Goal: Task Accomplishment & Management: Complete application form

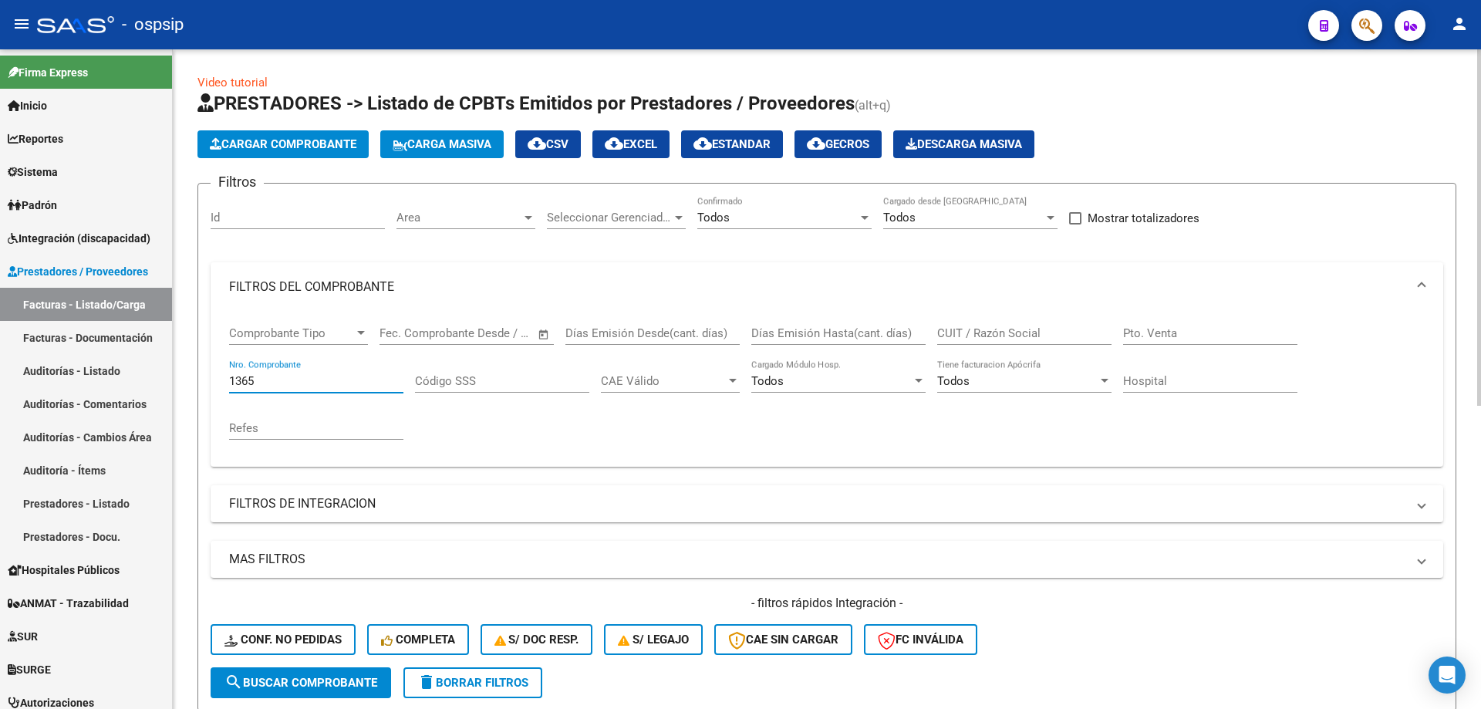
drag, startPoint x: 289, startPoint y: 381, endPoint x: 218, endPoint y: 380, distance: 71.0
click at [218, 380] on div "Comprobante Tipo Comprobante Tipo Fecha inicio – Fecha fin Fec. Comprobante Des…" at bounding box center [827, 389] width 1232 height 155
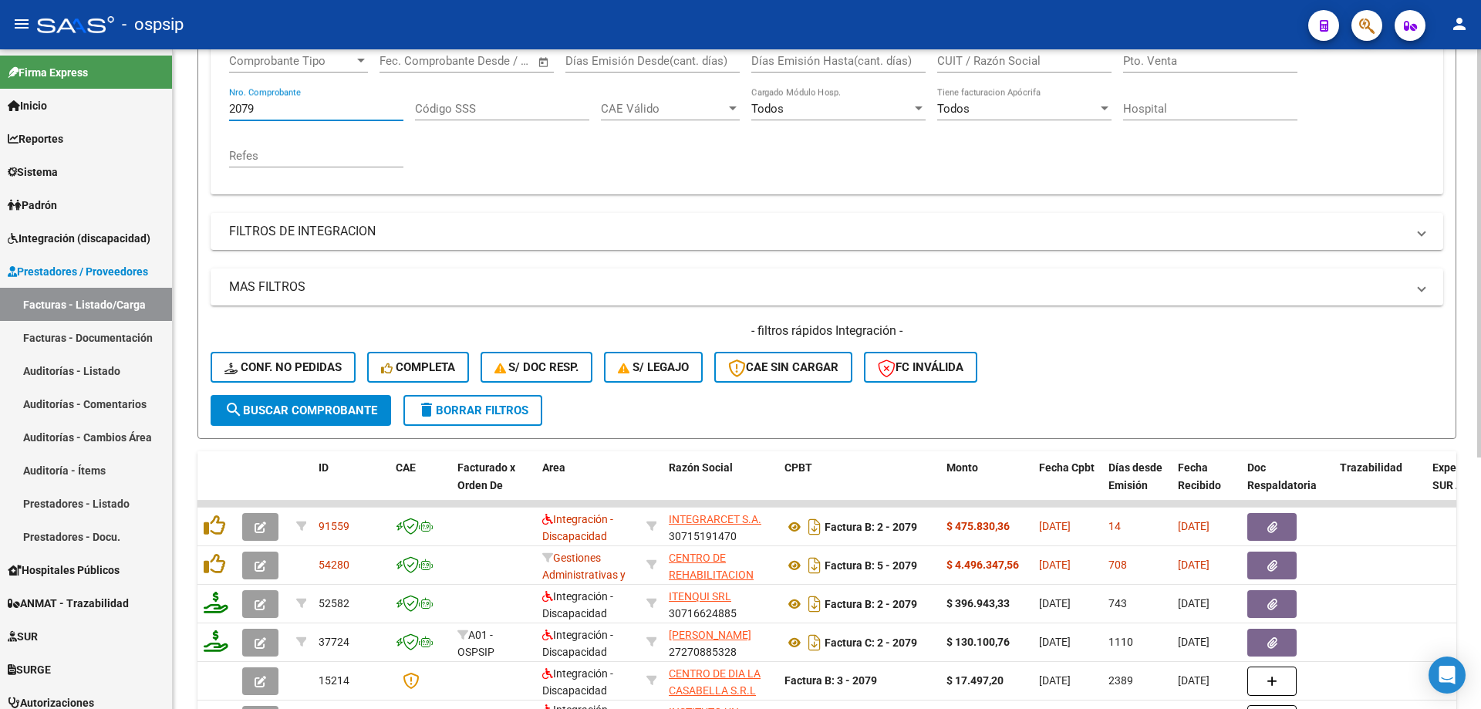
scroll to position [308, 0]
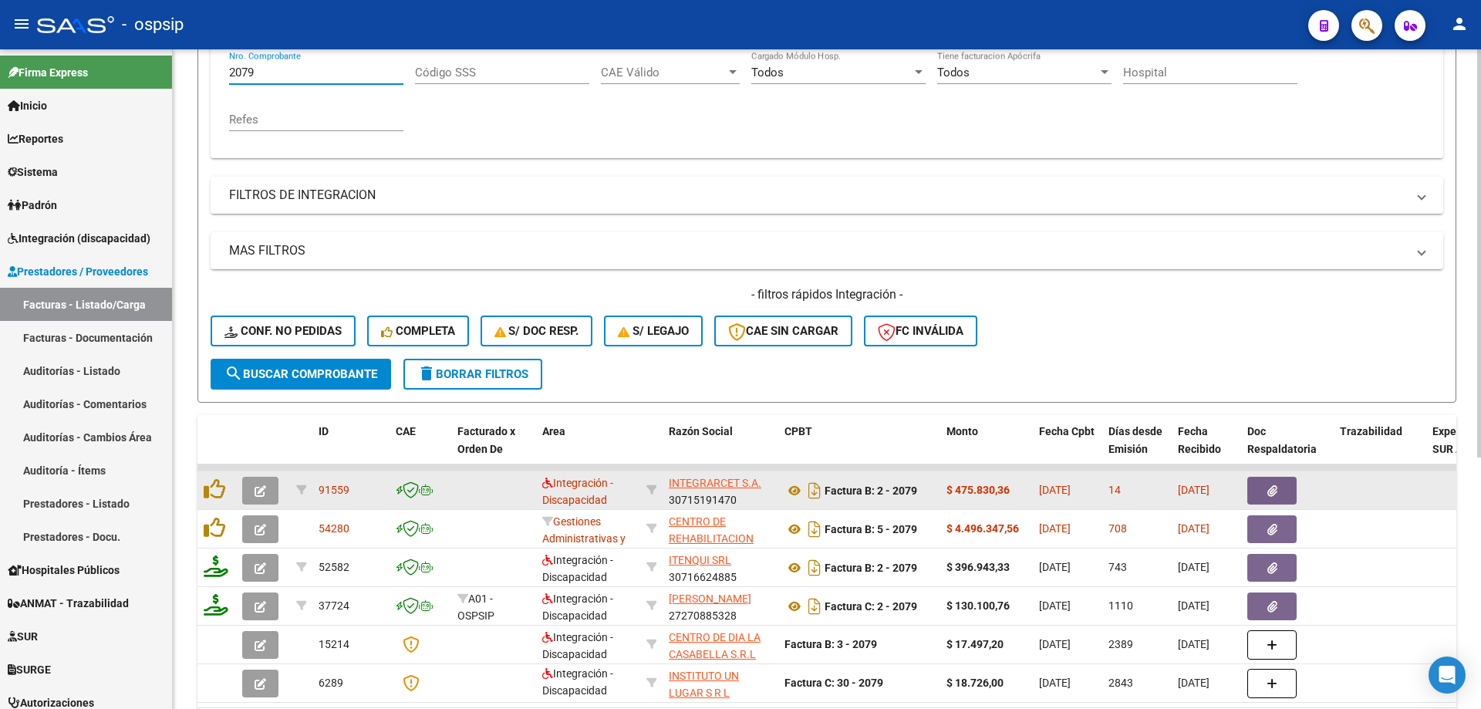
type input "2079"
click at [258, 485] on icon "button" at bounding box center [261, 491] width 12 height 12
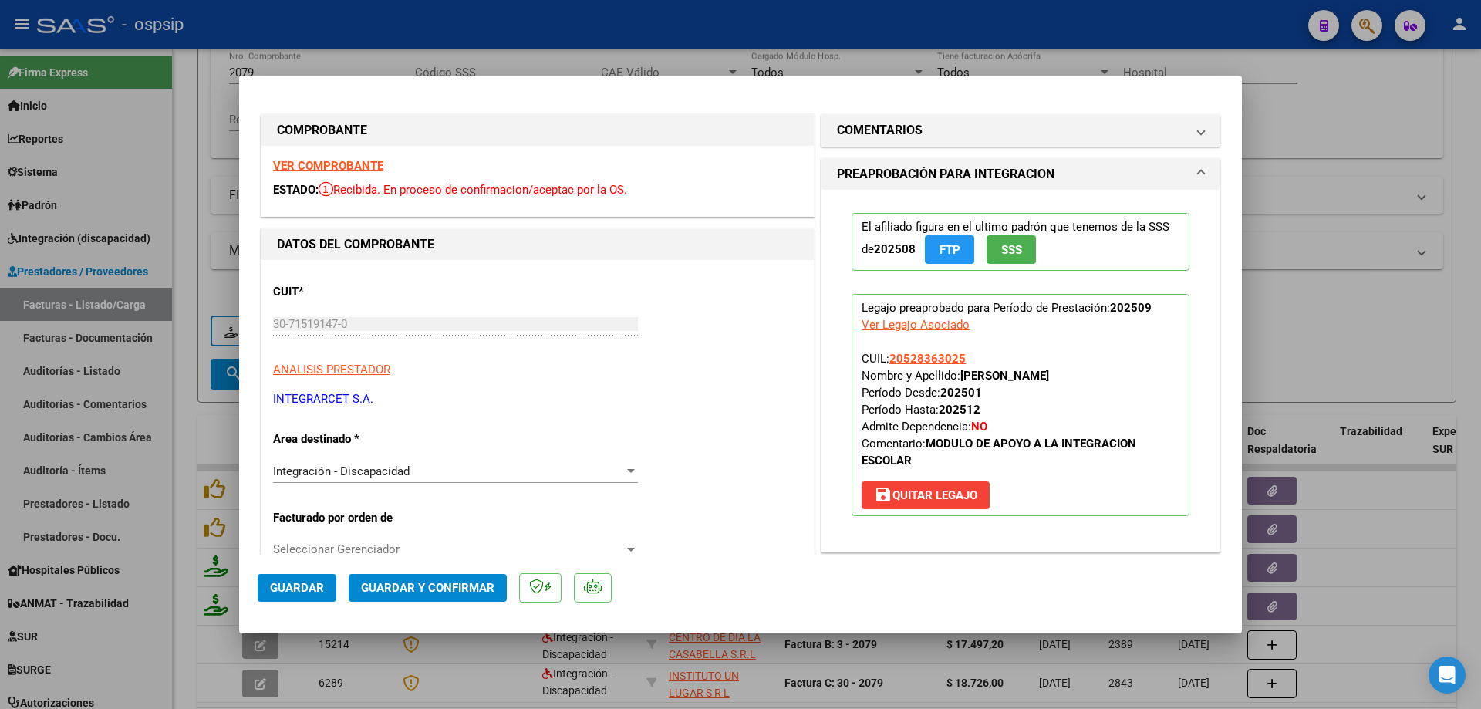
click at [1016, 247] on span "SSS" at bounding box center [1011, 250] width 21 height 14
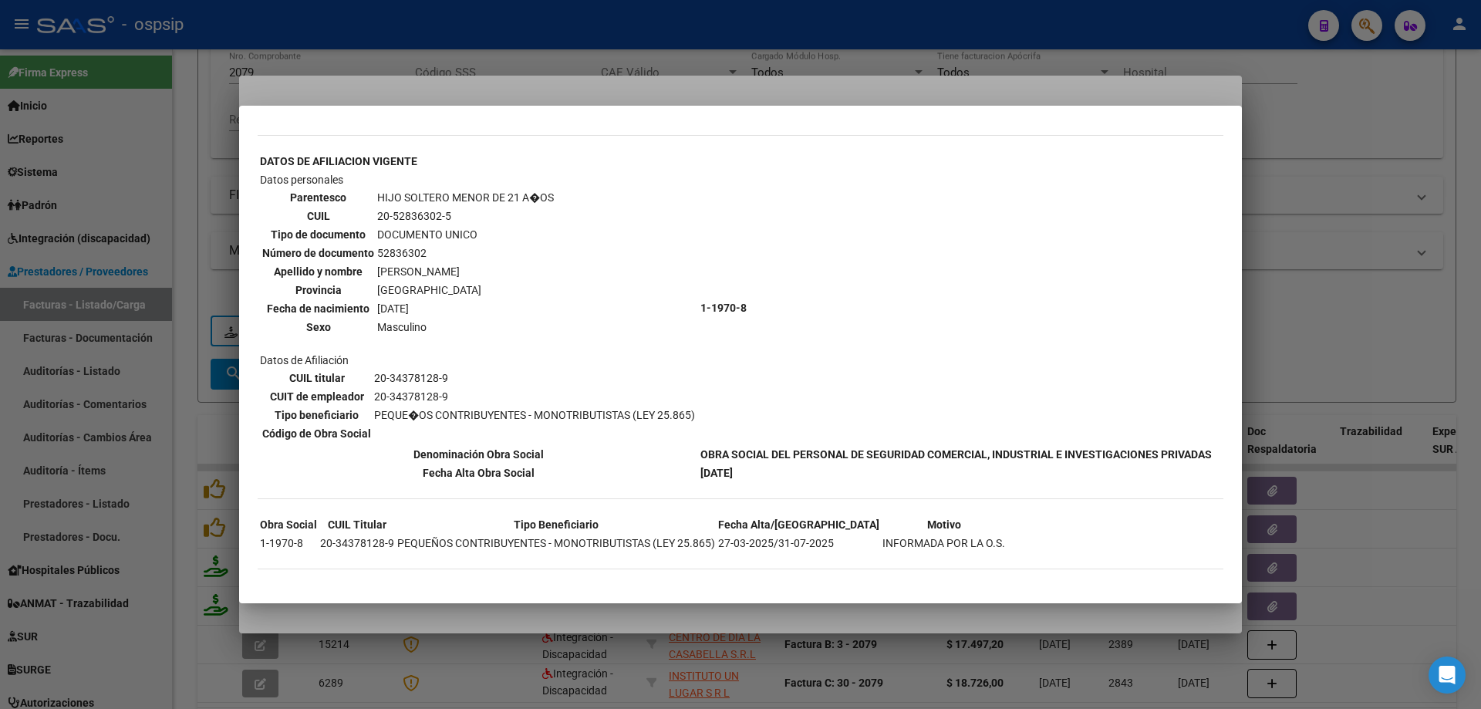
scroll to position [487, 0]
click at [1275, 272] on div at bounding box center [740, 354] width 1481 height 709
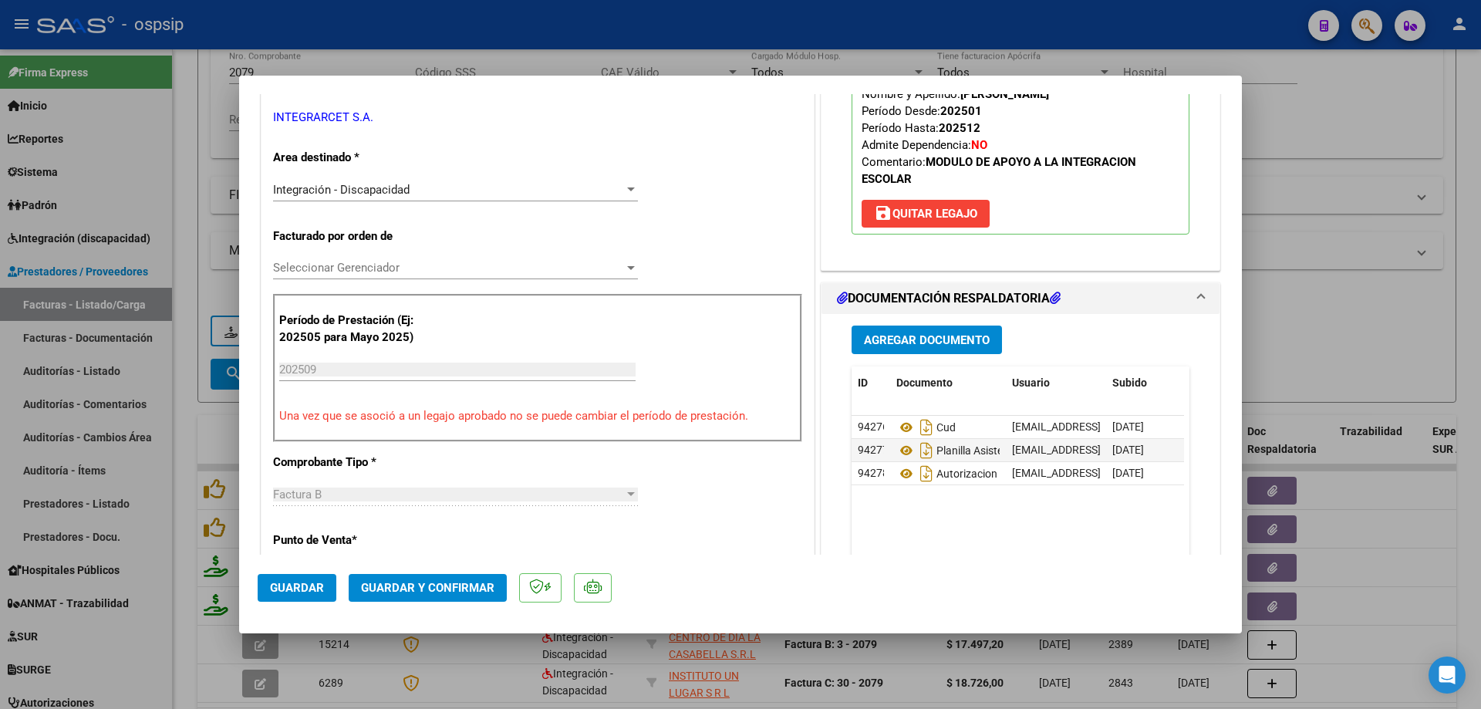
scroll to position [308, 0]
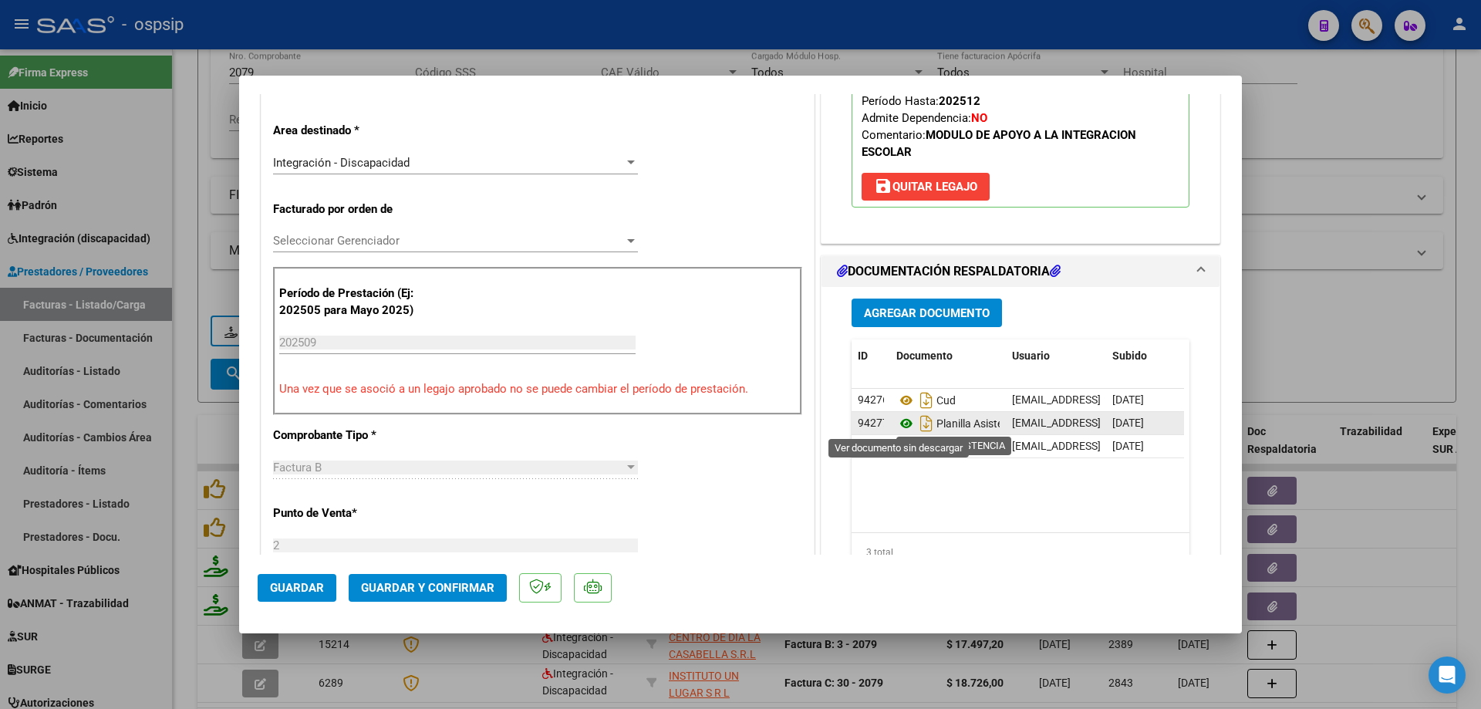
click at [896, 422] on icon at bounding box center [906, 423] width 20 height 19
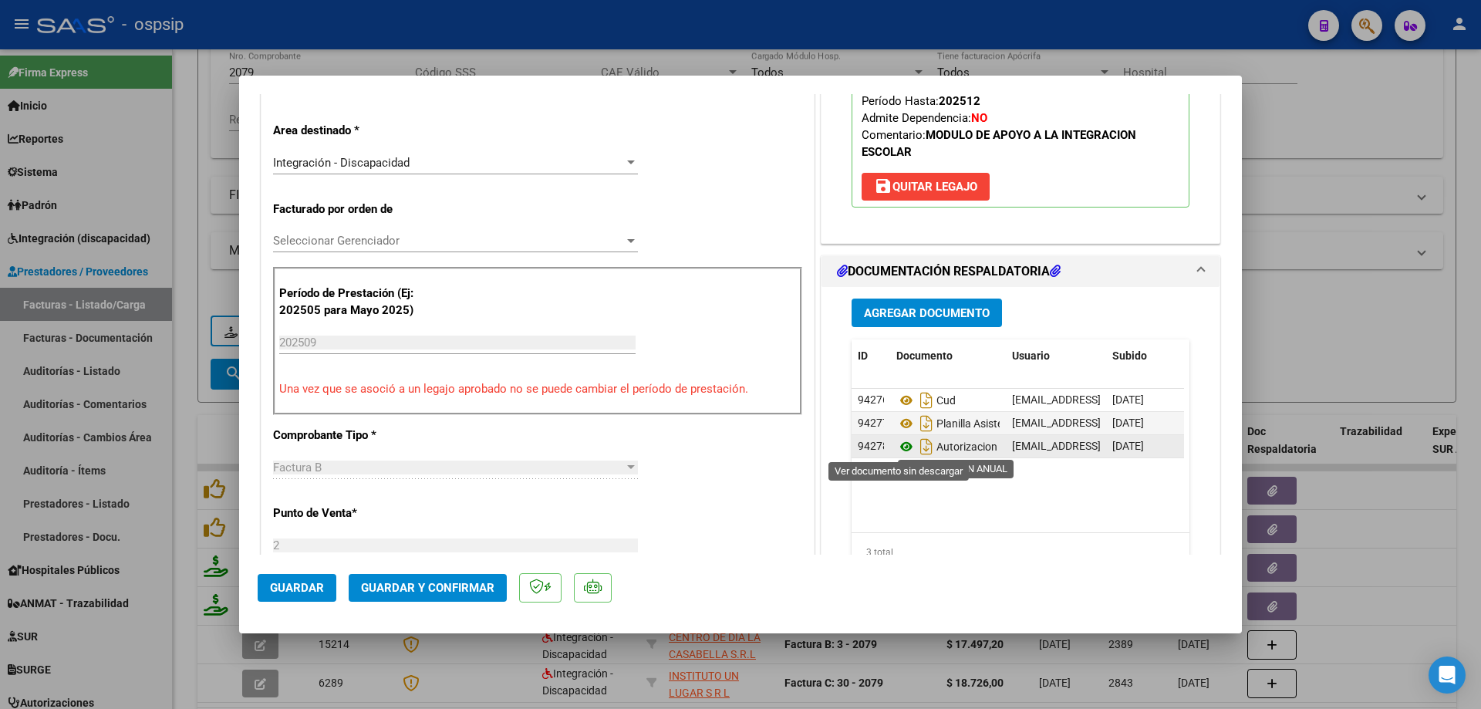
click at [899, 447] on icon at bounding box center [906, 446] width 20 height 19
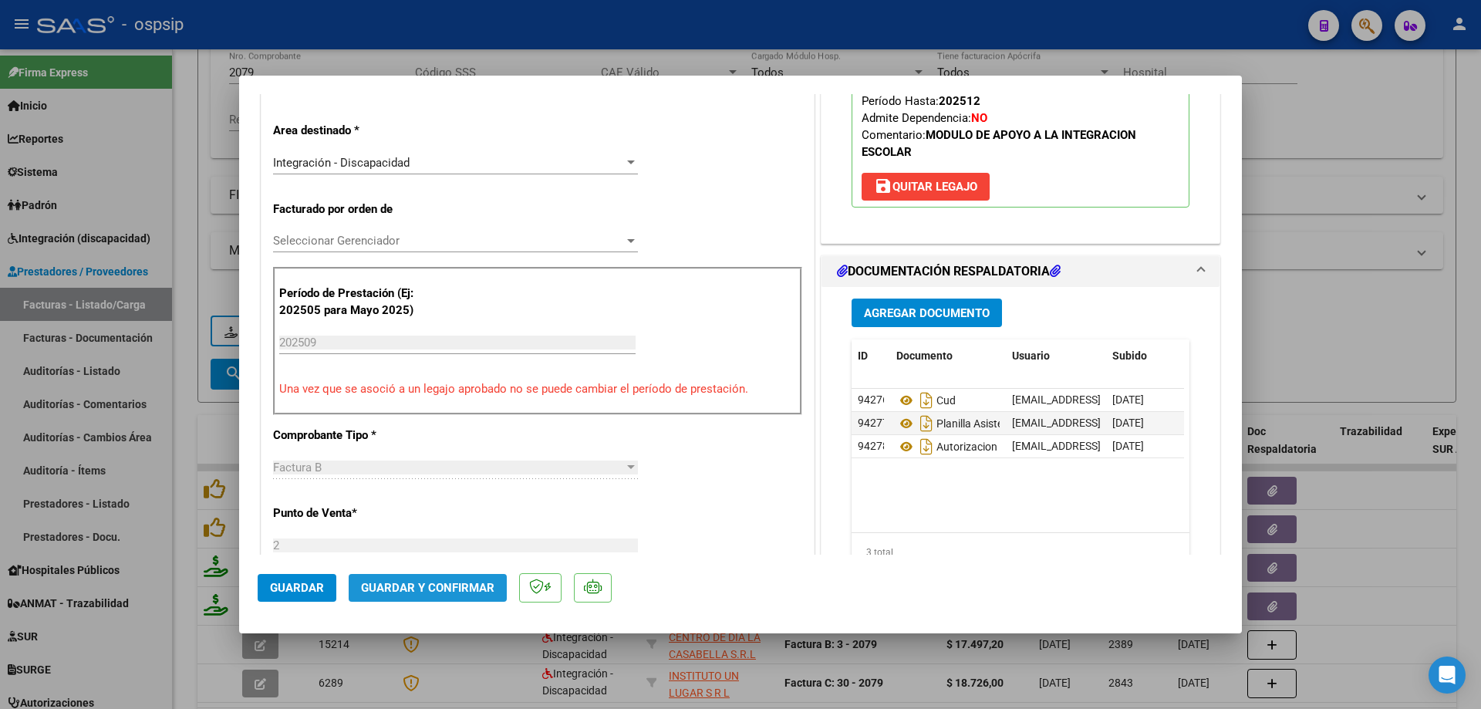
click at [452, 595] on button "Guardar y Confirmar" at bounding box center [428, 588] width 158 height 28
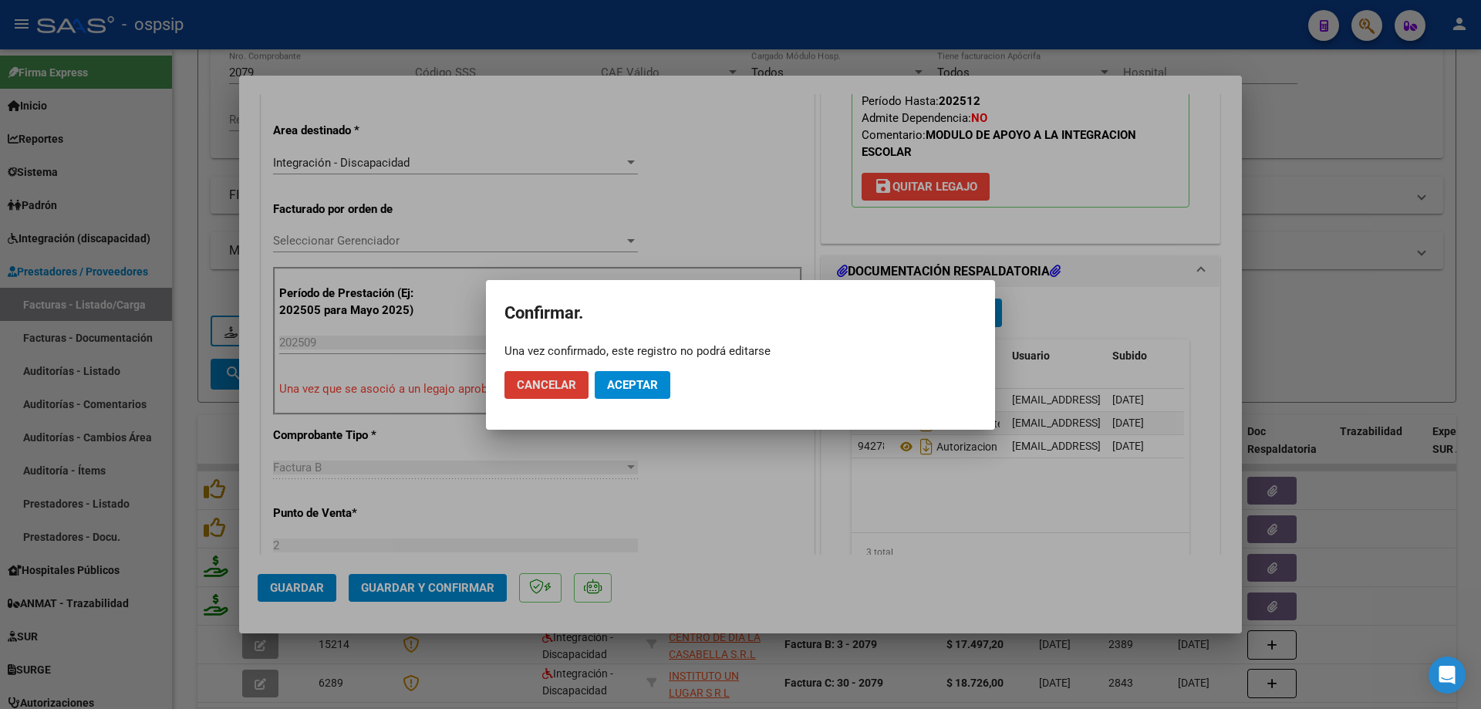
click at [659, 394] on button "Aceptar" at bounding box center [633, 385] width 76 height 28
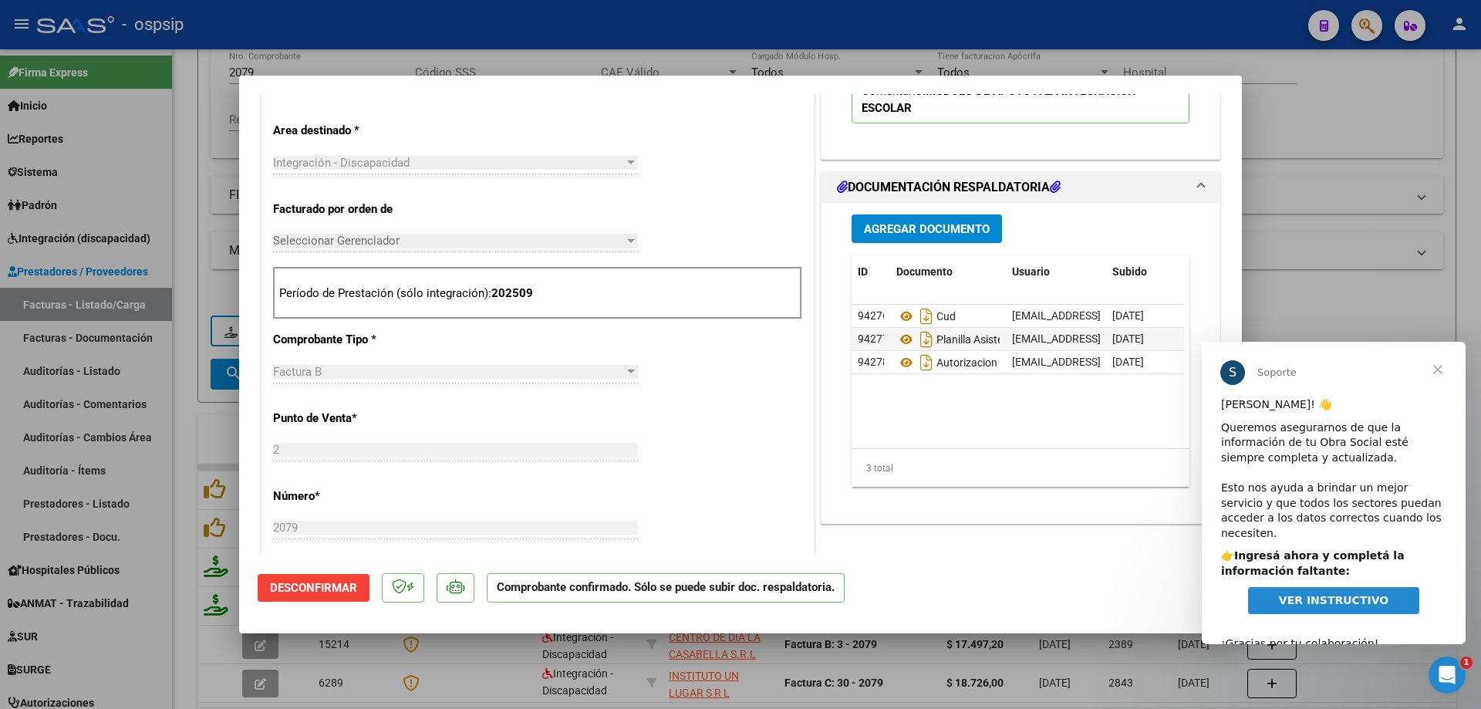
scroll to position [0, 0]
click at [1438, 375] on span "Cerrar" at bounding box center [1438, 370] width 56 height 56
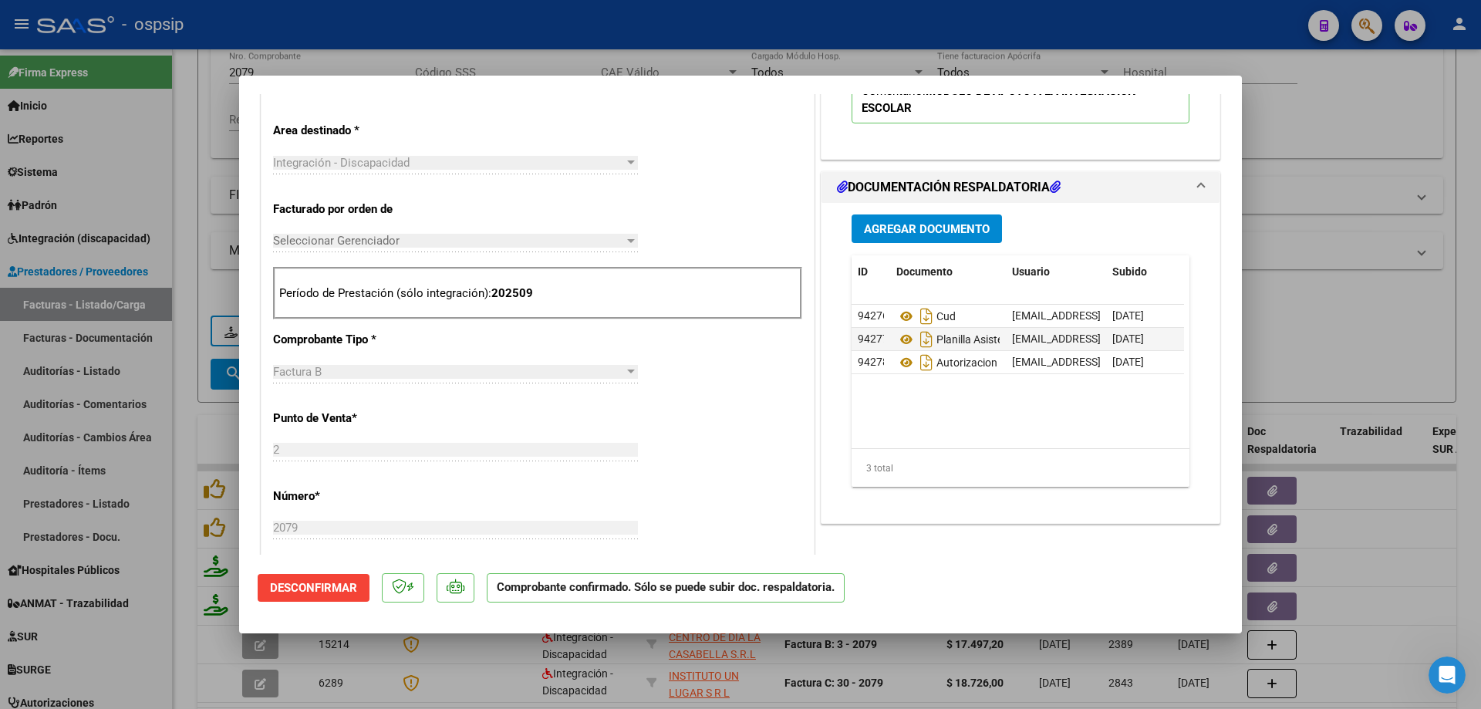
click at [1398, 349] on div at bounding box center [740, 354] width 1481 height 709
type input "$ 0,00"
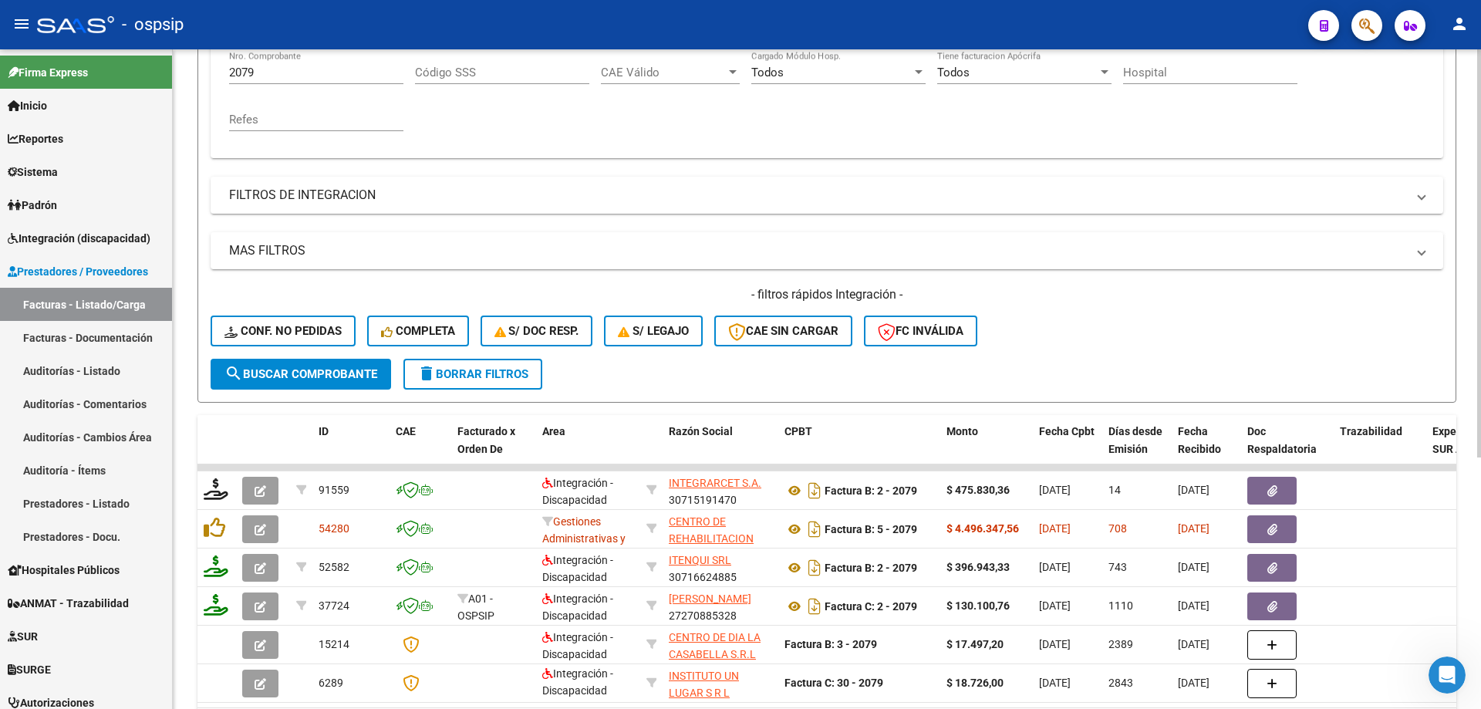
click at [328, 59] on div "2079 Nro. Comprobante" at bounding box center [316, 67] width 174 height 33
type input "2"
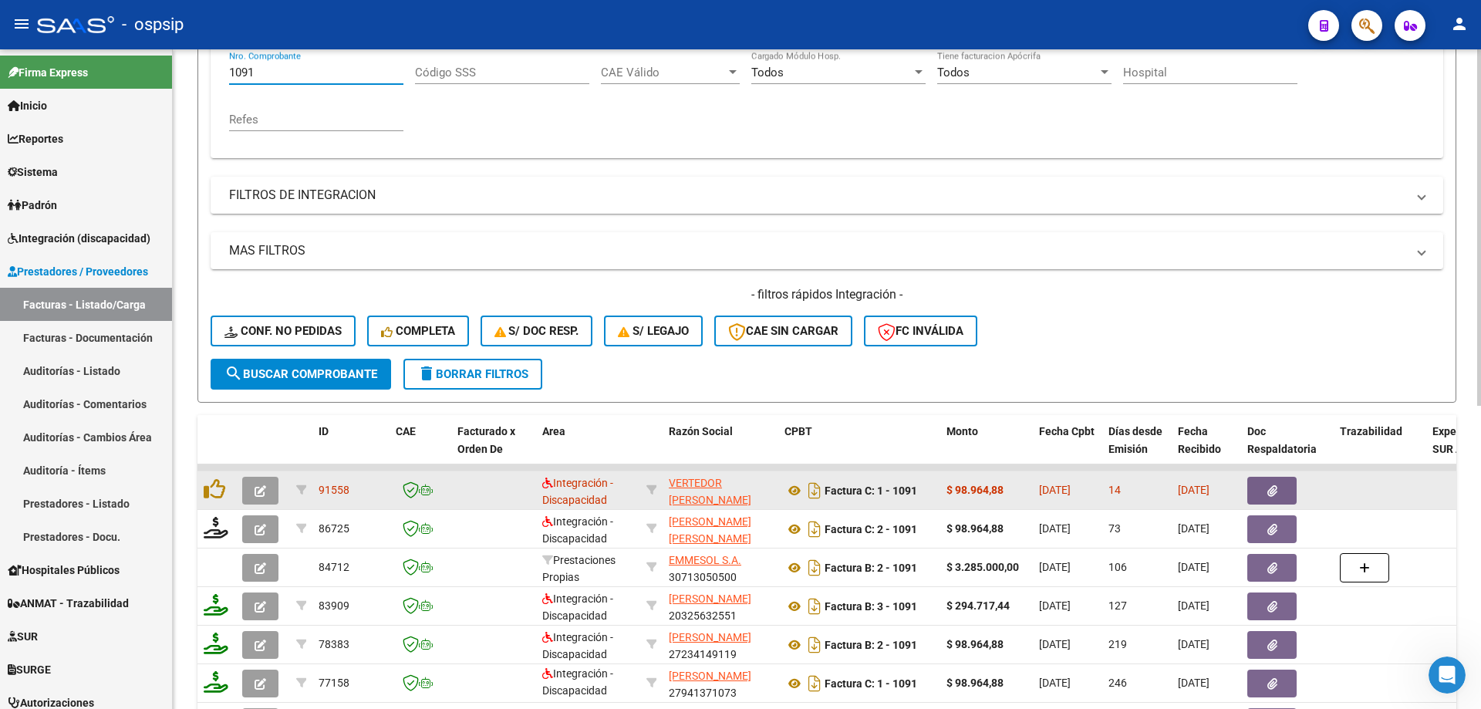
type input "1091"
click at [258, 498] on button "button" at bounding box center [260, 491] width 36 height 28
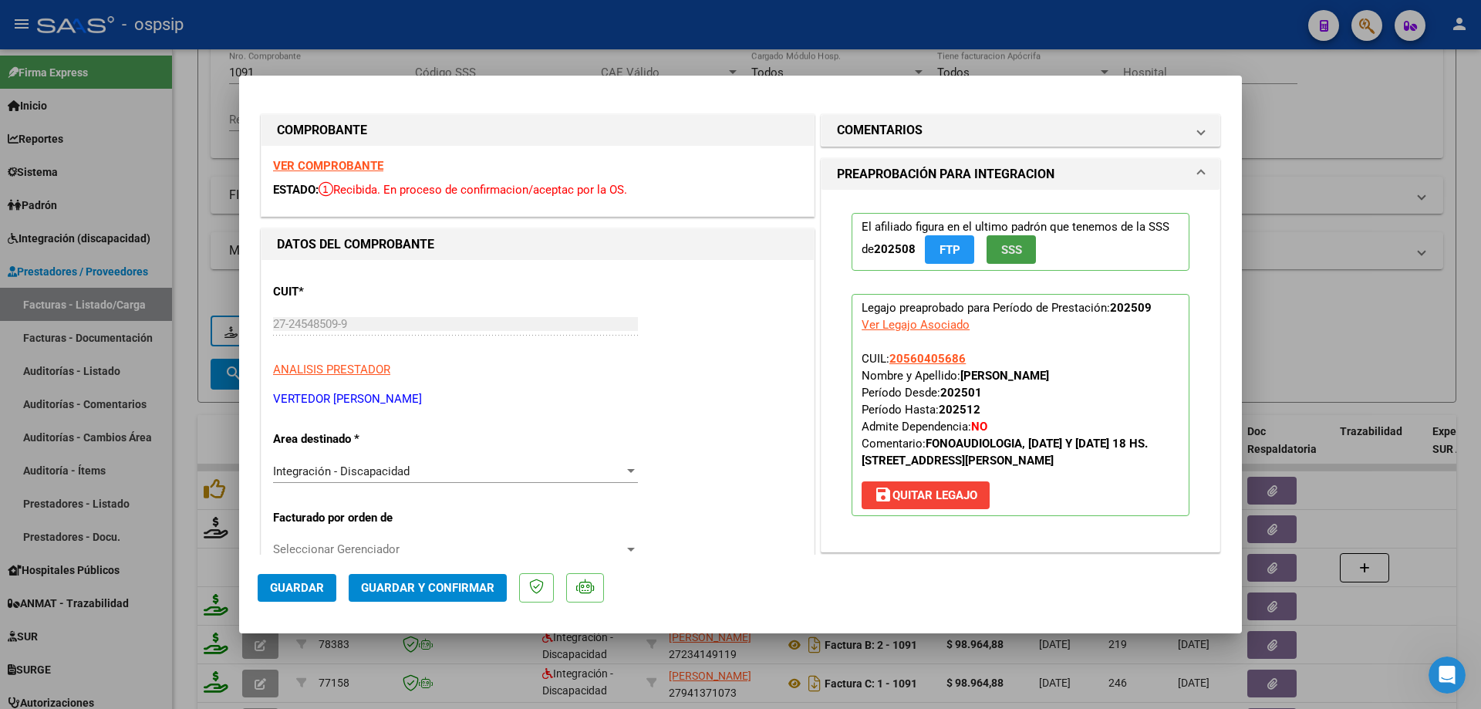
click at [1027, 244] on button "SSS" at bounding box center [1010, 249] width 49 height 29
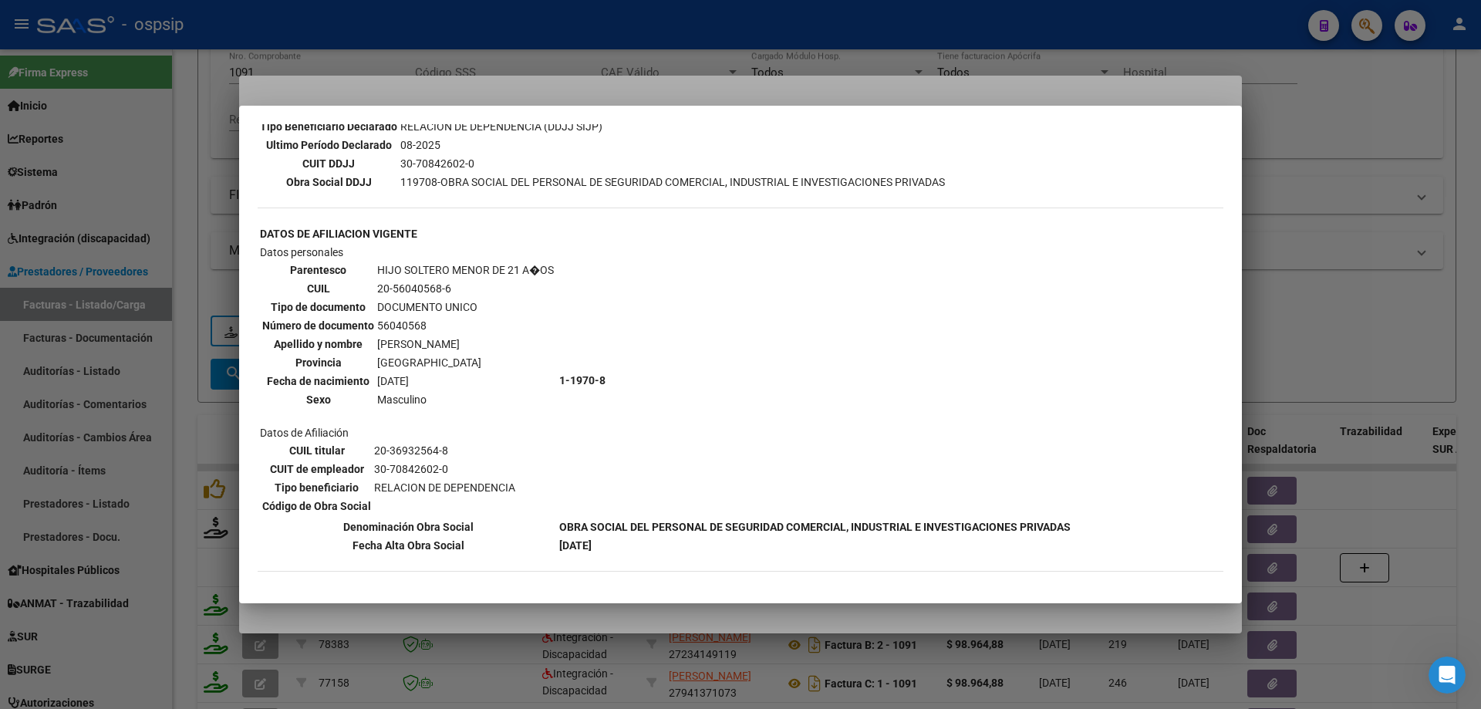
scroll to position [432, 0]
click at [1409, 189] on div at bounding box center [740, 354] width 1481 height 709
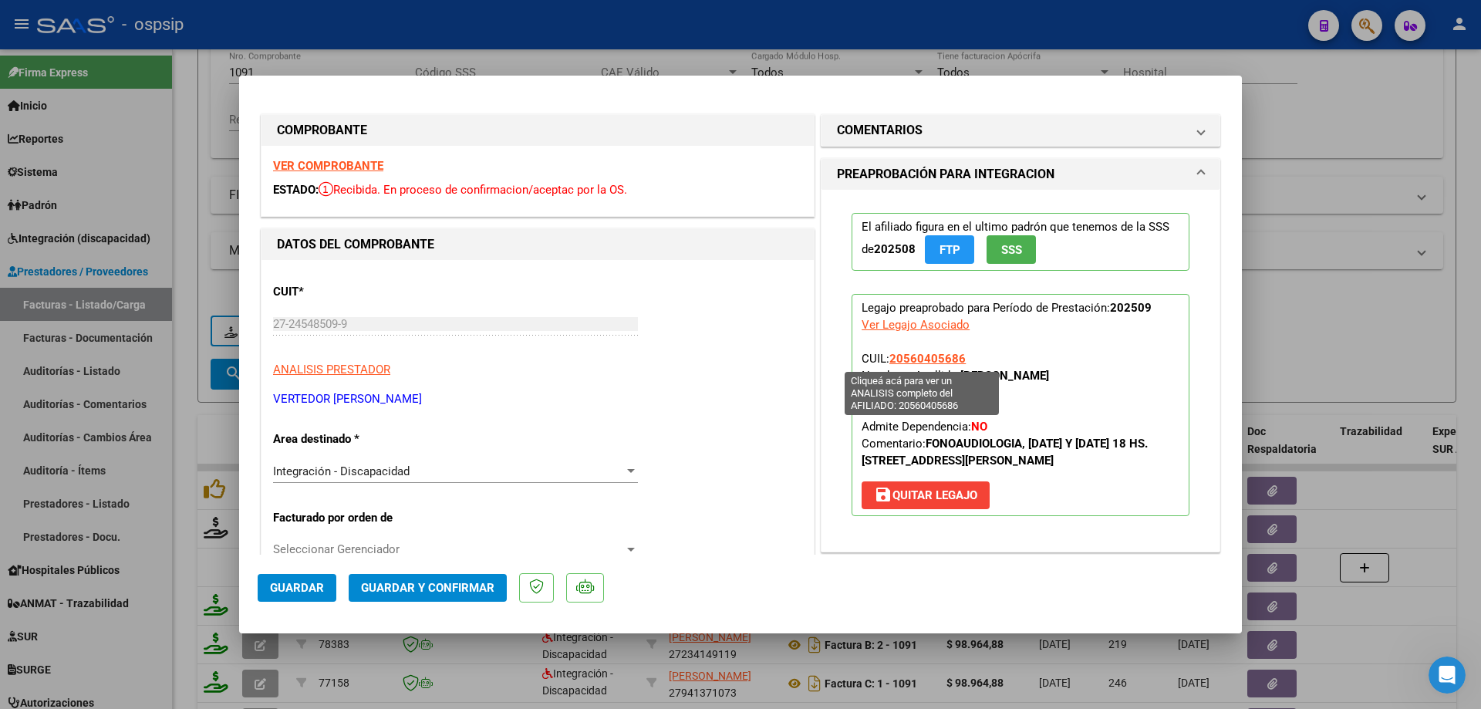
click at [916, 362] on span "20560405686" at bounding box center [927, 359] width 76 height 14
type textarea "20560405686"
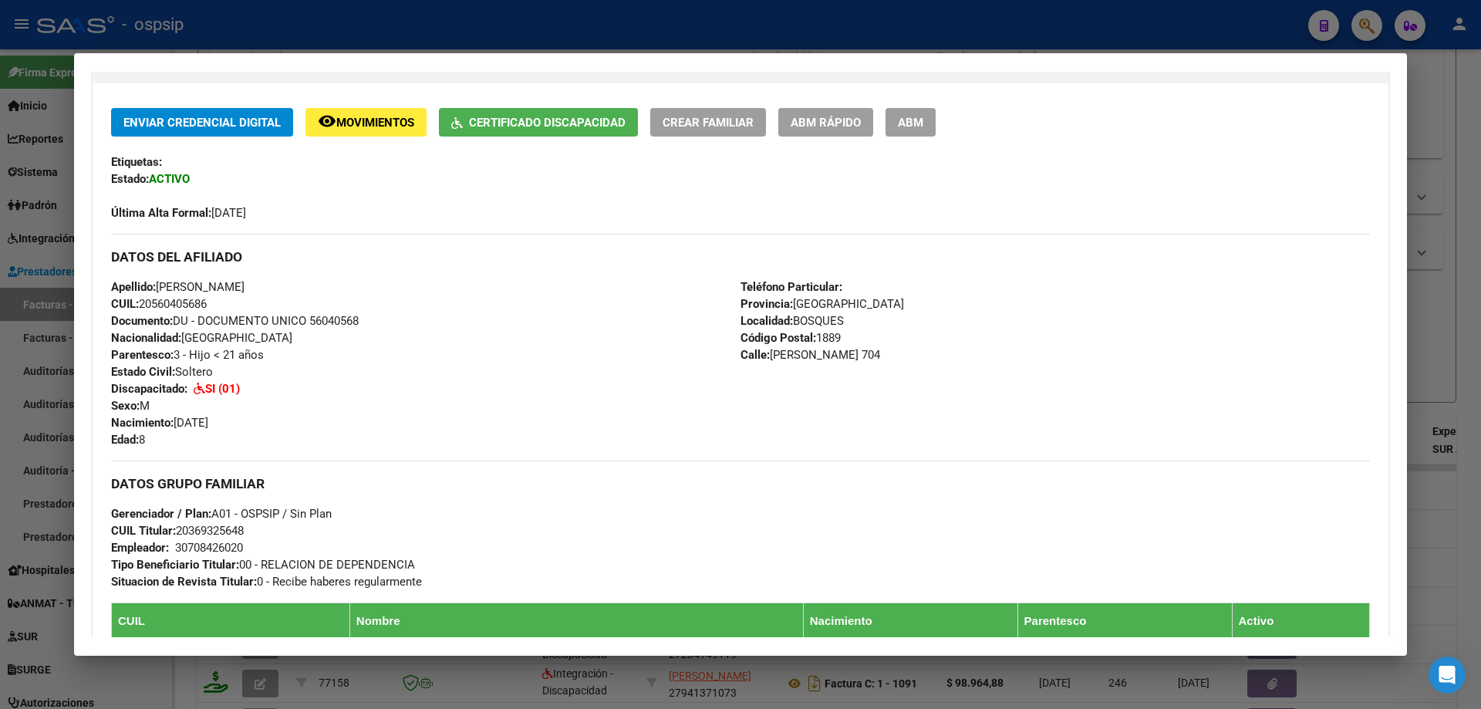
scroll to position [386, 0]
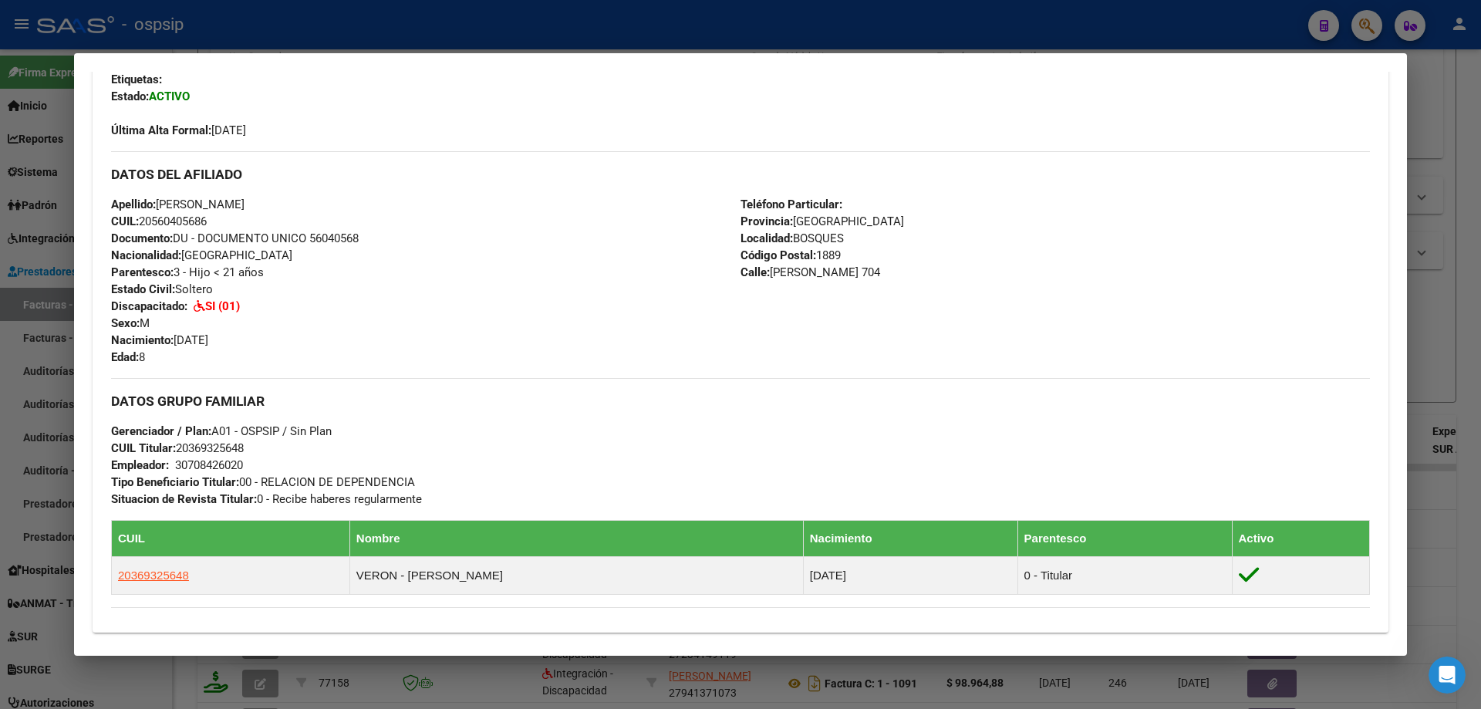
click at [1463, 308] on div at bounding box center [740, 354] width 1481 height 709
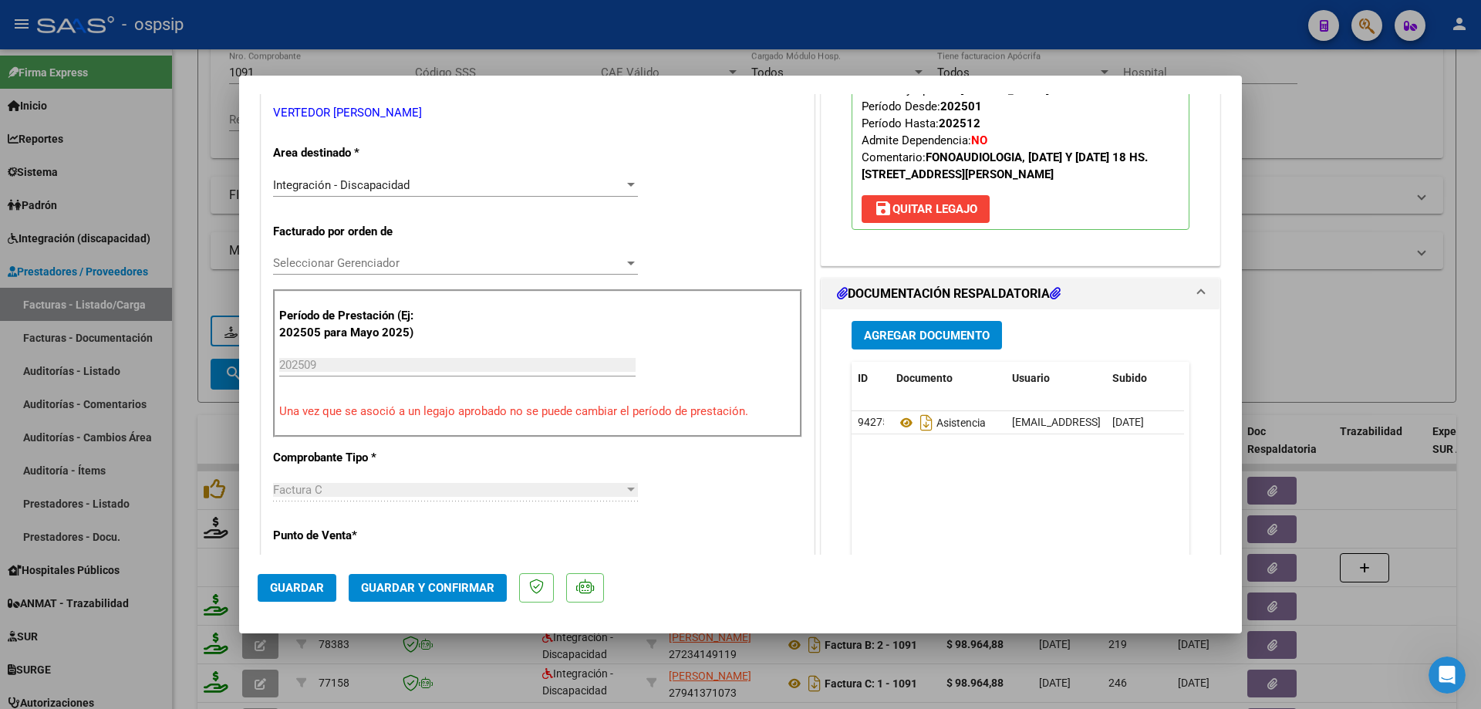
scroll to position [308, 0]
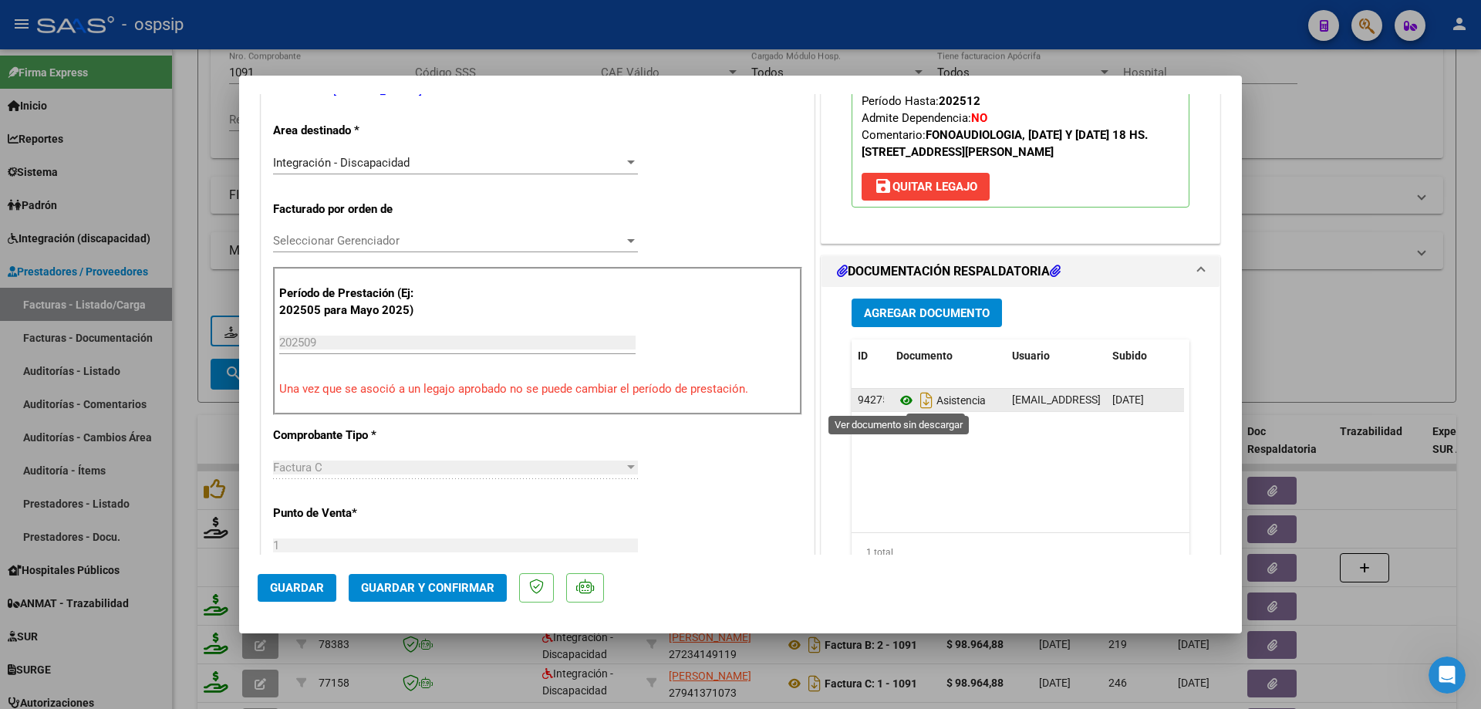
click at [896, 397] on icon at bounding box center [906, 400] width 20 height 19
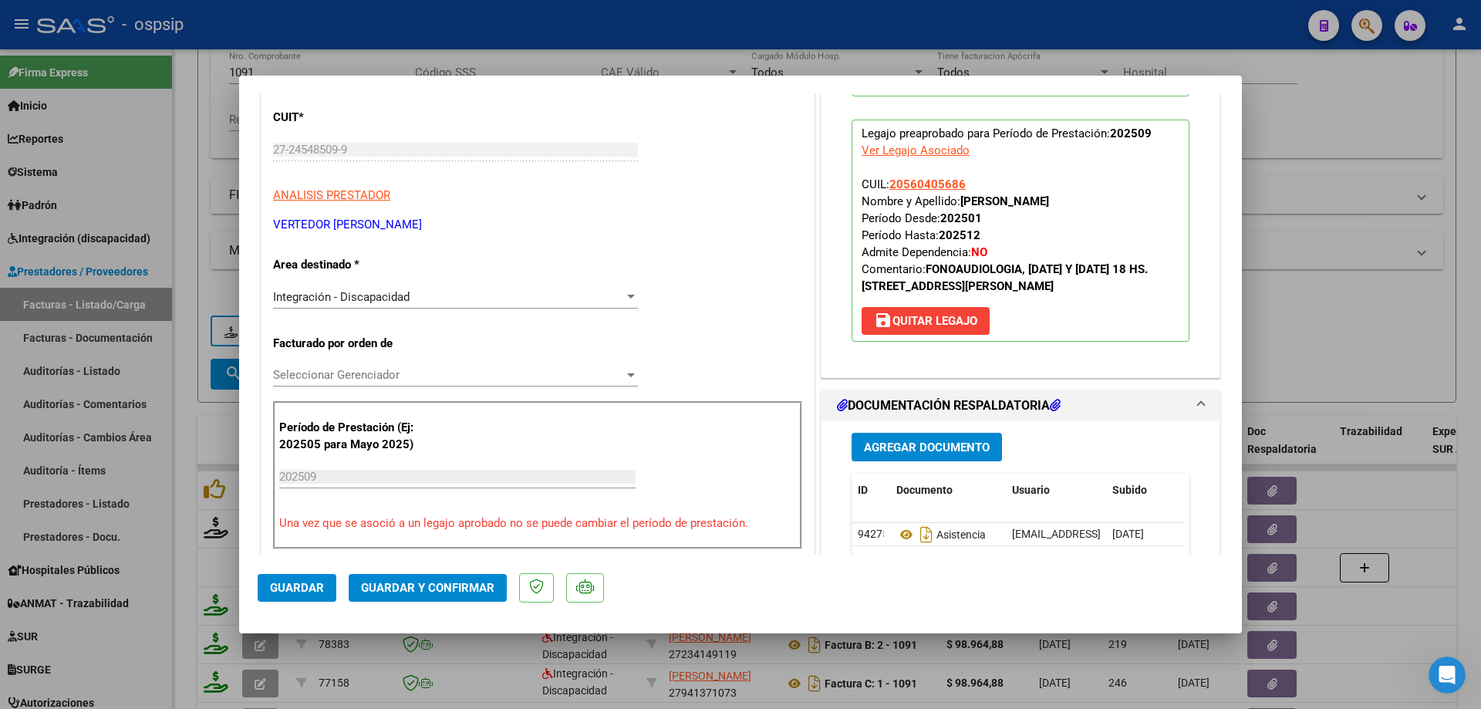
scroll to position [154, 0]
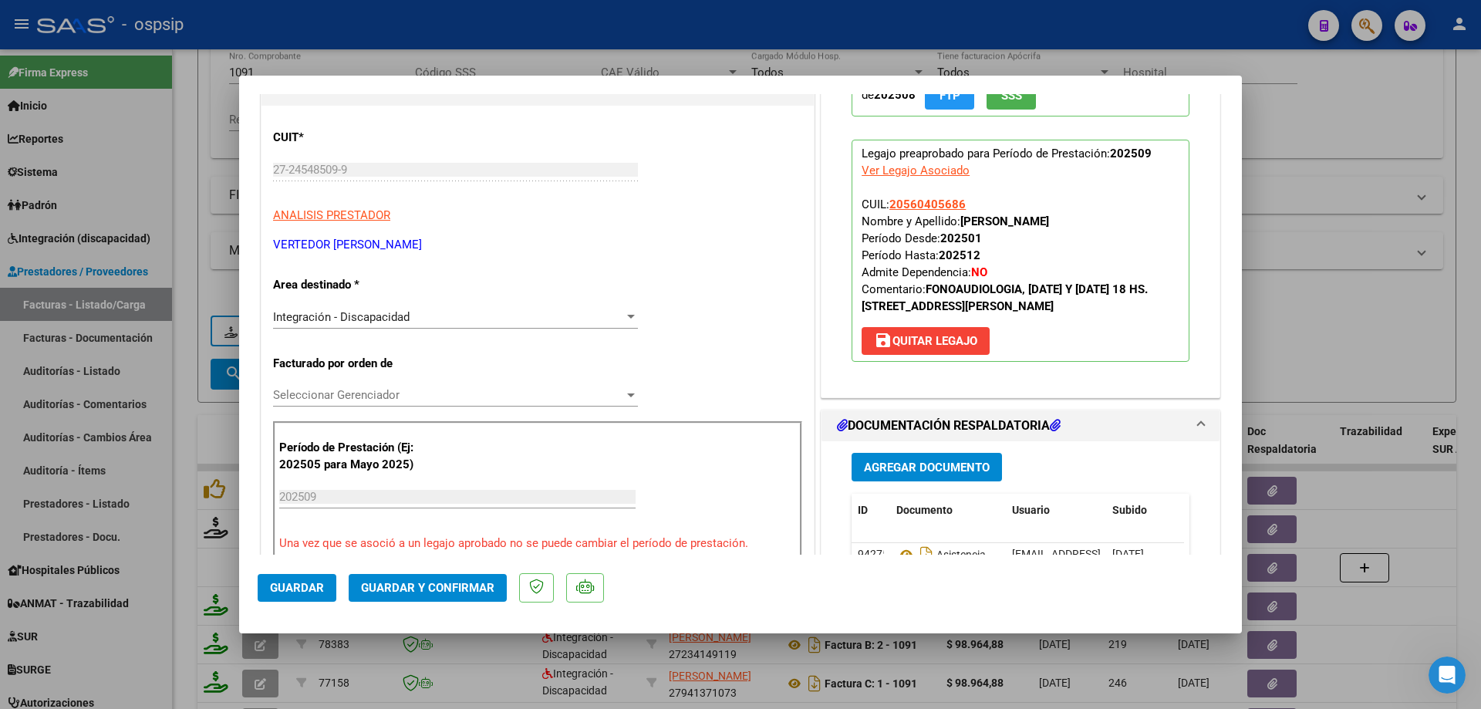
drag, startPoint x: 941, startPoint y: 201, endPoint x: 879, endPoint y: 201, distance: 61.7
click at [879, 201] on p "Legajo preaprobado para Período de Prestación: 202509 Ver Legajo Asociado CUIL:…" at bounding box center [1020, 251] width 338 height 222
click at [962, 202] on p "Legajo preaprobado para Período de Prestación: 202509 Ver Legajo Asociado CUIL:…" at bounding box center [1020, 251] width 338 height 222
drag, startPoint x: 962, startPoint y: 202, endPoint x: 903, endPoint y: 204, distance: 58.7
click at [903, 204] on p "Legajo preaprobado para Período de Prestación: 202509 Ver Legajo Asociado CUIL:…" at bounding box center [1020, 251] width 338 height 222
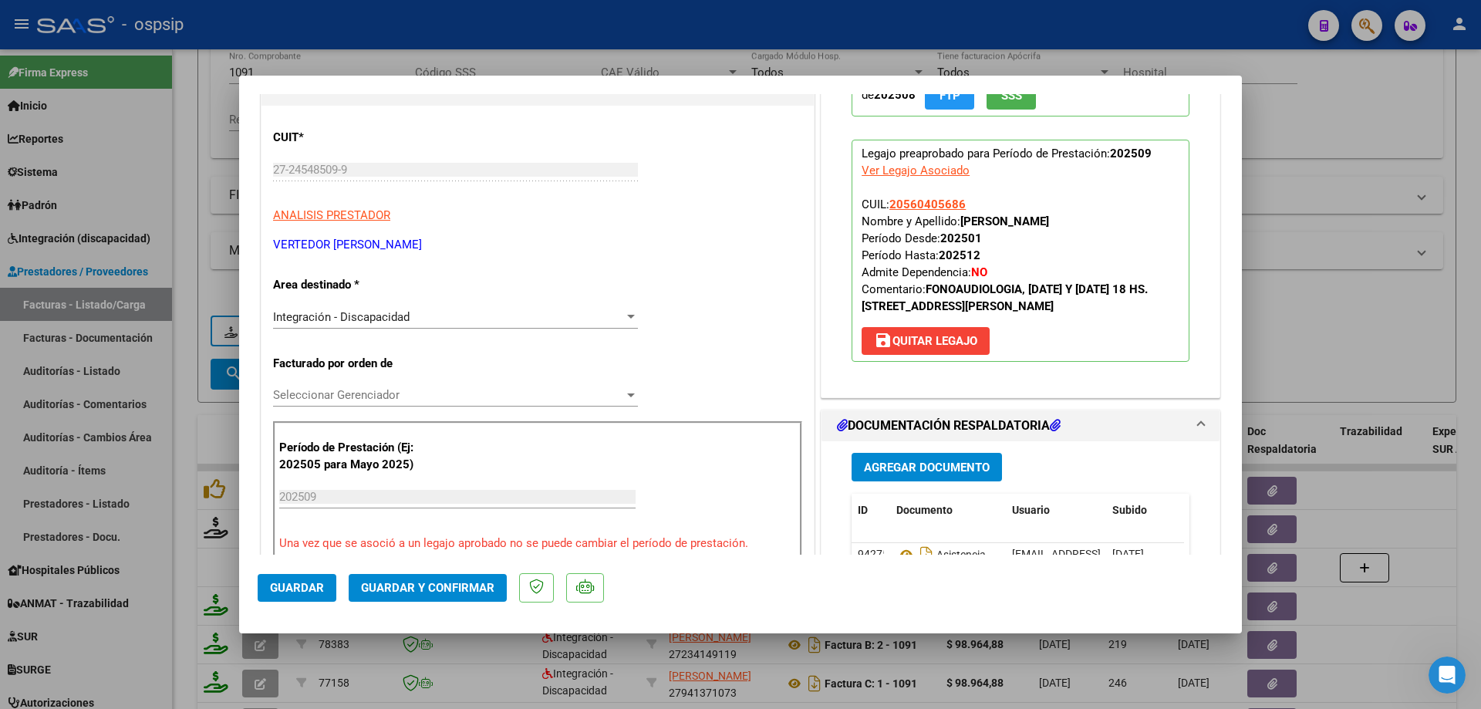
copy span "20560405686"
click at [457, 587] on span "Guardar y Confirmar" at bounding box center [427, 588] width 133 height 14
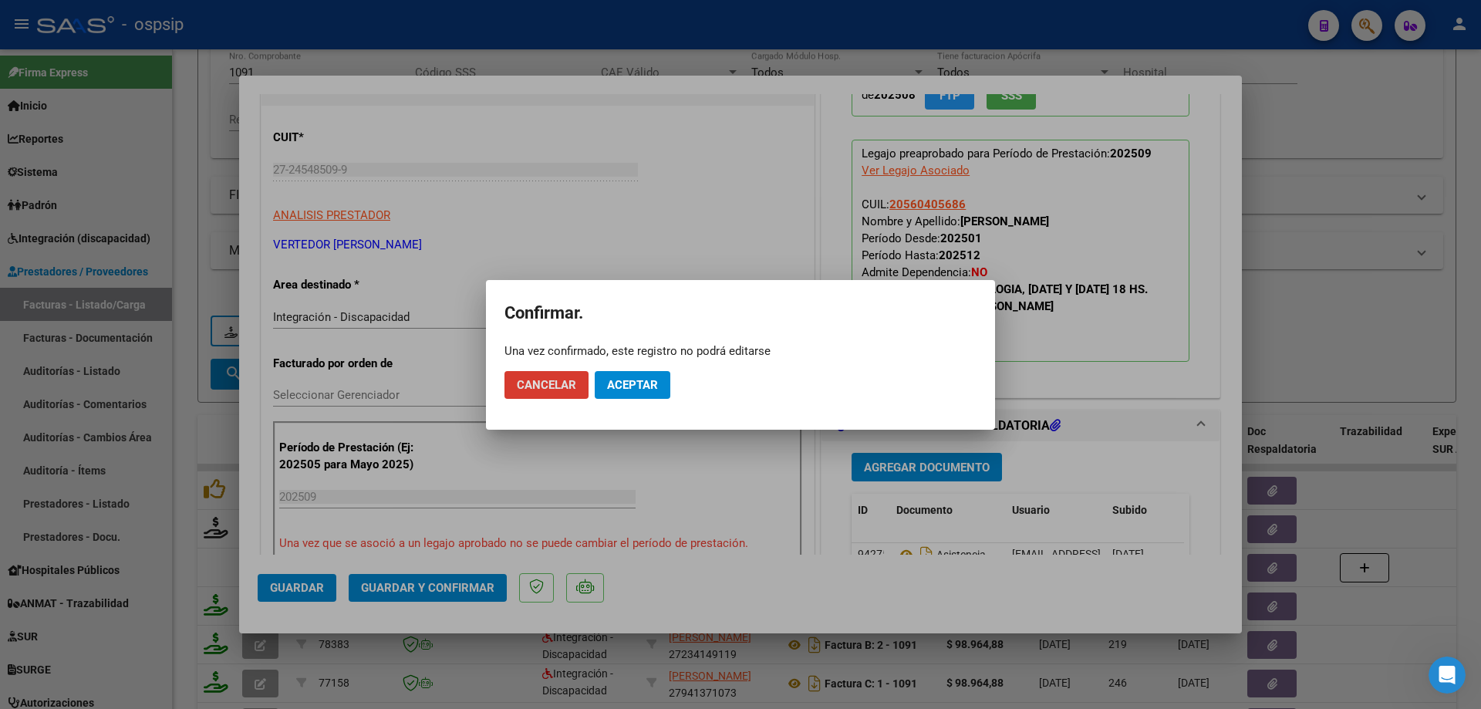
click at [641, 378] on span "Aceptar" at bounding box center [632, 385] width 51 height 14
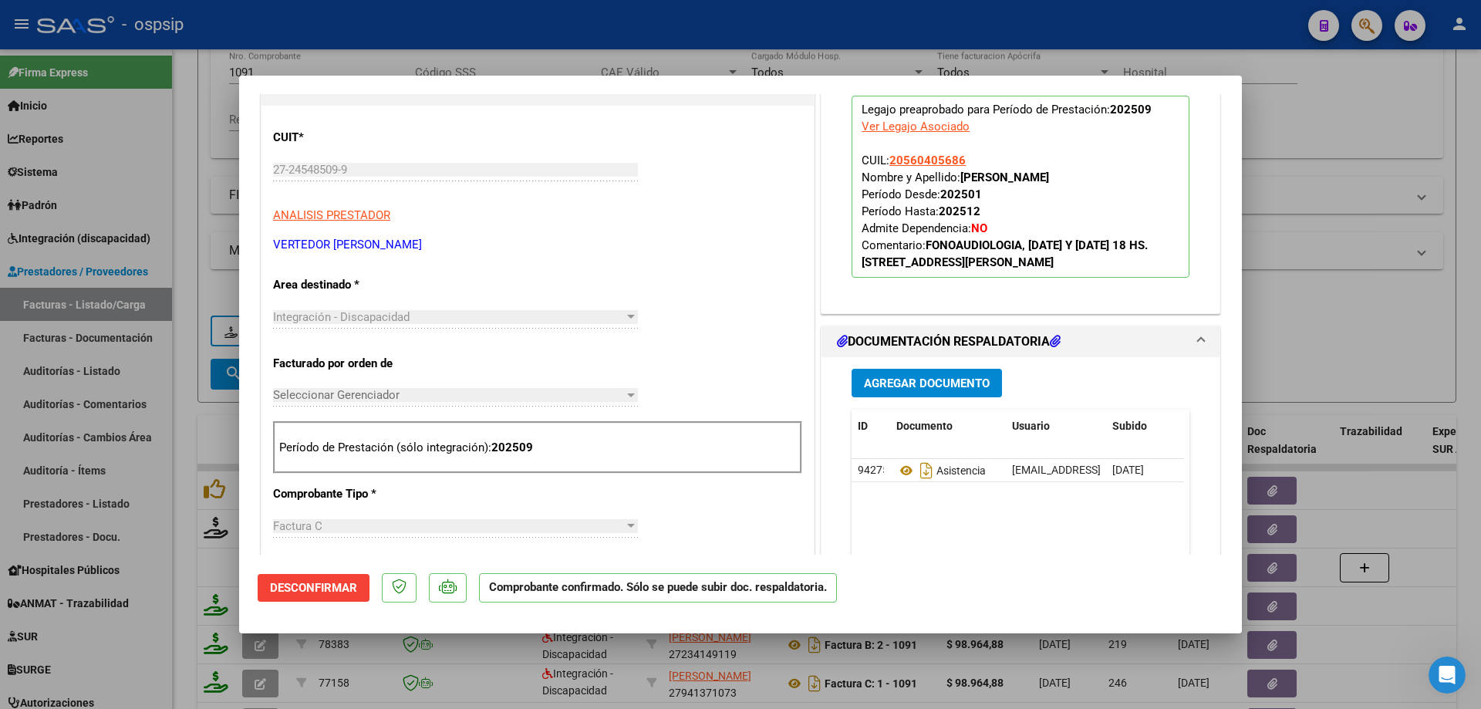
click at [1310, 238] on div at bounding box center [740, 354] width 1481 height 709
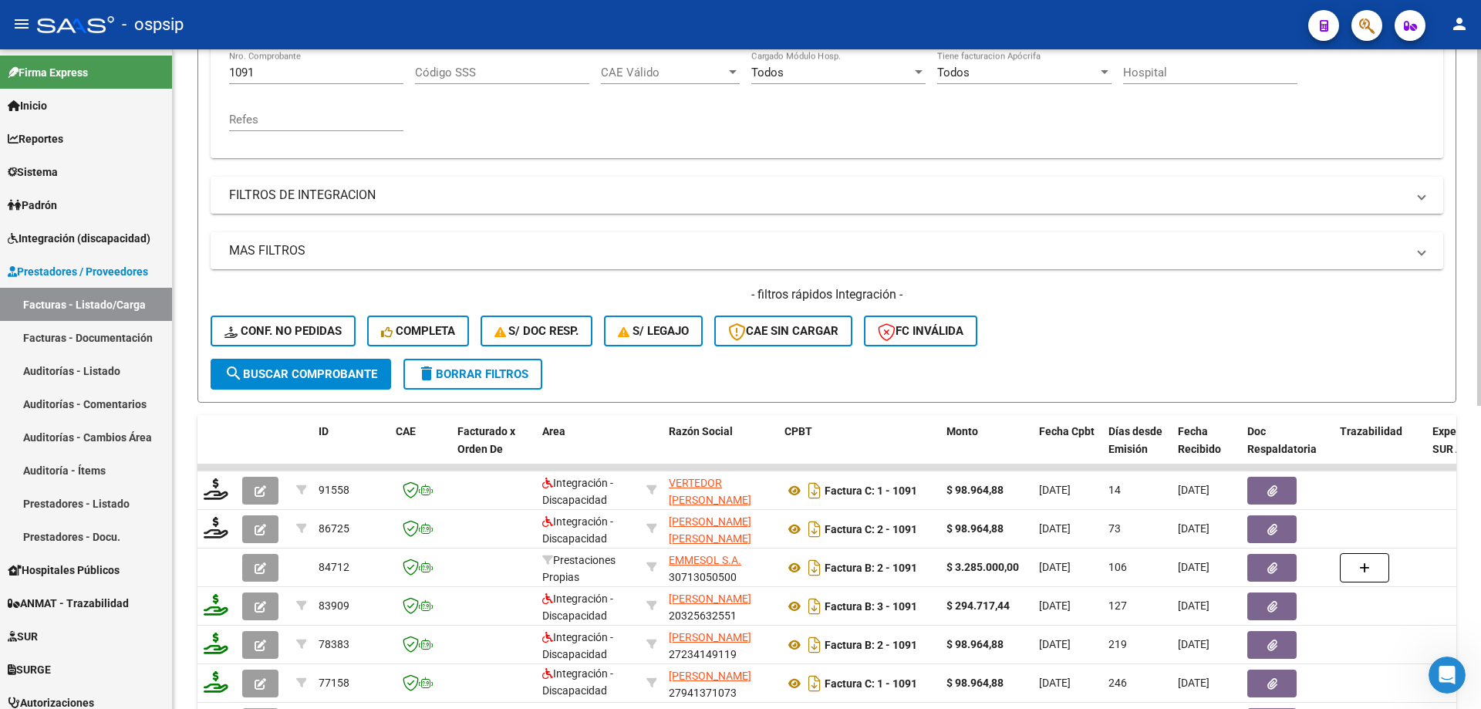
click at [281, 81] on div "1091 Nro. Comprobante" at bounding box center [316, 67] width 174 height 33
type input "1"
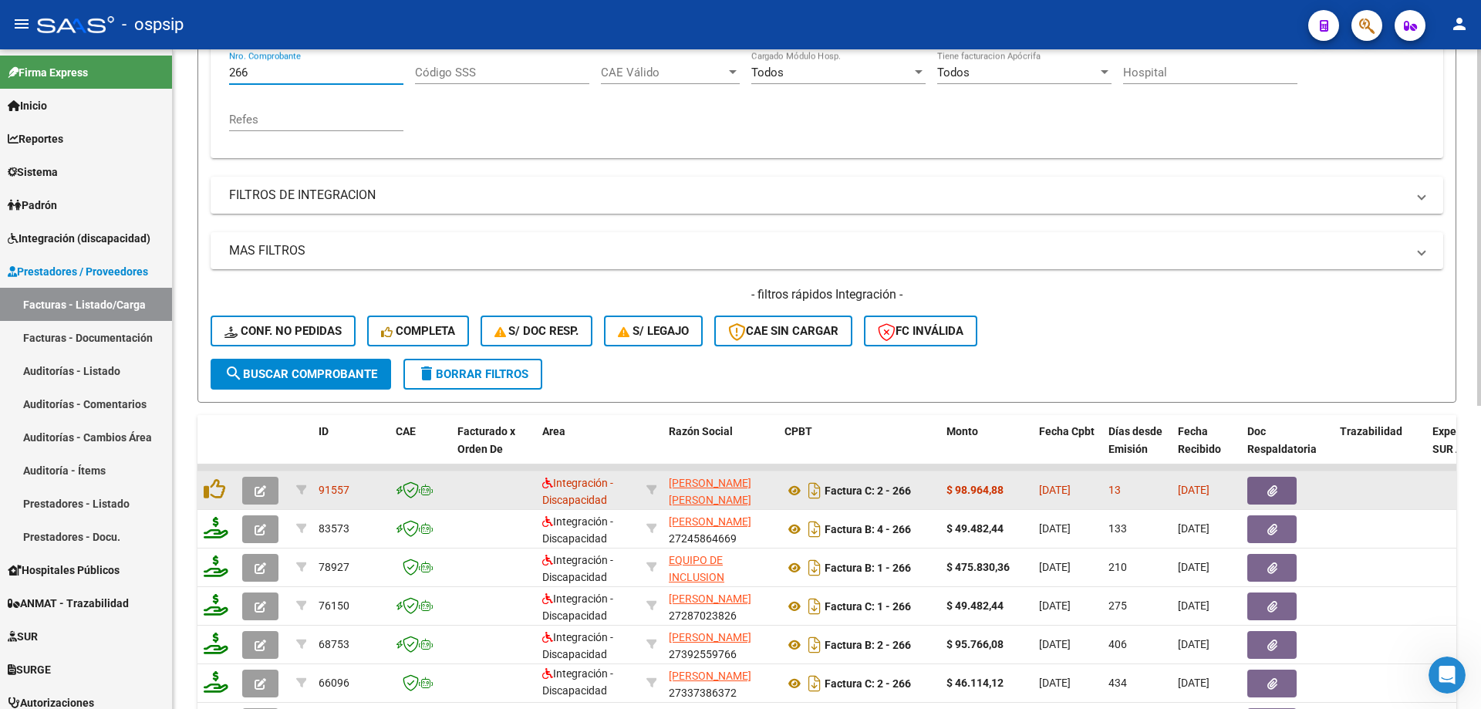
type input "266"
click at [255, 492] on icon "button" at bounding box center [261, 491] width 12 height 12
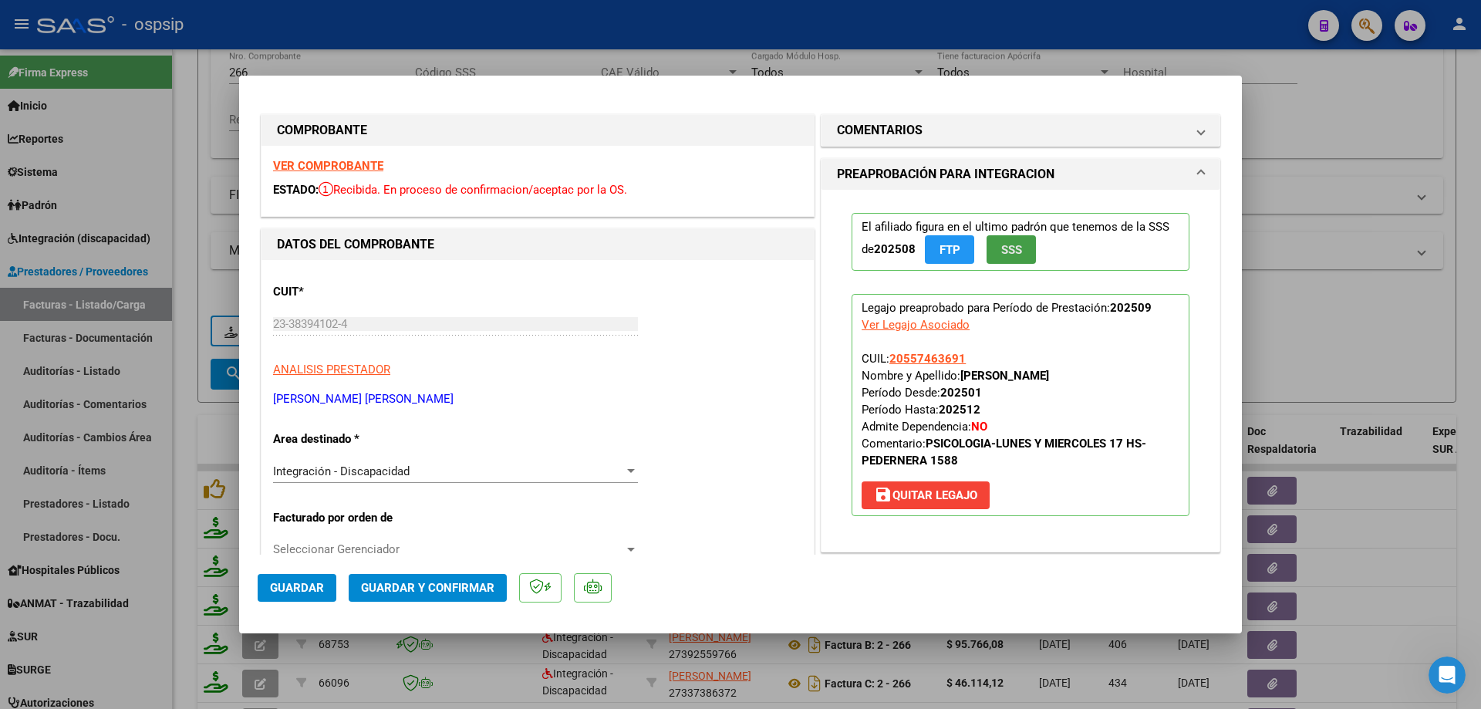
click at [1015, 248] on span "SSS" at bounding box center [1011, 250] width 21 height 14
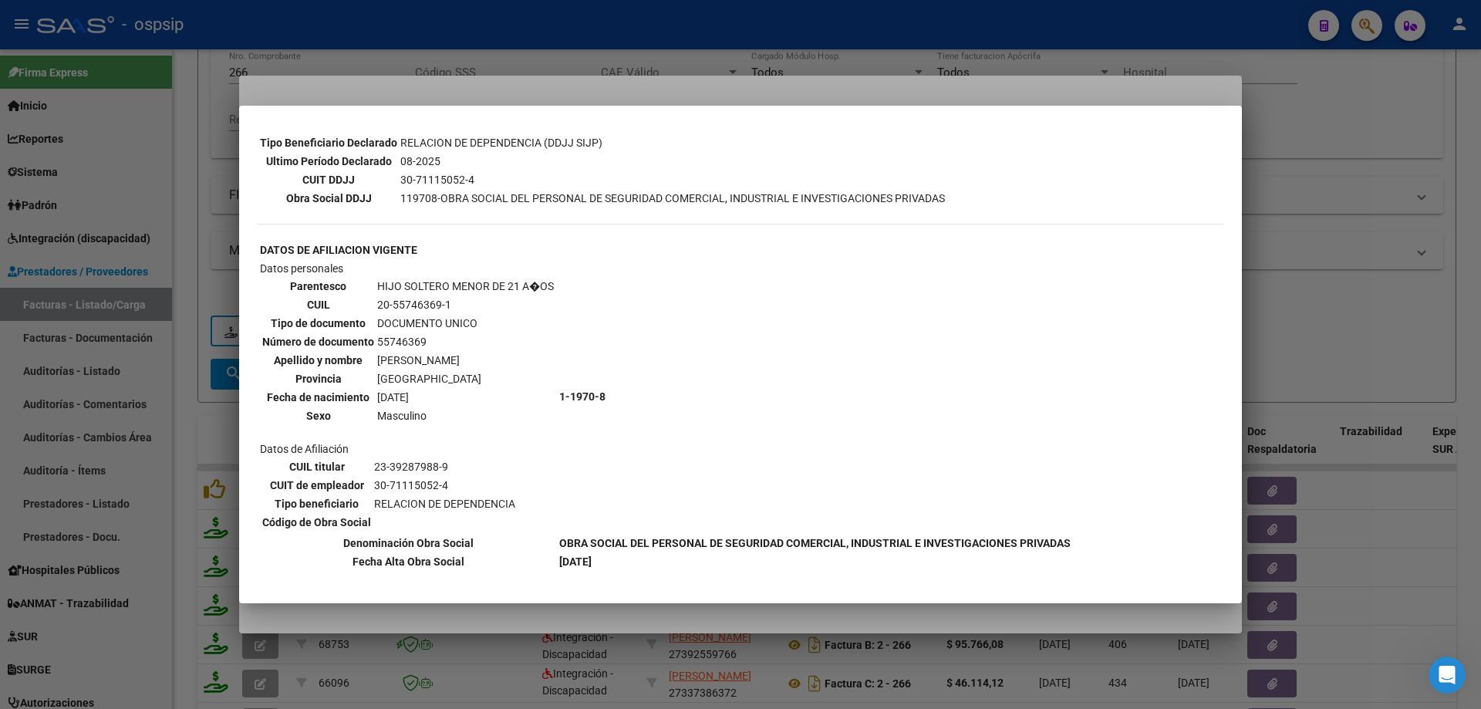
scroll to position [521, 0]
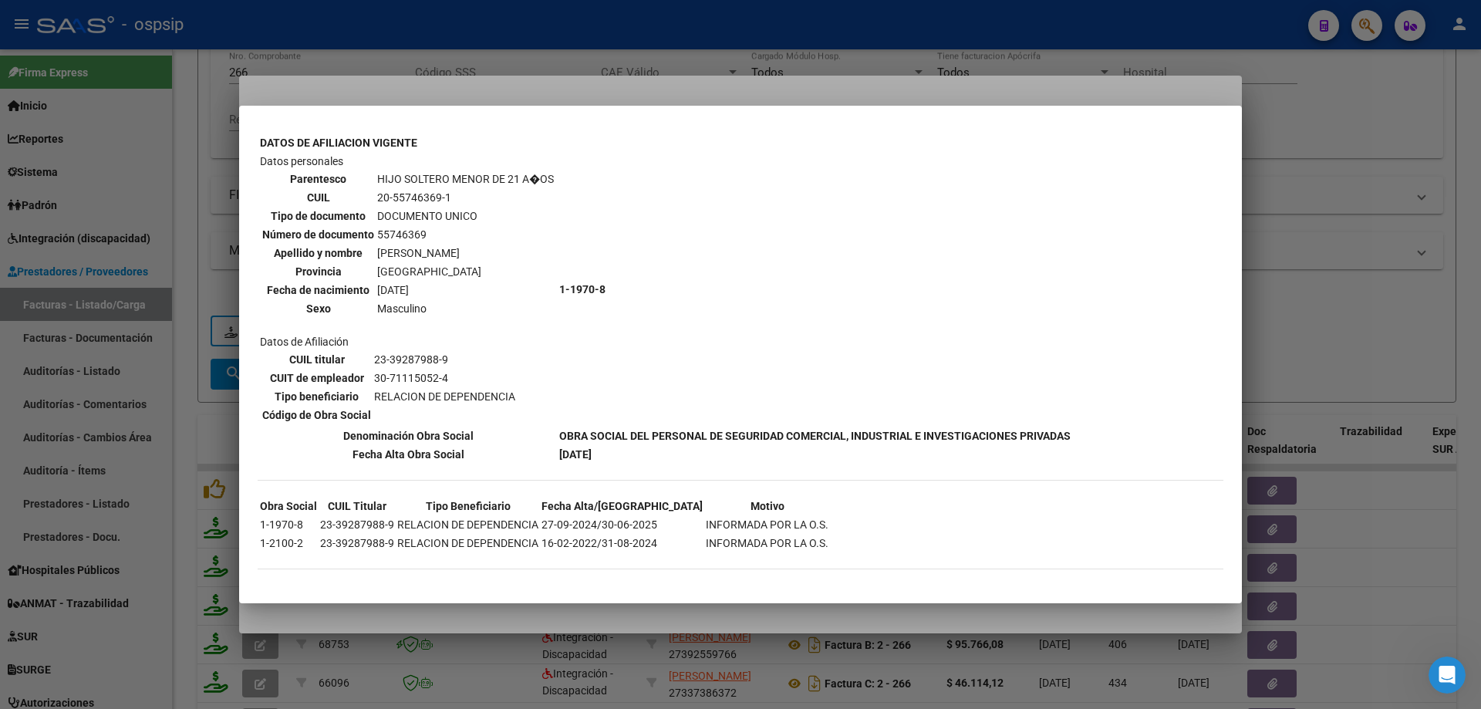
click at [1302, 265] on div at bounding box center [740, 354] width 1481 height 709
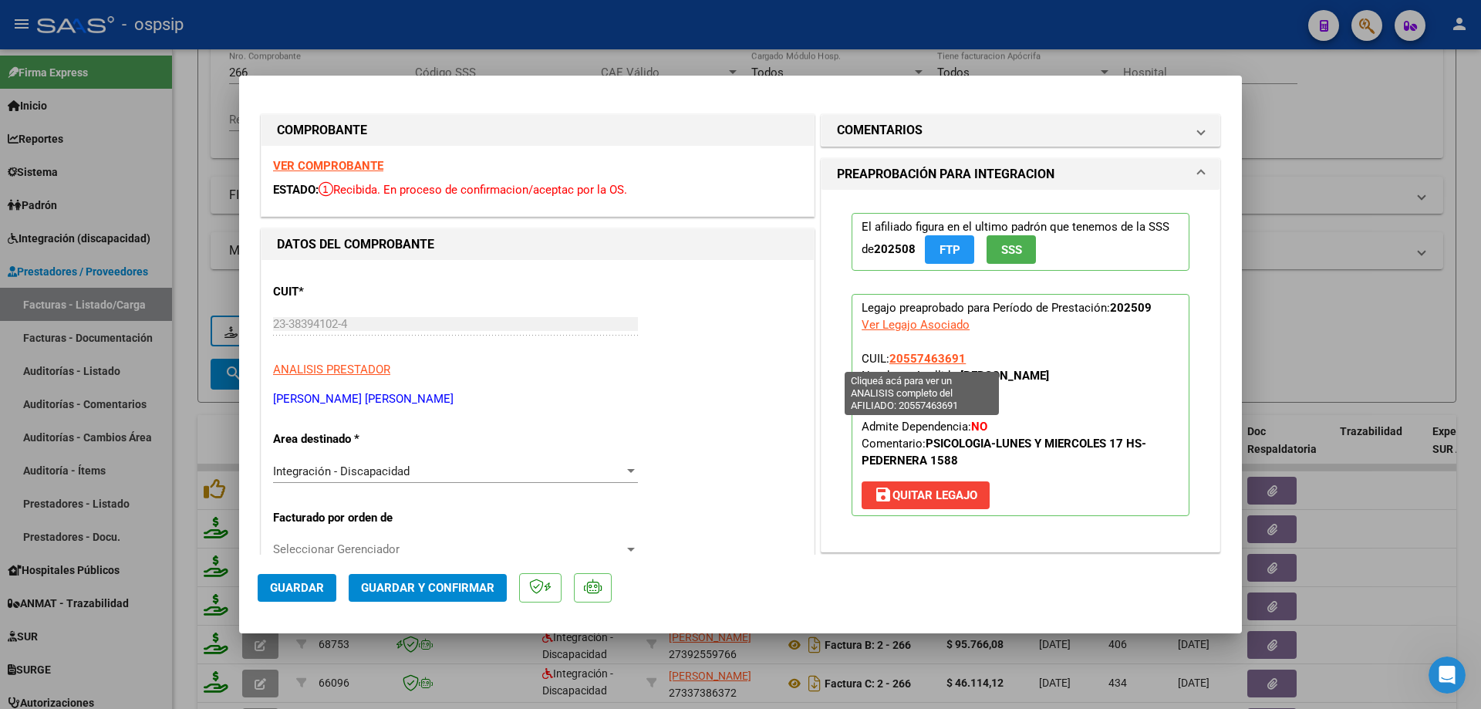
click at [929, 358] on span "20557463691" at bounding box center [927, 359] width 76 height 14
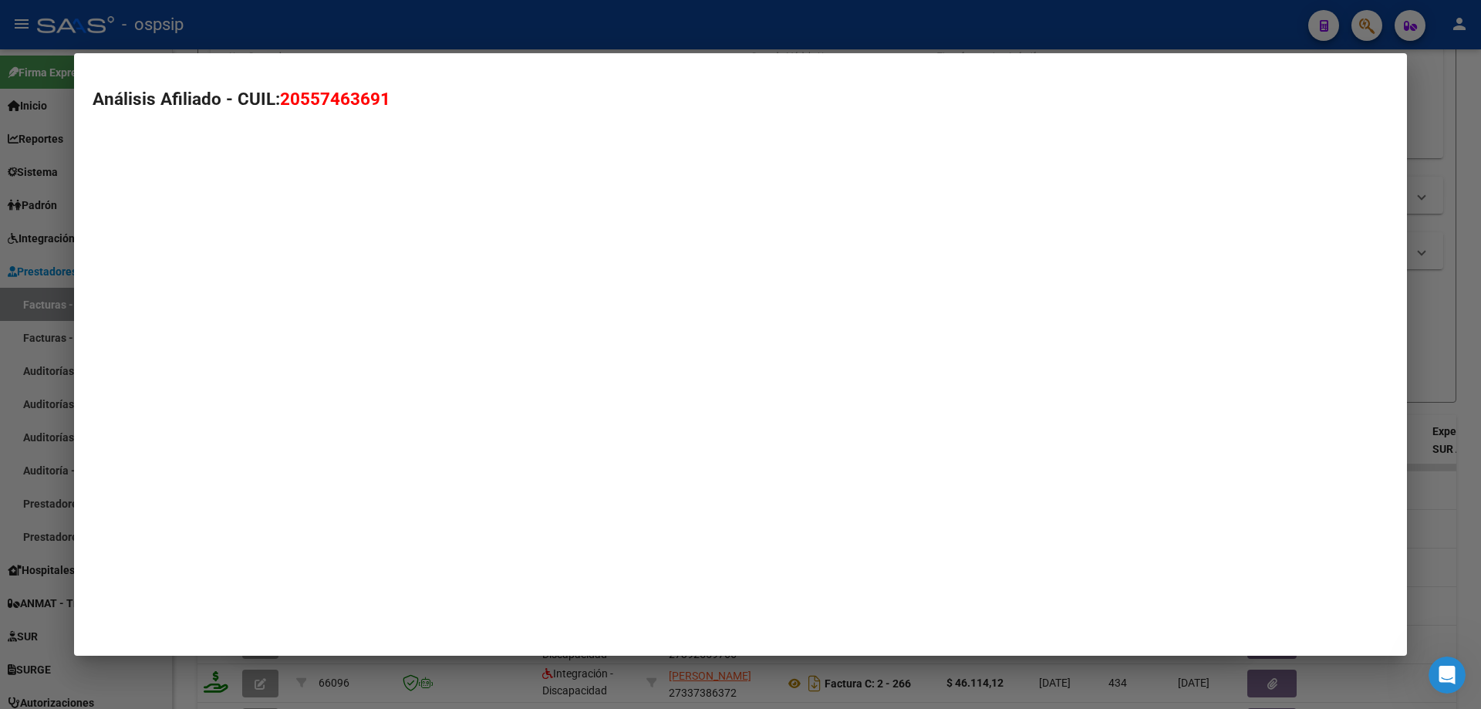
type textarea "20557463691"
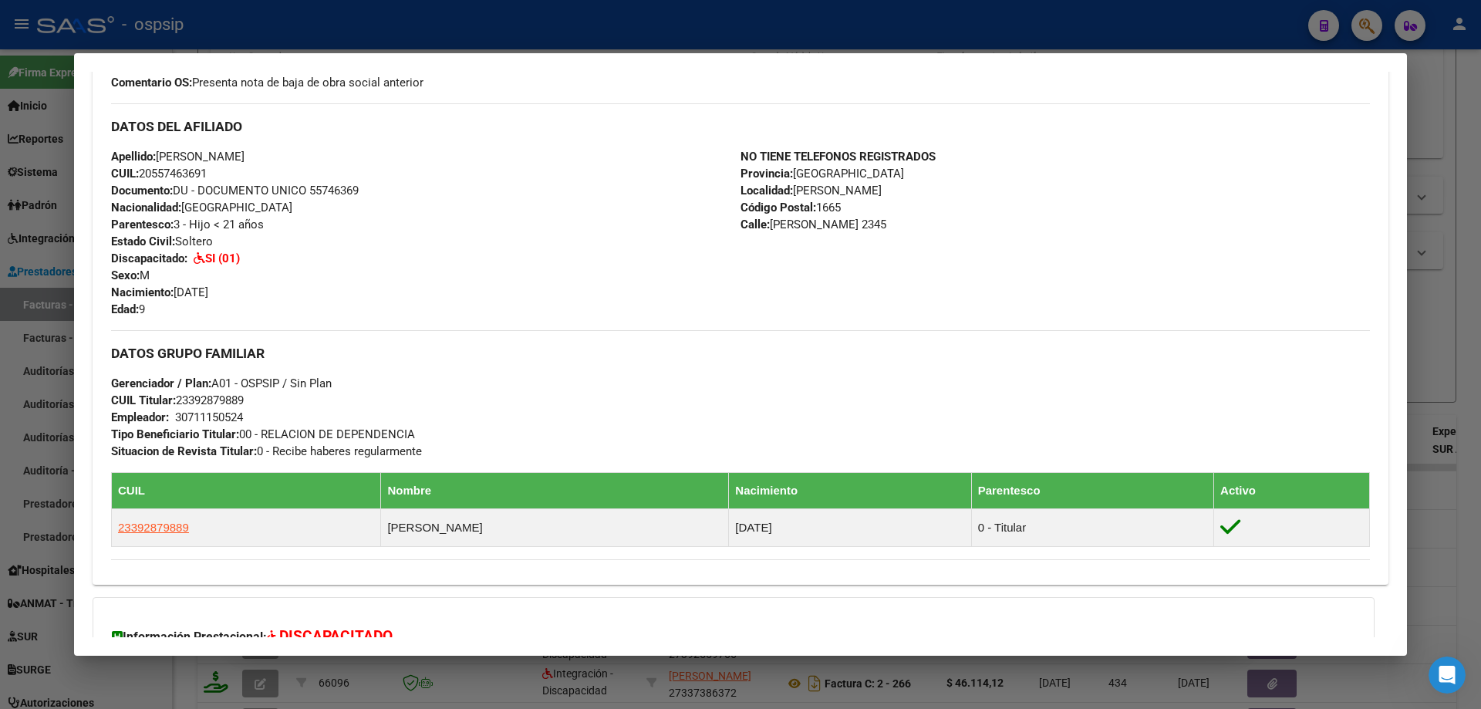
scroll to position [654, 0]
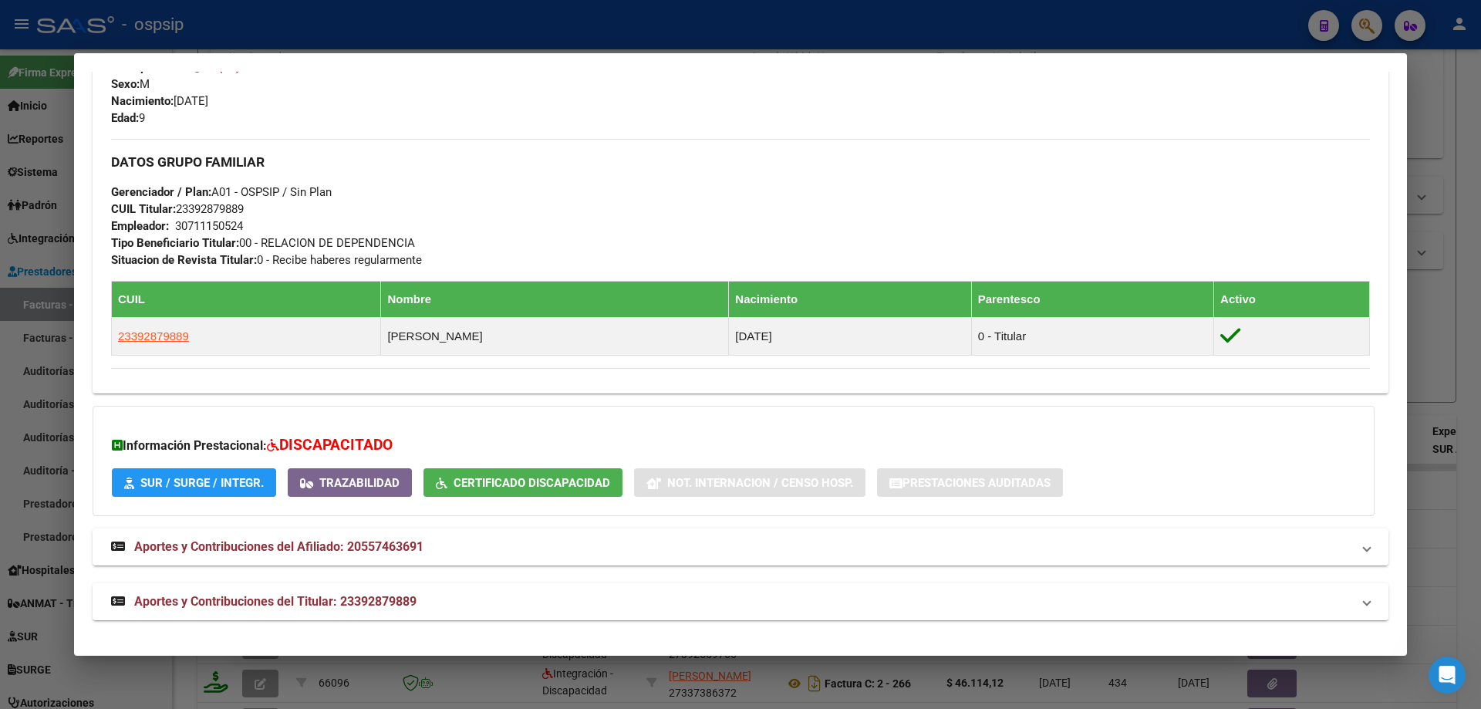
click at [1448, 354] on div at bounding box center [740, 354] width 1481 height 709
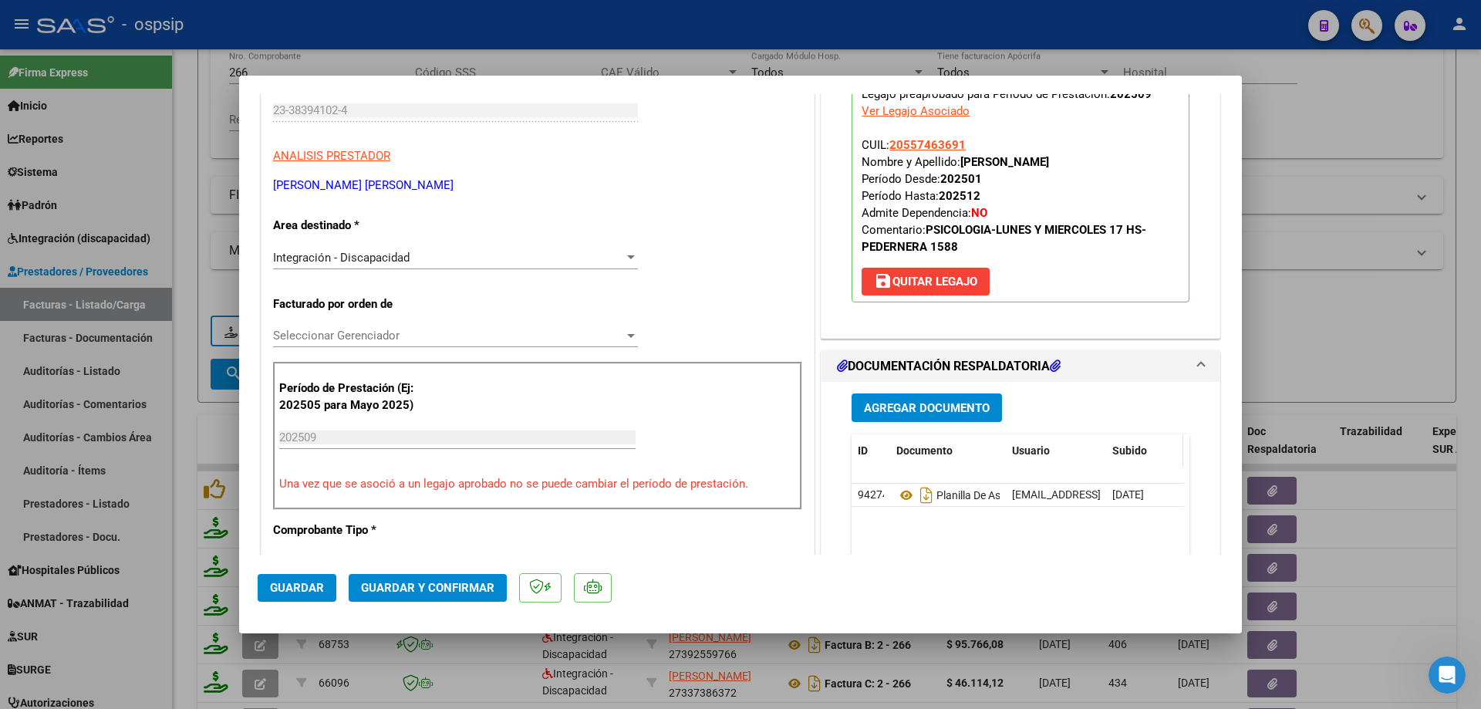
scroll to position [231, 0]
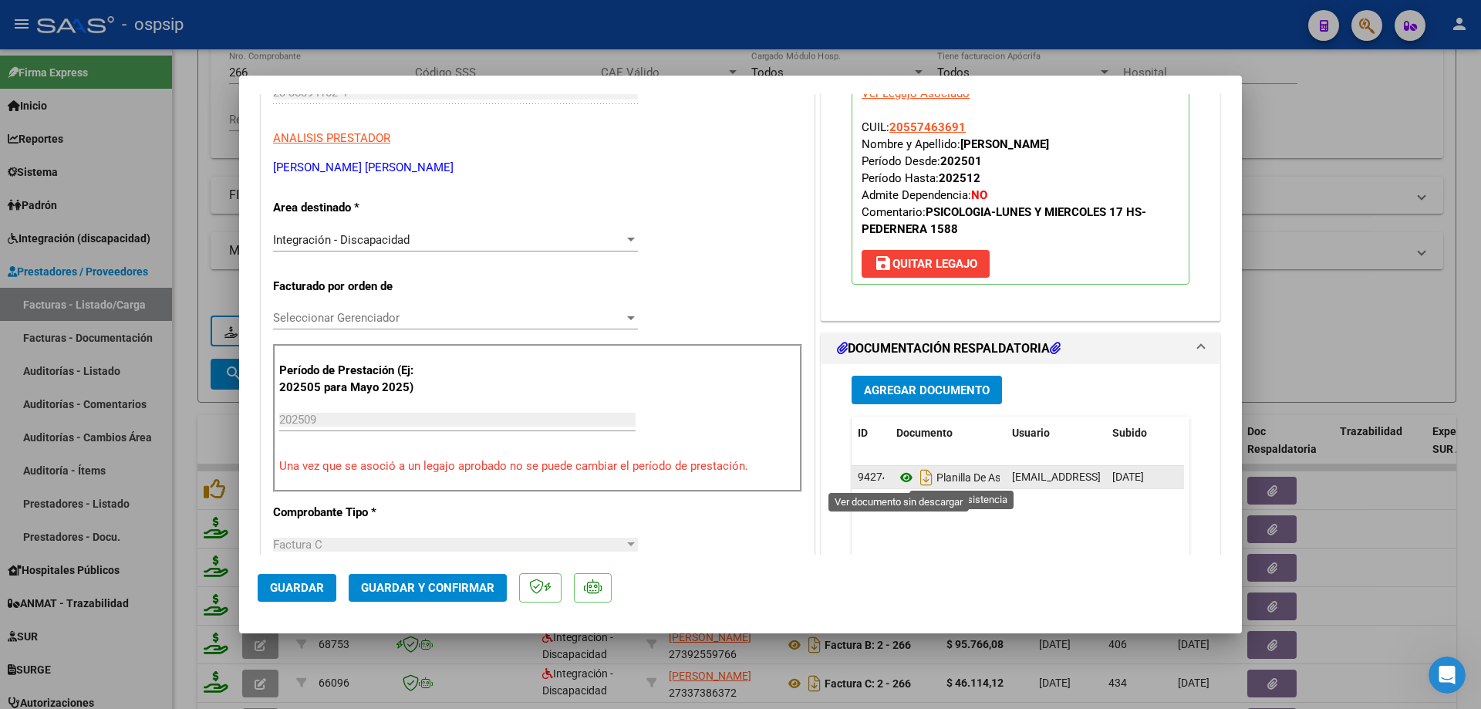
click at [897, 477] on icon at bounding box center [906, 477] width 20 height 19
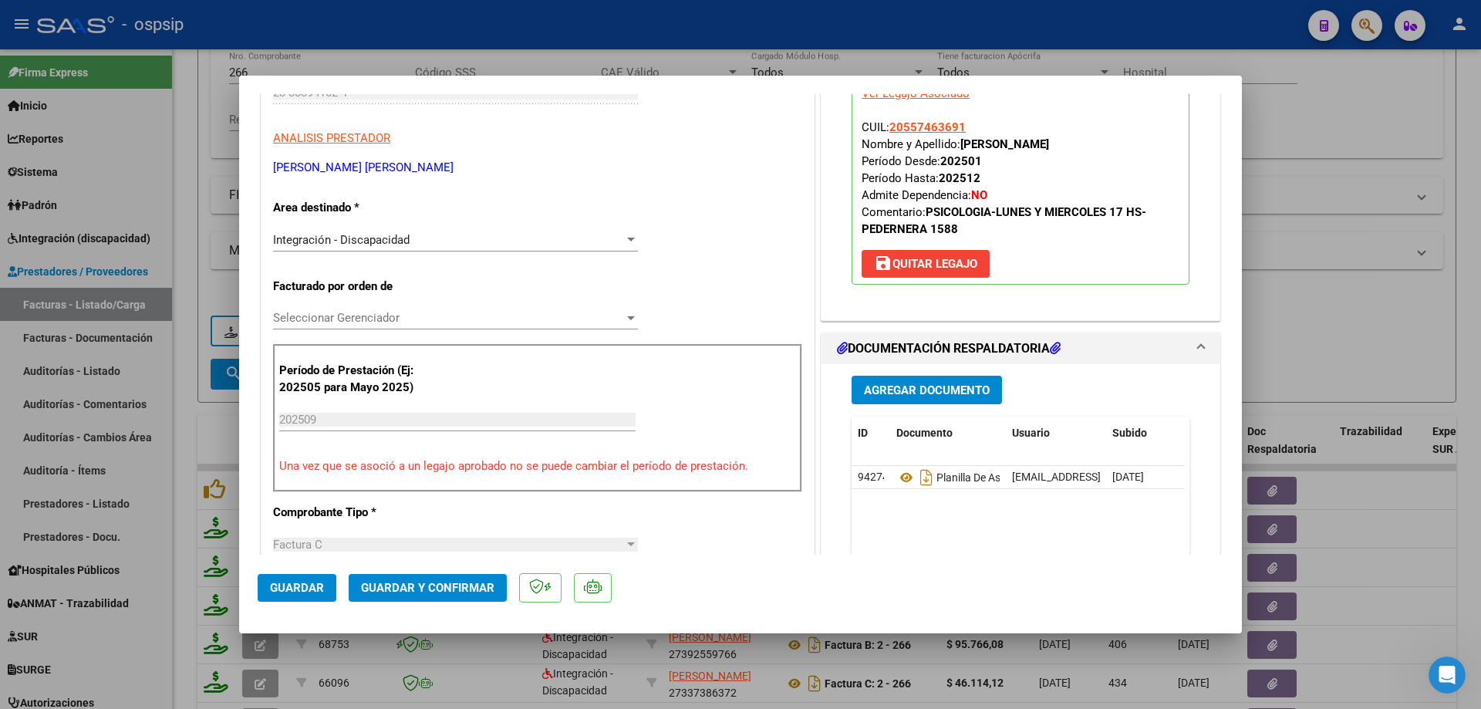
click at [1360, 325] on div at bounding box center [740, 354] width 1481 height 709
type input "$ 0,00"
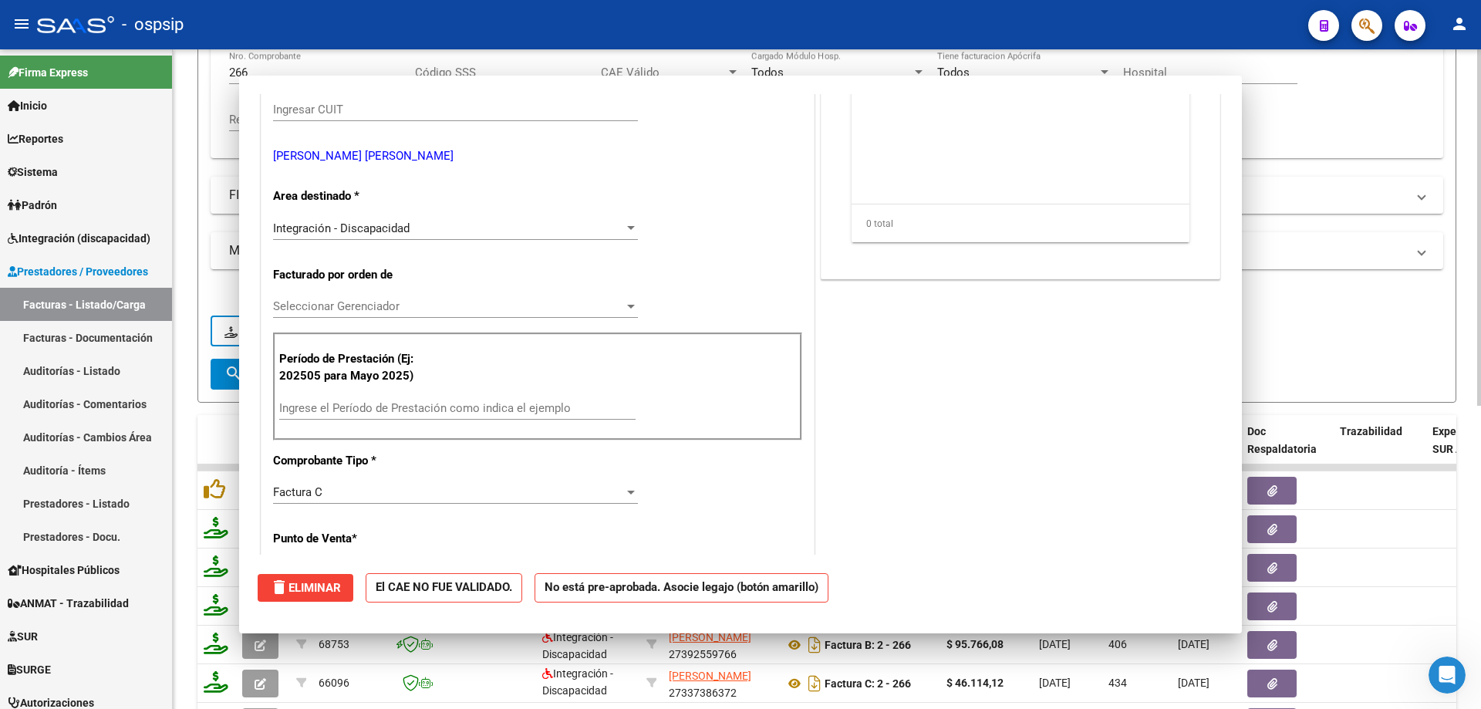
scroll to position [249, 0]
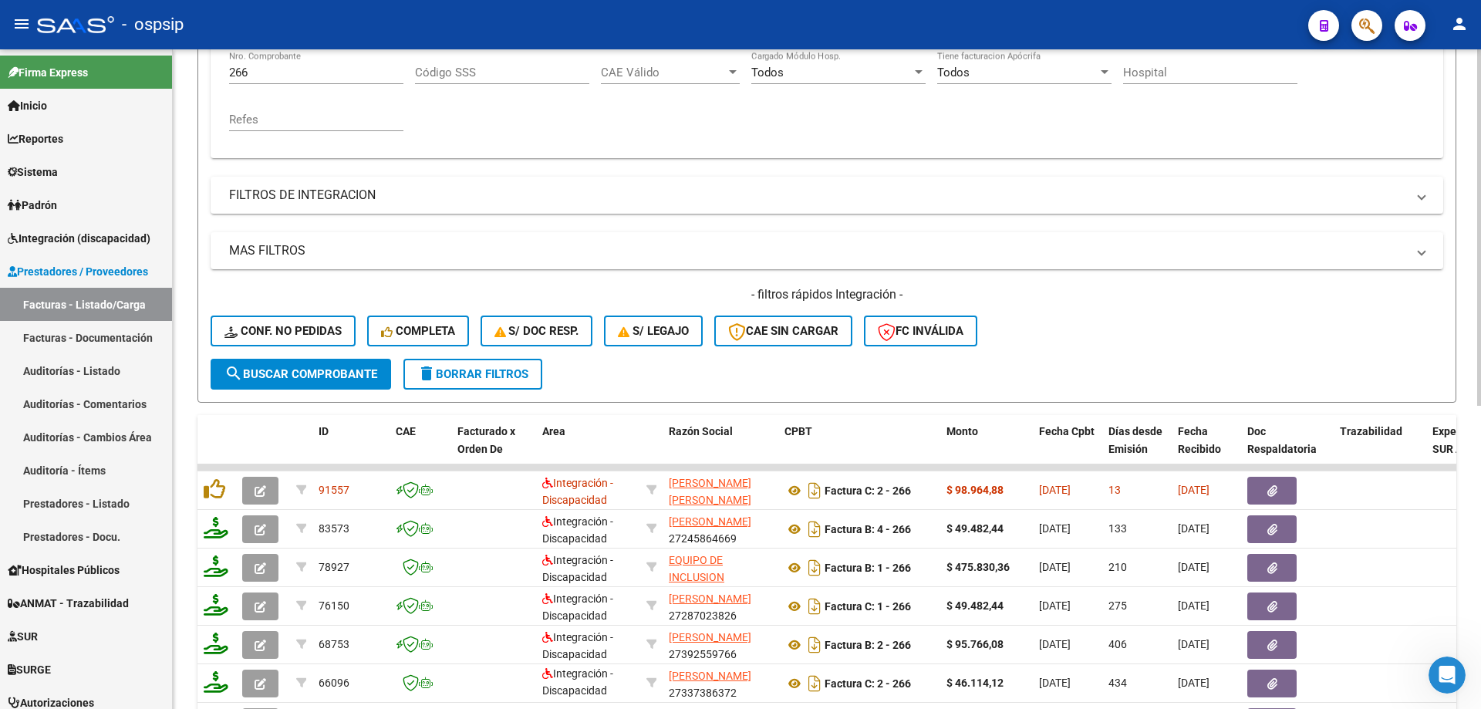
click at [285, 70] on input "266" at bounding box center [316, 73] width 174 height 14
type input "2"
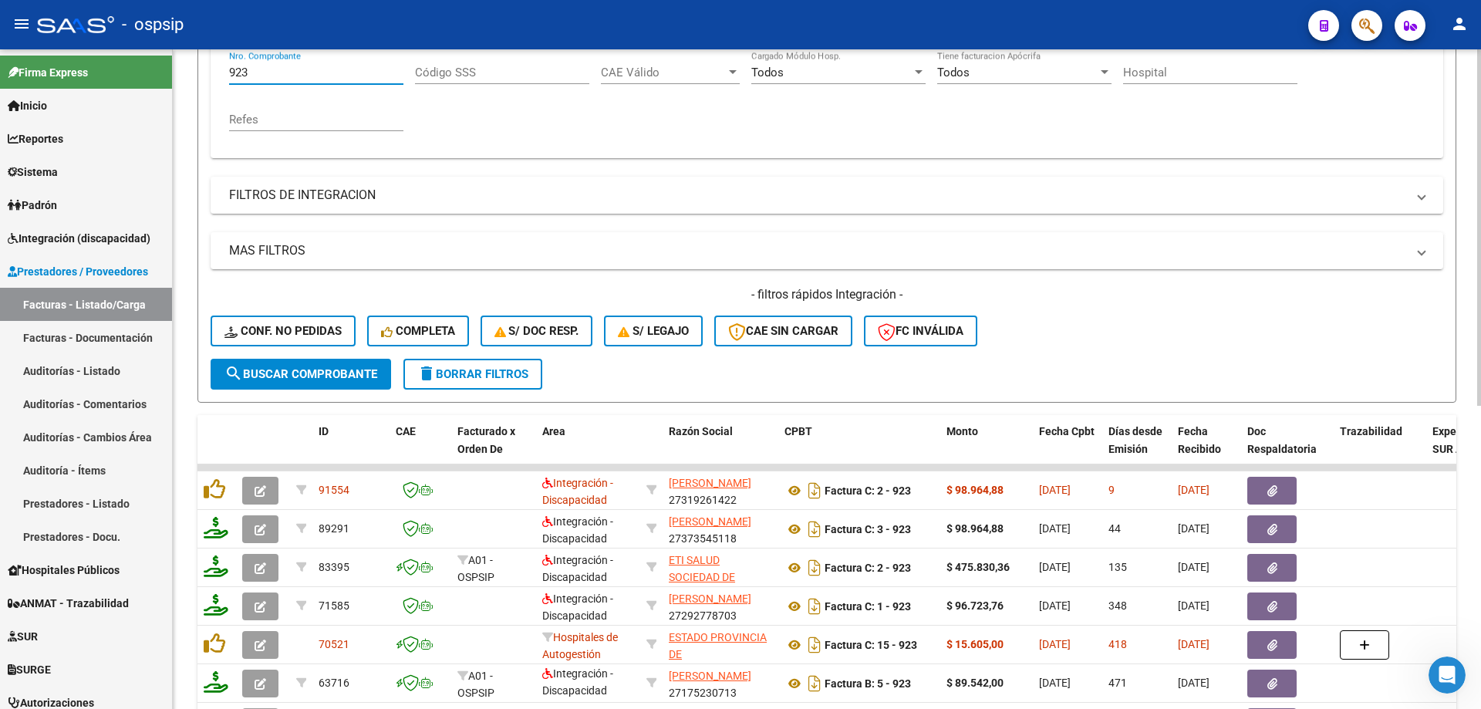
scroll to position [386, 0]
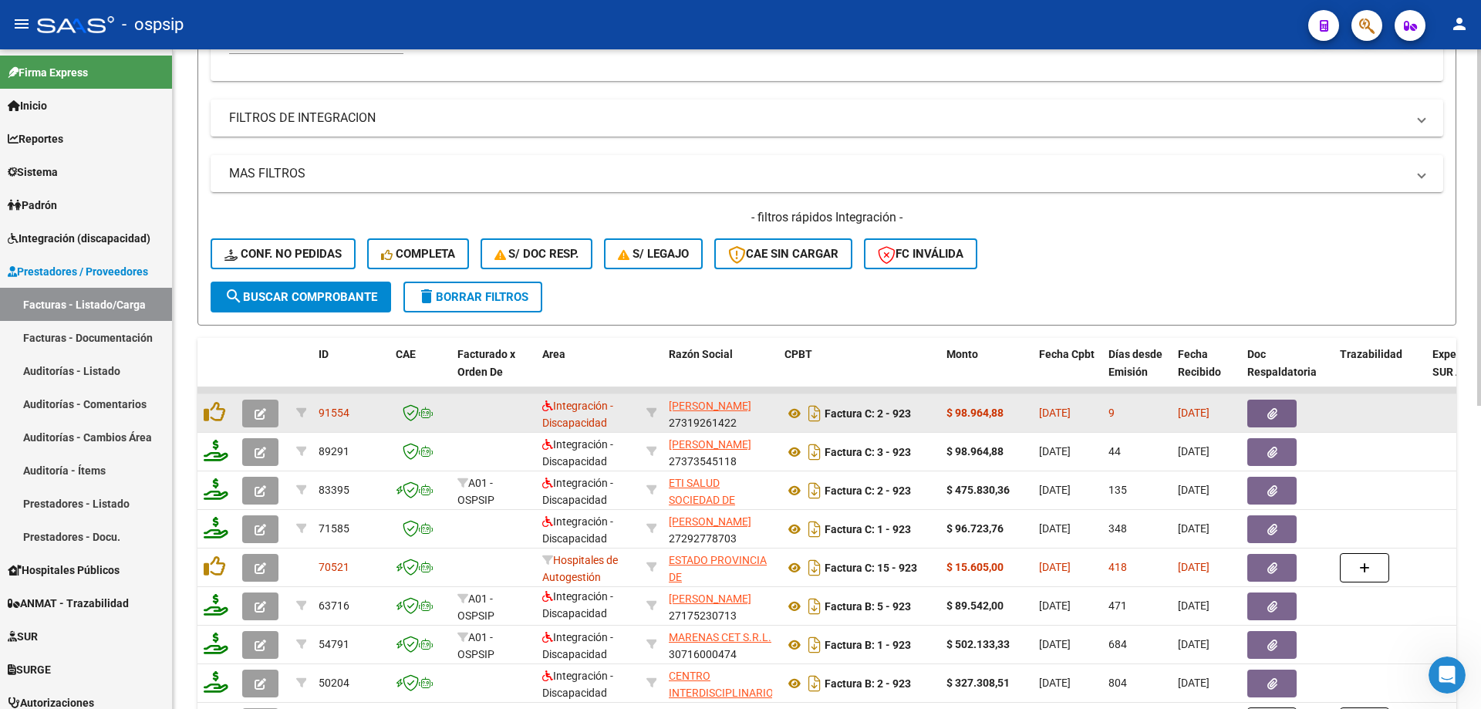
type input "923"
click at [261, 401] on button "button" at bounding box center [260, 413] width 36 height 28
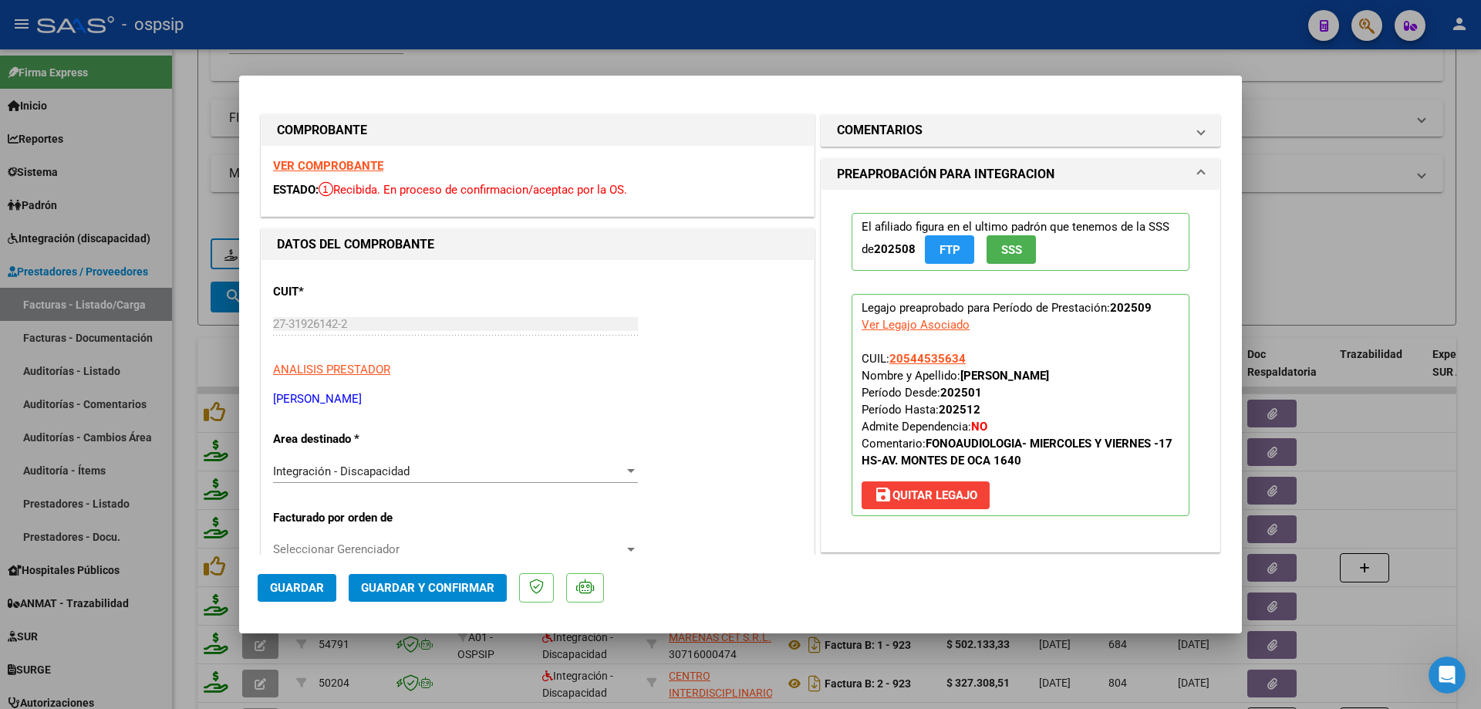
click at [1001, 242] on span "SSS" at bounding box center [1011, 249] width 21 height 14
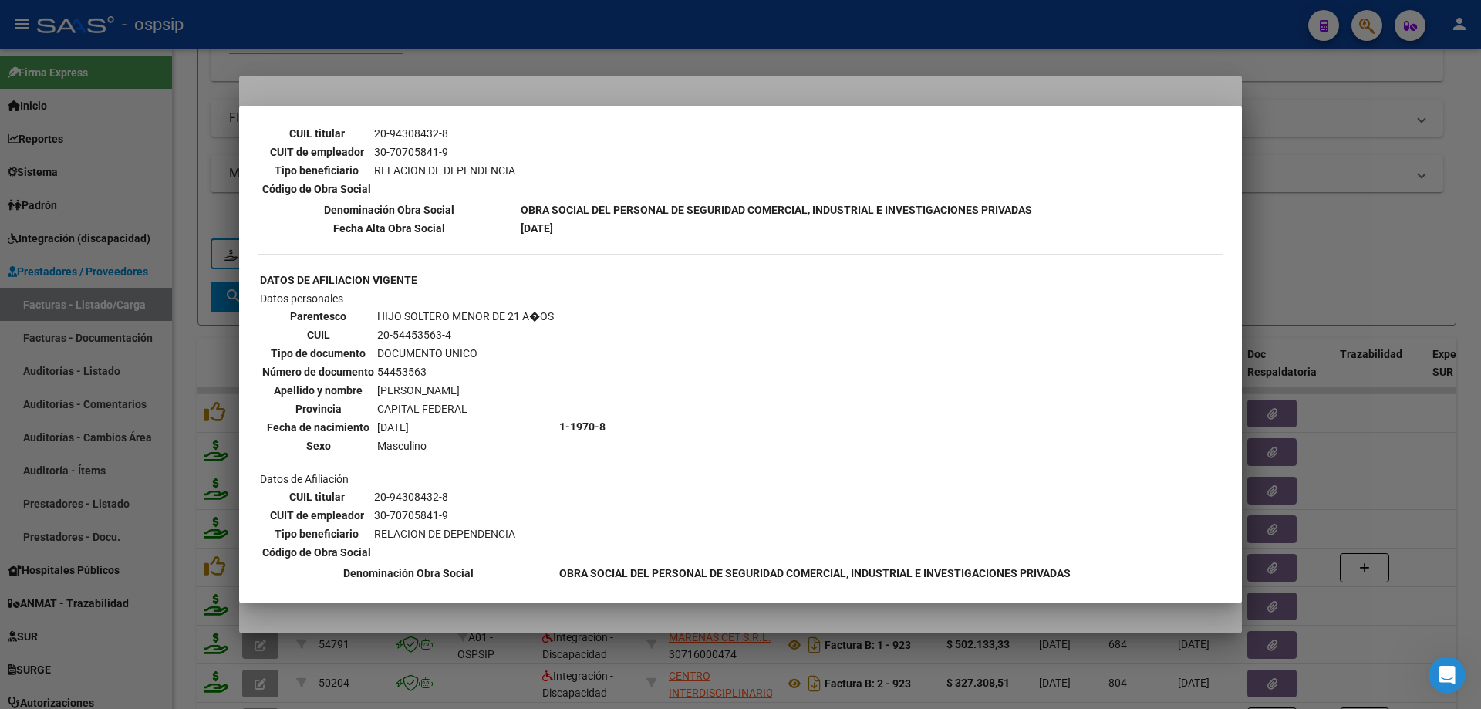
scroll to position [795, 0]
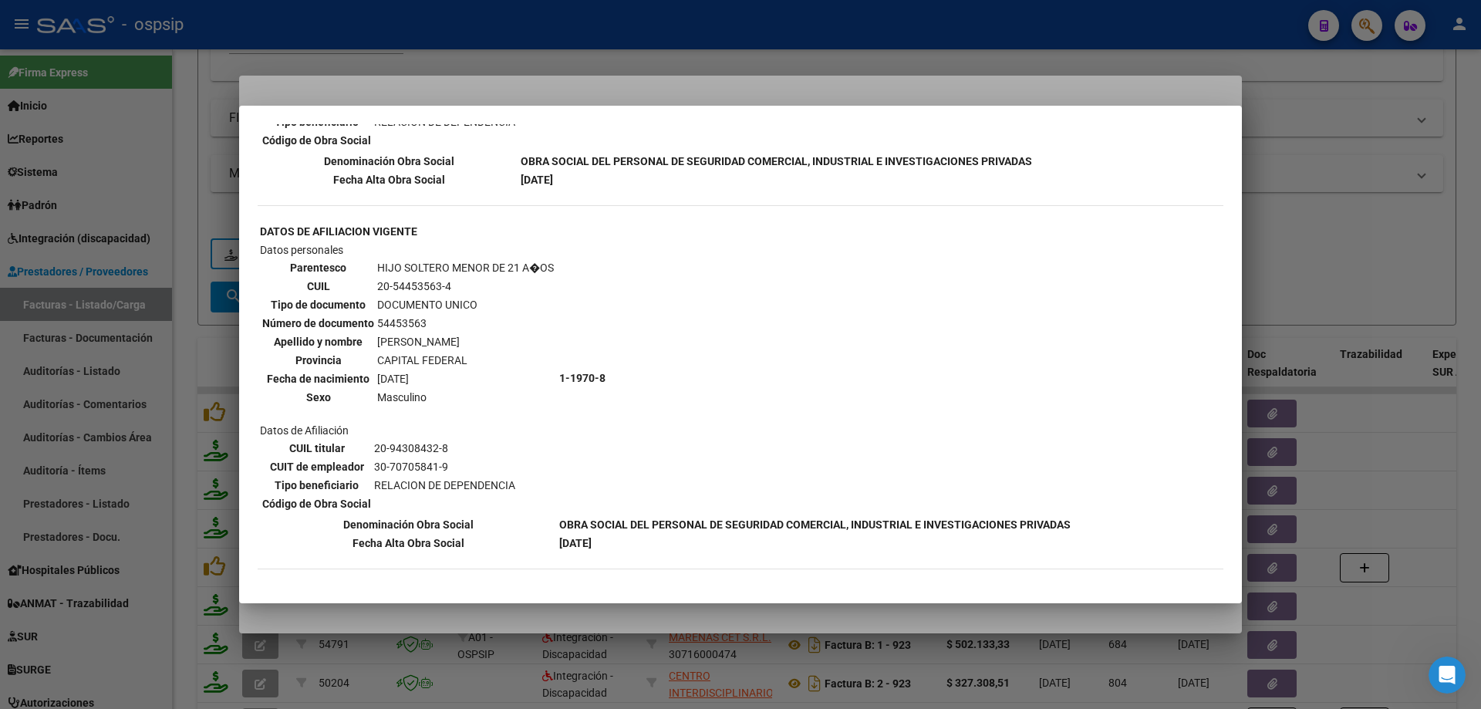
click at [1349, 210] on div at bounding box center [740, 354] width 1481 height 709
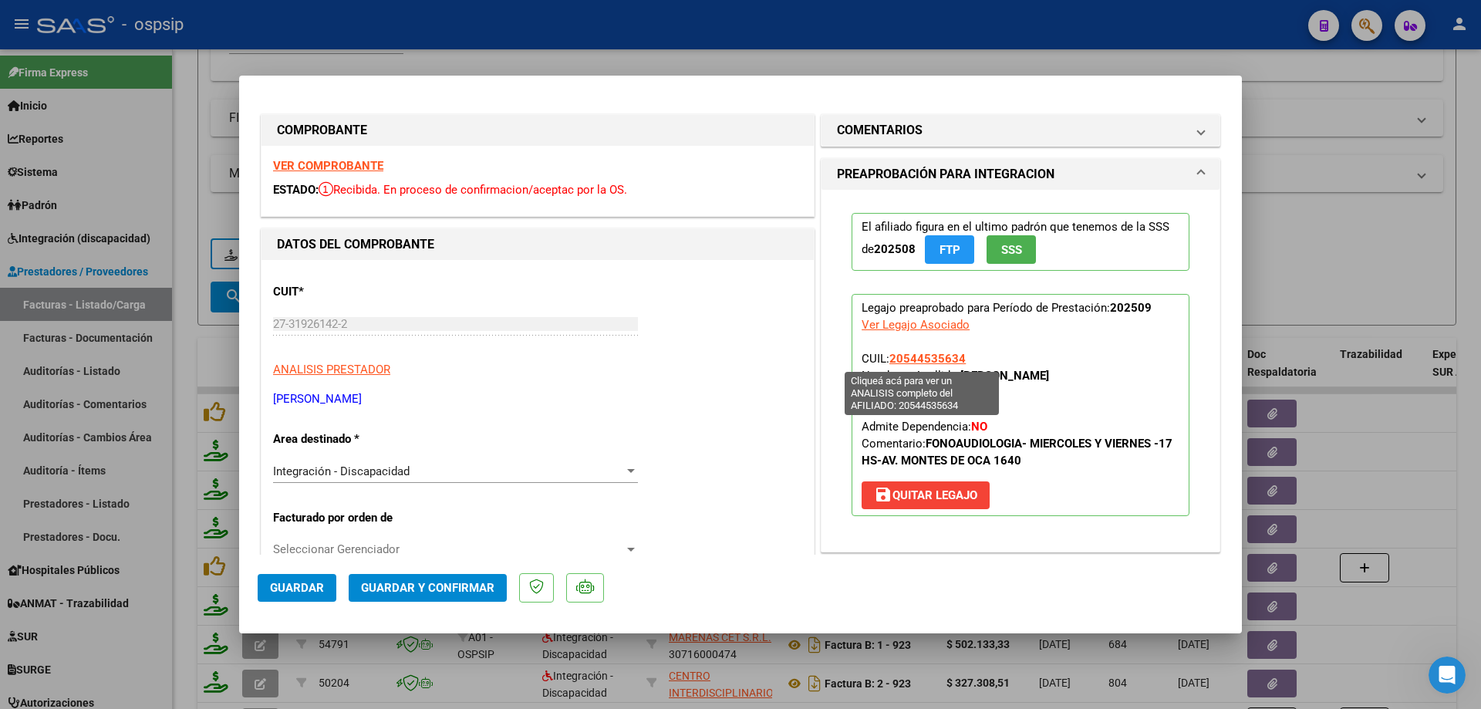
click at [929, 352] on span "20544535634" at bounding box center [927, 359] width 76 height 14
type textarea "20544535634"
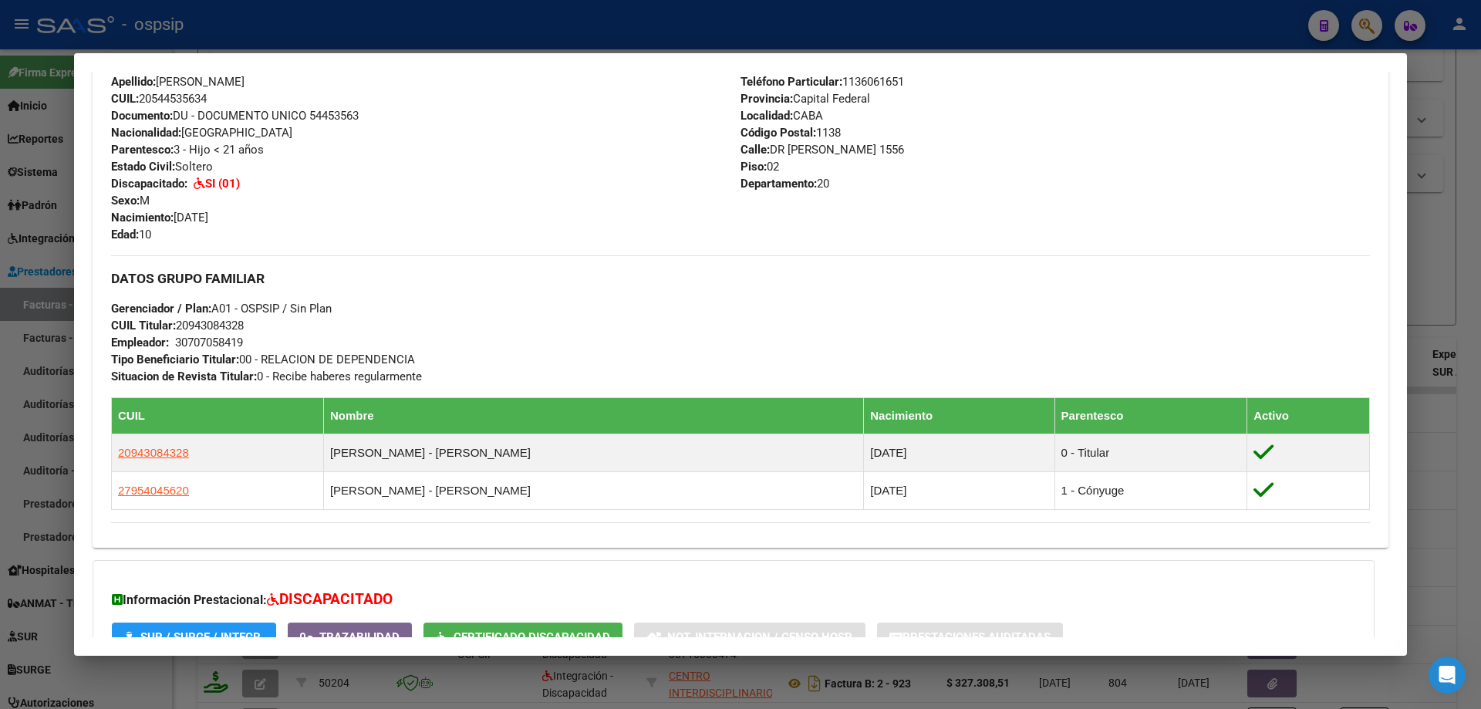
scroll to position [306, 0]
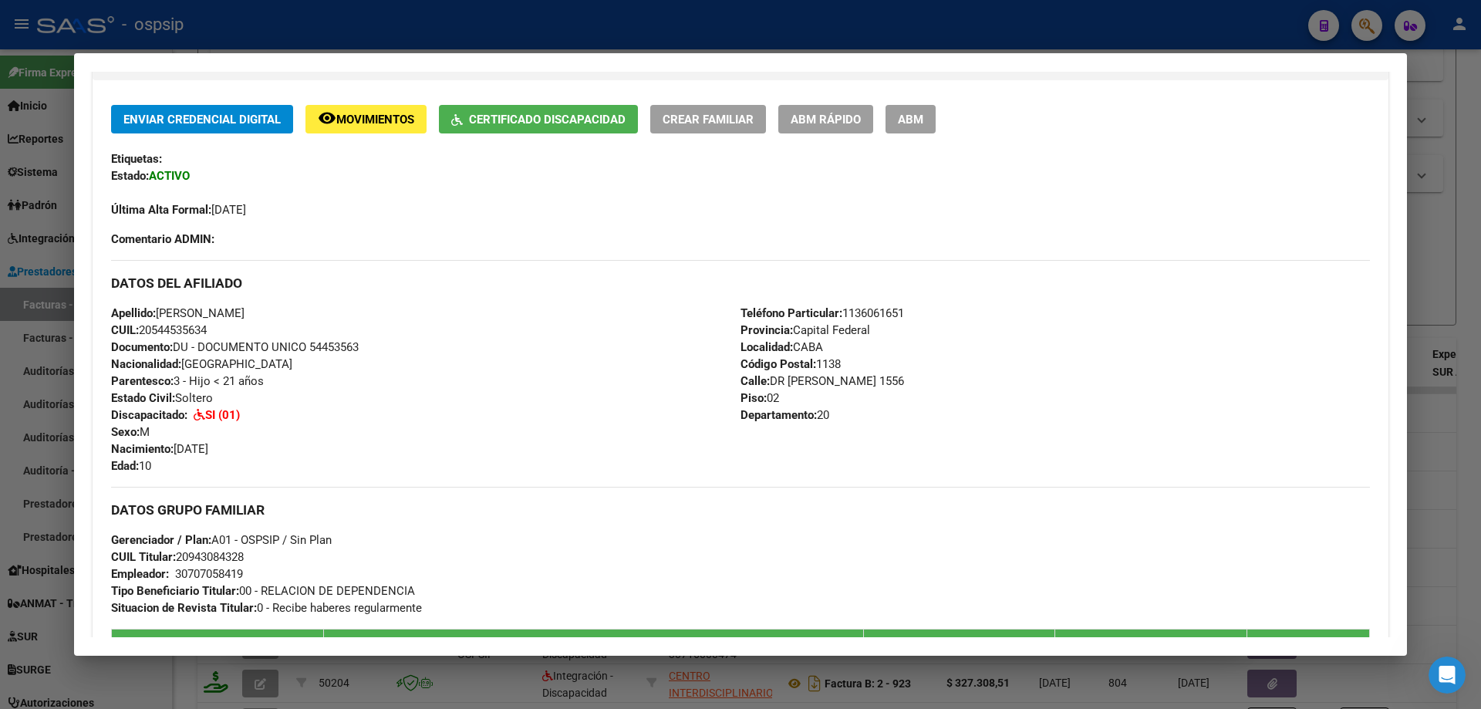
click at [1455, 244] on div at bounding box center [740, 354] width 1481 height 709
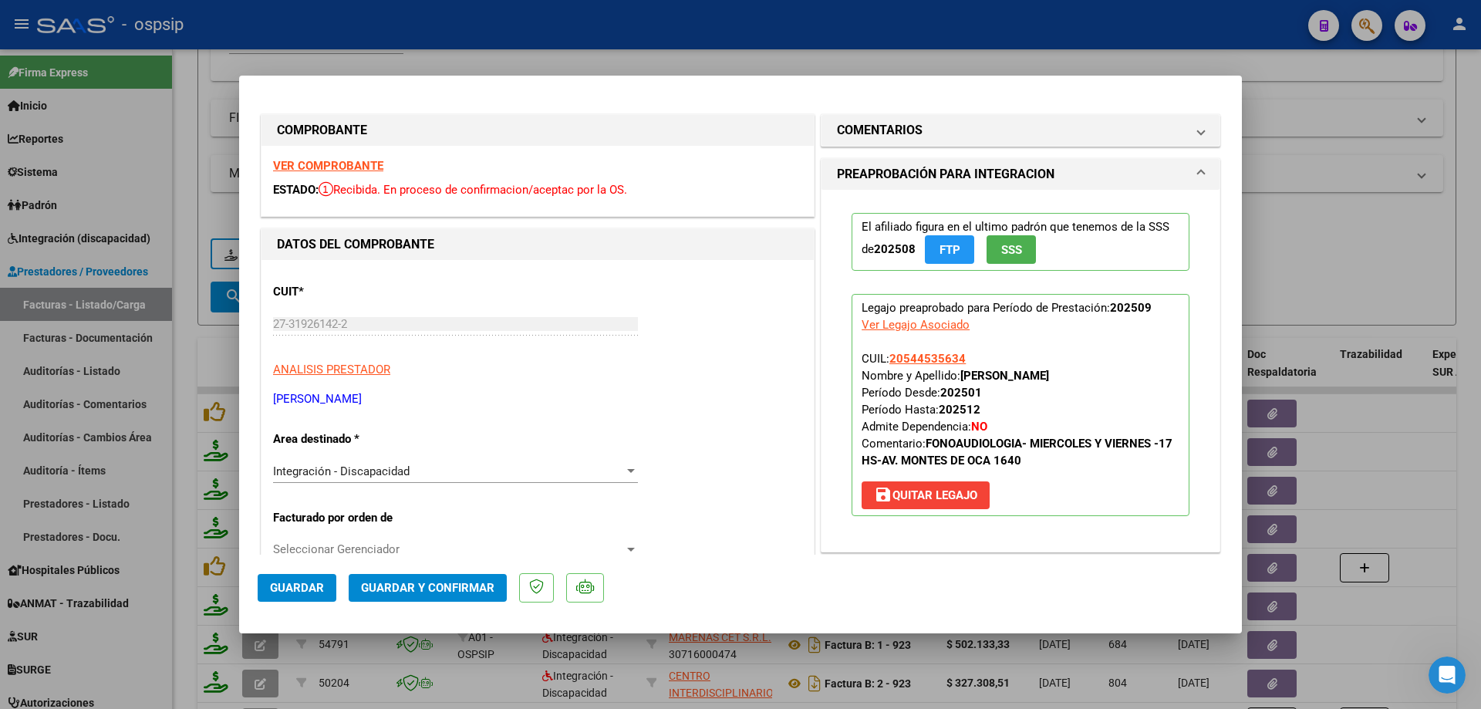
click at [912, 349] on p "Legajo preaprobado para Período de Prestación: 202509 Ver Legajo Asociado CUIL:…" at bounding box center [1020, 405] width 338 height 222
click at [912, 352] on span "20544535634" at bounding box center [927, 359] width 76 height 14
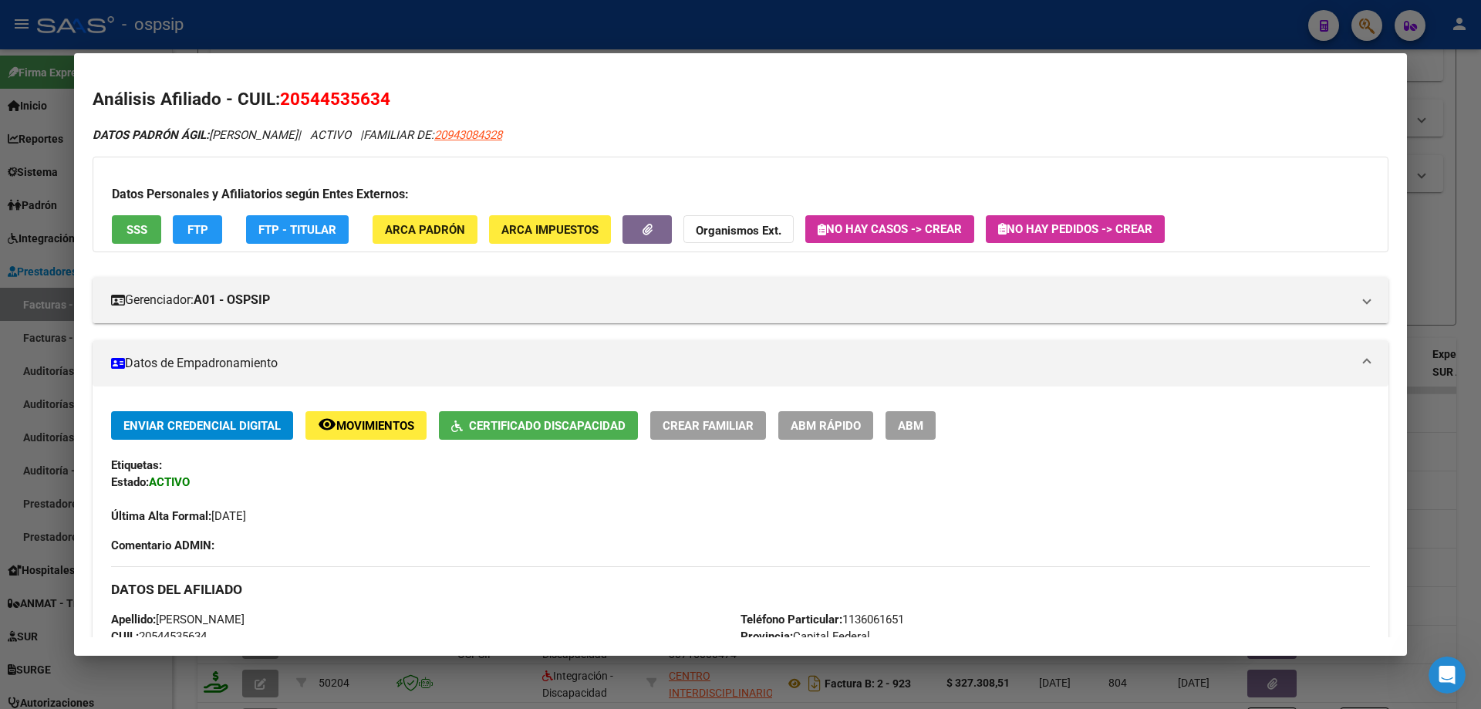
click at [1446, 467] on div at bounding box center [740, 354] width 1481 height 709
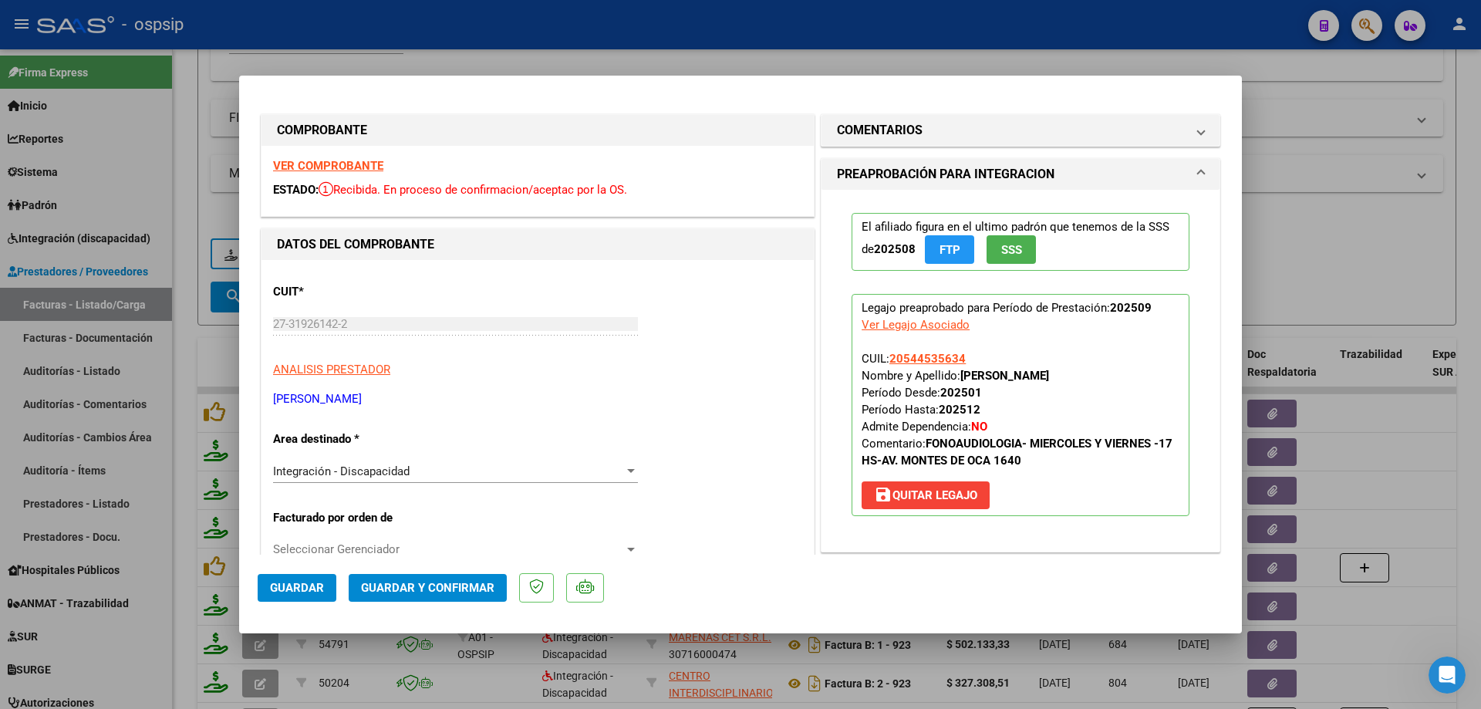
click at [1015, 248] on span "SSS" at bounding box center [1011, 250] width 21 height 14
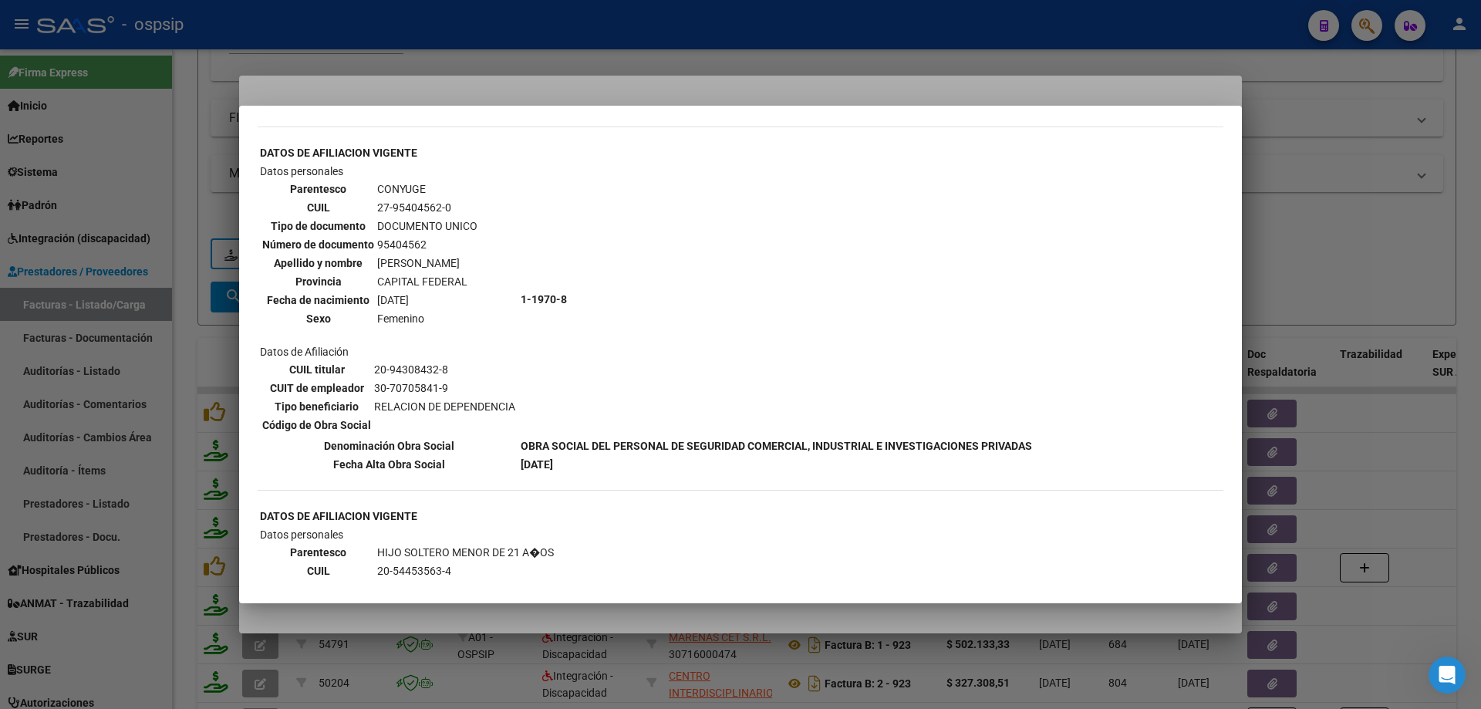
scroll to position [617, 0]
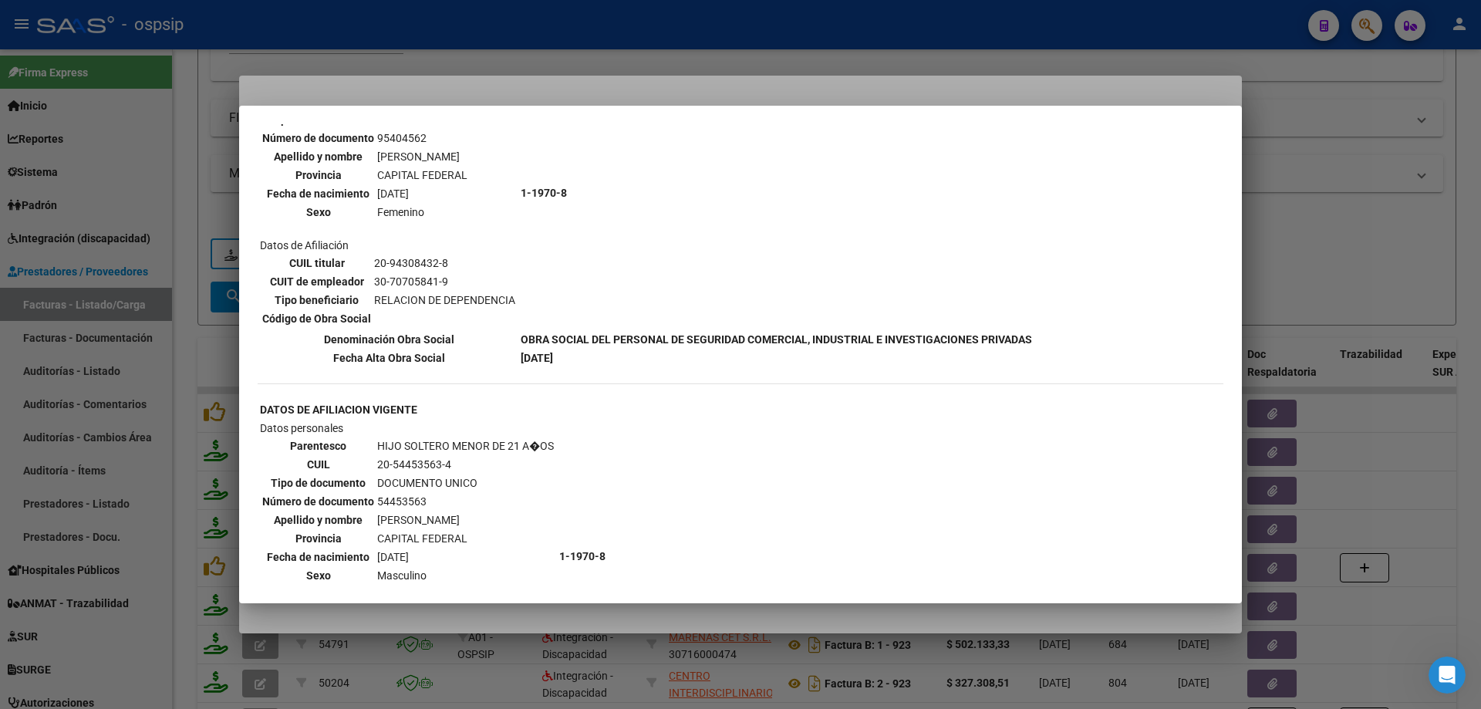
click at [1344, 176] on div at bounding box center [740, 354] width 1481 height 709
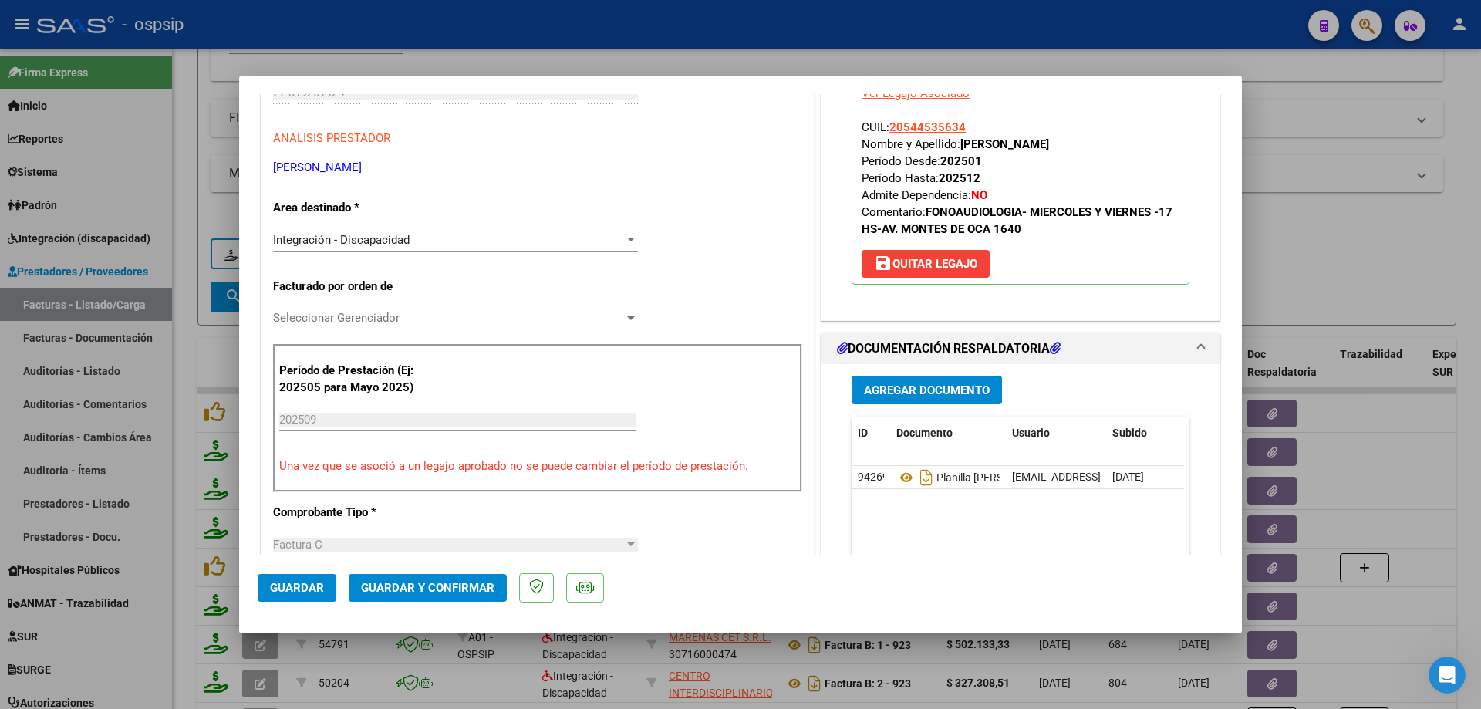
scroll to position [308, 0]
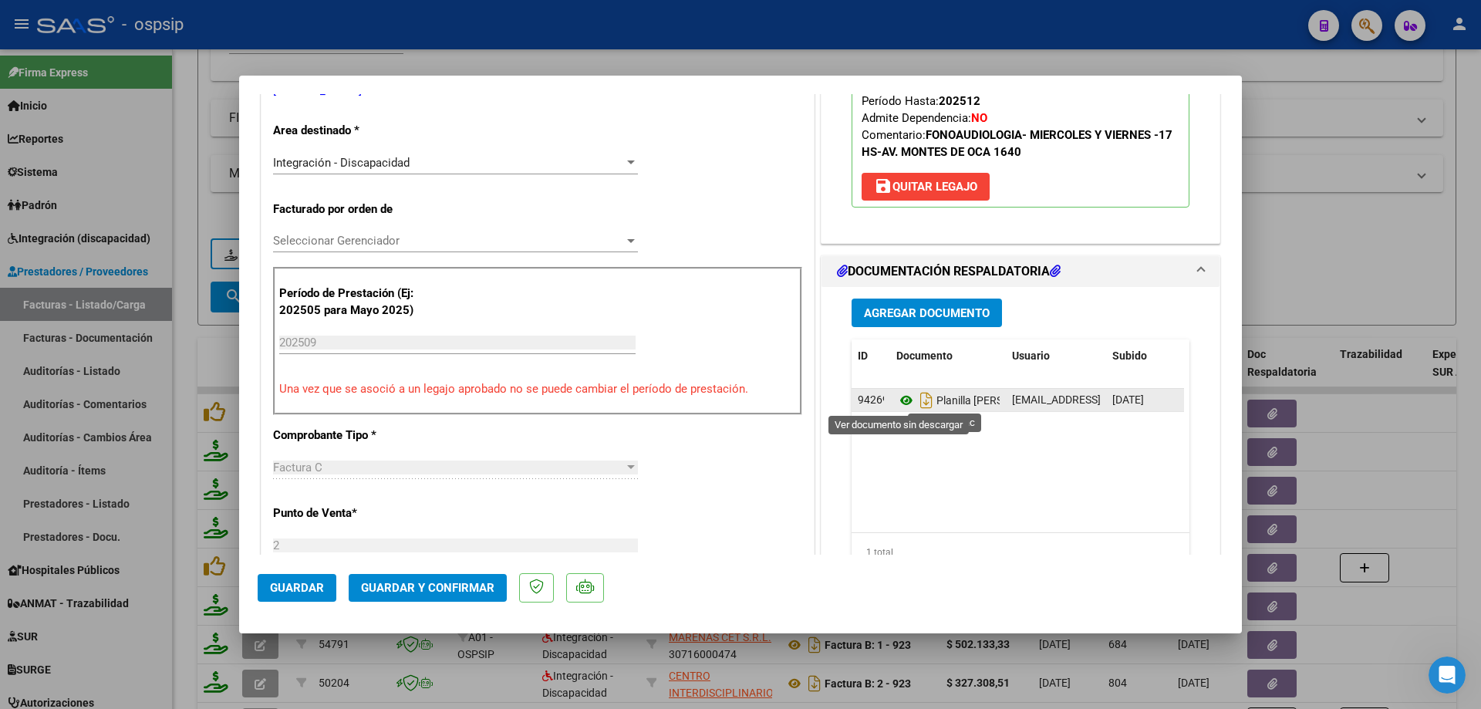
click at [900, 396] on icon at bounding box center [906, 400] width 20 height 19
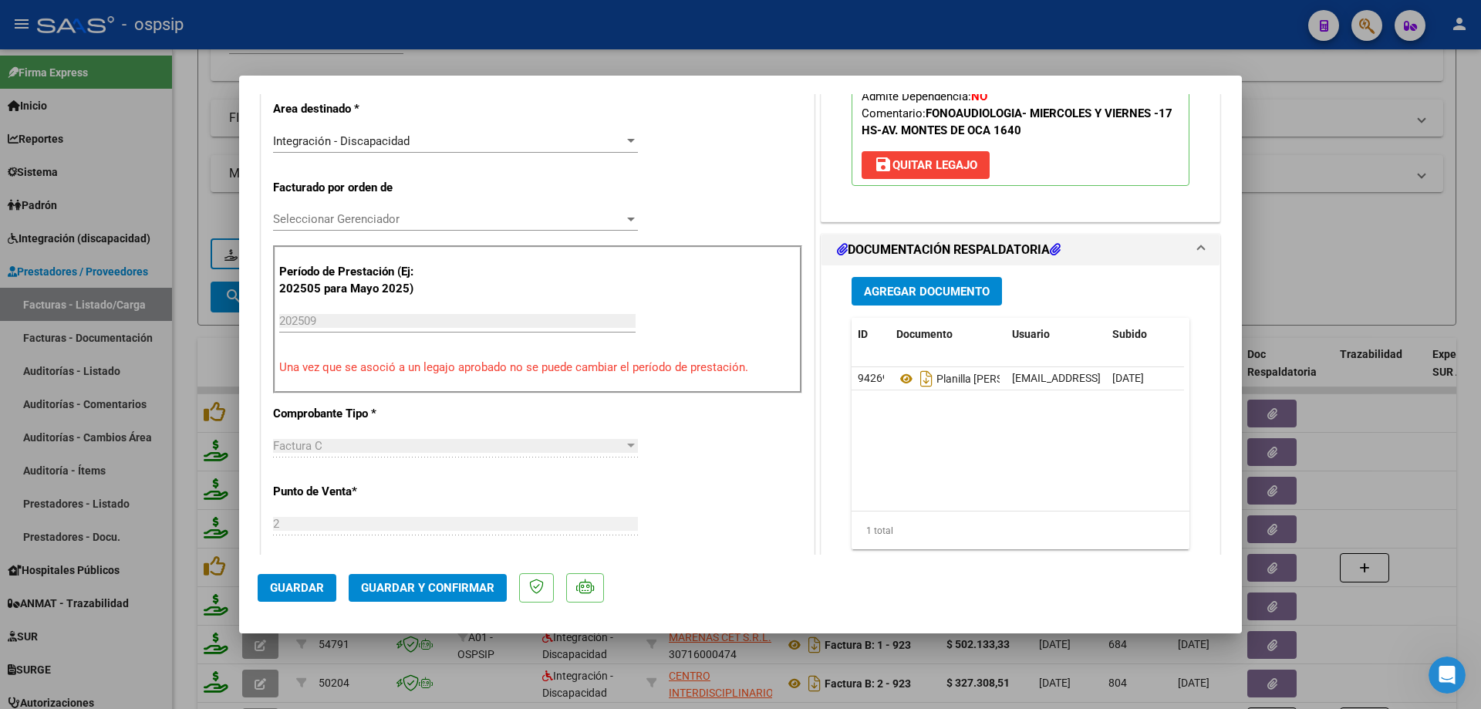
scroll to position [231, 0]
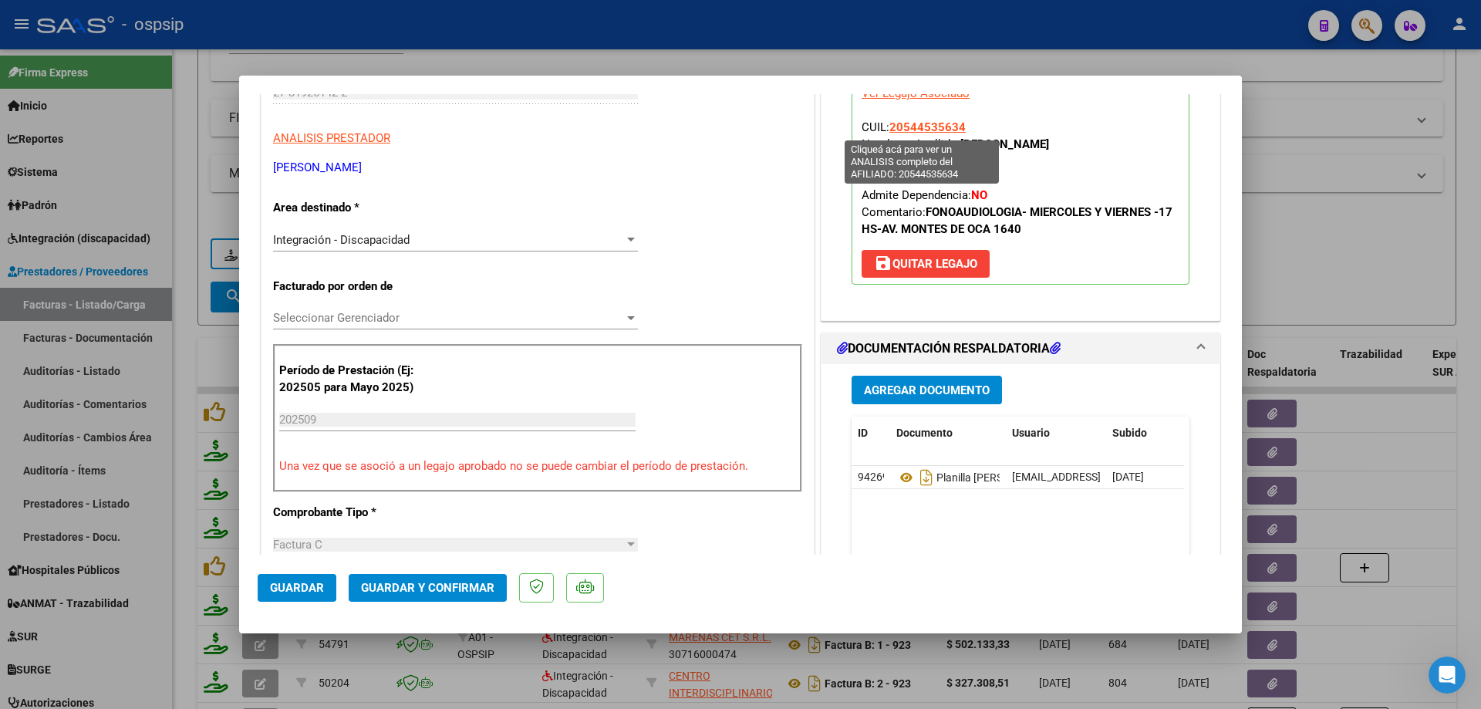
drag, startPoint x: 962, startPoint y: 127, endPoint x: 887, endPoint y: 124, distance: 74.9
click at [887, 124] on p "Legajo preaprobado para Período de Prestación: 202509 Ver Legajo Asociado CUIL:…" at bounding box center [1020, 173] width 338 height 222
copy span "20544535634"
click at [383, 584] on span "Guardar y Confirmar" at bounding box center [427, 588] width 133 height 14
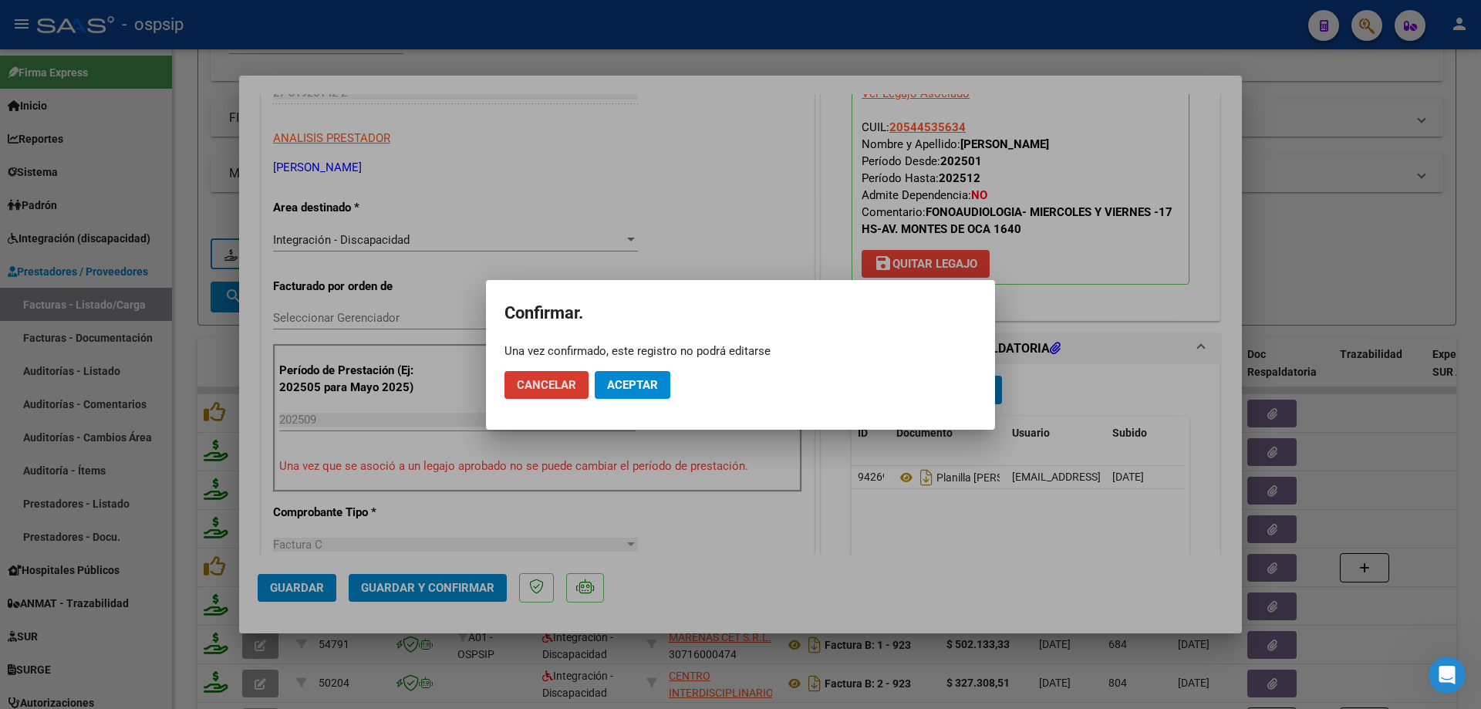
click at [642, 383] on span "Aceptar" at bounding box center [632, 385] width 51 height 14
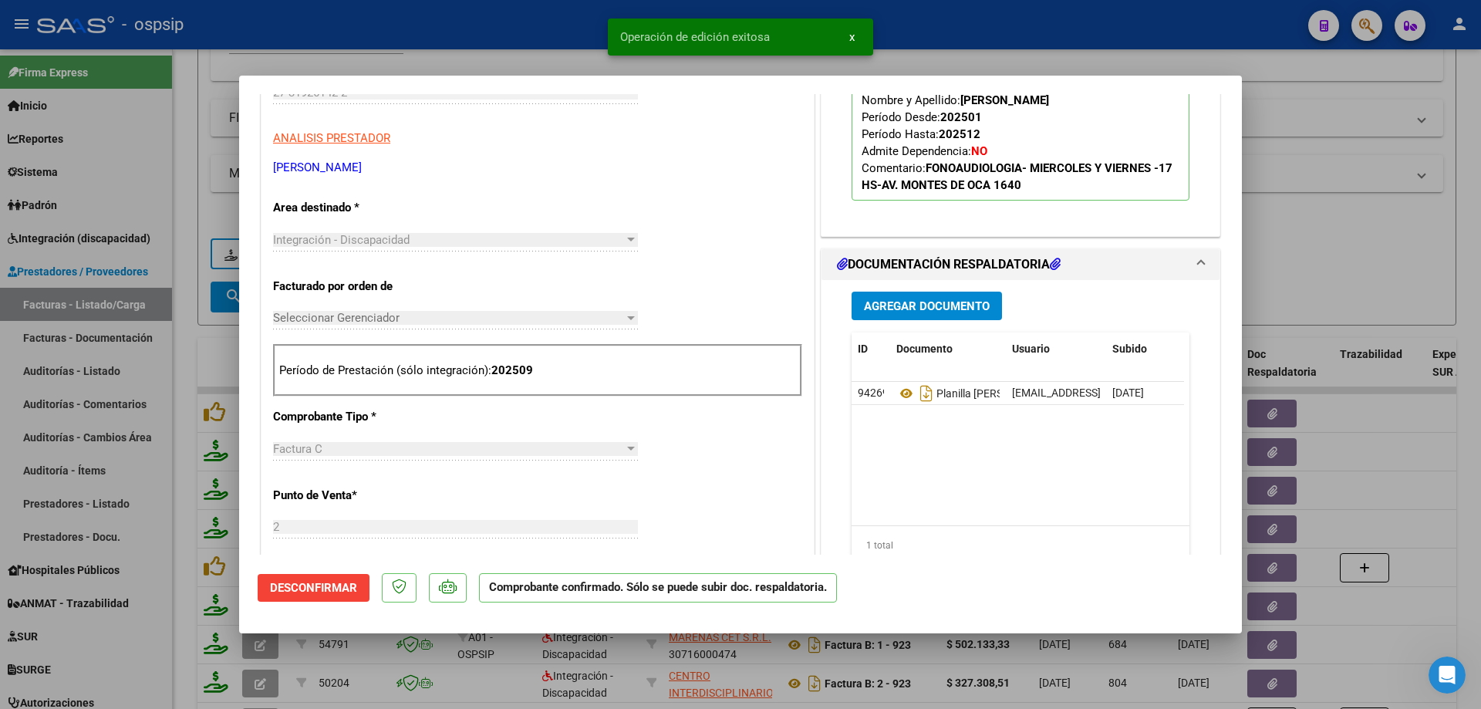
click at [1319, 248] on div at bounding box center [740, 354] width 1481 height 709
type input "$ 0,00"
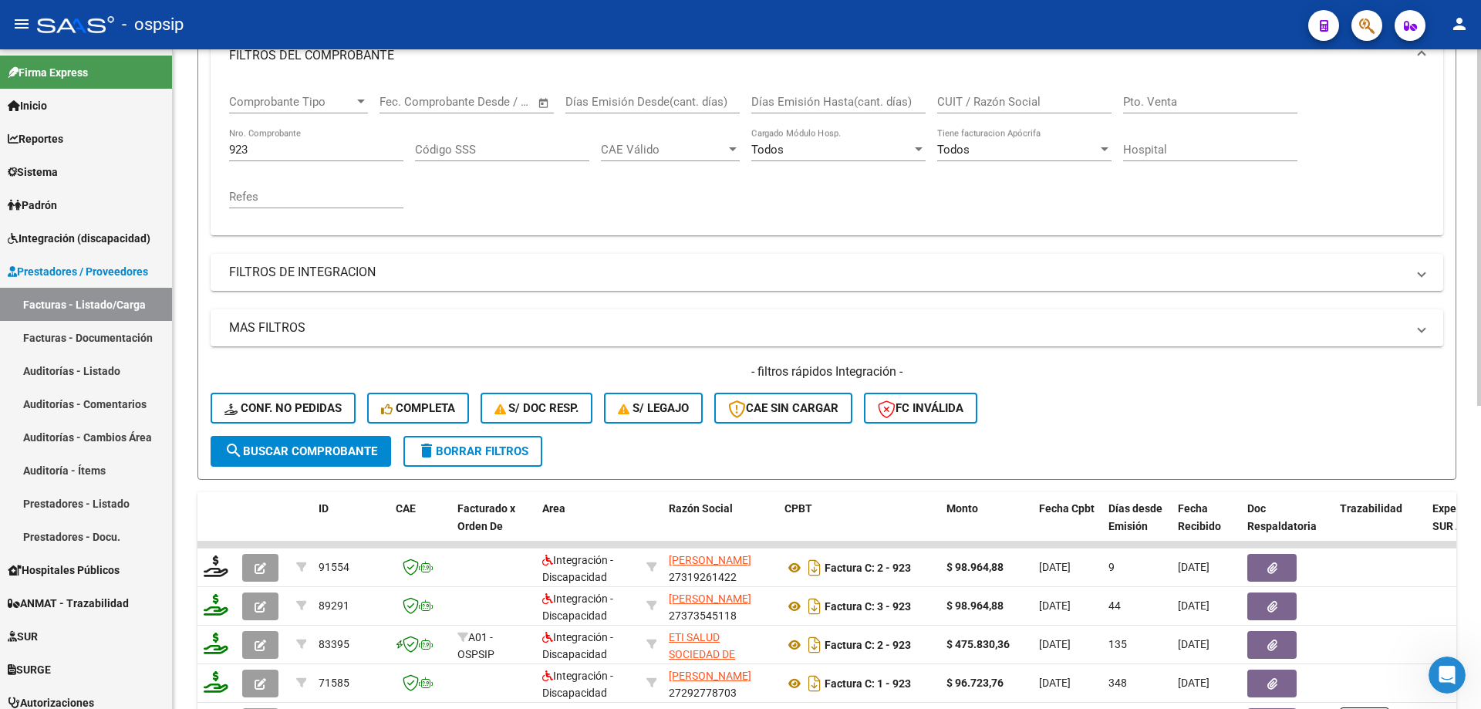
click at [281, 159] on div "923 Nro. Comprobante" at bounding box center [316, 144] width 174 height 33
type input "9"
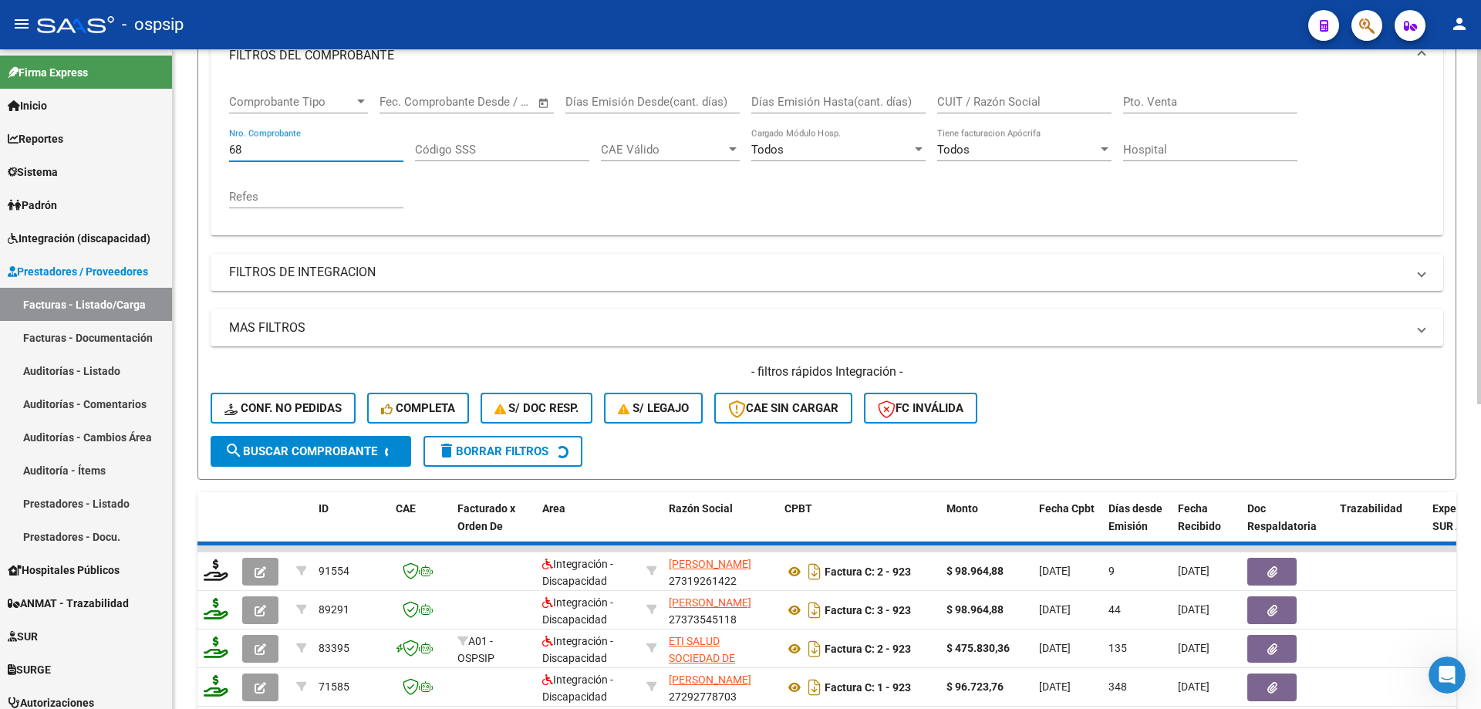
scroll to position [0, 0]
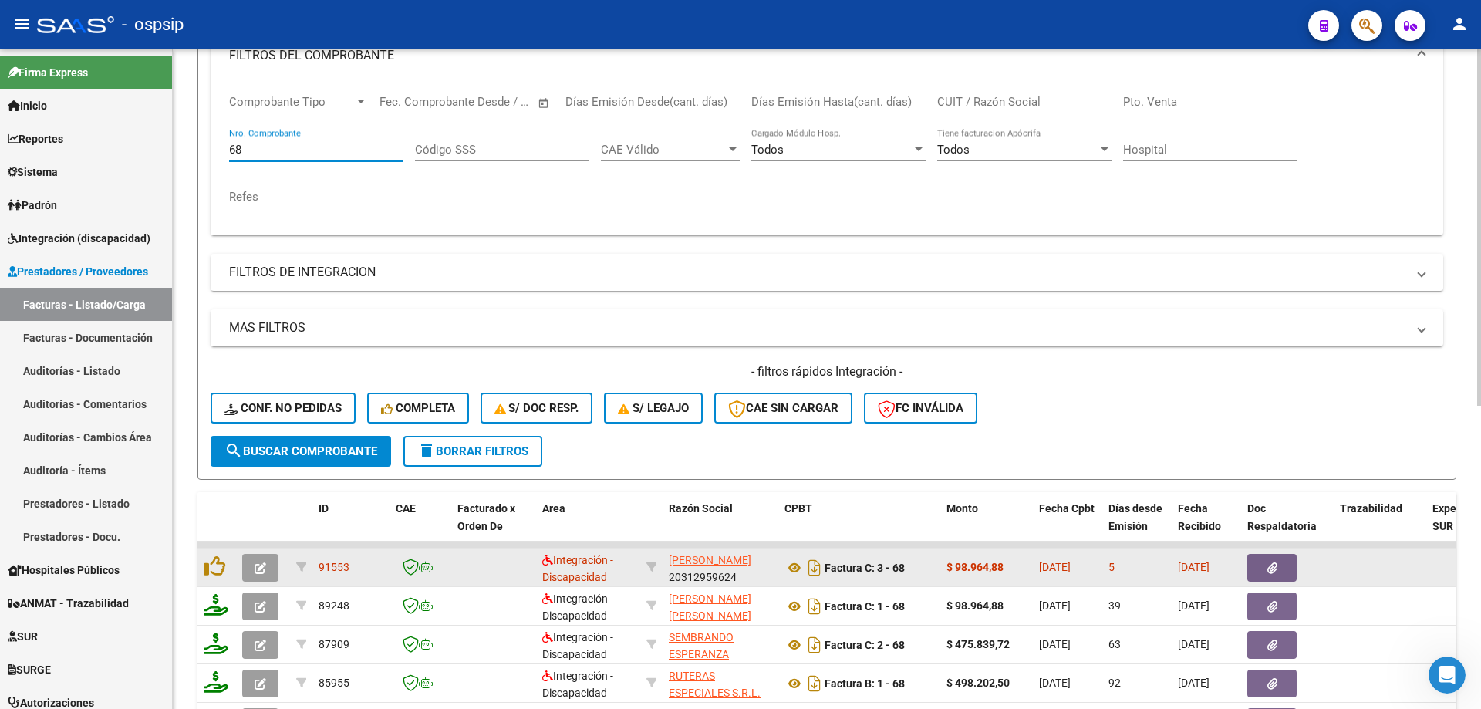
type input "68"
click at [255, 563] on icon "button" at bounding box center [261, 568] width 12 height 12
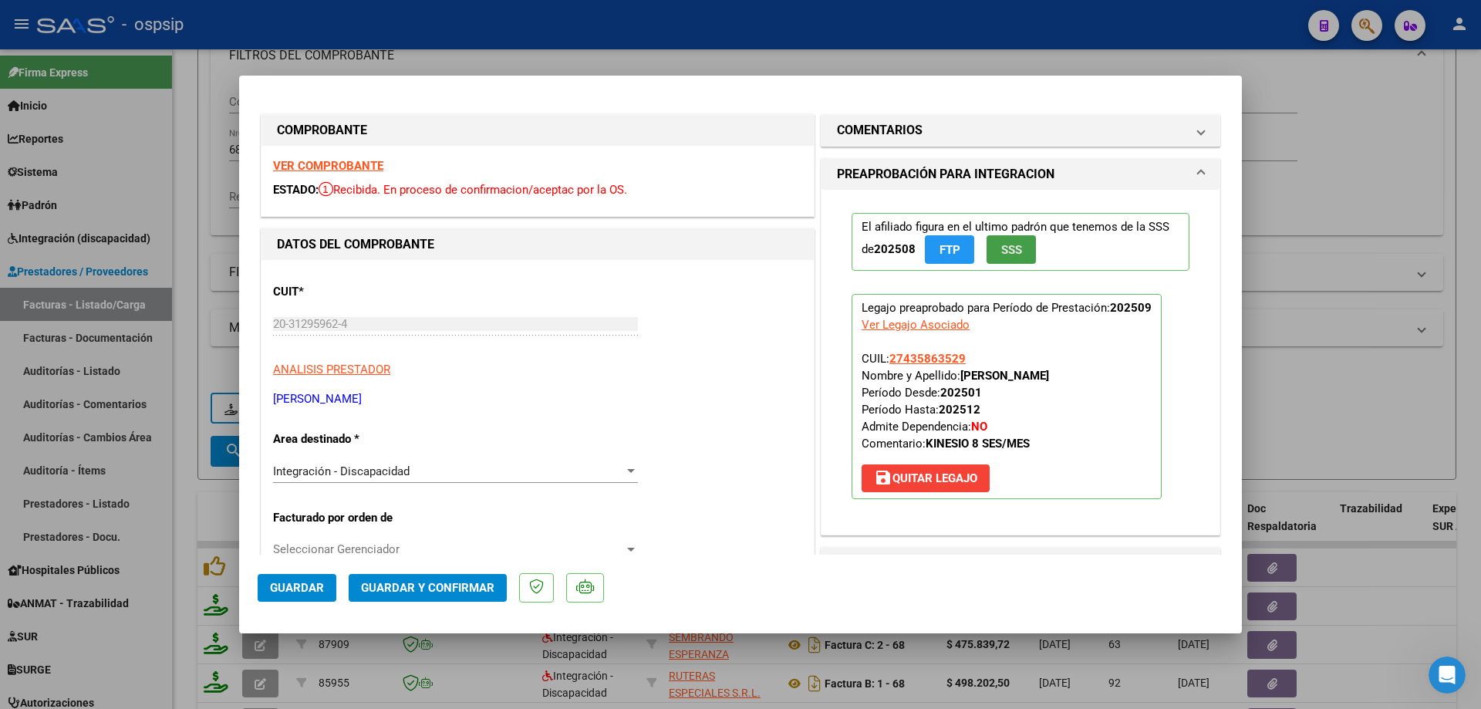
click at [1003, 258] on button "SSS" at bounding box center [1010, 249] width 49 height 29
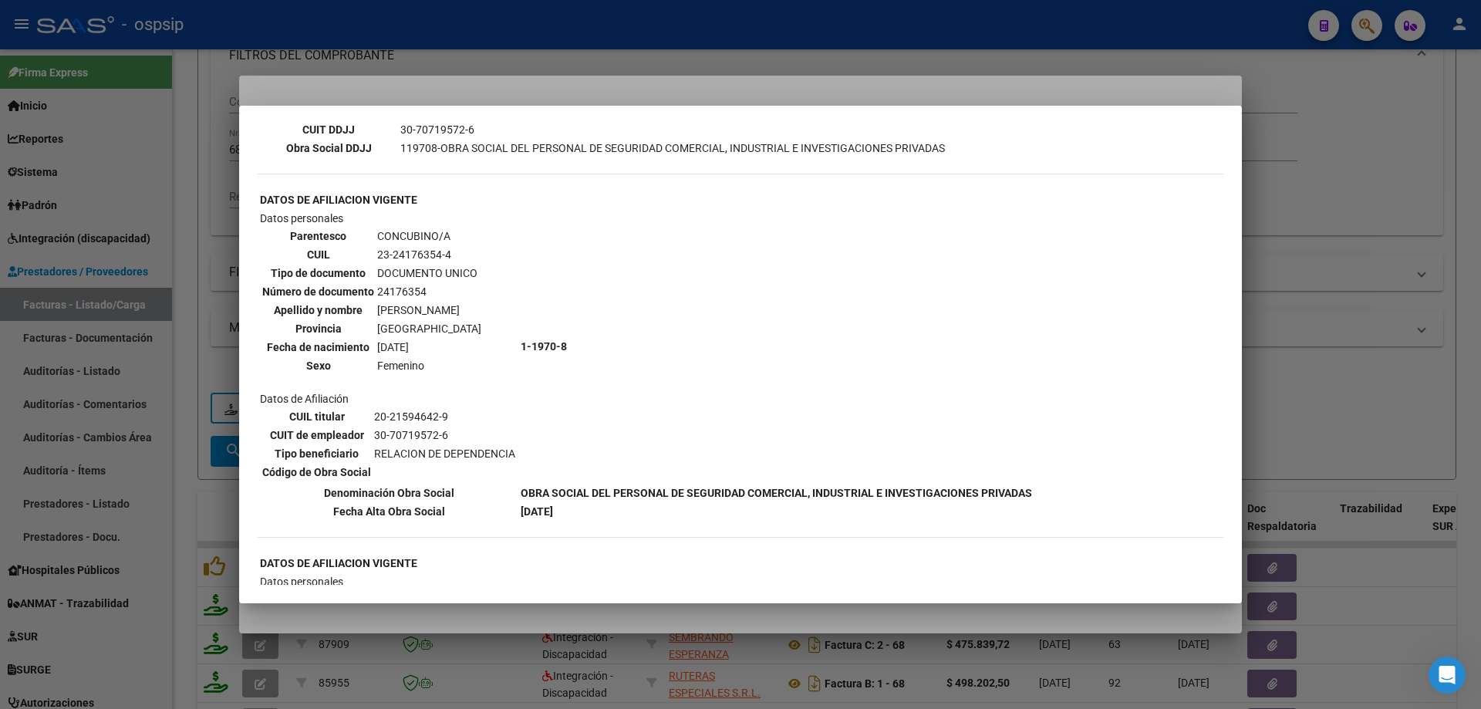
scroll to position [694, 0]
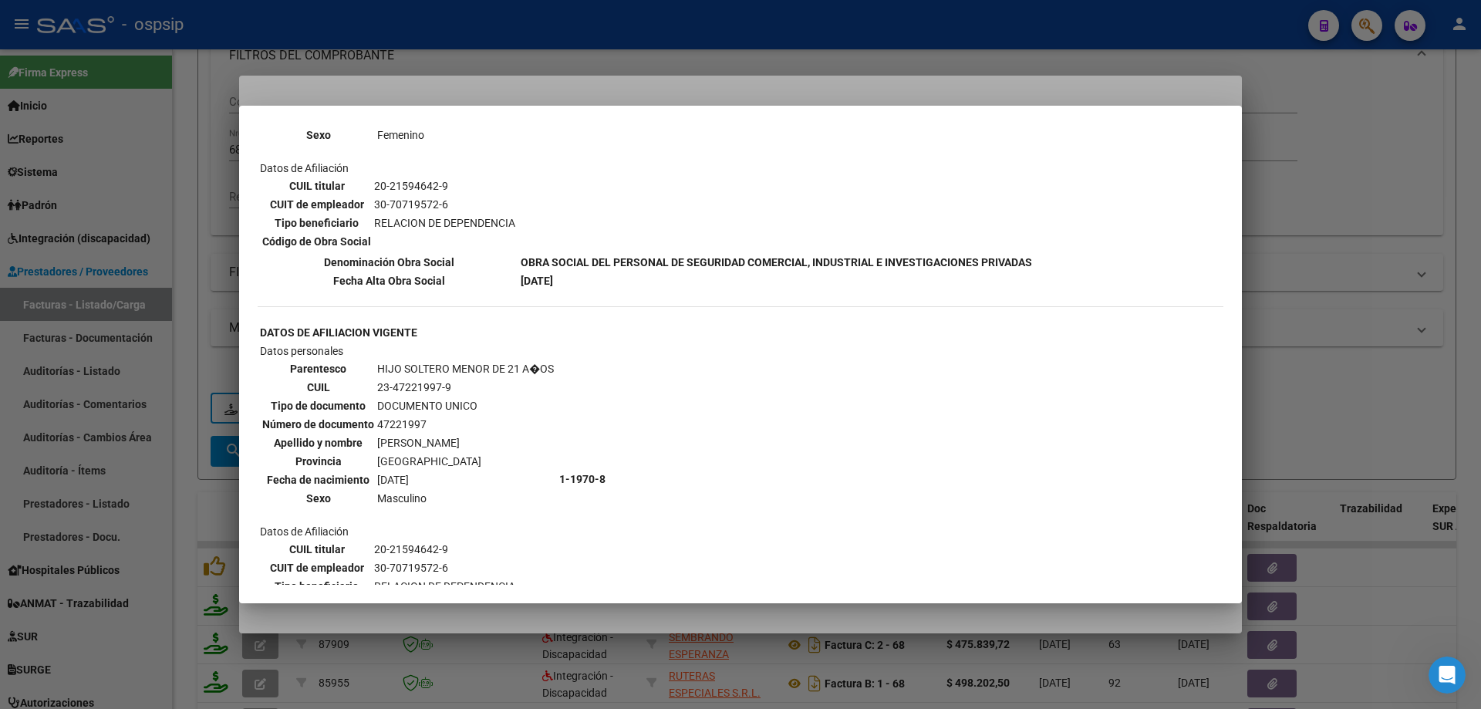
click at [1254, 310] on div at bounding box center [740, 354] width 1481 height 709
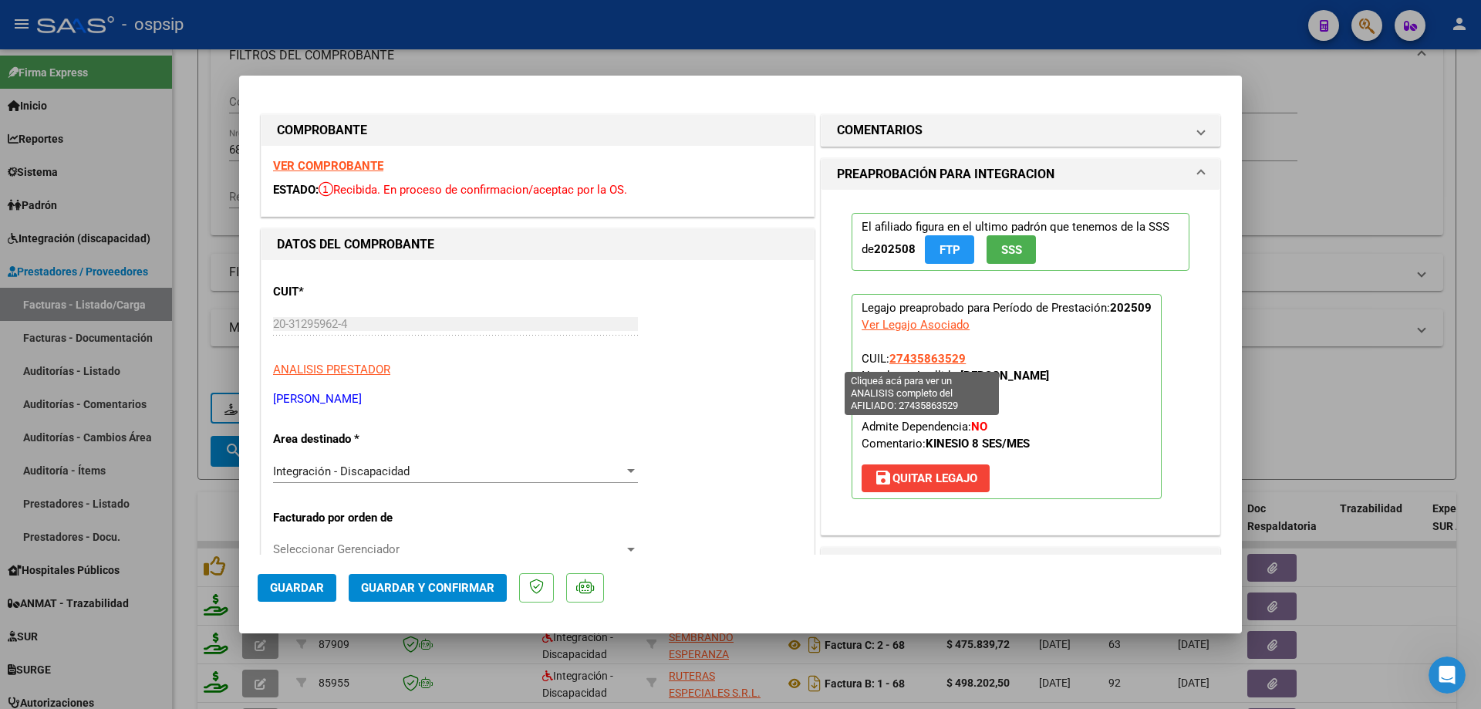
click at [917, 356] on span "27435863529" at bounding box center [927, 359] width 76 height 14
type textarea "27435863529"
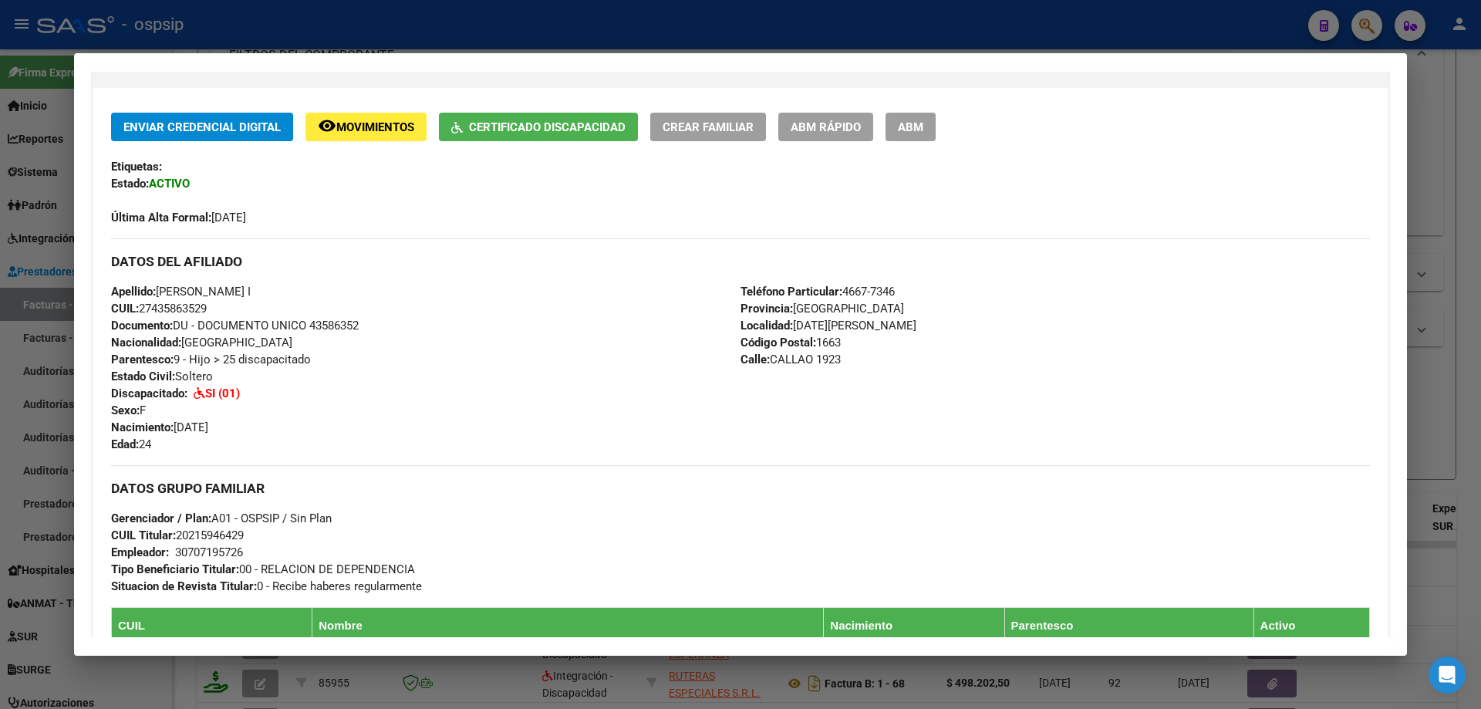
scroll to position [308, 0]
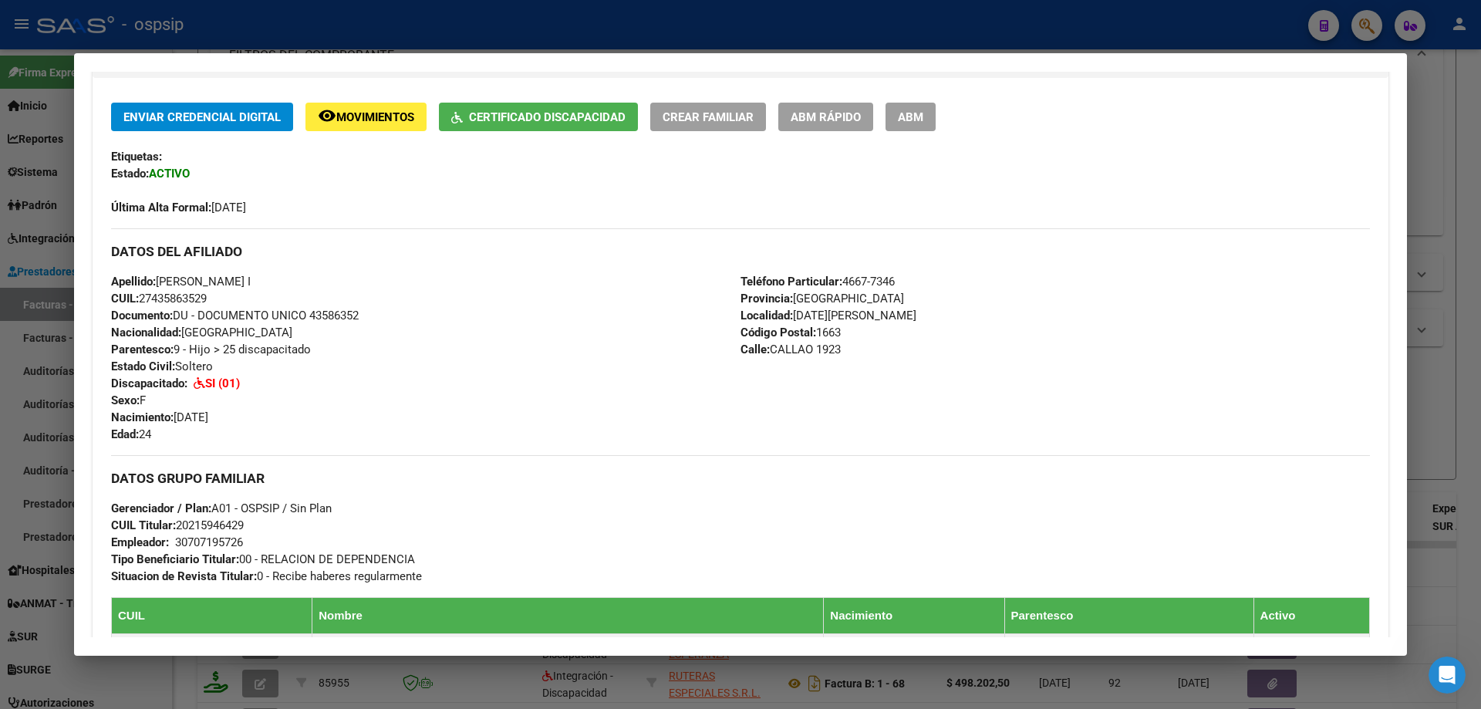
click at [1470, 444] on div at bounding box center [740, 354] width 1481 height 709
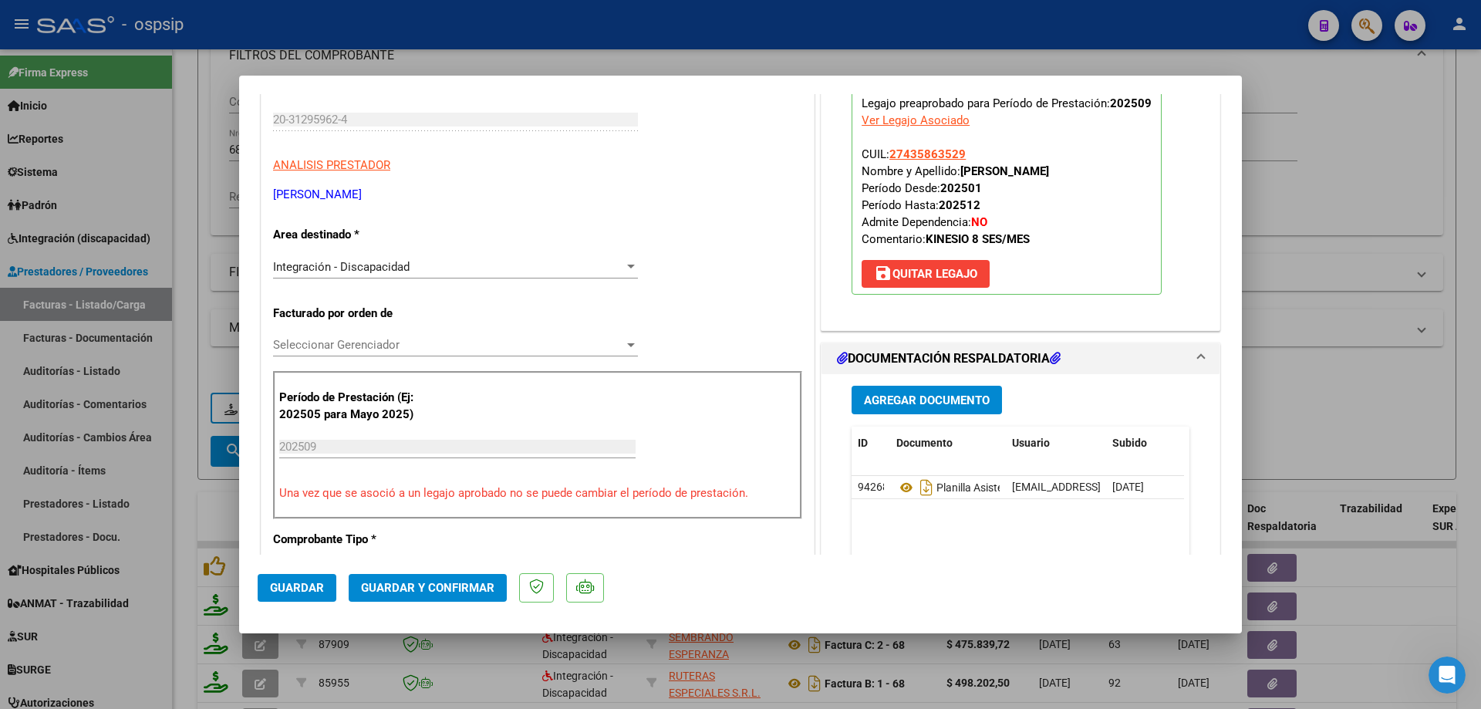
scroll to position [231, 0]
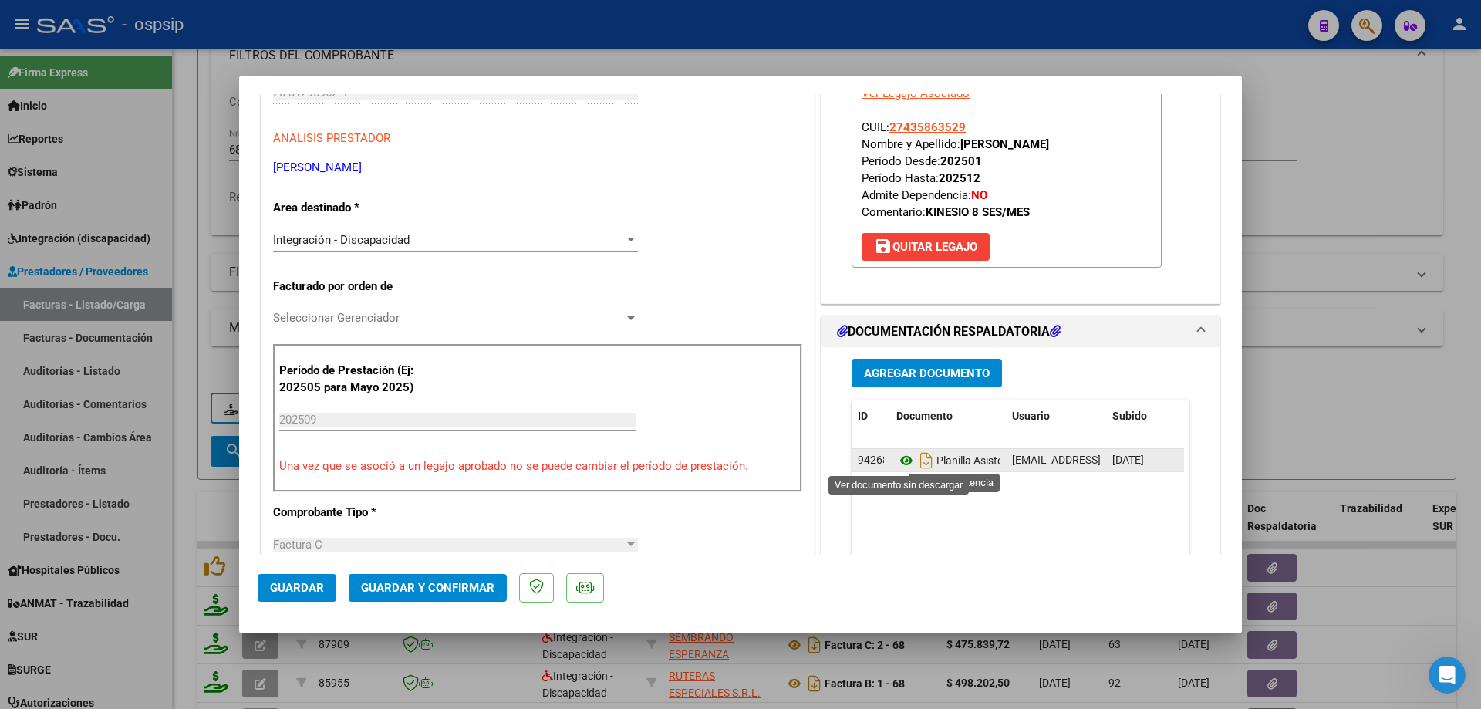
click at [898, 455] on icon at bounding box center [906, 460] width 20 height 19
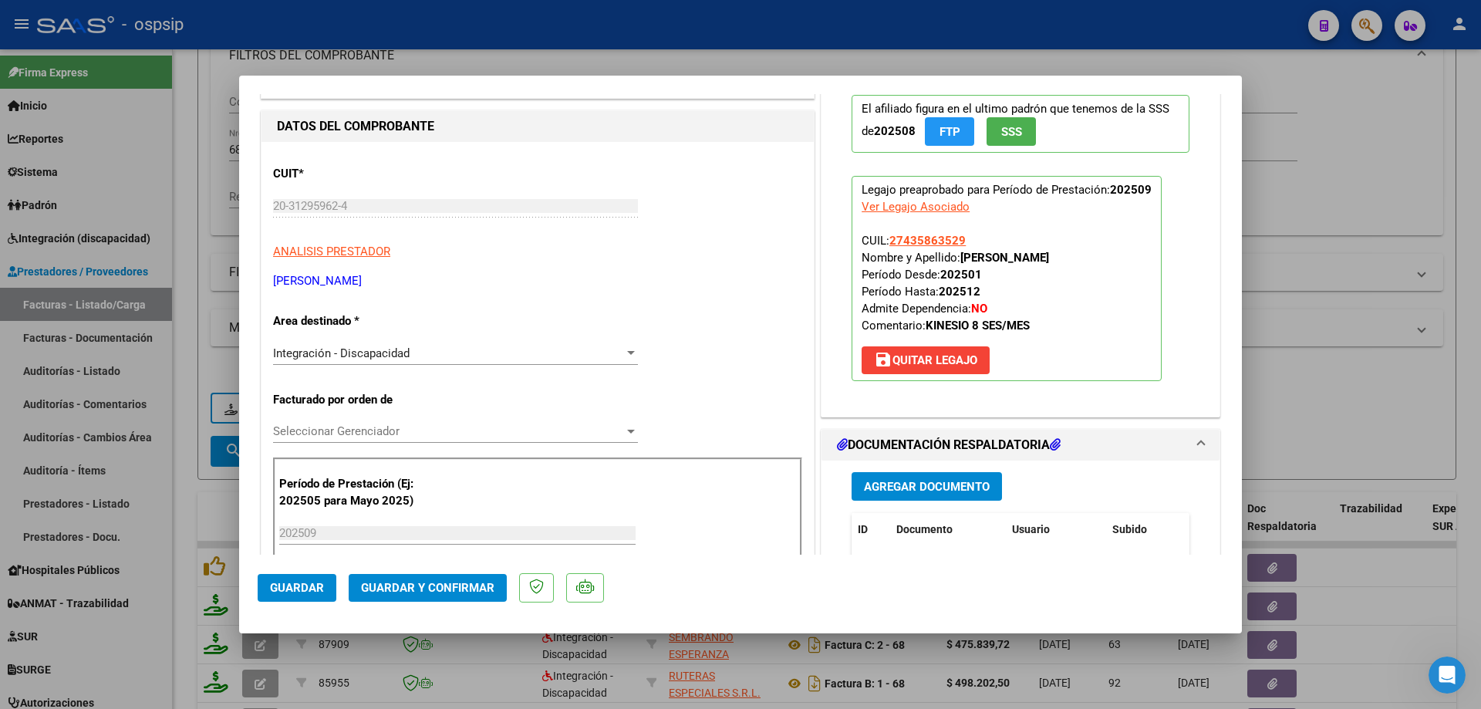
scroll to position [0, 0]
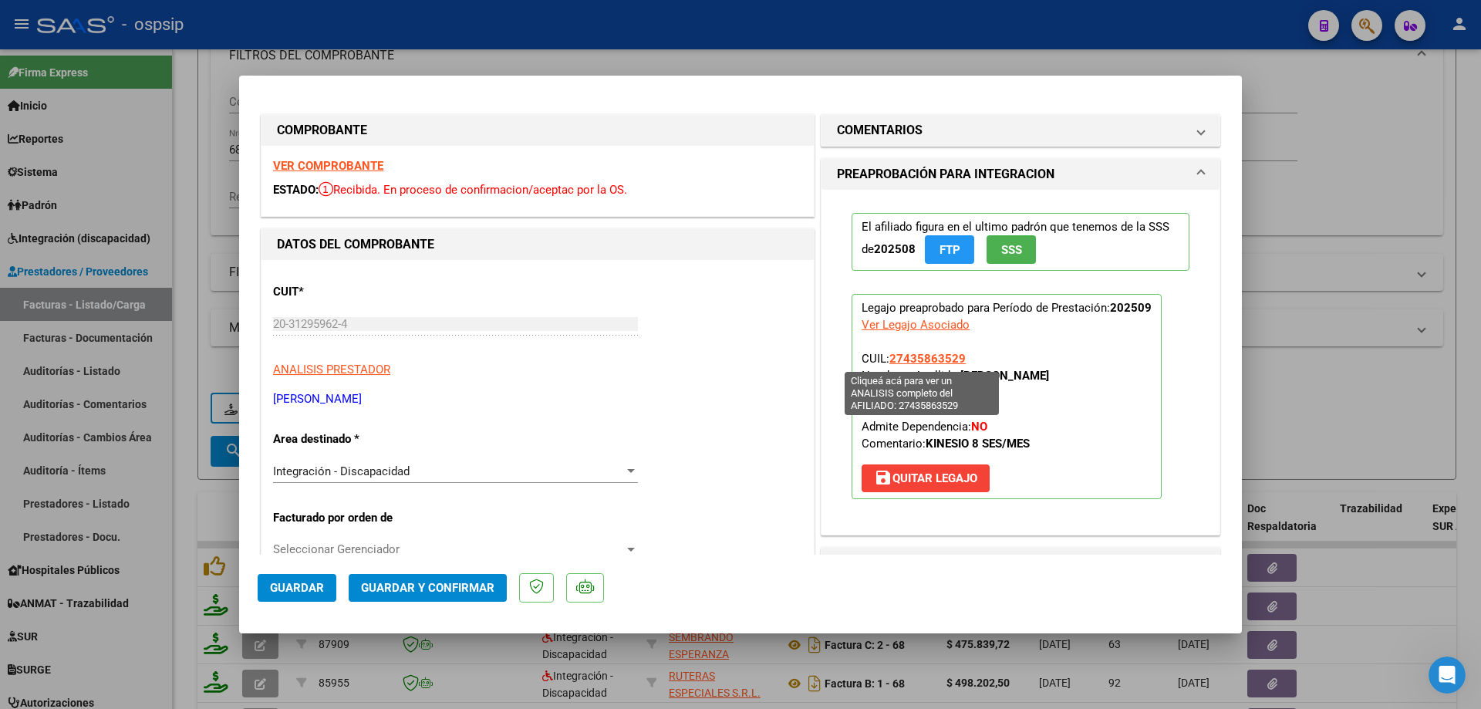
drag, startPoint x: 962, startPoint y: 358, endPoint x: 888, endPoint y: 356, distance: 74.1
click at [888, 356] on p "Legajo preaprobado para Período de Prestación: 202509 Ver Legajo Asociado CUIL:…" at bounding box center [1006, 396] width 310 height 205
copy span "27435863529"
click at [450, 575] on button "Guardar y Confirmar" at bounding box center [428, 588] width 158 height 28
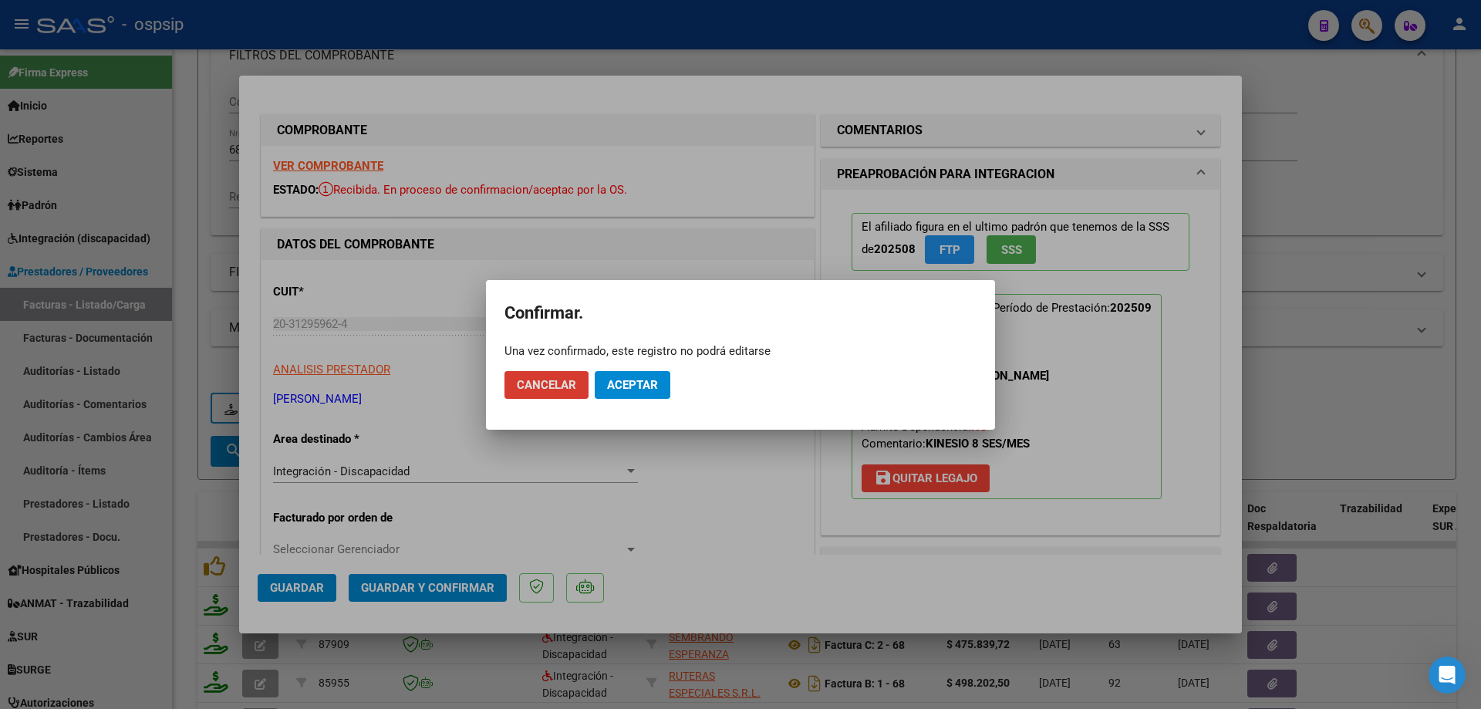
click at [626, 383] on span "Aceptar" at bounding box center [632, 385] width 51 height 14
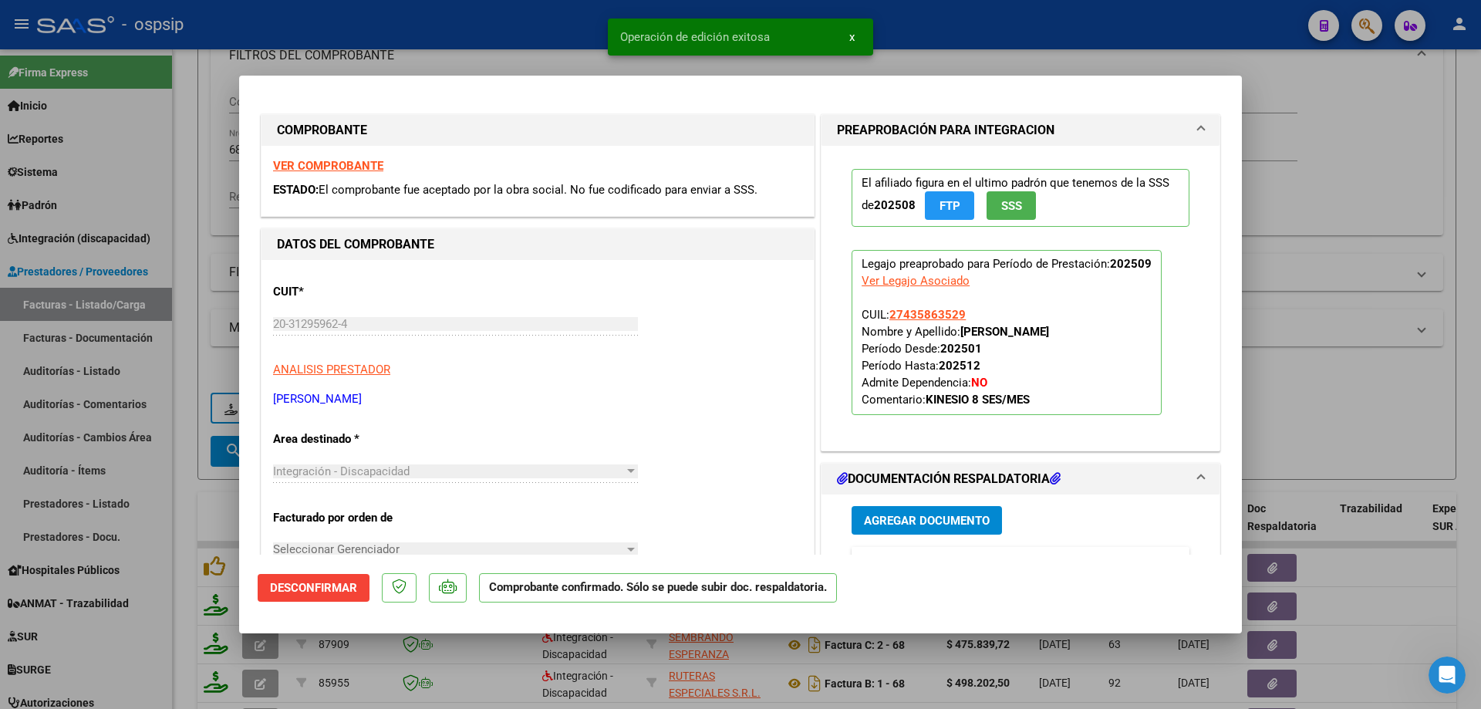
click at [1388, 299] on div at bounding box center [740, 354] width 1481 height 709
type input "$ 0,00"
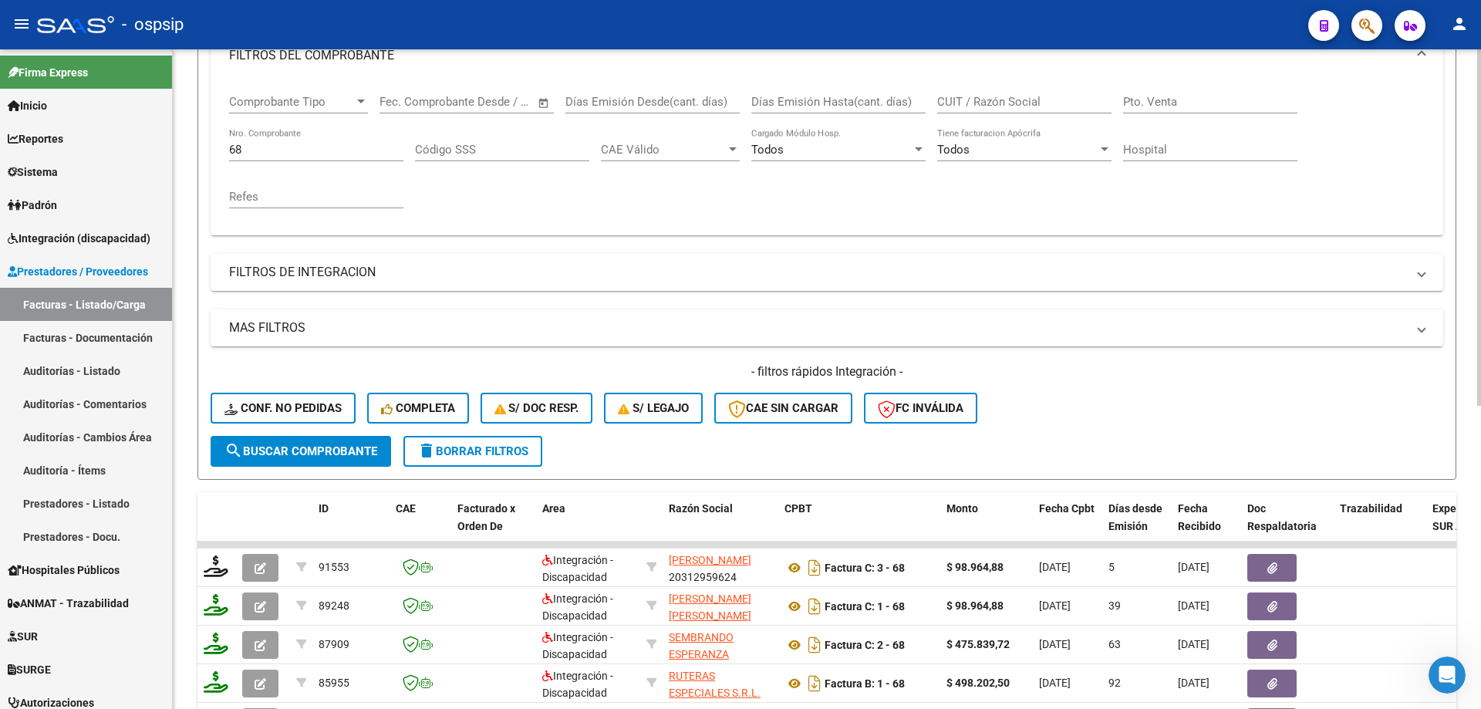
click at [308, 149] on input "68" at bounding box center [316, 150] width 174 height 14
type input "6"
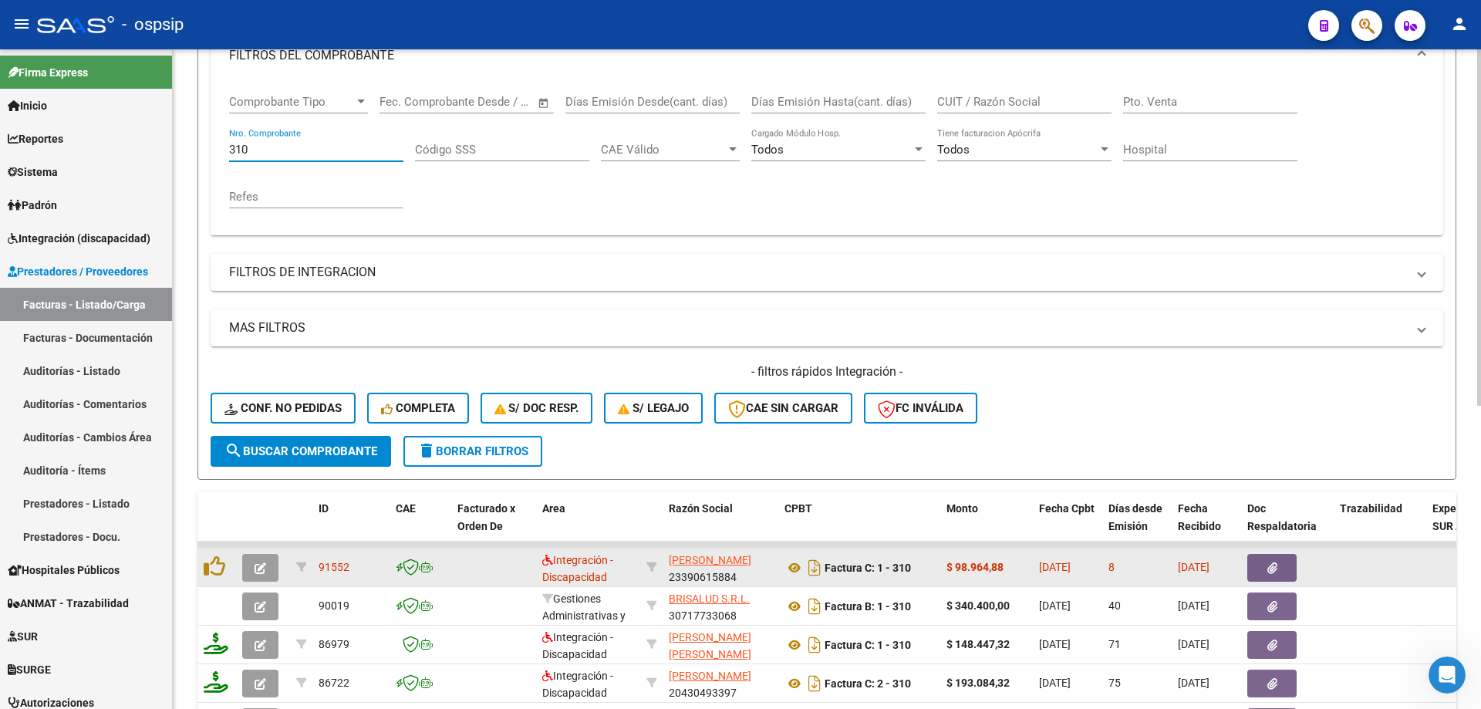
type input "310"
click at [259, 571] on icon "button" at bounding box center [261, 568] width 12 height 12
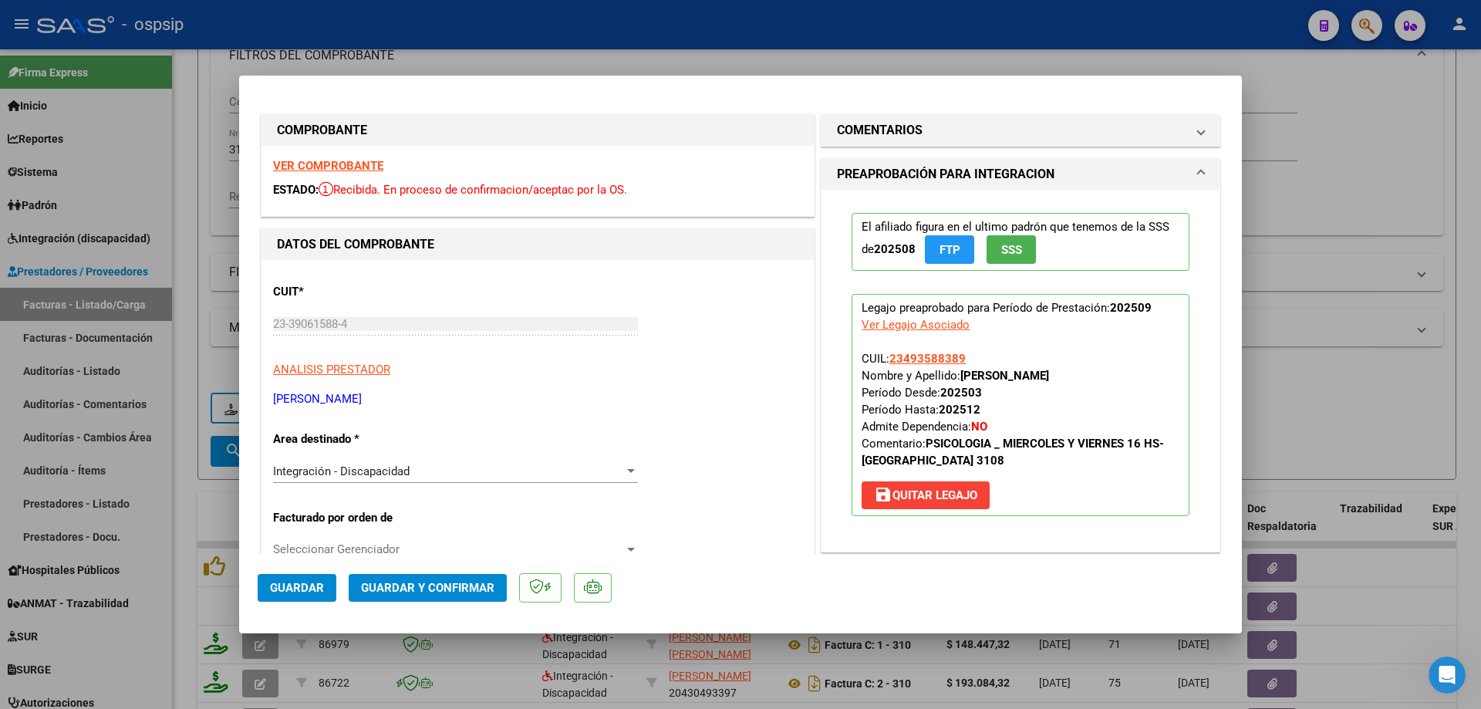
click at [1026, 250] on button "SSS" at bounding box center [1010, 249] width 49 height 29
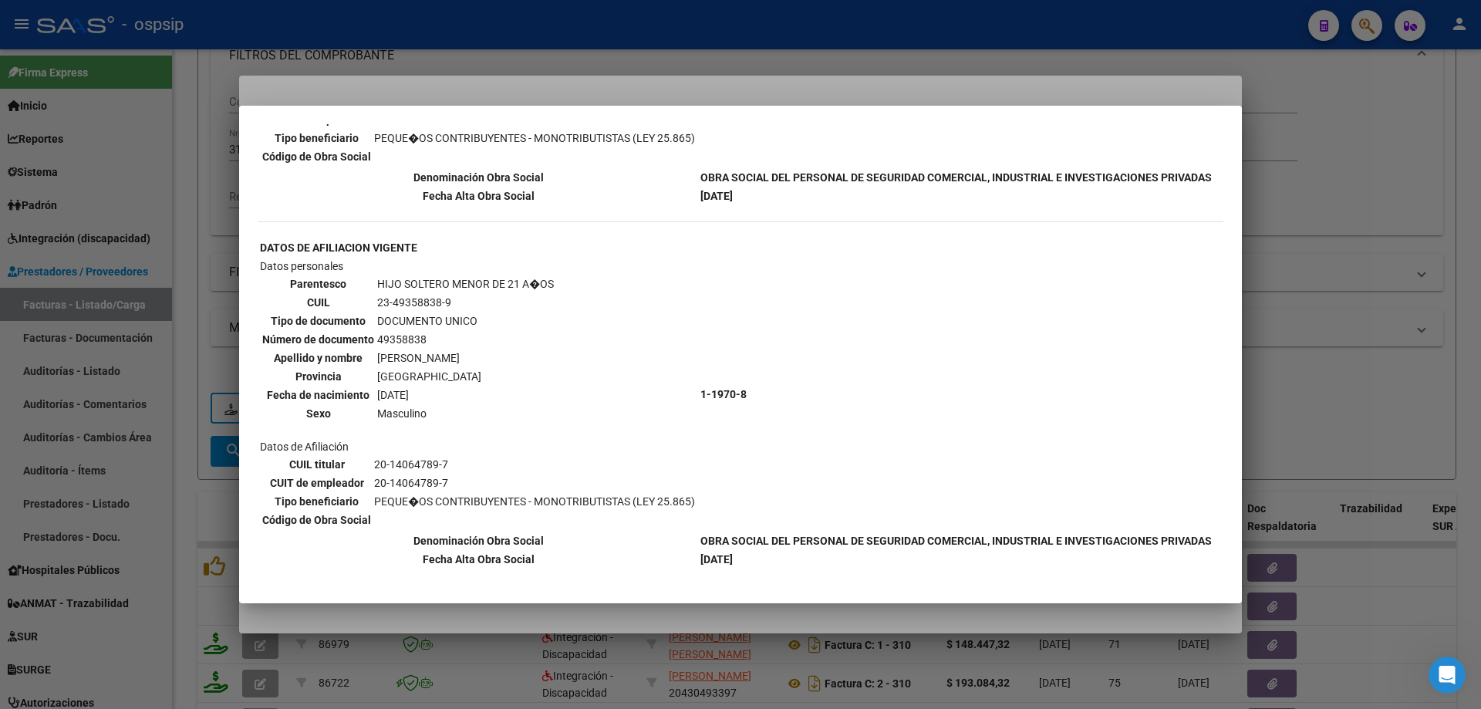
scroll to position [506, 0]
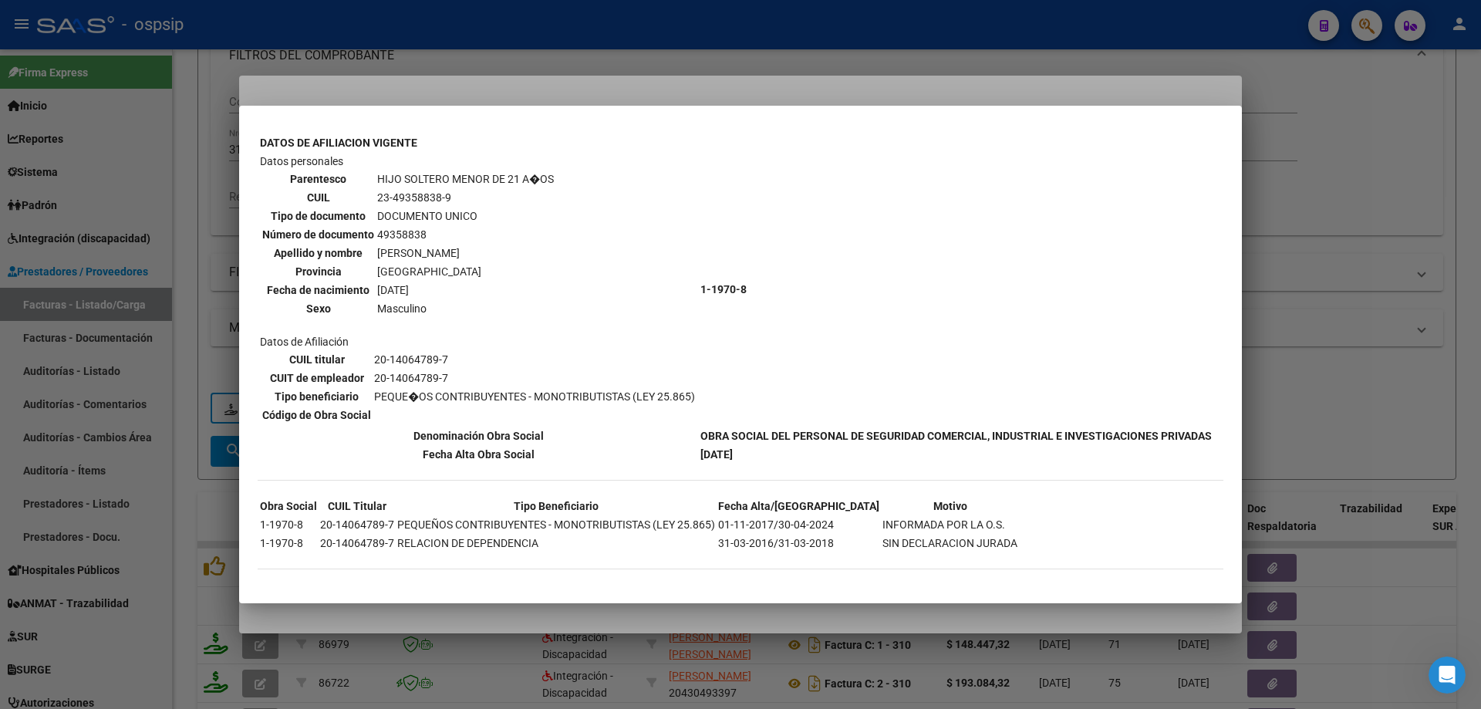
click at [1324, 342] on div at bounding box center [740, 354] width 1481 height 709
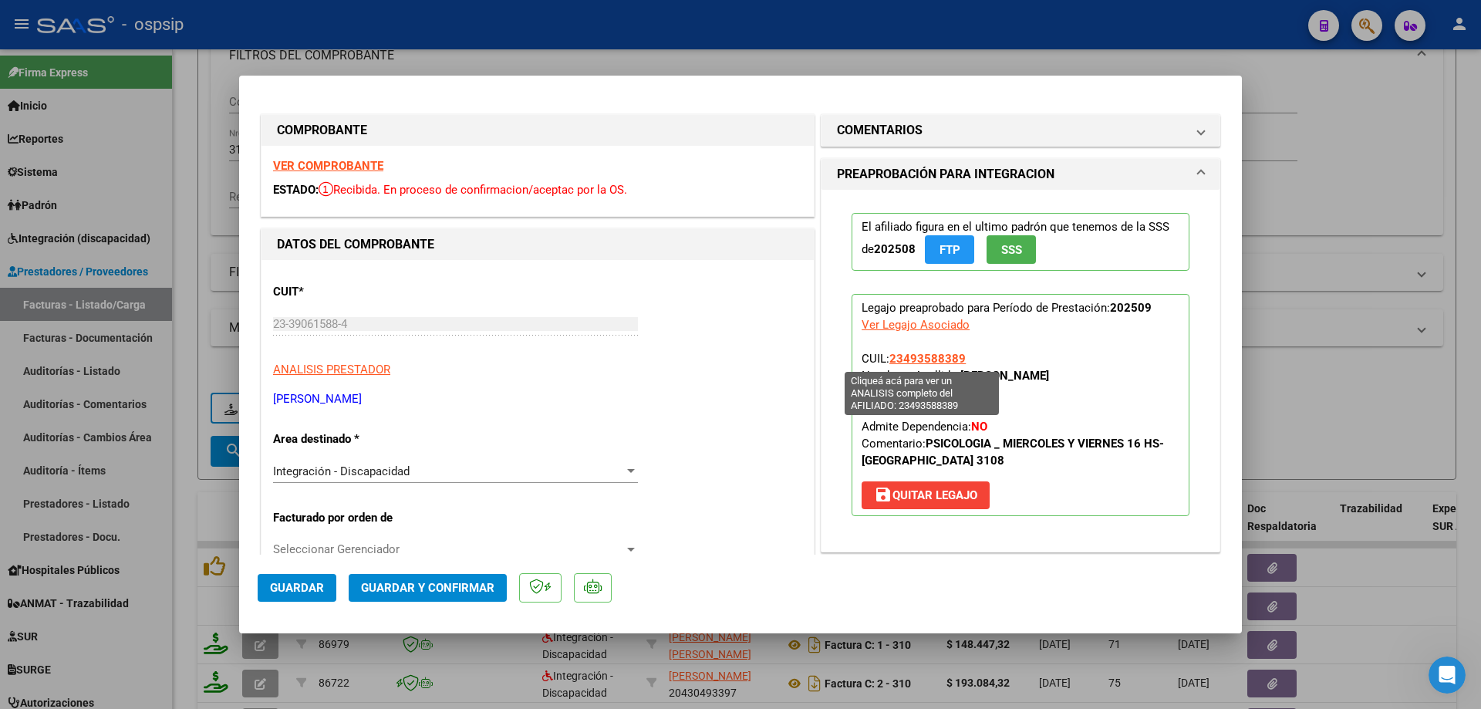
click at [933, 361] on span "23493588389" at bounding box center [927, 359] width 76 height 14
type textarea "23493588389"
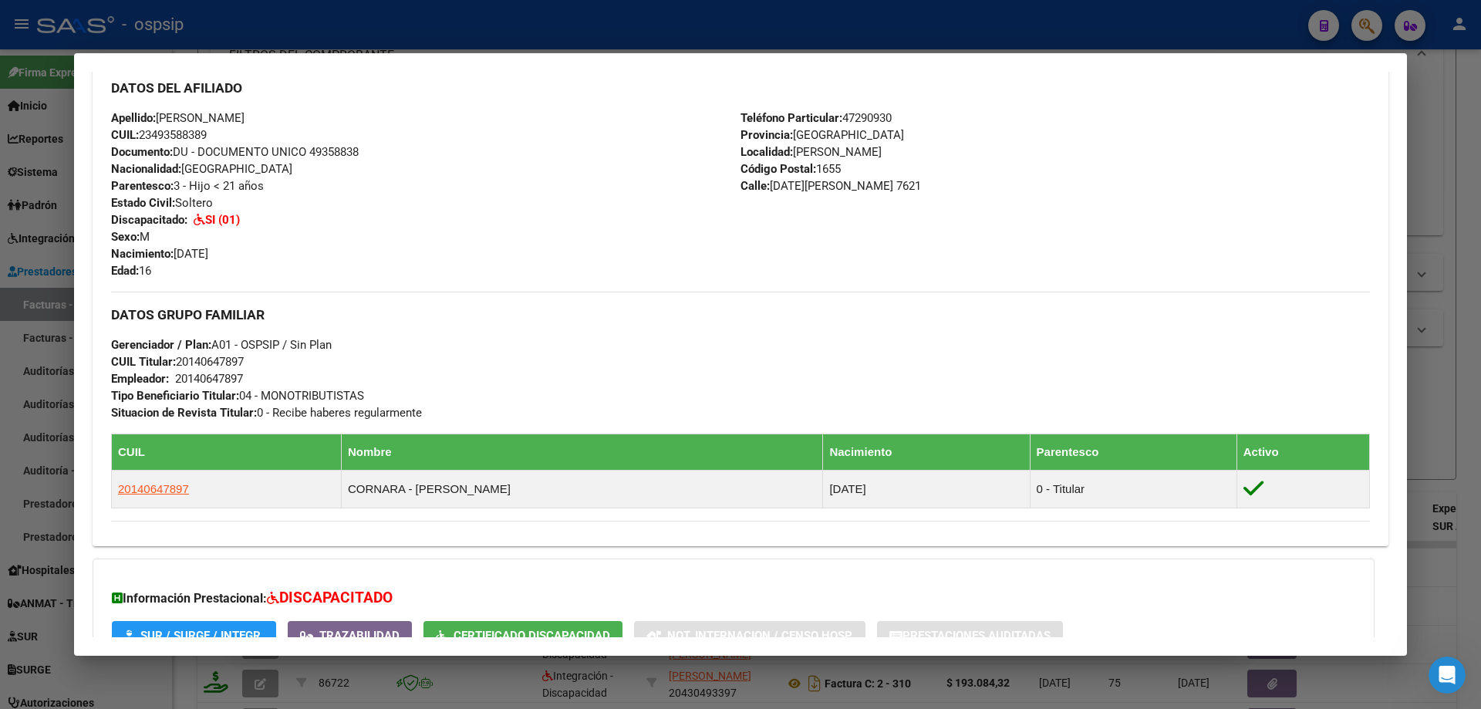
scroll to position [659, 0]
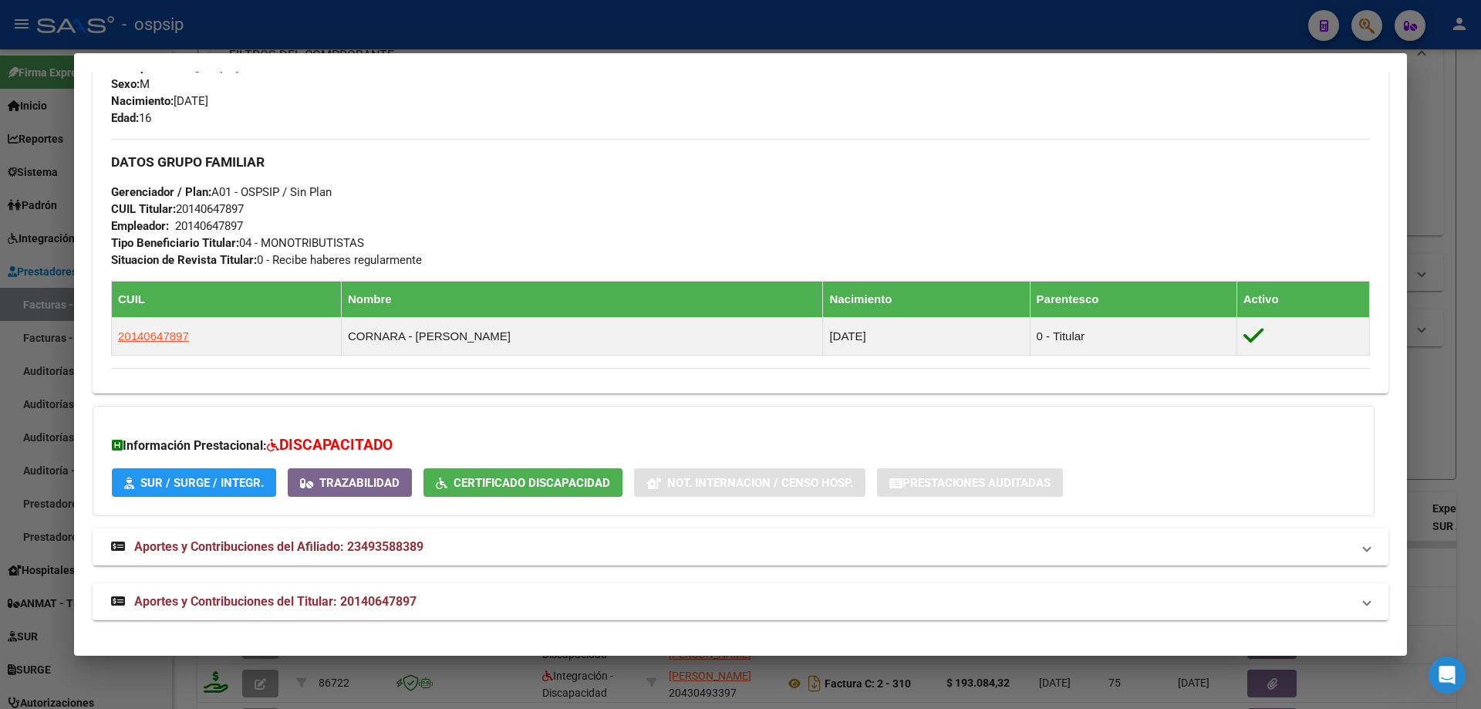
click at [1432, 331] on div at bounding box center [740, 354] width 1481 height 709
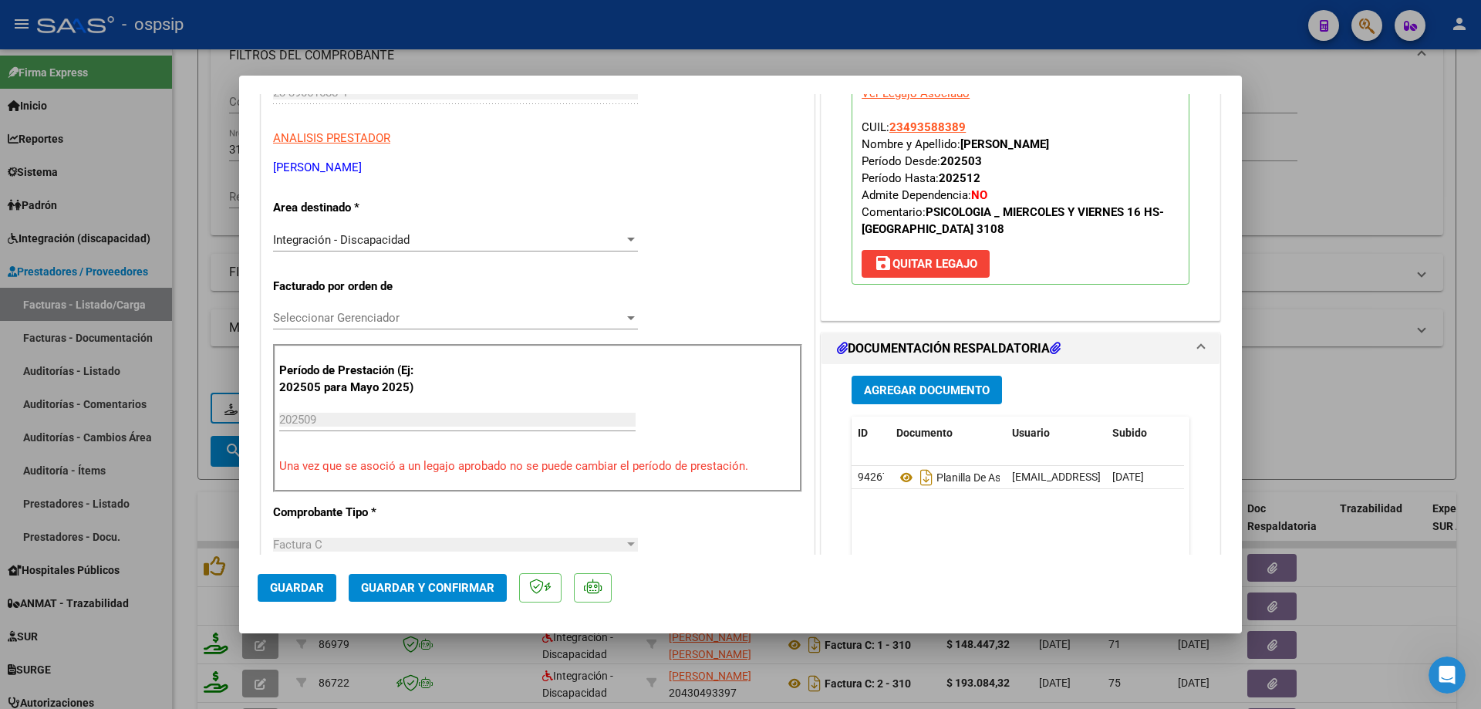
scroll to position [308, 0]
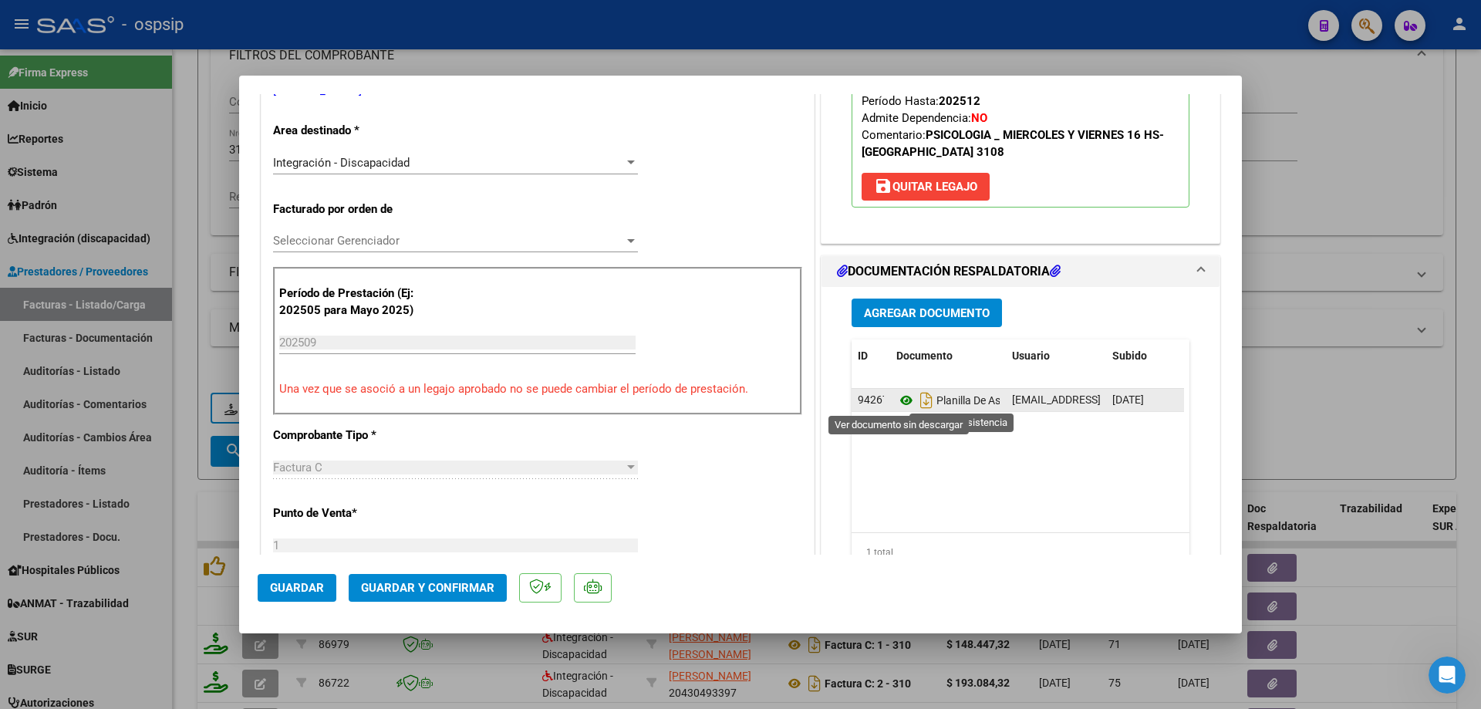
click at [901, 401] on icon at bounding box center [906, 400] width 20 height 19
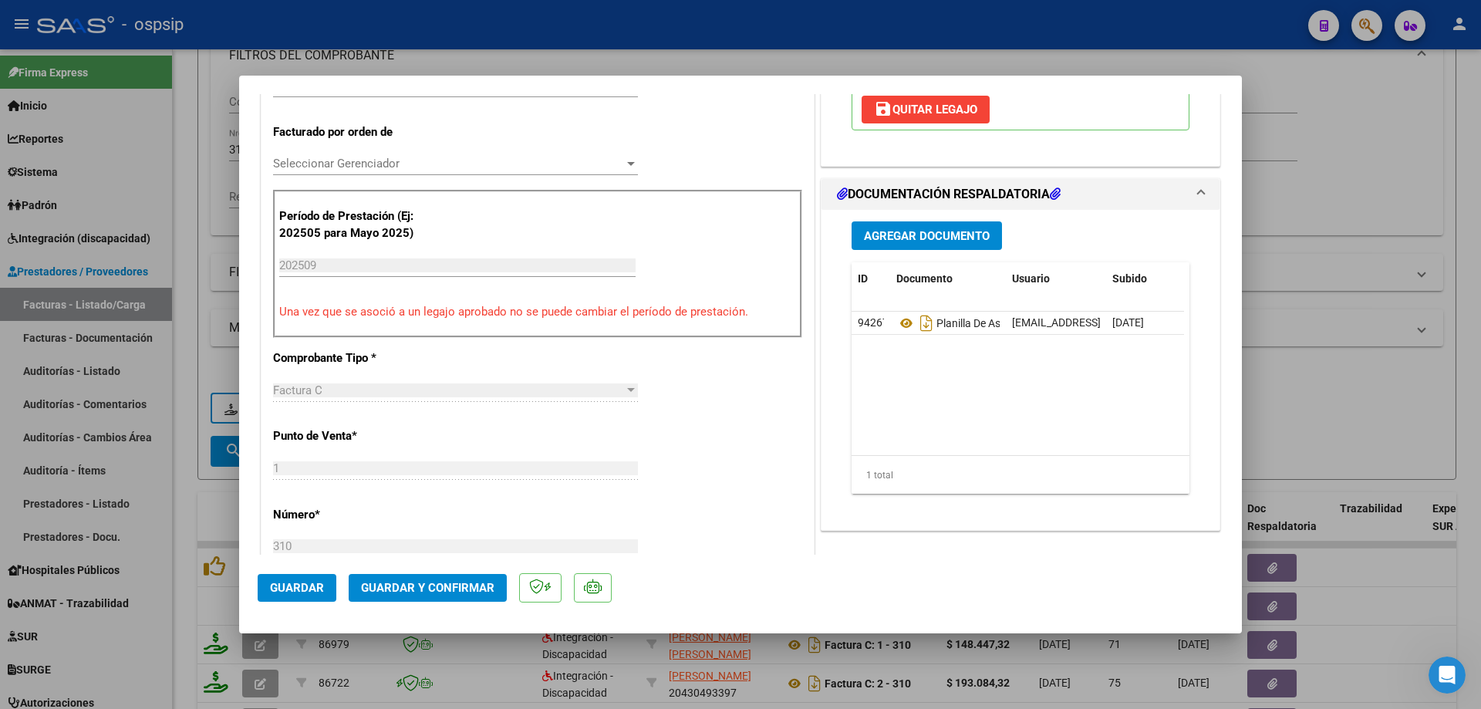
scroll to position [77, 0]
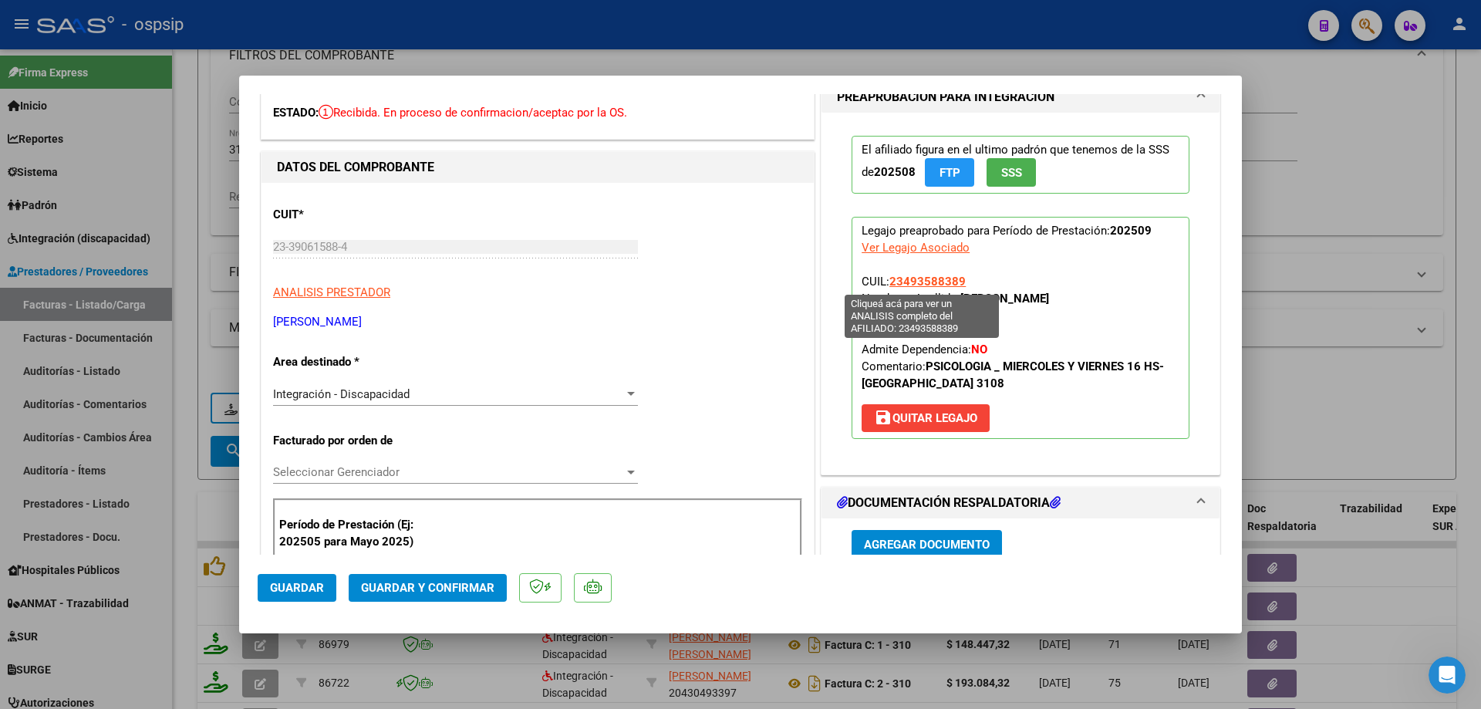
drag, startPoint x: 964, startPoint y: 283, endPoint x: 885, endPoint y: 276, distance: 79.7
click at [885, 276] on p "Legajo preaprobado para Período de Prestación: 202509 Ver Legajo Asociado CUIL:…" at bounding box center [1020, 328] width 338 height 222
copy span "23493588389"
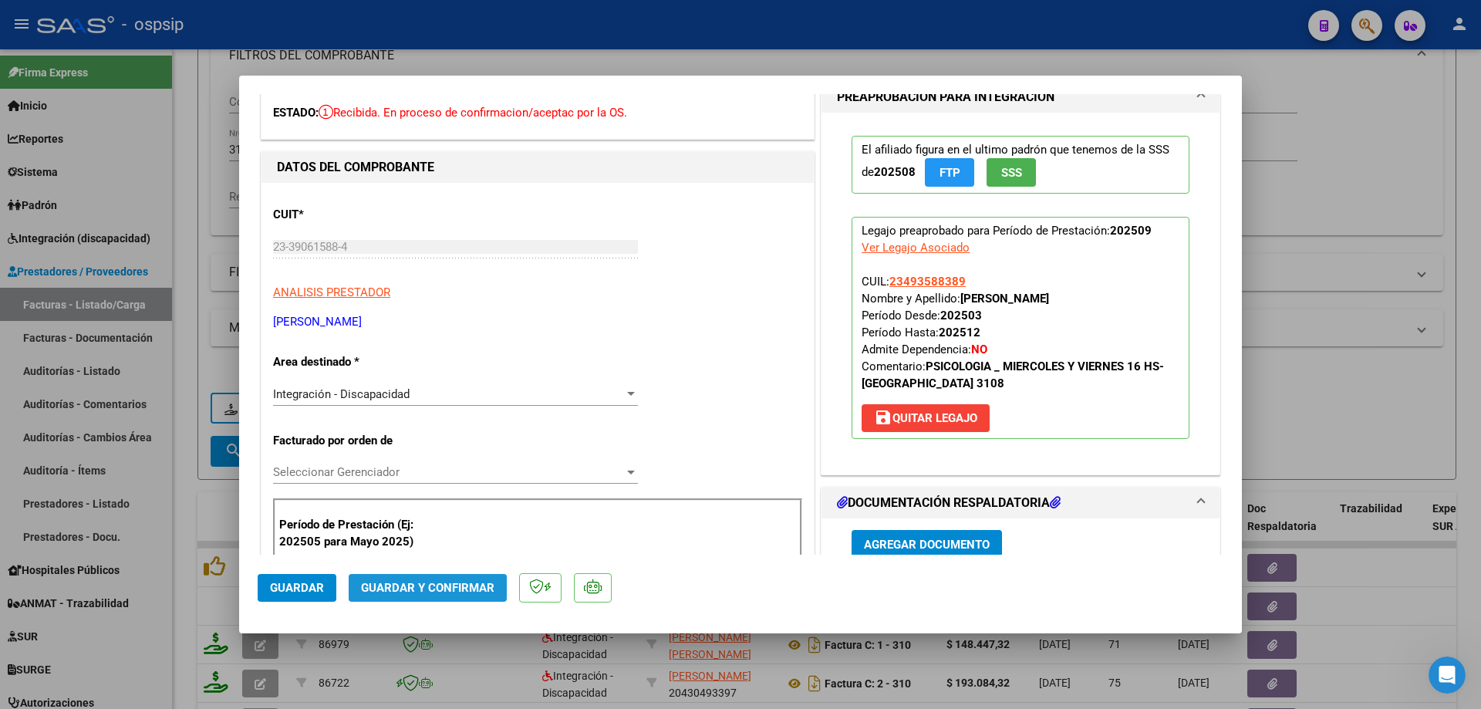
click at [466, 585] on span "Guardar y Confirmar" at bounding box center [427, 588] width 133 height 14
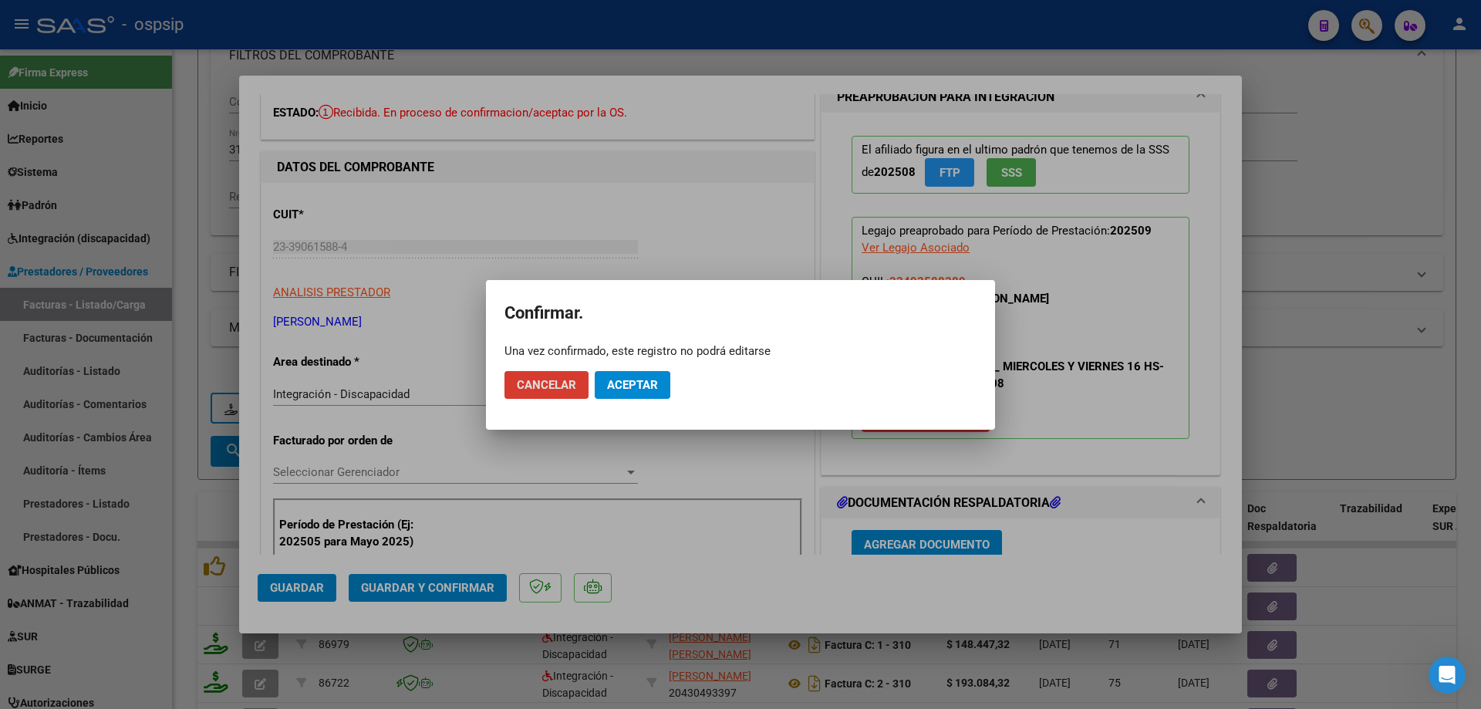
click at [637, 386] on span "Aceptar" at bounding box center [632, 385] width 51 height 14
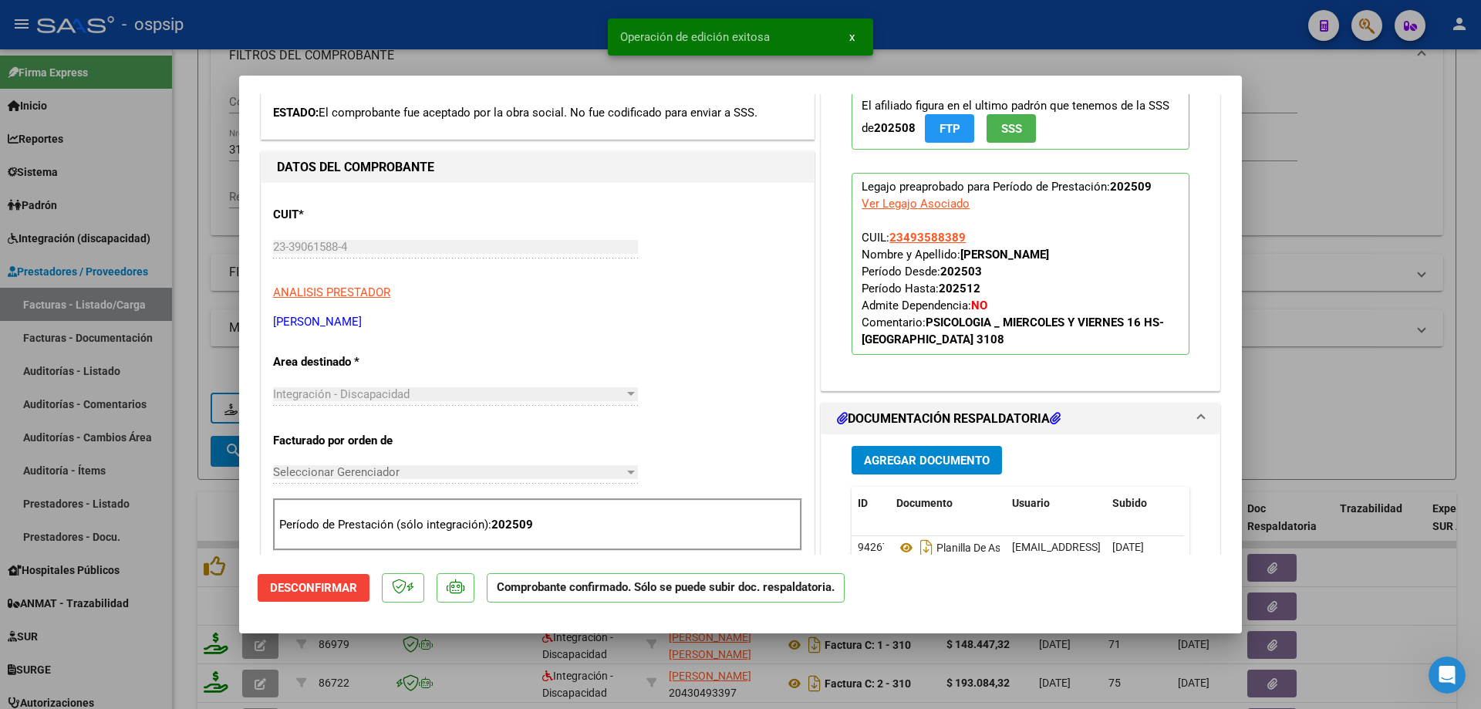
click at [1414, 280] on div at bounding box center [740, 354] width 1481 height 709
type input "$ 0,00"
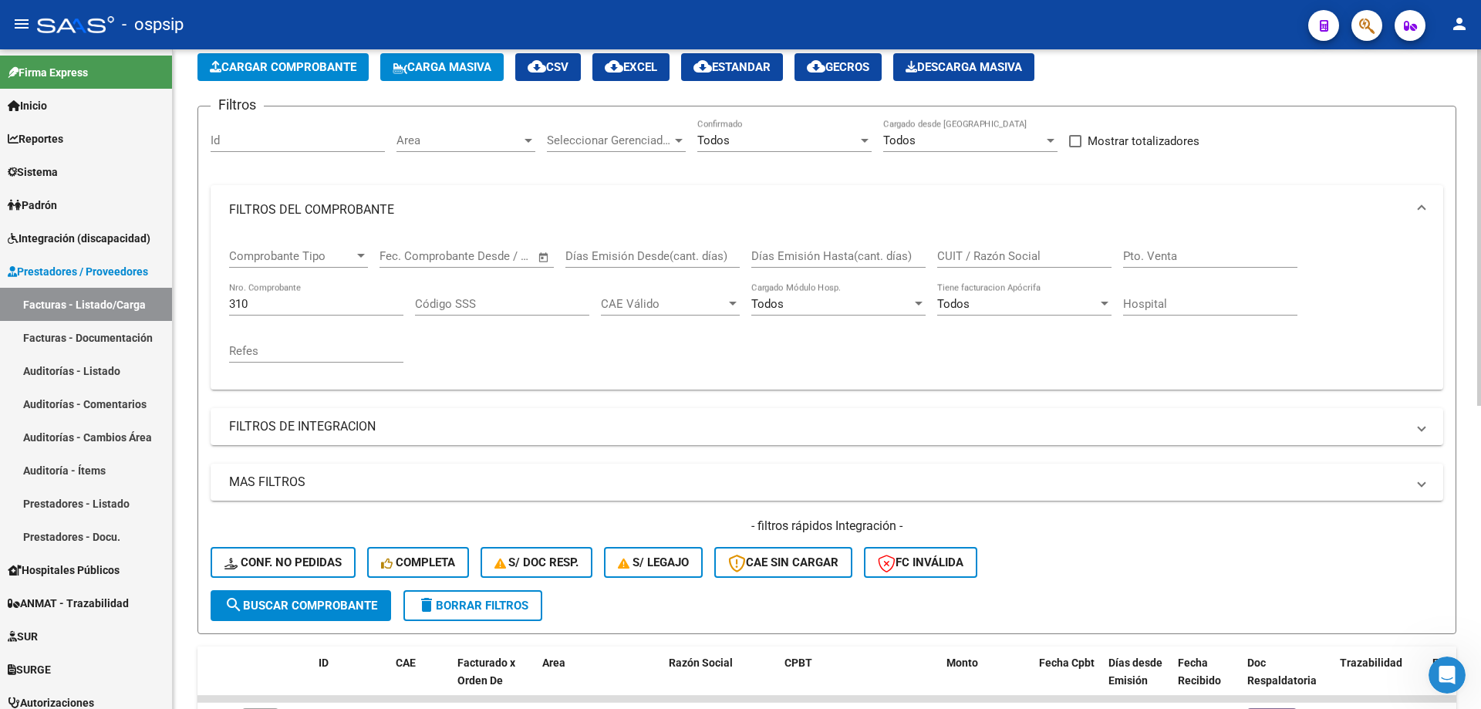
click at [263, 307] on input "310" at bounding box center [316, 304] width 174 height 14
type input "3"
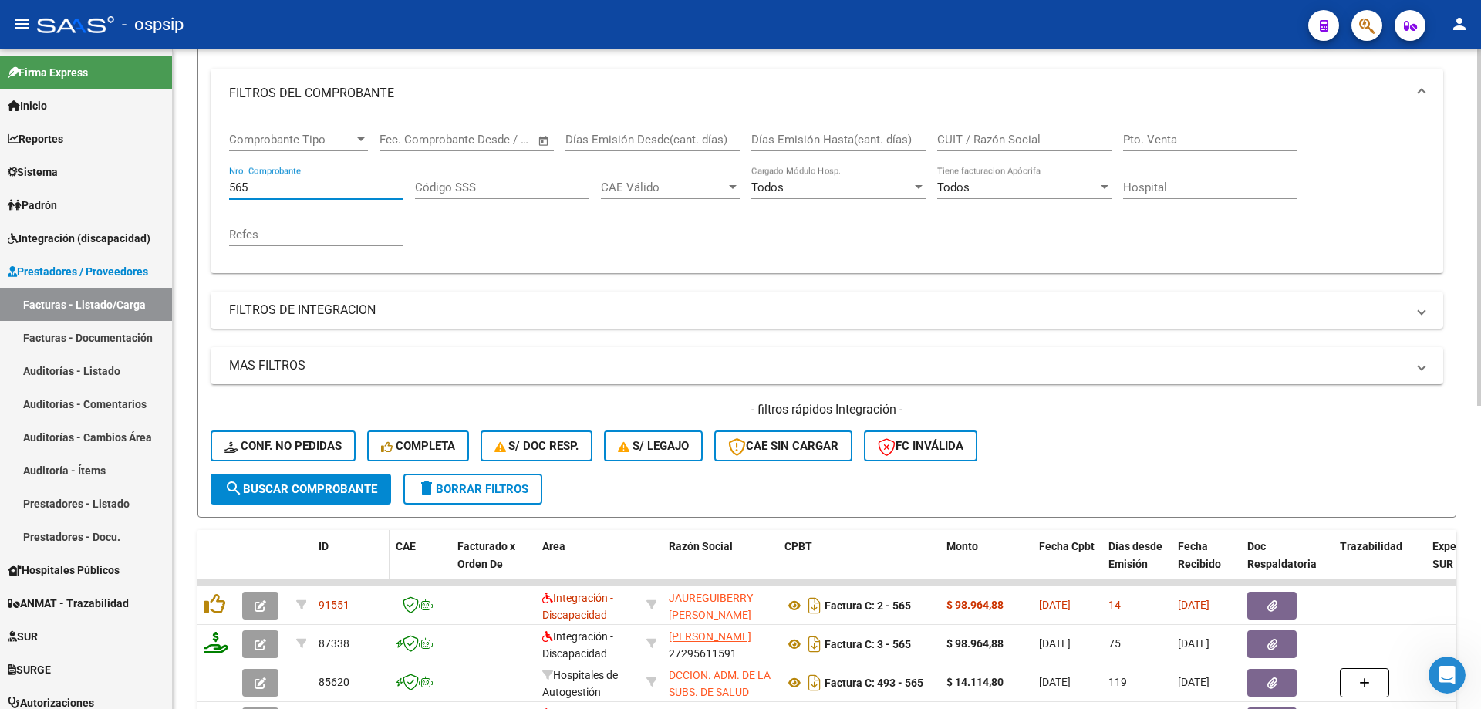
scroll to position [386, 0]
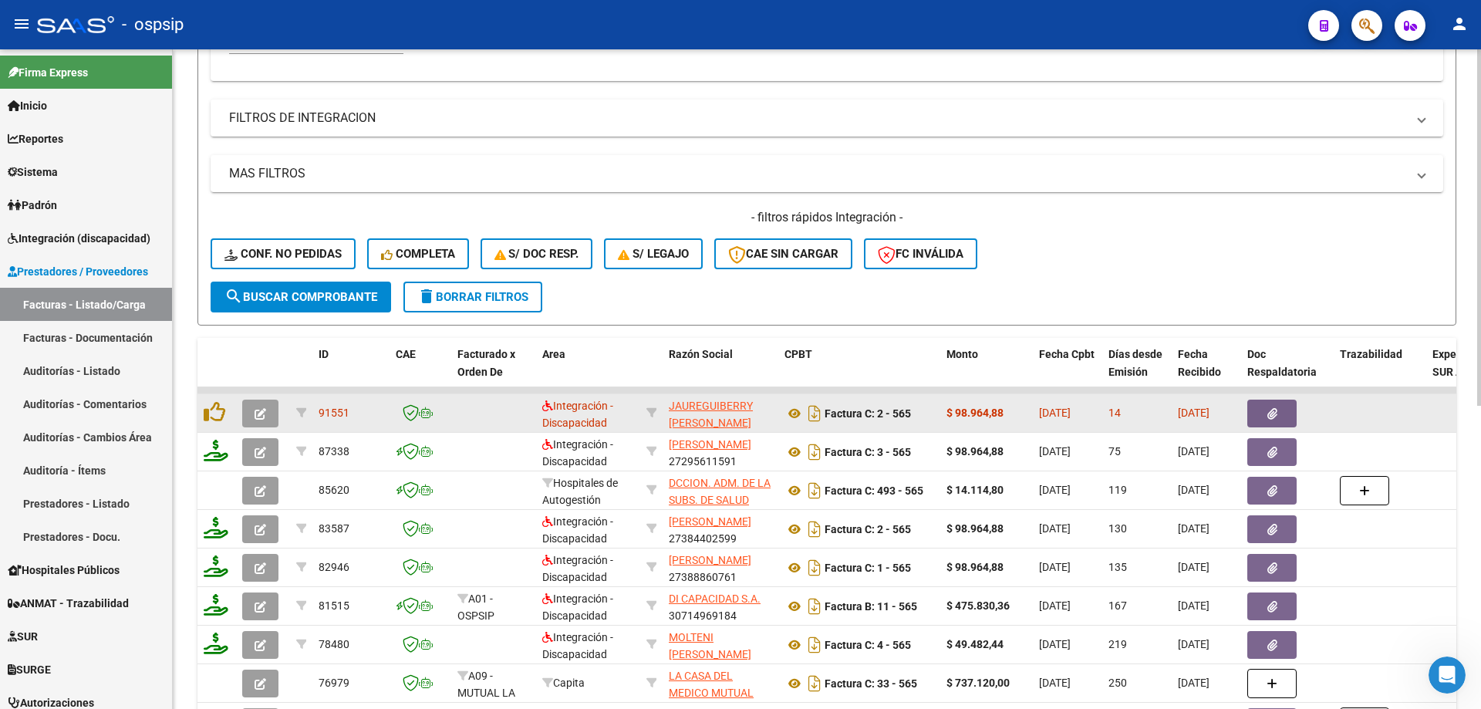
type input "565"
click at [254, 403] on button "button" at bounding box center [260, 413] width 36 height 28
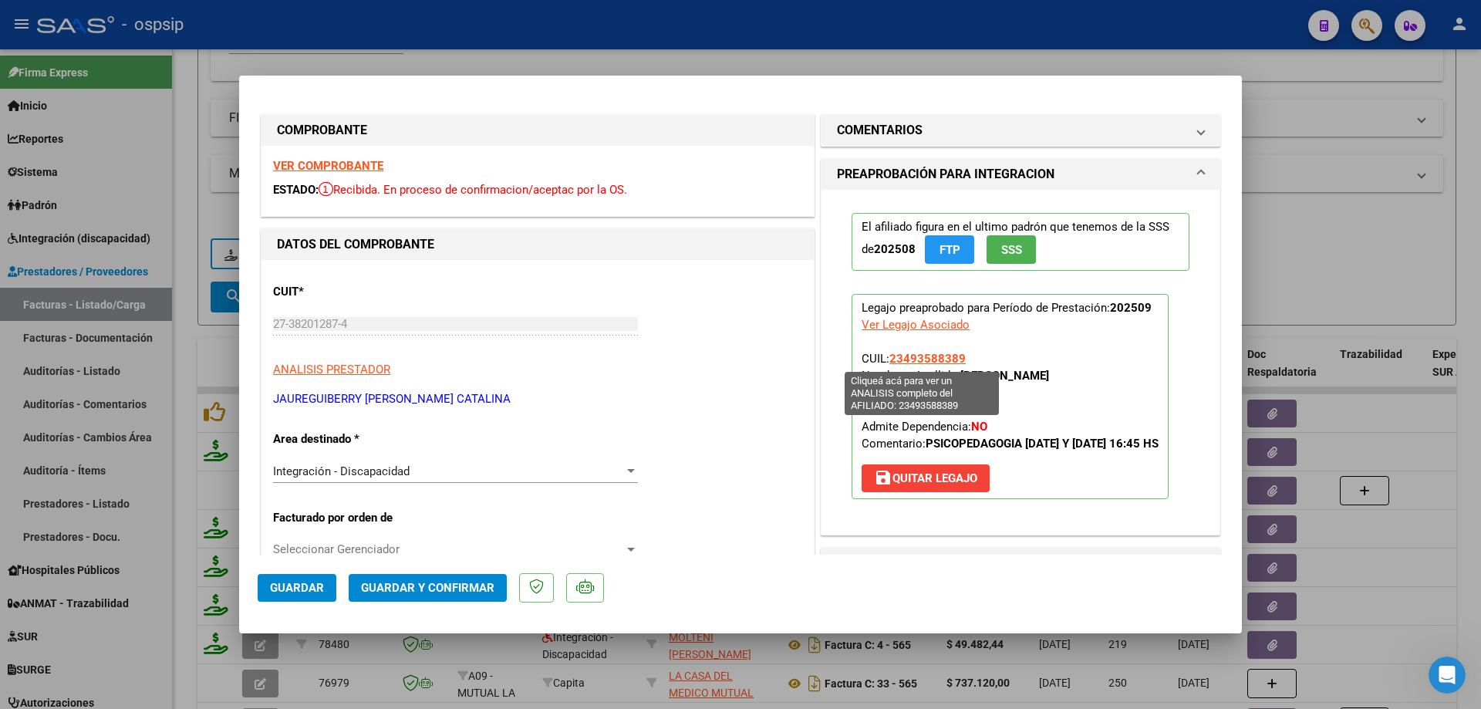
click at [943, 353] on span "23493588389" at bounding box center [927, 359] width 76 height 14
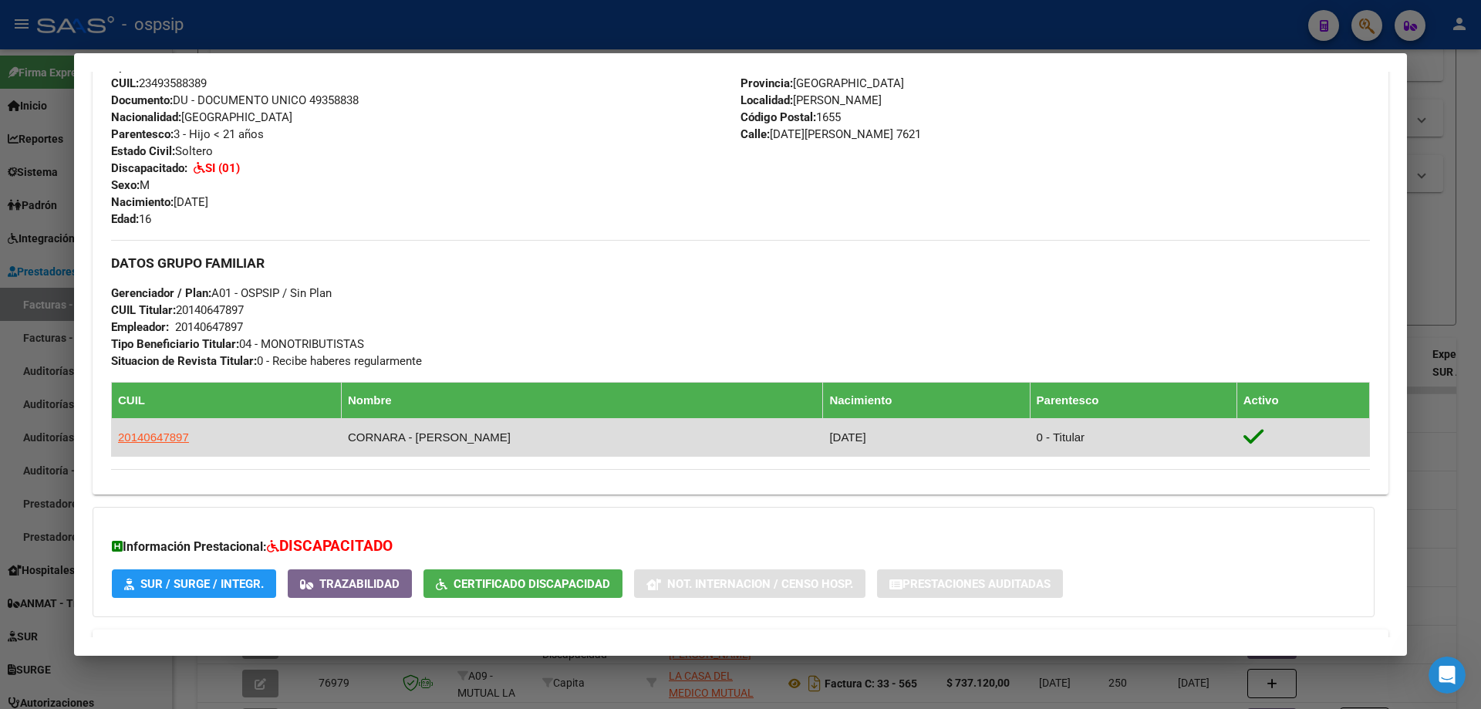
scroll to position [659, 0]
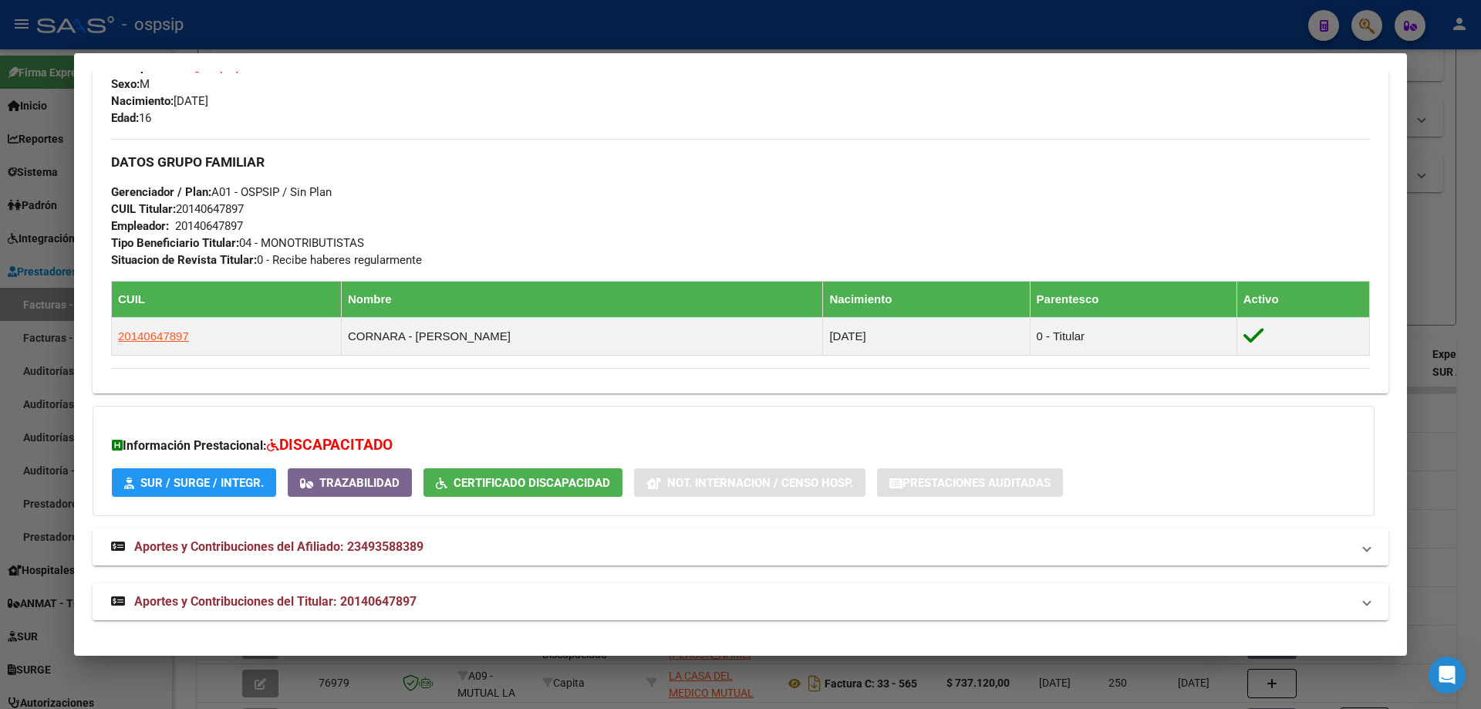
click at [1463, 302] on div at bounding box center [740, 354] width 1481 height 709
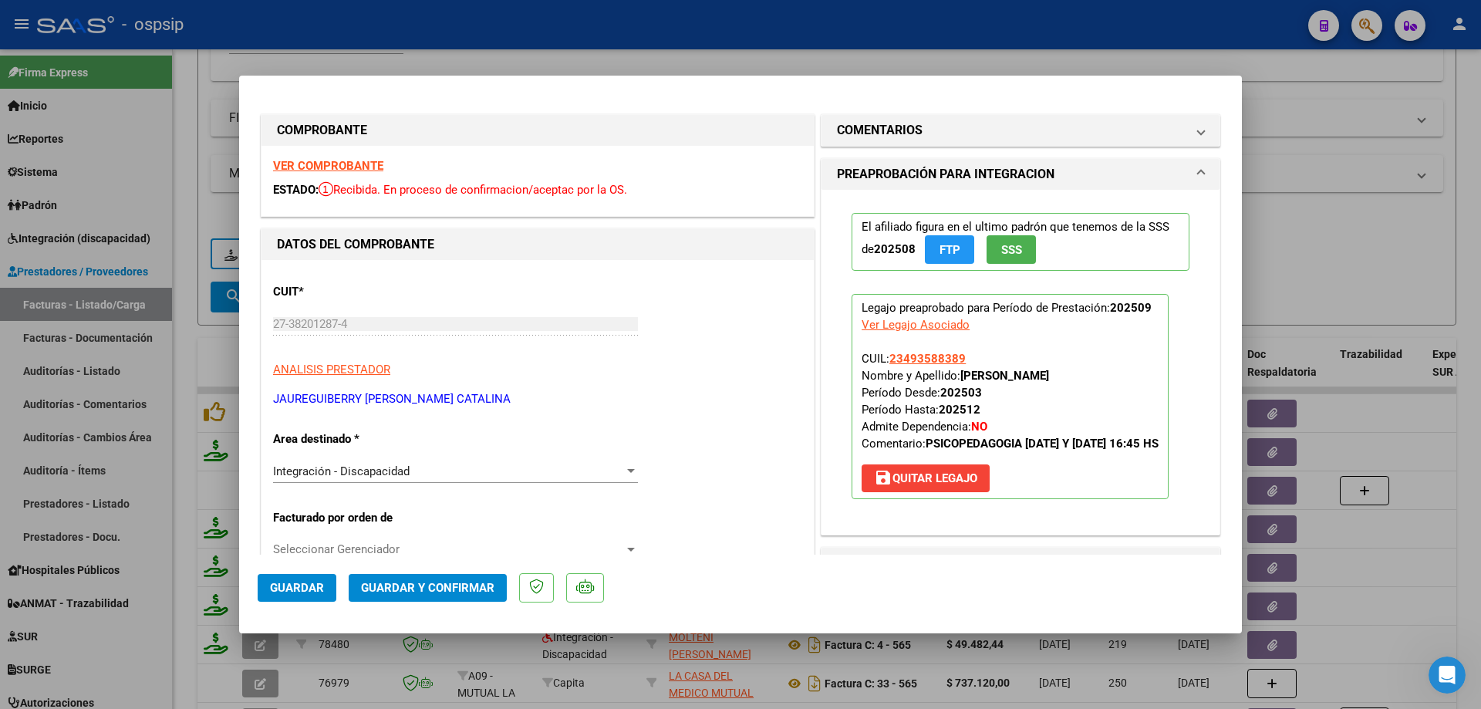
click at [1020, 254] on button "SSS" at bounding box center [1010, 249] width 49 height 29
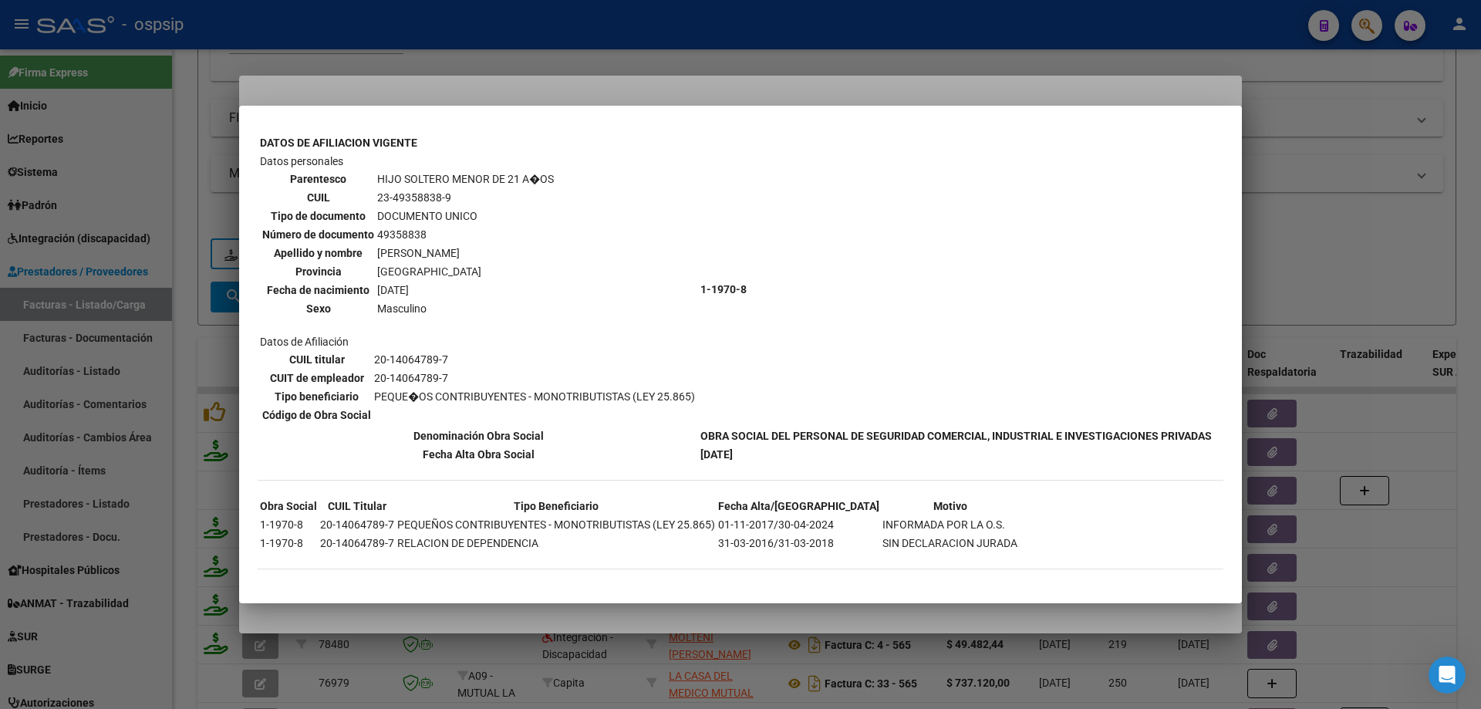
scroll to position [463, 0]
click at [1338, 228] on div at bounding box center [740, 354] width 1481 height 709
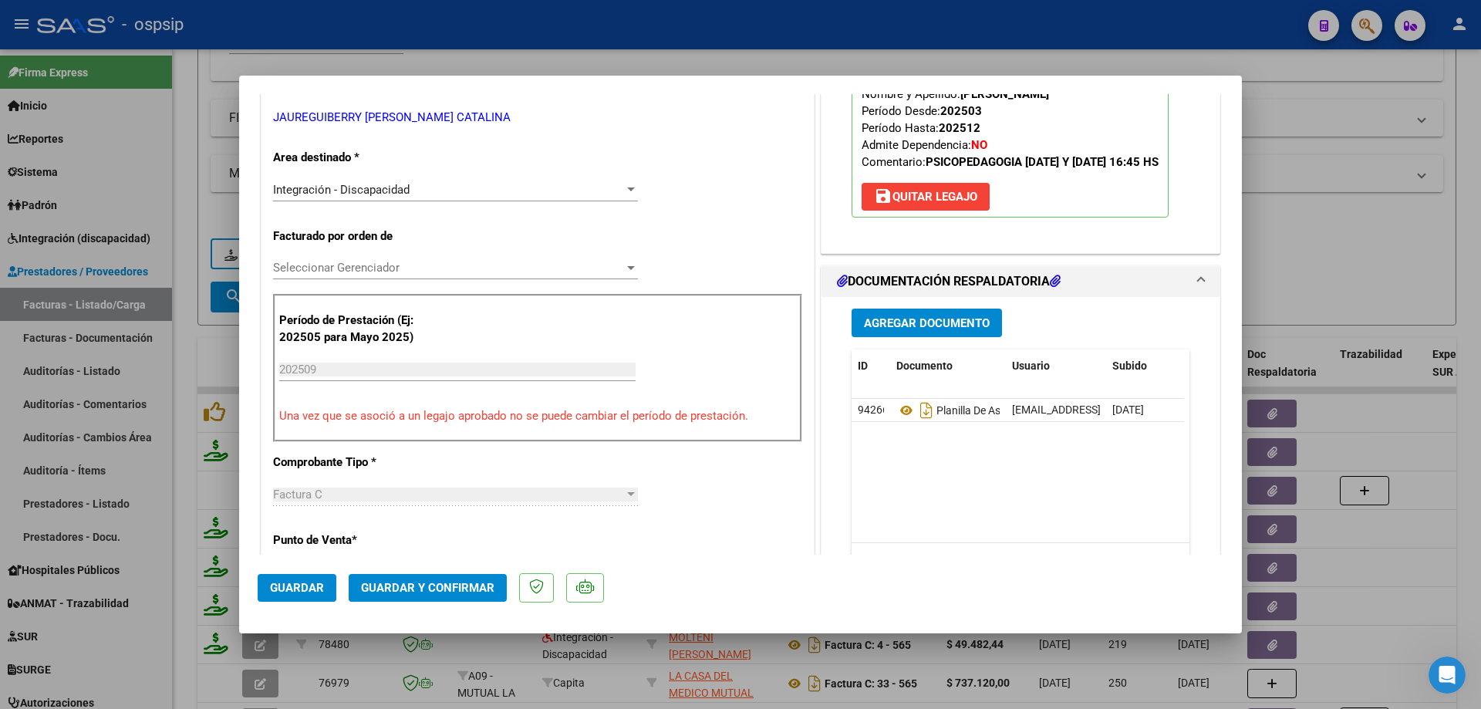
scroll to position [308, 0]
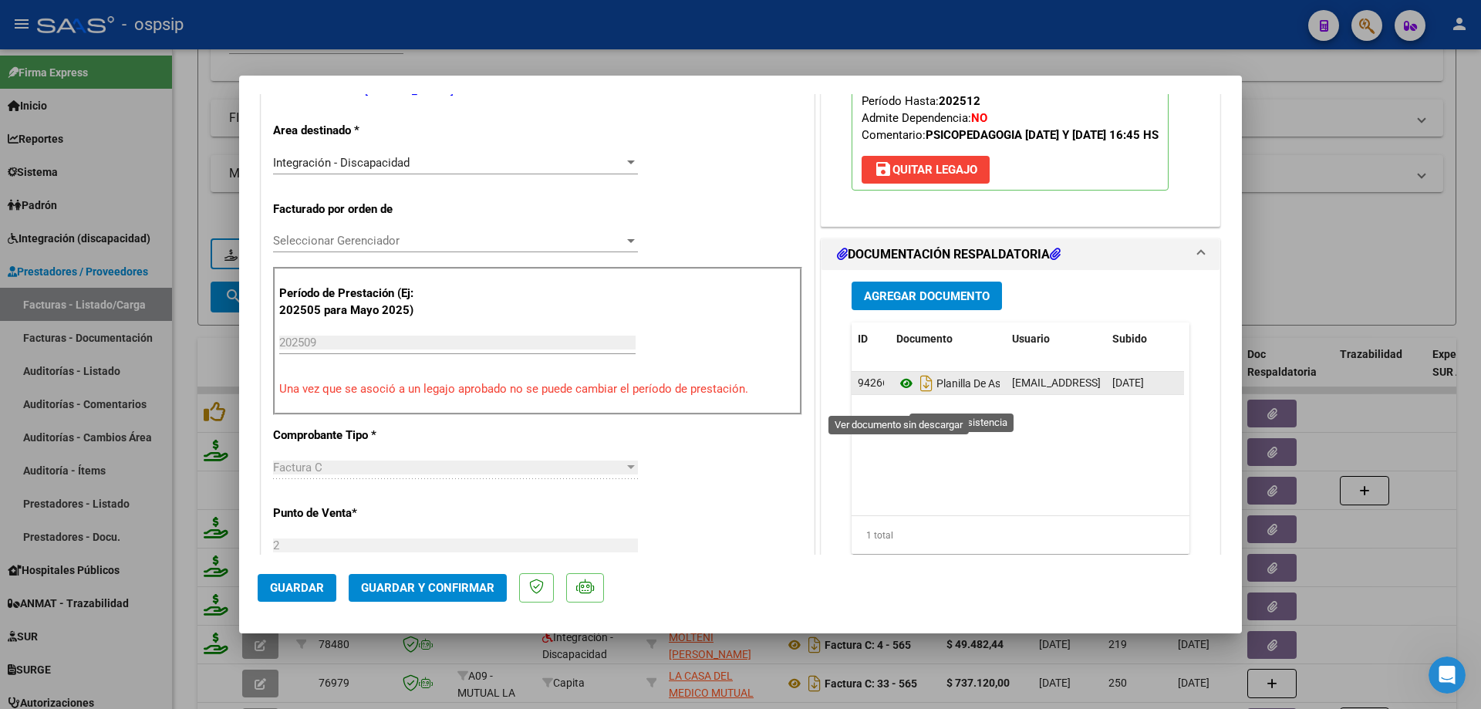
click at [905, 393] on icon at bounding box center [906, 383] width 20 height 19
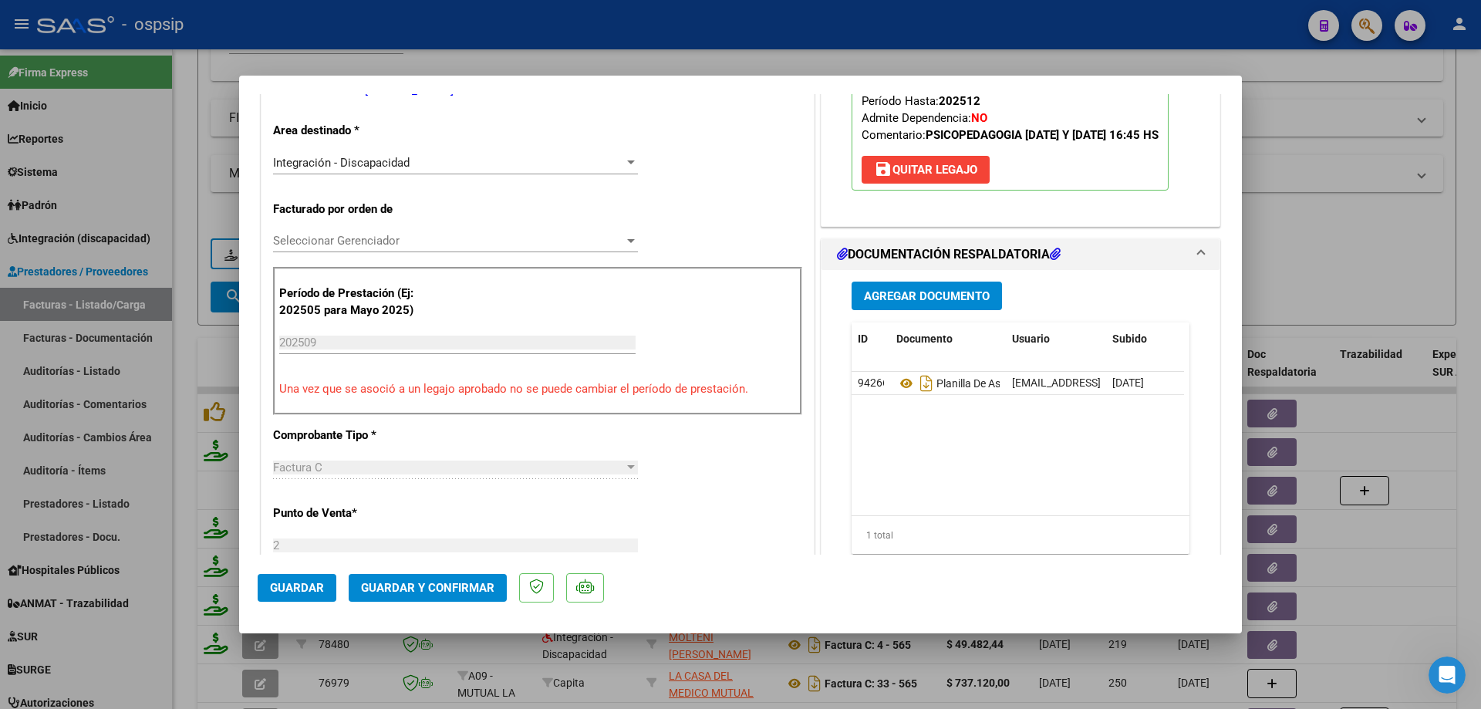
scroll to position [154, 0]
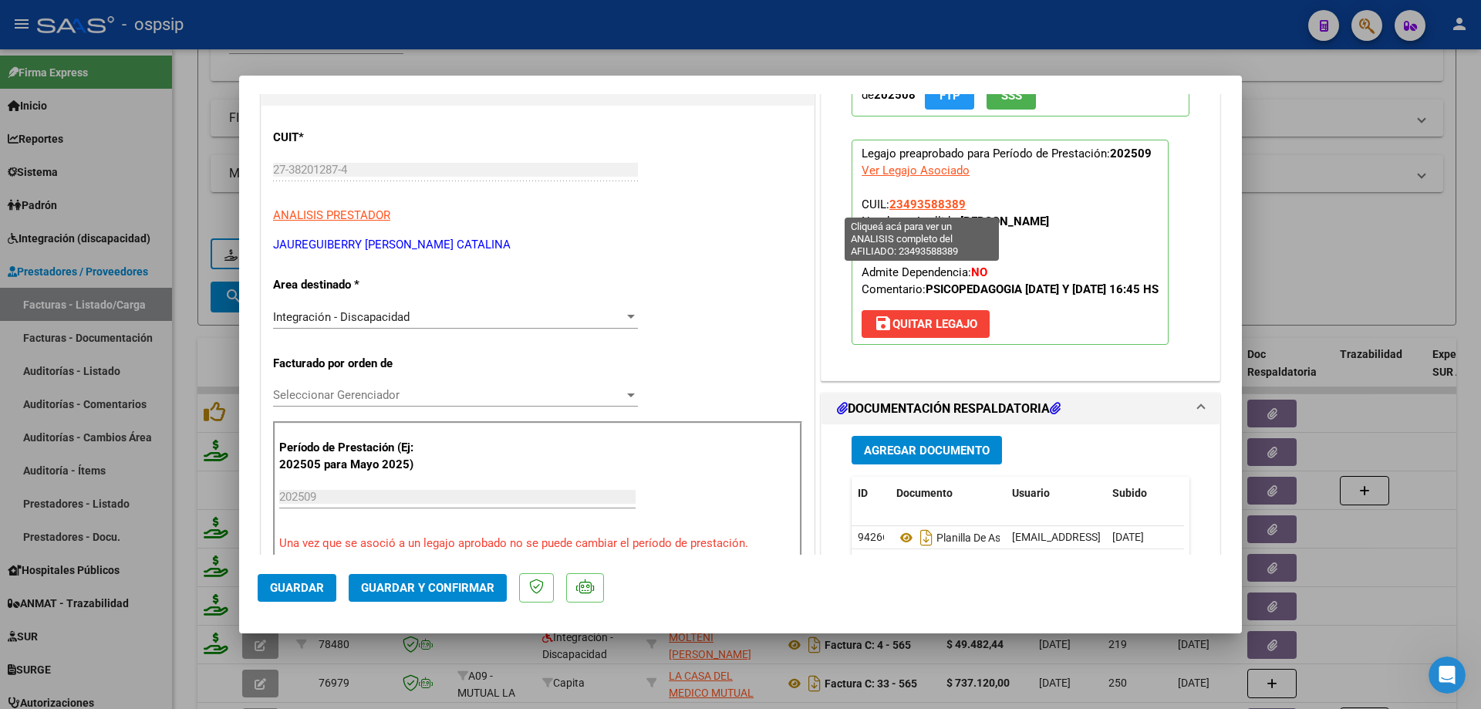
drag, startPoint x: 972, startPoint y: 205, endPoint x: 887, endPoint y: 206, distance: 84.8
click at [887, 206] on p "Legajo preaprobado para Período de Prestación: 202509 Ver Legajo Asociado CUIL:…" at bounding box center [1009, 242] width 317 height 205
copy span "23493588389"
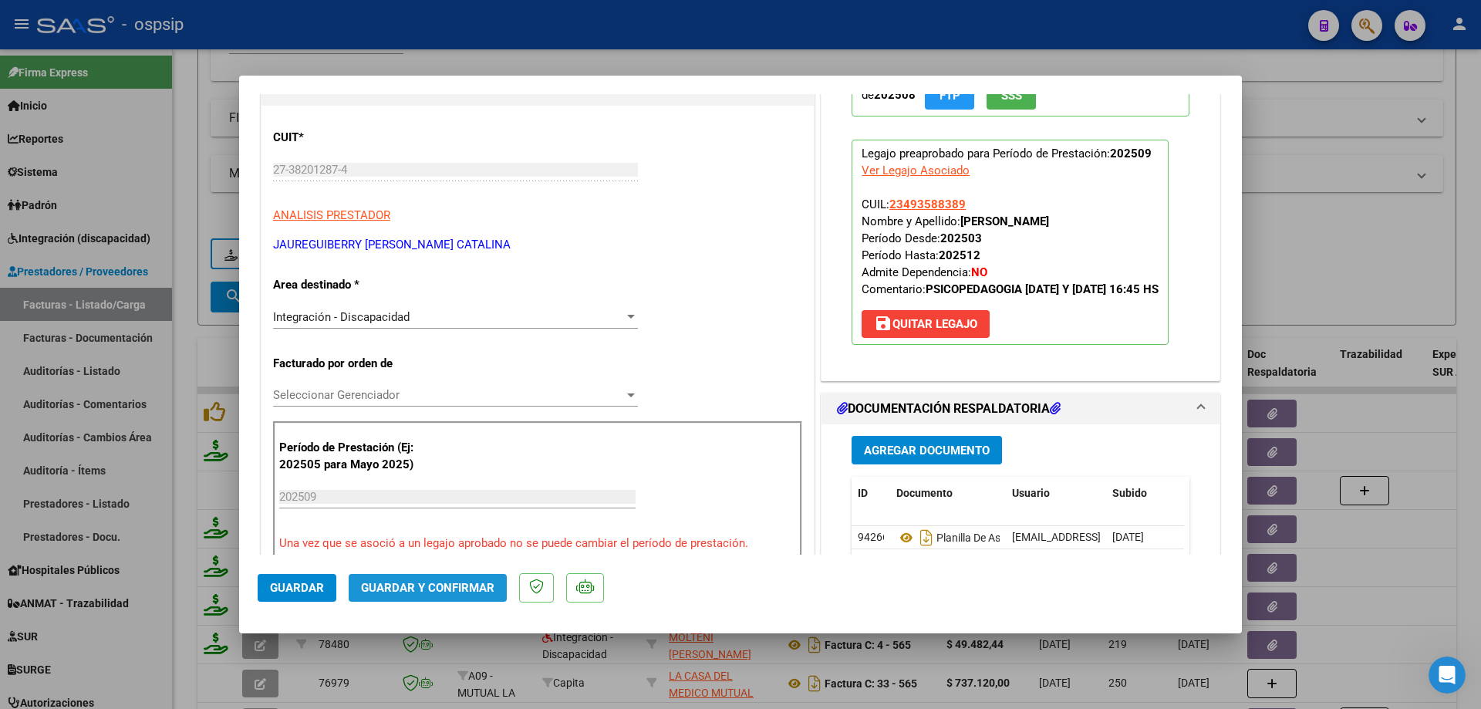
click at [443, 597] on button "Guardar y Confirmar" at bounding box center [428, 588] width 158 height 28
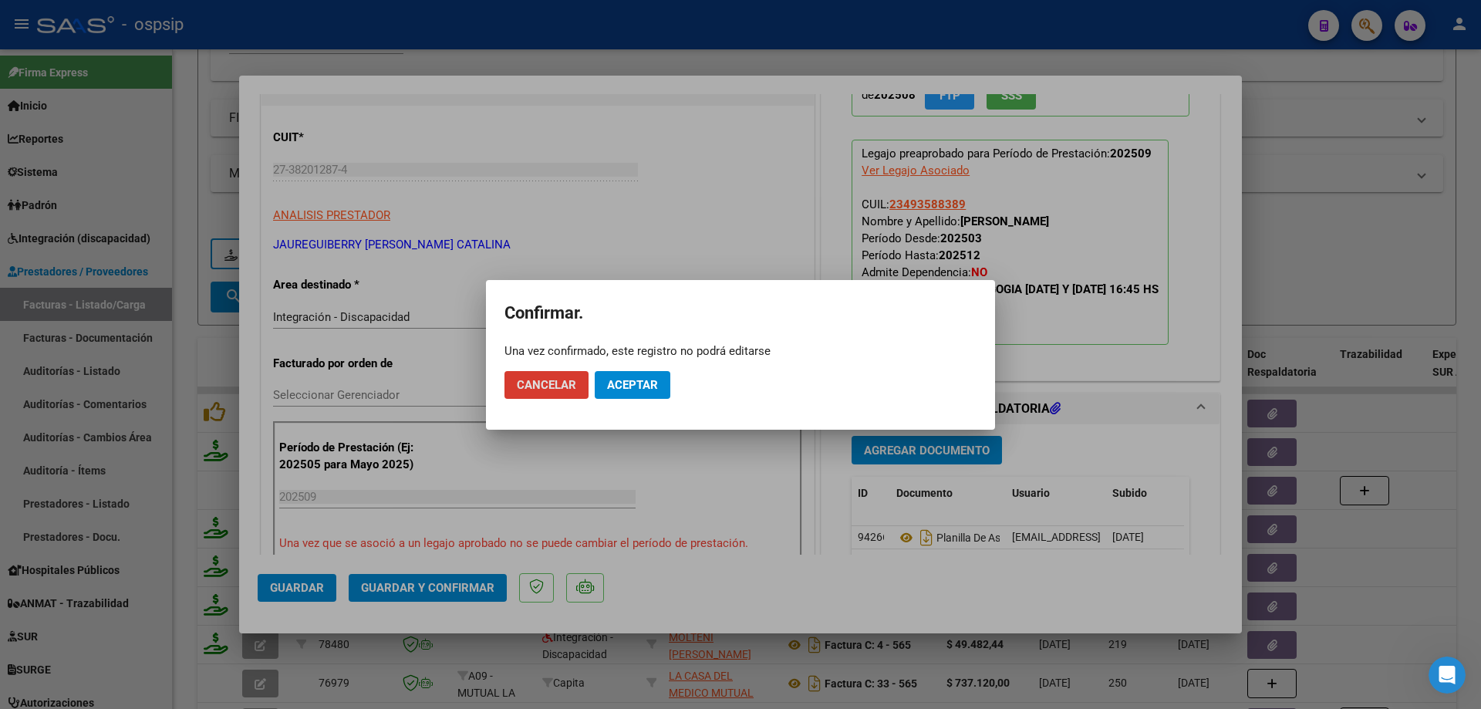
click at [621, 392] on button "Aceptar" at bounding box center [633, 385] width 76 height 28
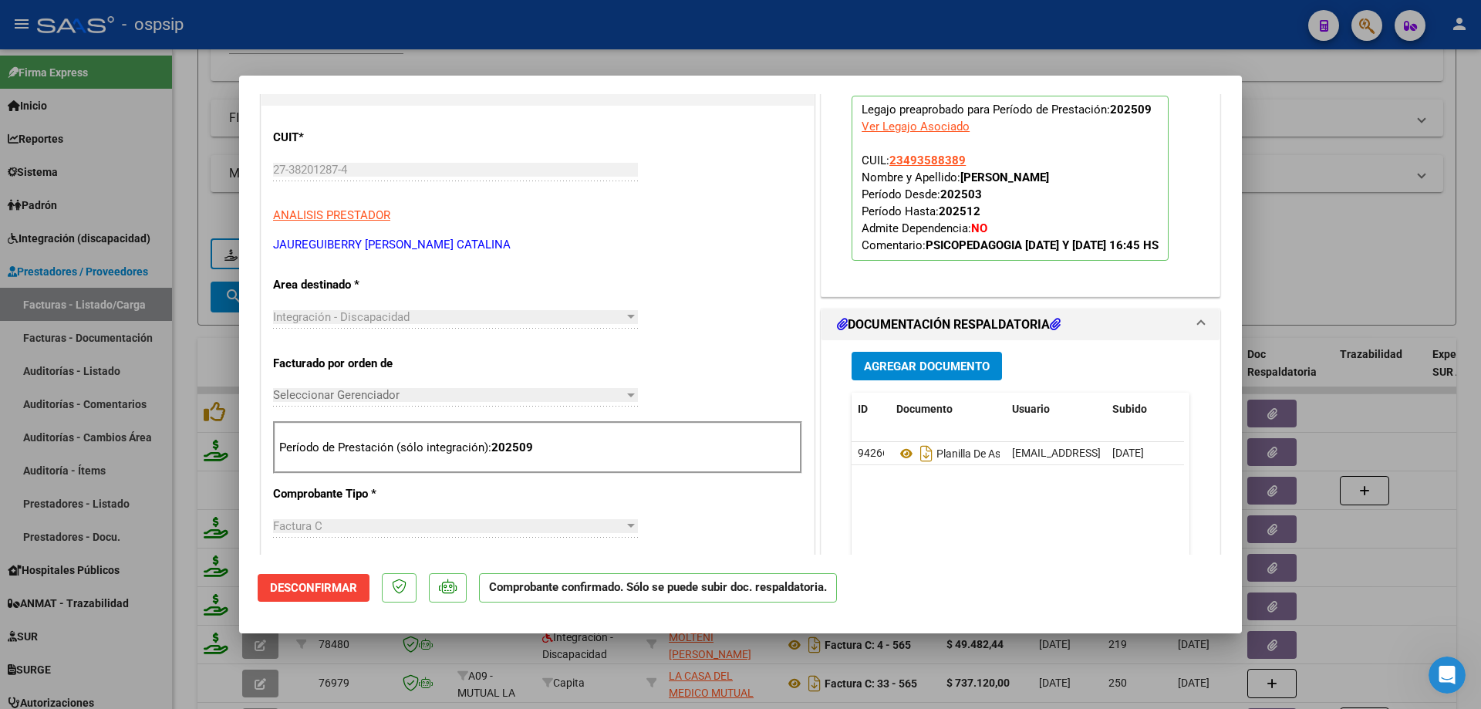
click at [1358, 228] on div at bounding box center [740, 354] width 1481 height 709
type input "$ 0,00"
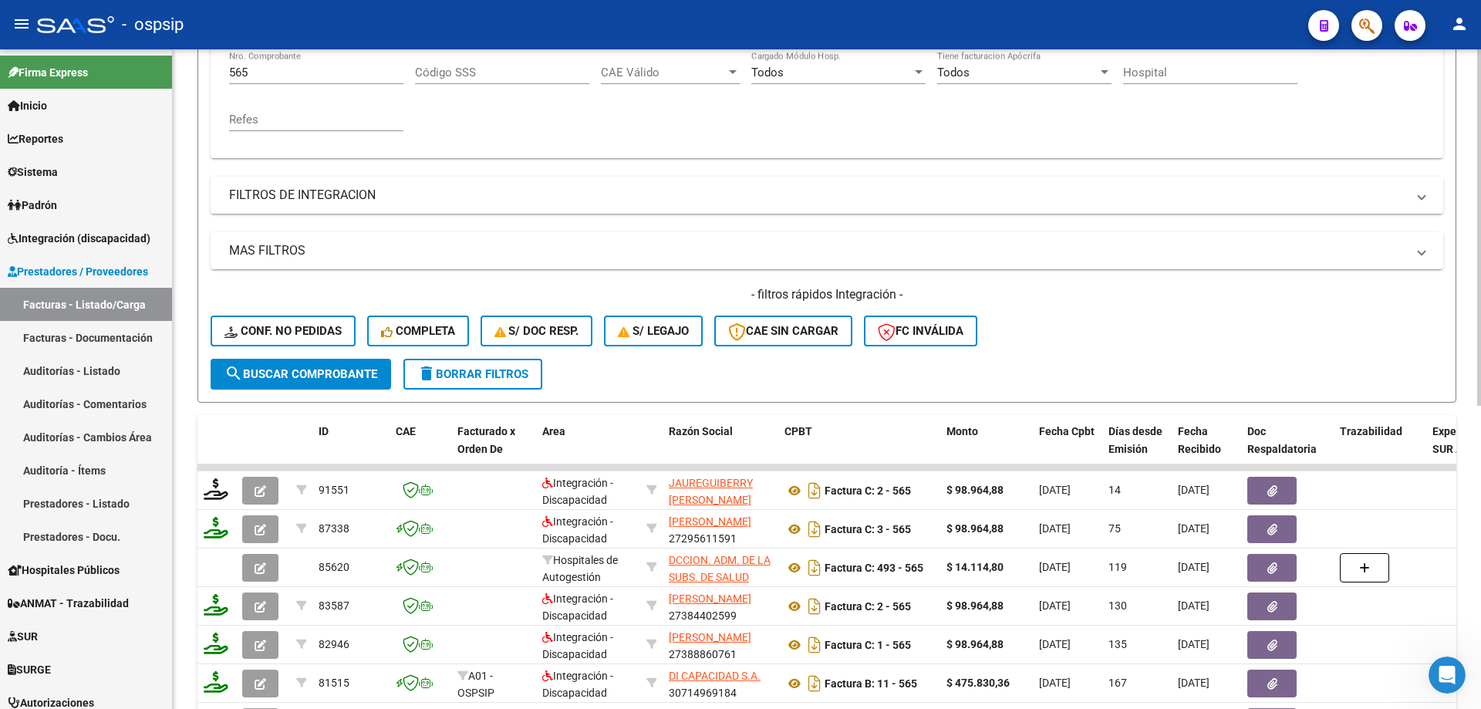
scroll to position [231, 0]
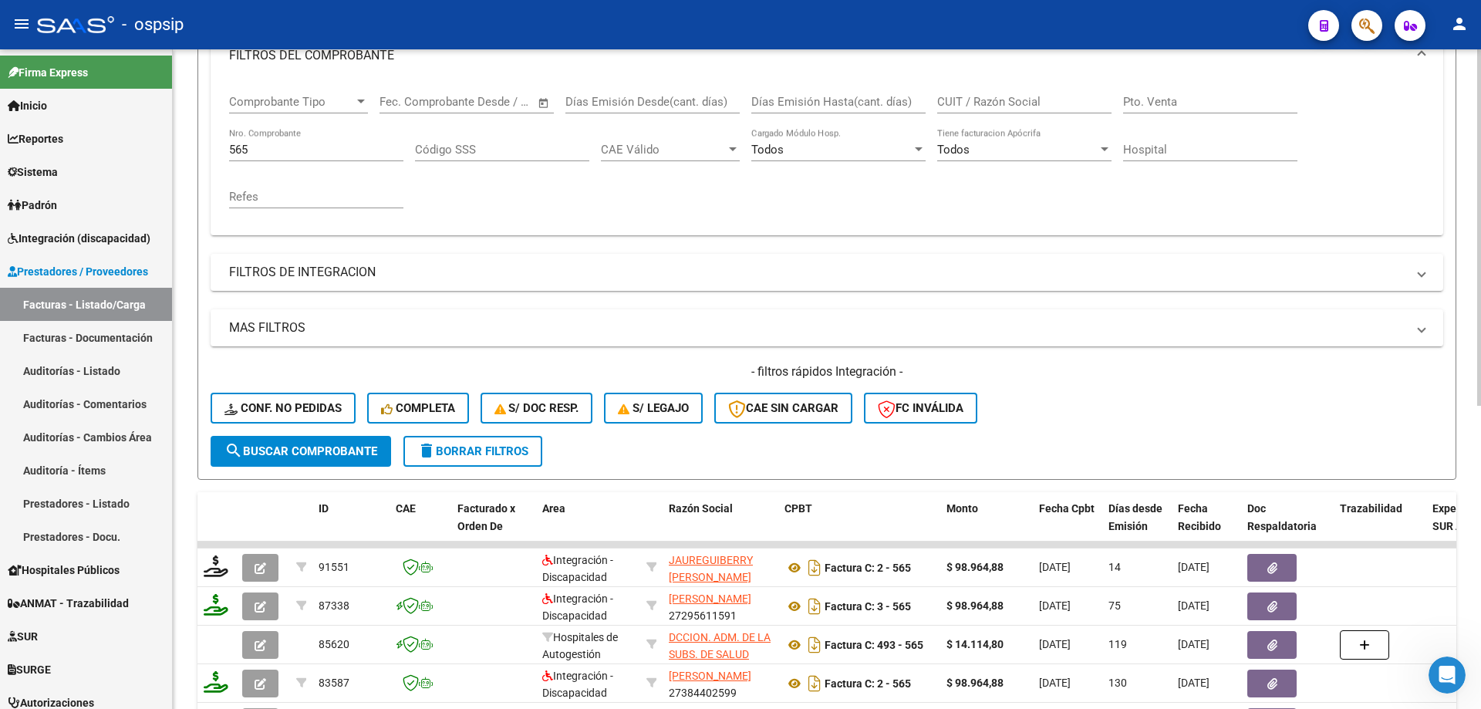
click at [269, 150] on input "565" at bounding box center [316, 150] width 174 height 14
type input "5"
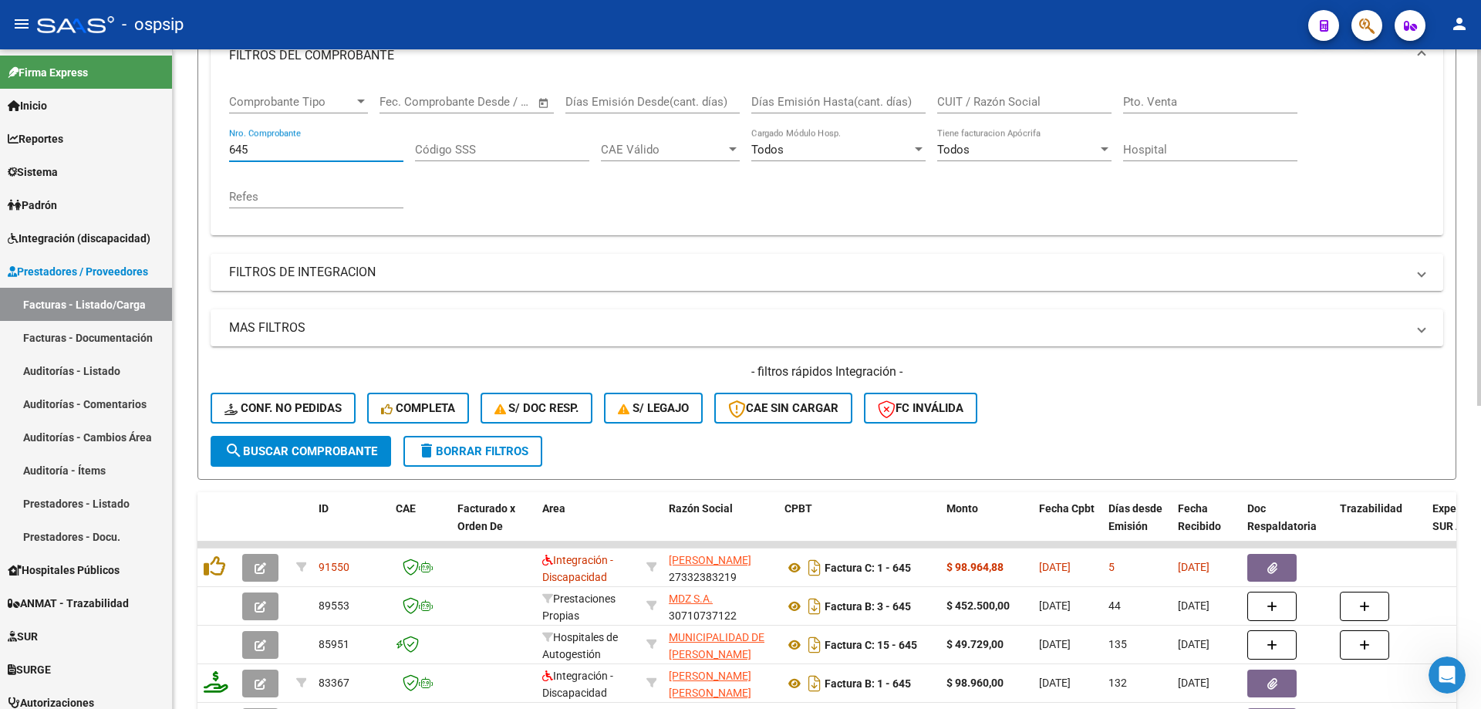
scroll to position [308, 0]
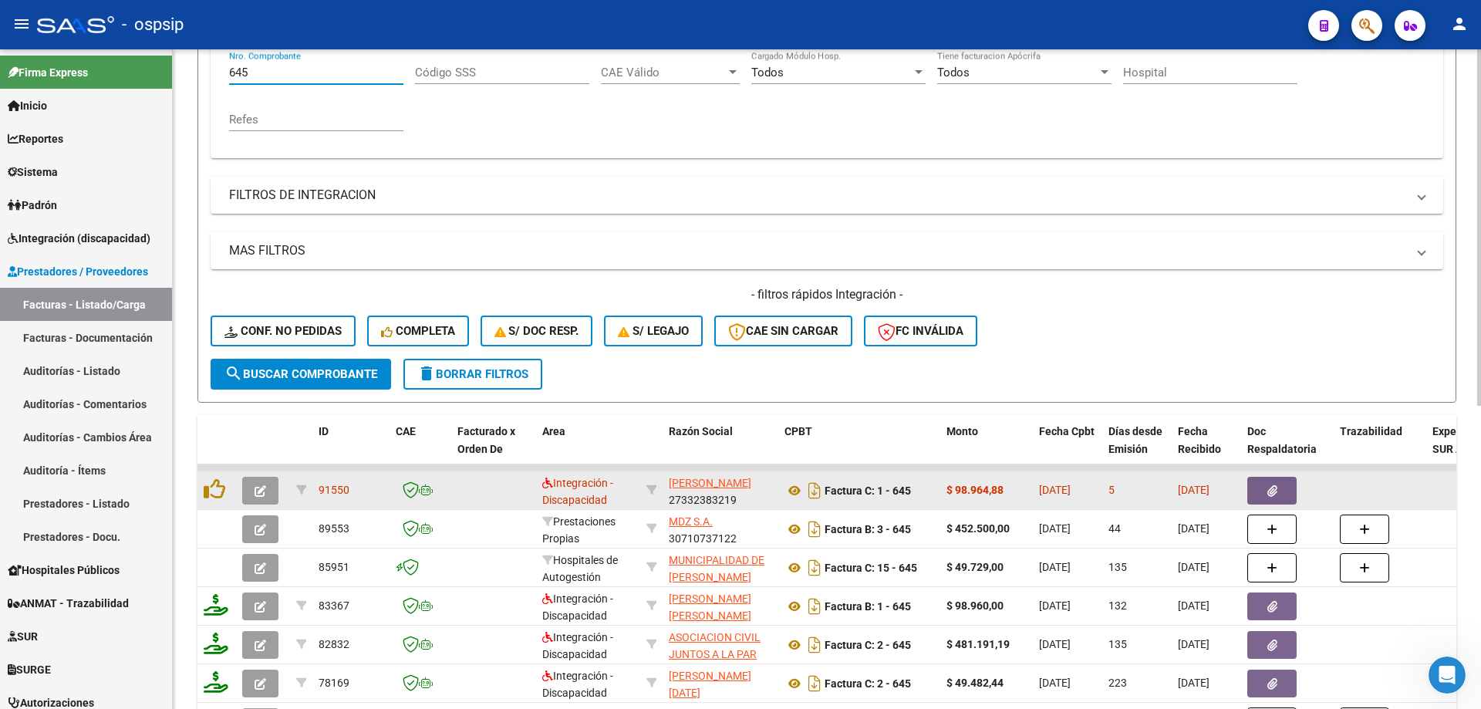
type input "645"
click at [261, 491] on icon "button" at bounding box center [261, 491] width 12 height 12
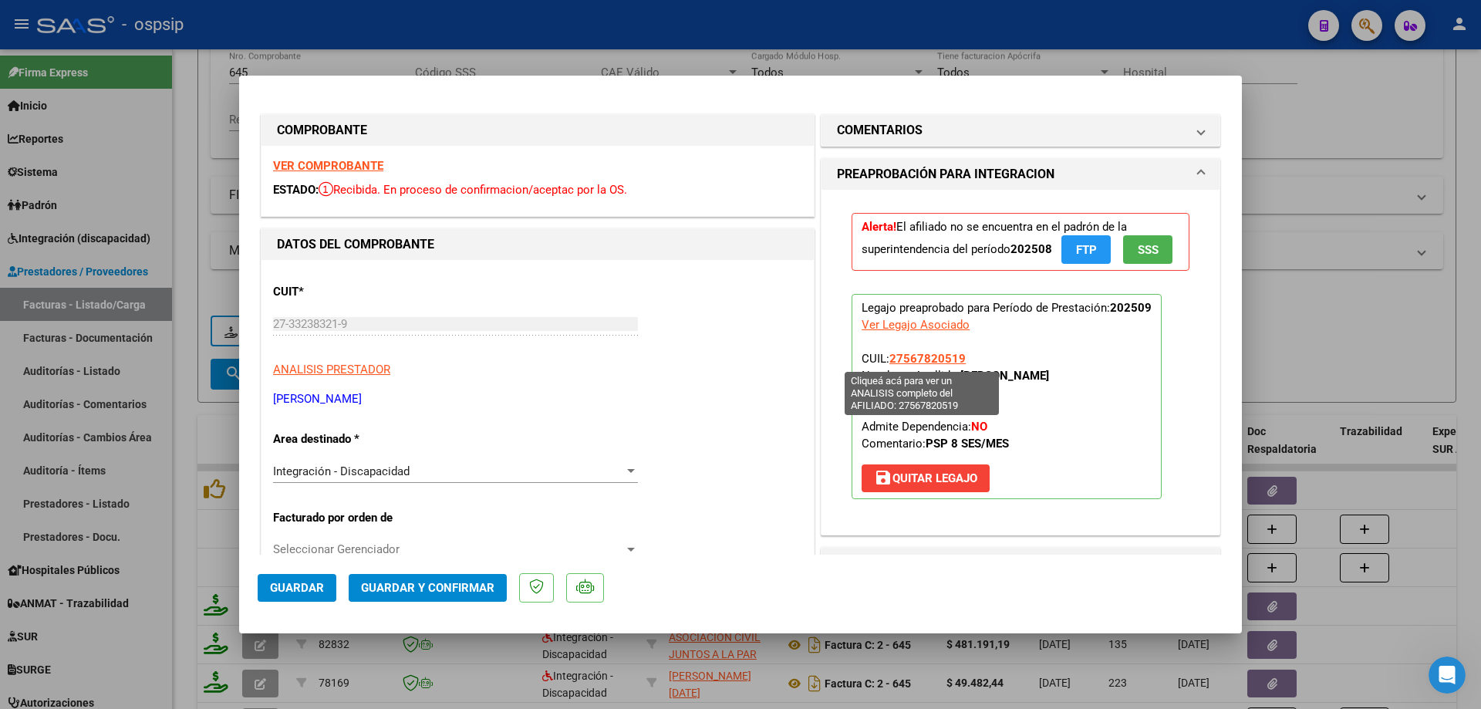
click at [889, 355] on span "27567820519" at bounding box center [927, 359] width 76 height 14
type textarea "27567820519"
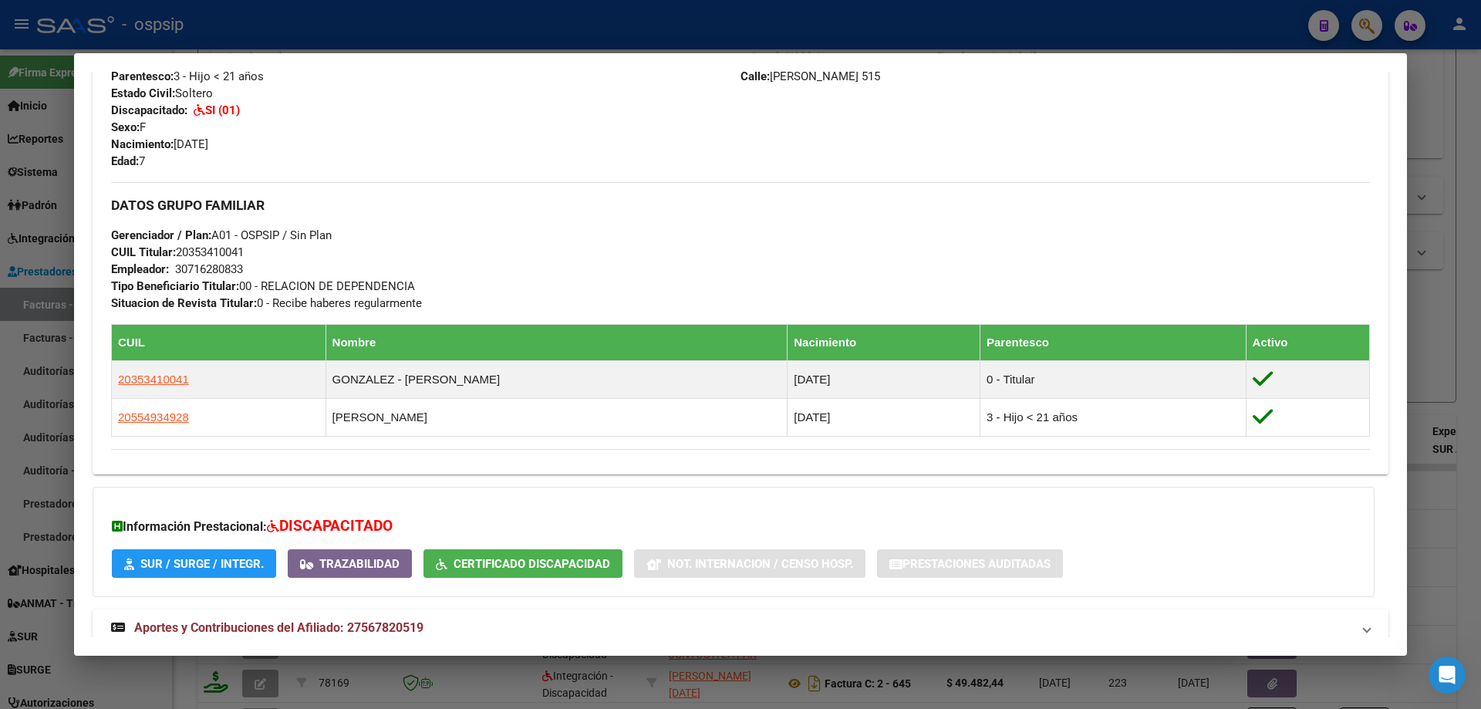
scroll to position [617, 0]
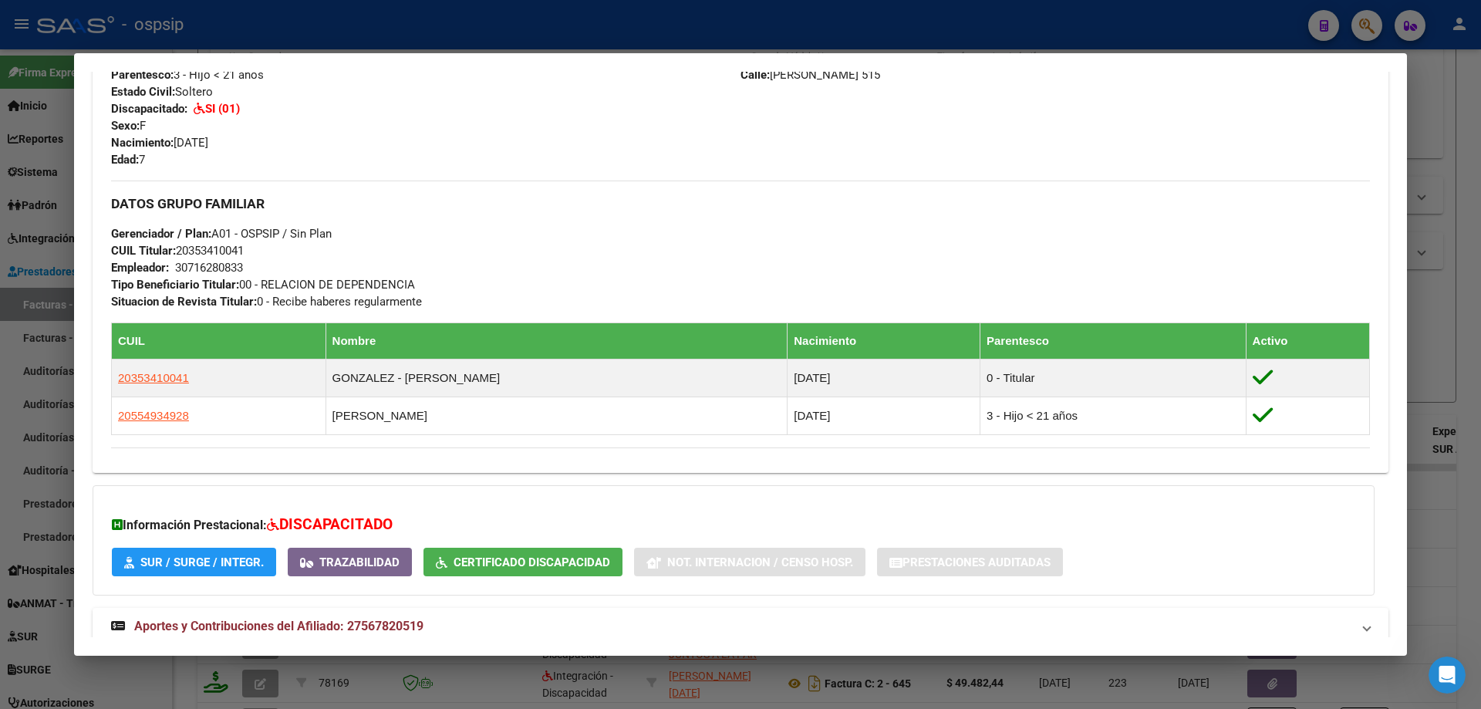
click at [1458, 310] on div at bounding box center [740, 354] width 1481 height 709
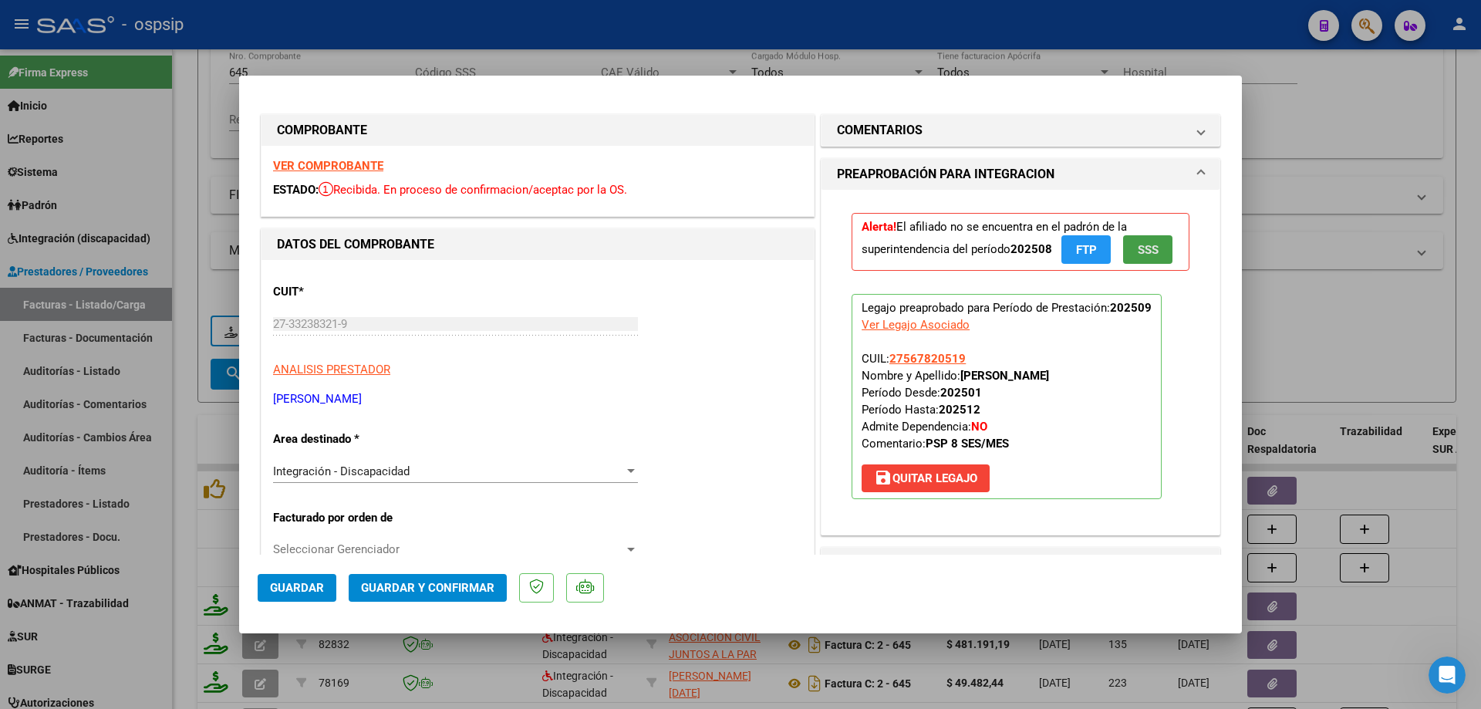
click at [1138, 251] on span "SSS" at bounding box center [1148, 250] width 21 height 14
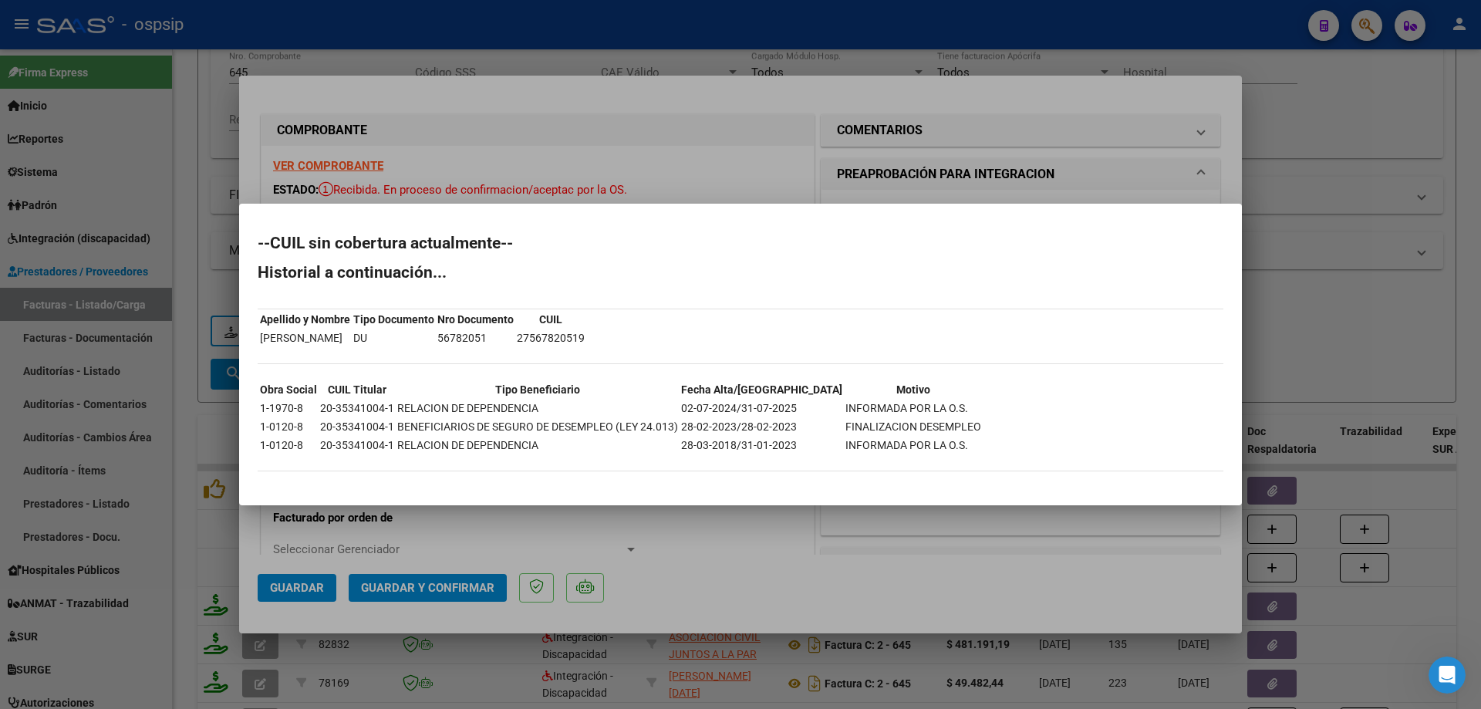
click at [1360, 190] on div at bounding box center [740, 354] width 1481 height 709
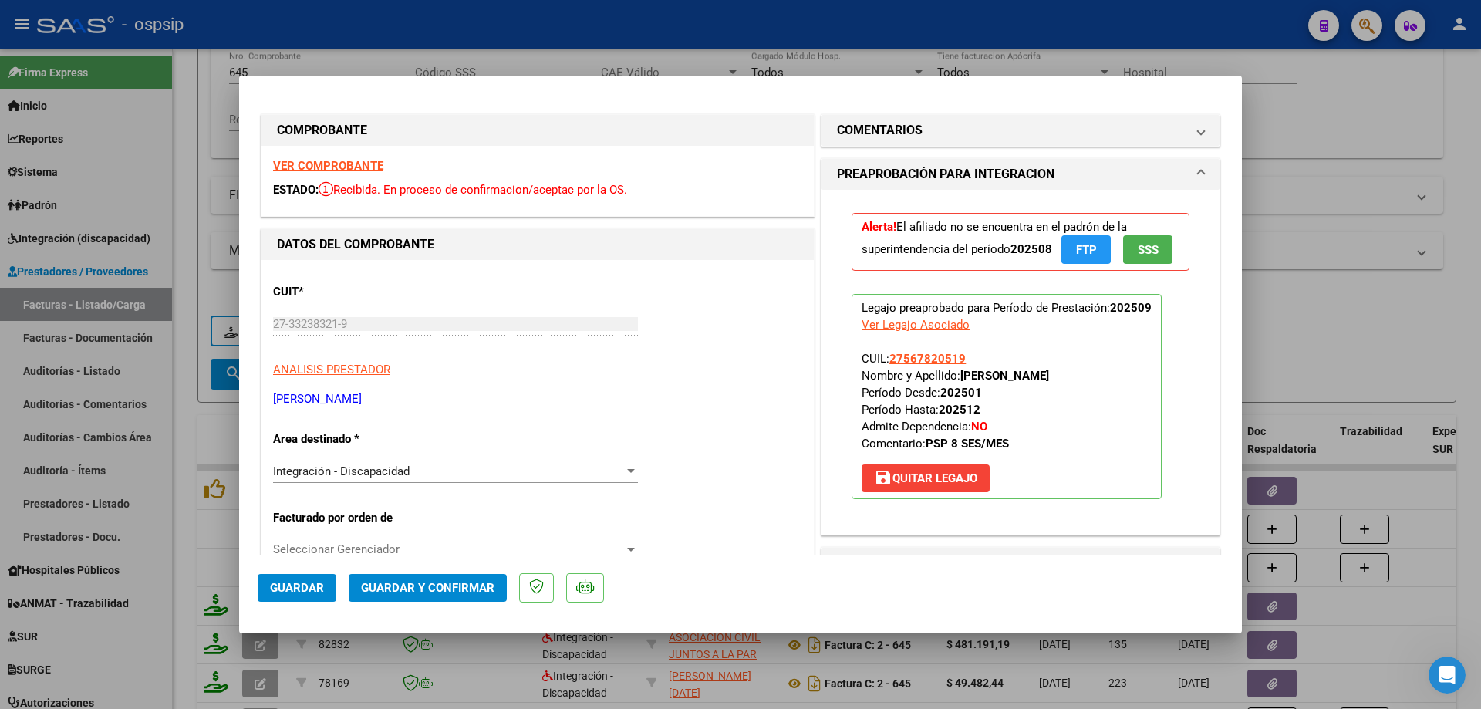
click at [1329, 93] on div at bounding box center [740, 354] width 1481 height 709
type input "$ 0,00"
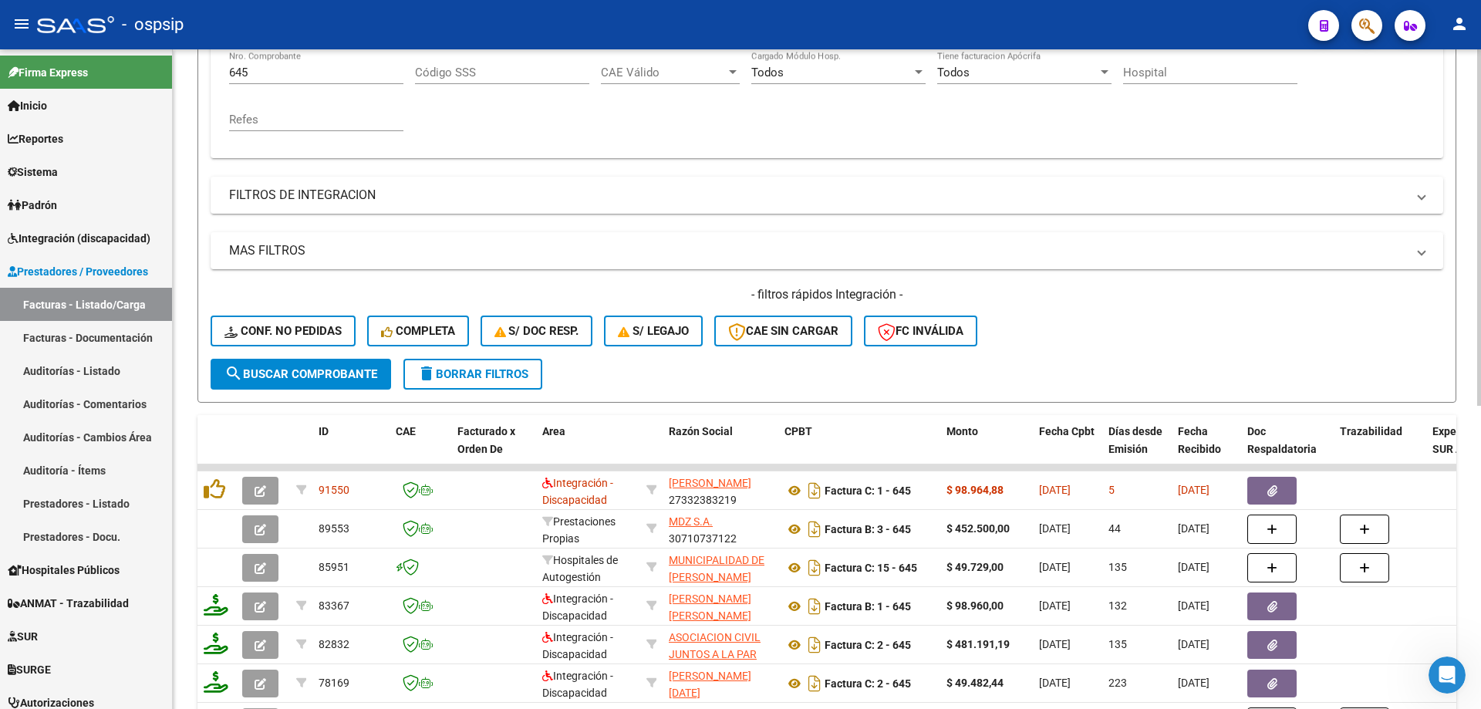
click at [322, 69] on input "645" at bounding box center [316, 73] width 174 height 14
type input "6"
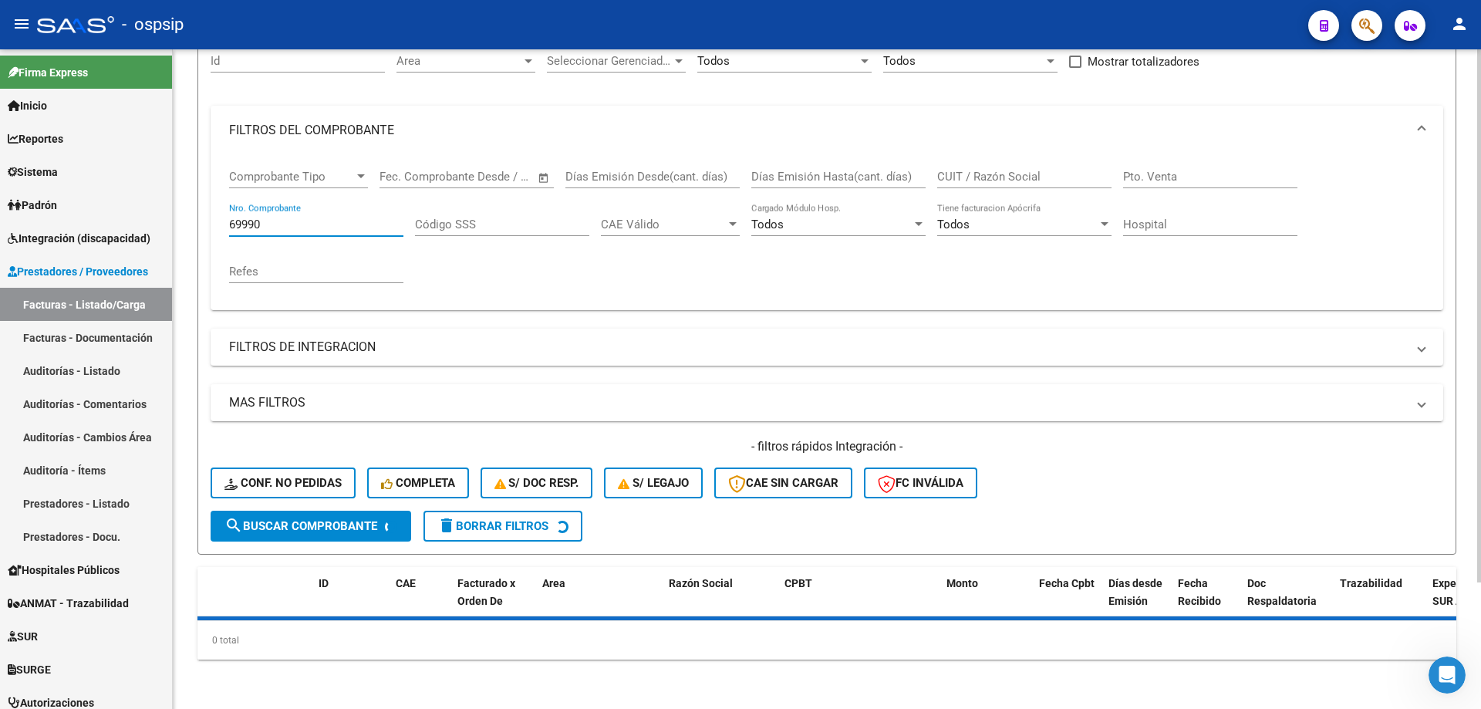
scroll to position [191, 0]
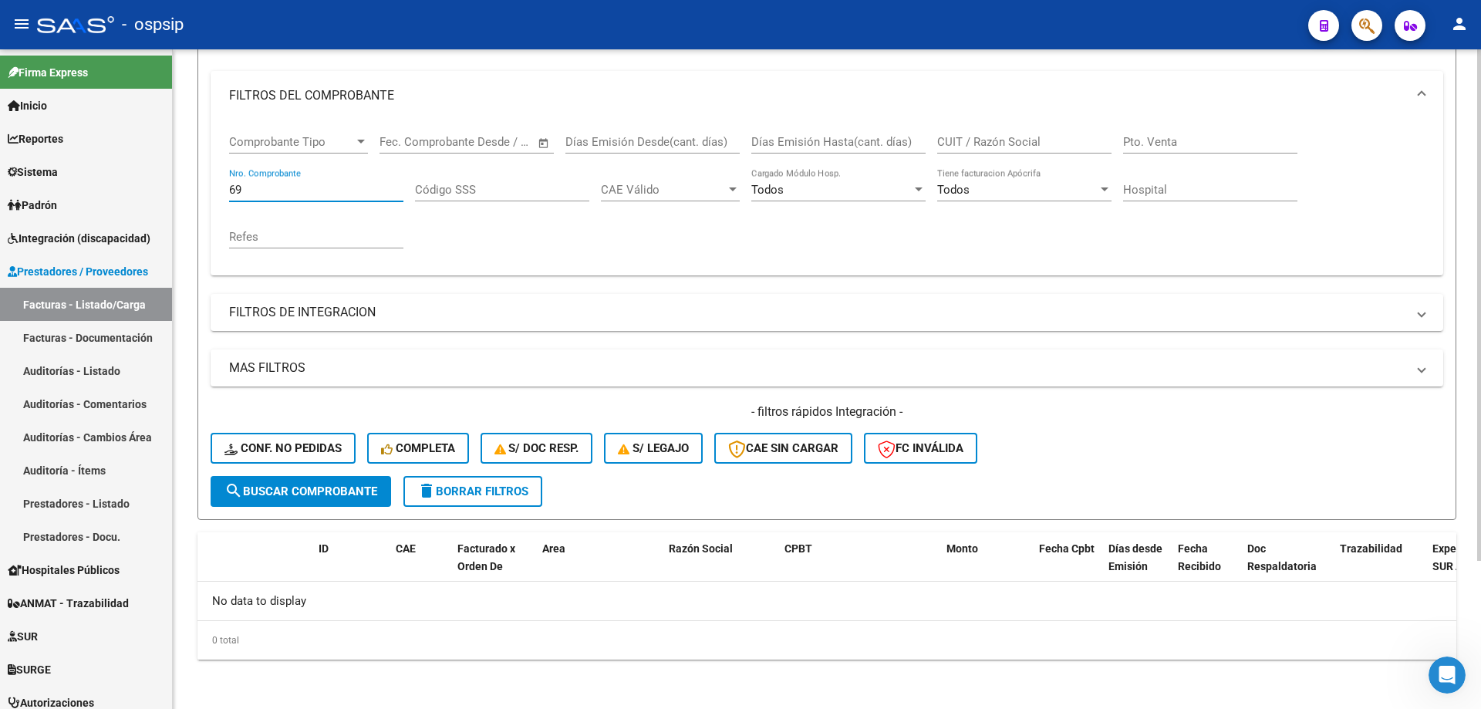
type input "6"
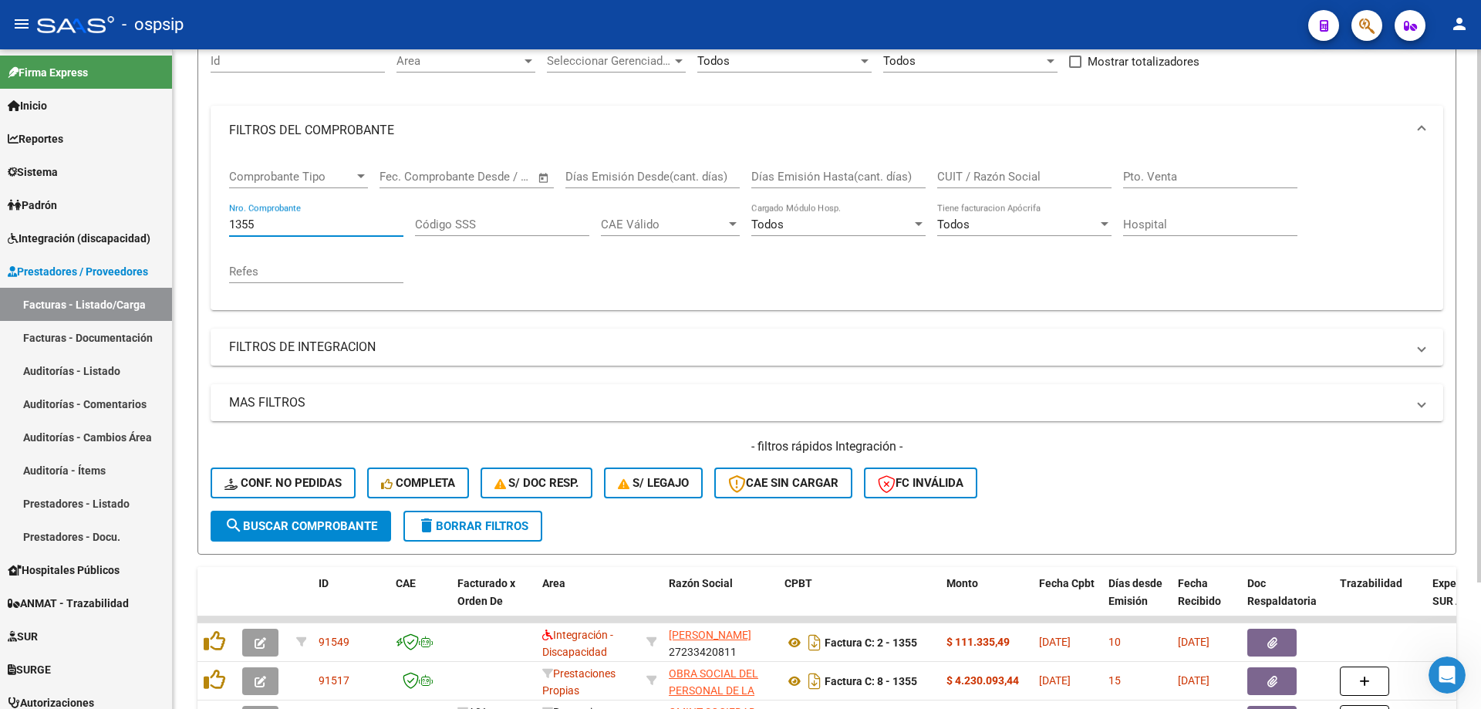
scroll to position [308, 0]
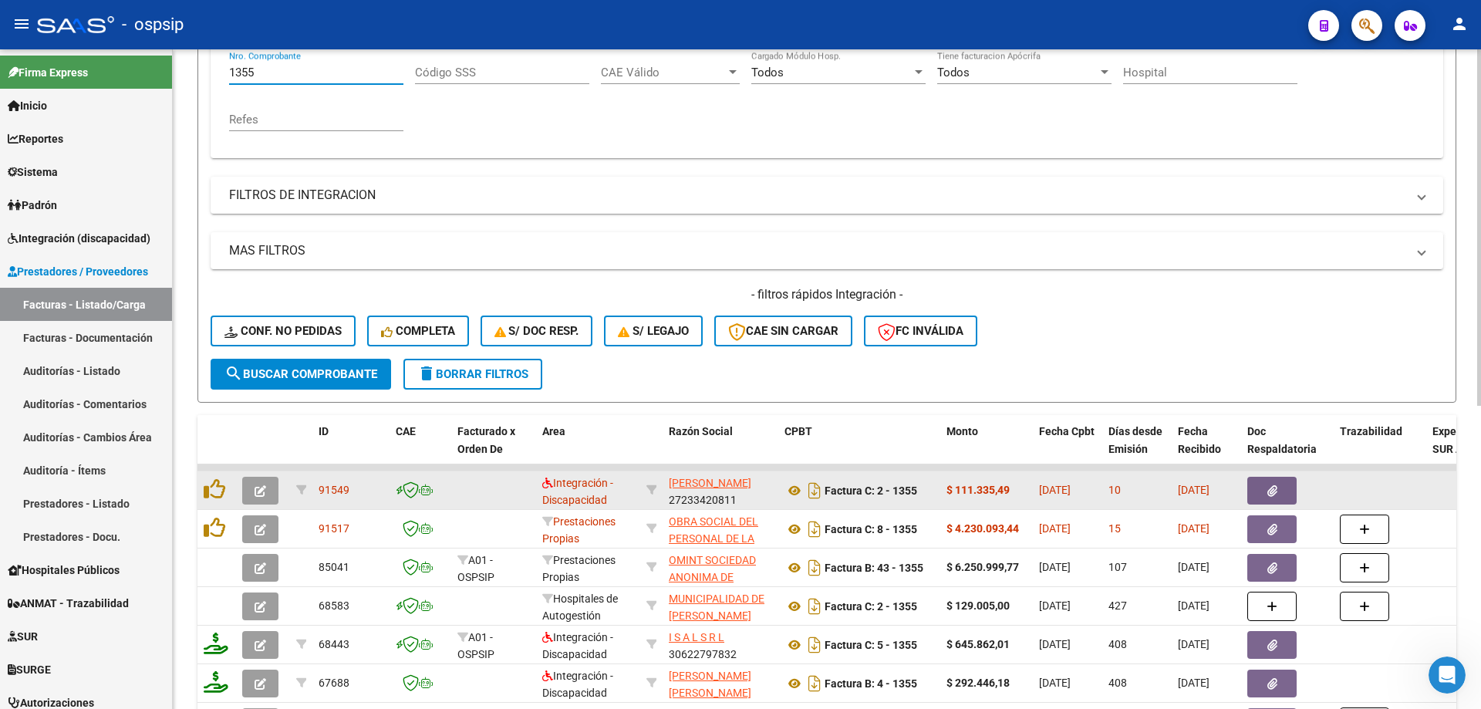
type input "1355"
click at [254, 491] on button "button" at bounding box center [260, 491] width 36 height 28
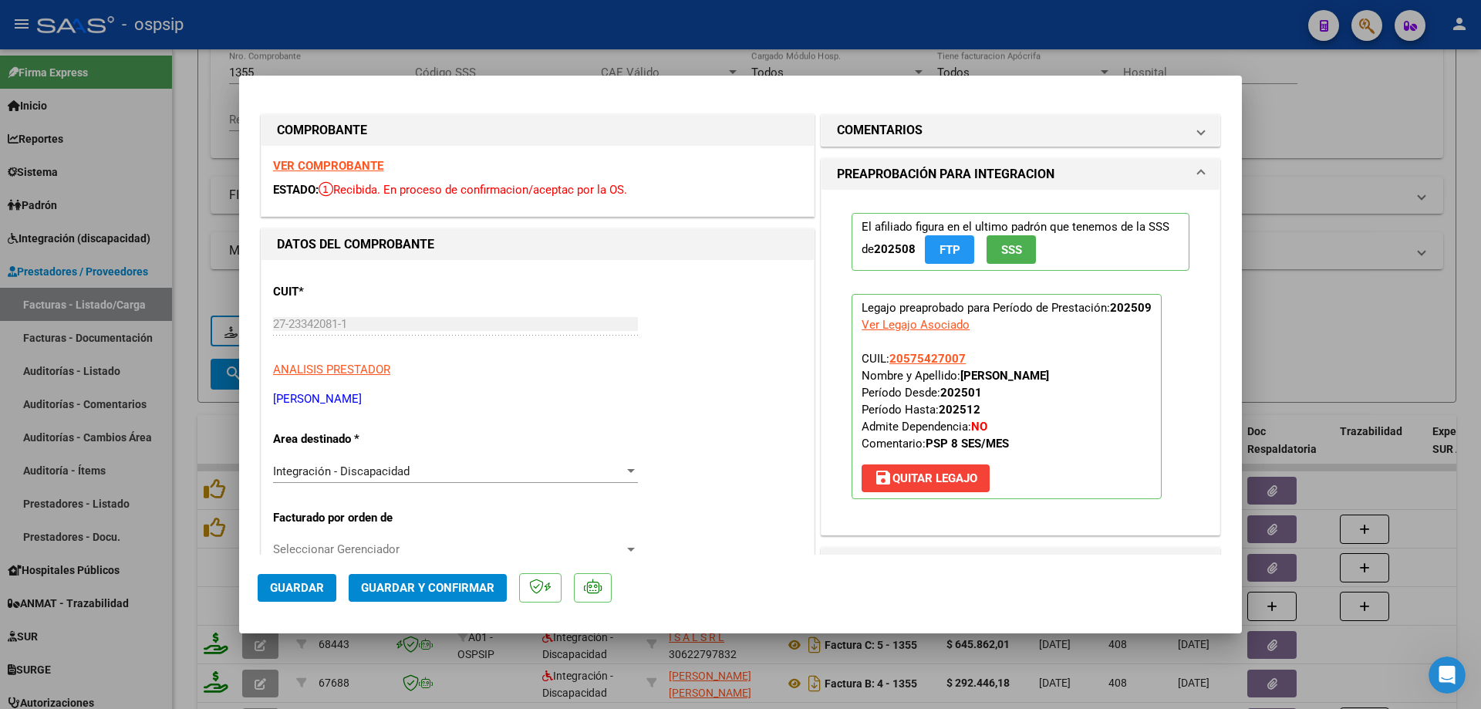
click at [991, 244] on button "SSS" at bounding box center [1010, 249] width 49 height 29
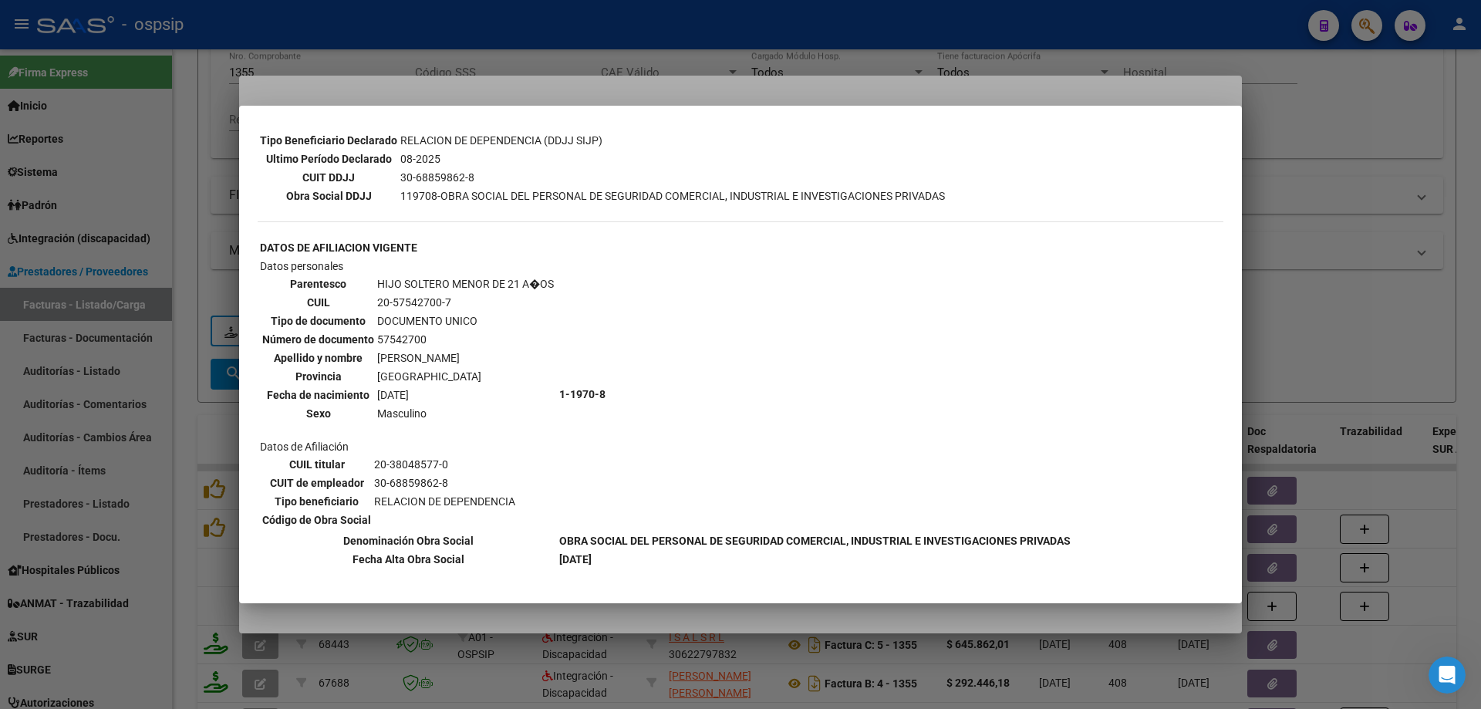
scroll to position [432, 0]
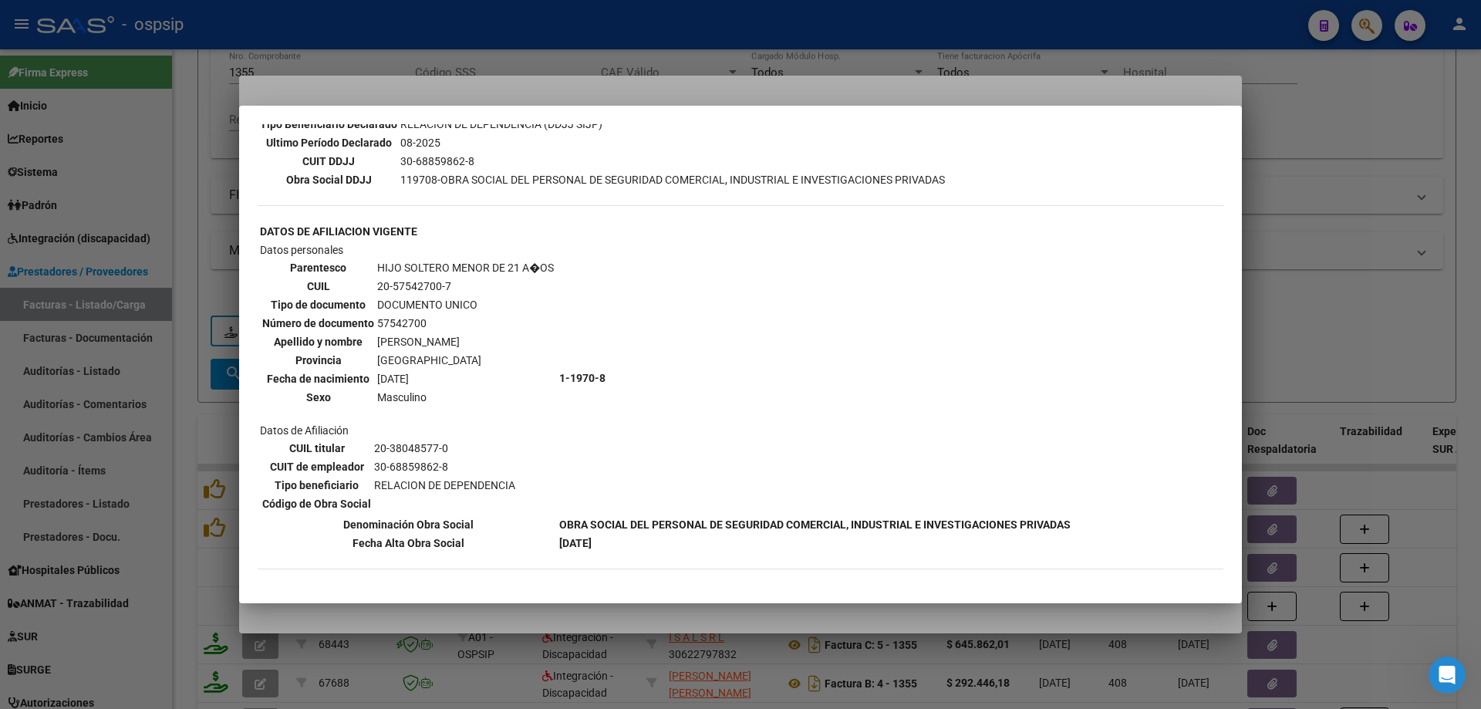
click at [1276, 231] on div at bounding box center [740, 354] width 1481 height 709
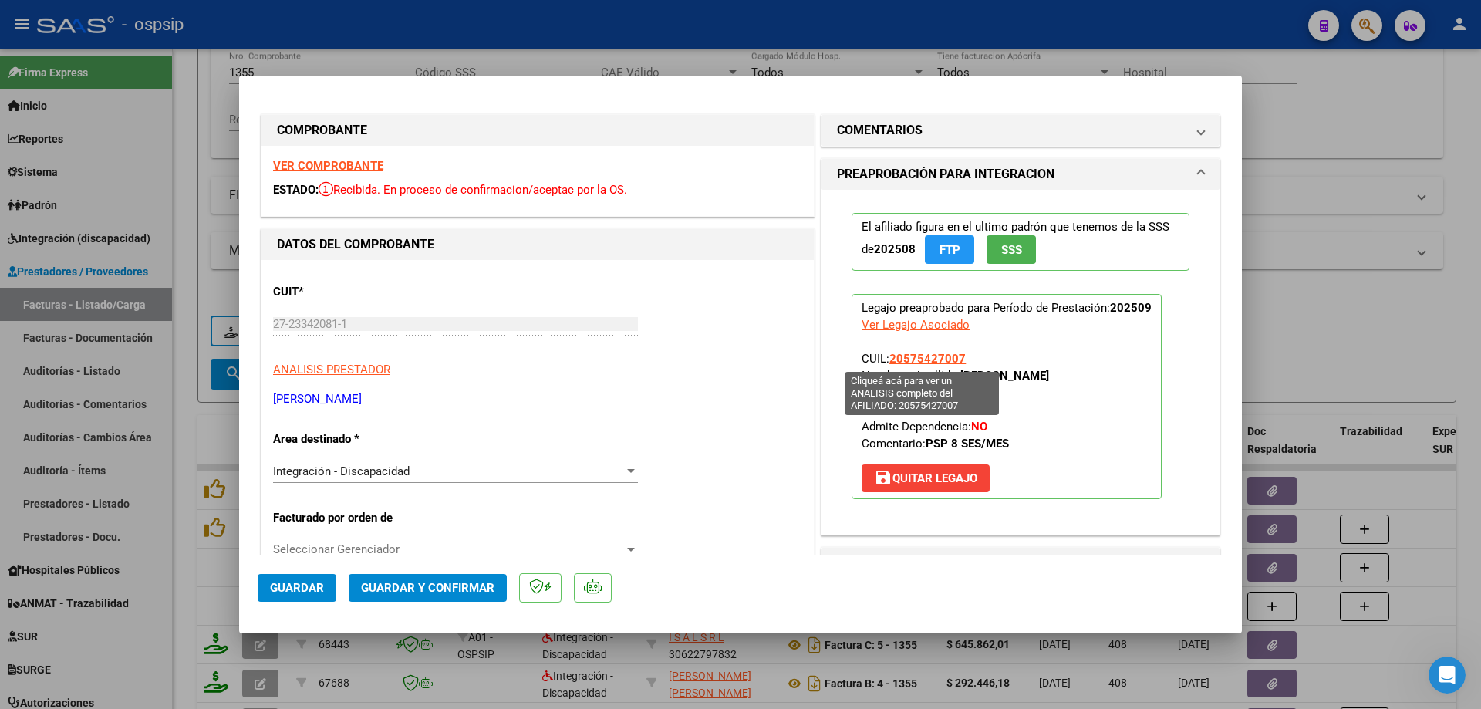
click at [924, 361] on span "20575427007" at bounding box center [927, 359] width 76 height 14
type textarea "20575427007"
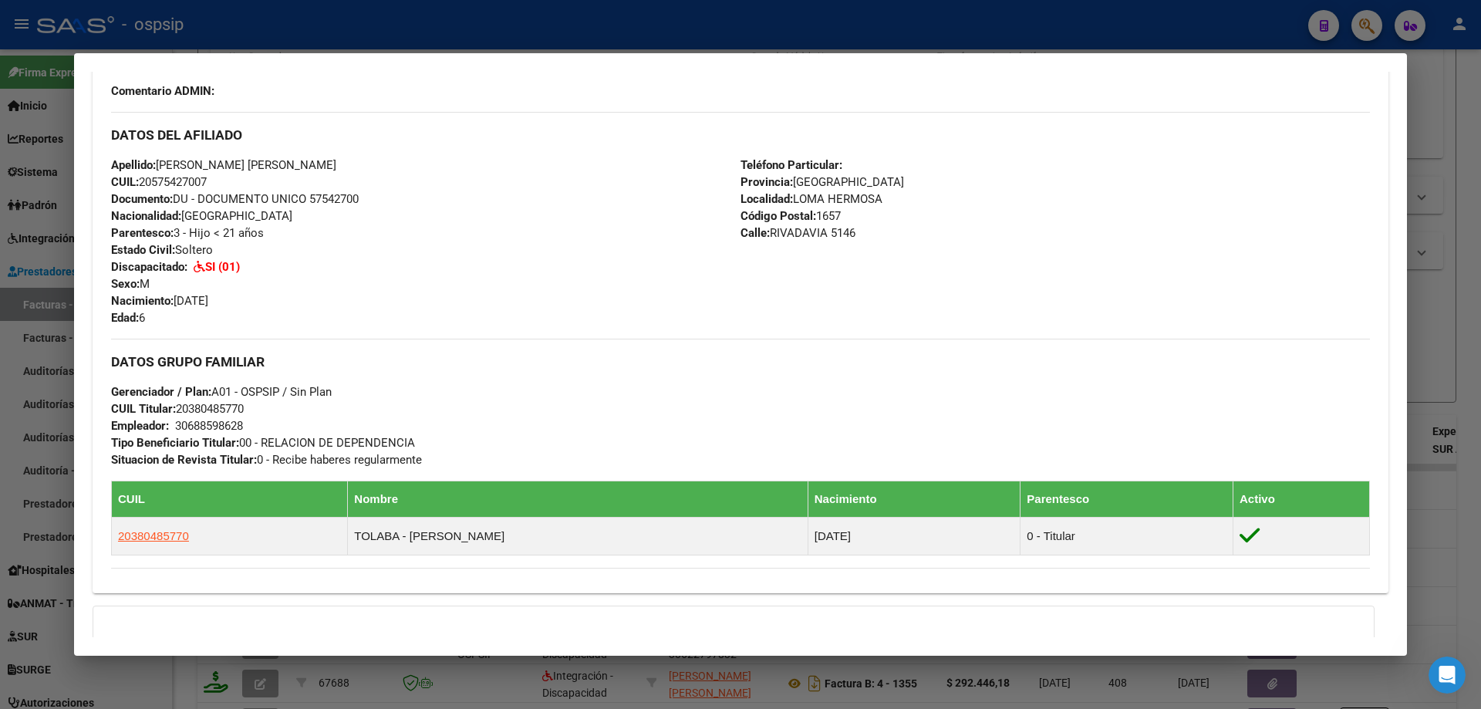
scroll to position [654, 0]
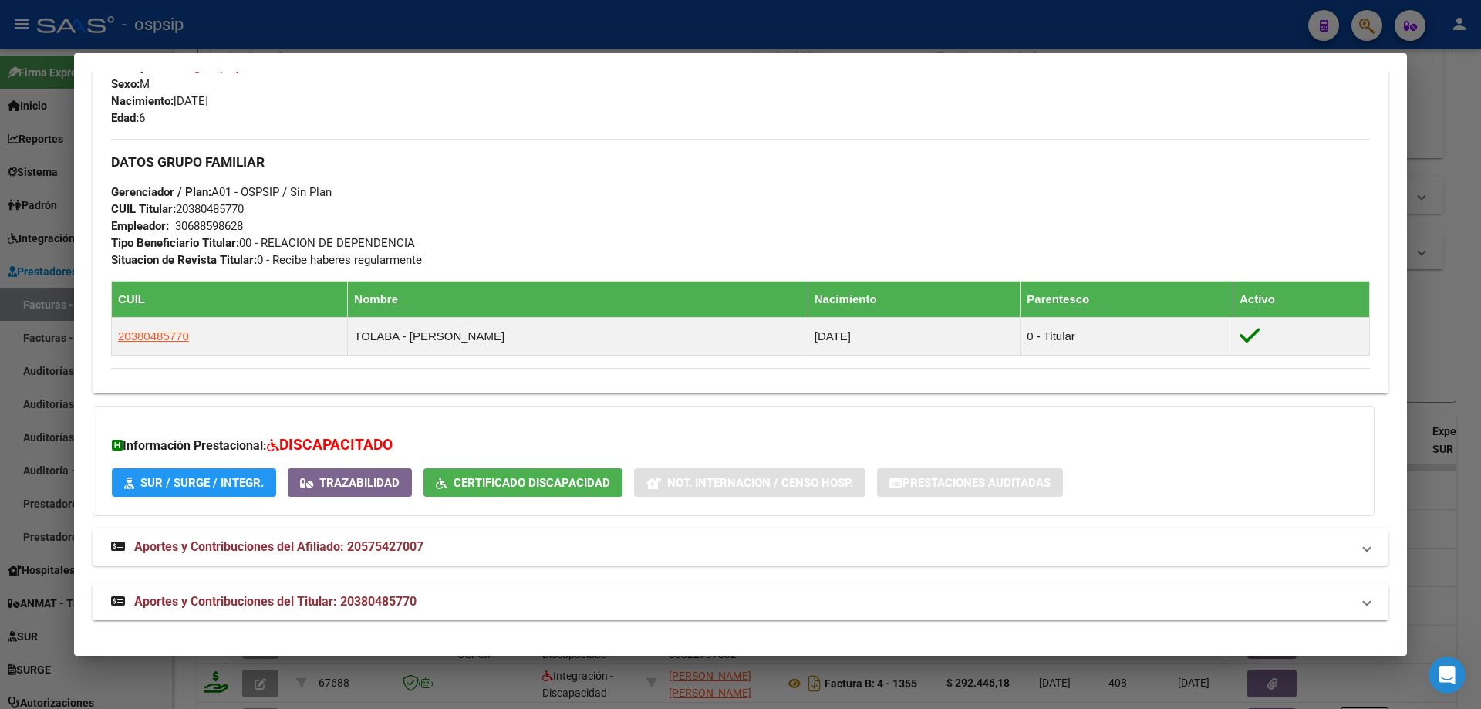
click at [1460, 334] on div at bounding box center [740, 354] width 1481 height 709
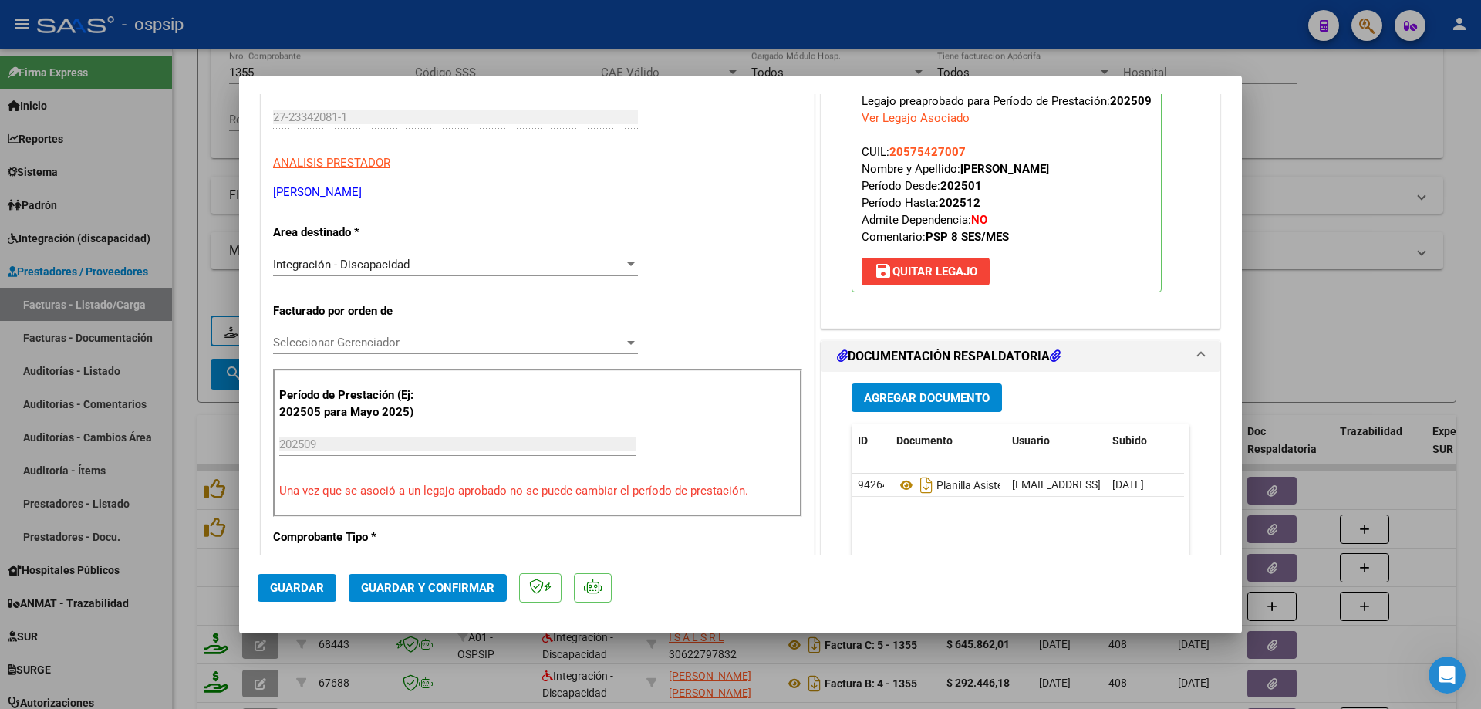
scroll to position [231, 0]
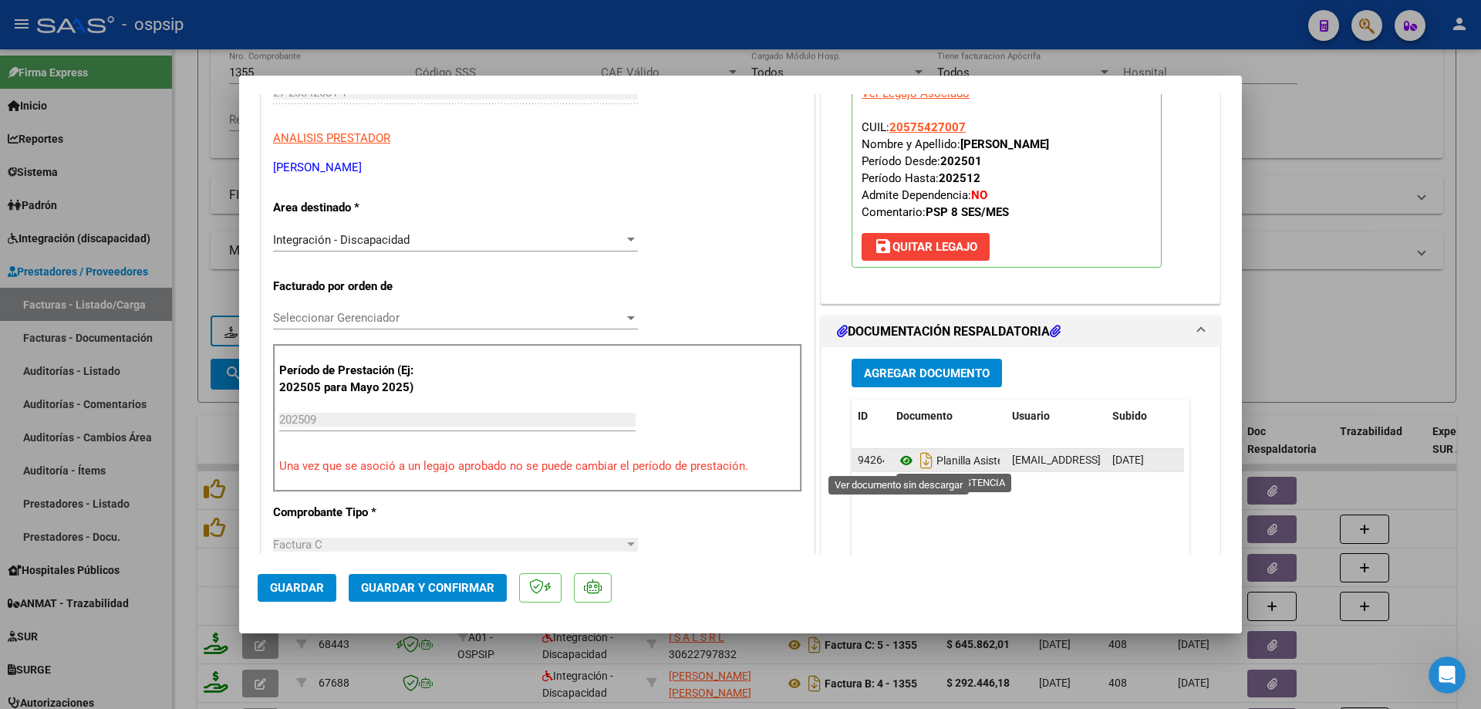
click at [897, 463] on icon at bounding box center [906, 460] width 20 height 19
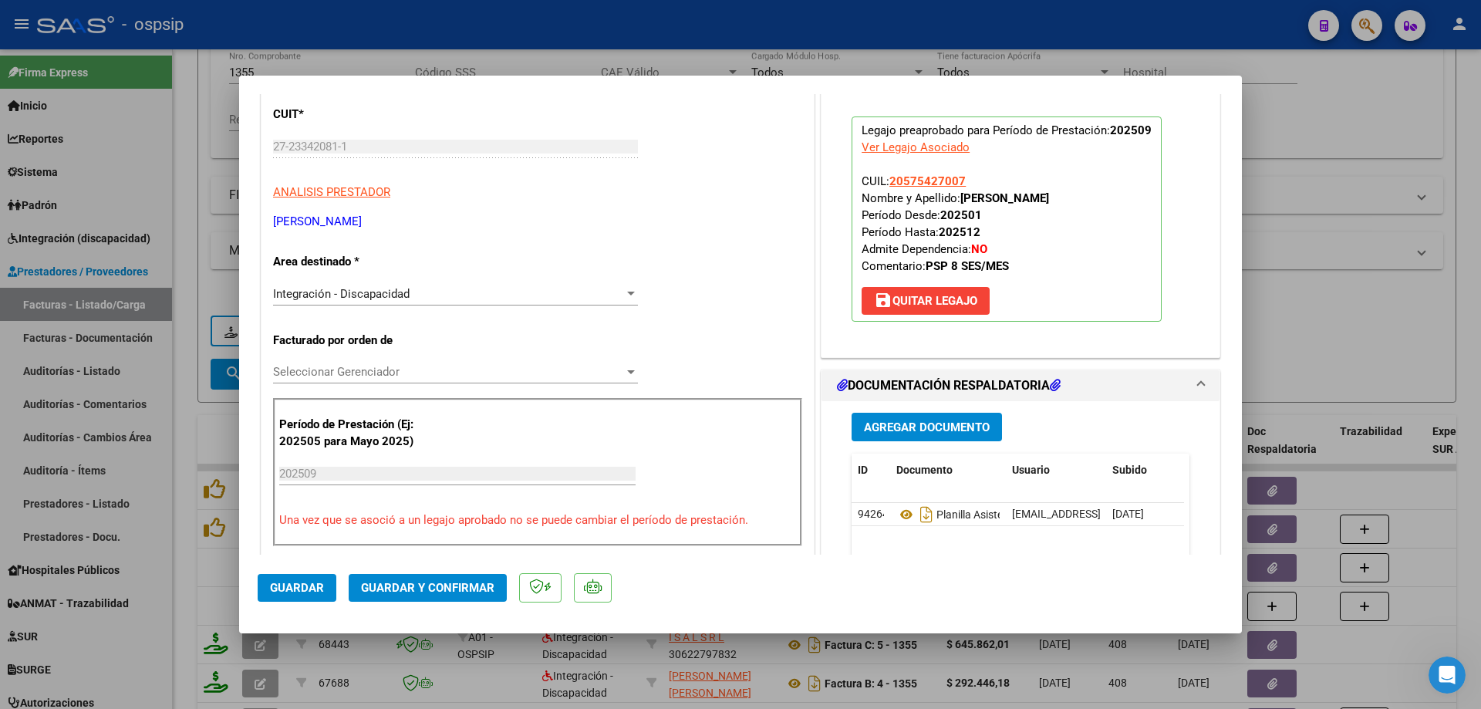
scroll to position [154, 0]
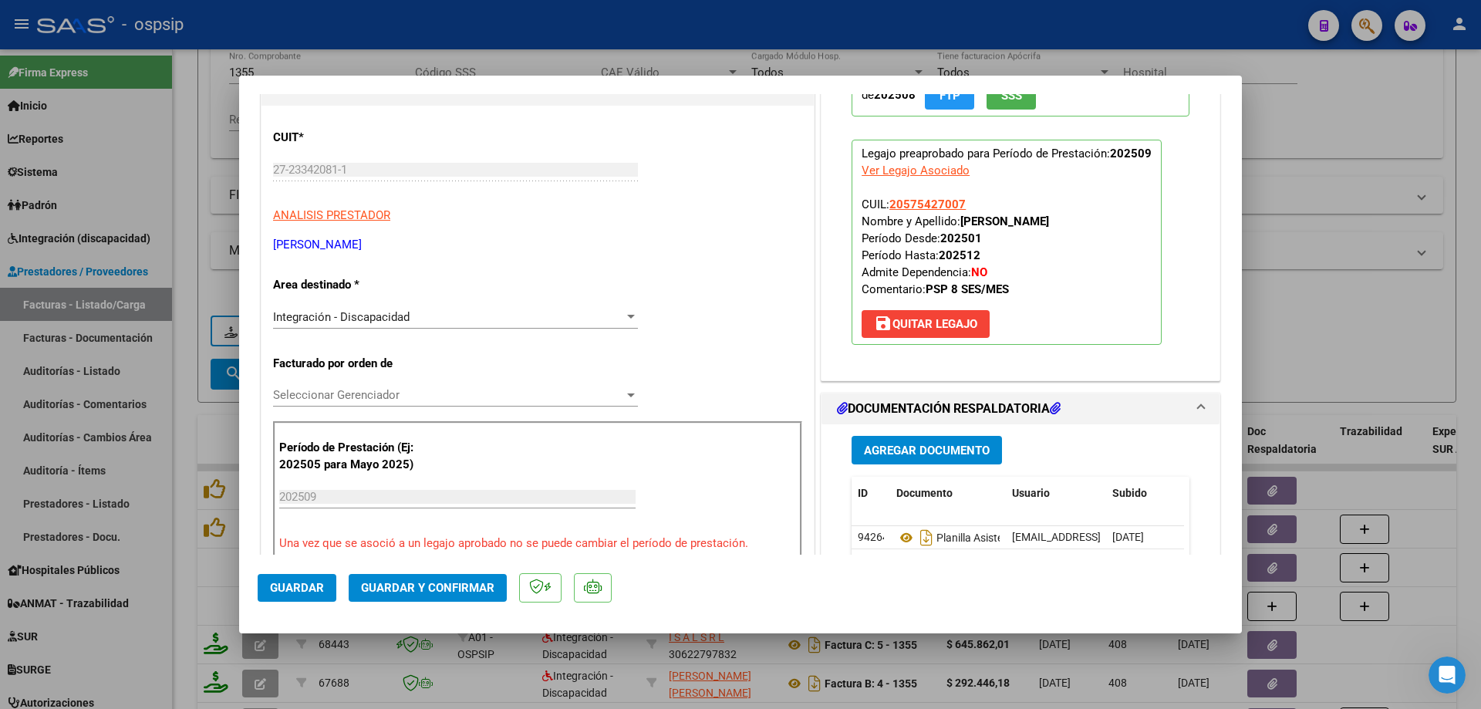
drag, startPoint x: 967, startPoint y: 198, endPoint x: 883, endPoint y: 207, distance: 84.6
click at [883, 207] on p "Legajo preaprobado para Período de Prestación: 202509 Ver Legajo Asociado CUIL:…" at bounding box center [1006, 242] width 310 height 205
copy span "20575427007"
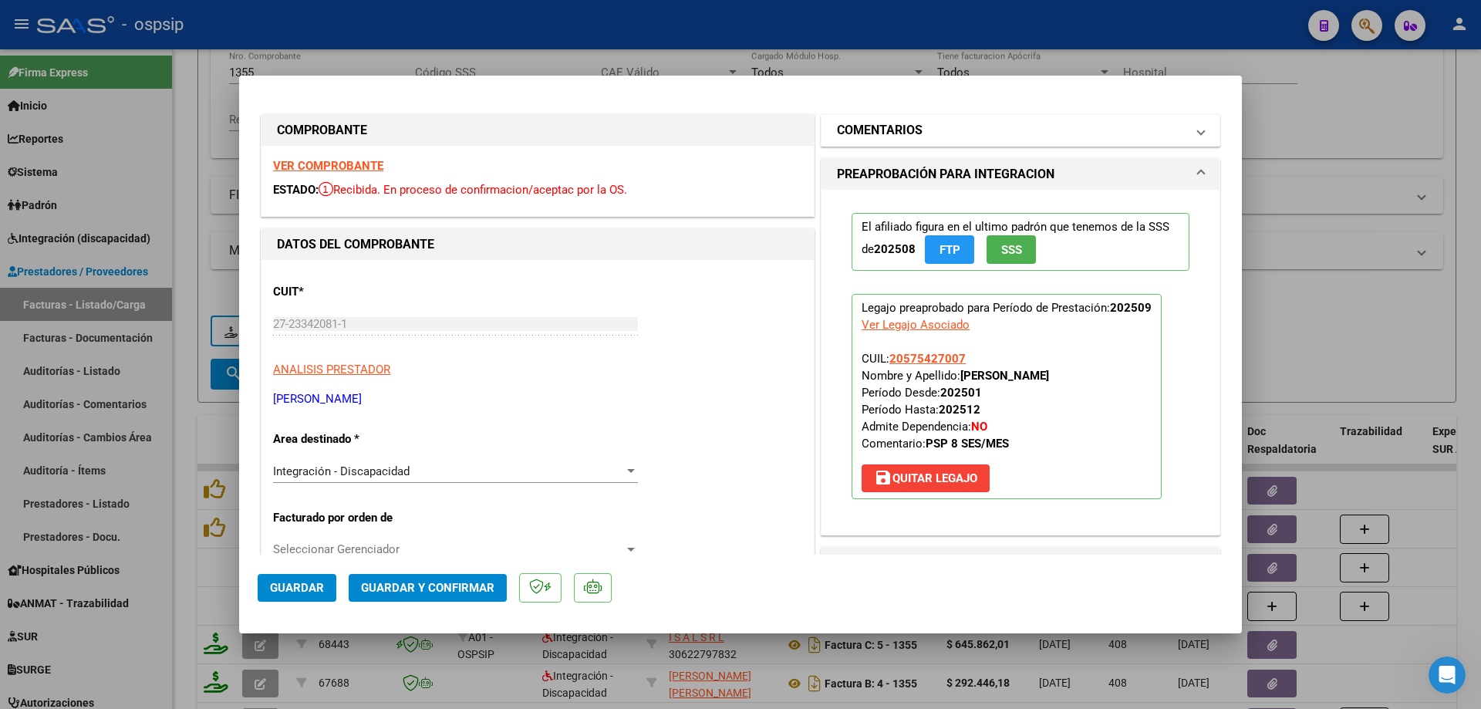
click at [898, 130] on h1 "COMENTARIOS" at bounding box center [880, 130] width 86 height 19
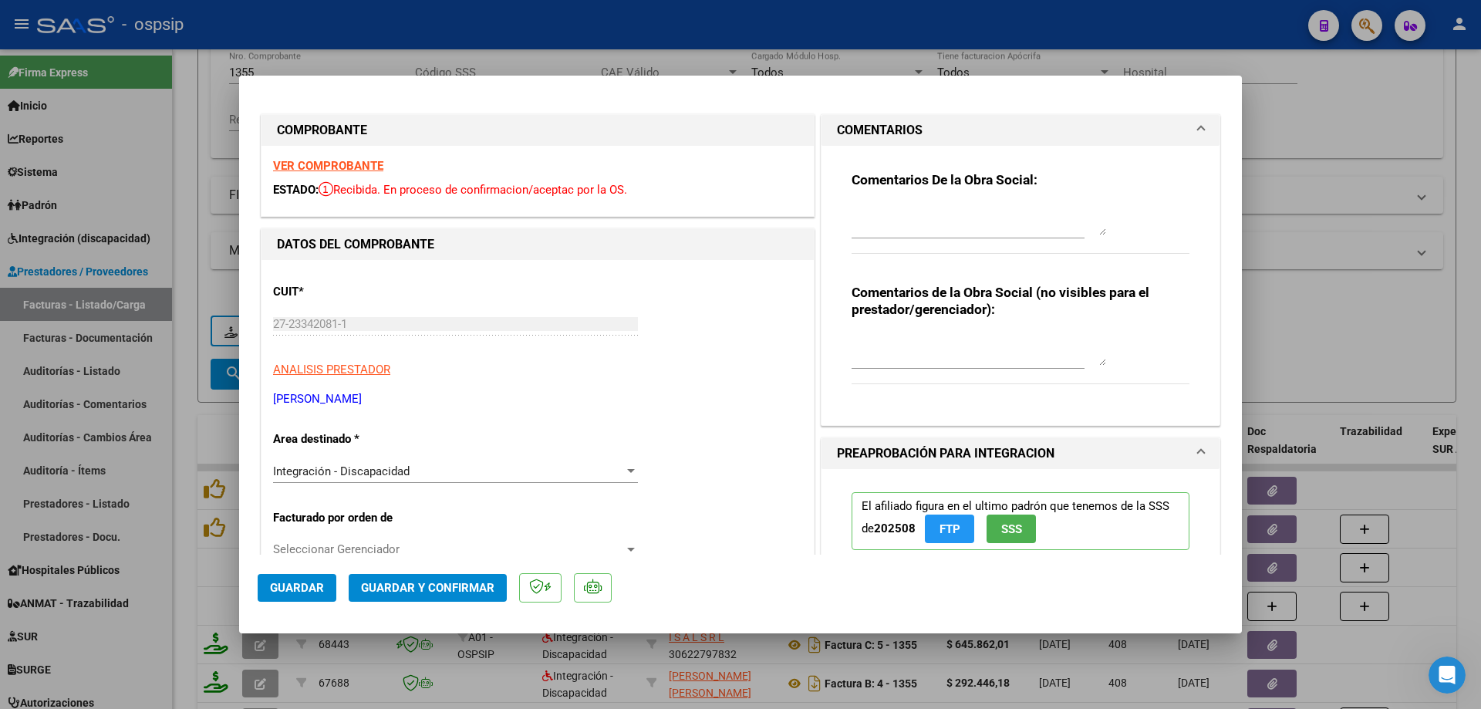
click at [891, 212] on textarea at bounding box center [978, 219] width 255 height 31
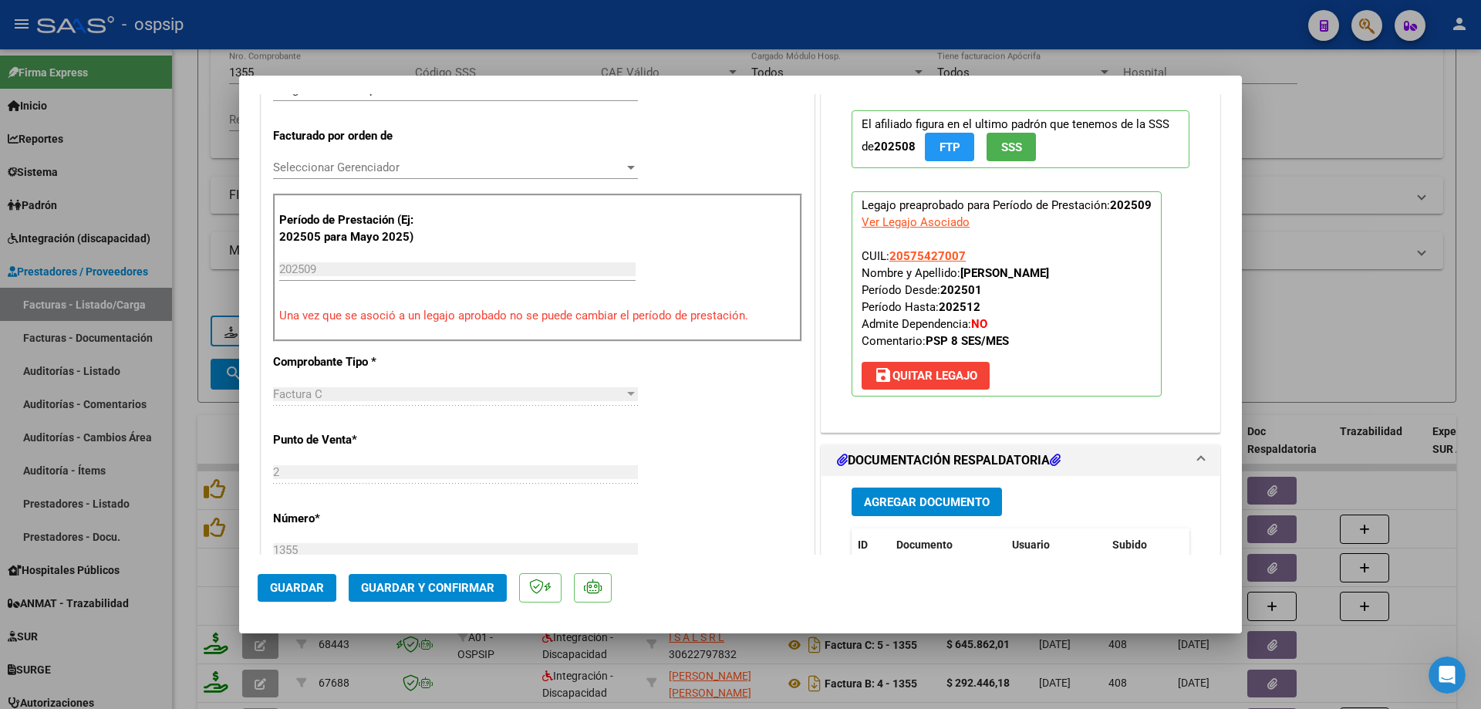
scroll to position [386, 0]
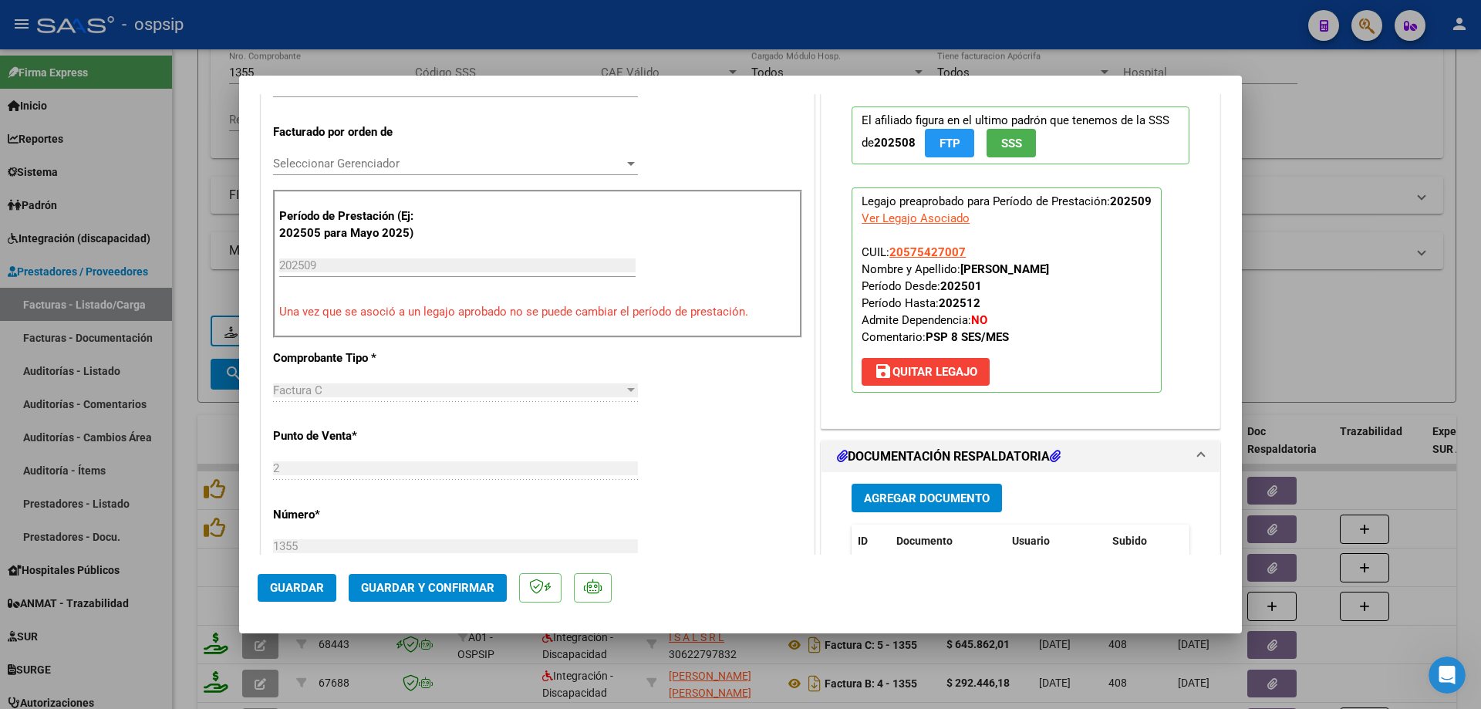
type textarea "debito una sesión, autorizadas 8 mensuales"
click at [472, 588] on span "Guardar y Confirmar" at bounding box center [427, 588] width 133 height 14
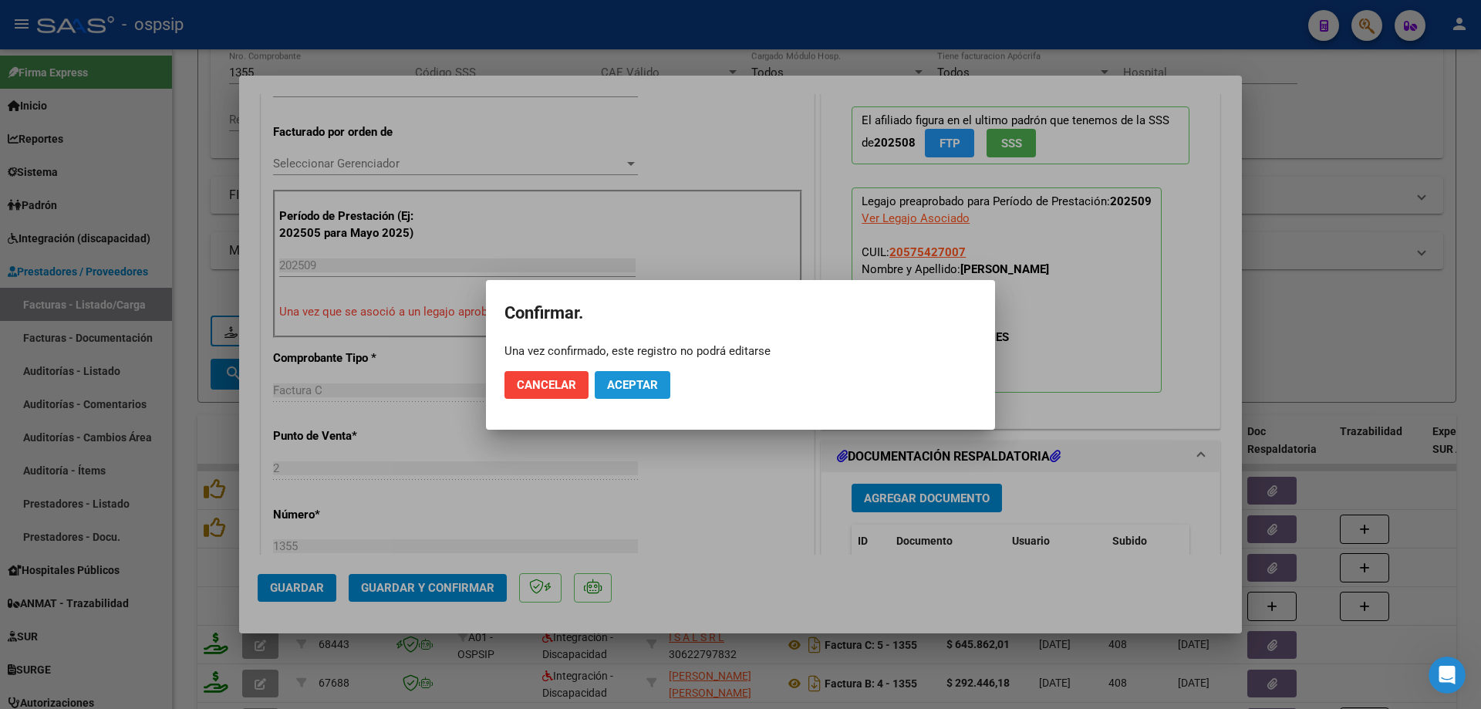
click at [641, 382] on span "Aceptar" at bounding box center [632, 385] width 51 height 14
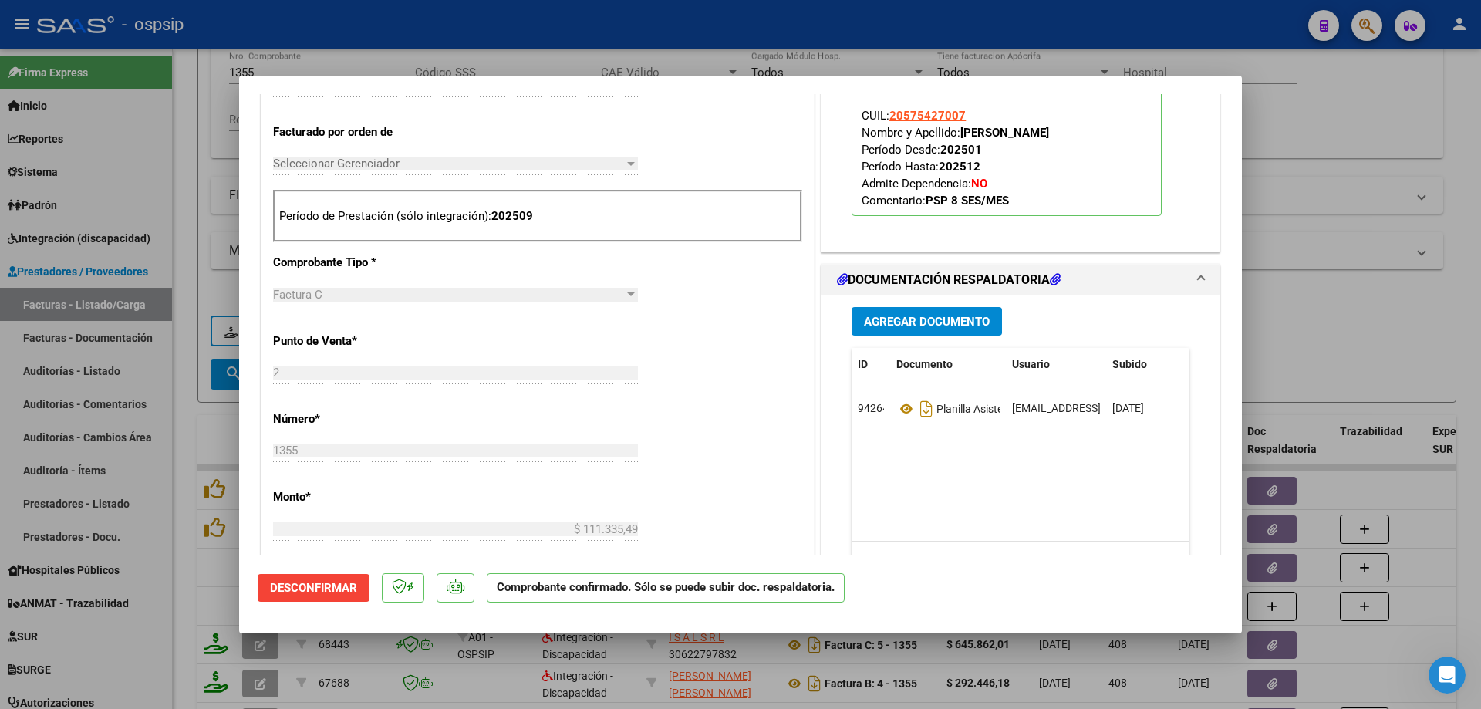
click at [1309, 363] on div at bounding box center [740, 354] width 1481 height 709
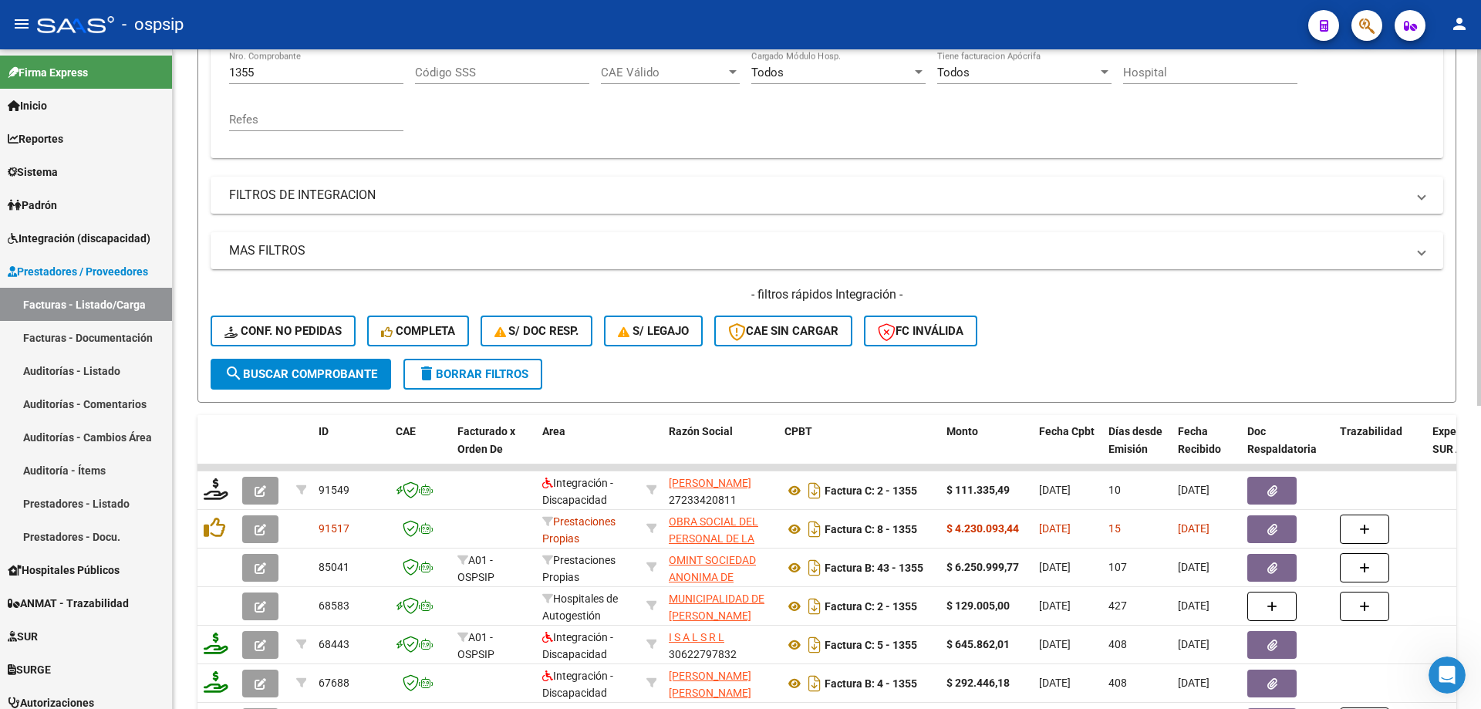
click at [291, 78] on input "1355" at bounding box center [316, 73] width 174 height 14
type input "1"
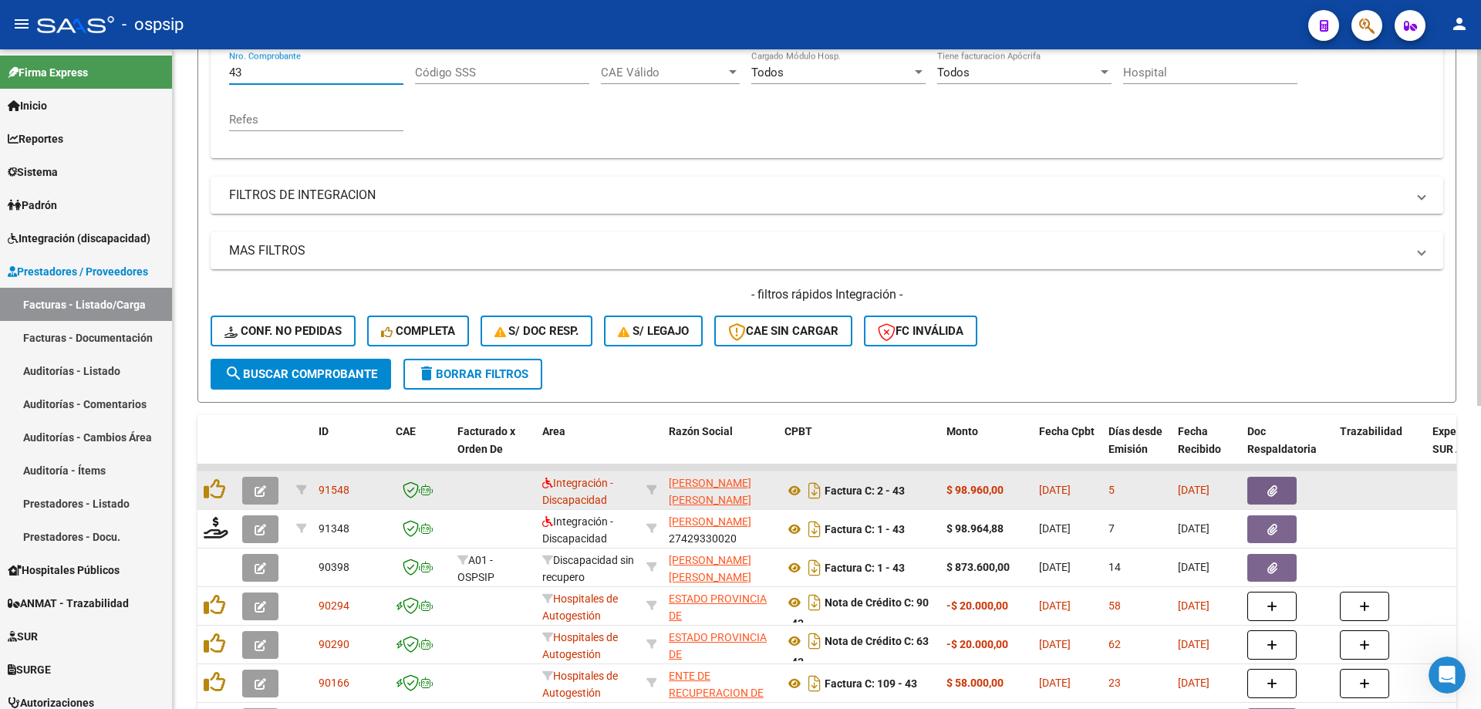
type input "43"
click at [261, 485] on icon "button" at bounding box center [261, 491] width 12 height 12
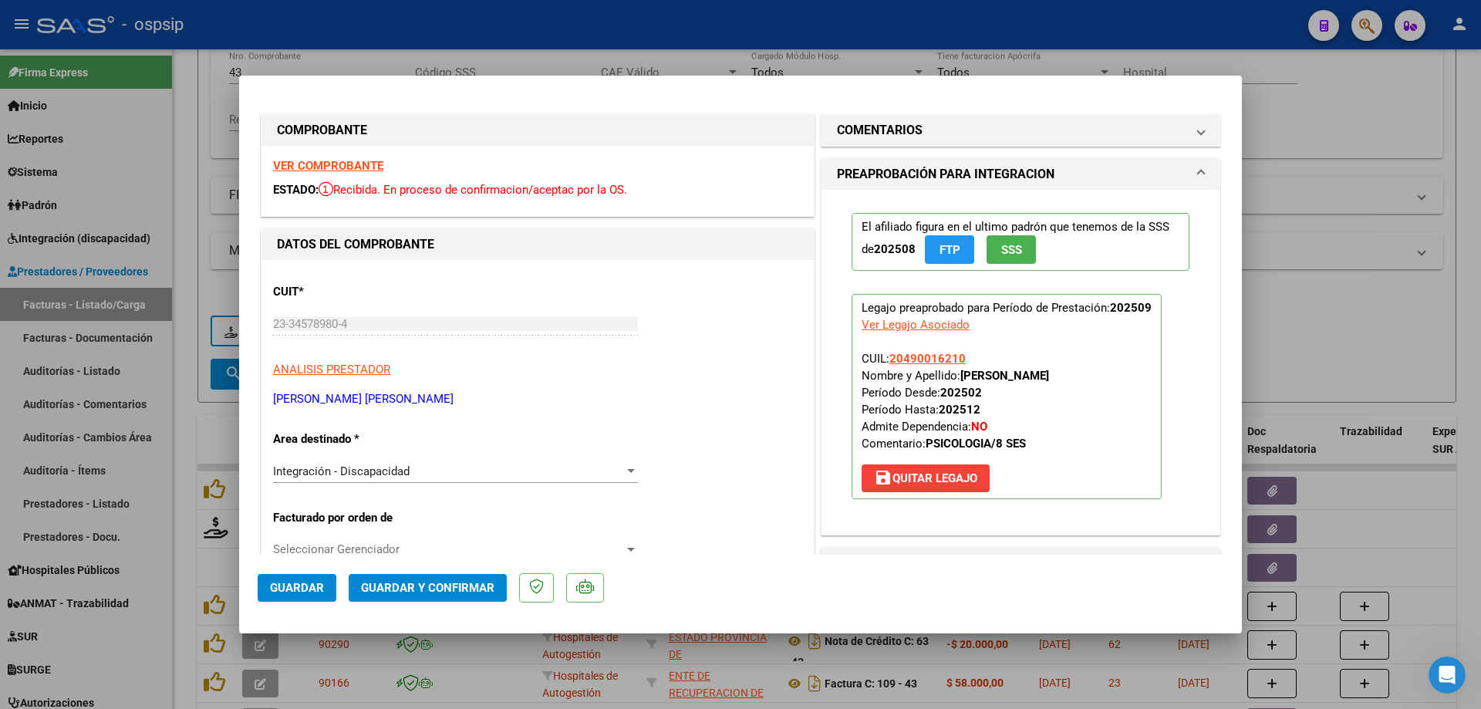
click at [1017, 252] on button "SSS" at bounding box center [1010, 249] width 49 height 29
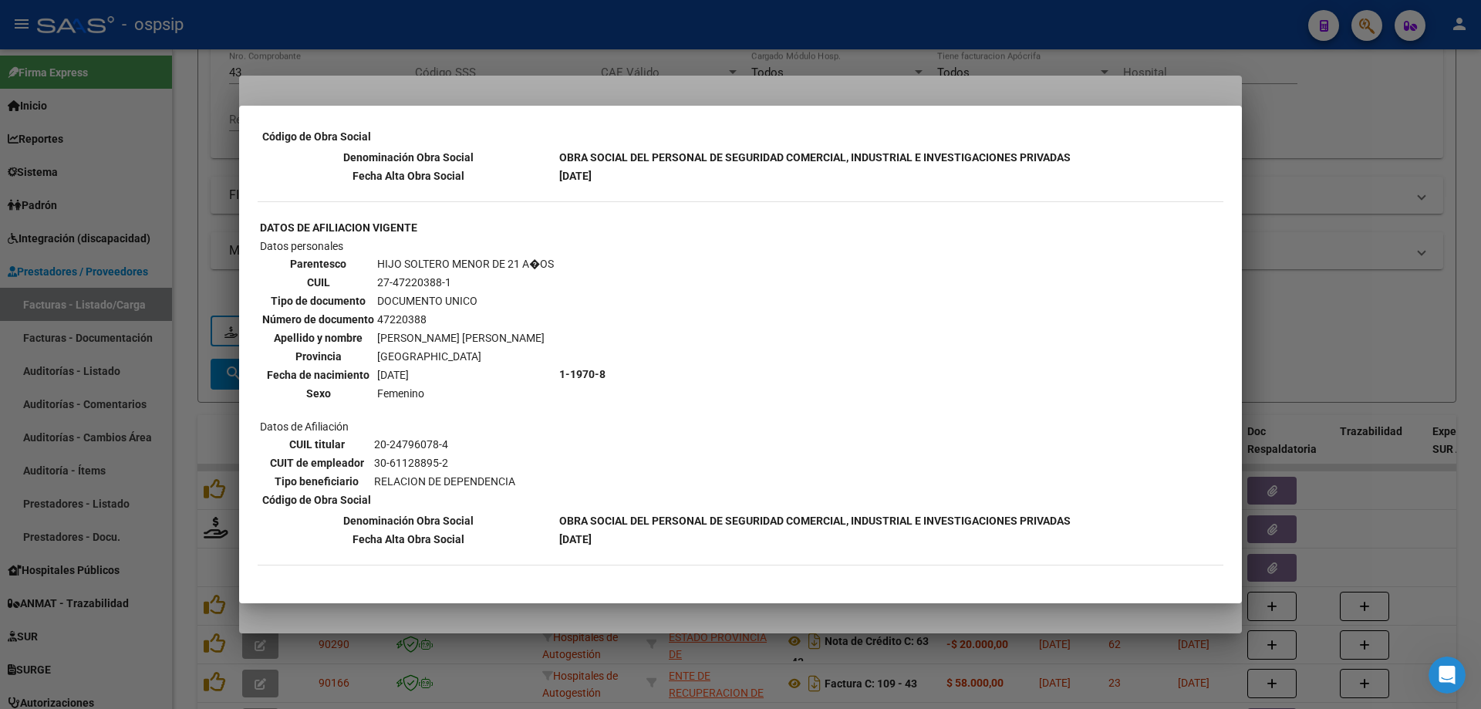
scroll to position [1284, 0]
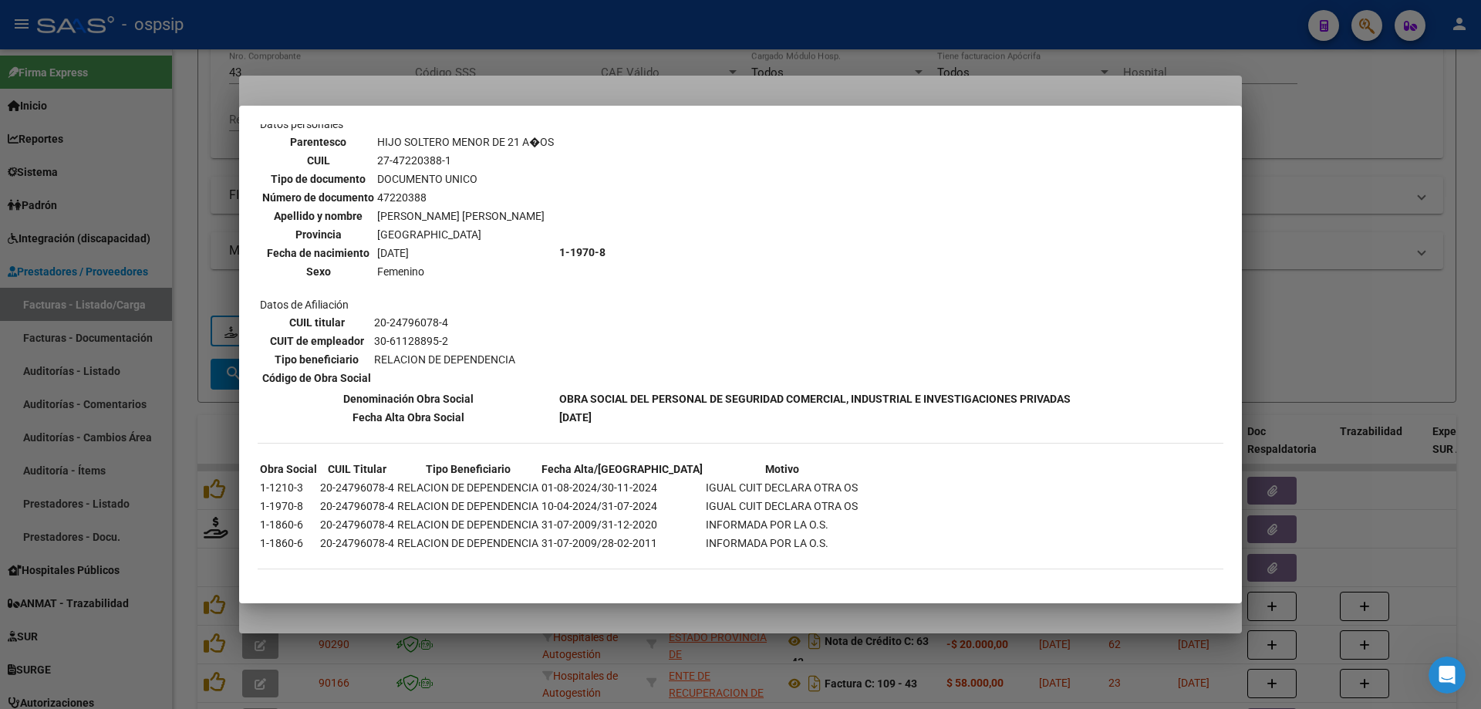
click at [1411, 194] on div at bounding box center [740, 354] width 1481 height 709
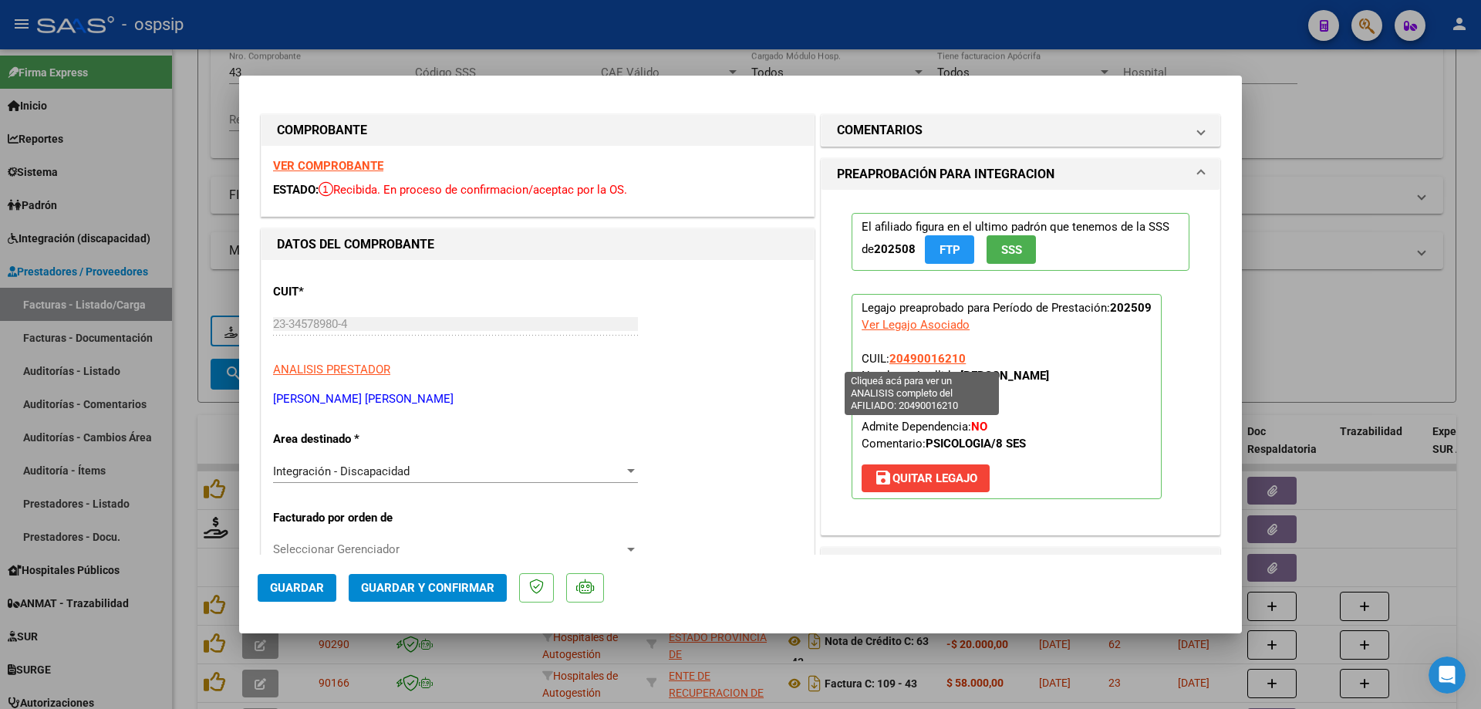
click at [934, 360] on span "20490016210" at bounding box center [927, 359] width 76 height 14
type textarea "20490016210"
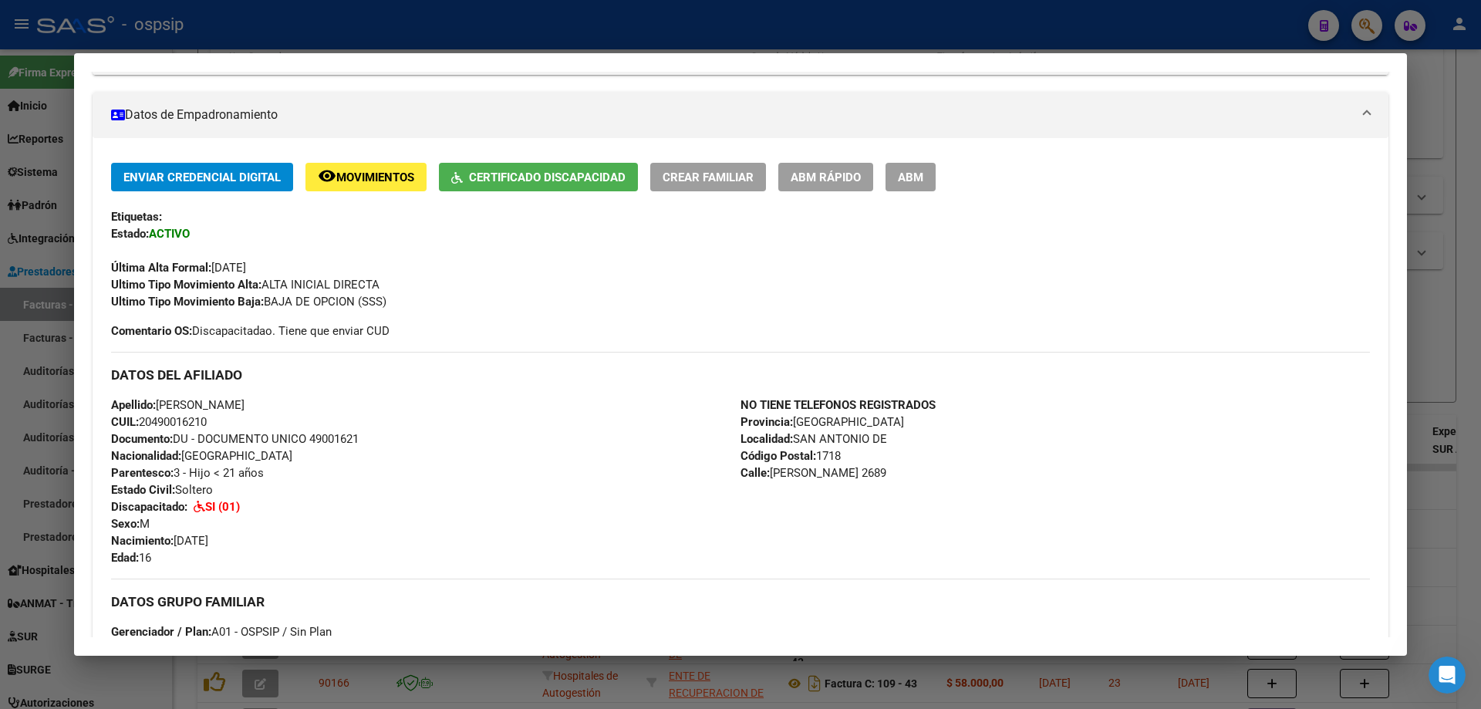
scroll to position [147, 0]
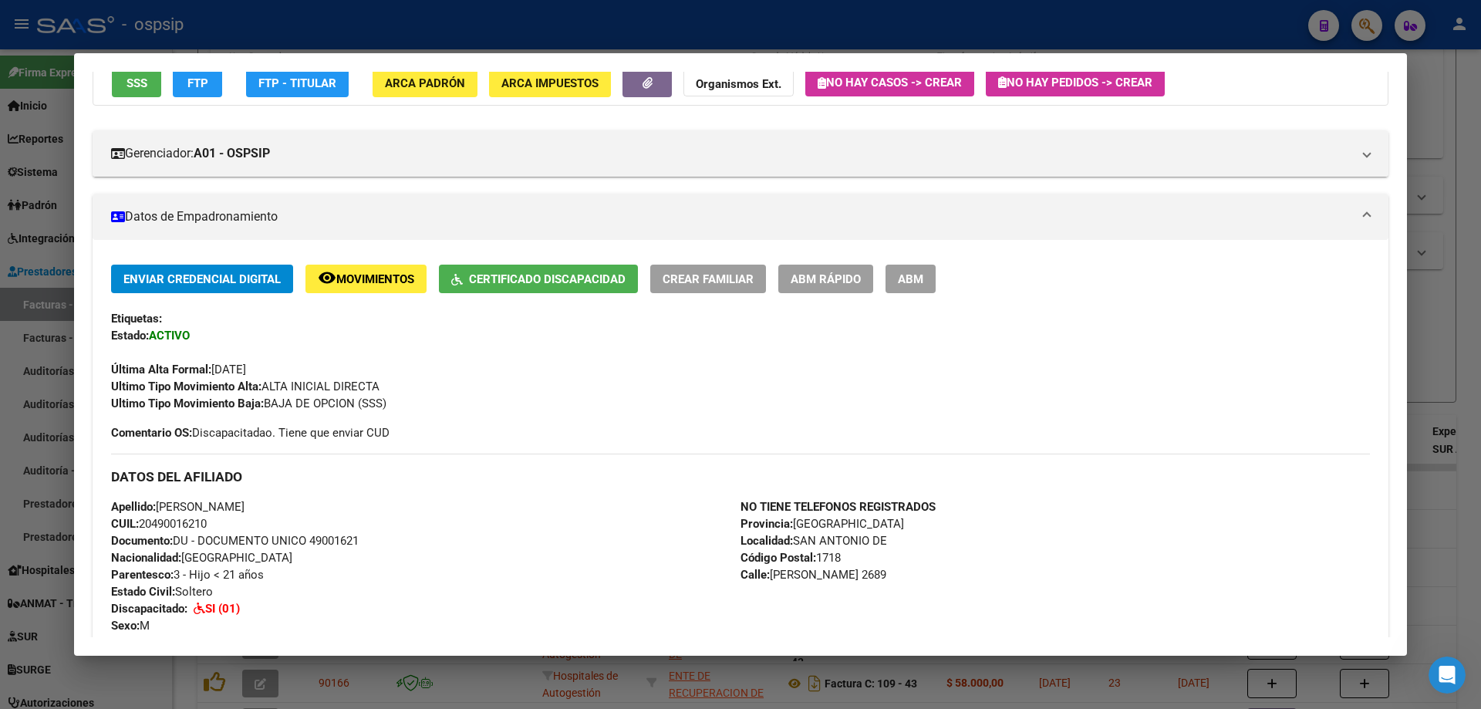
click at [1455, 334] on div at bounding box center [740, 354] width 1481 height 709
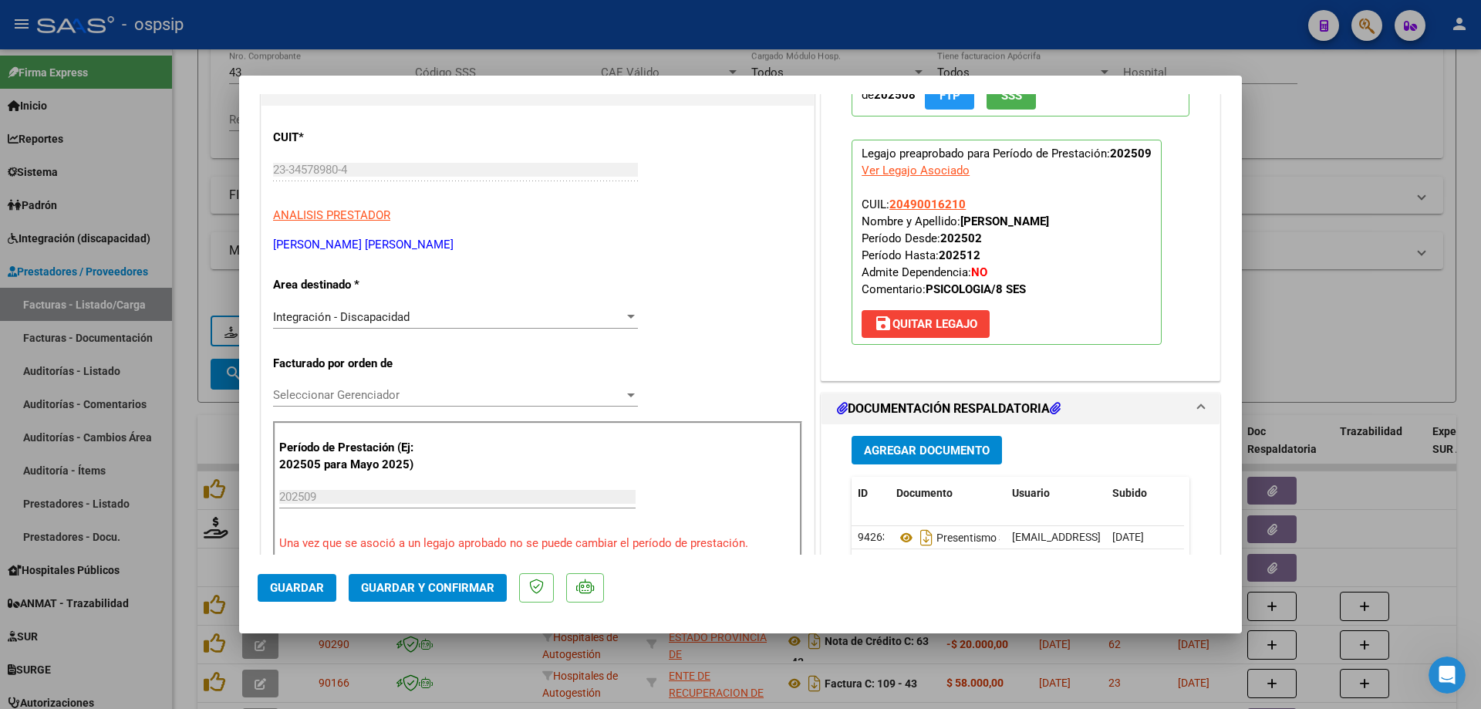
scroll to position [308, 0]
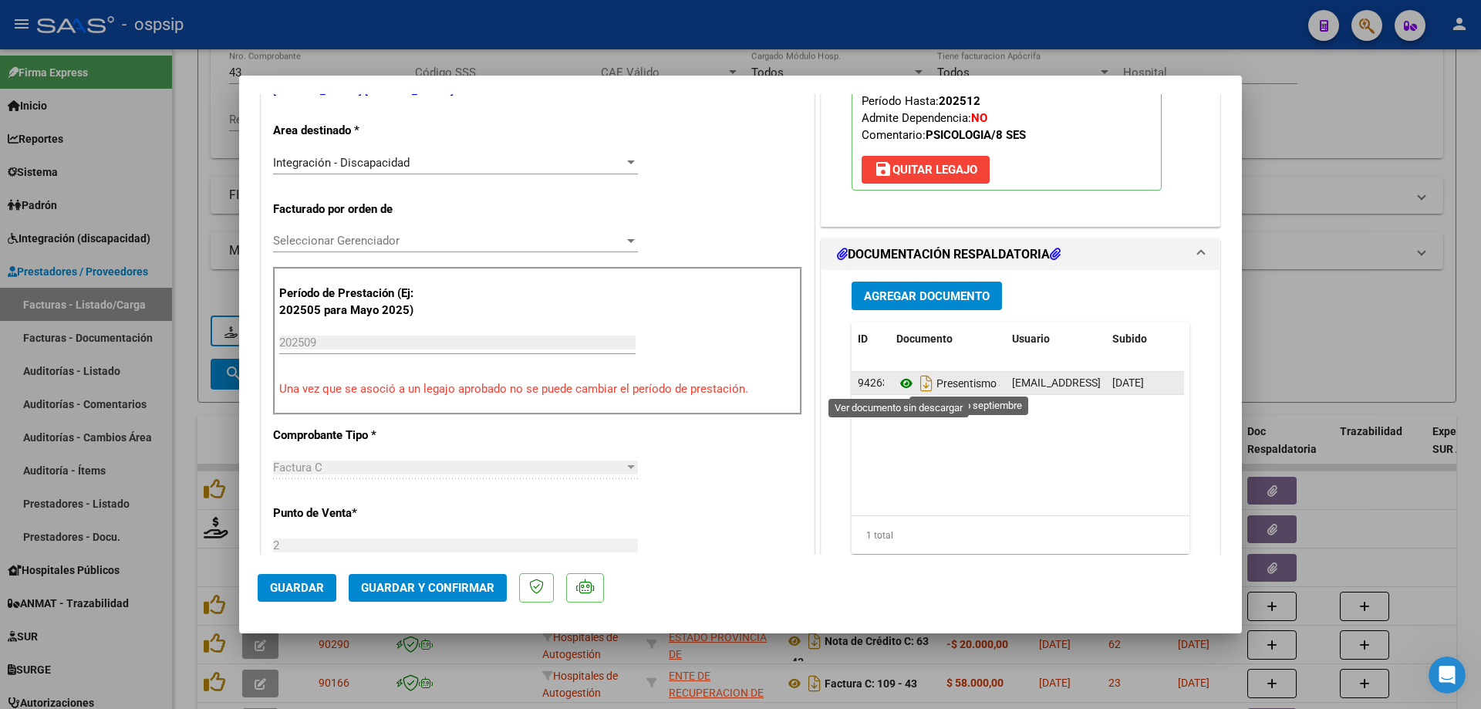
click at [897, 379] on icon at bounding box center [906, 383] width 20 height 19
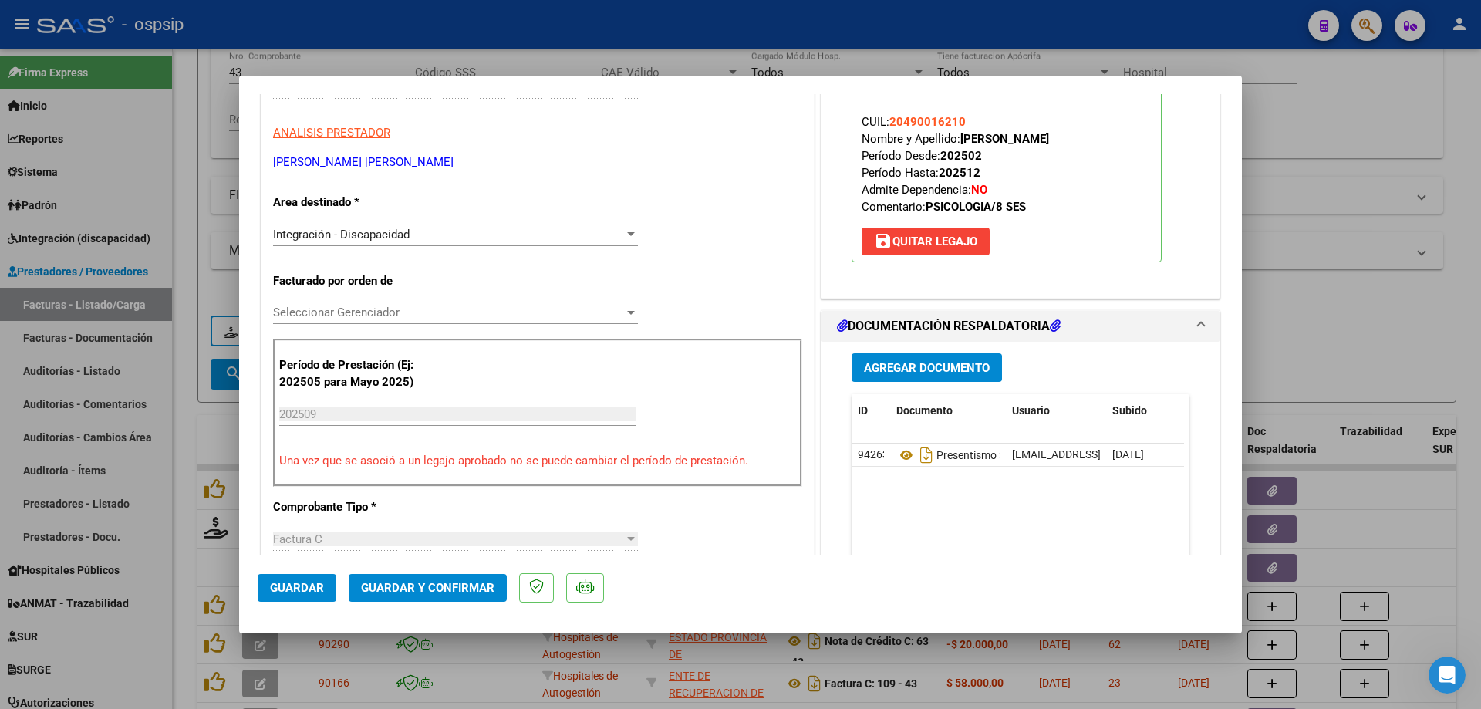
scroll to position [154, 0]
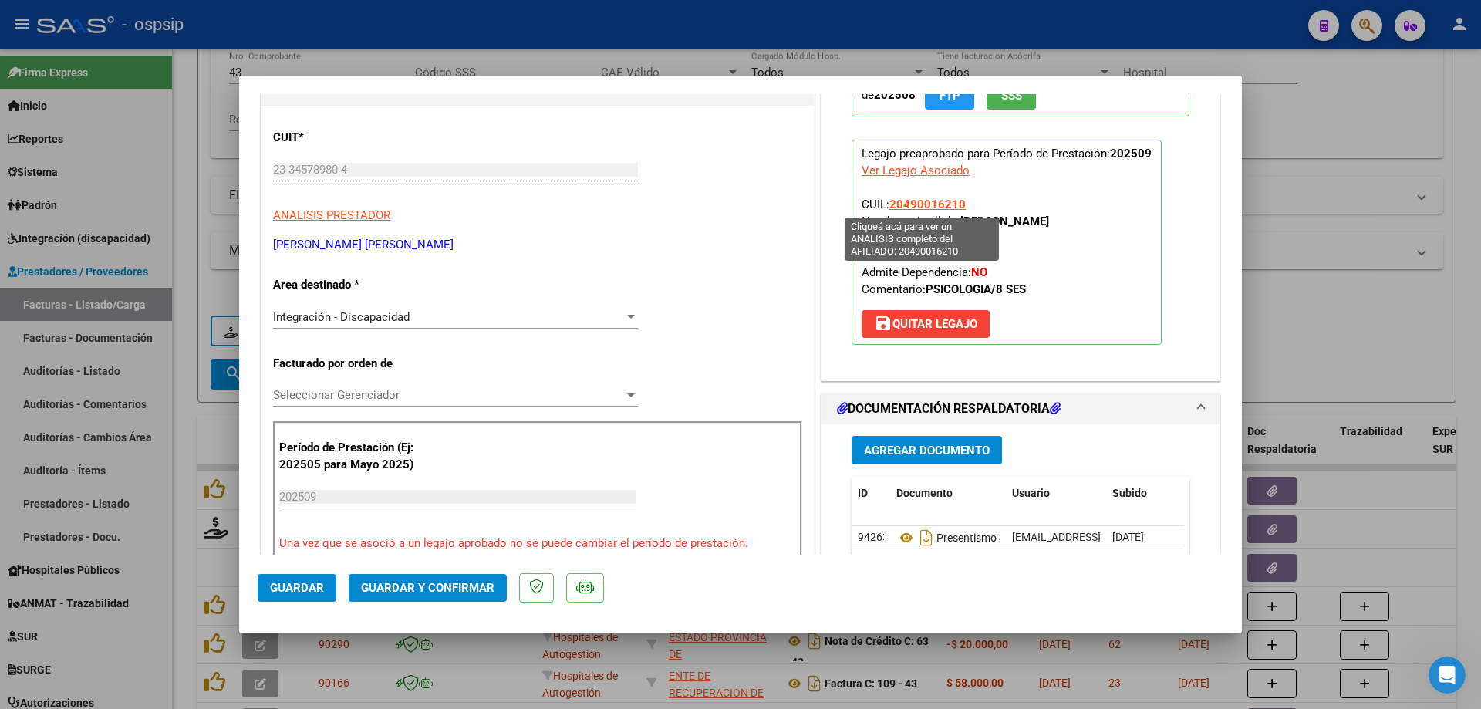
drag, startPoint x: 976, startPoint y: 204, endPoint x: 885, endPoint y: 201, distance: 91.1
click at [885, 201] on p "Legajo preaprobado para Período de Prestación: 202509 Ver Legajo Asociado CUIL:…" at bounding box center [1006, 242] width 310 height 205
copy span "20490016210"
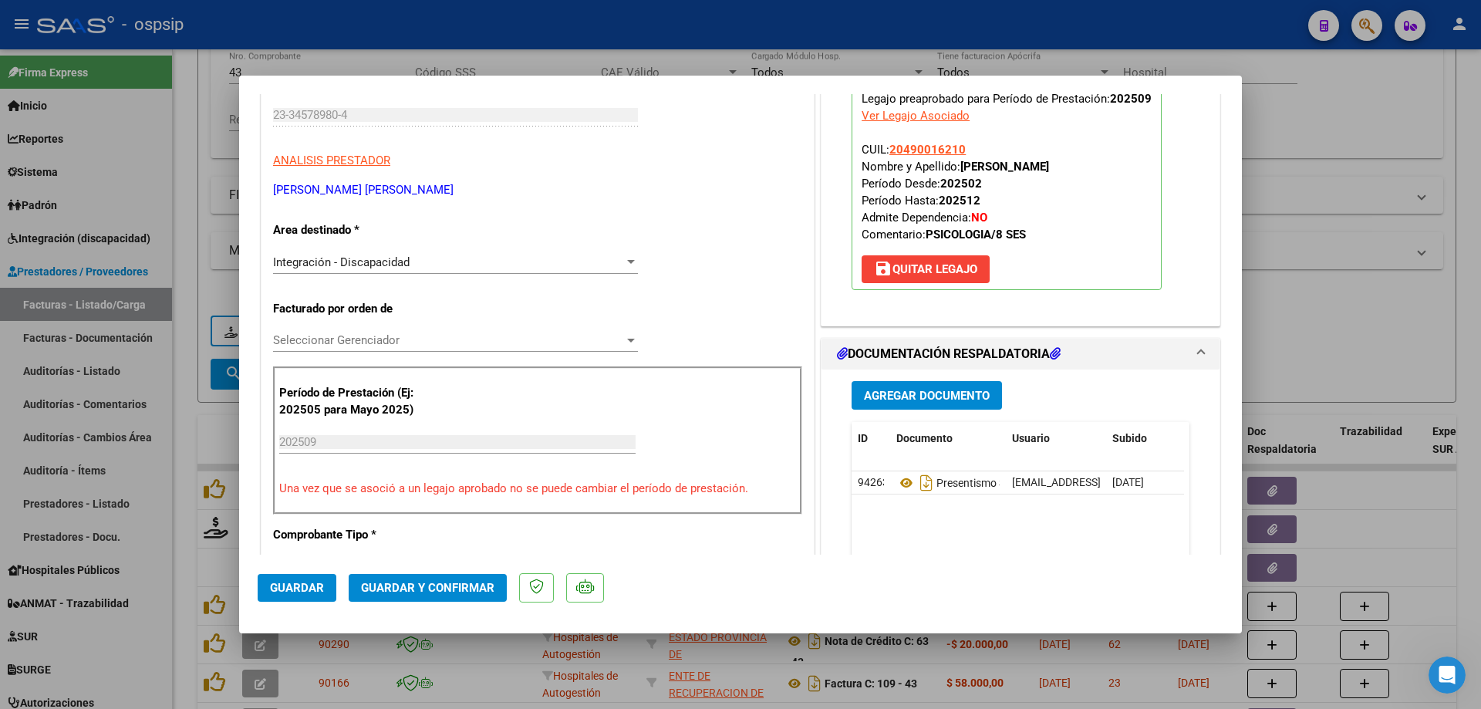
scroll to position [231, 0]
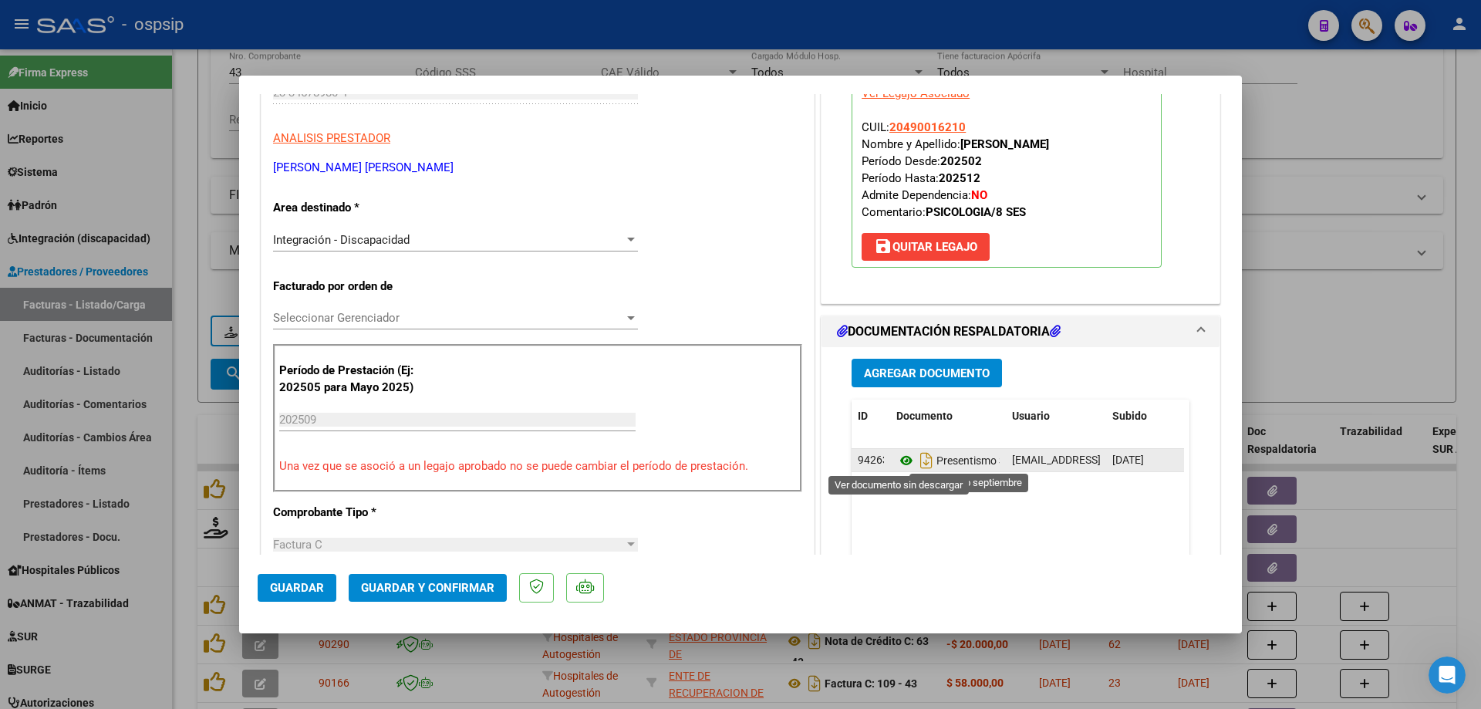
click at [897, 459] on icon at bounding box center [906, 460] width 20 height 19
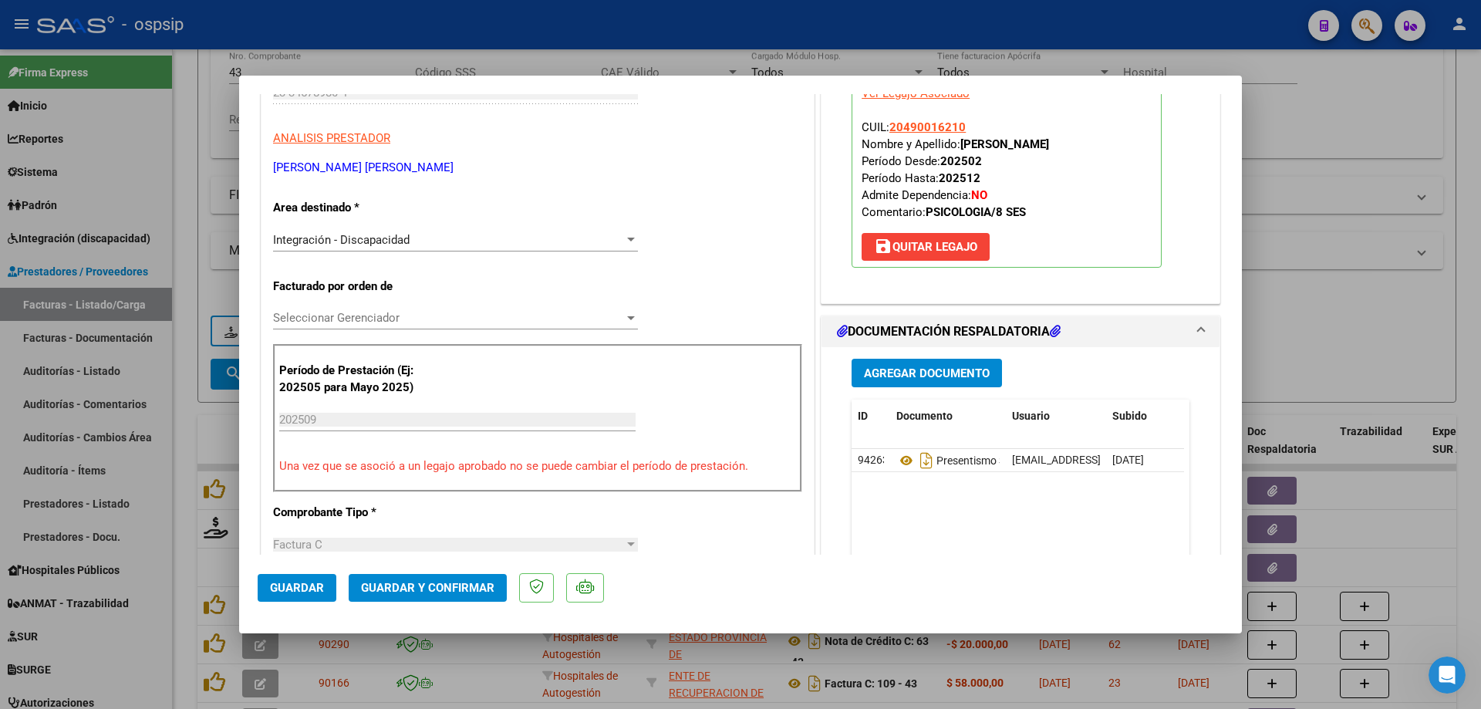
click at [438, 592] on span "Guardar y Confirmar" at bounding box center [427, 588] width 133 height 14
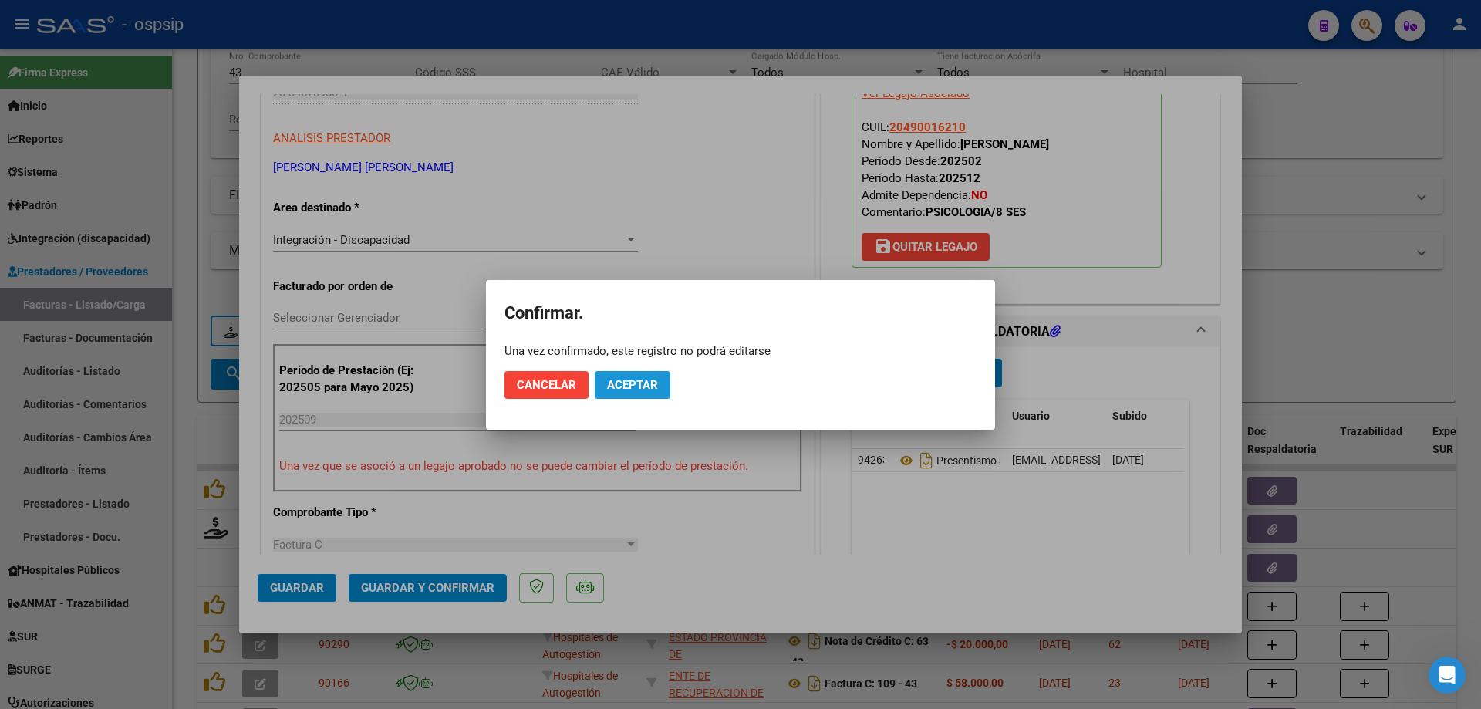
click at [638, 396] on button "Aceptar" at bounding box center [633, 385] width 76 height 28
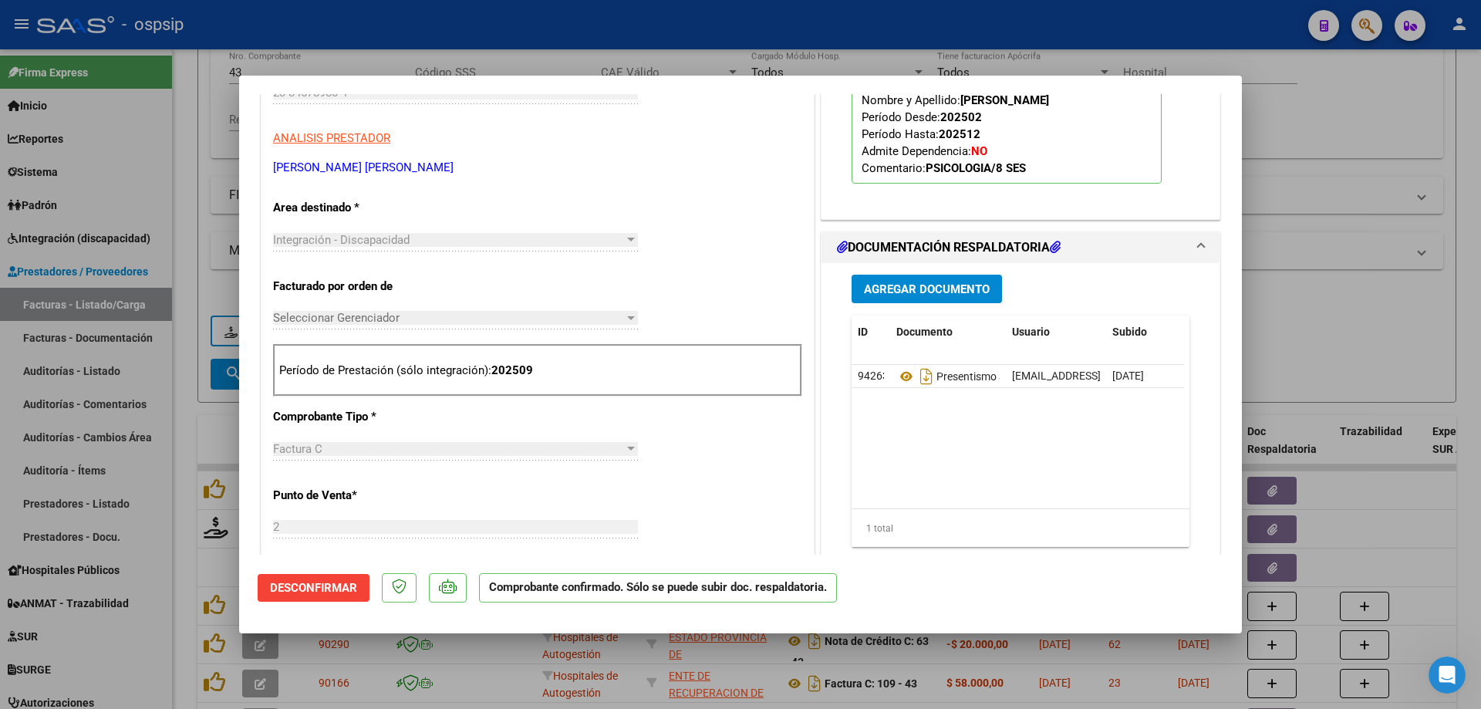
click at [1320, 324] on div at bounding box center [740, 354] width 1481 height 709
type input "$ 0,00"
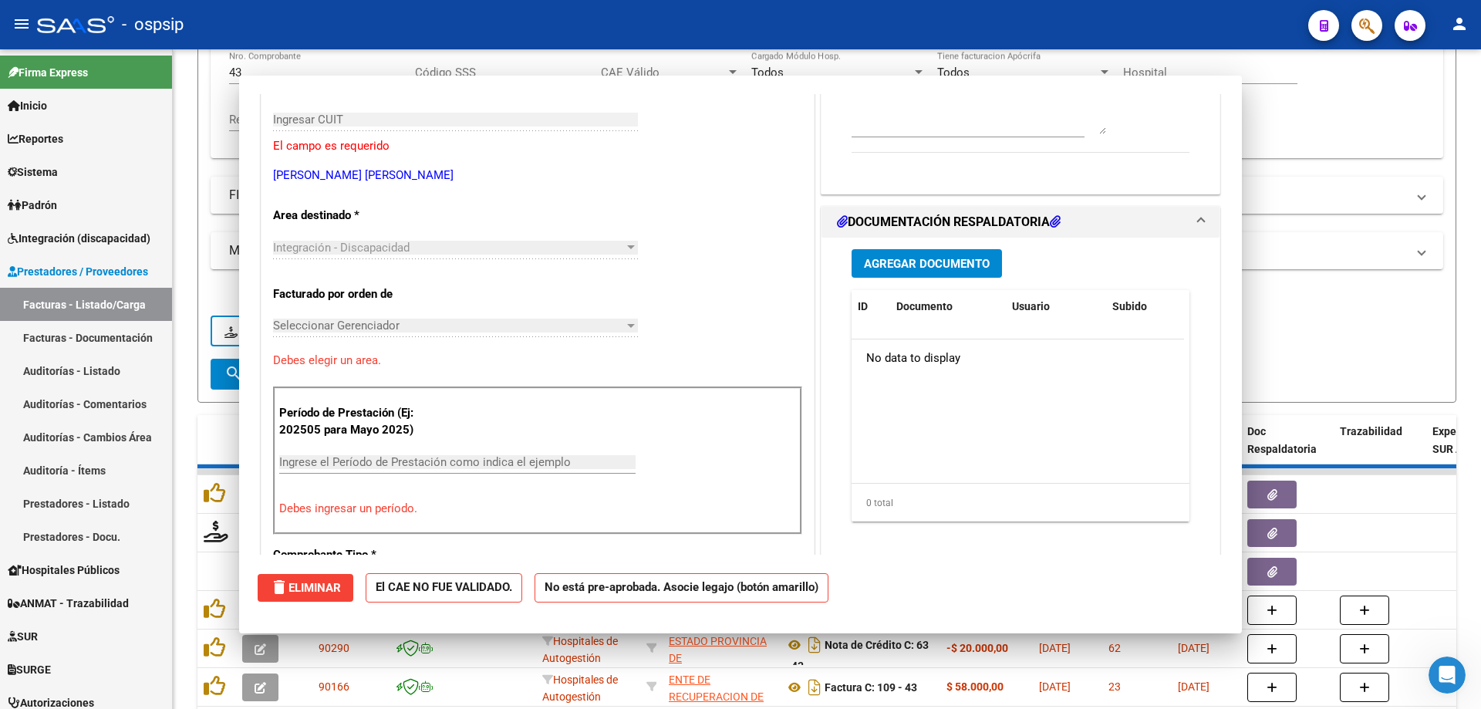
scroll to position [258, 0]
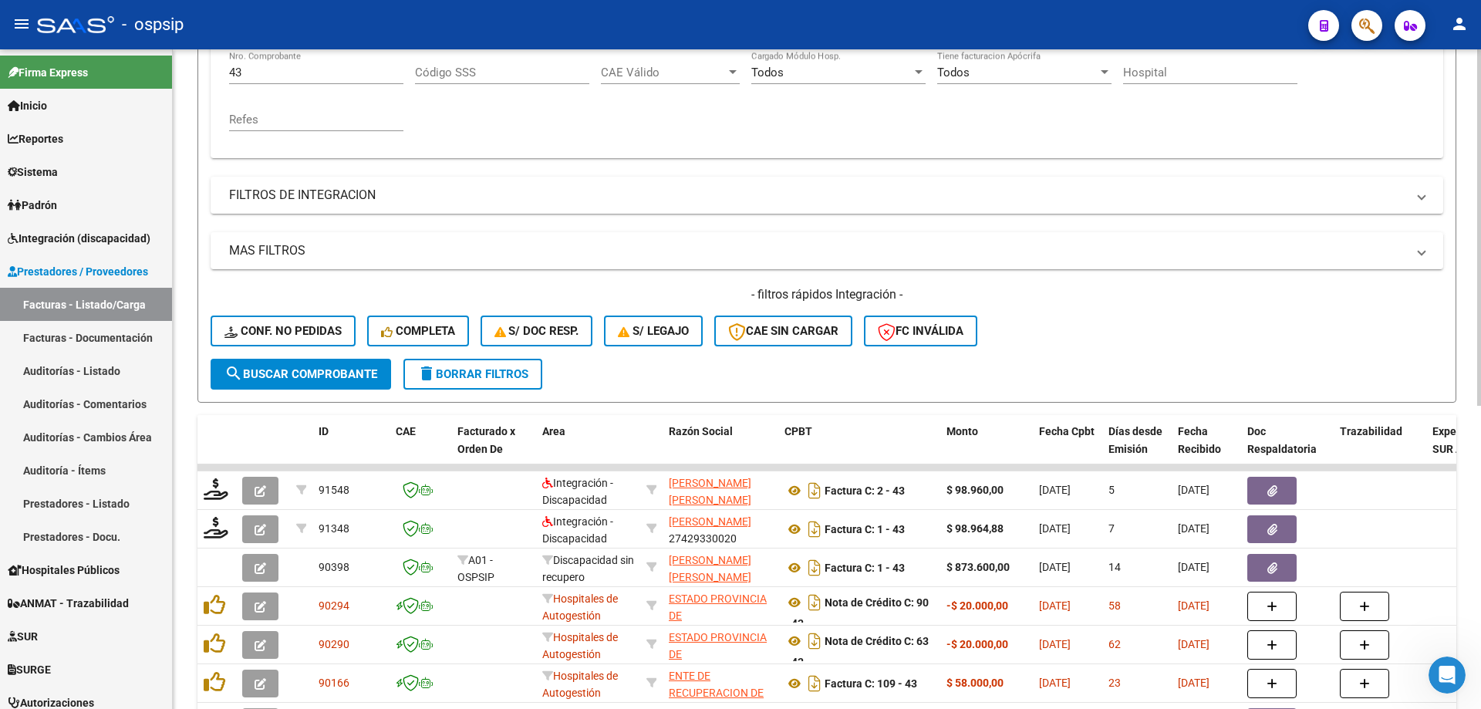
click at [263, 78] on input "43" at bounding box center [316, 73] width 174 height 14
type input "4"
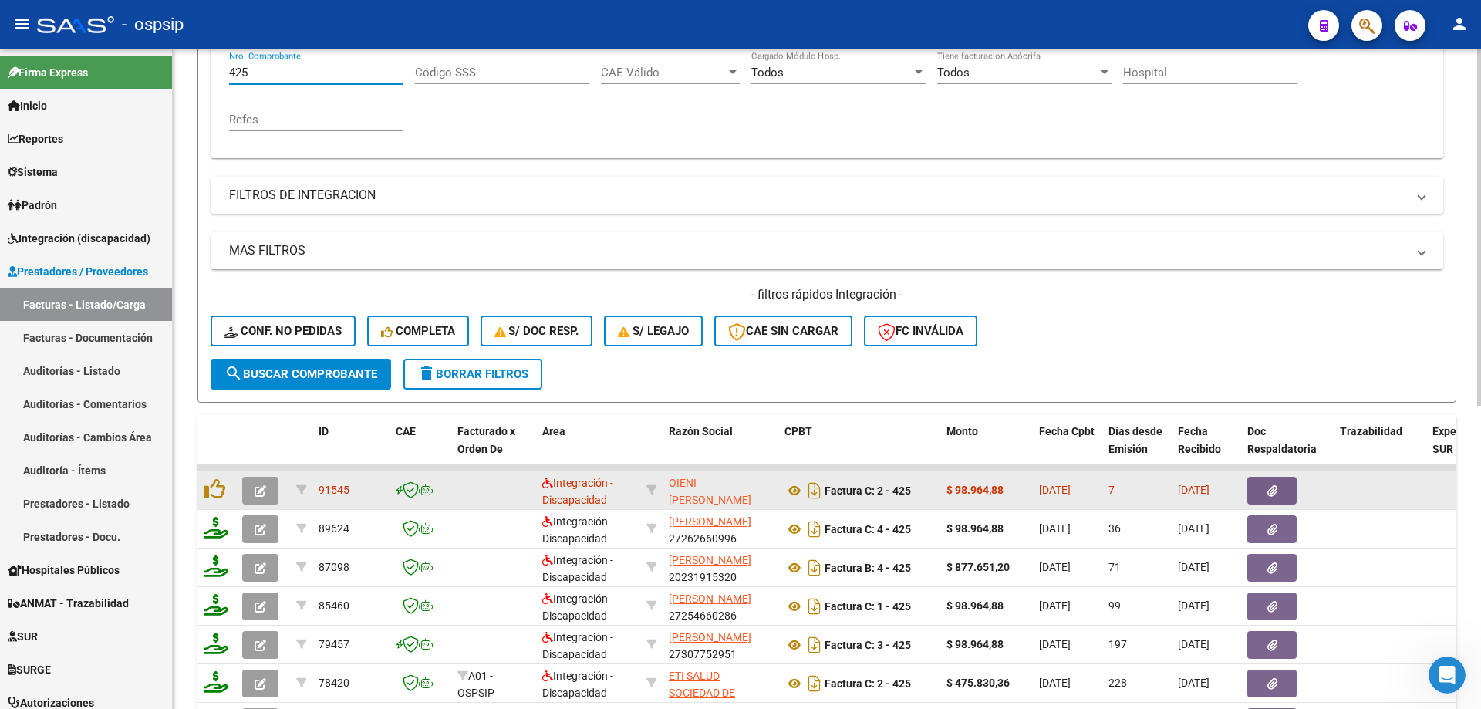
type input "425"
click at [265, 488] on icon "button" at bounding box center [261, 491] width 12 height 12
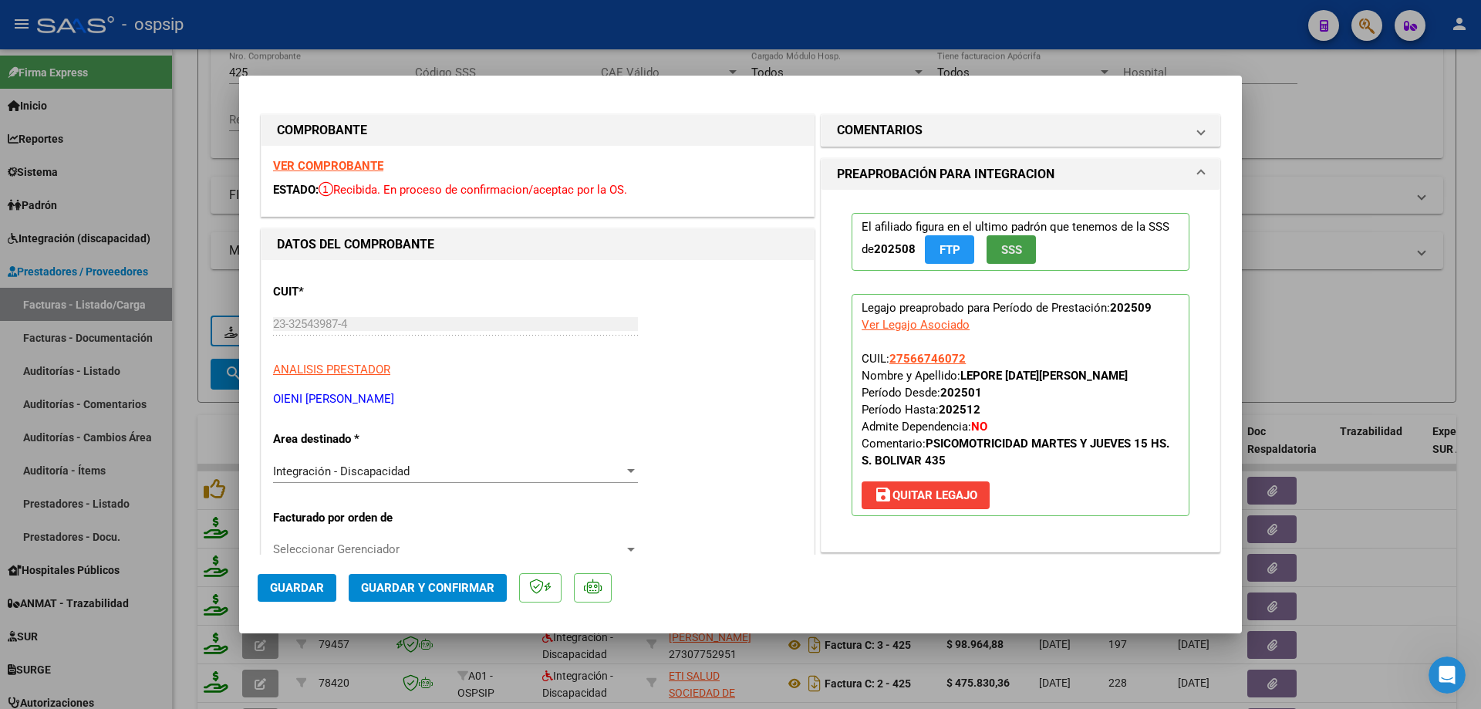
click at [1014, 257] on span "SSS" at bounding box center [1011, 250] width 21 height 14
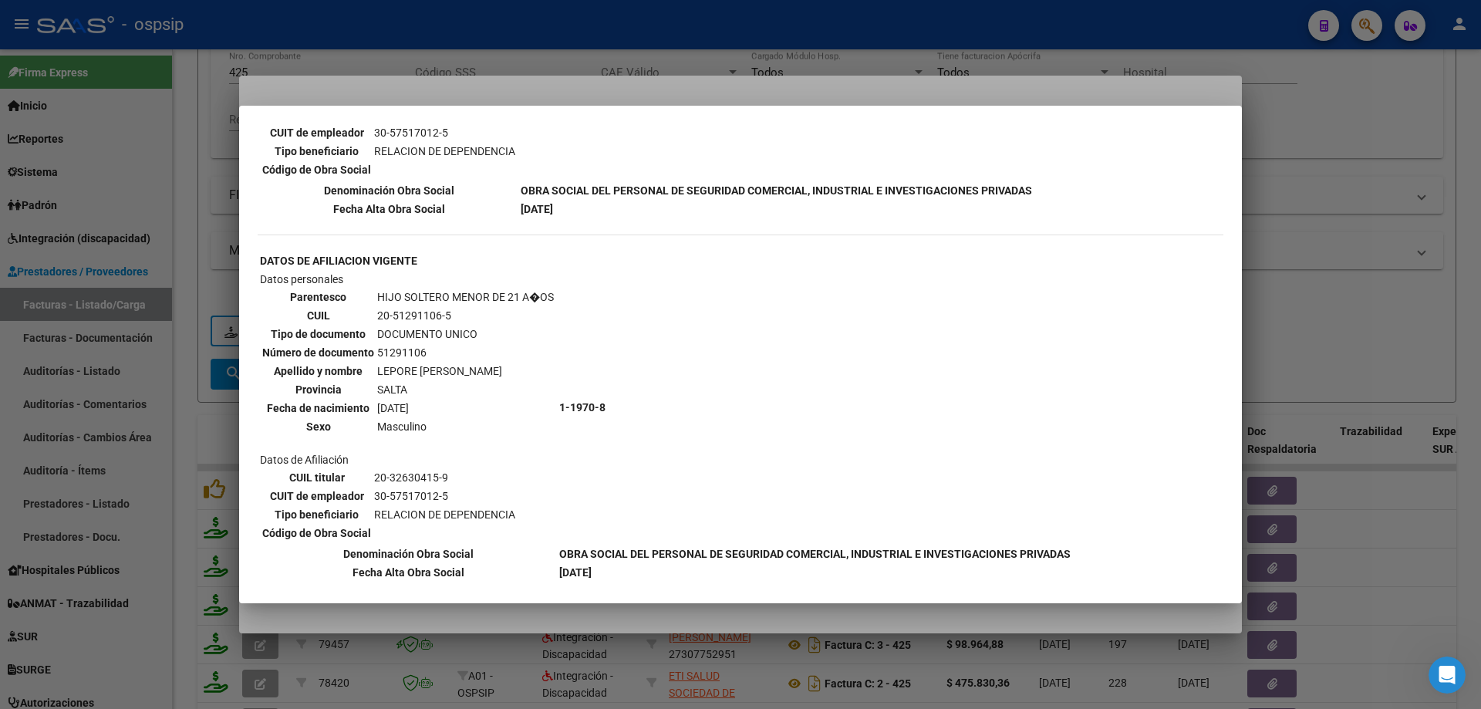
scroll to position [457, 0]
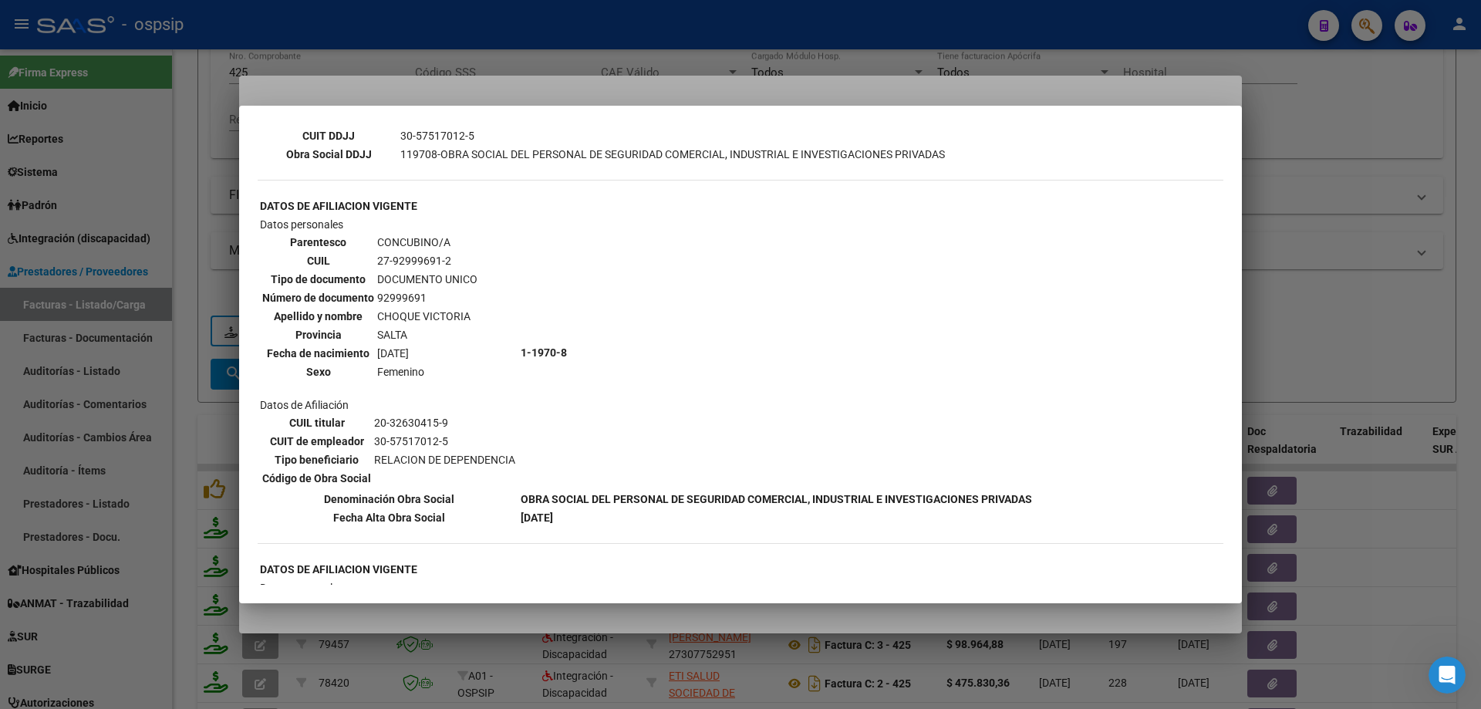
click at [1344, 232] on div at bounding box center [740, 354] width 1481 height 709
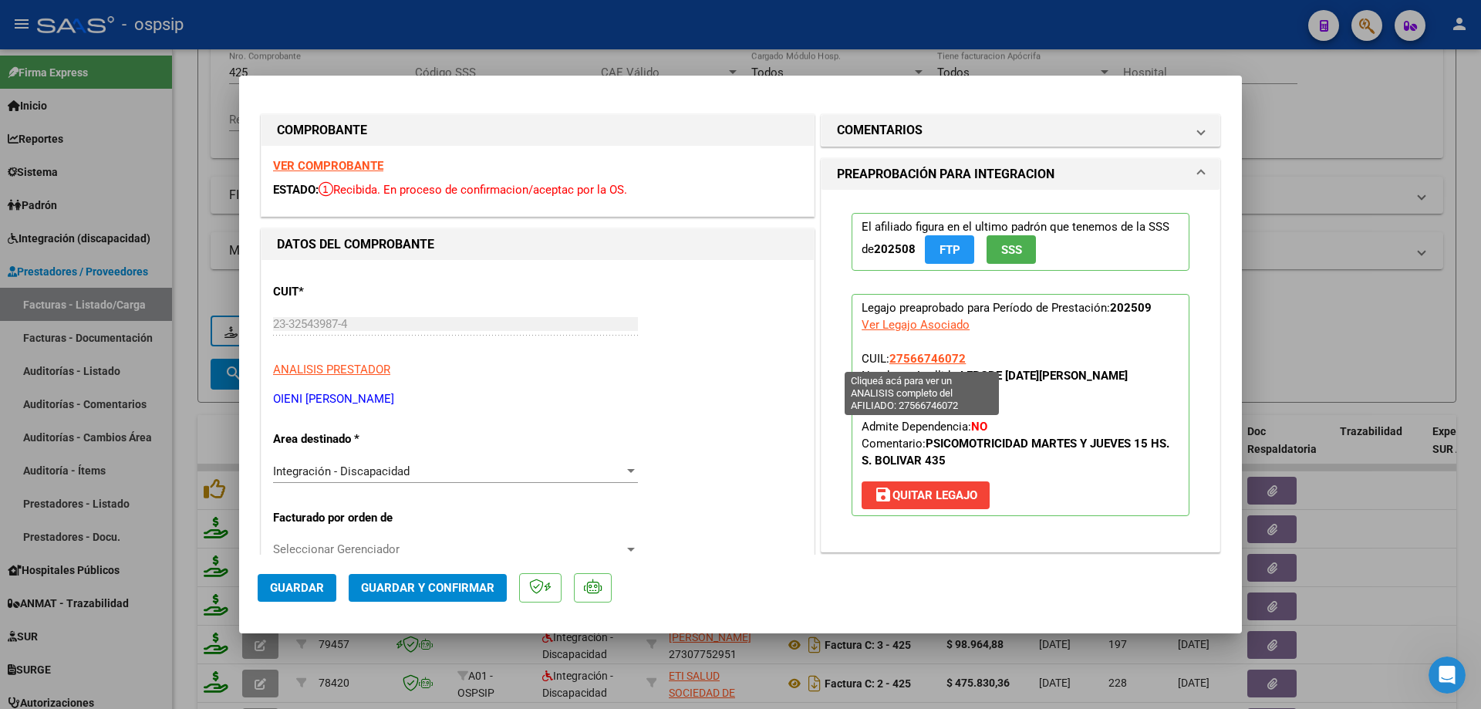
click at [940, 354] on span "27566746072" at bounding box center [927, 359] width 76 height 14
type textarea "27566746072"
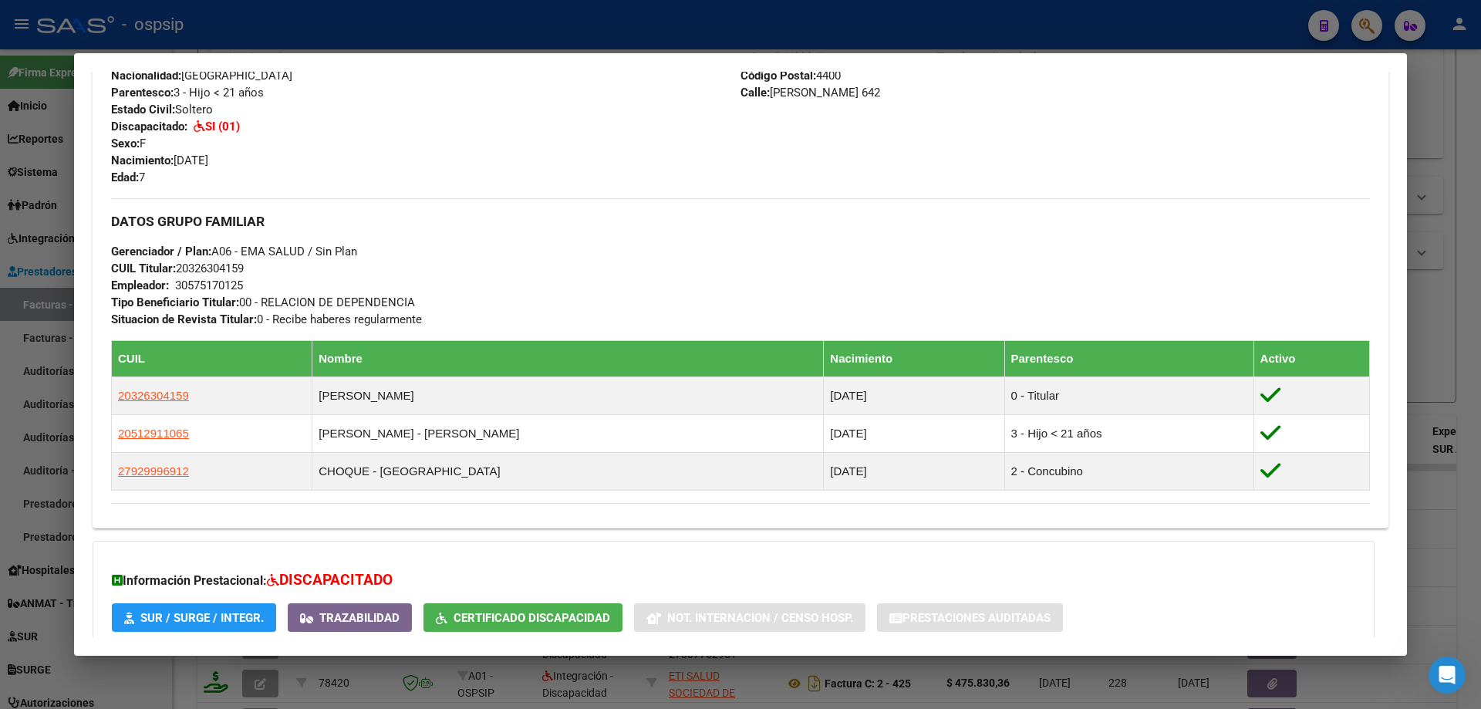
scroll to position [734, 0]
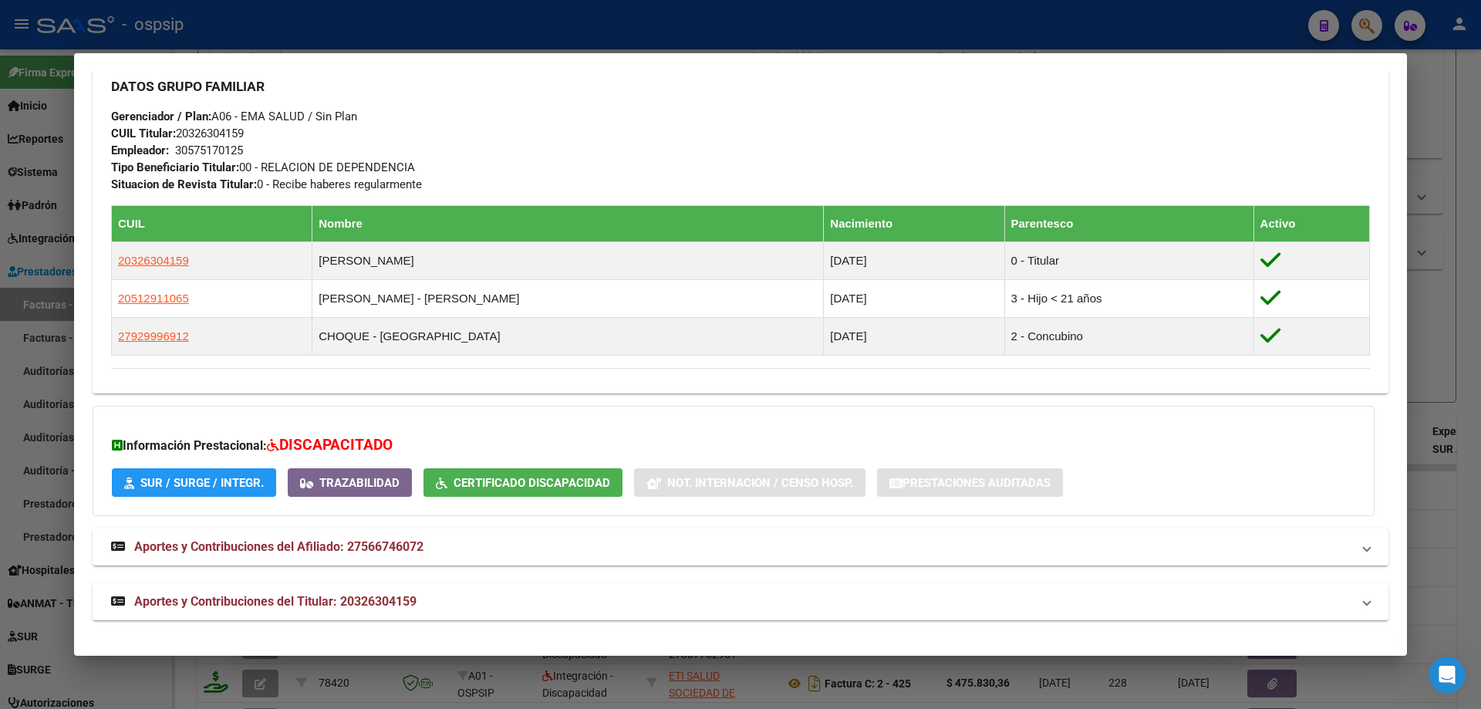
click at [1441, 352] on div at bounding box center [740, 354] width 1481 height 709
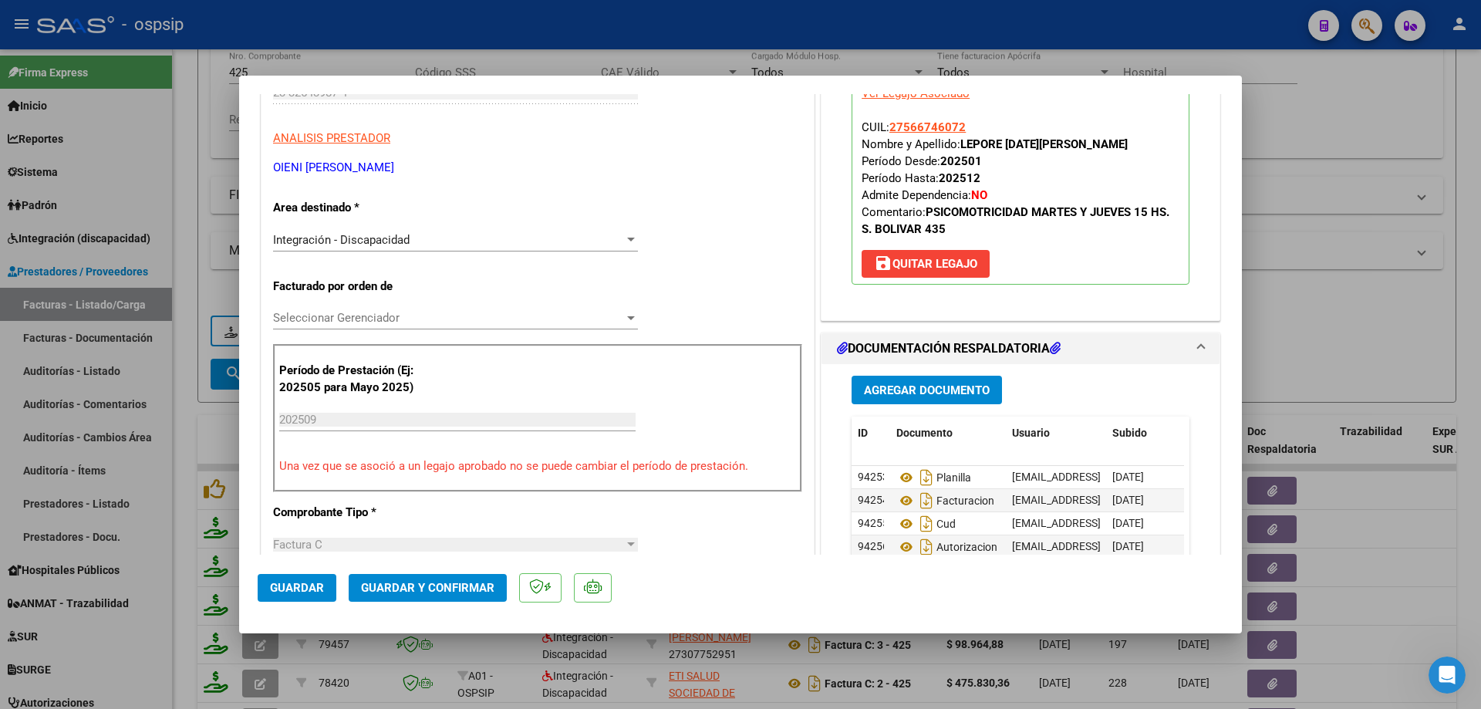
scroll to position [308, 0]
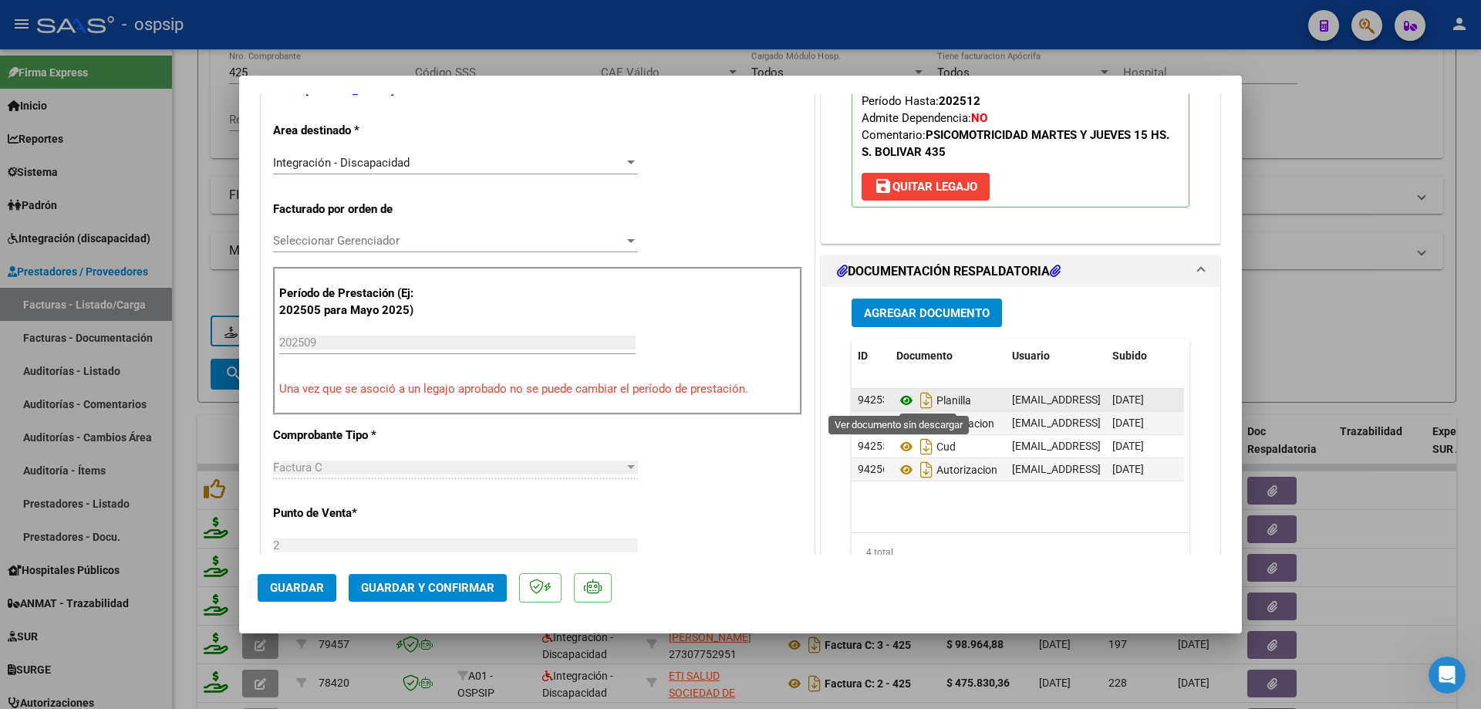
click at [899, 400] on icon at bounding box center [906, 400] width 20 height 19
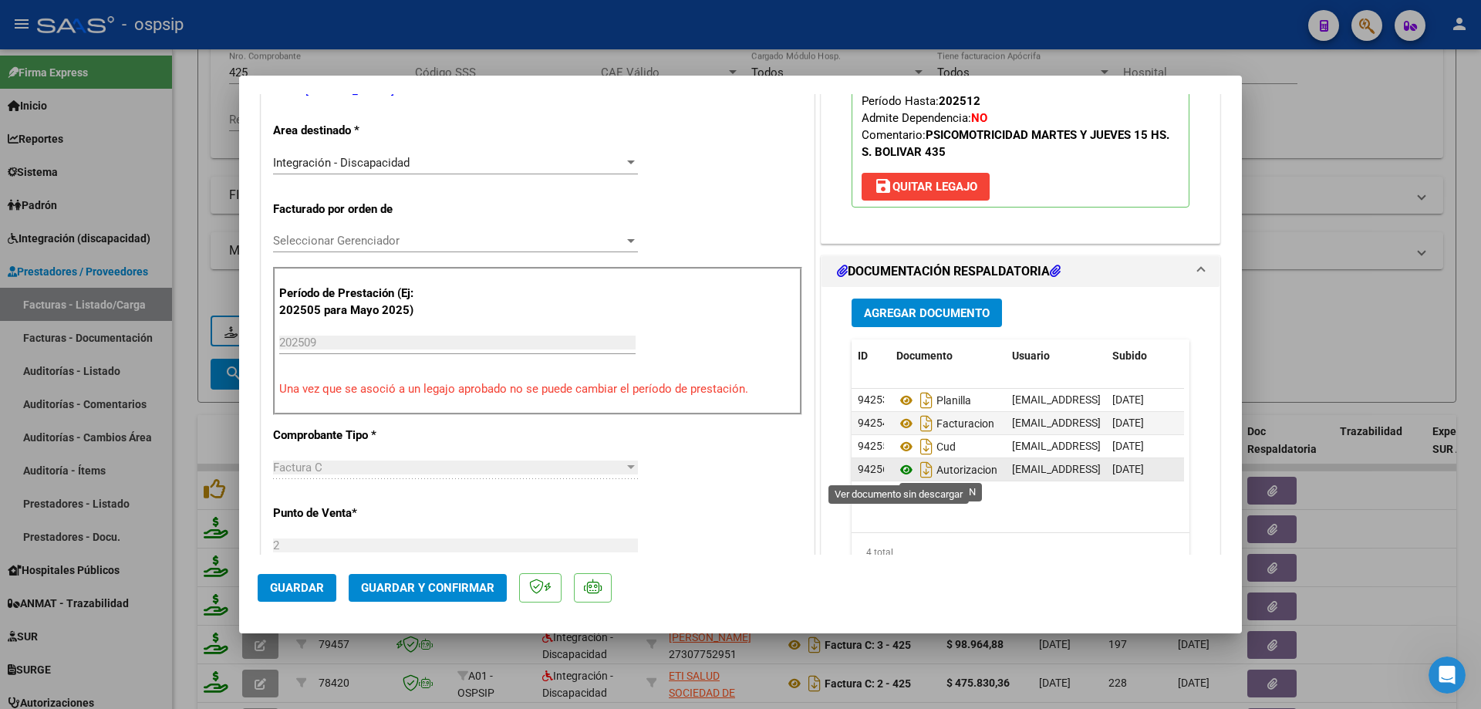
click at [899, 471] on icon at bounding box center [906, 469] width 20 height 19
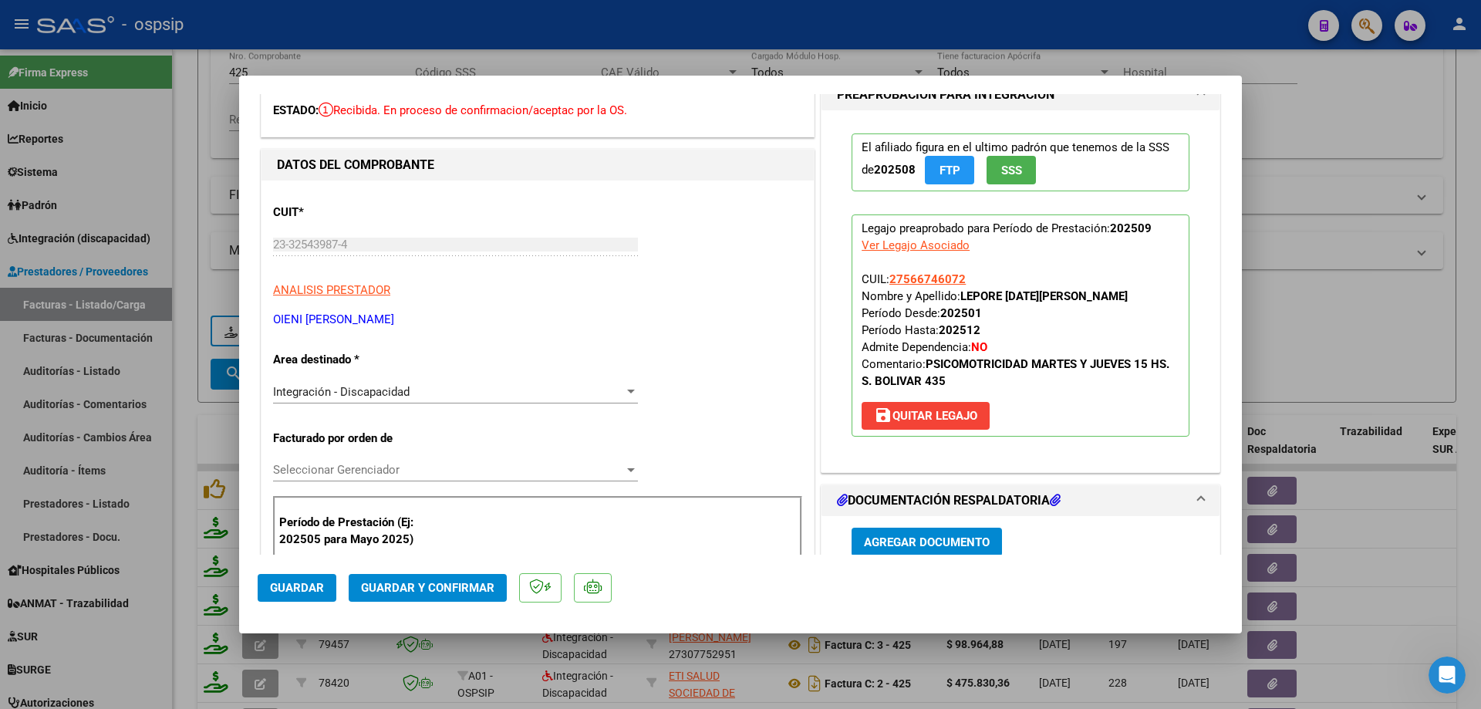
scroll to position [77, 0]
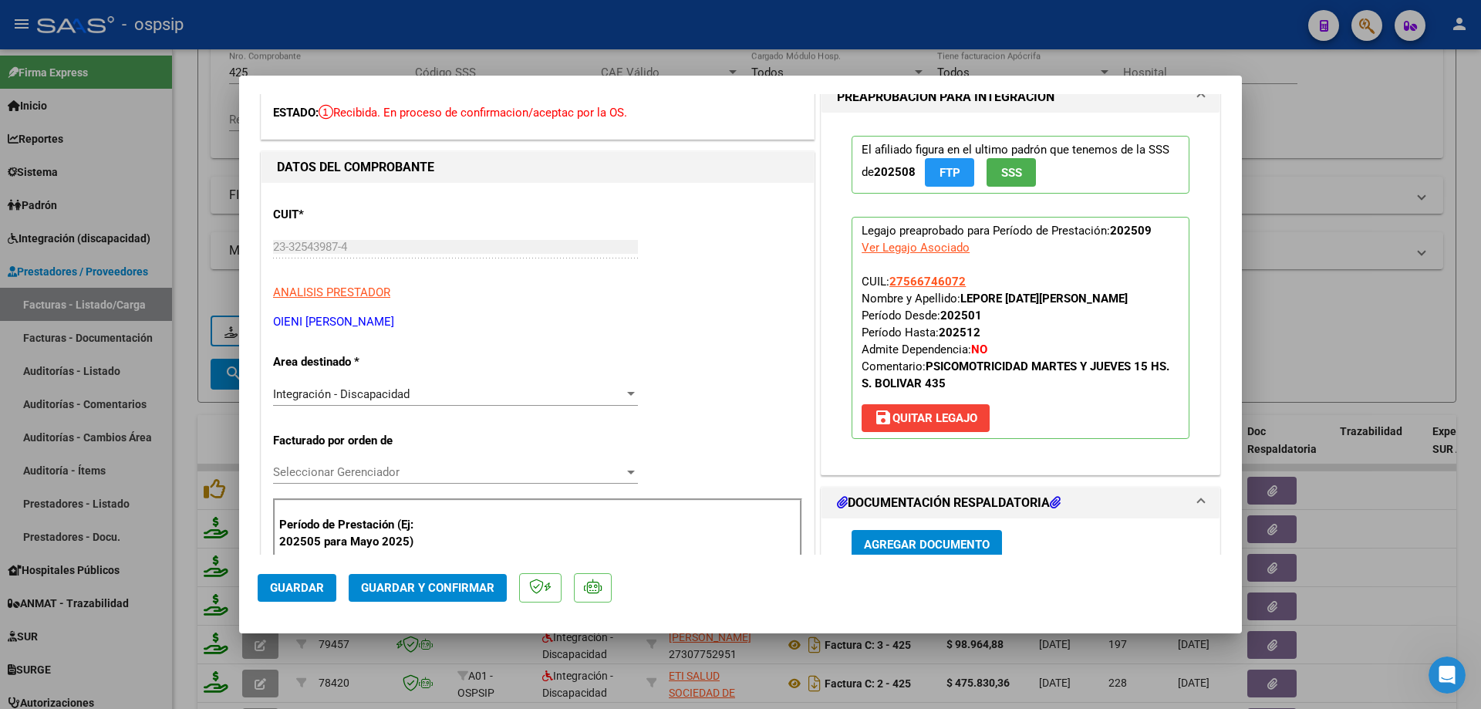
click at [467, 568] on mat-dialog-actions "Guardar Guardar y Confirmar" at bounding box center [741, 585] width 966 height 61
click at [470, 582] on span "Guardar y Confirmar" at bounding box center [427, 588] width 133 height 14
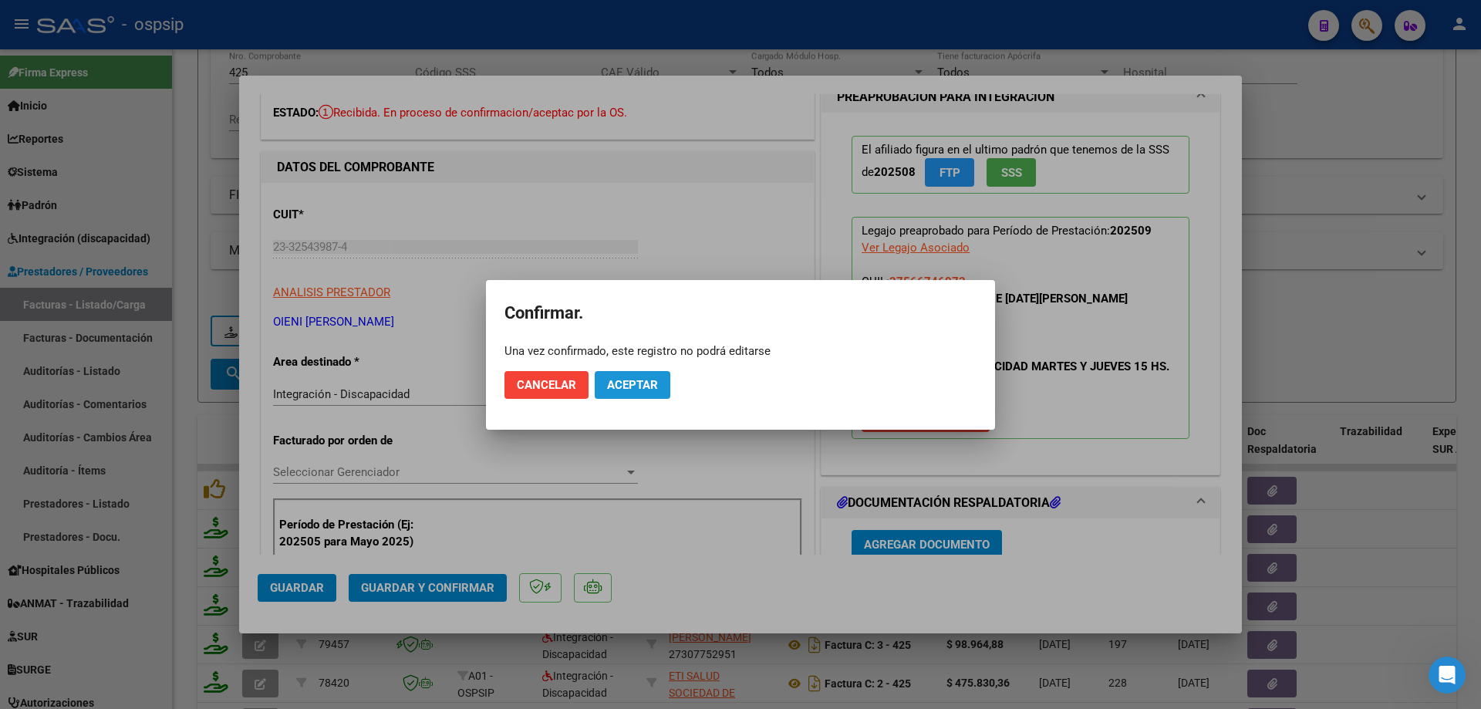
click at [635, 382] on span "Aceptar" at bounding box center [632, 385] width 51 height 14
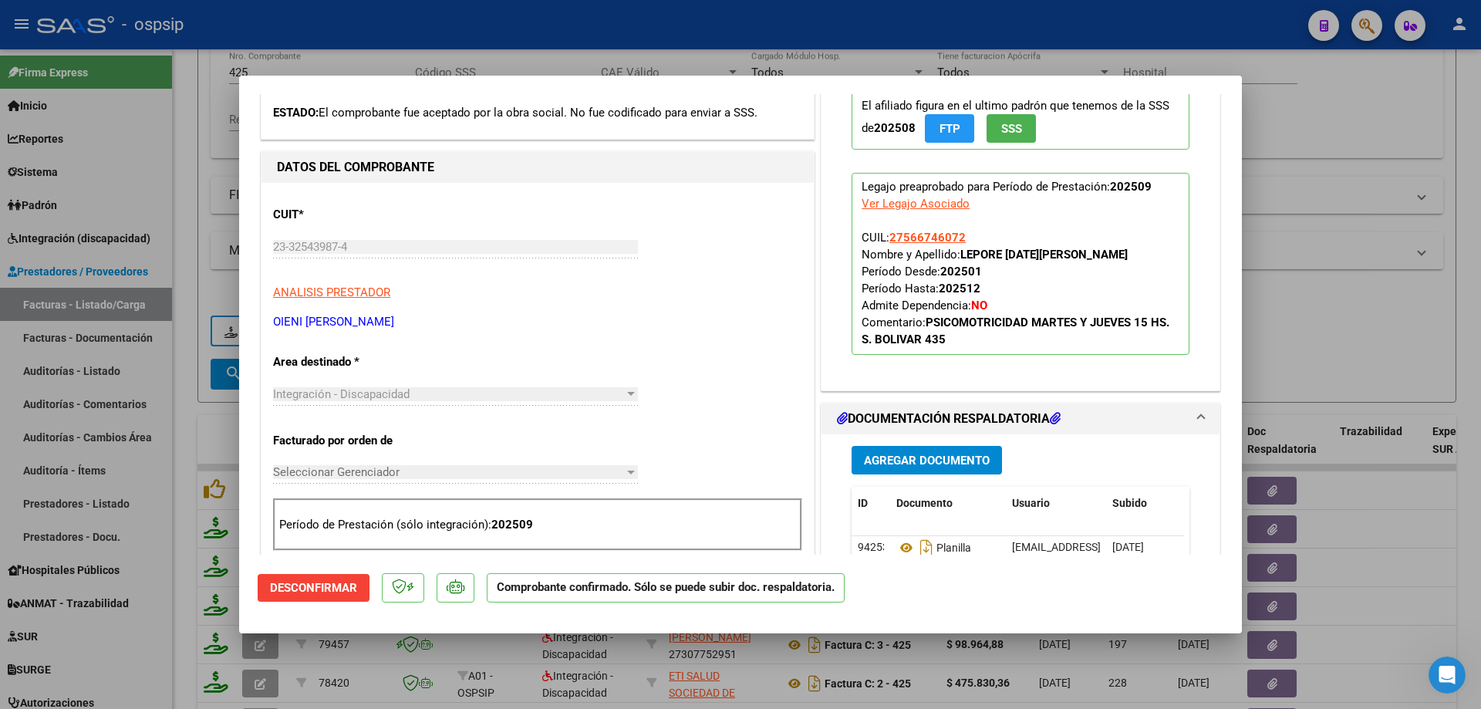
click at [1326, 227] on div at bounding box center [740, 354] width 1481 height 709
type input "$ 0,00"
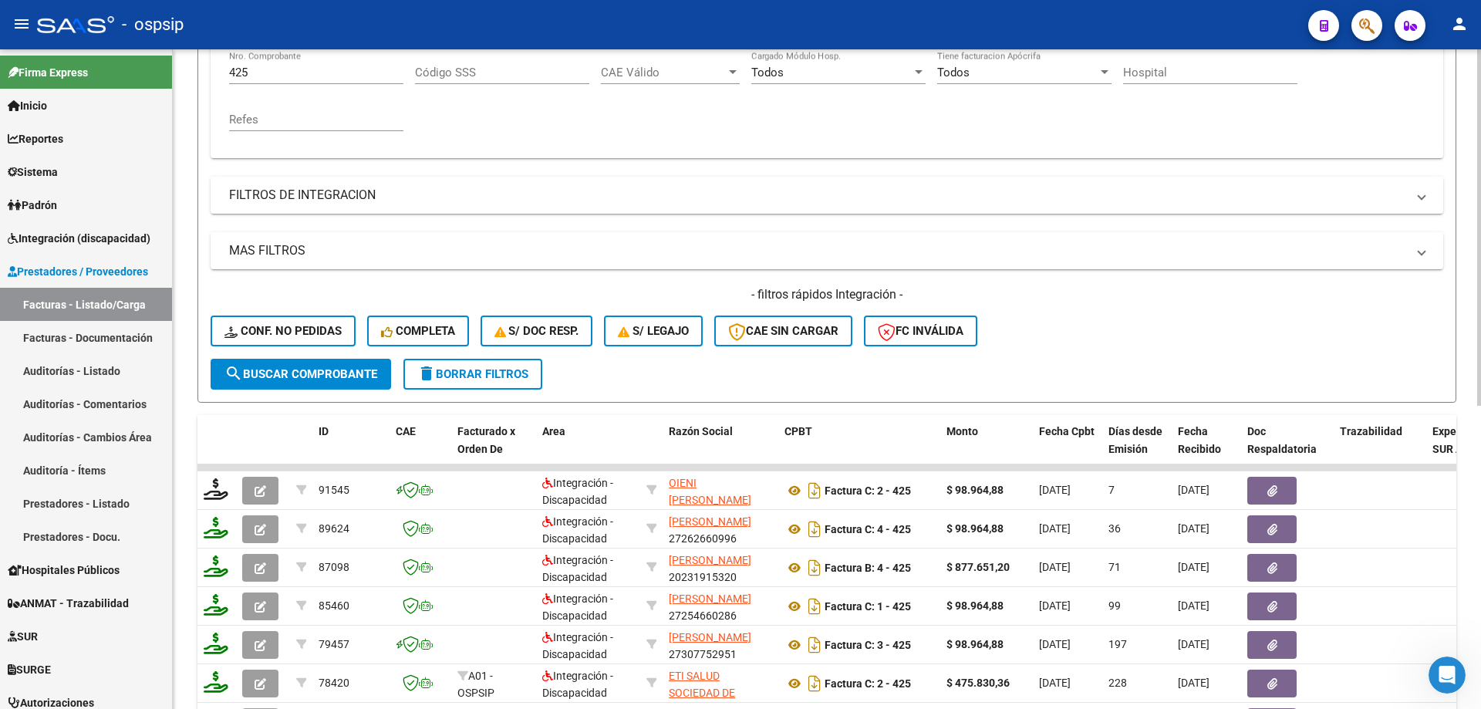
click at [294, 79] on input "425" at bounding box center [316, 73] width 174 height 14
type input "4"
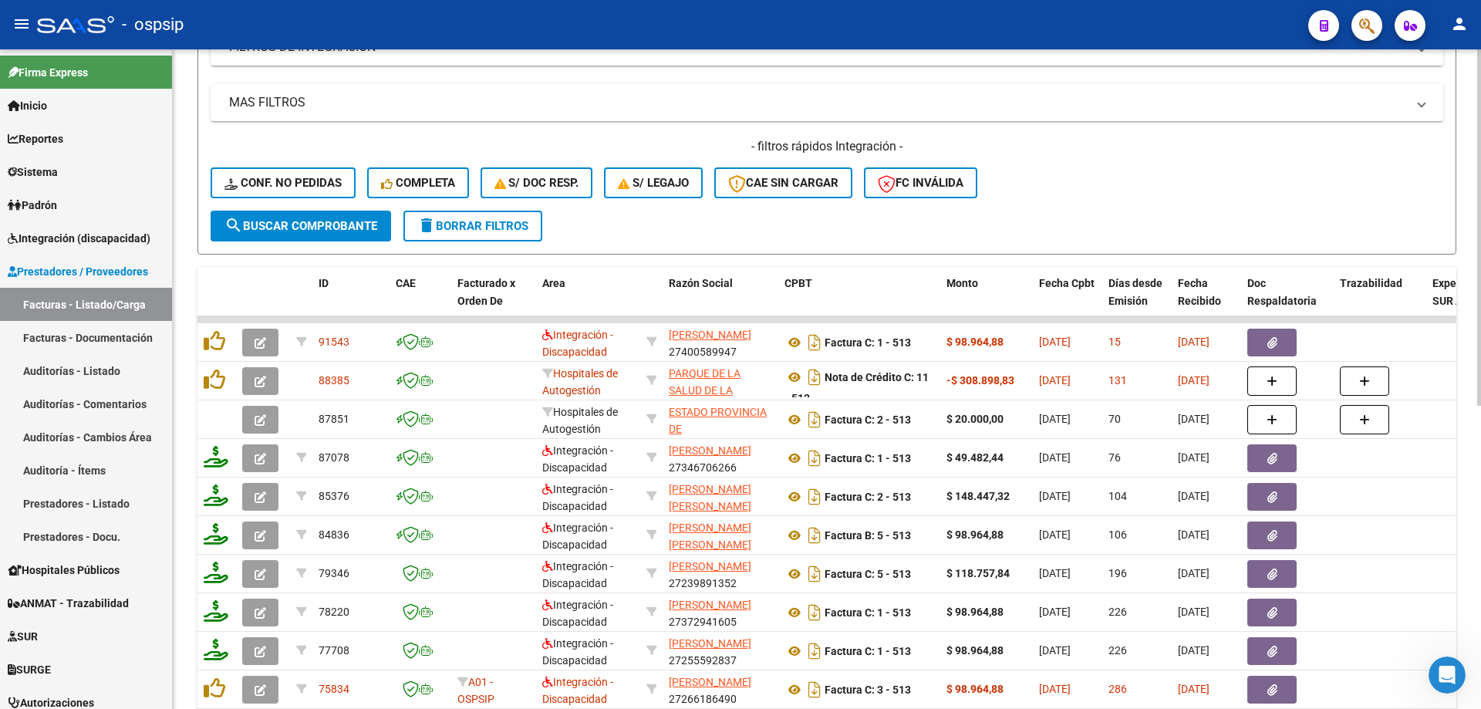
scroll to position [463, 0]
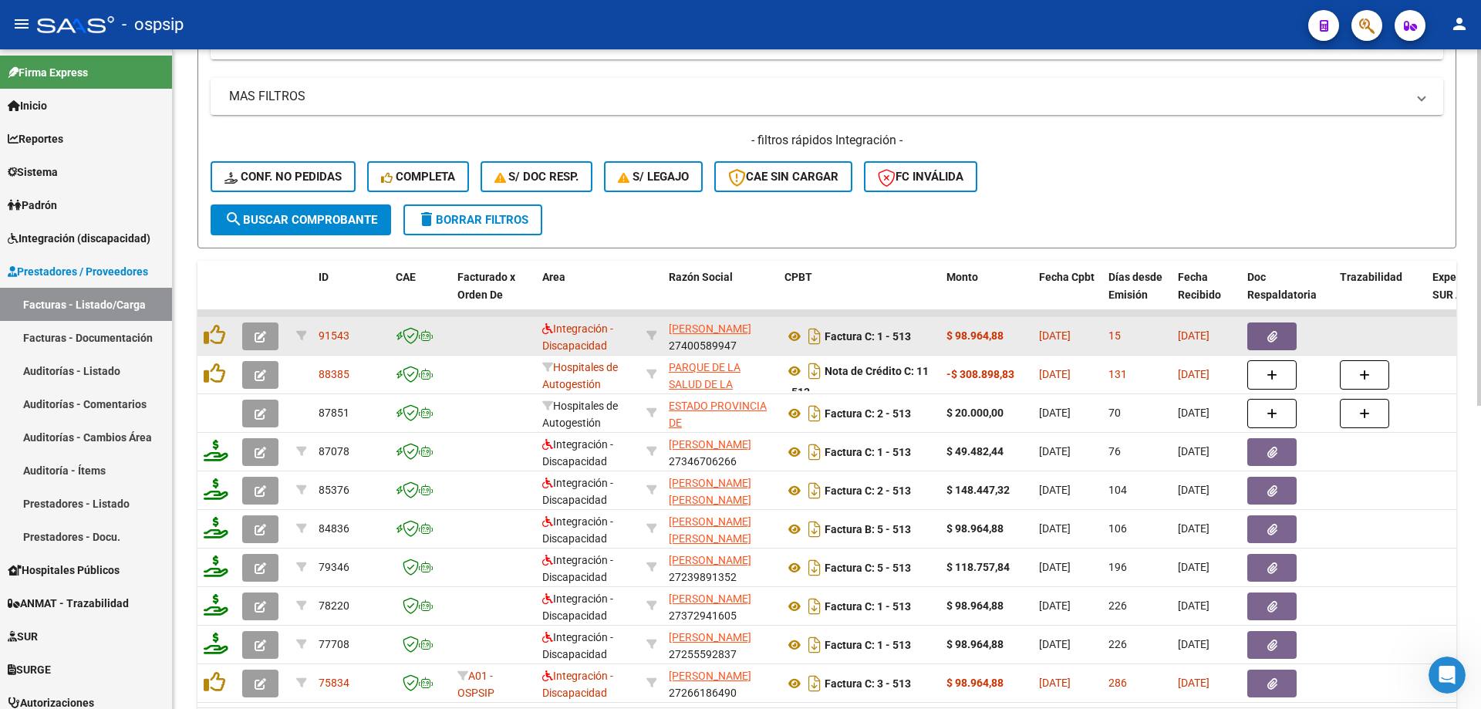
type input "513"
click at [254, 338] on button "button" at bounding box center [260, 336] width 36 height 28
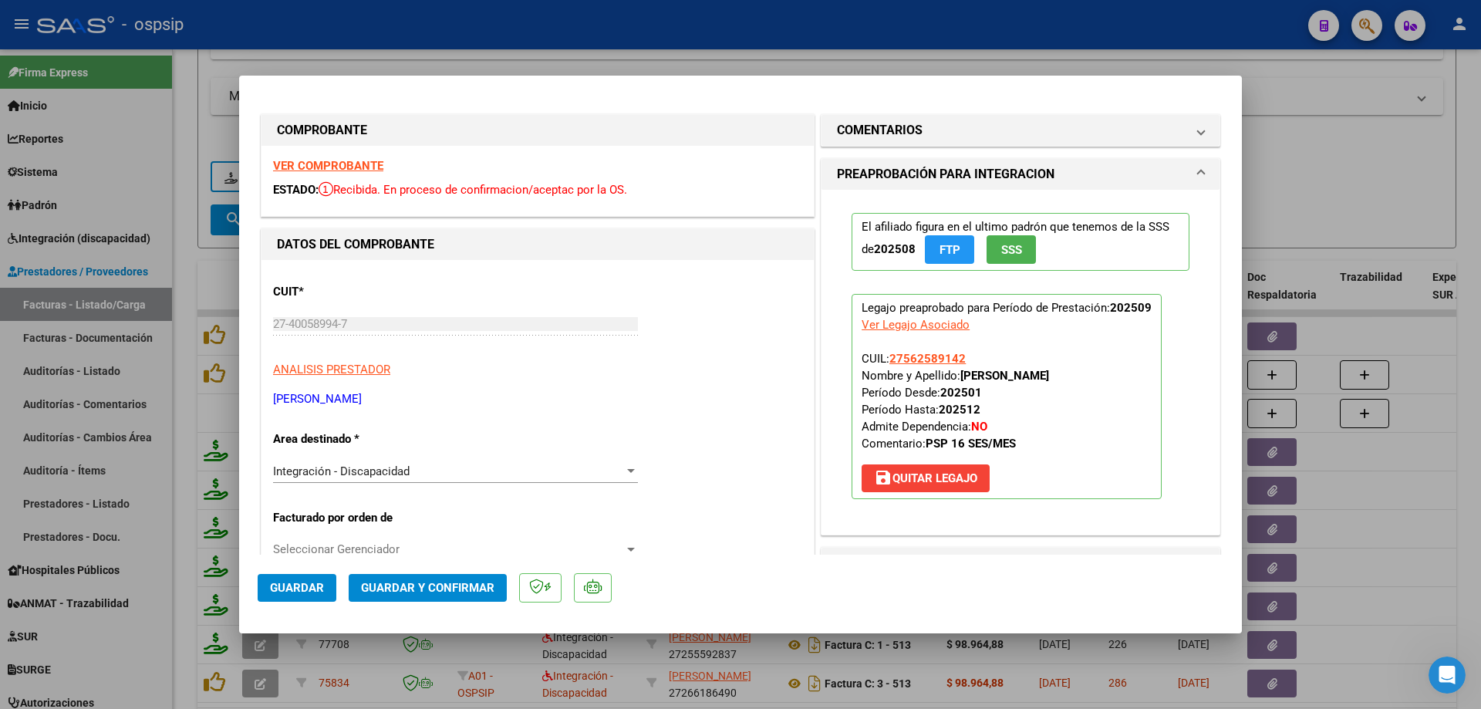
click at [1006, 253] on span "SSS" at bounding box center [1011, 250] width 21 height 14
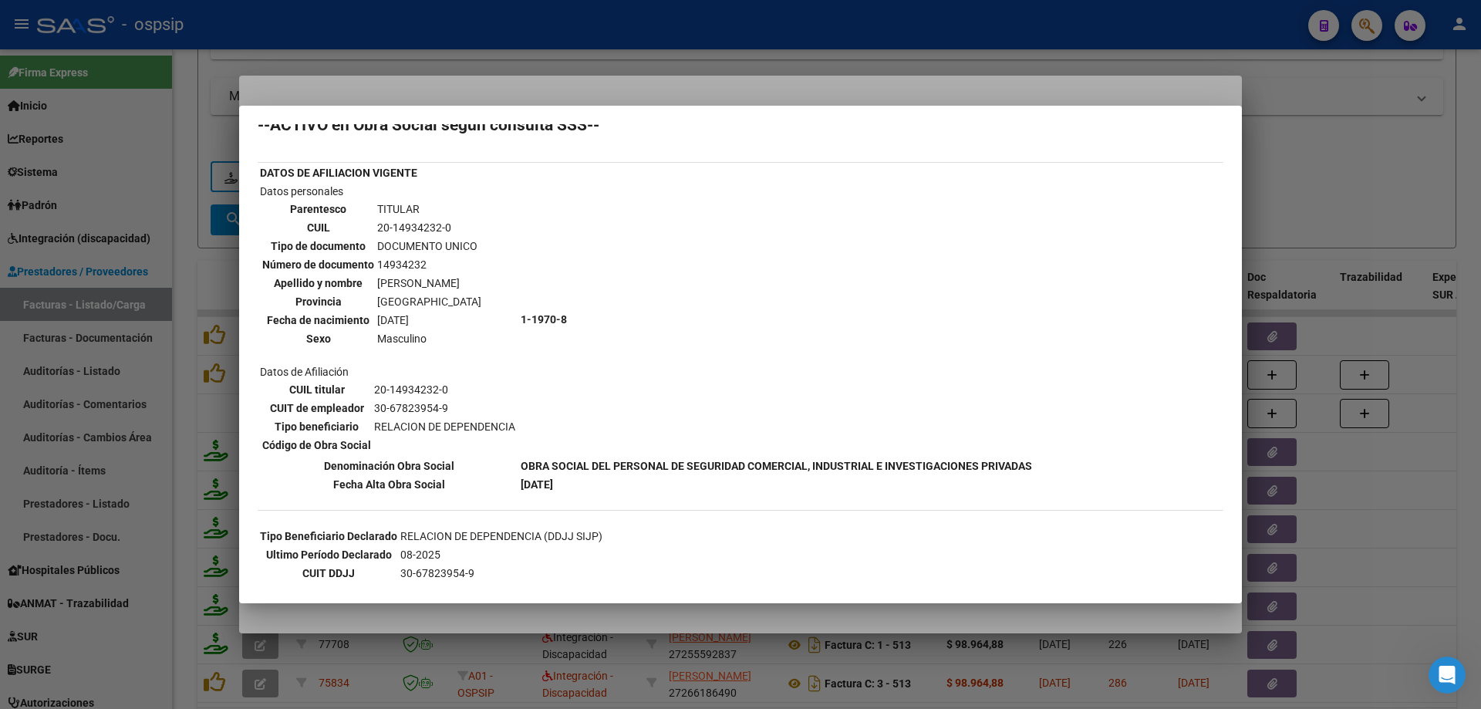
scroll to position [0, 0]
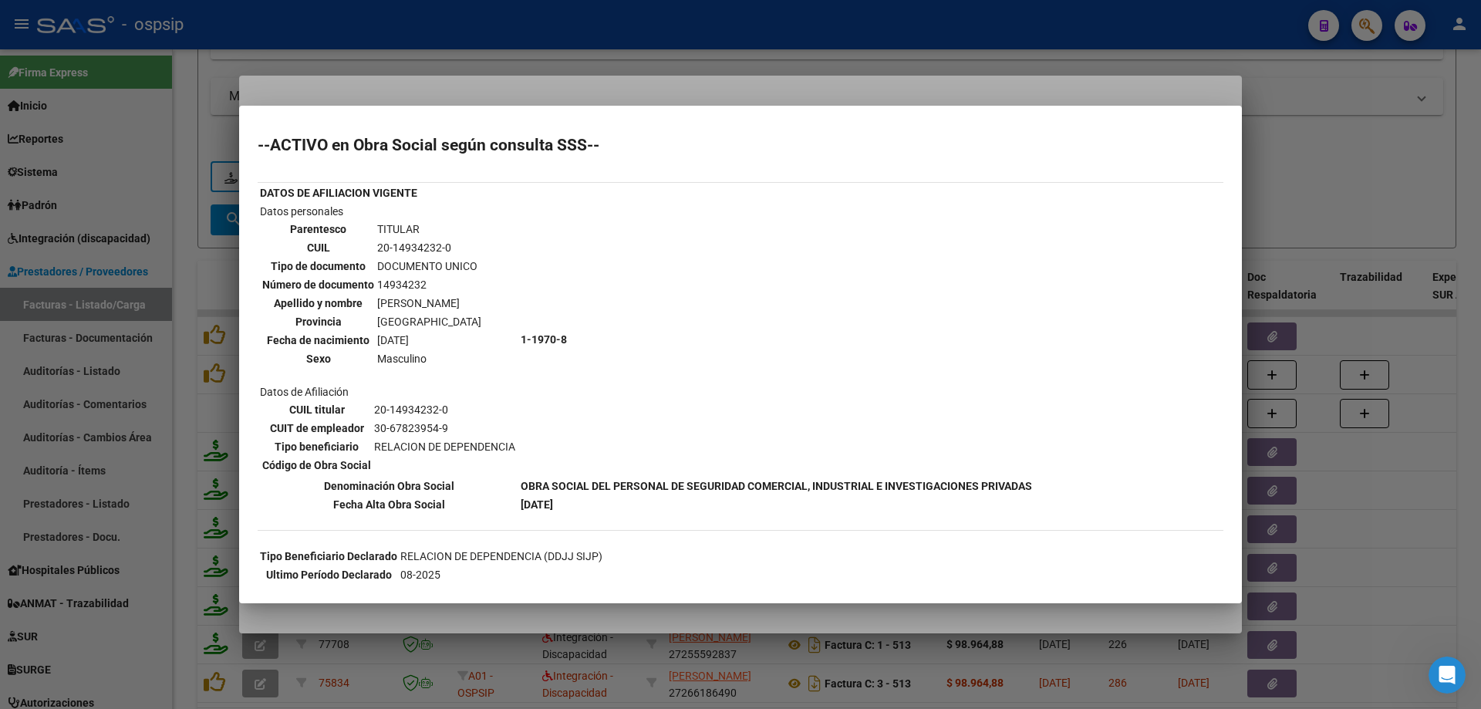
click at [1377, 175] on div at bounding box center [740, 354] width 1481 height 709
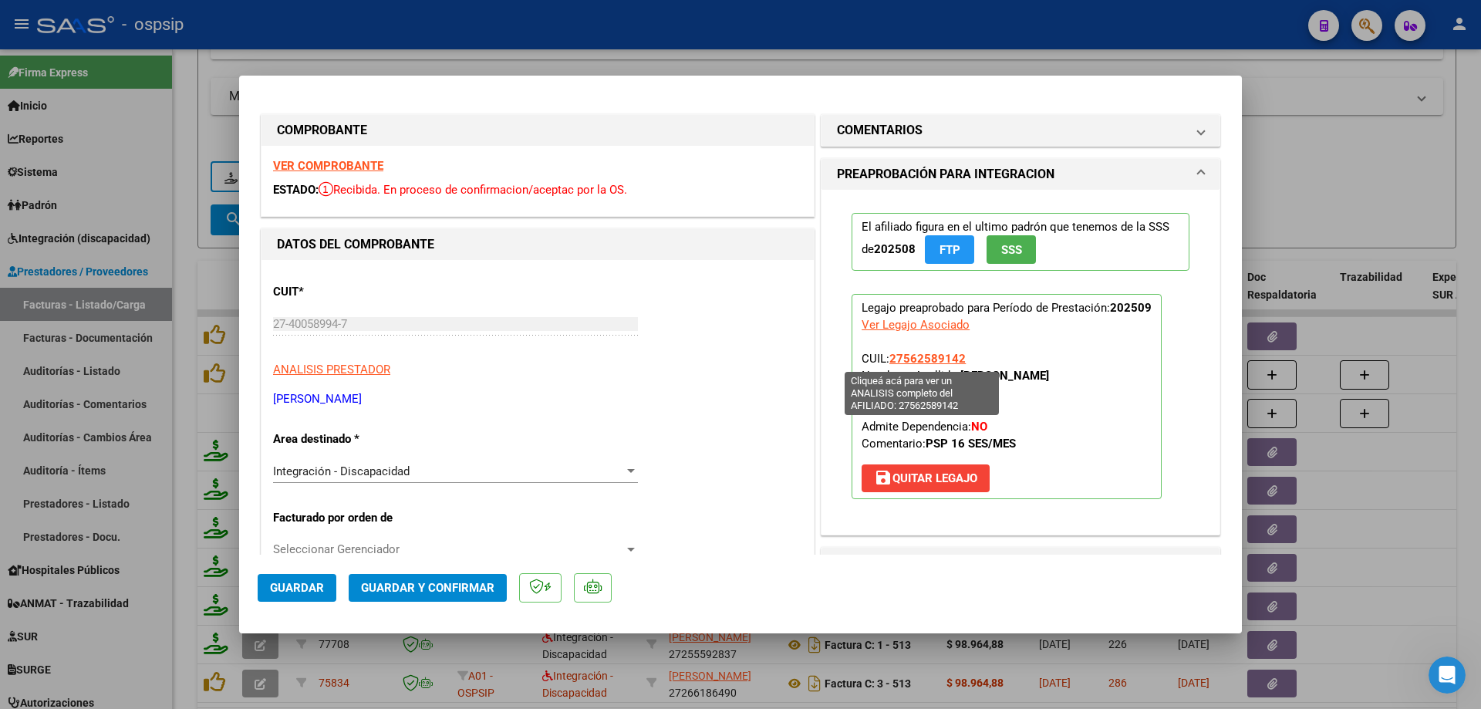
click at [941, 362] on span "27562589142" at bounding box center [927, 359] width 76 height 14
type textarea "27562589142"
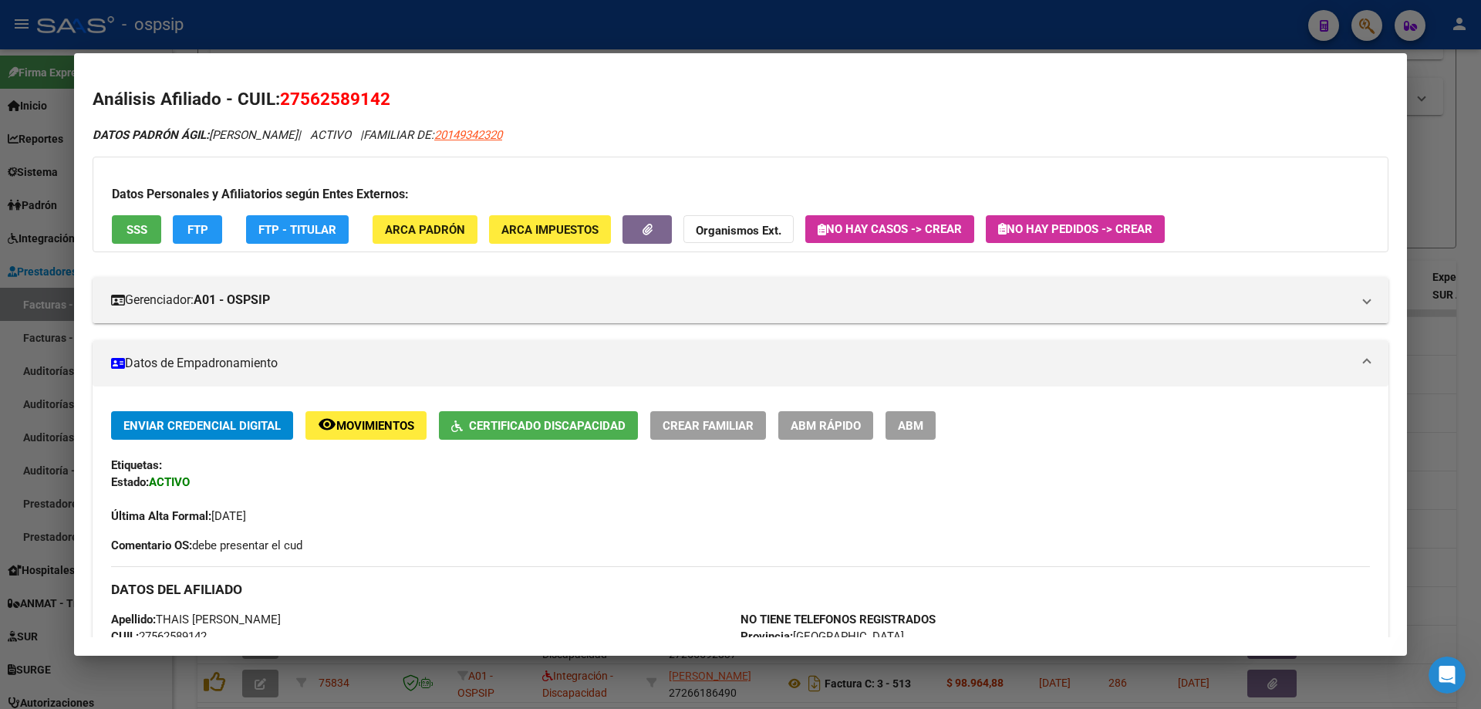
click at [1436, 118] on div at bounding box center [740, 354] width 1481 height 709
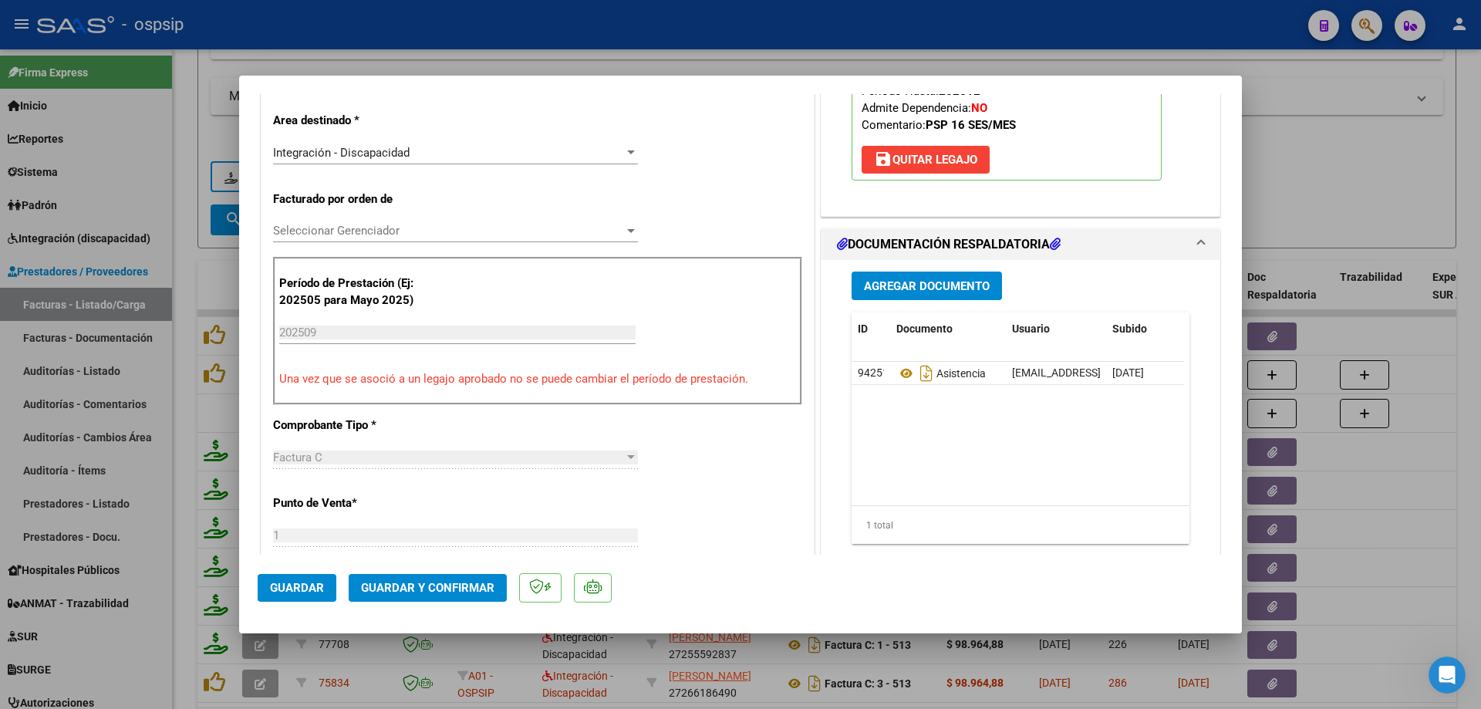
scroll to position [386, 0]
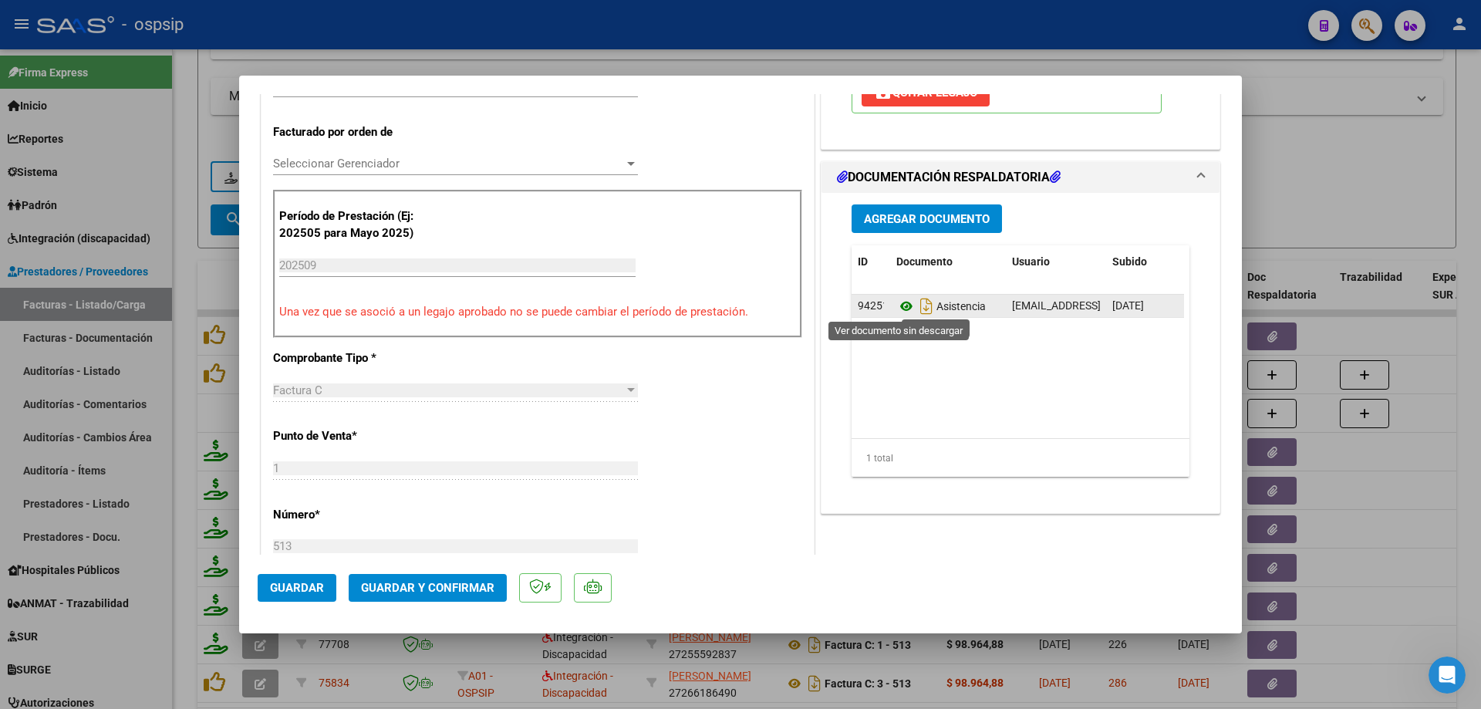
click at [903, 305] on icon at bounding box center [906, 306] width 20 height 19
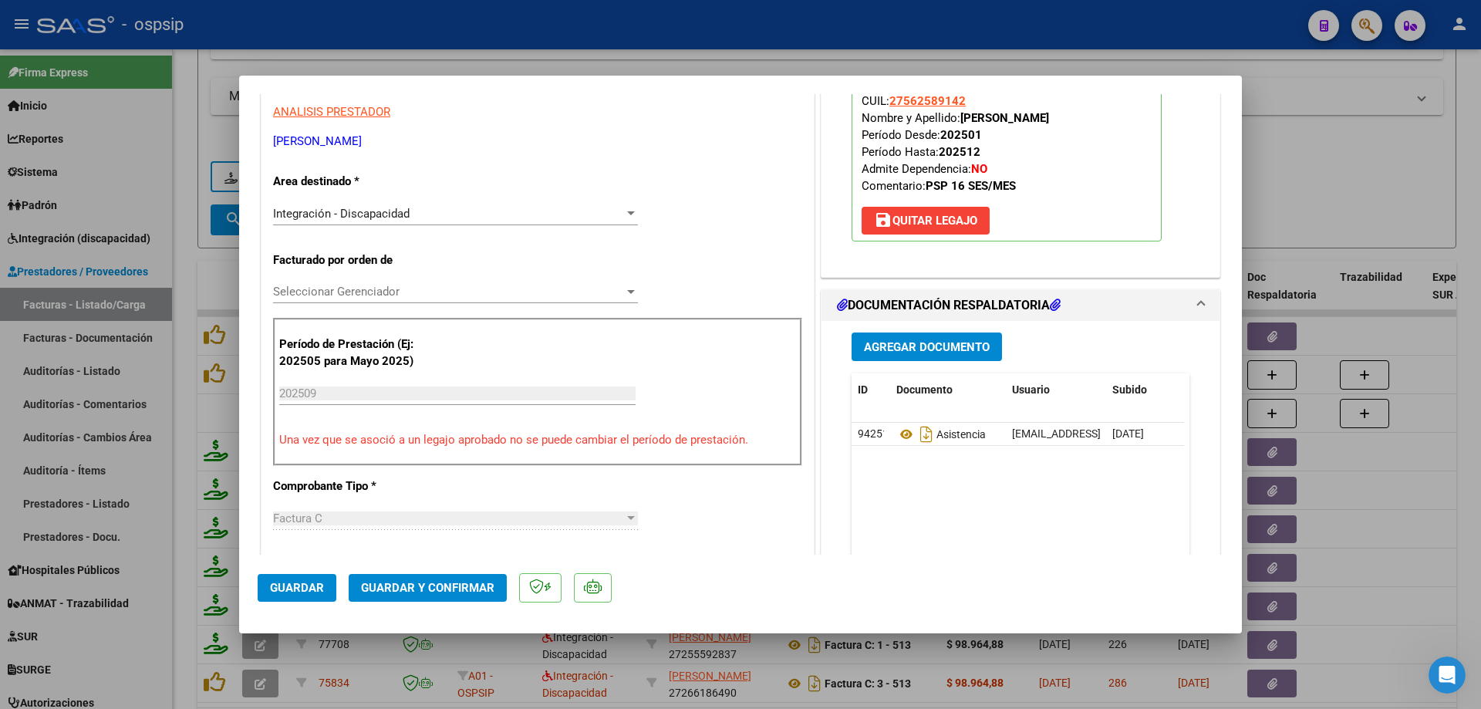
scroll to position [103, 0]
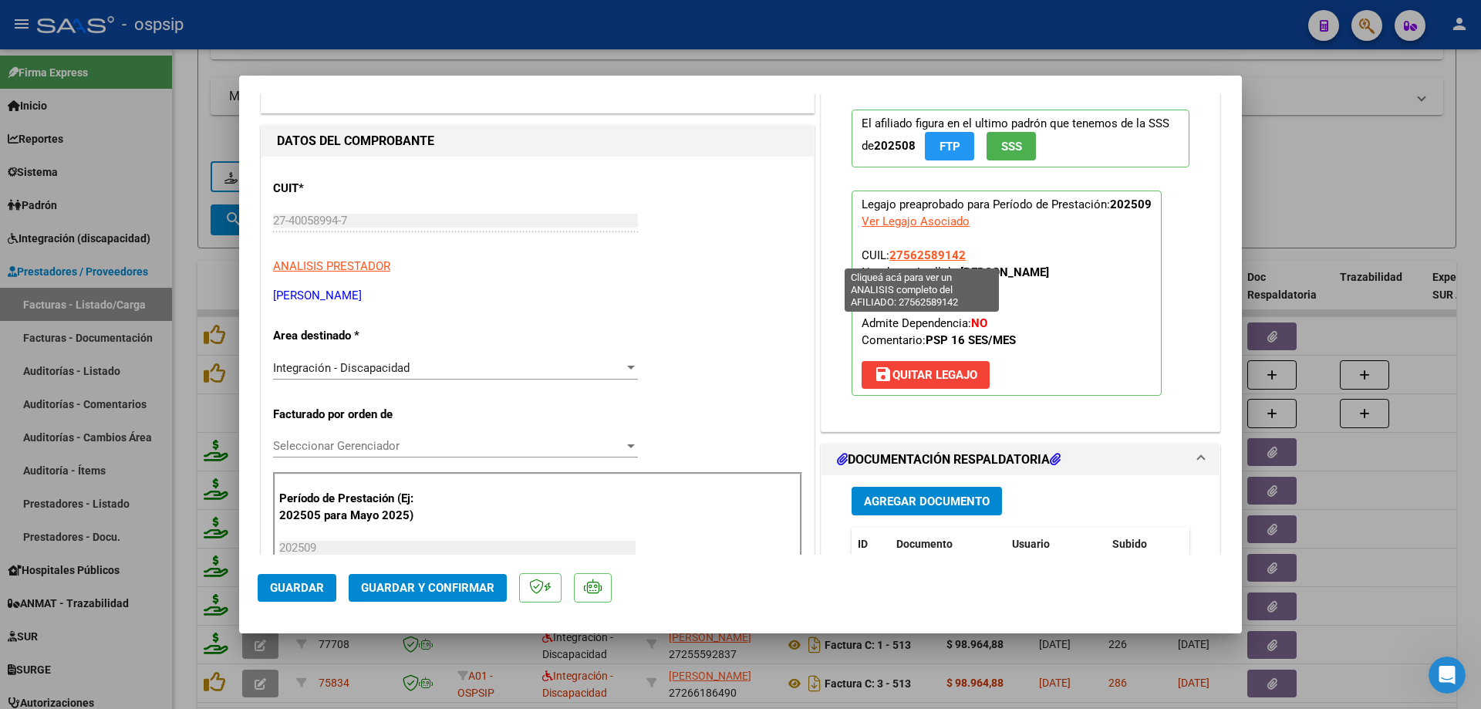
drag, startPoint x: 958, startPoint y: 256, endPoint x: 886, endPoint y: 258, distance: 71.7
click at [889, 258] on span "27562589142" at bounding box center [927, 255] width 76 height 14
copy span "27562589142"
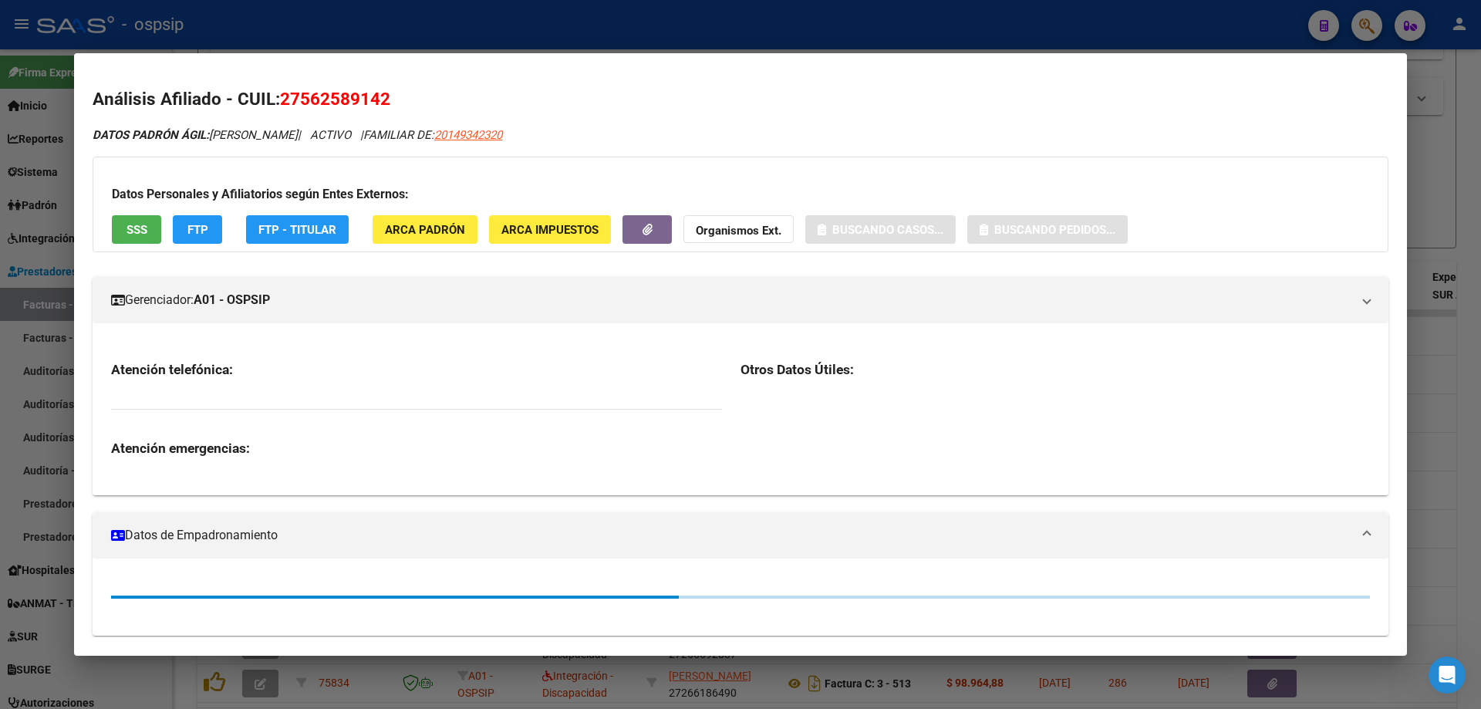
click at [1451, 237] on div at bounding box center [740, 354] width 1481 height 709
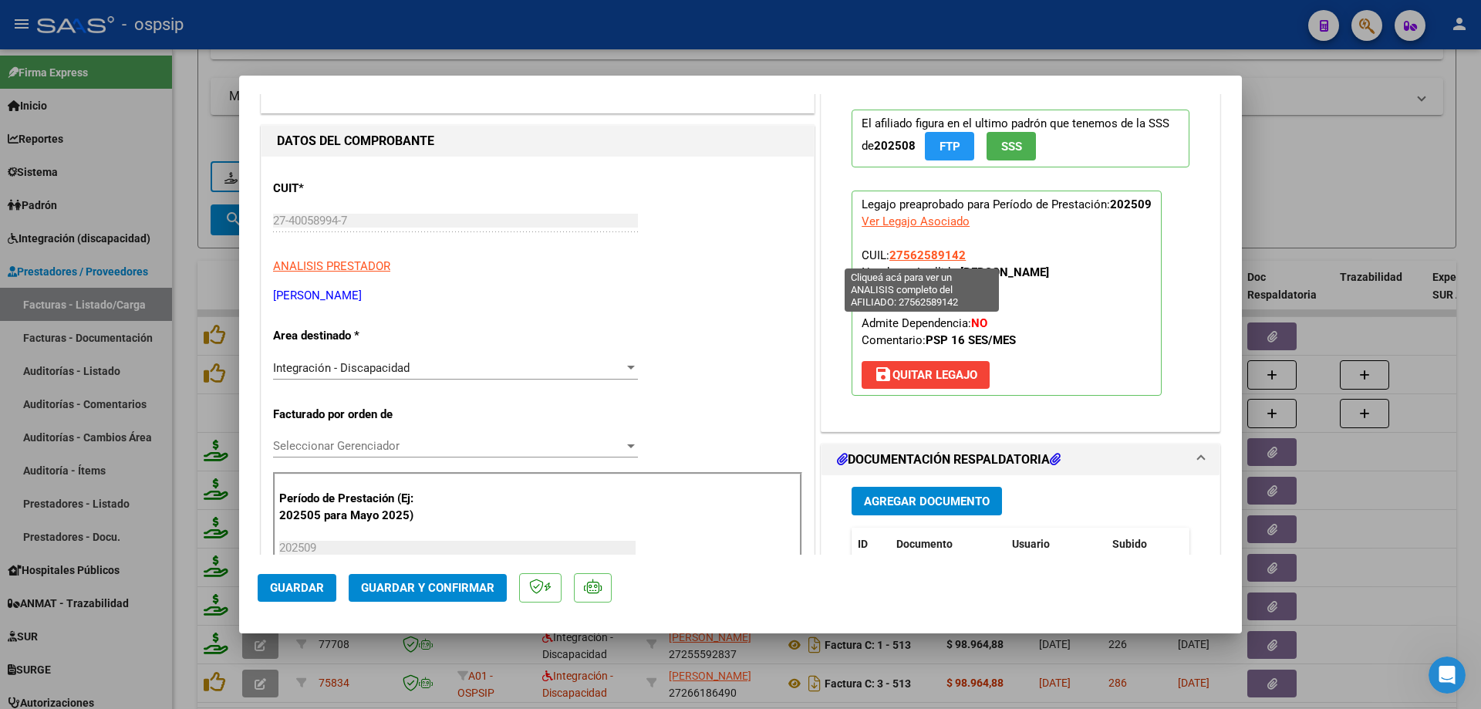
drag, startPoint x: 969, startPoint y: 261, endPoint x: 887, endPoint y: 257, distance: 82.6
click at [887, 257] on p "Legajo preaprobado para Período de Prestación: 202509 Ver Legajo Asociado CUIL:…" at bounding box center [1006, 292] width 310 height 205
copy span "27562589142"
click at [434, 575] on button "Guardar y Confirmar" at bounding box center [428, 588] width 158 height 28
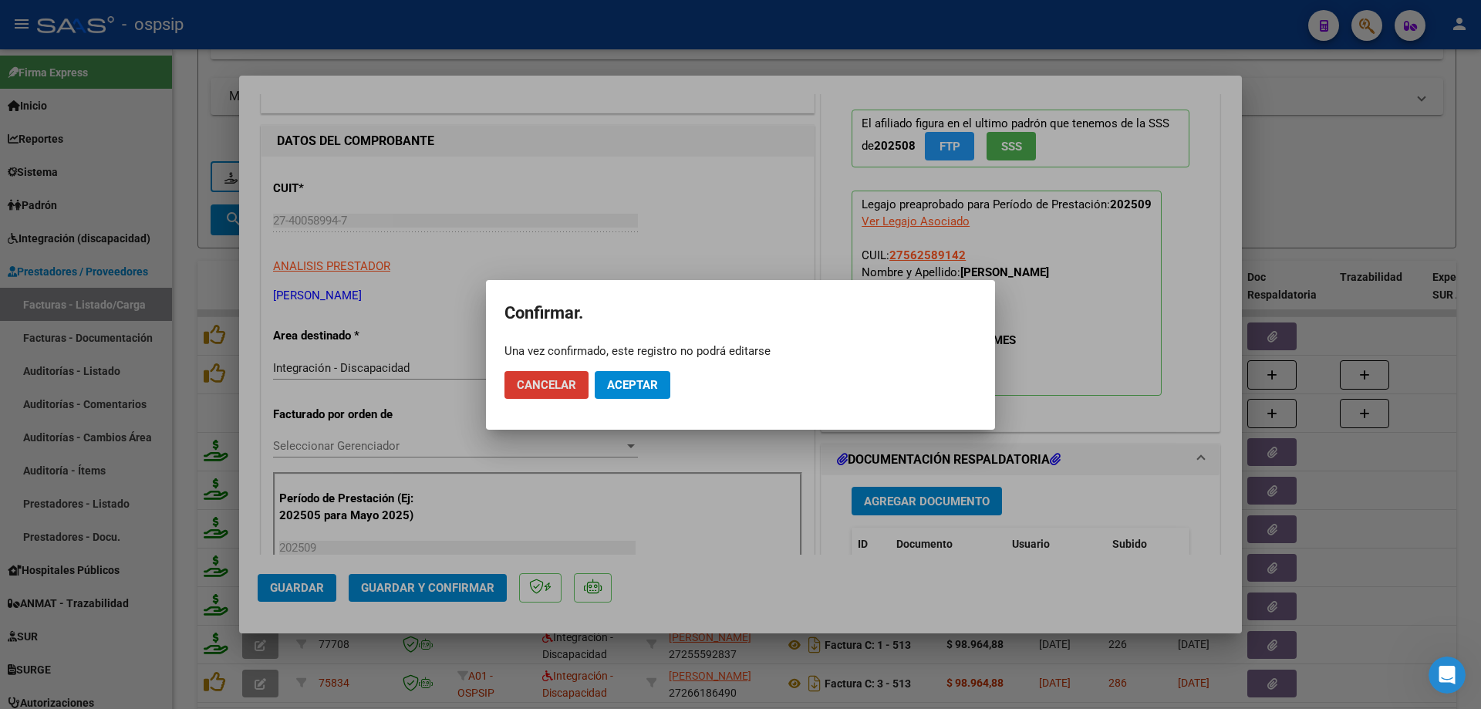
click at [640, 383] on span "Aceptar" at bounding box center [632, 385] width 51 height 14
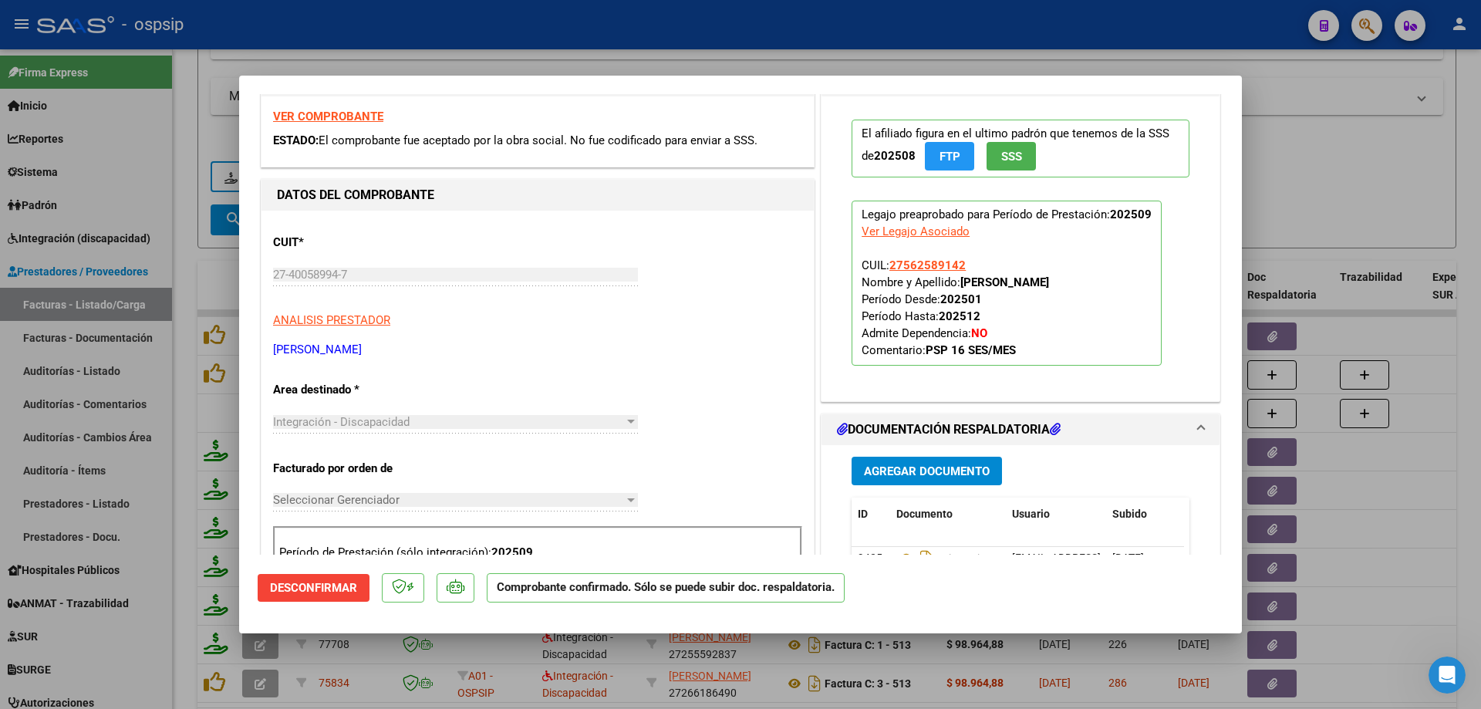
scroll to position [26, 0]
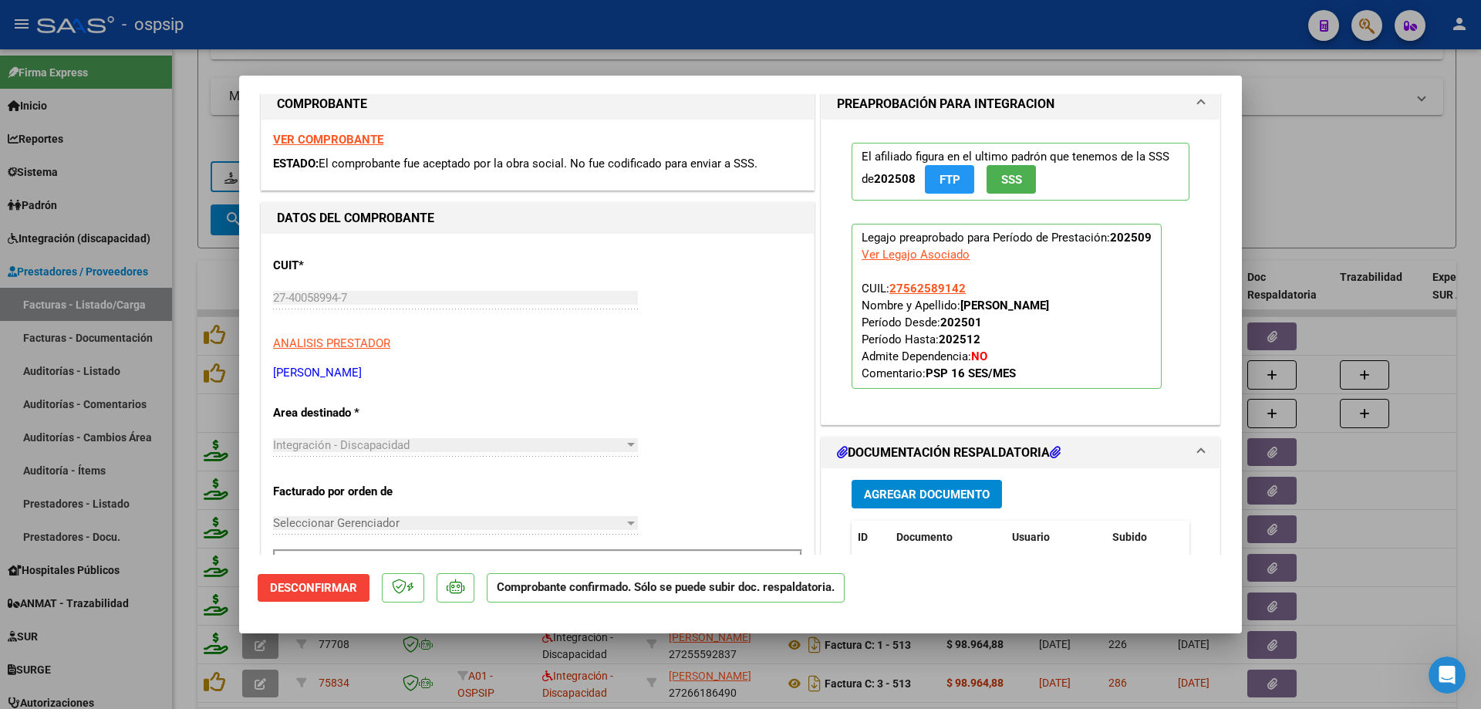
click at [1310, 167] on div at bounding box center [740, 354] width 1481 height 709
type input "$ 0,00"
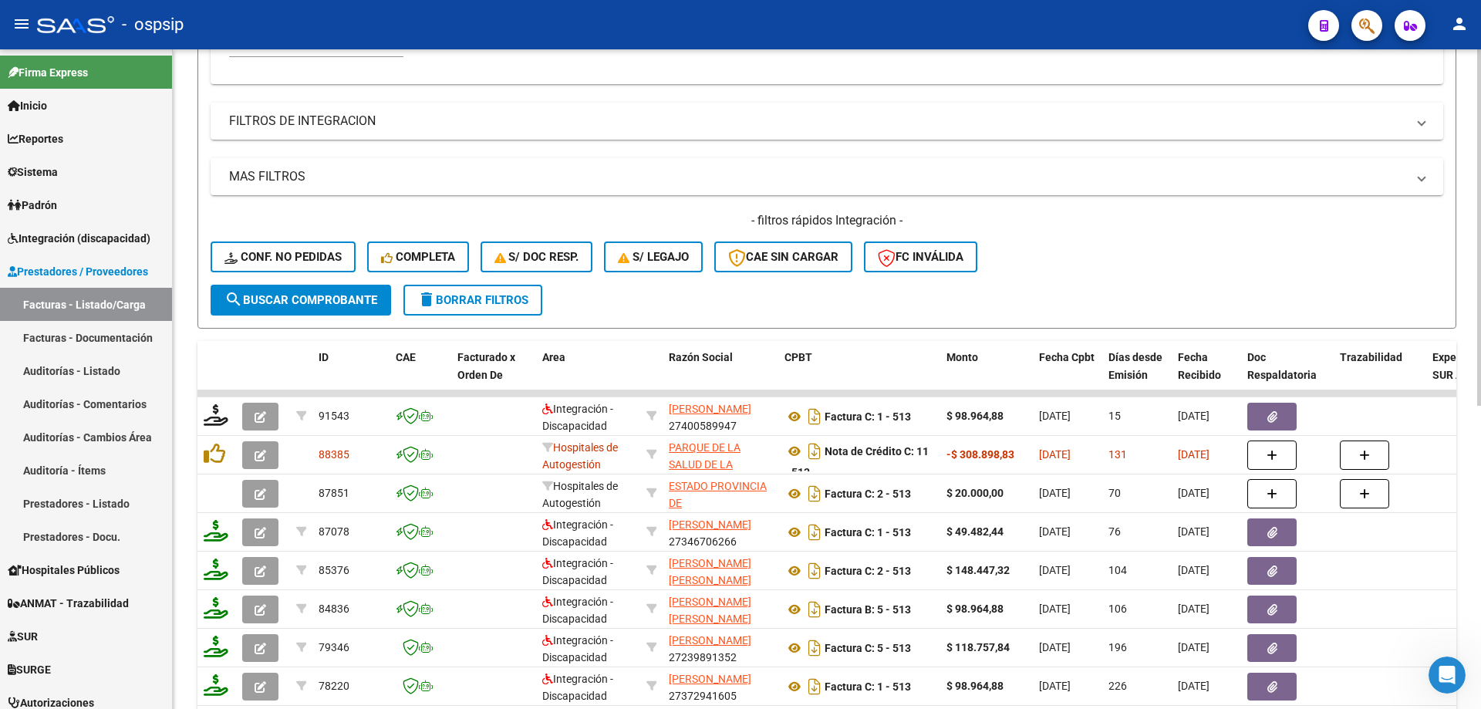
scroll to position [308, 0]
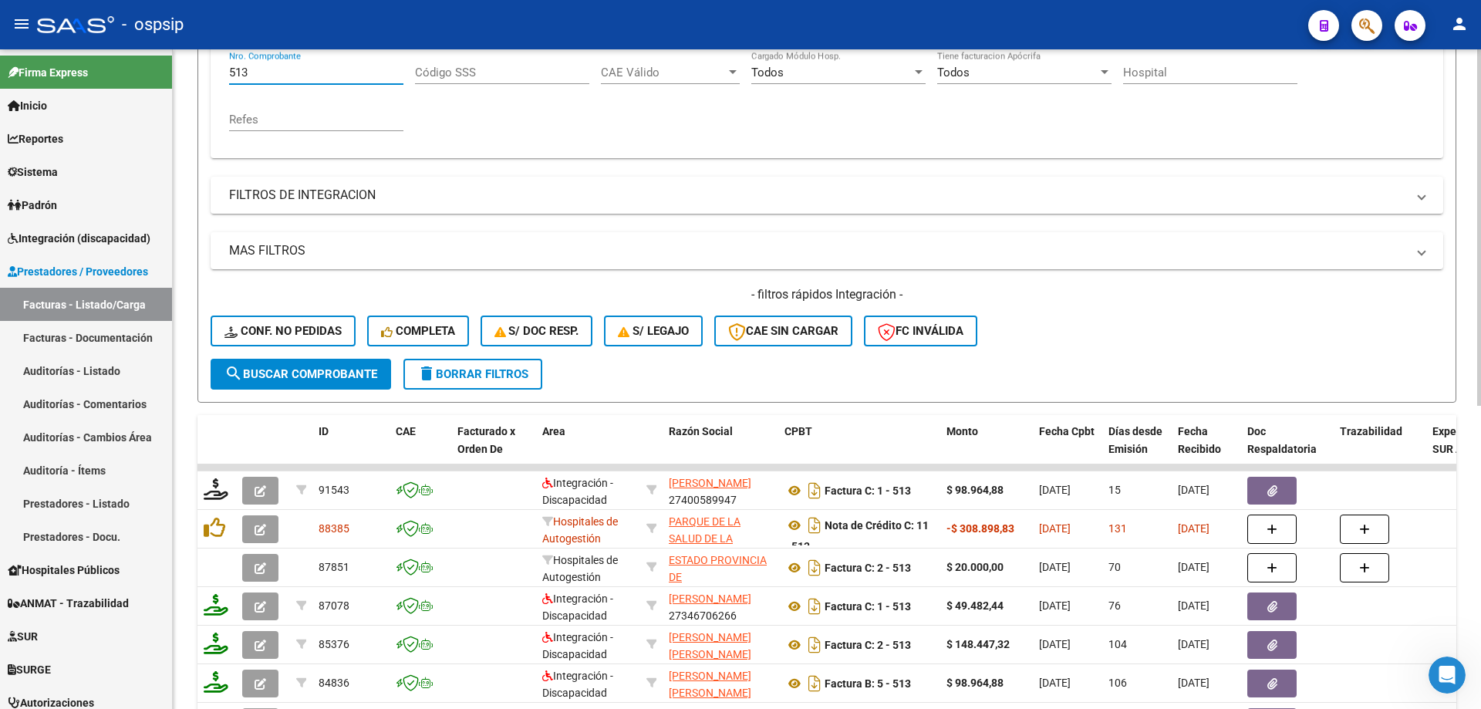
click at [278, 75] on input "513" at bounding box center [316, 73] width 174 height 14
type input "5"
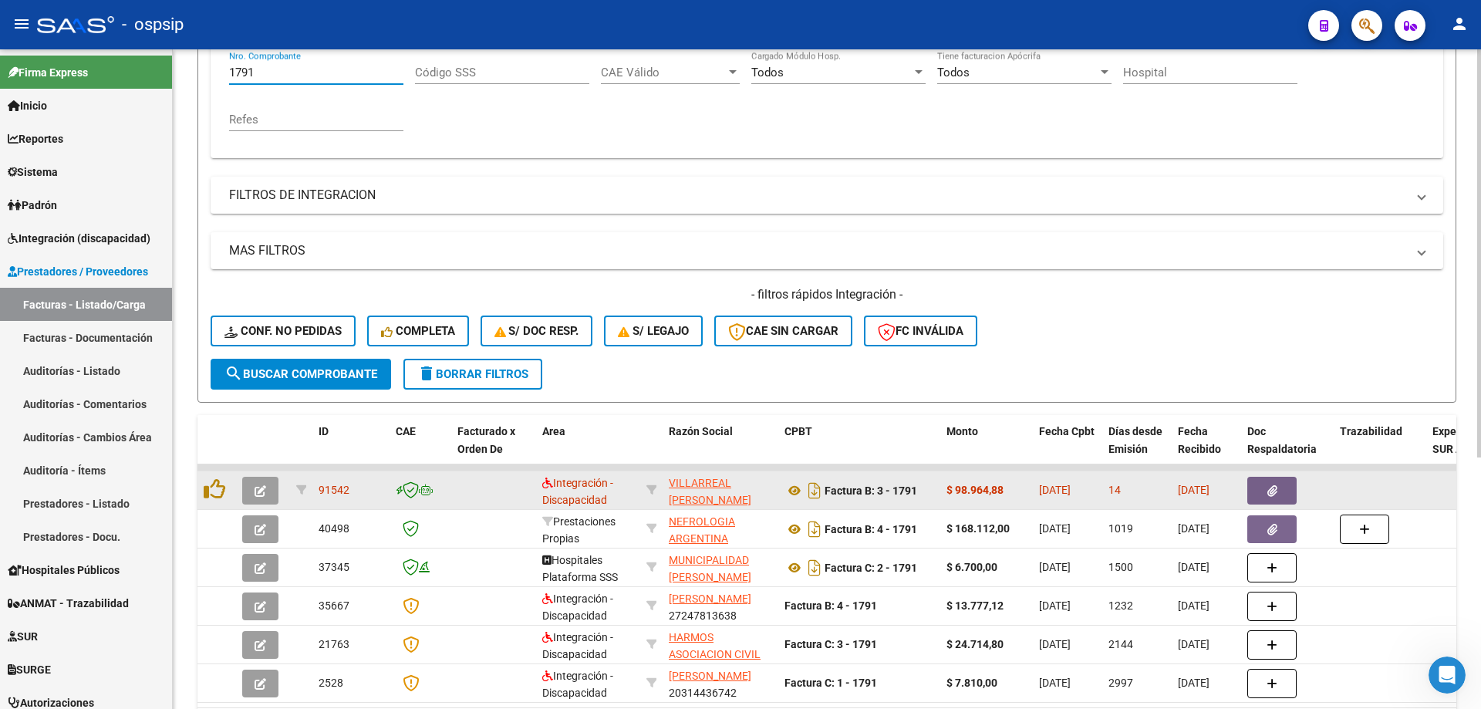
type input "1791"
click at [261, 491] on icon "button" at bounding box center [261, 491] width 12 height 12
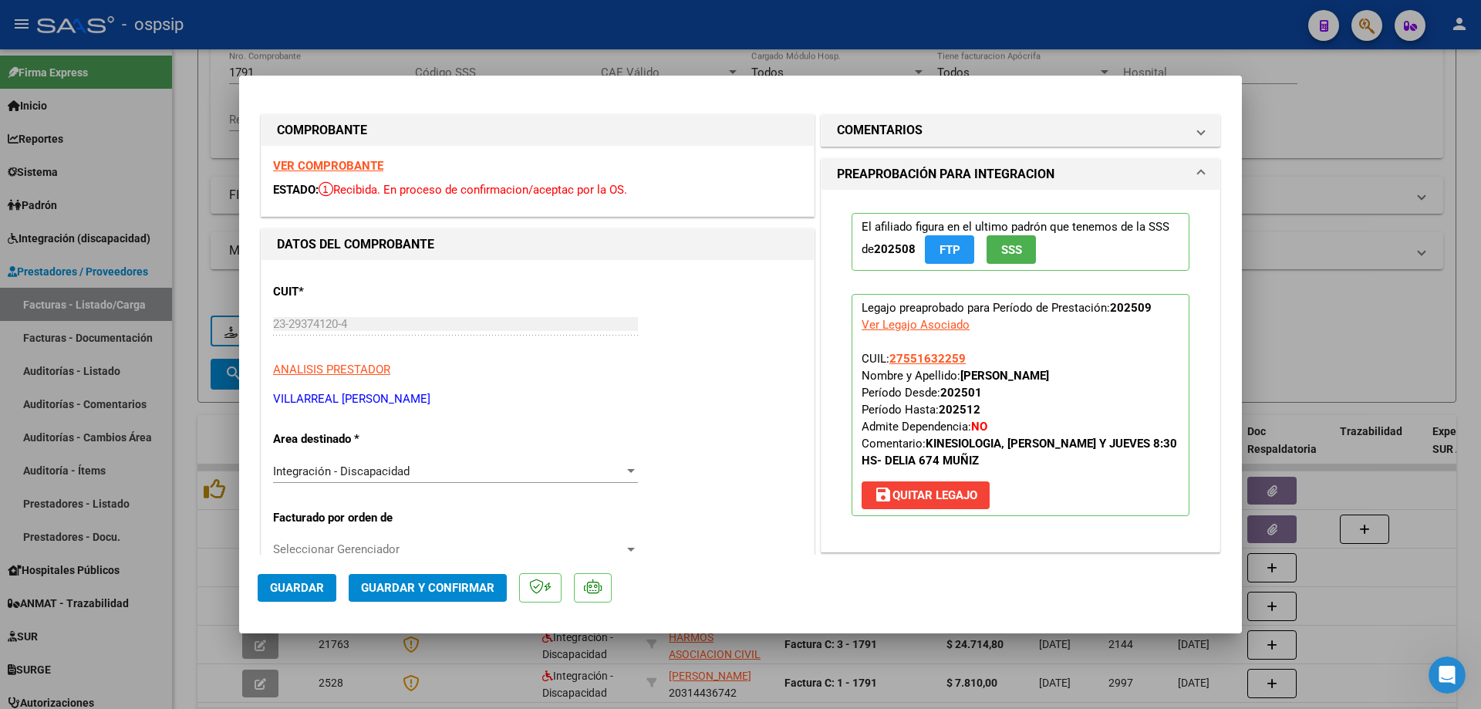
click at [1016, 259] on button "SSS" at bounding box center [1010, 249] width 49 height 29
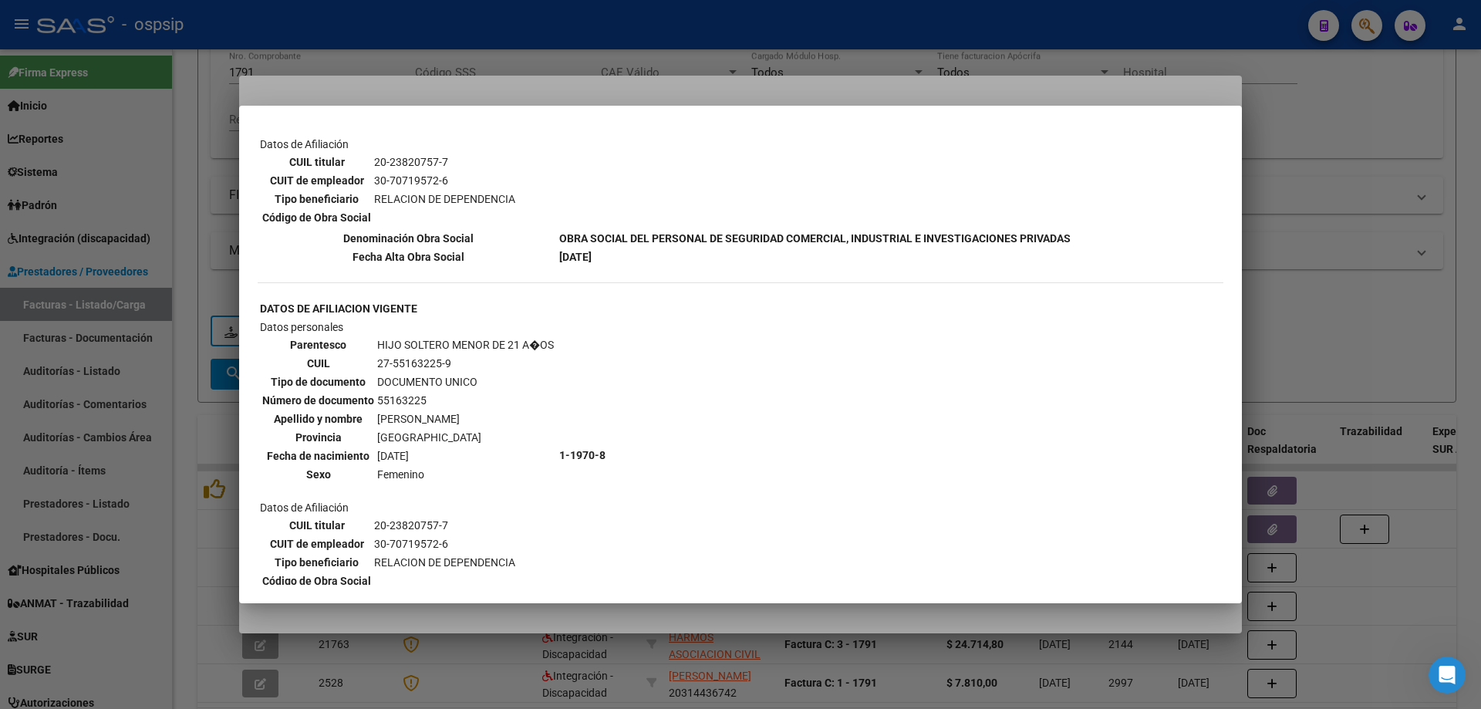
scroll to position [1157, 0]
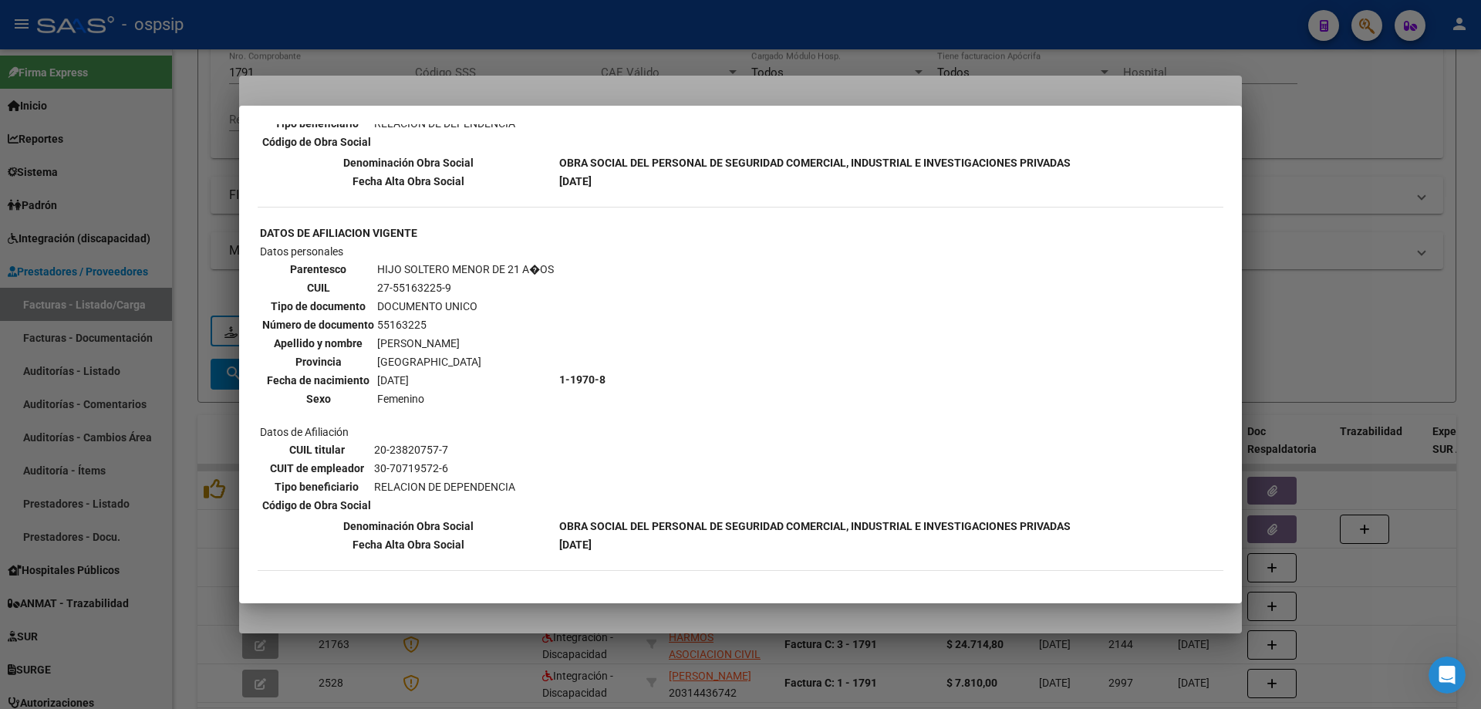
click at [1480, 347] on div at bounding box center [740, 354] width 1481 height 709
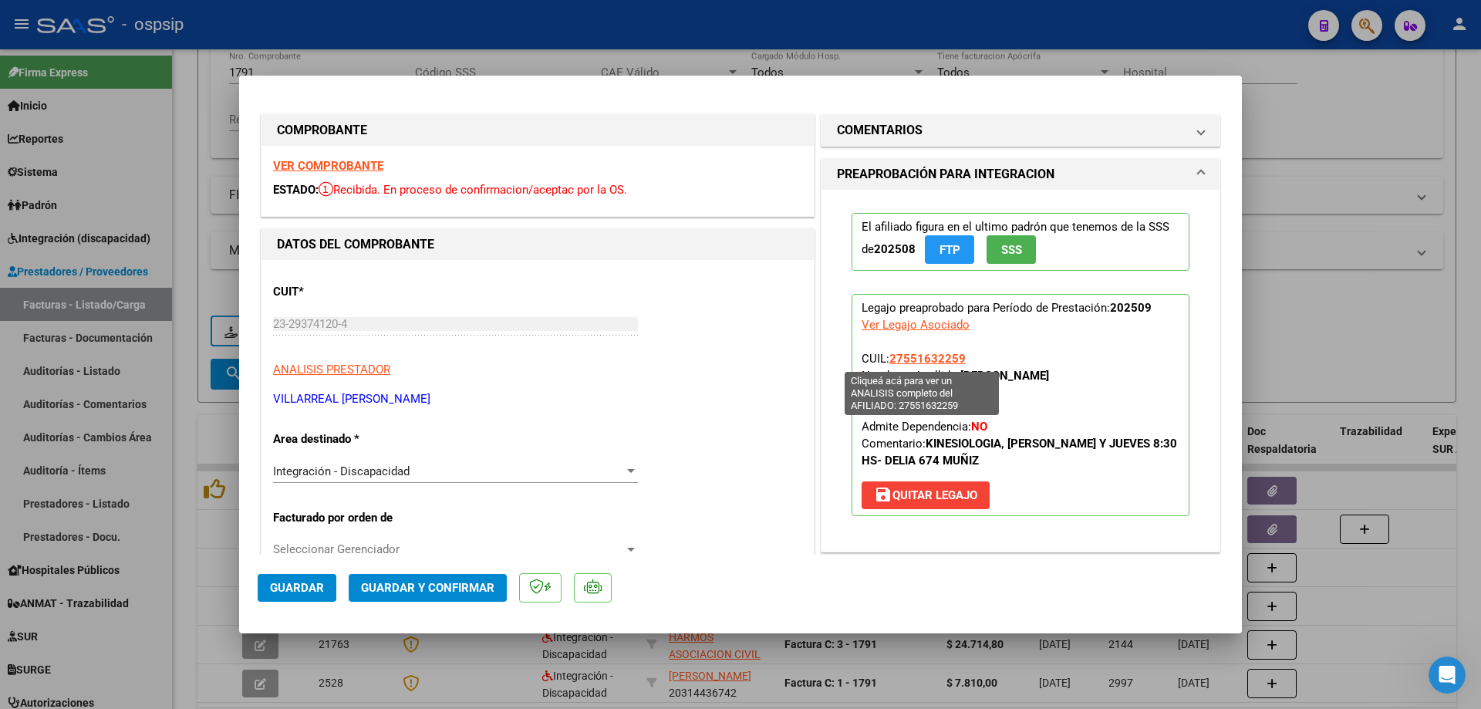
click at [936, 359] on span "27551632259" at bounding box center [927, 359] width 76 height 14
type textarea "27551632259"
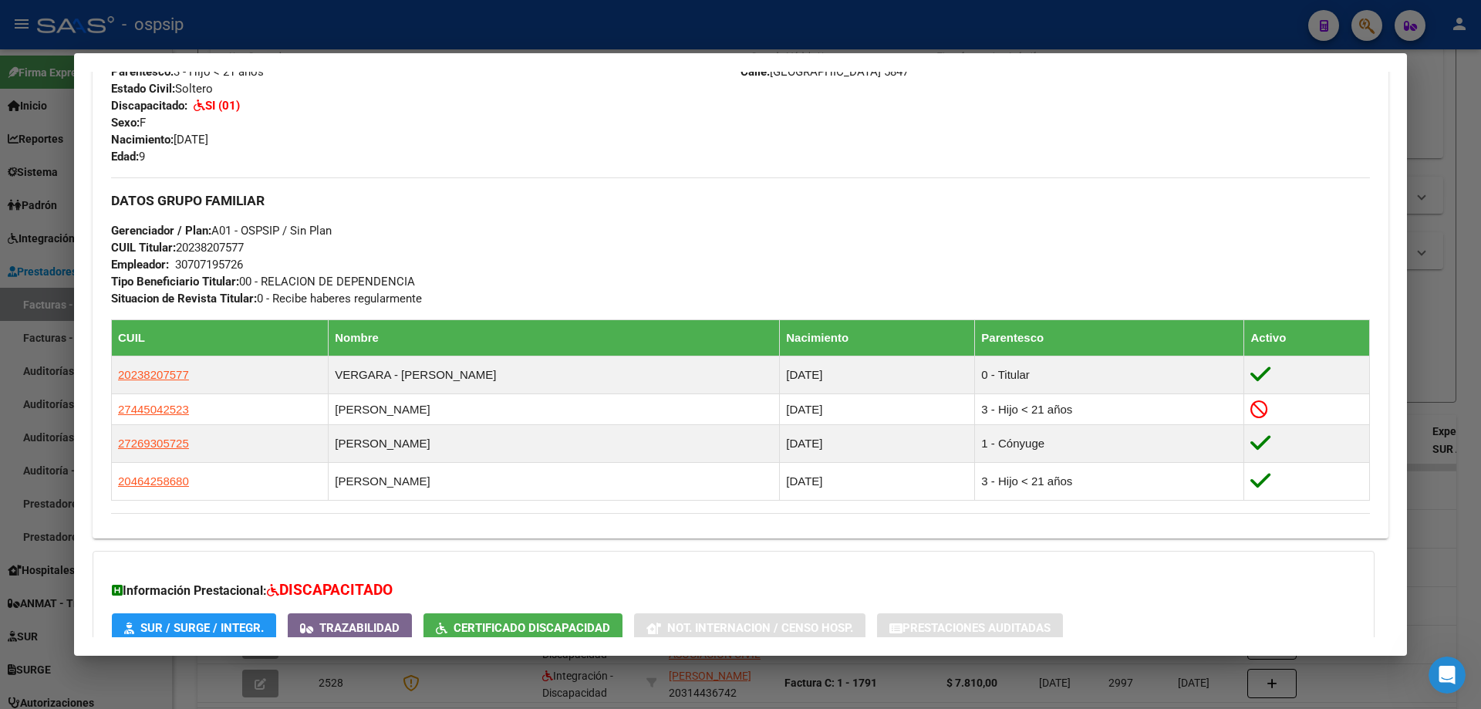
scroll to position [617, 0]
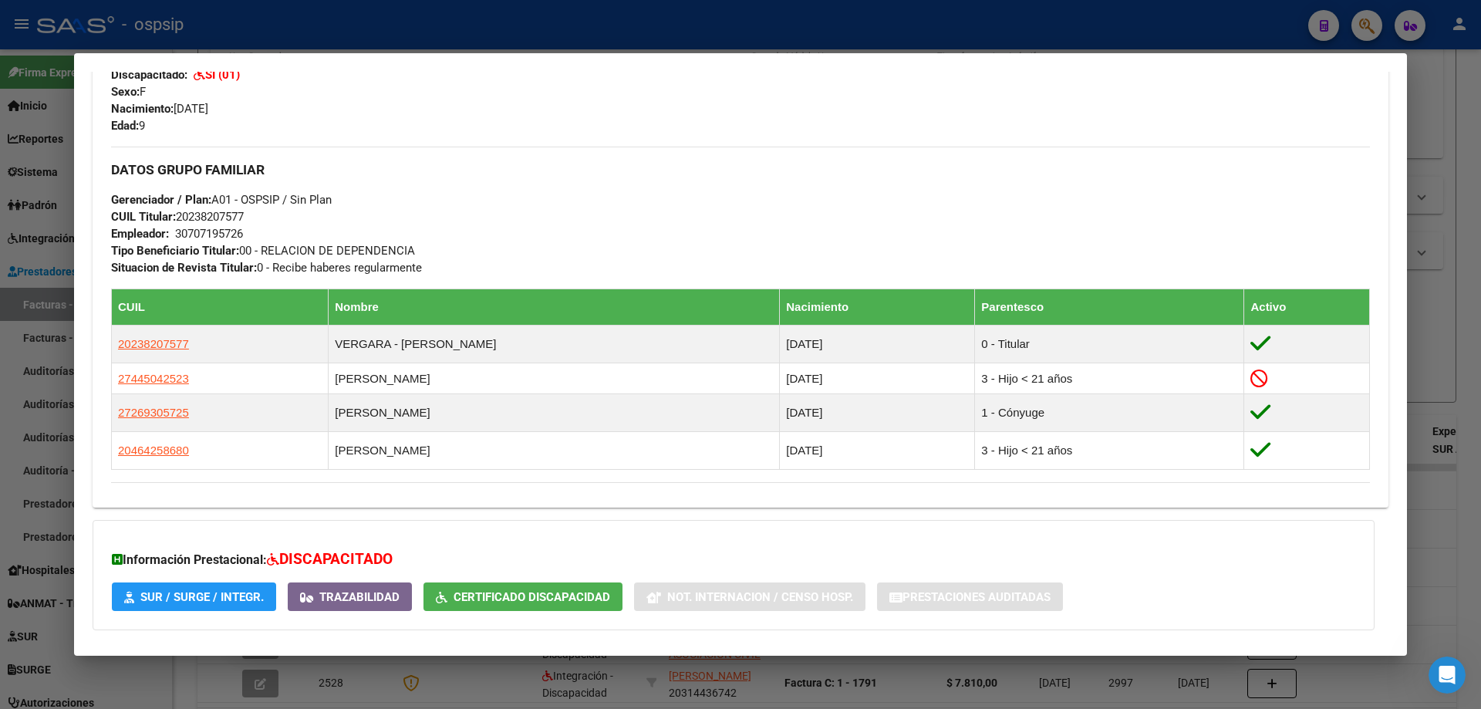
click at [1448, 342] on div at bounding box center [740, 354] width 1481 height 709
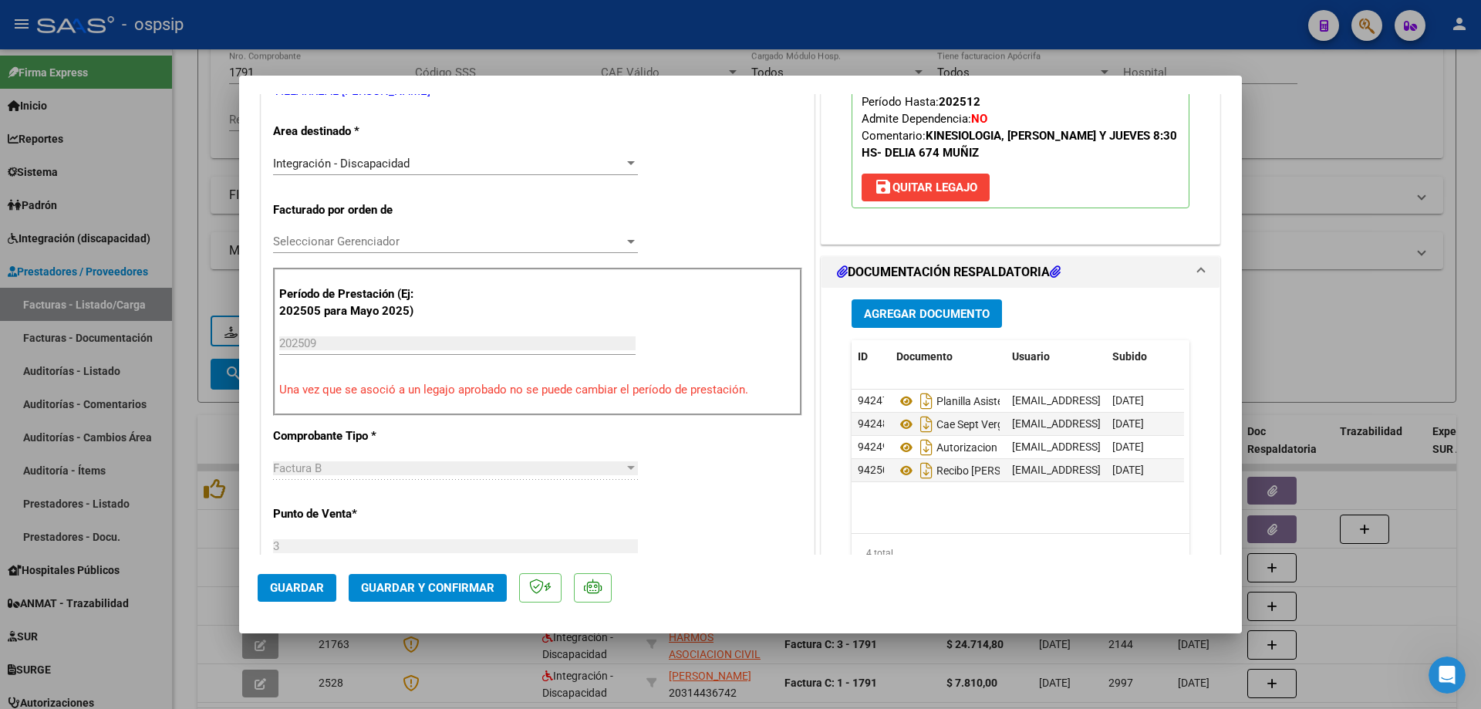
scroll to position [308, 0]
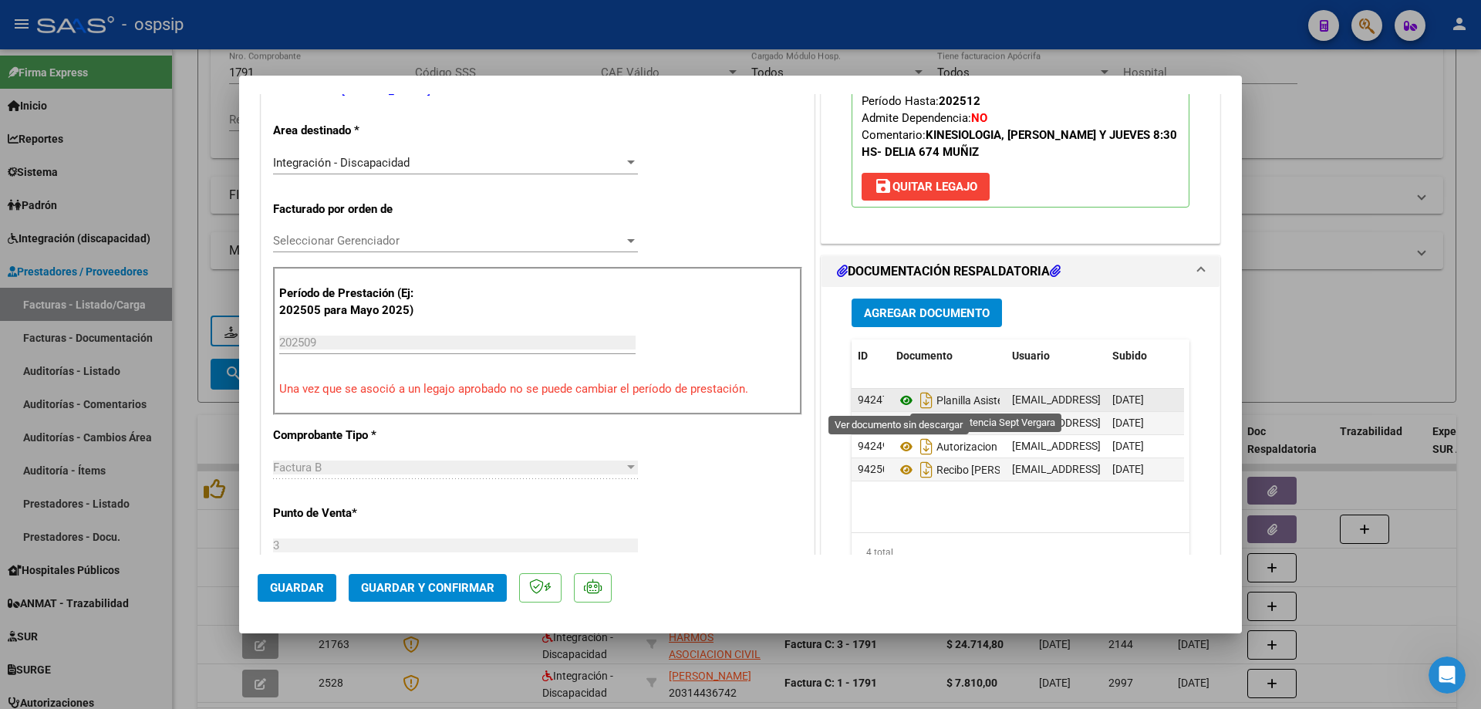
click at [902, 400] on icon at bounding box center [906, 400] width 20 height 19
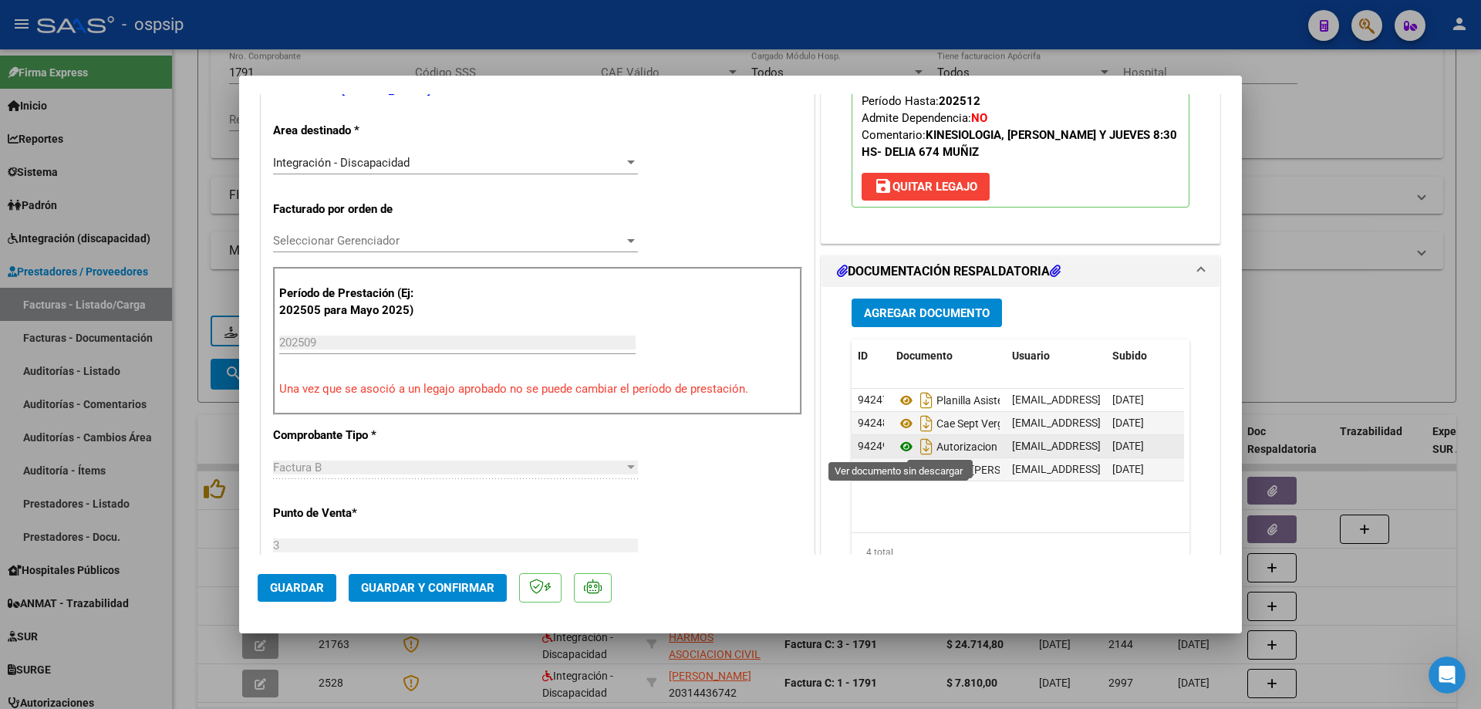
click at [901, 443] on icon at bounding box center [906, 446] width 20 height 19
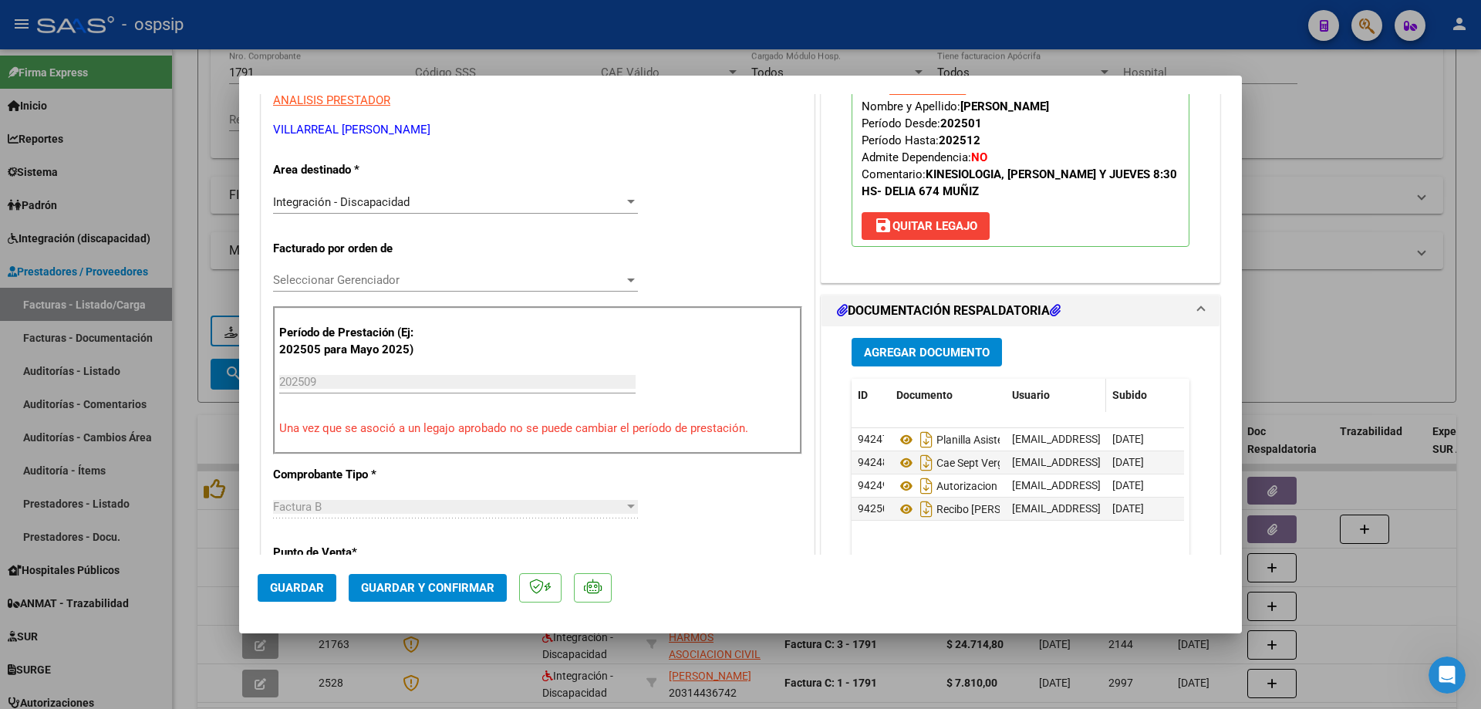
scroll to position [231, 0]
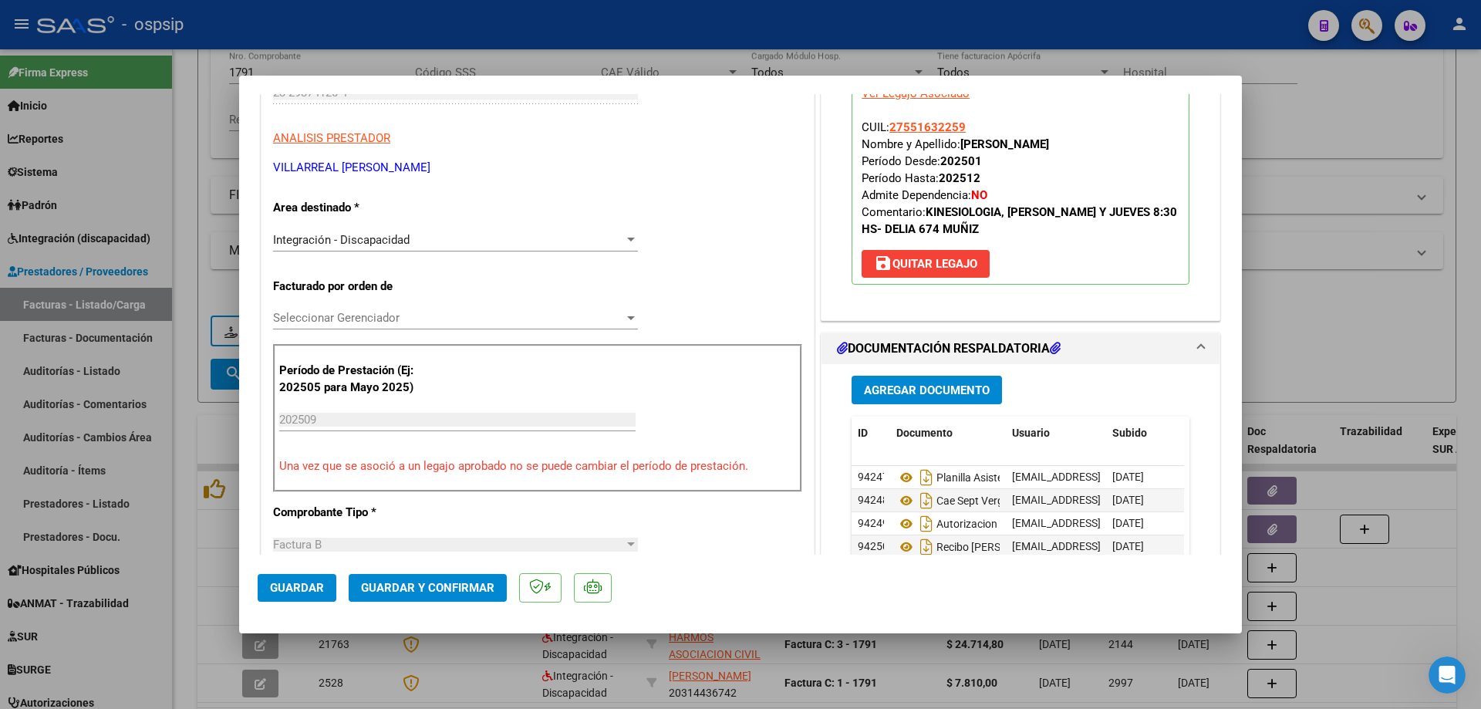
click at [438, 591] on span "Guardar y Confirmar" at bounding box center [427, 588] width 133 height 14
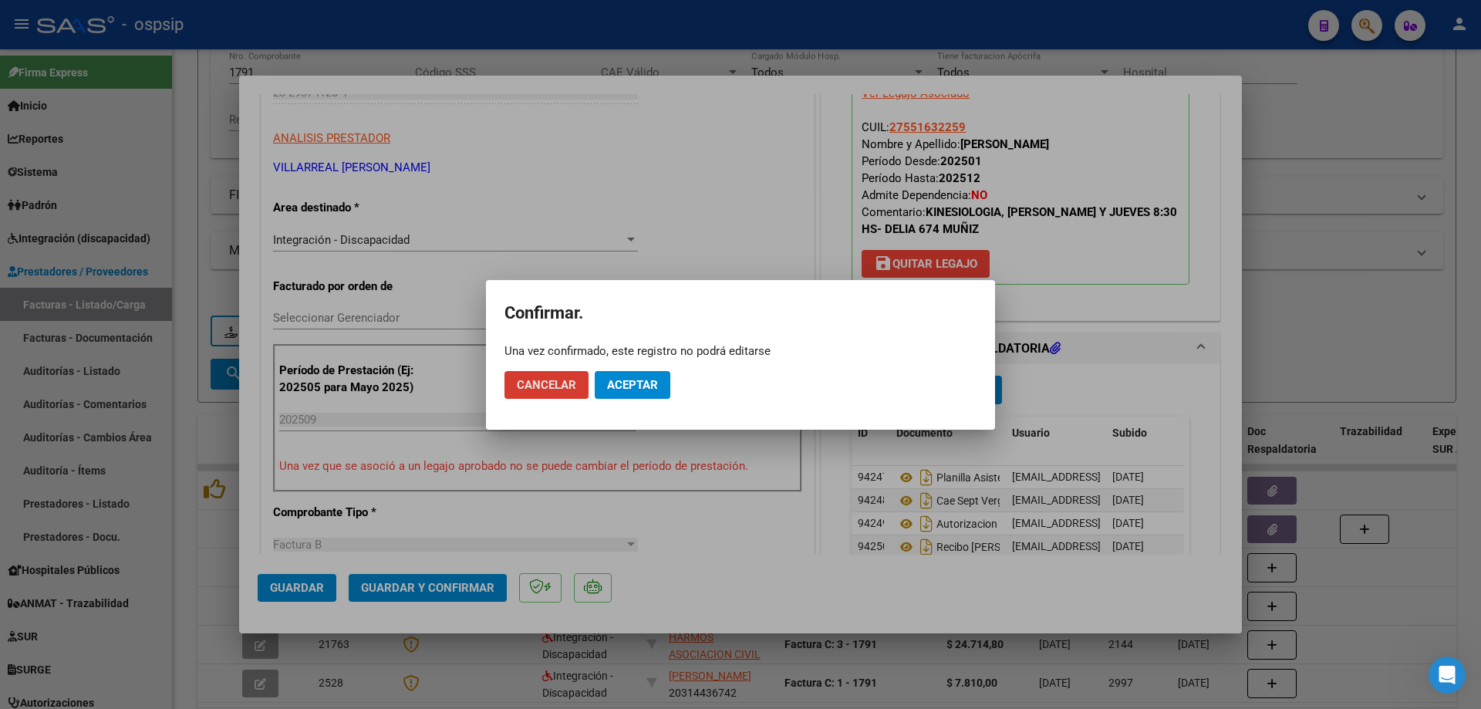
click at [646, 387] on span "Aceptar" at bounding box center [632, 385] width 51 height 14
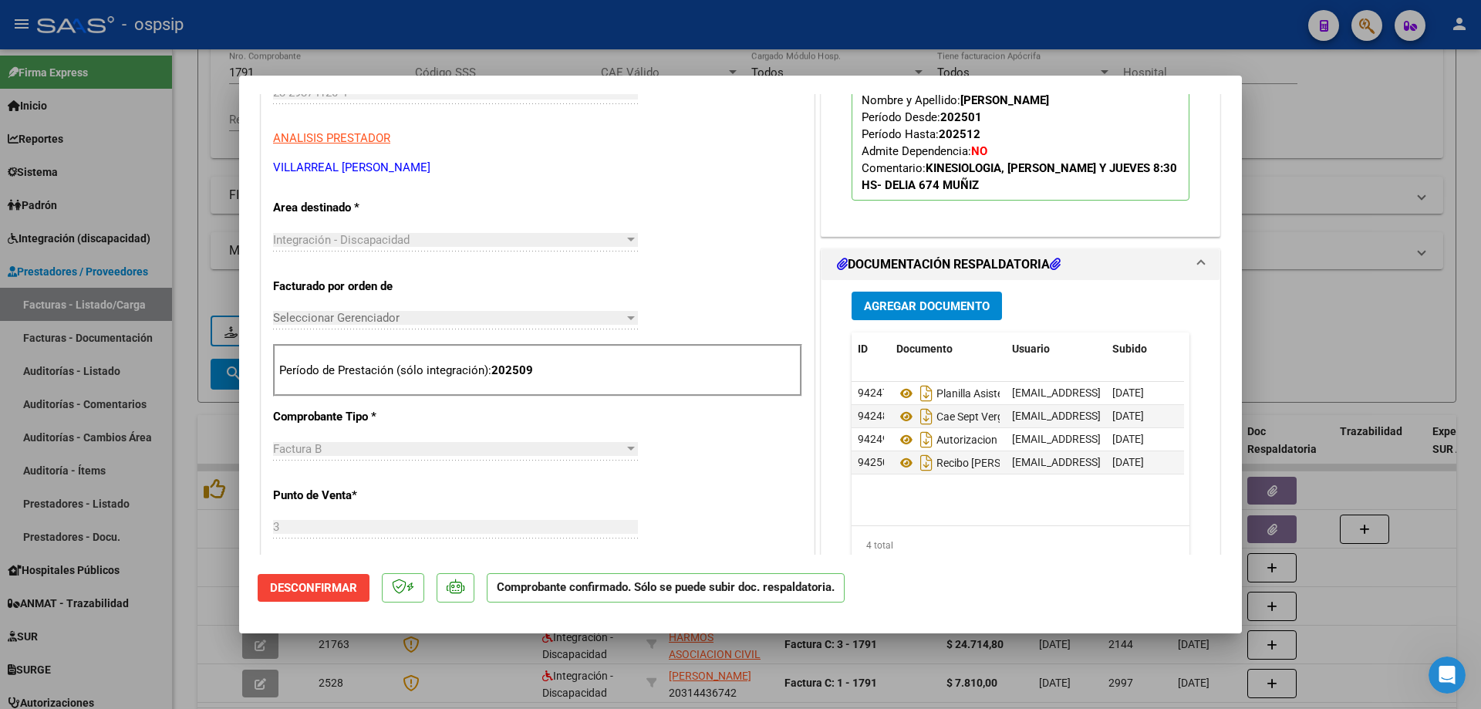
click at [1320, 358] on div at bounding box center [740, 354] width 1481 height 709
type input "$ 0,00"
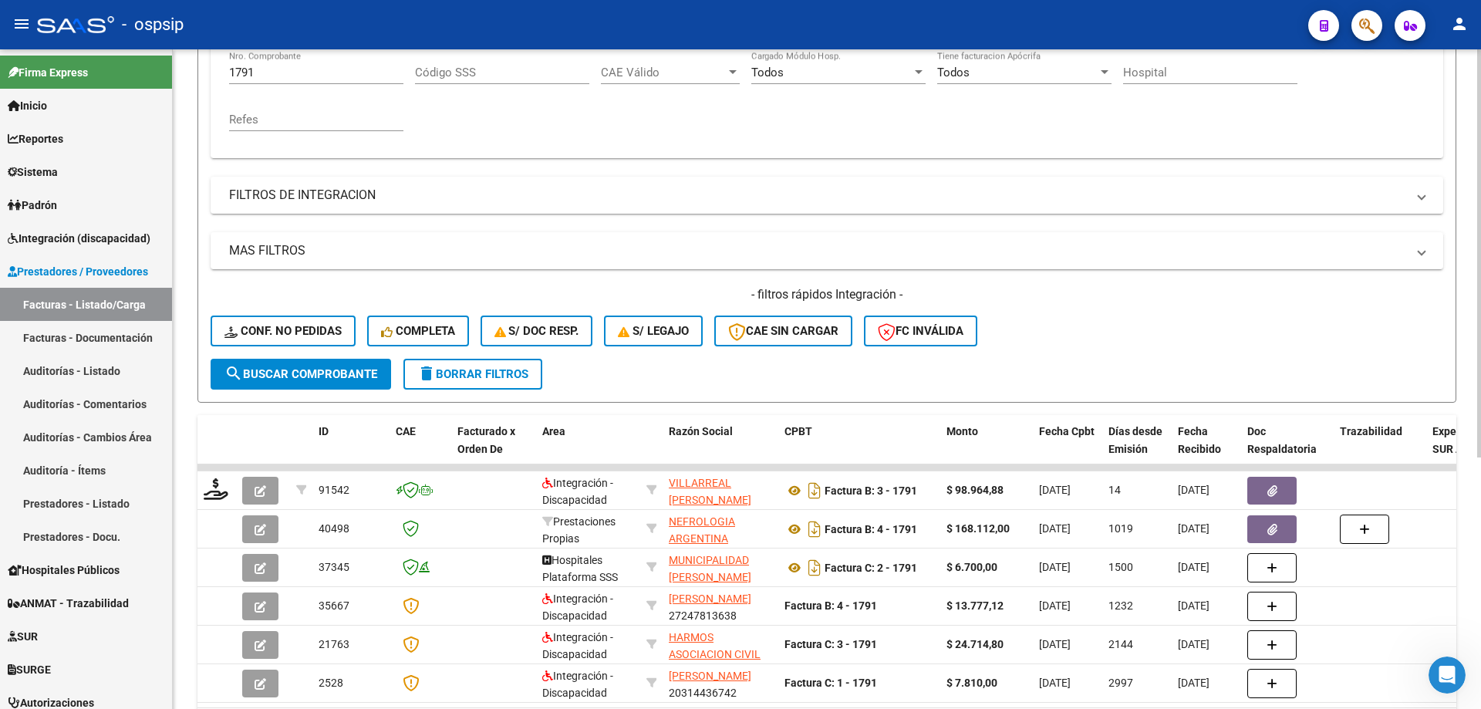
click at [264, 69] on input "1791" at bounding box center [316, 73] width 174 height 14
type input "1"
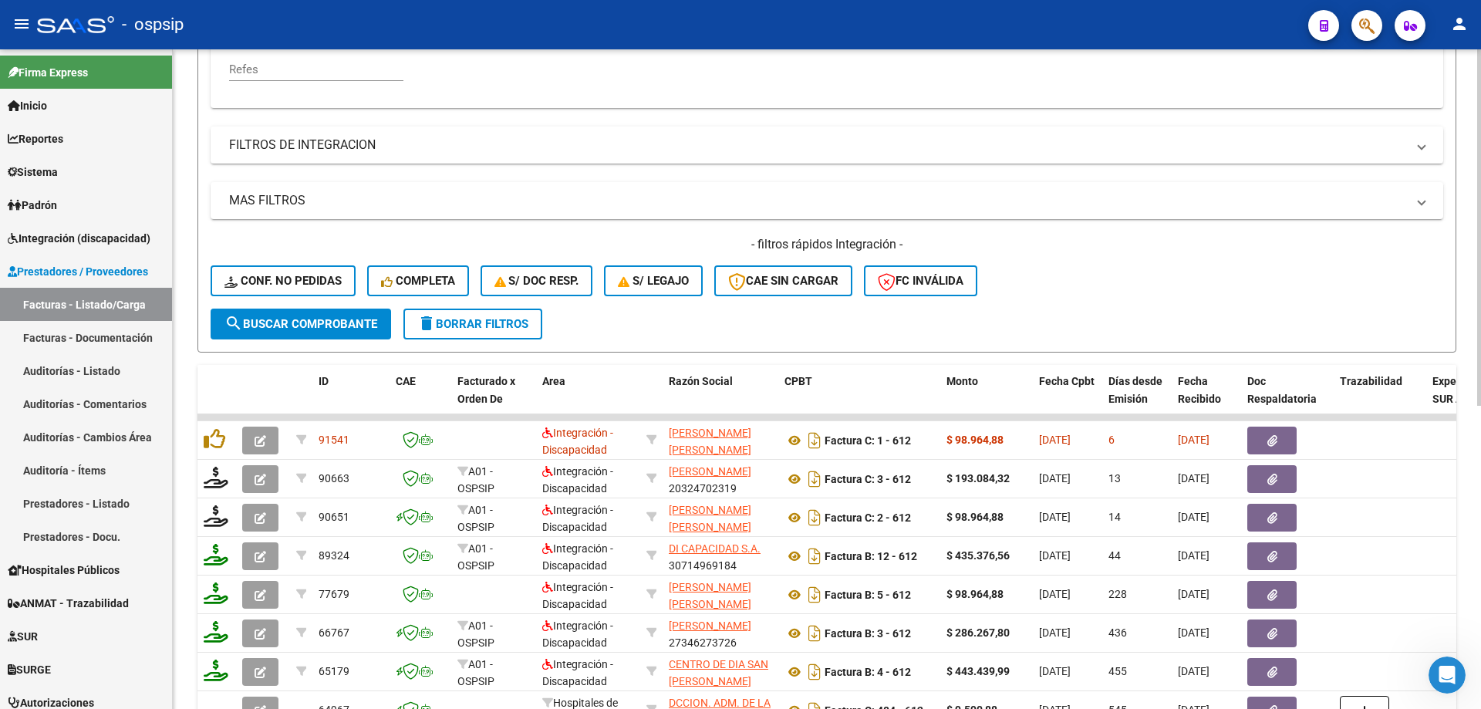
scroll to position [386, 0]
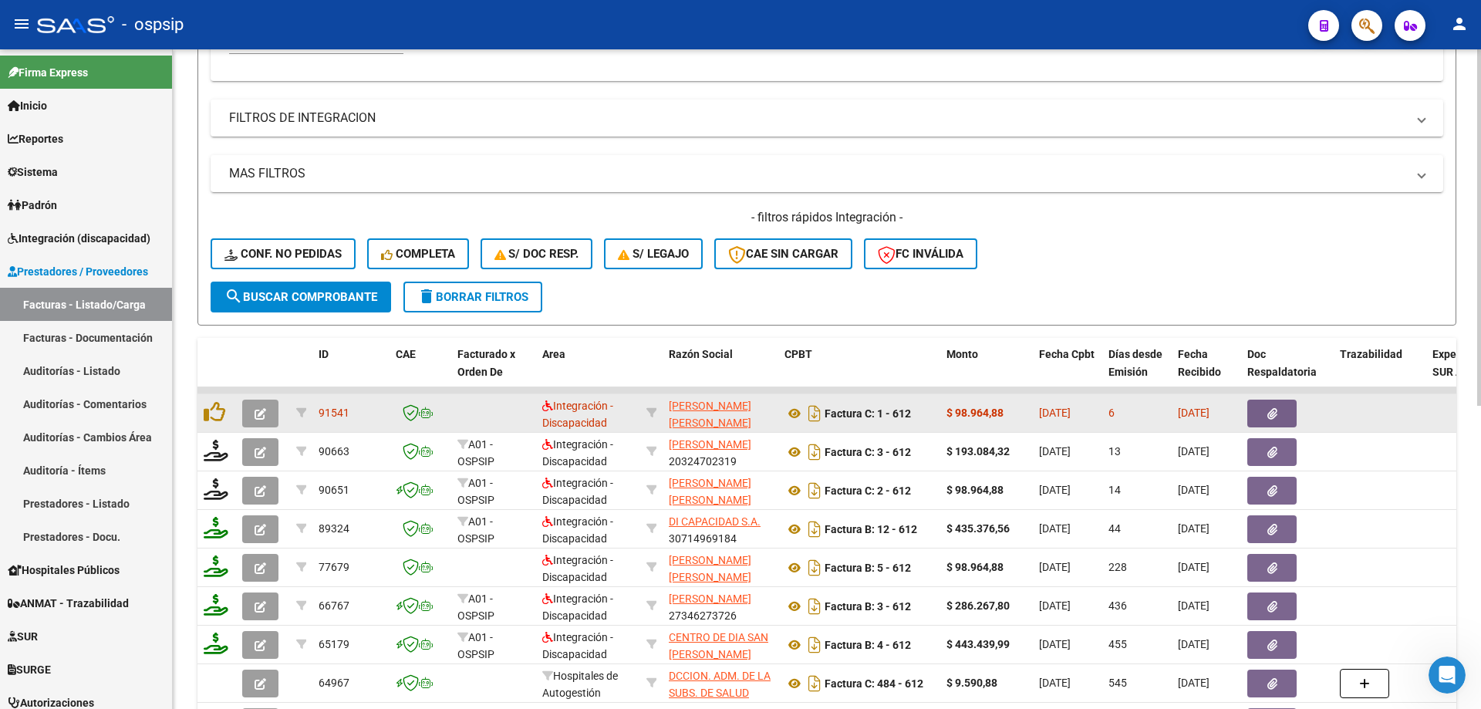
type input "612"
click at [258, 408] on icon "button" at bounding box center [261, 414] width 12 height 12
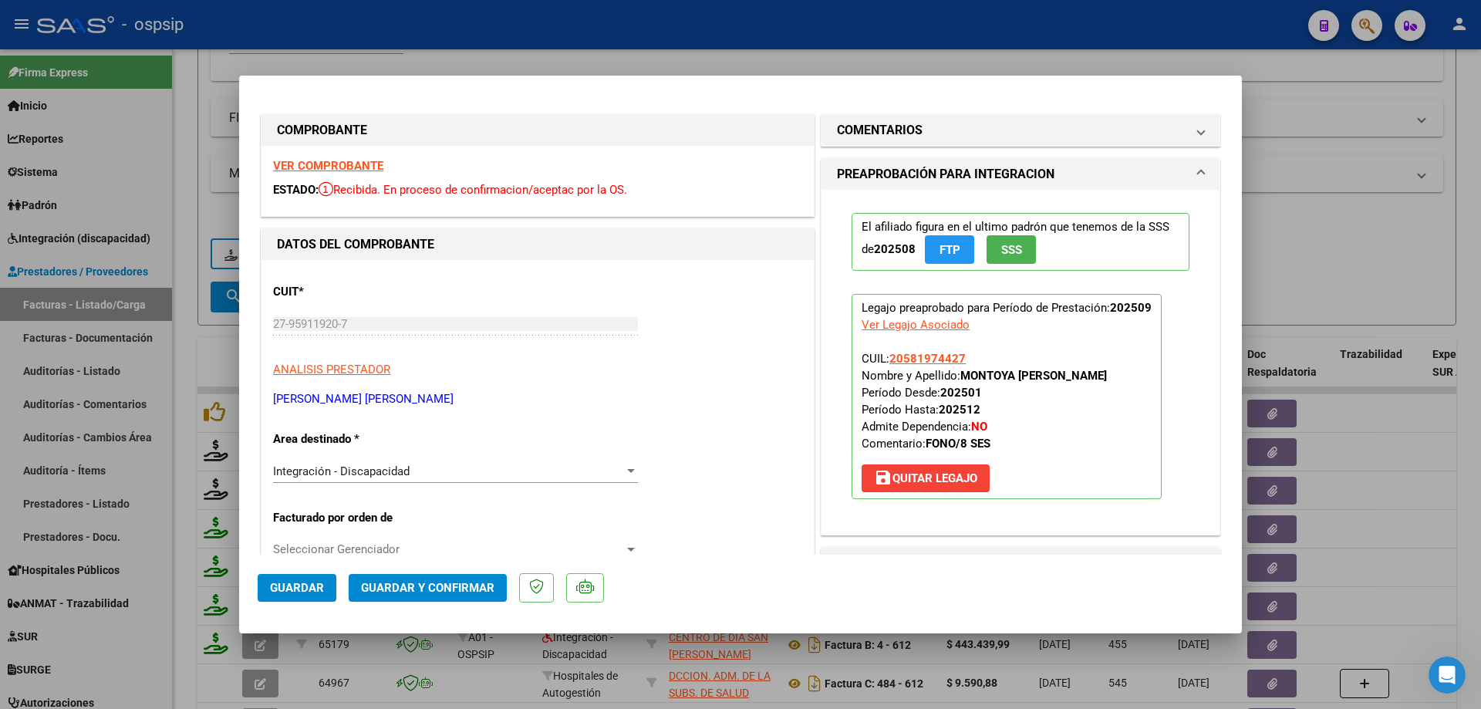
click at [999, 260] on button "SSS" at bounding box center [1010, 249] width 49 height 29
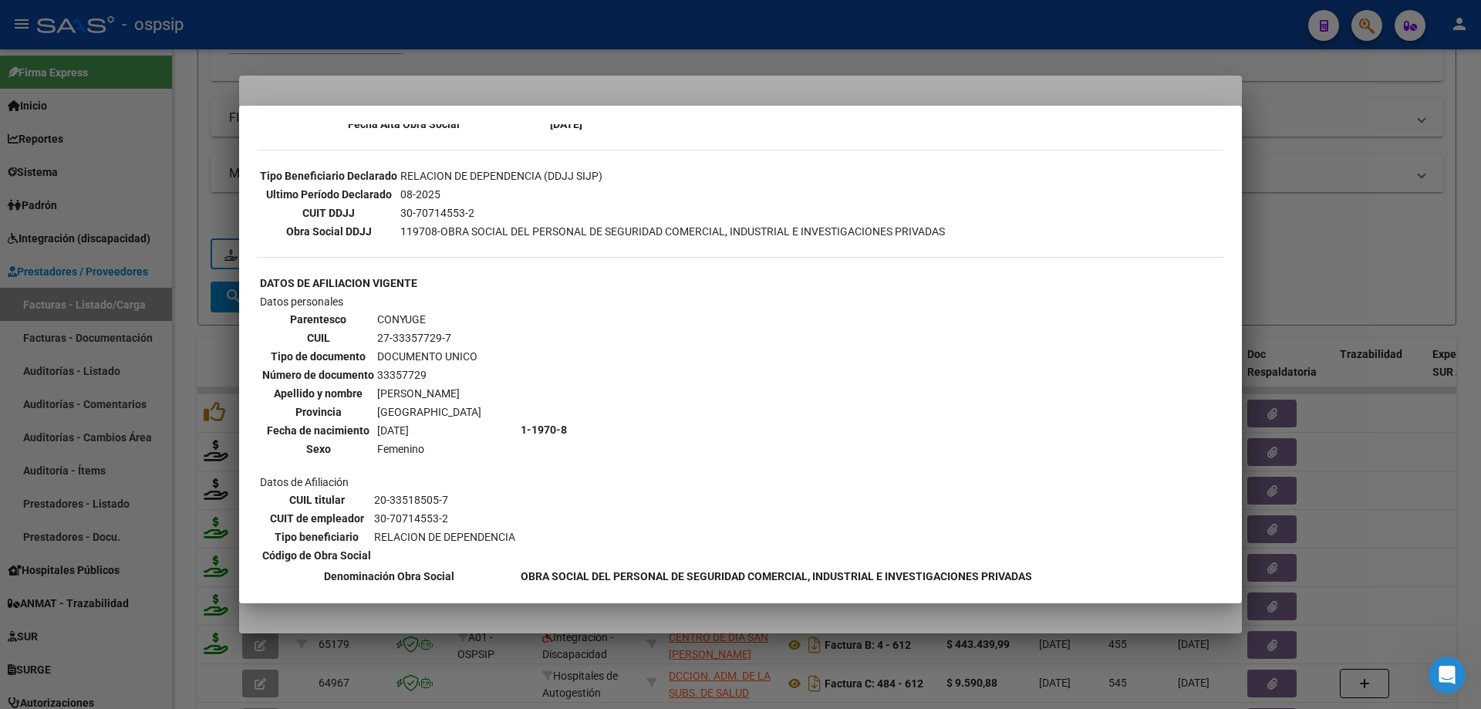
scroll to position [0, 0]
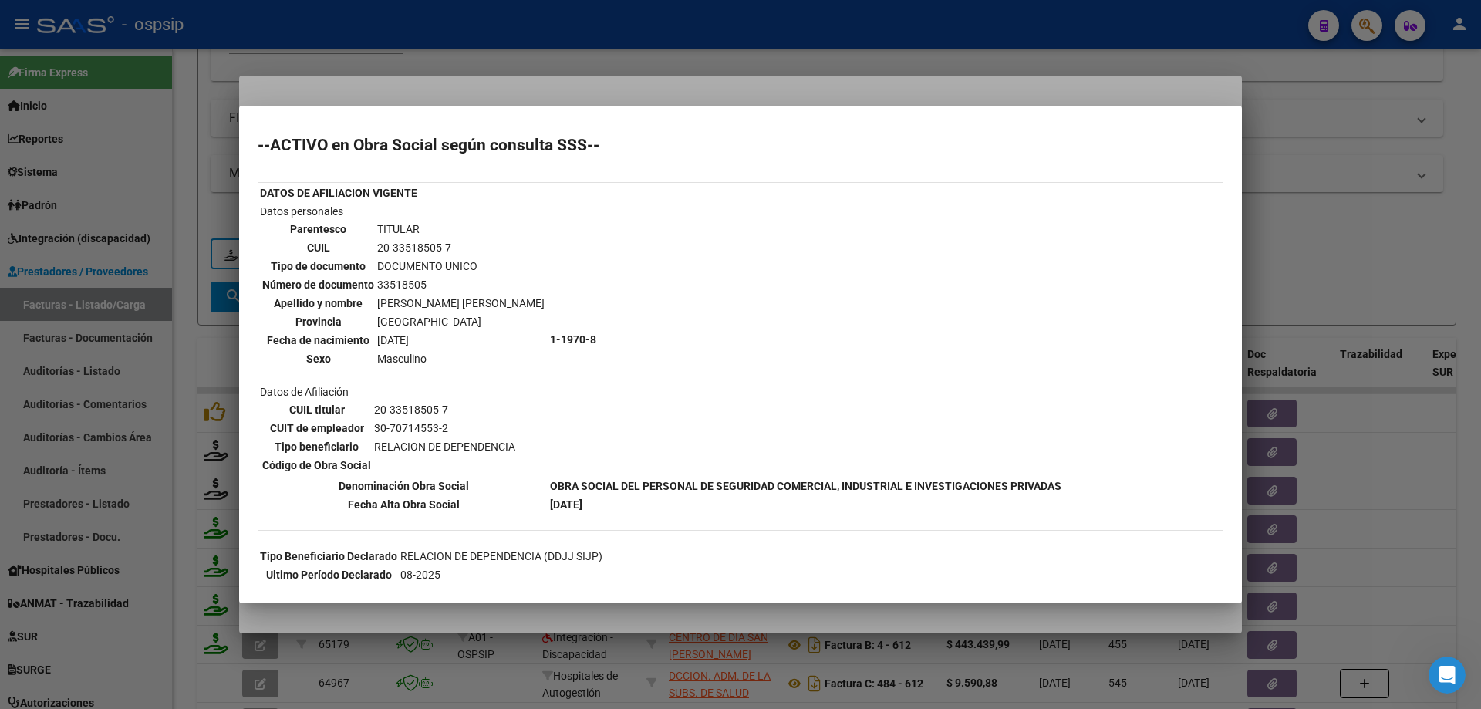
click at [1454, 204] on div at bounding box center [740, 354] width 1481 height 709
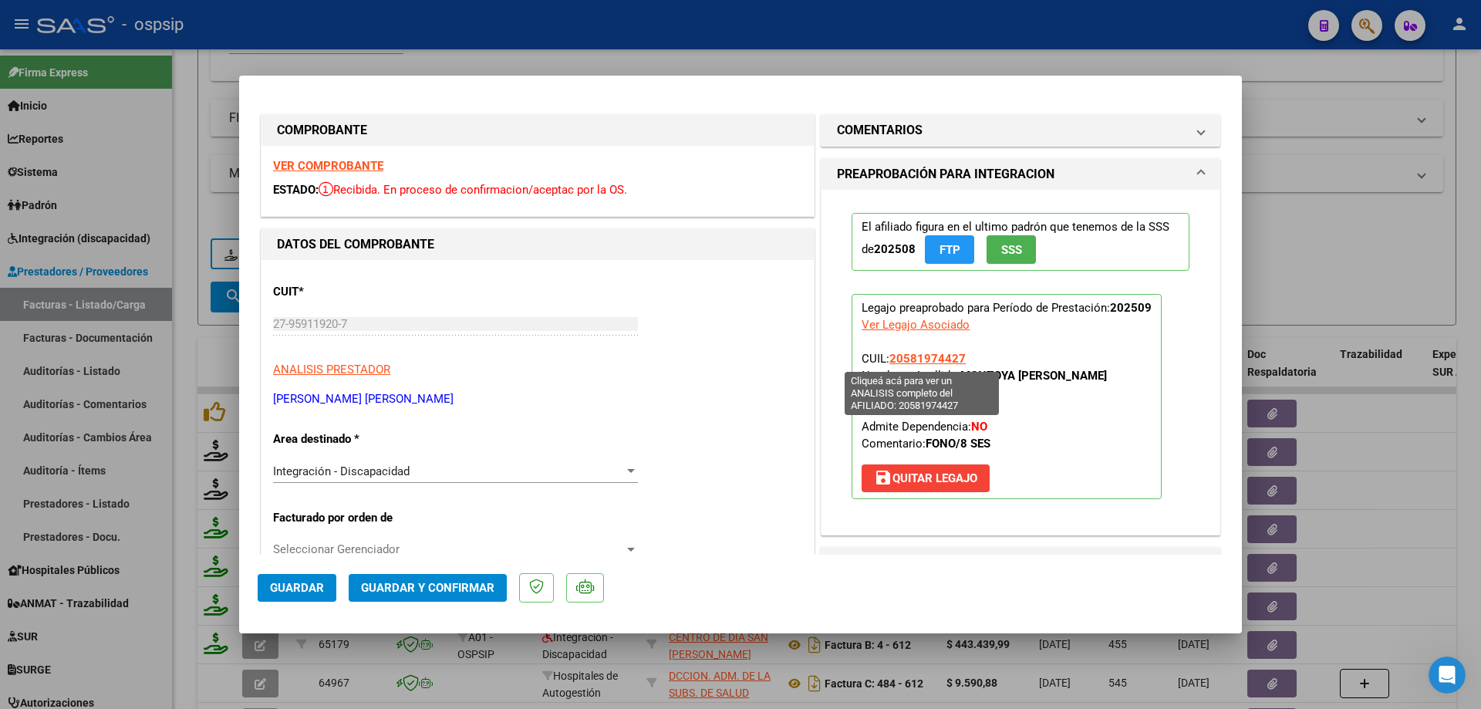
click at [945, 353] on span "20581974427" at bounding box center [927, 359] width 76 height 14
type textarea "20581974427"
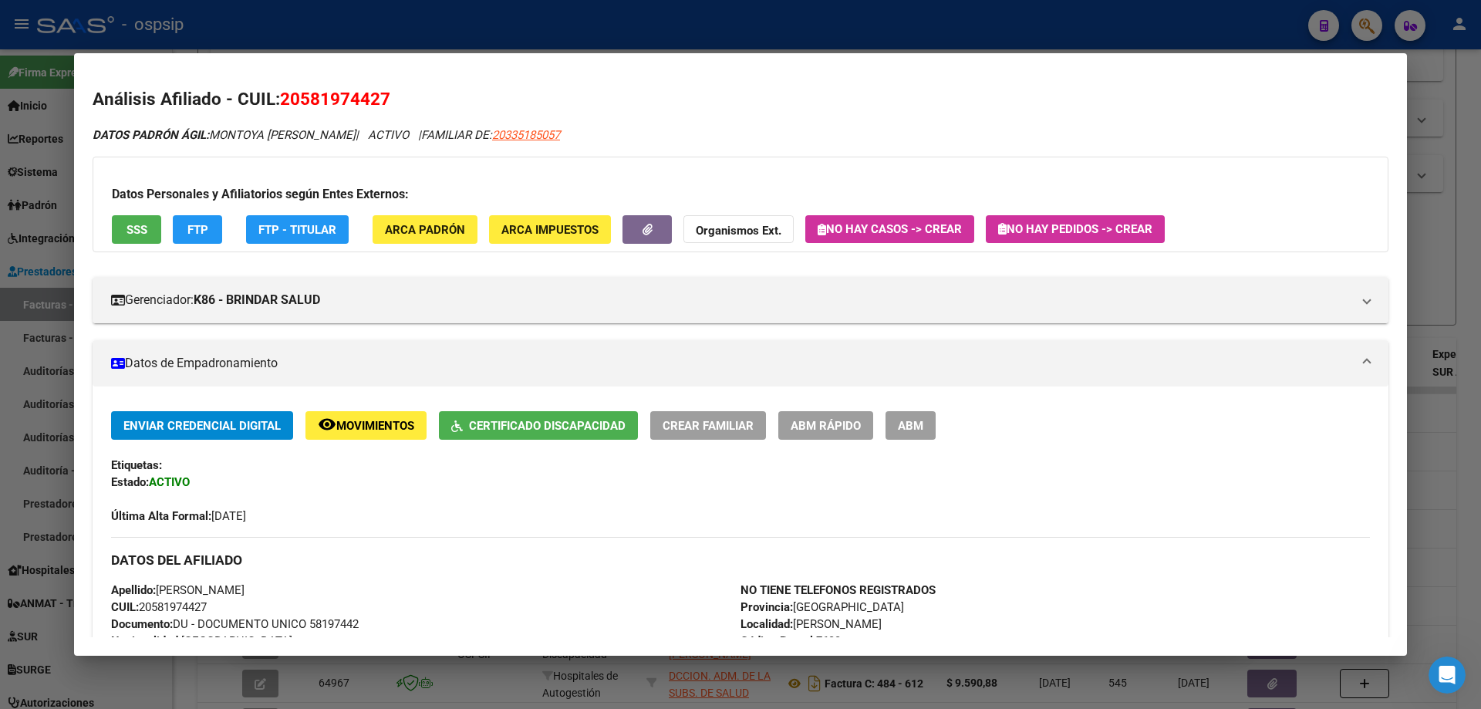
click at [1448, 217] on div at bounding box center [740, 354] width 1481 height 709
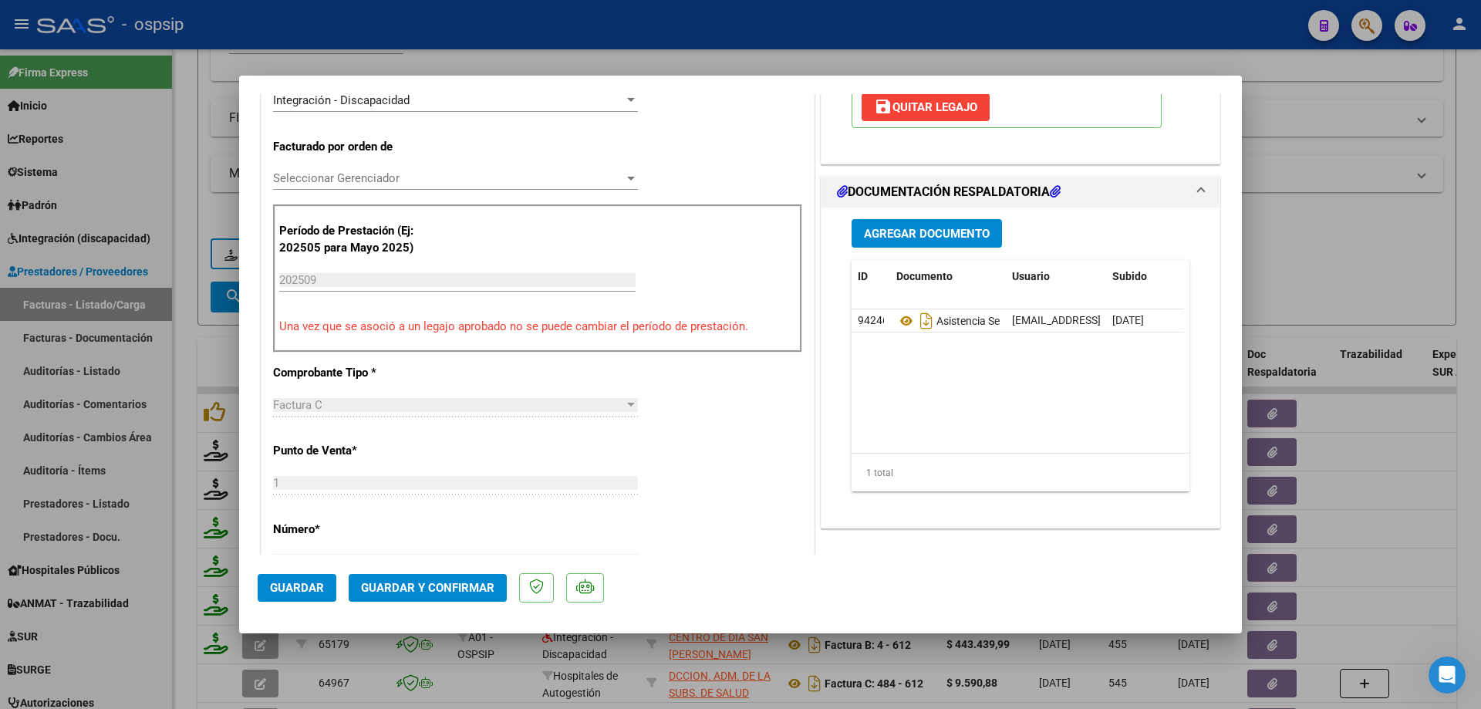
scroll to position [386, 0]
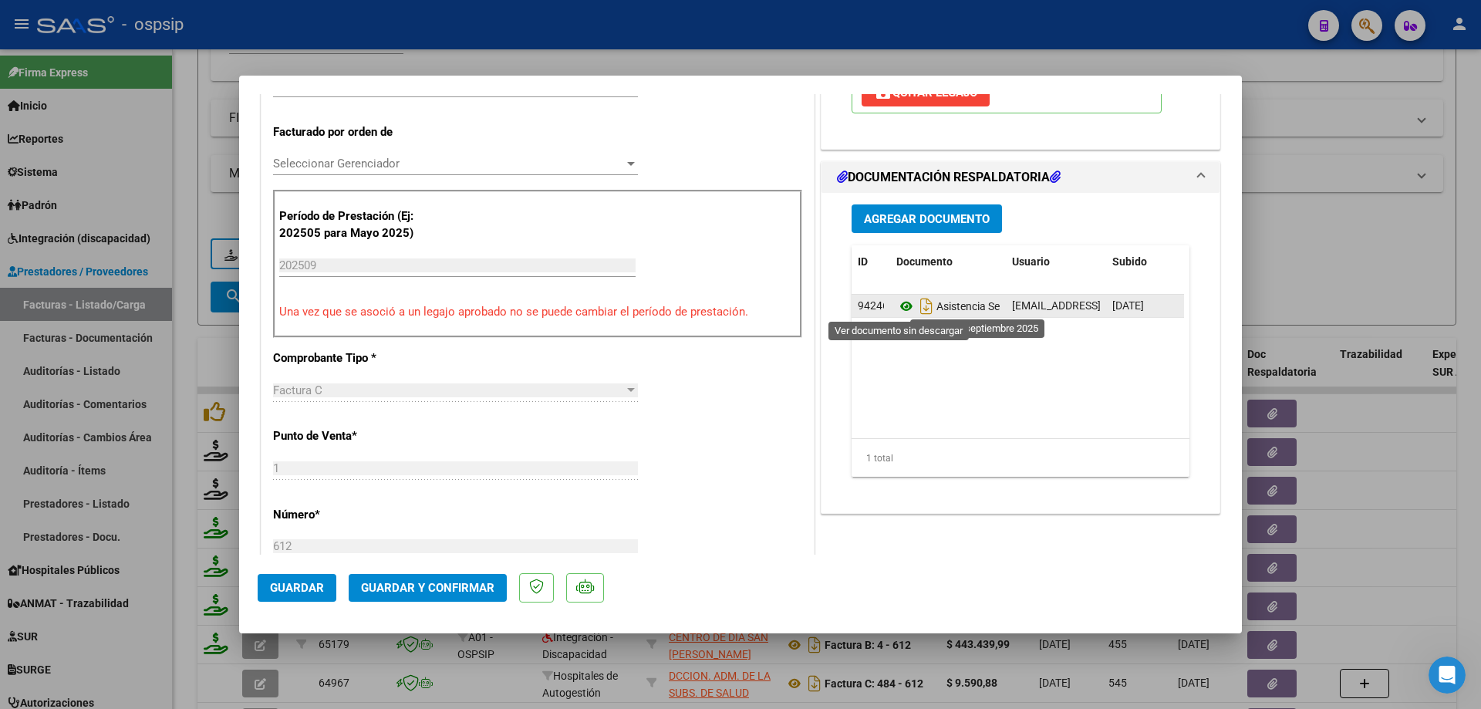
click at [896, 302] on icon at bounding box center [906, 306] width 20 height 19
click at [901, 306] on icon at bounding box center [906, 306] width 20 height 19
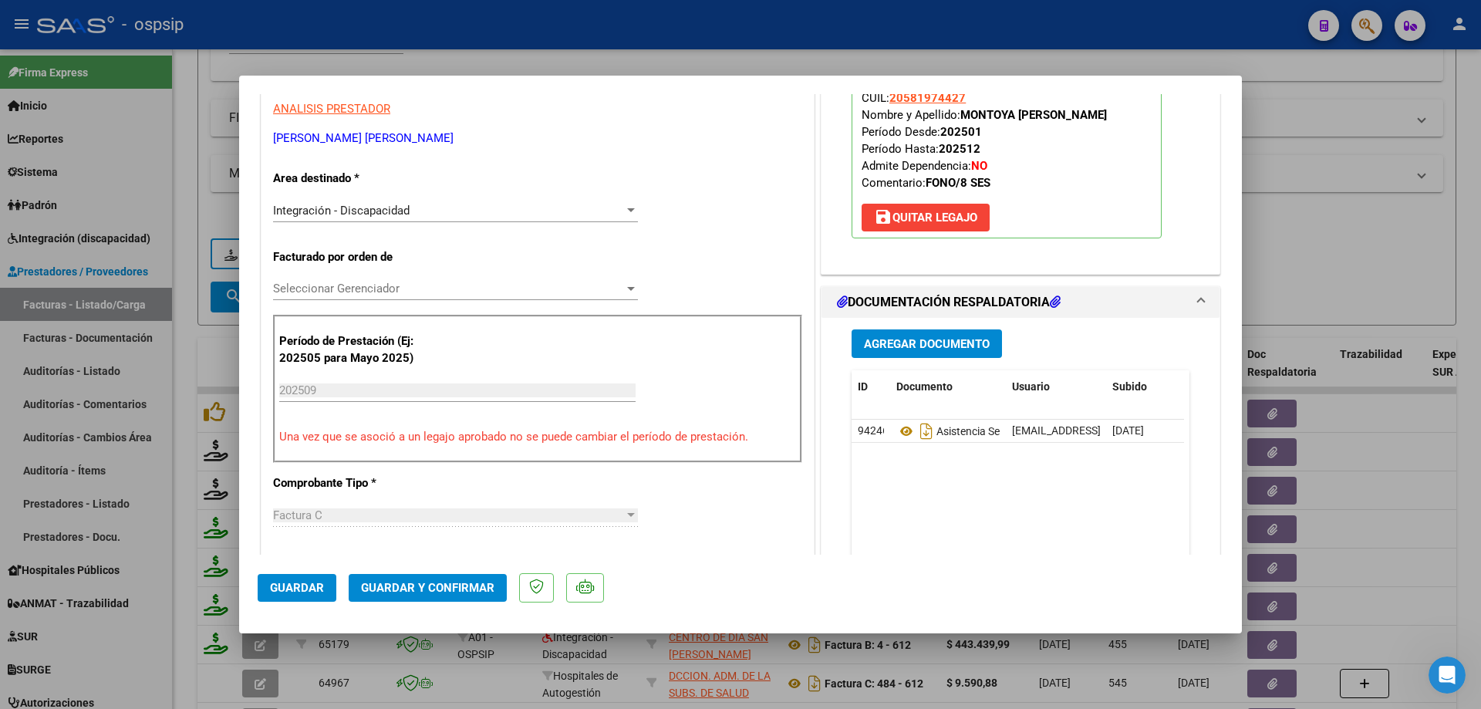
scroll to position [154, 0]
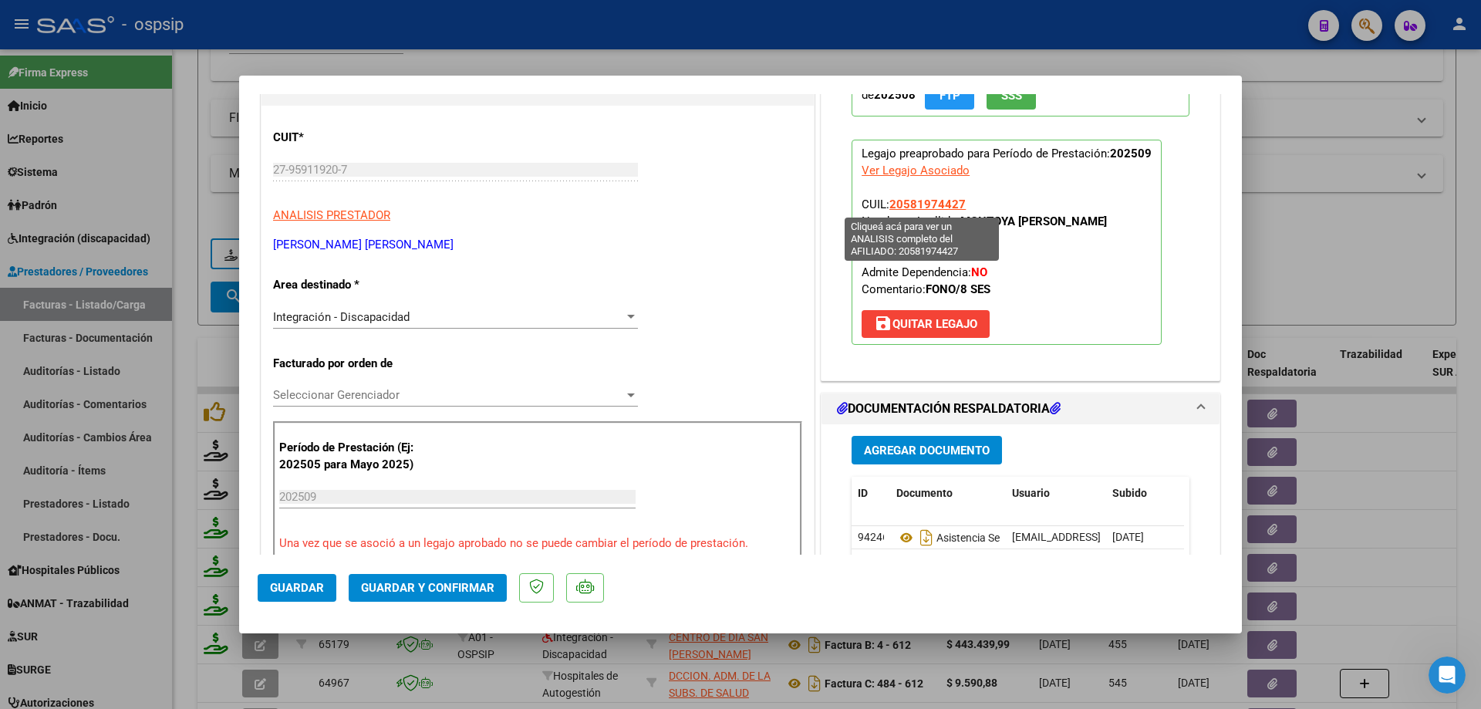
drag, startPoint x: 963, startPoint y: 199, endPoint x: 886, endPoint y: 200, distance: 77.1
click at [886, 200] on p "Legajo preaprobado para Período de Prestación: 202509 Ver Legajo Asociado CUIL:…" at bounding box center [1006, 242] width 310 height 205
copy span "20581974427"
click at [389, 587] on span "Guardar y Confirmar" at bounding box center [427, 588] width 133 height 14
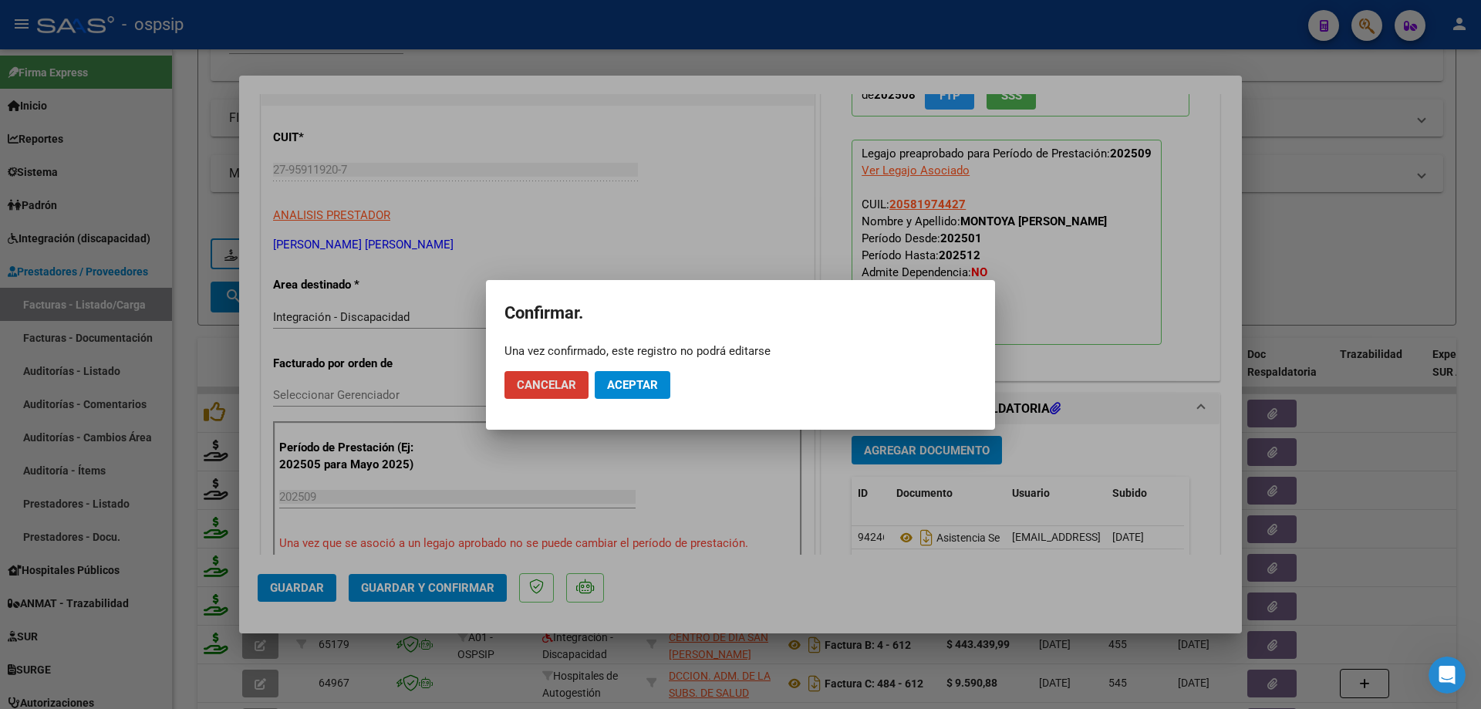
click at [622, 387] on span "Aceptar" at bounding box center [632, 385] width 51 height 14
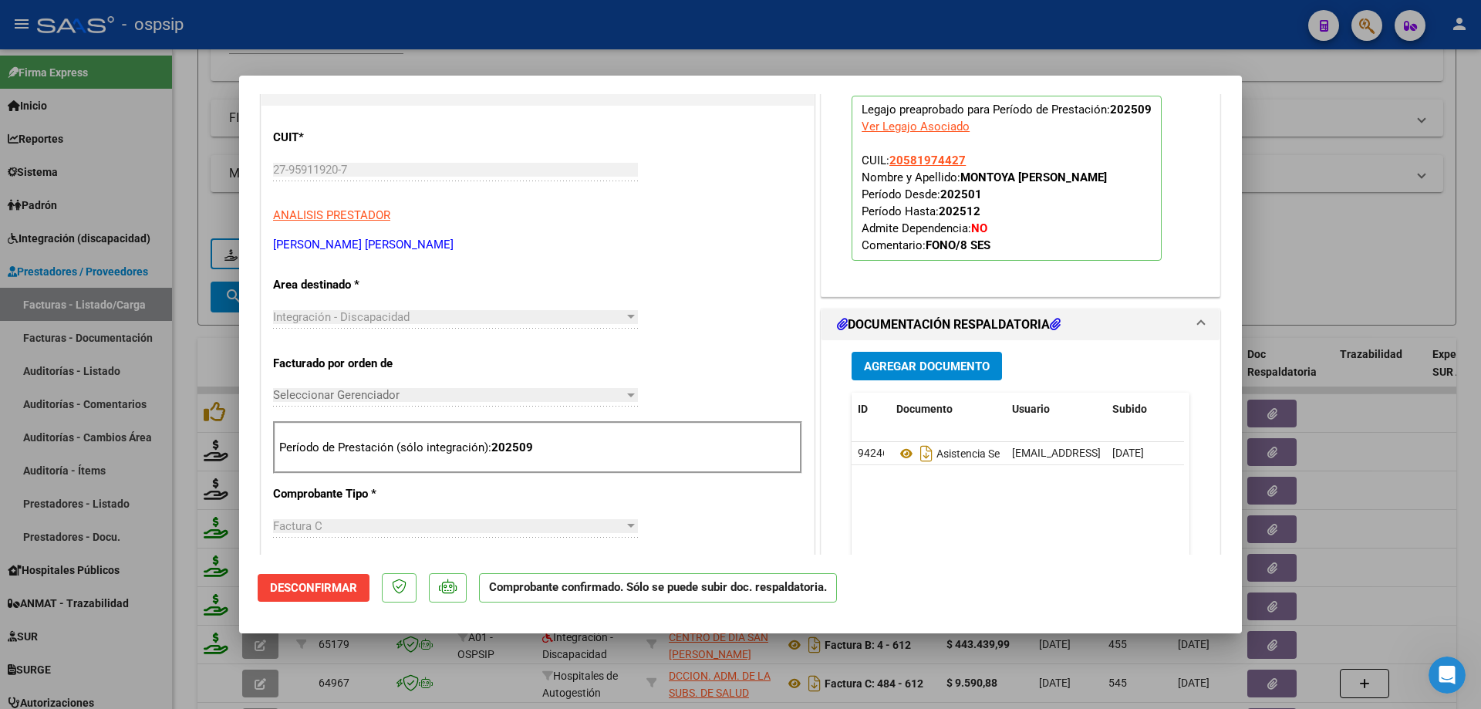
click at [1341, 279] on div at bounding box center [740, 354] width 1481 height 709
type input "$ 0,00"
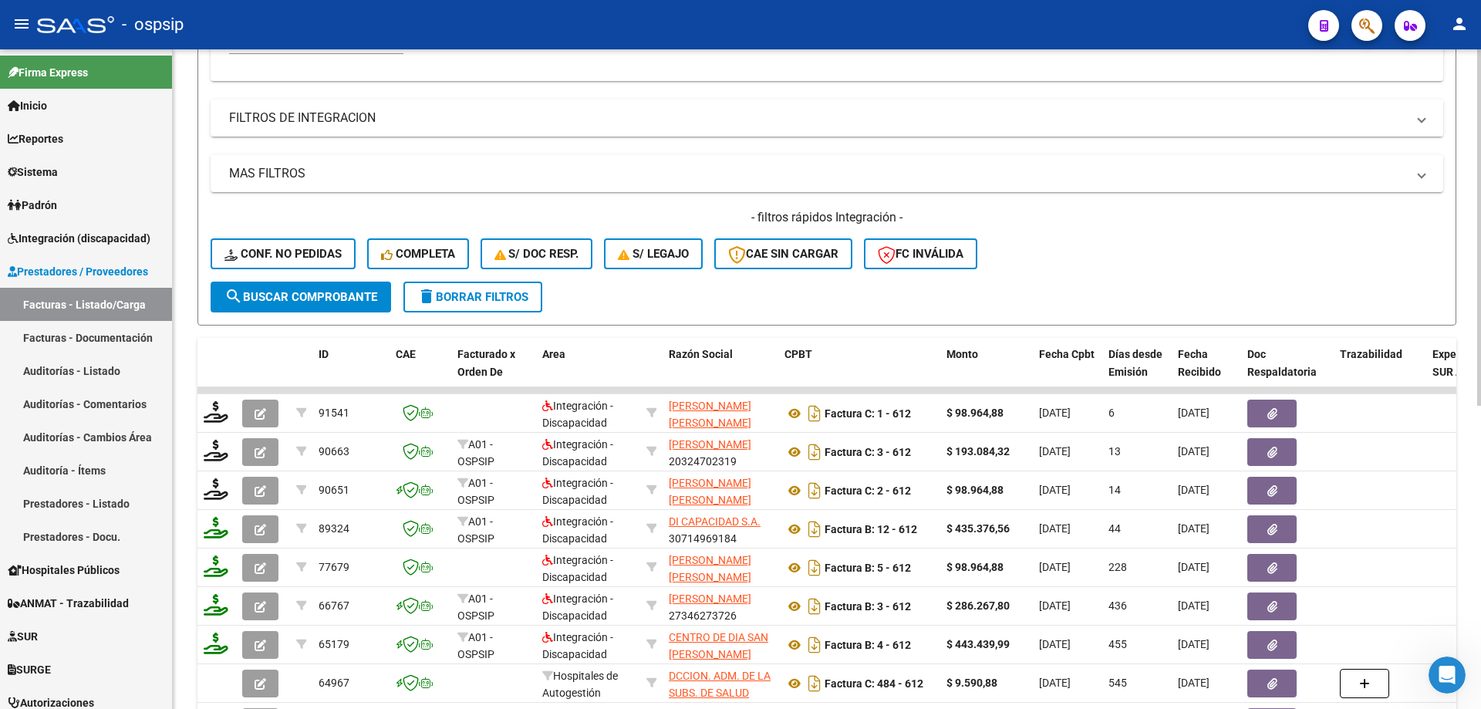
scroll to position [231, 0]
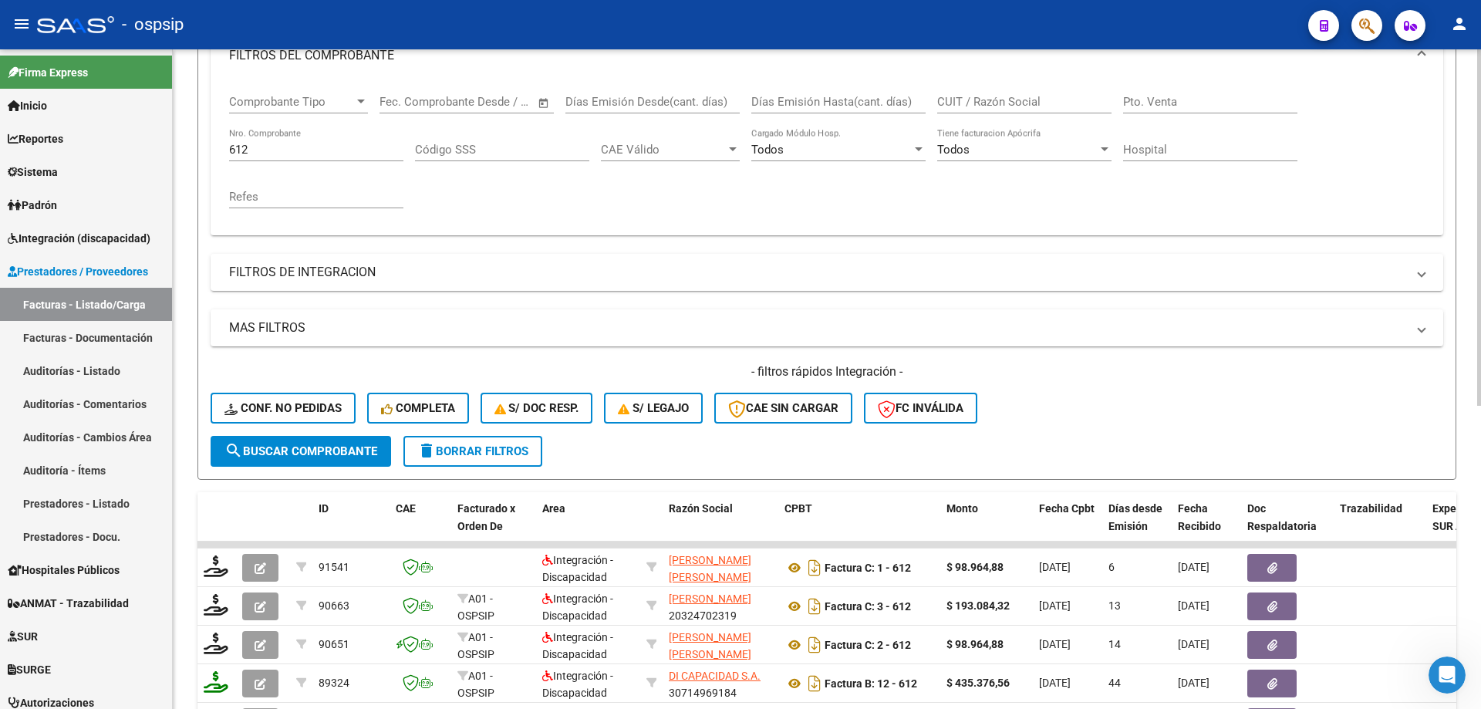
click at [281, 140] on div "612 Nro. Comprobante" at bounding box center [316, 144] width 174 height 33
type input "6"
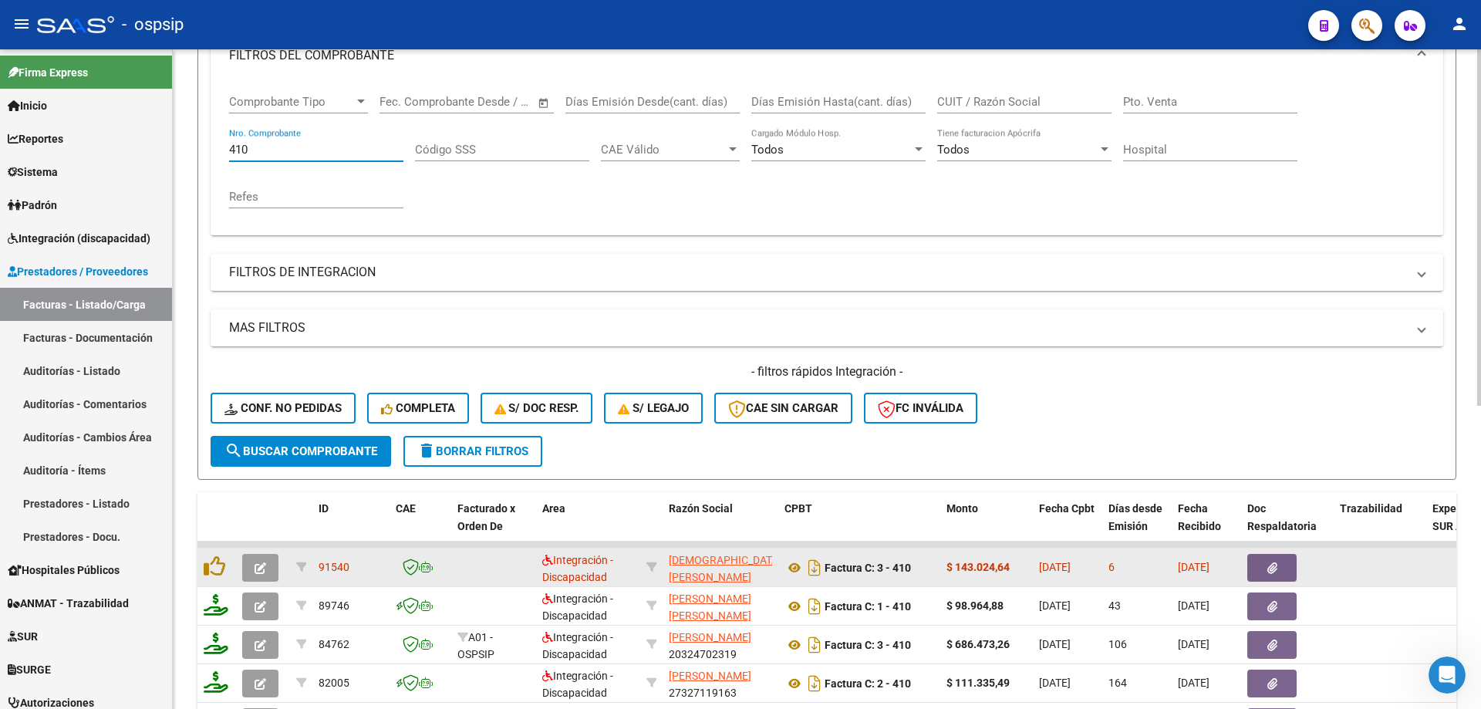
type input "410"
click at [261, 561] on span "button" at bounding box center [261, 568] width 12 height 14
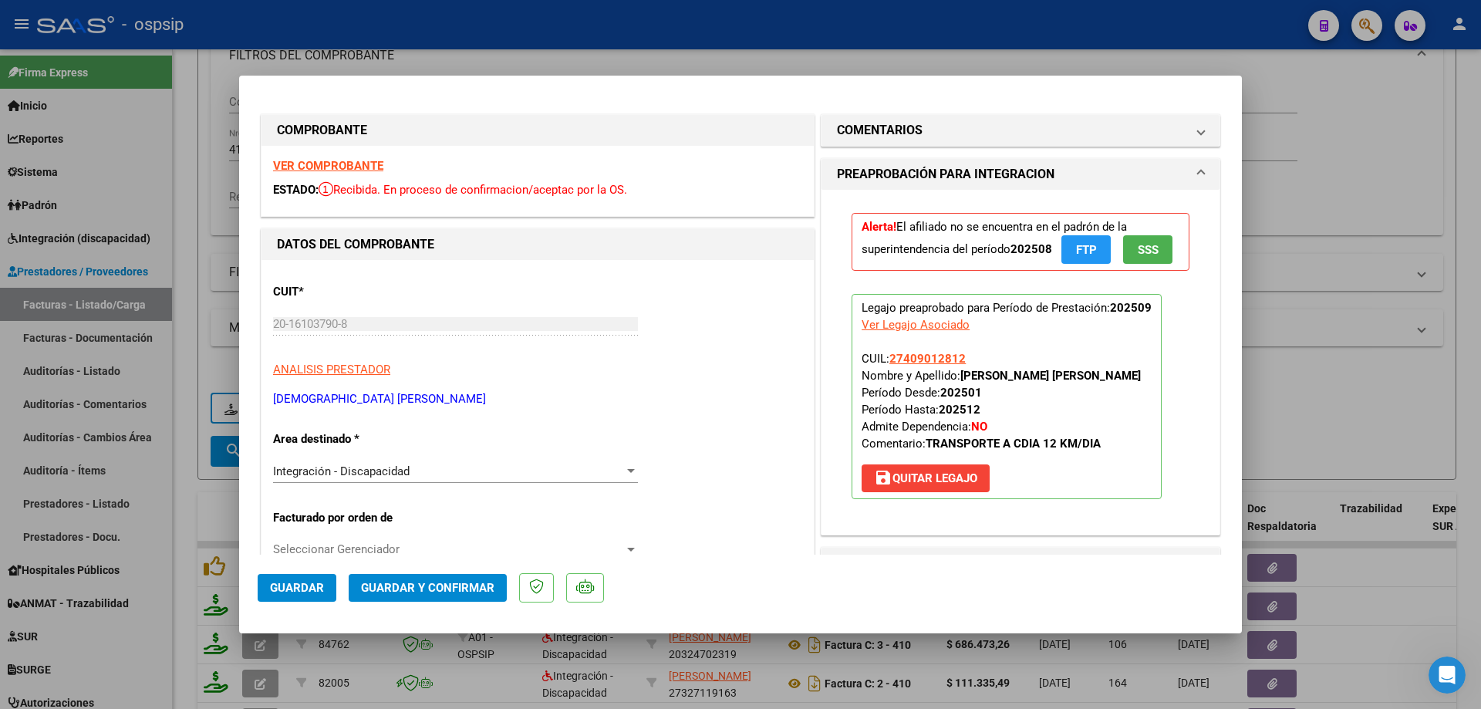
click at [1418, 144] on div at bounding box center [740, 354] width 1481 height 709
type input "$ 0,00"
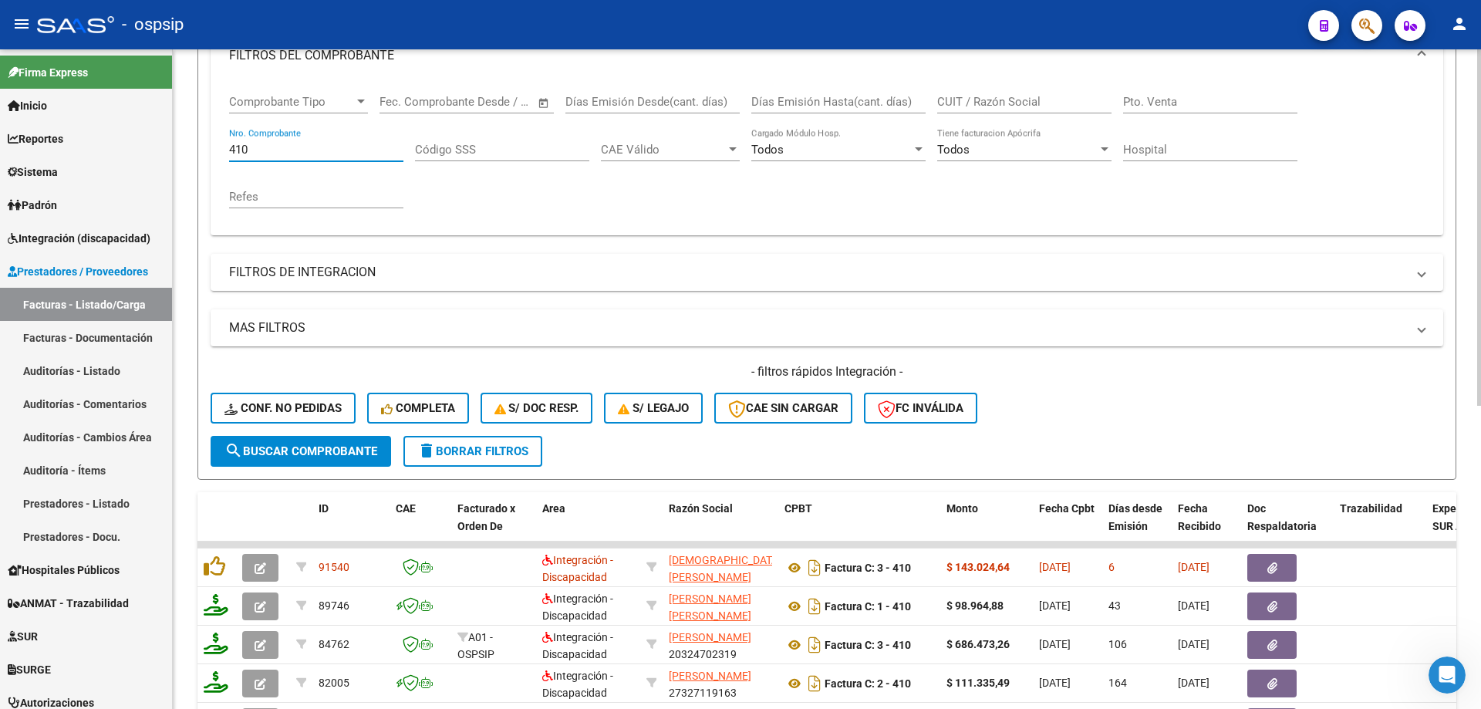
click at [284, 143] on input "410" at bounding box center [316, 150] width 174 height 14
type input "4"
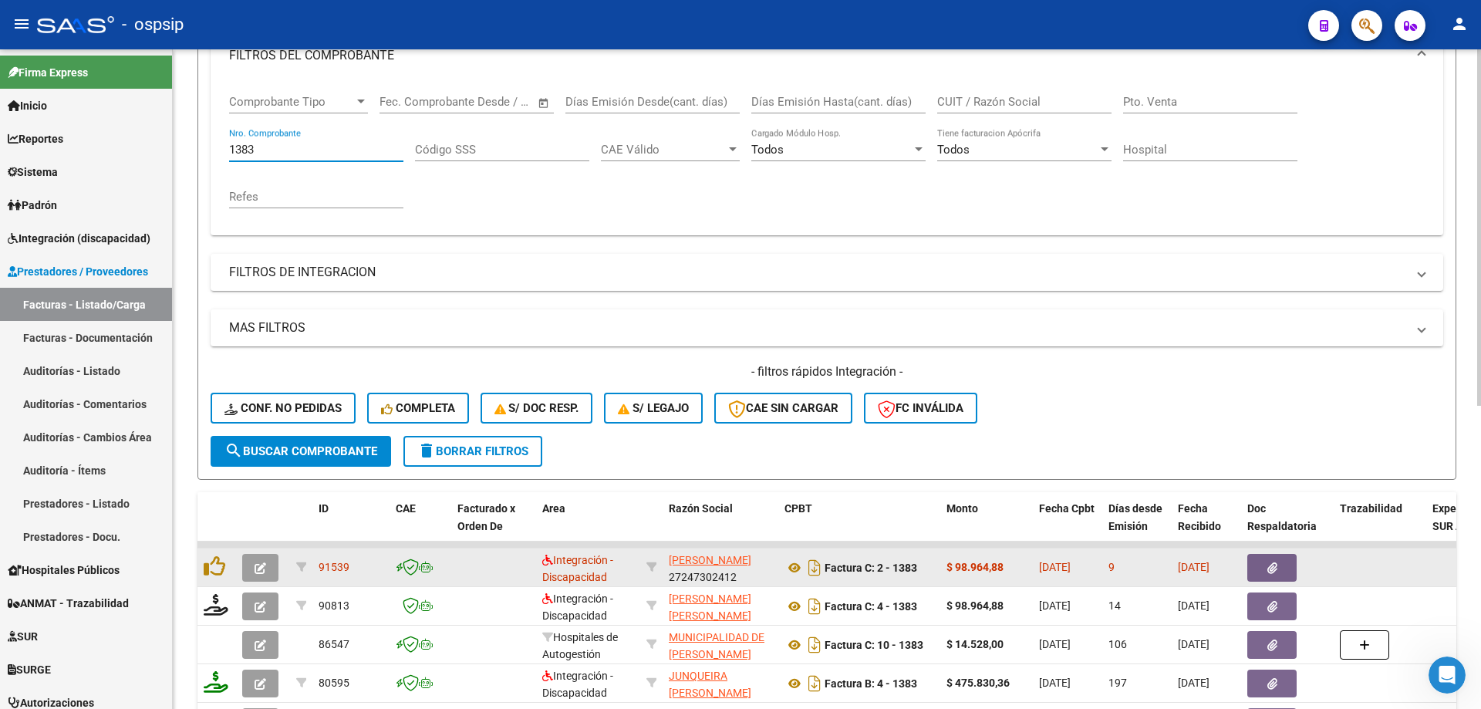
type input "1383"
click at [273, 570] on button "button" at bounding box center [260, 568] width 36 height 28
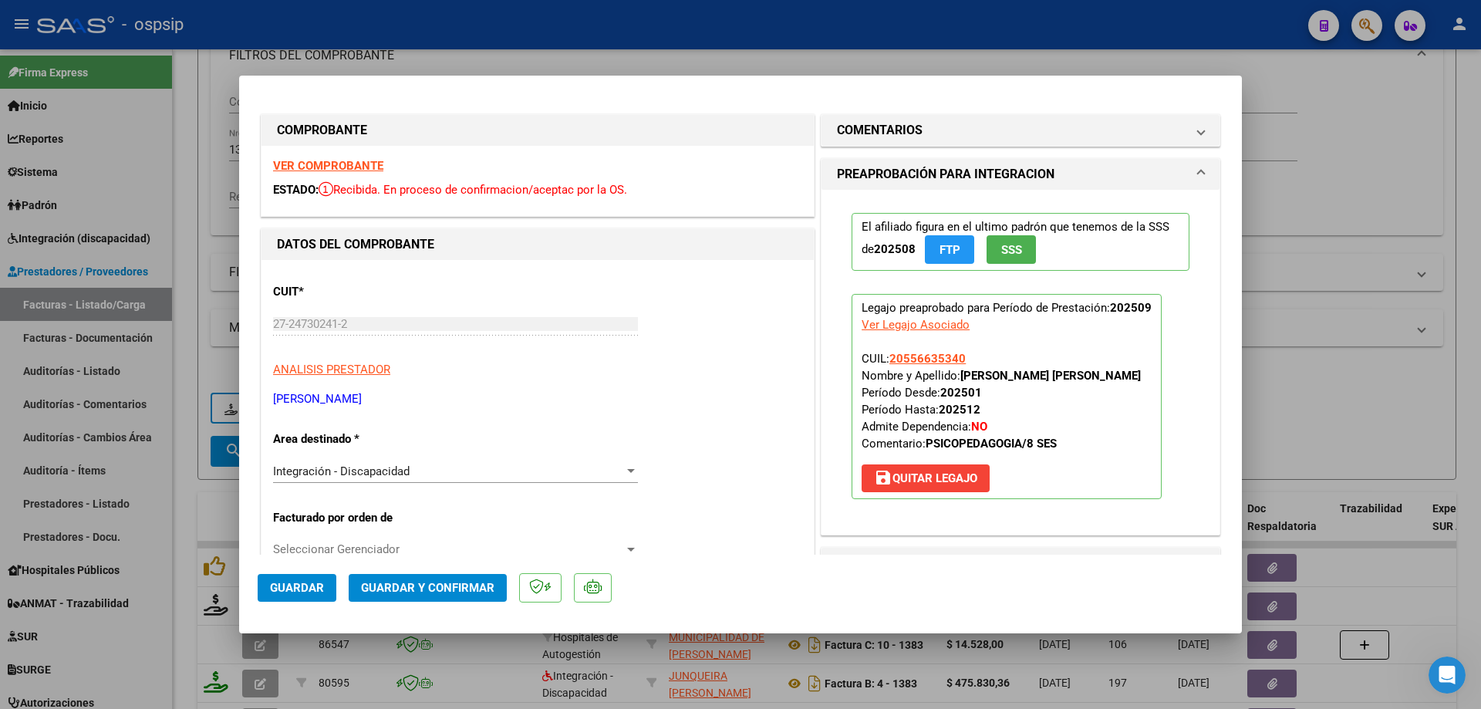
click at [1001, 255] on span "SSS" at bounding box center [1011, 250] width 21 height 14
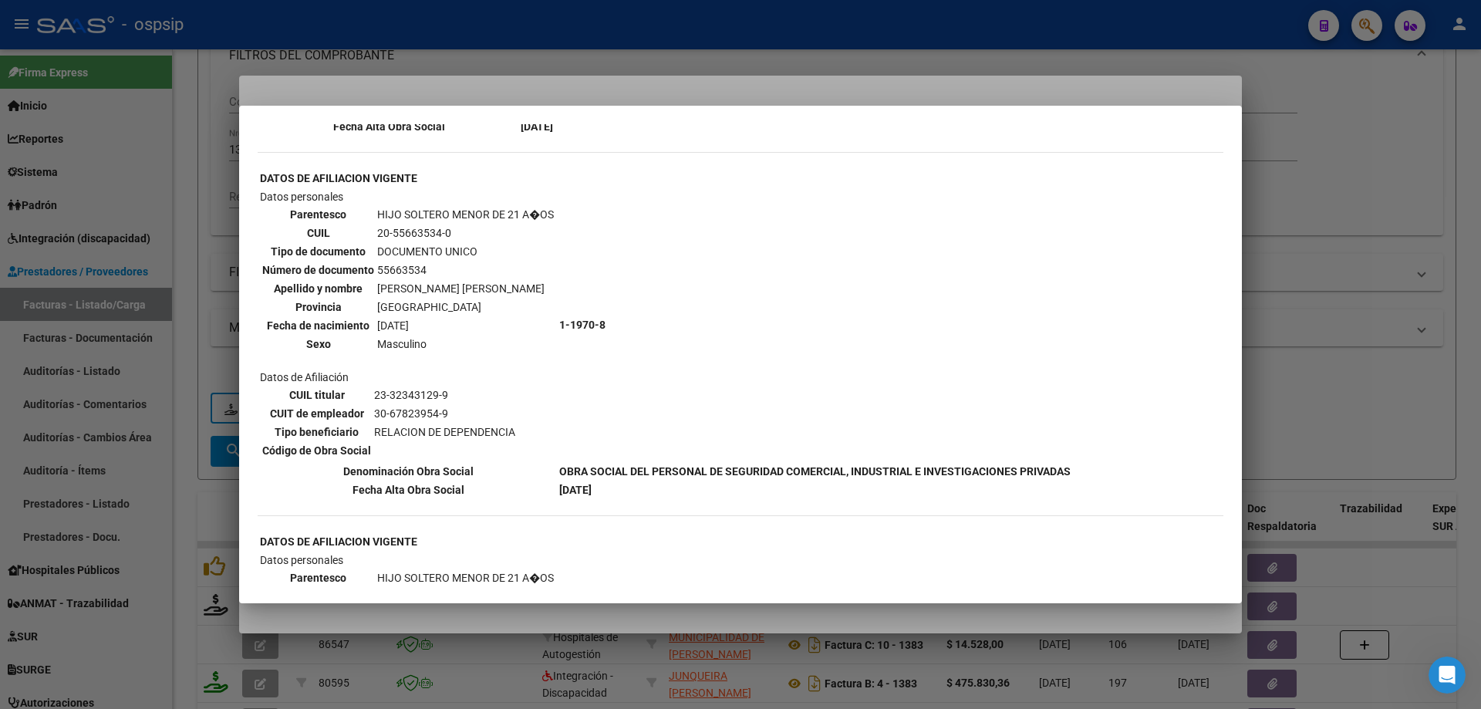
scroll to position [1158, 0]
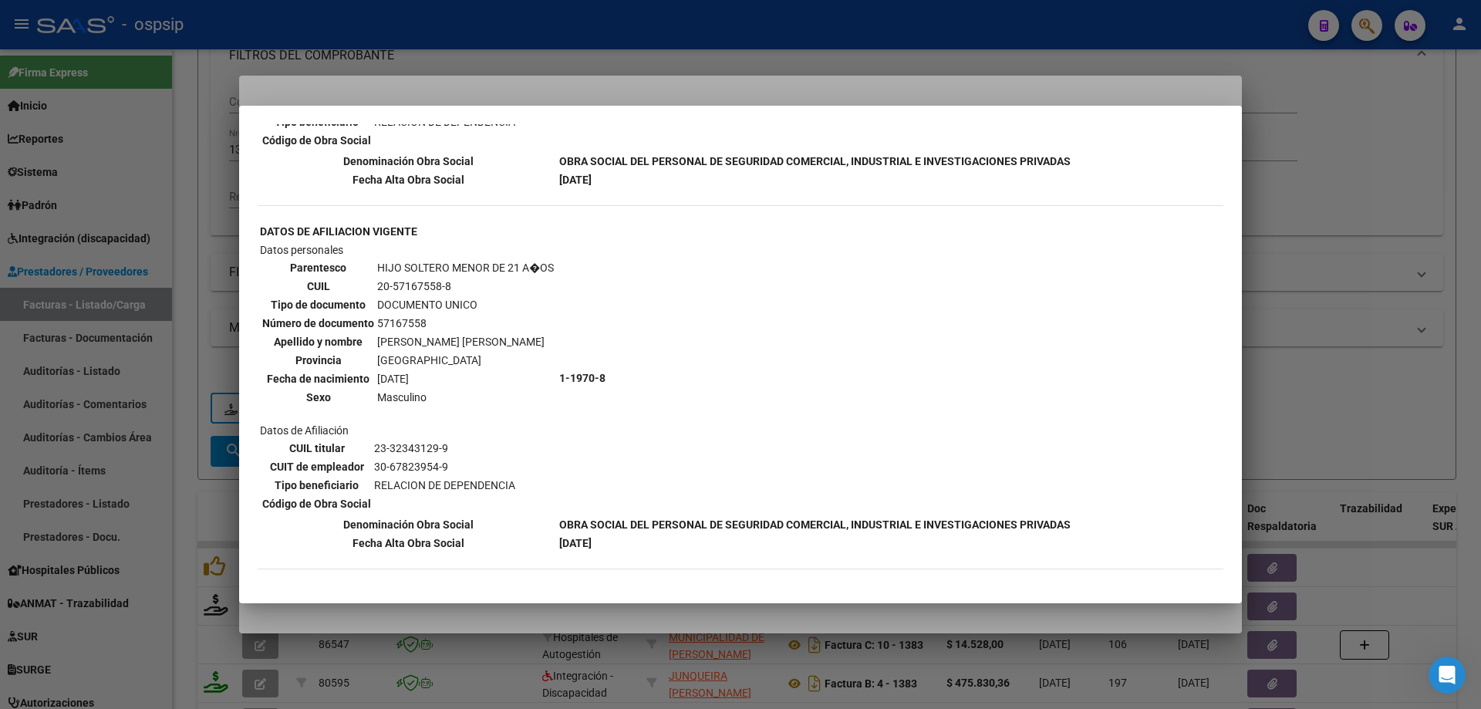
click at [1323, 313] on div at bounding box center [740, 354] width 1481 height 709
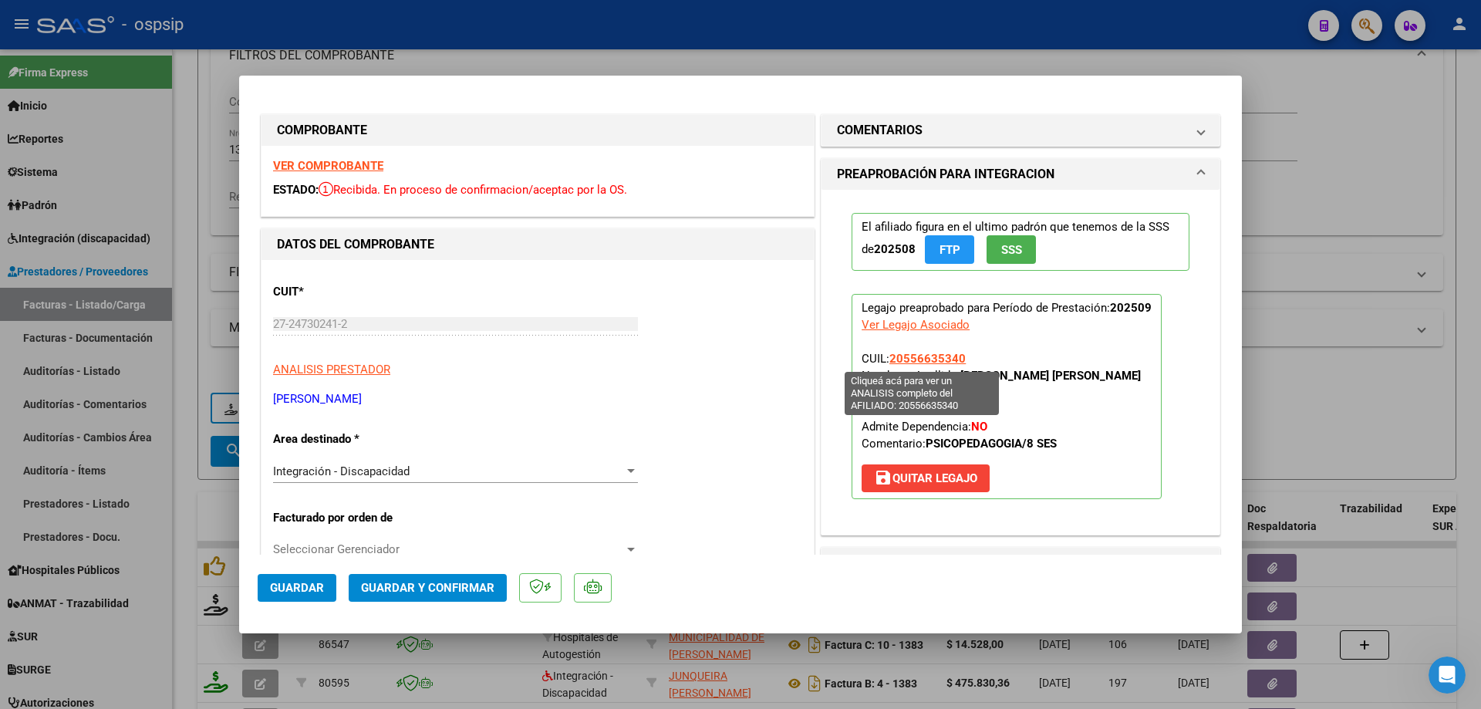
click at [938, 359] on span "20556635340" at bounding box center [927, 359] width 76 height 14
type textarea "20556635340"
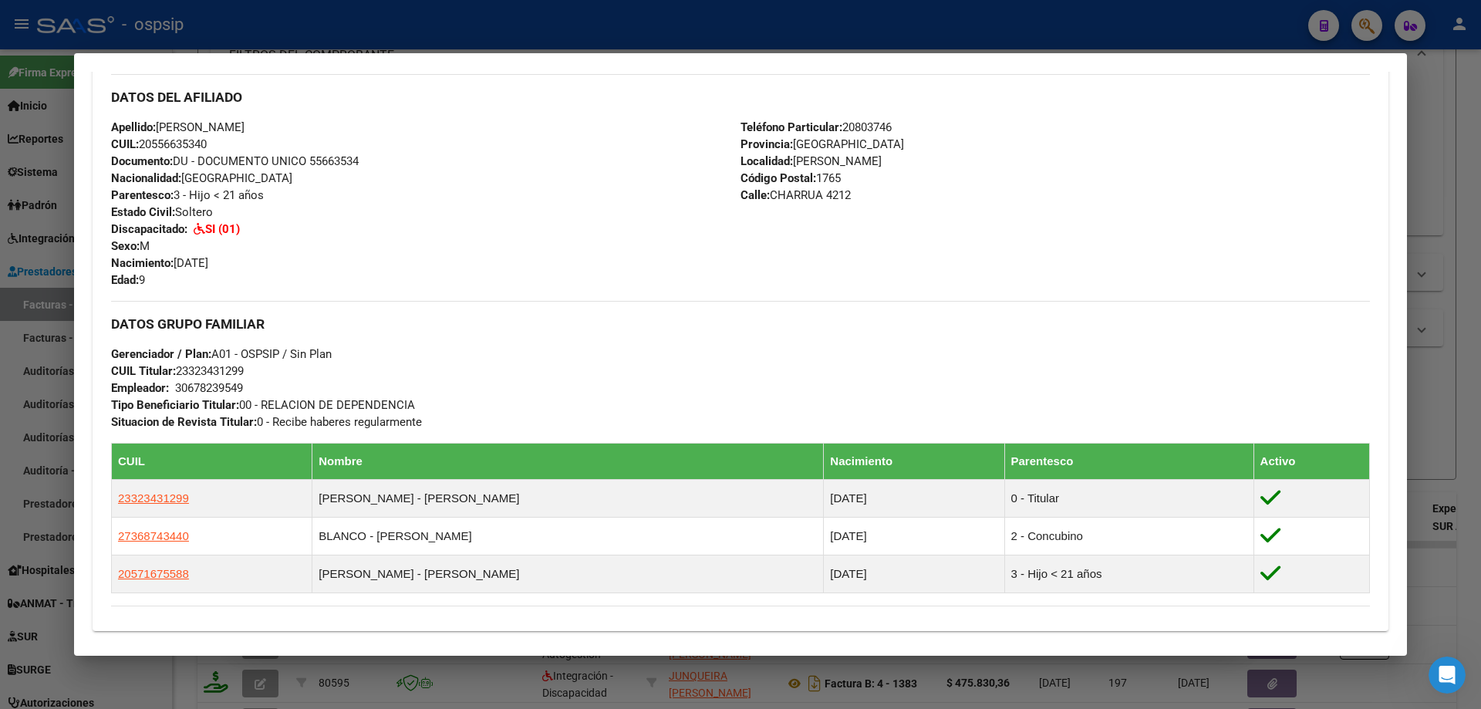
scroll to position [700, 0]
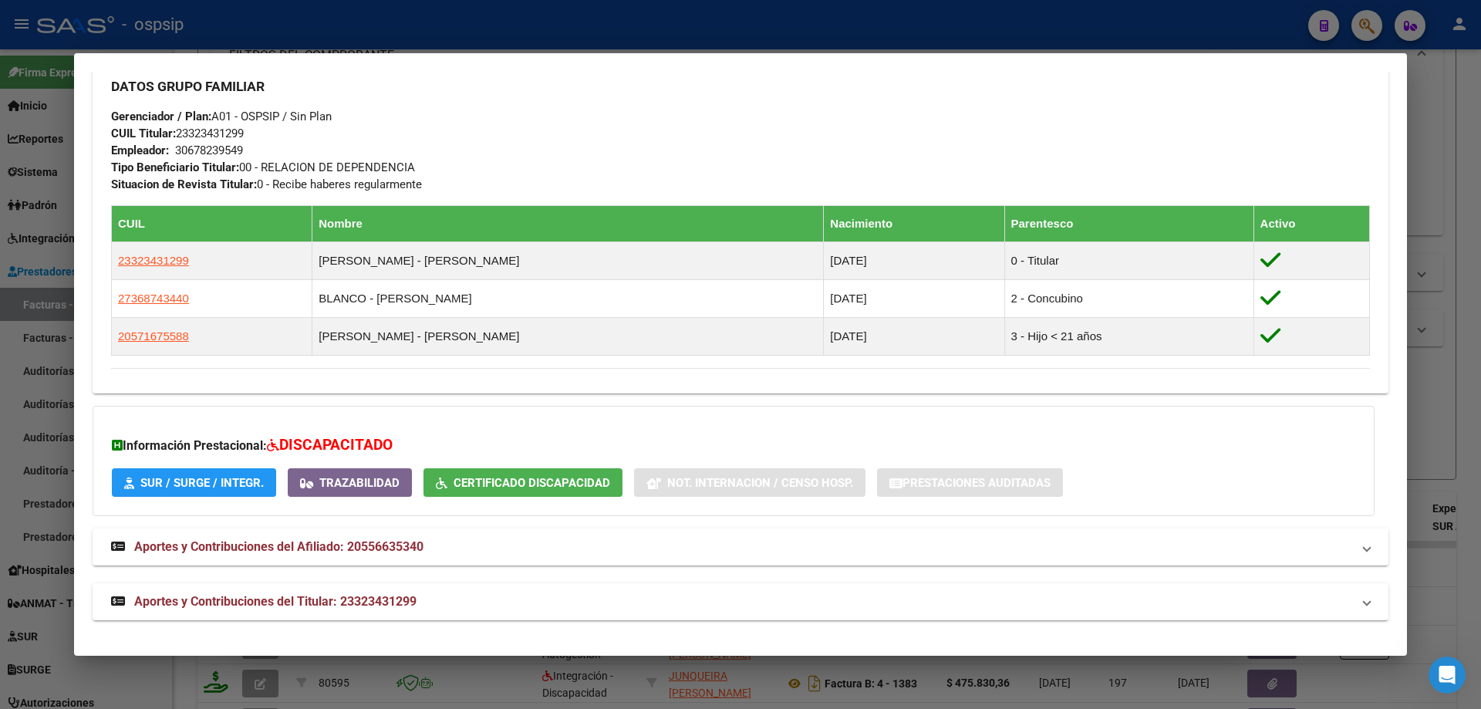
click at [1476, 333] on div at bounding box center [740, 354] width 1481 height 709
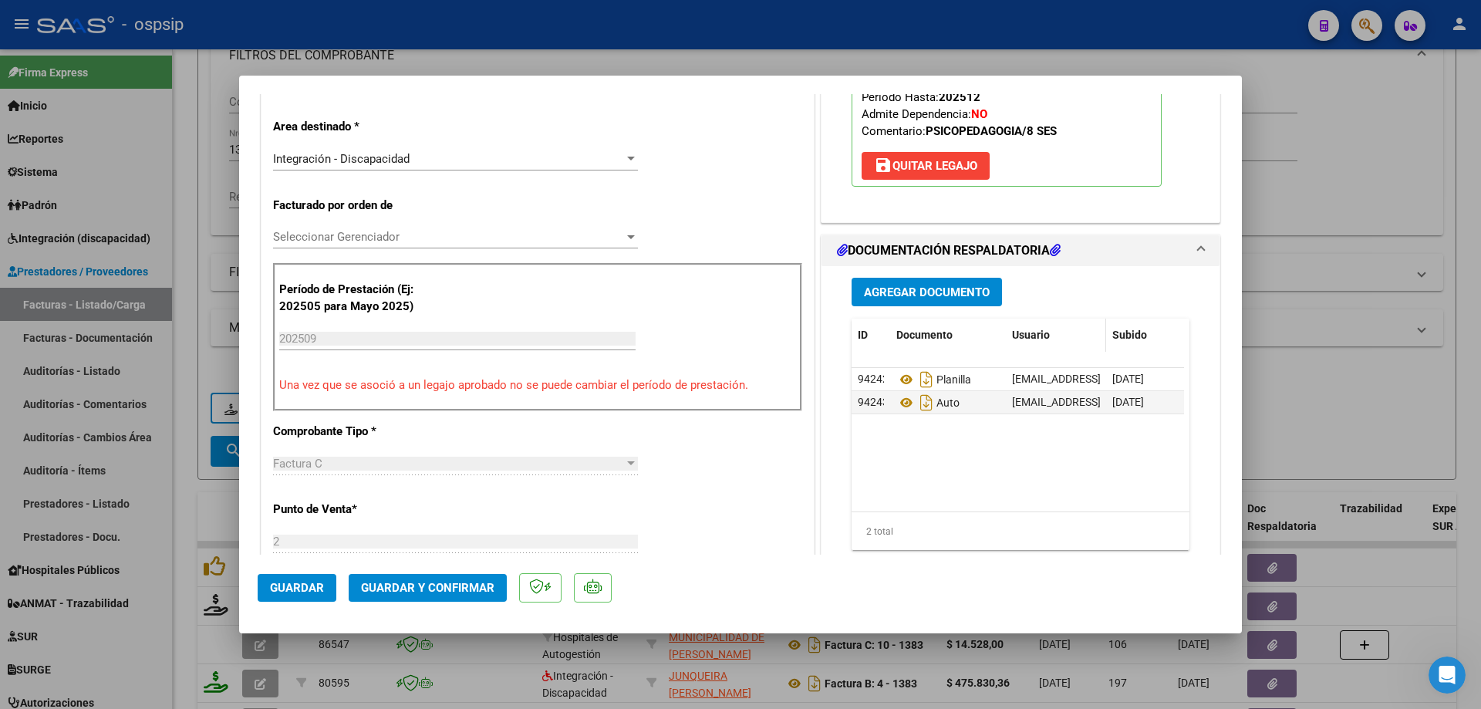
scroll to position [386, 0]
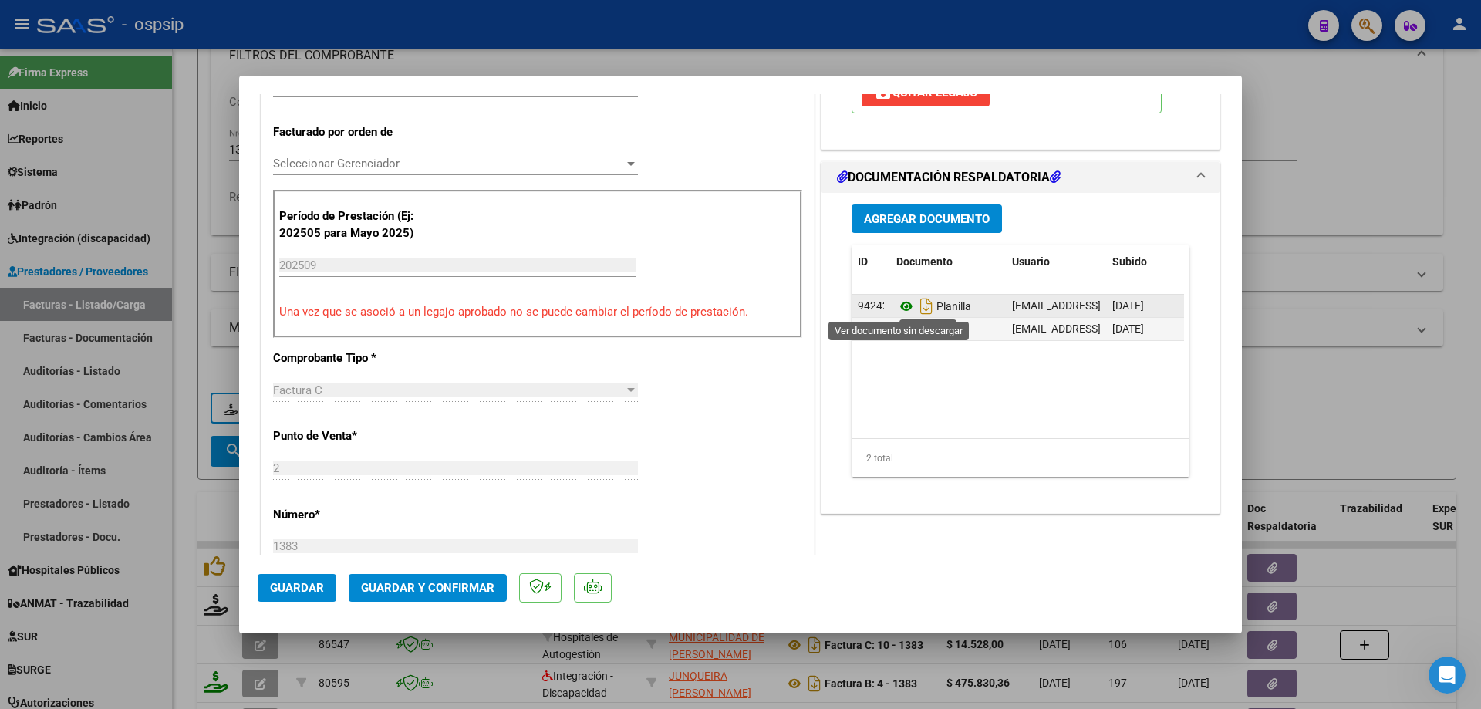
click at [898, 307] on icon at bounding box center [906, 306] width 20 height 19
click at [896, 331] on icon at bounding box center [906, 329] width 20 height 19
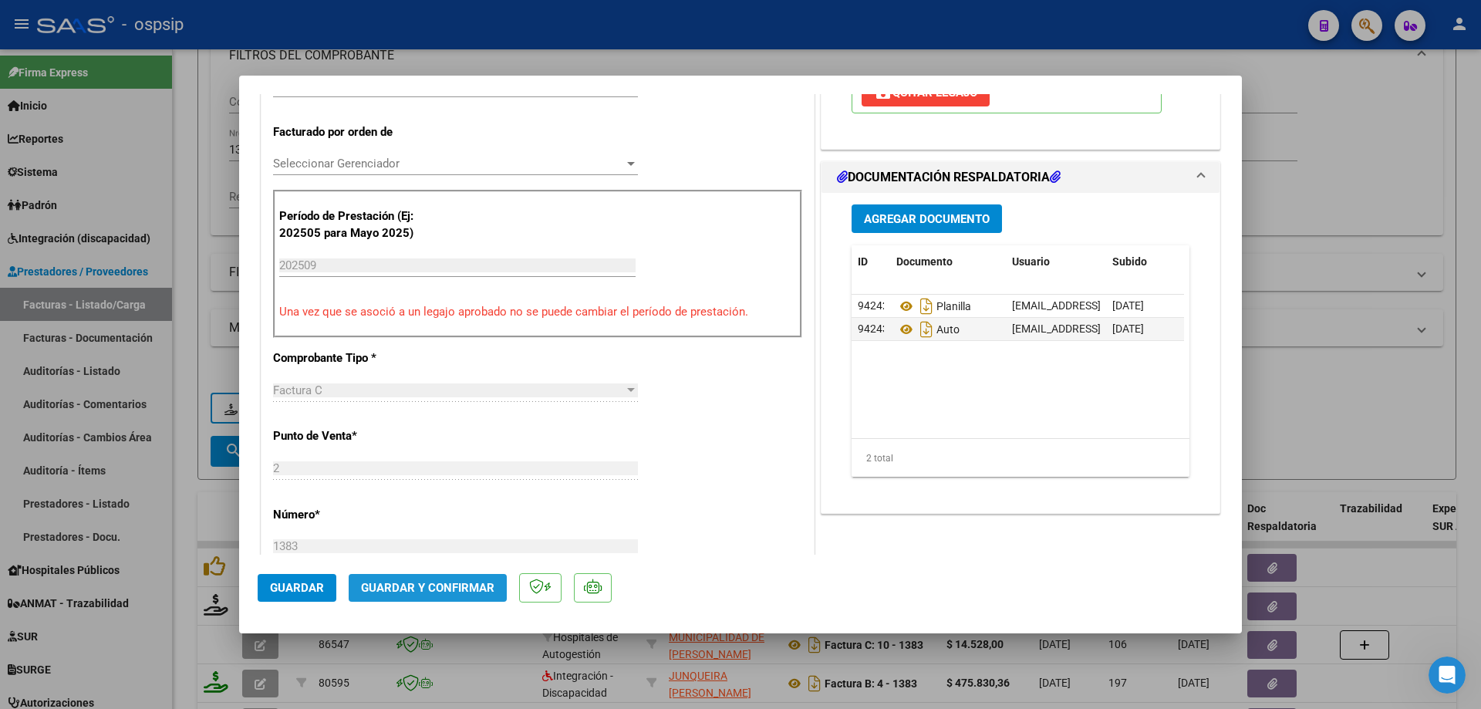
click at [469, 587] on span "Guardar y Confirmar" at bounding box center [427, 588] width 133 height 14
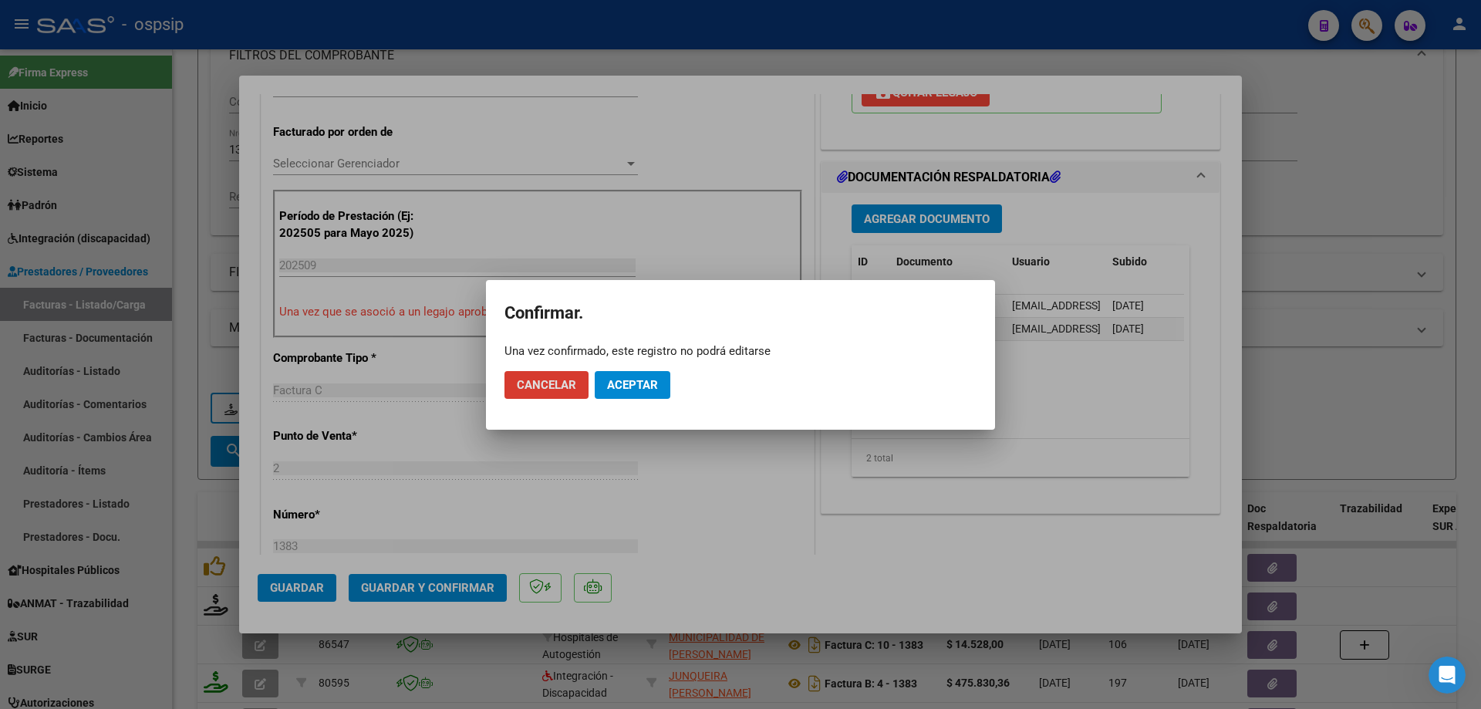
click at [625, 402] on mat-dialog-actions "Cancelar Aceptar" at bounding box center [740, 385] width 472 height 52
click at [628, 386] on span "Aceptar" at bounding box center [632, 385] width 51 height 14
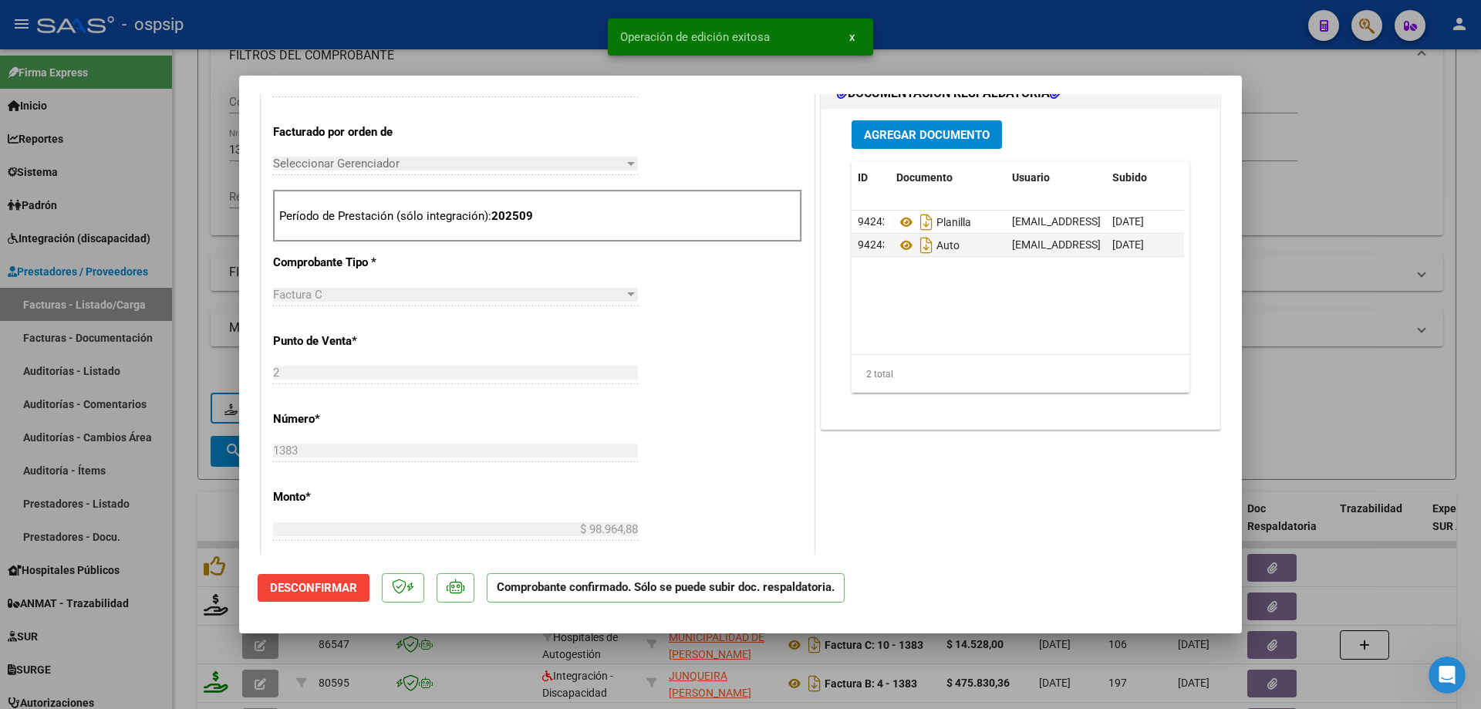
click at [1353, 199] on div at bounding box center [740, 354] width 1481 height 709
type input "$ 0,00"
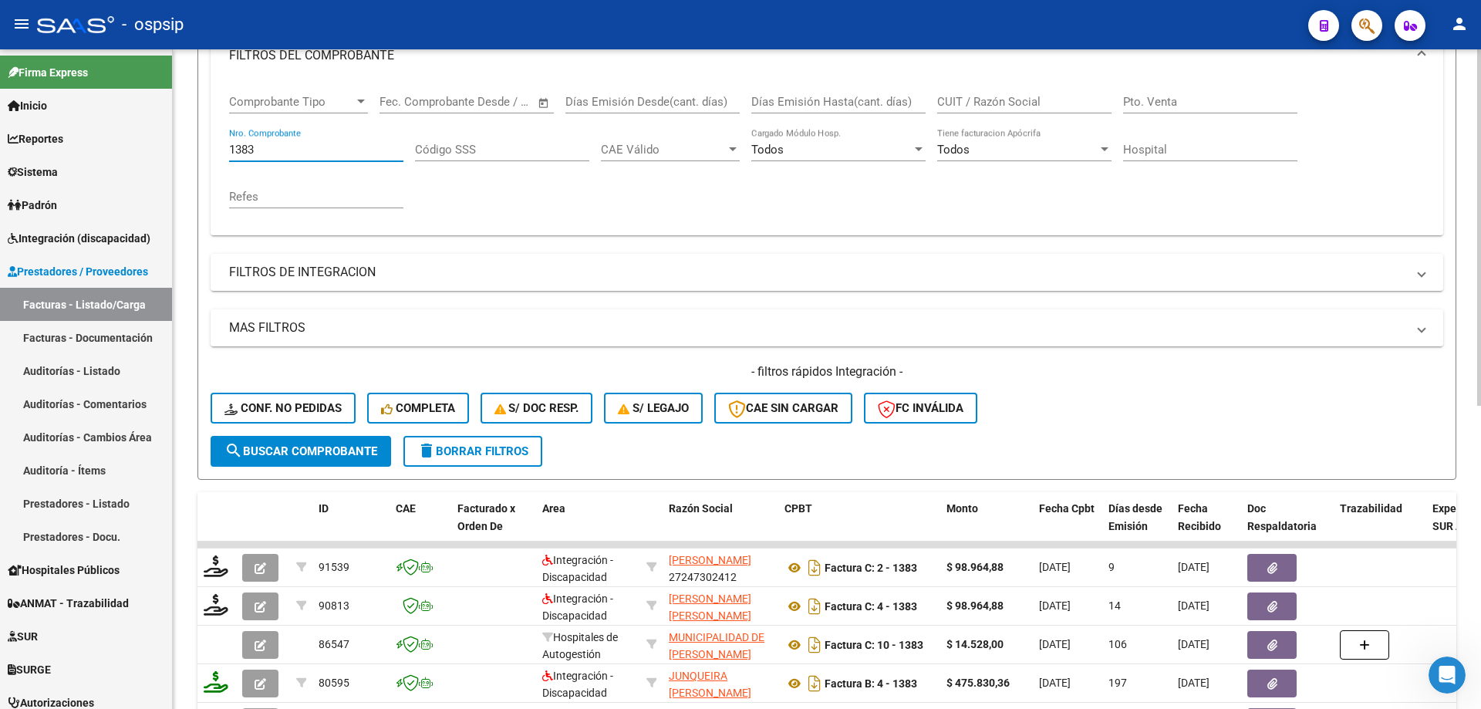
click at [267, 143] on input "1383" at bounding box center [316, 150] width 174 height 14
type input "1"
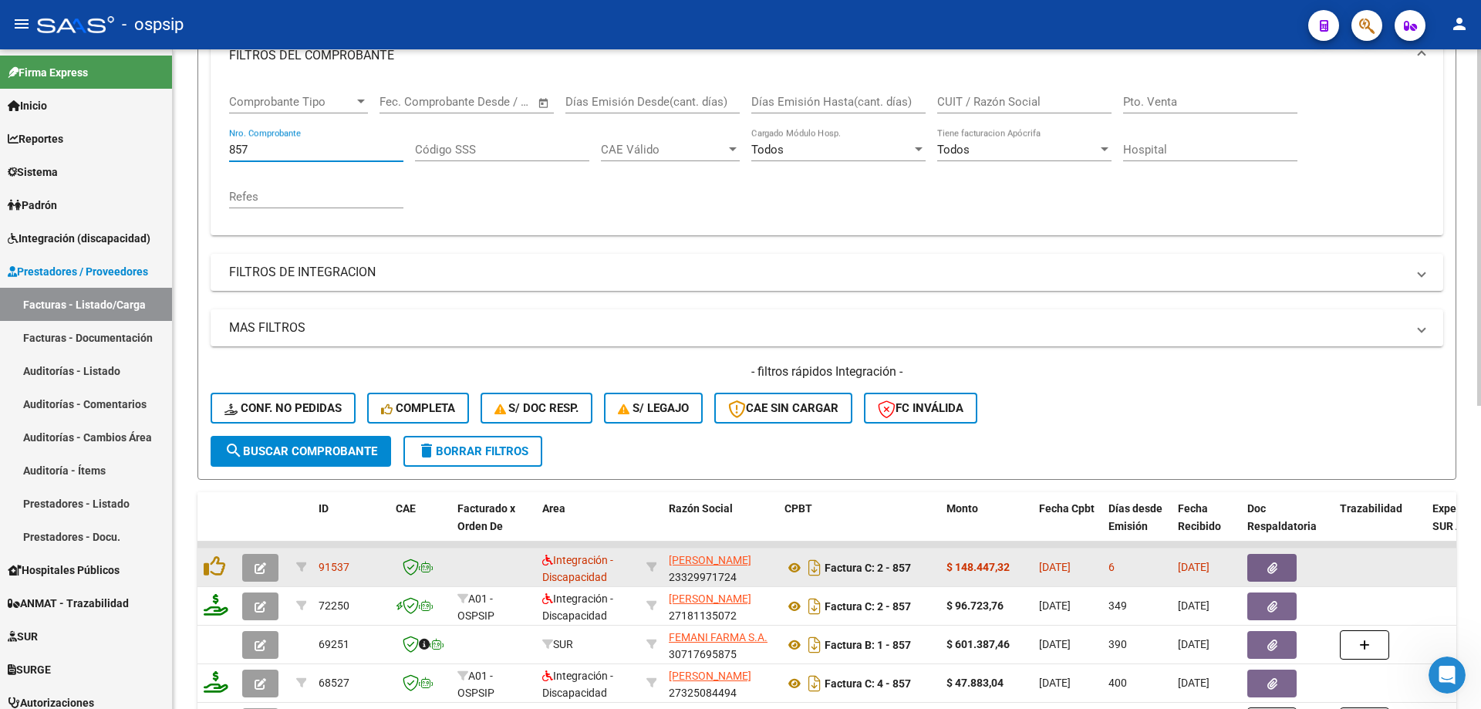
type input "857"
click at [262, 563] on icon "button" at bounding box center [261, 568] width 12 height 12
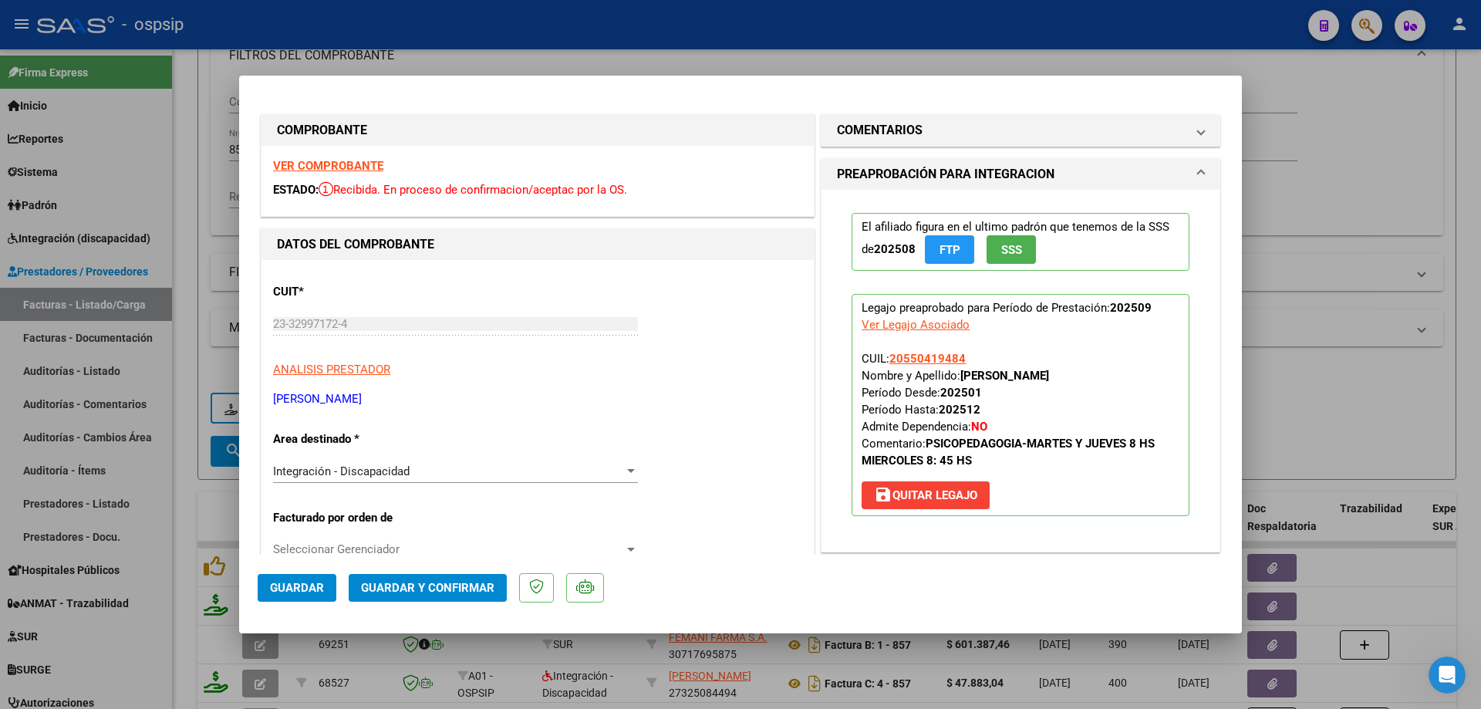
click at [1001, 255] on span "SSS" at bounding box center [1011, 250] width 21 height 14
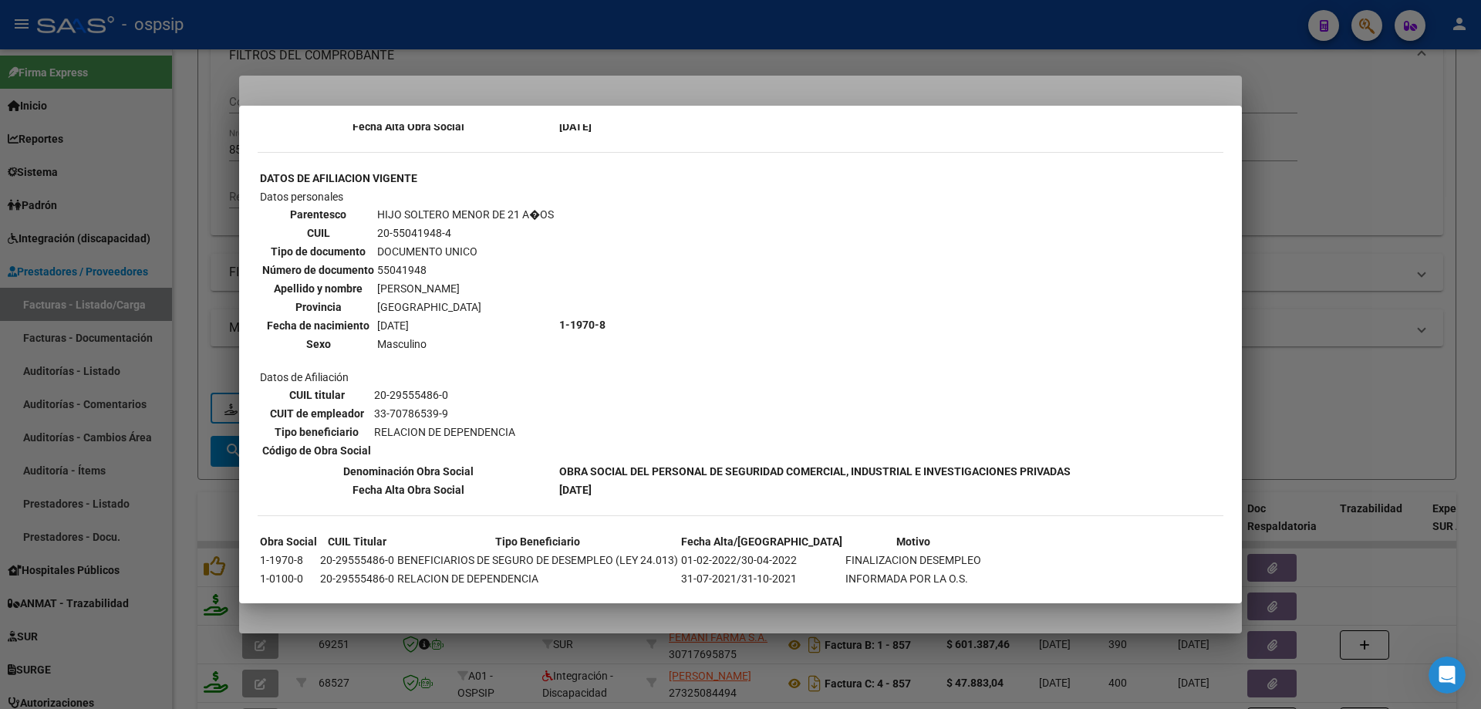
scroll to position [902, 0]
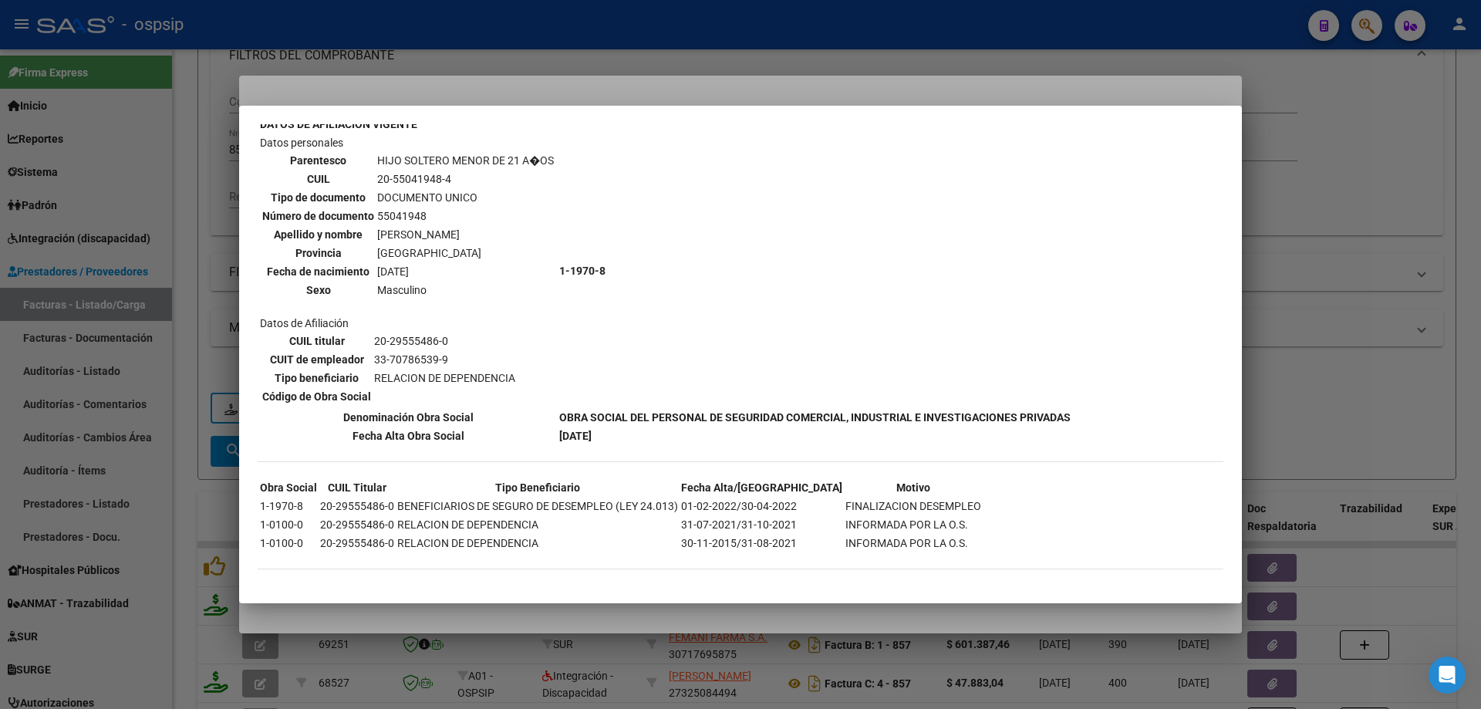
click at [1448, 224] on div at bounding box center [740, 354] width 1481 height 709
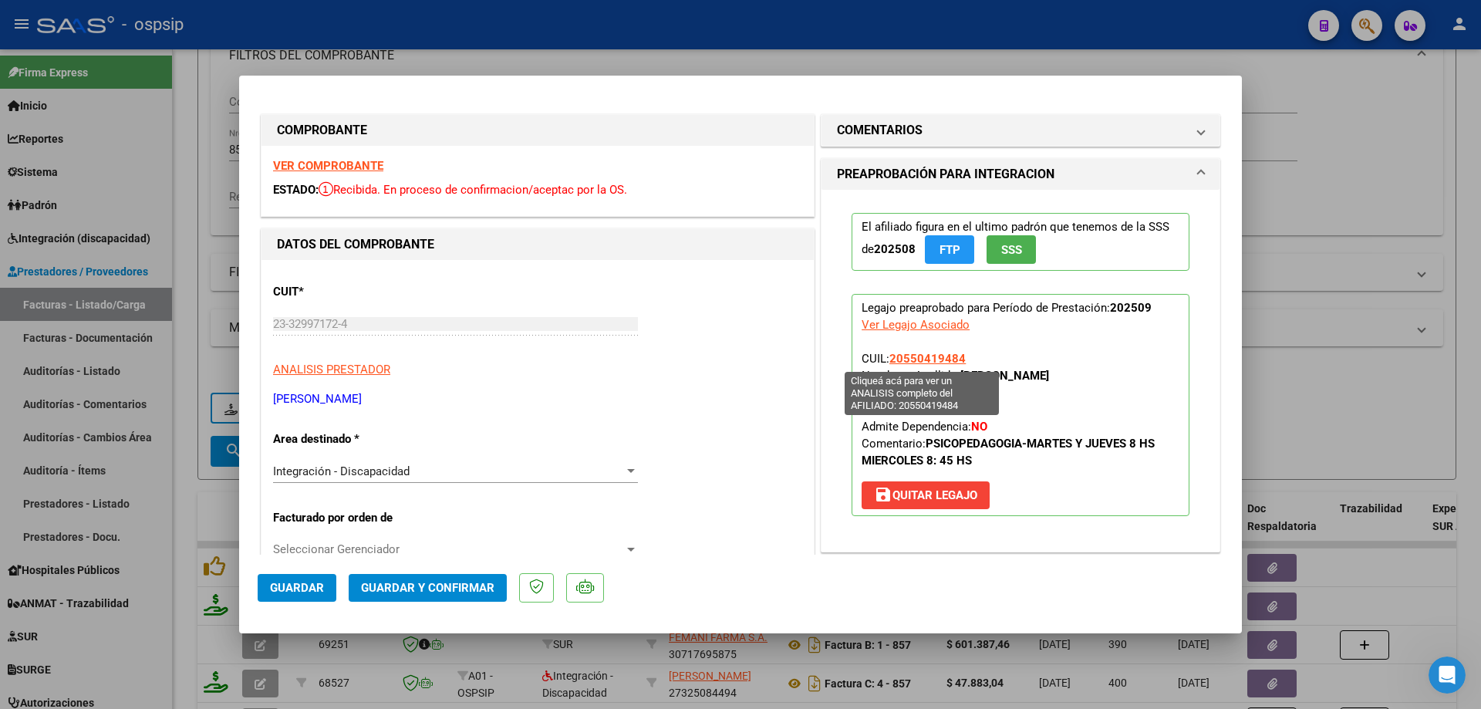
click at [916, 354] on span "20550419484" at bounding box center [927, 359] width 76 height 14
type textarea "20550419484"
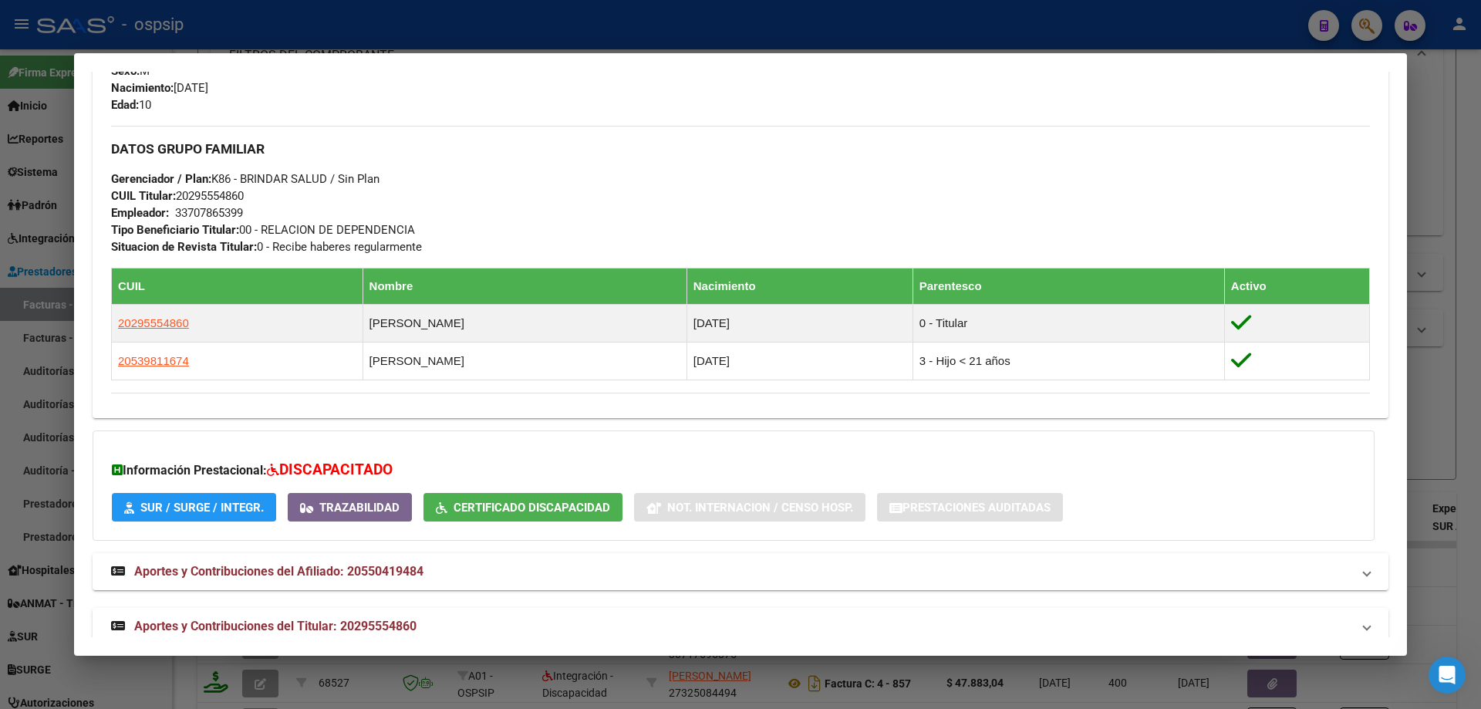
scroll to position [692, 0]
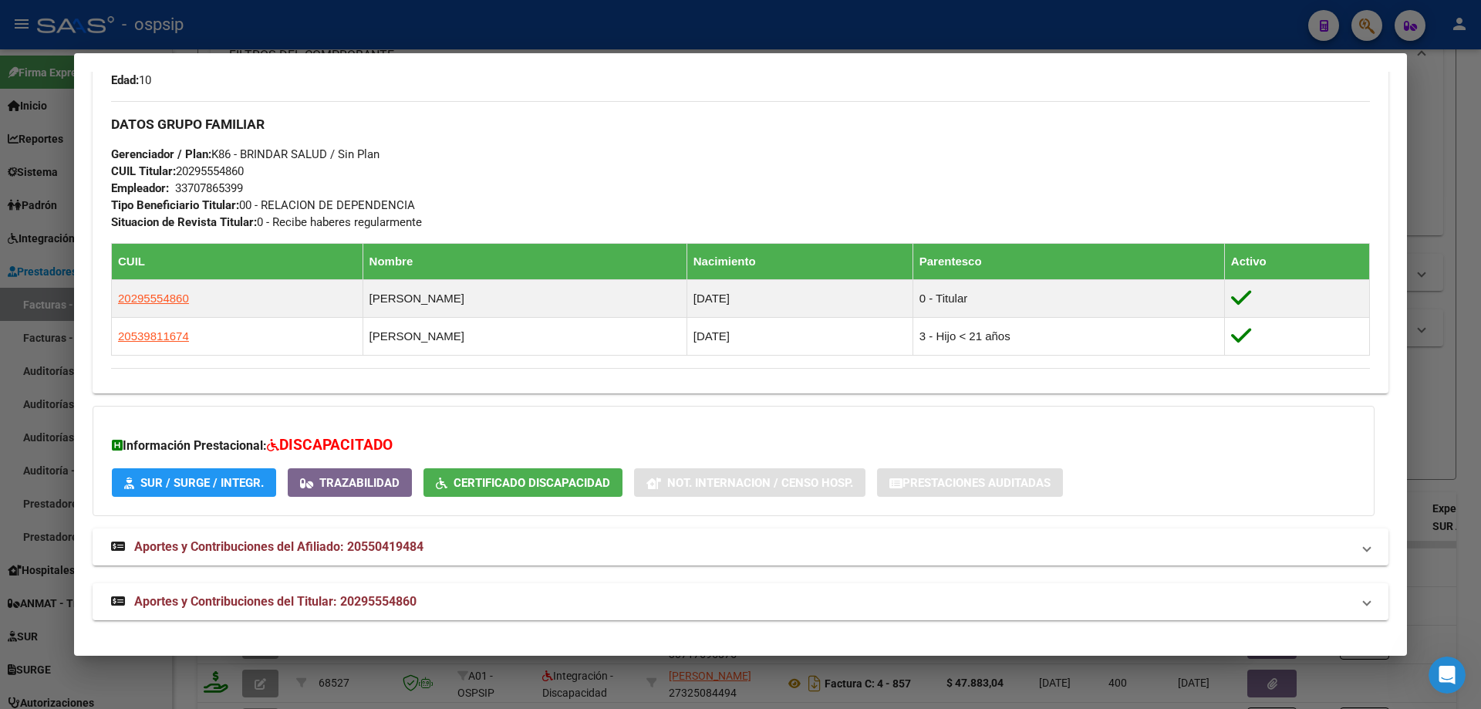
click at [1428, 316] on div at bounding box center [740, 354] width 1481 height 709
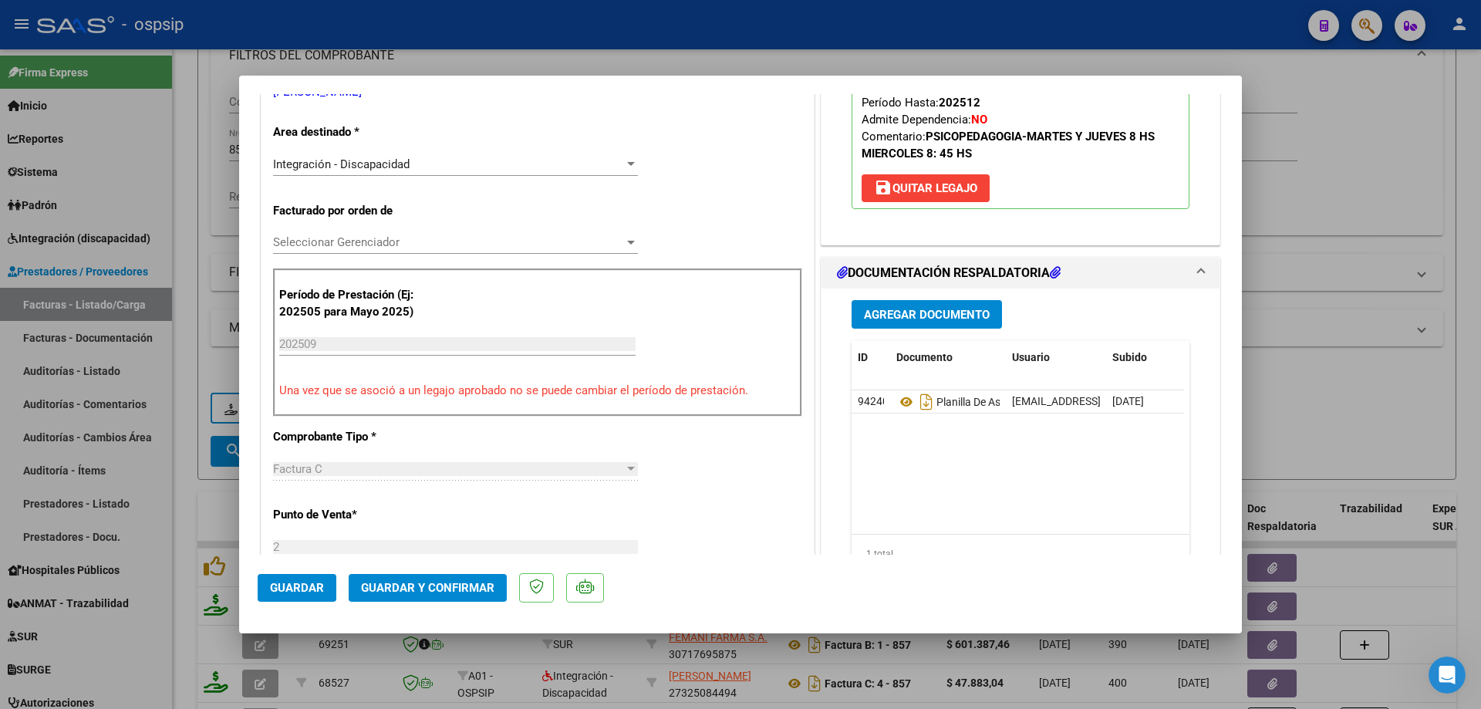
scroll to position [308, 0]
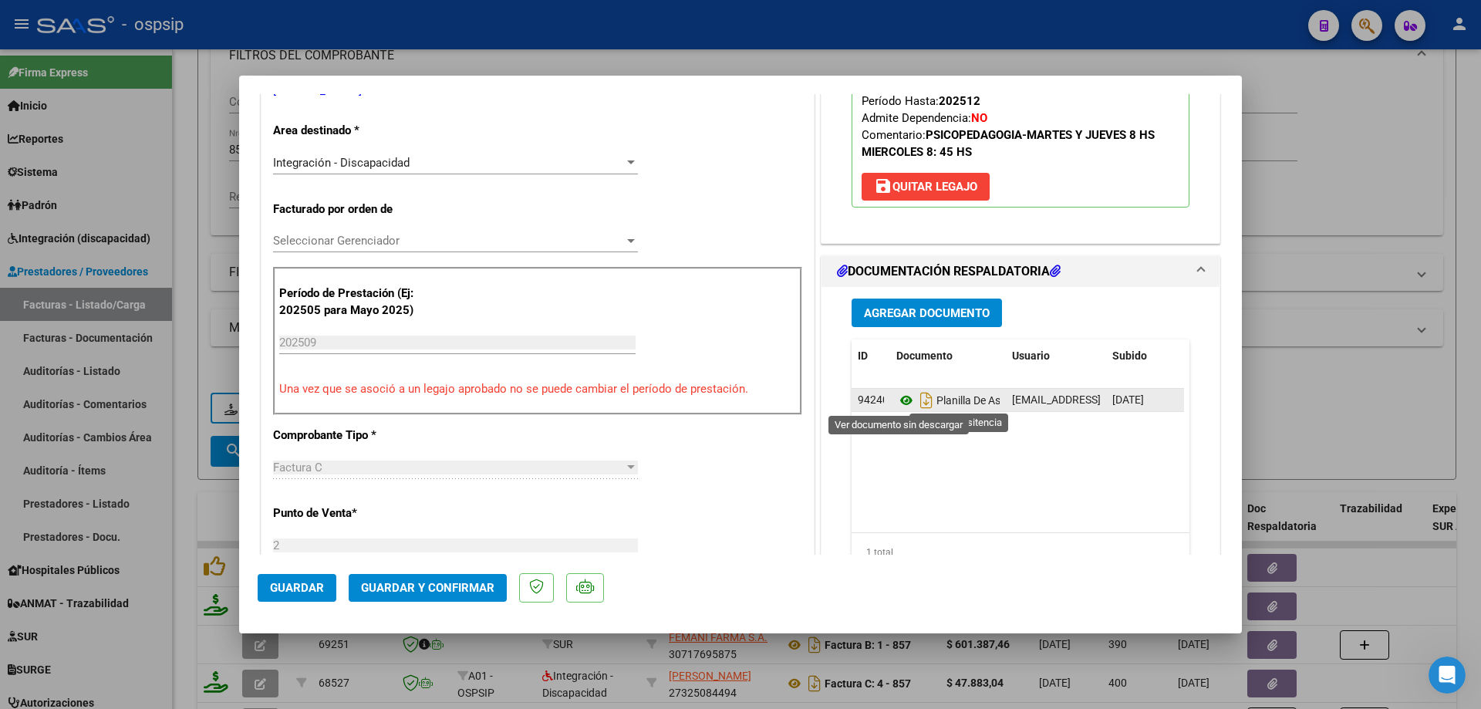
click at [896, 404] on icon at bounding box center [906, 400] width 20 height 19
click at [896, 396] on icon at bounding box center [906, 400] width 20 height 19
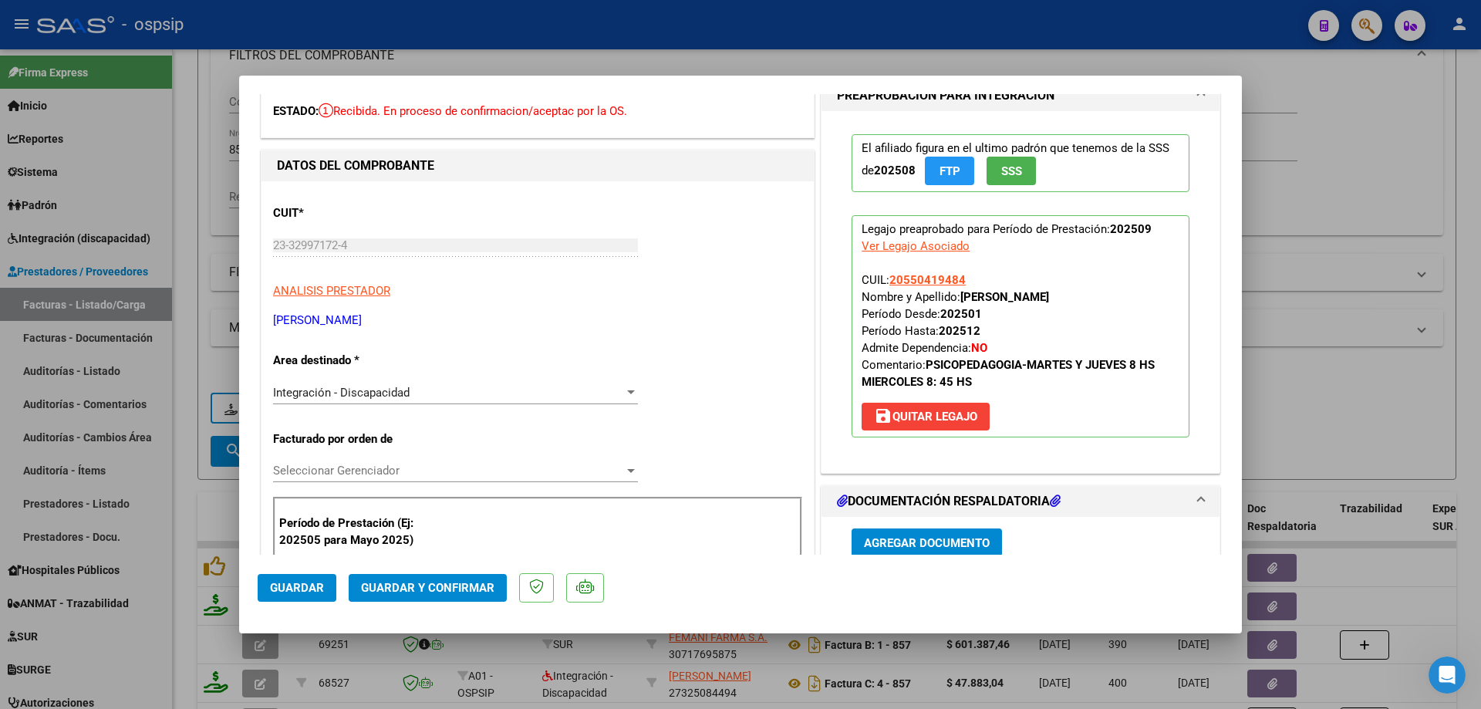
scroll to position [77, 0]
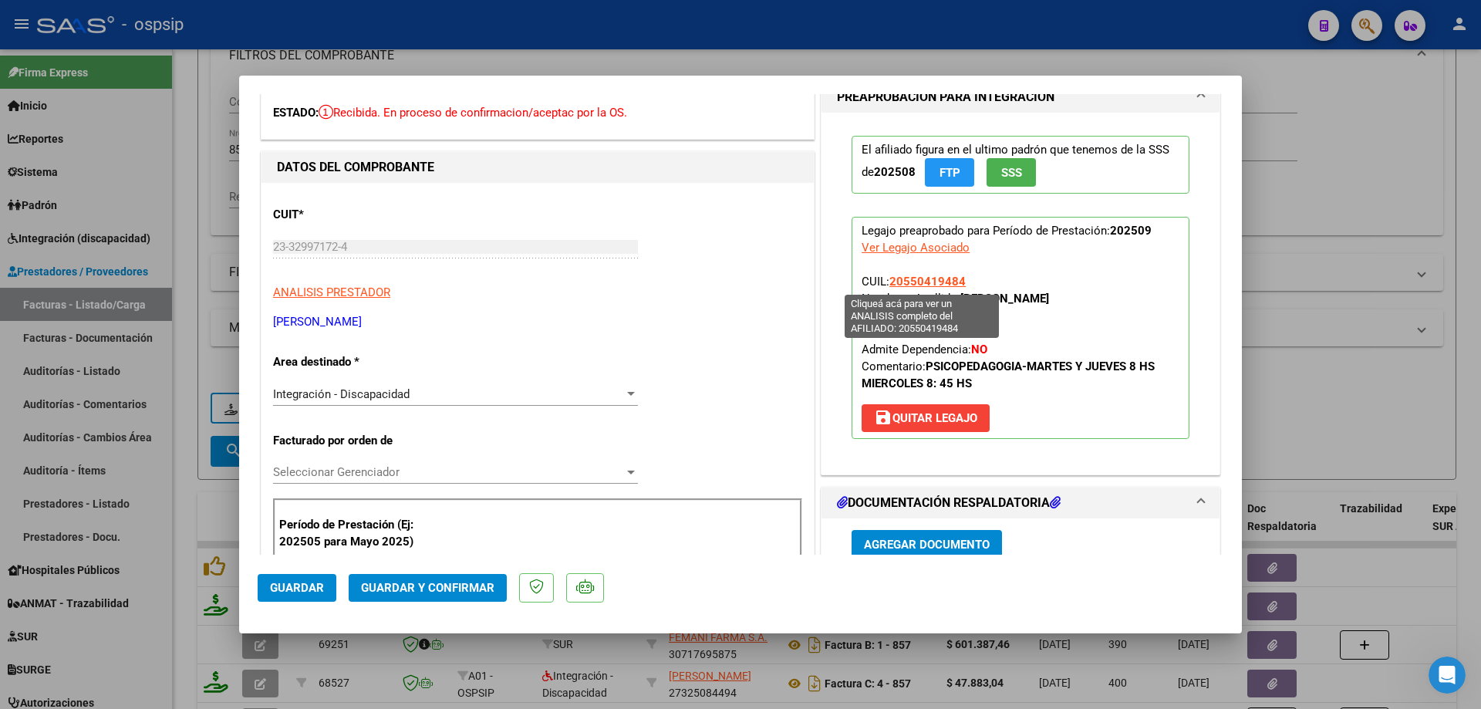
drag, startPoint x: 983, startPoint y: 278, endPoint x: 886, endPoint y: 285, distance: 96.7
click at [886, 285] on p "Legajo preaprobado para Período de Prestación: 202509 Ver Legajo Asociado CUIL:…" at bounding box center [1020, 328] width 338 height 222
drag, startPoint x: 966, startPoint y: 265, endPoint x: 951, endPoint y: 258, distance: 15.9
click at [951, 258] on p "Legajo preaprobado para Período de Prestación: 202509 Ver Legajo Asociado CUIL:…" at bounding box center [1020, 328] width 338 height 222
drag, startPoint x: 967, startPoint y: 281, endPoint x: 884, endPoint y: 279, distance: 83.3
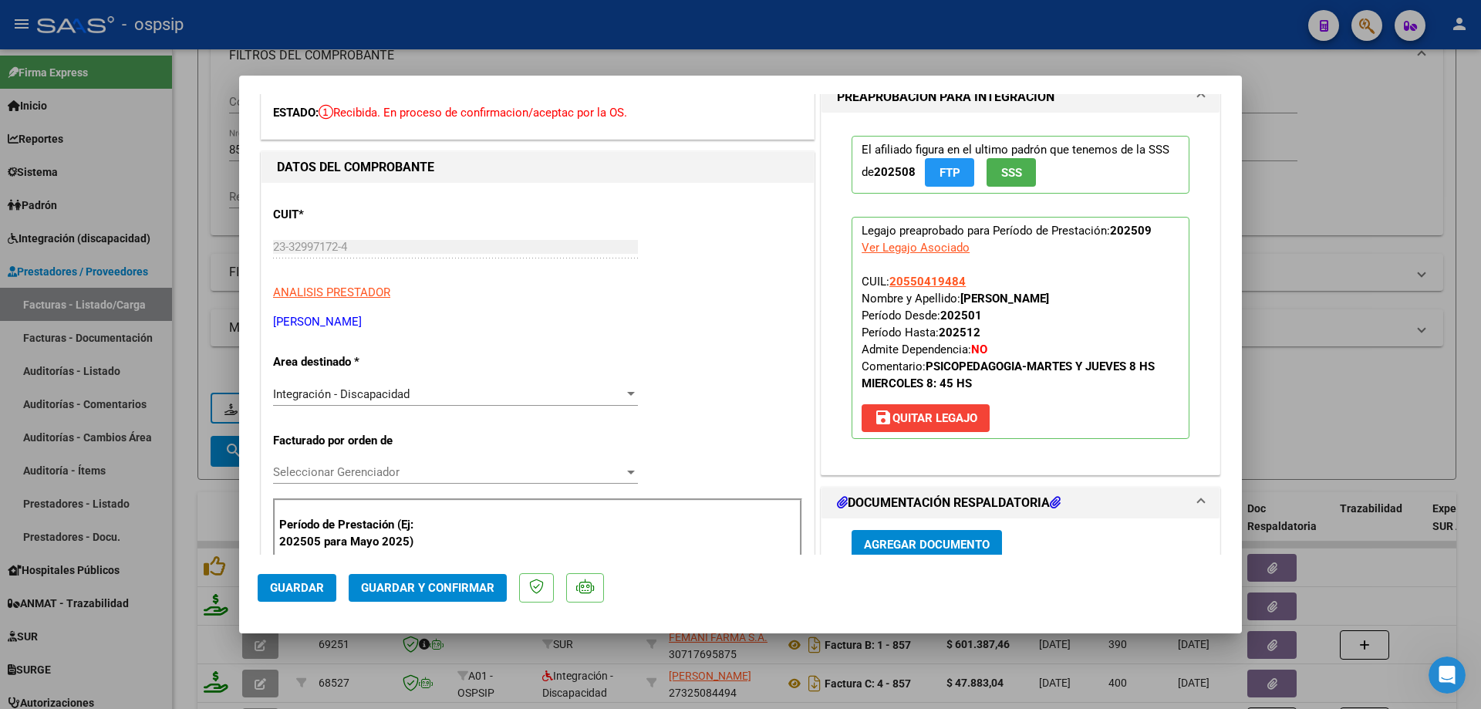
click at [884, 279] on p "Legajo preaprobado para Período de Prestación: 202509 Ver Legajo Asociado CUIL:…" at bounding box center [1020, 328] width 338 height 222
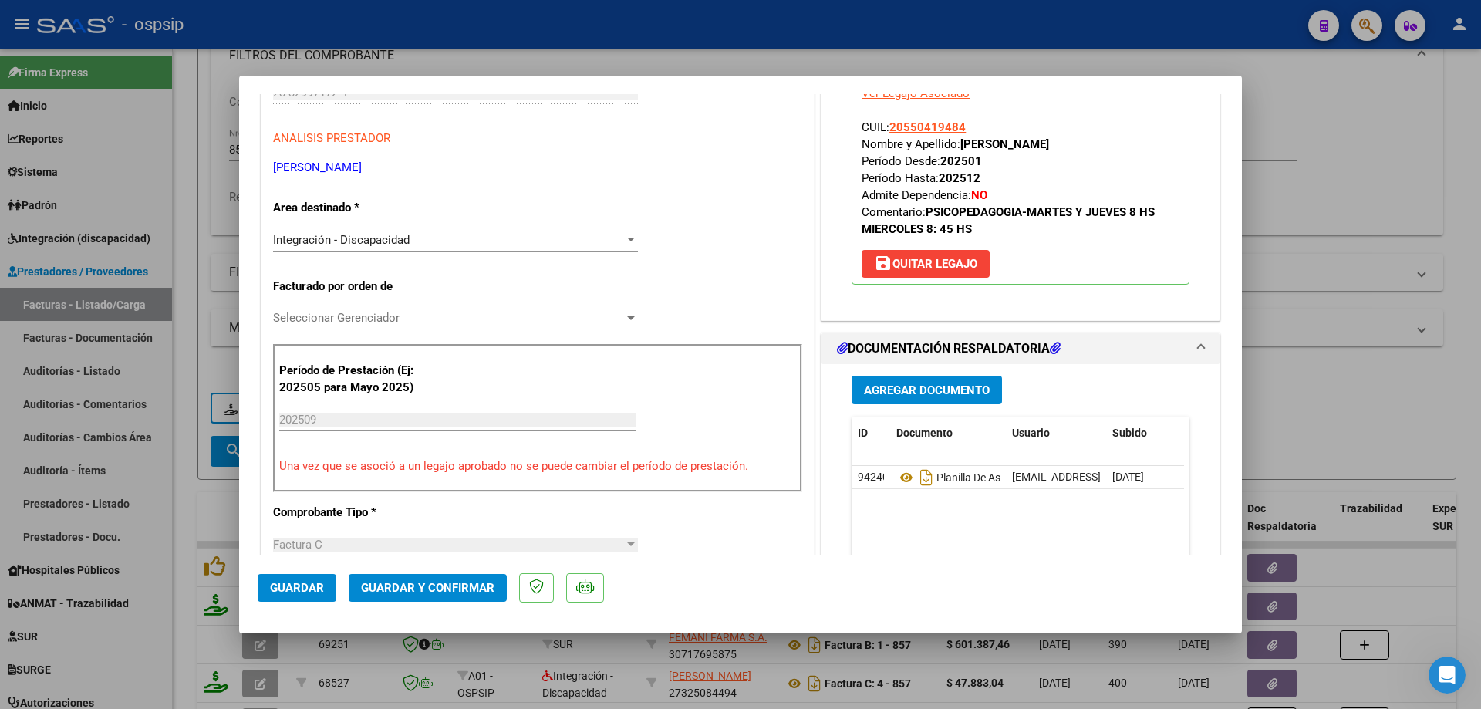
click at [451, 561] on mat-dialog-actions "Guardar Guardar y Confirmar" at bounding box center [741, 585] width 966 height 61
click at [453, 581] on span "Guardar y Confirmar" at bounding box center [427, 588] width 133 height 14
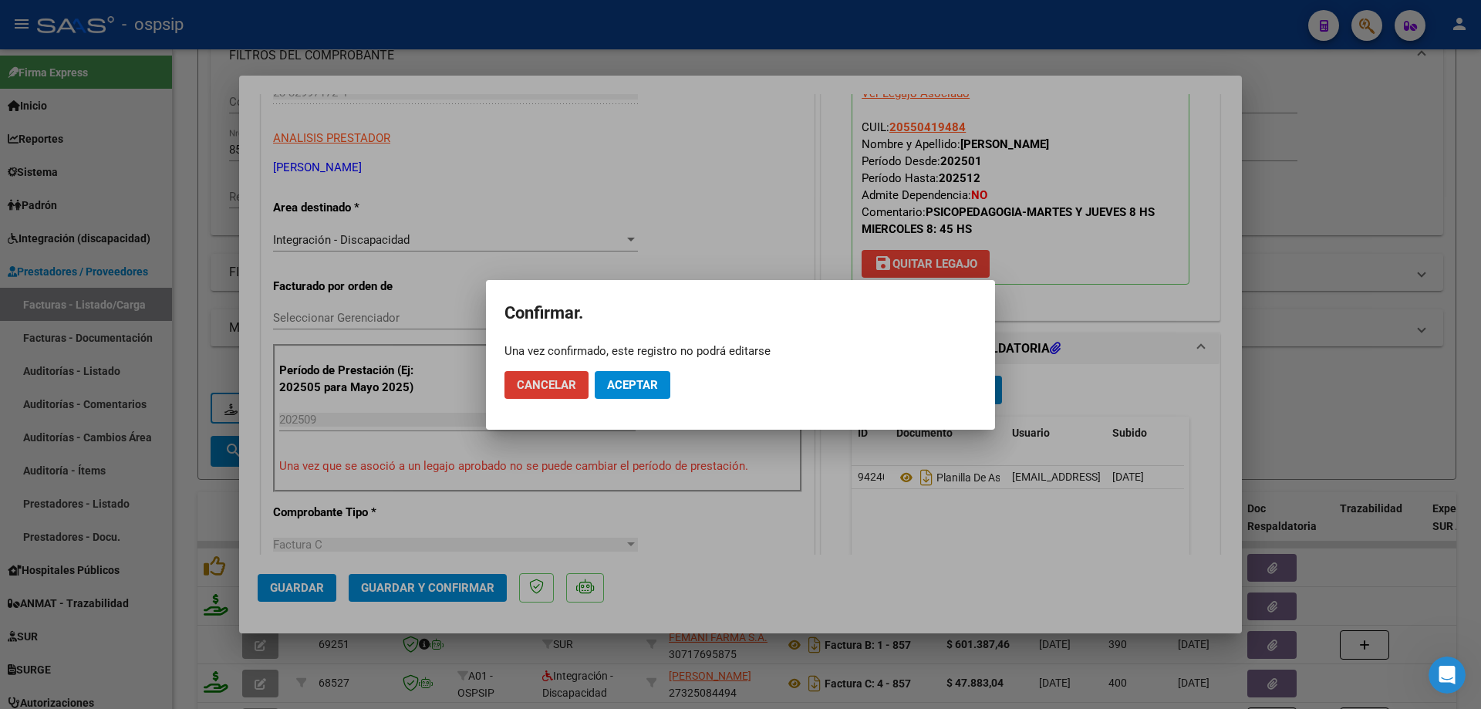
click at [629, 387] on span "Aceptar" at bounding box center [632, 385] width 51 height 14
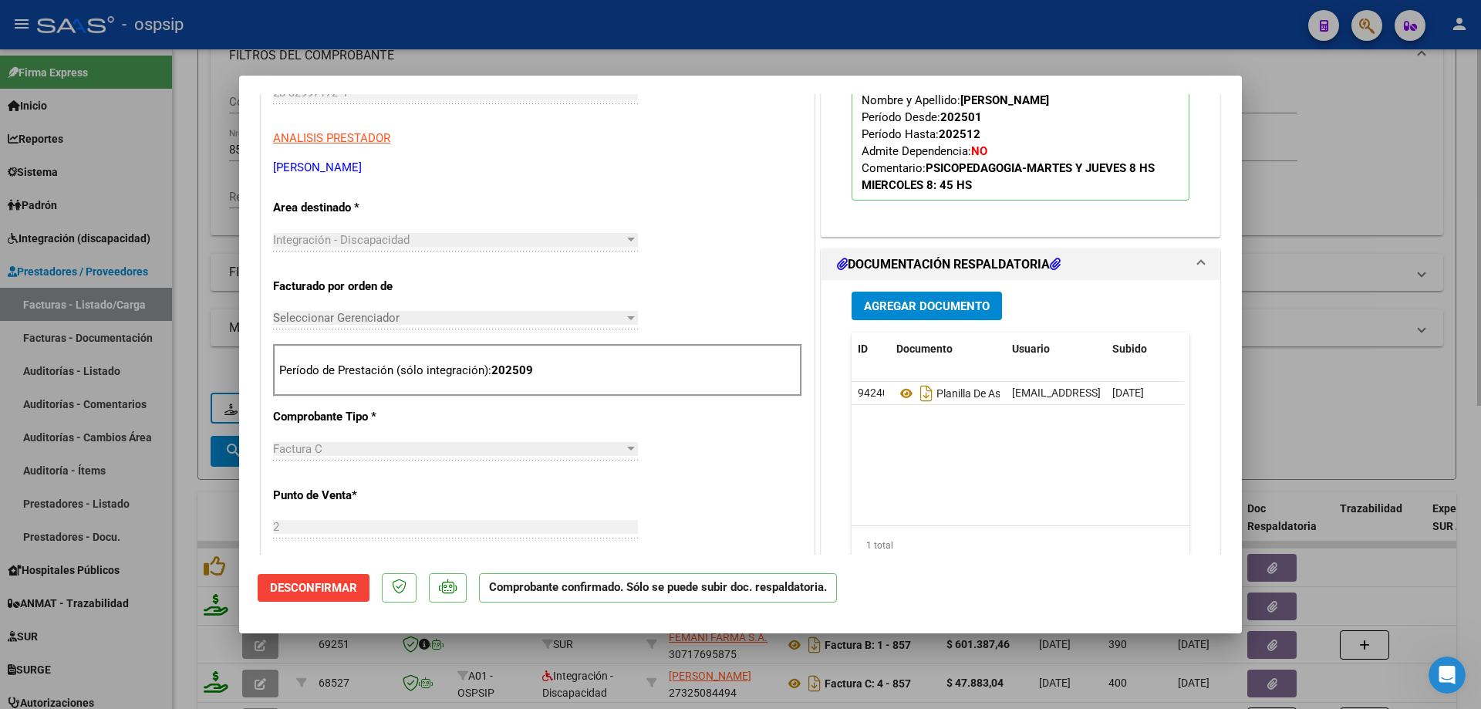
click at [1393, 188] on div at bounding box center [740, 354] width 1481 height 709
type input "$ 0,00"
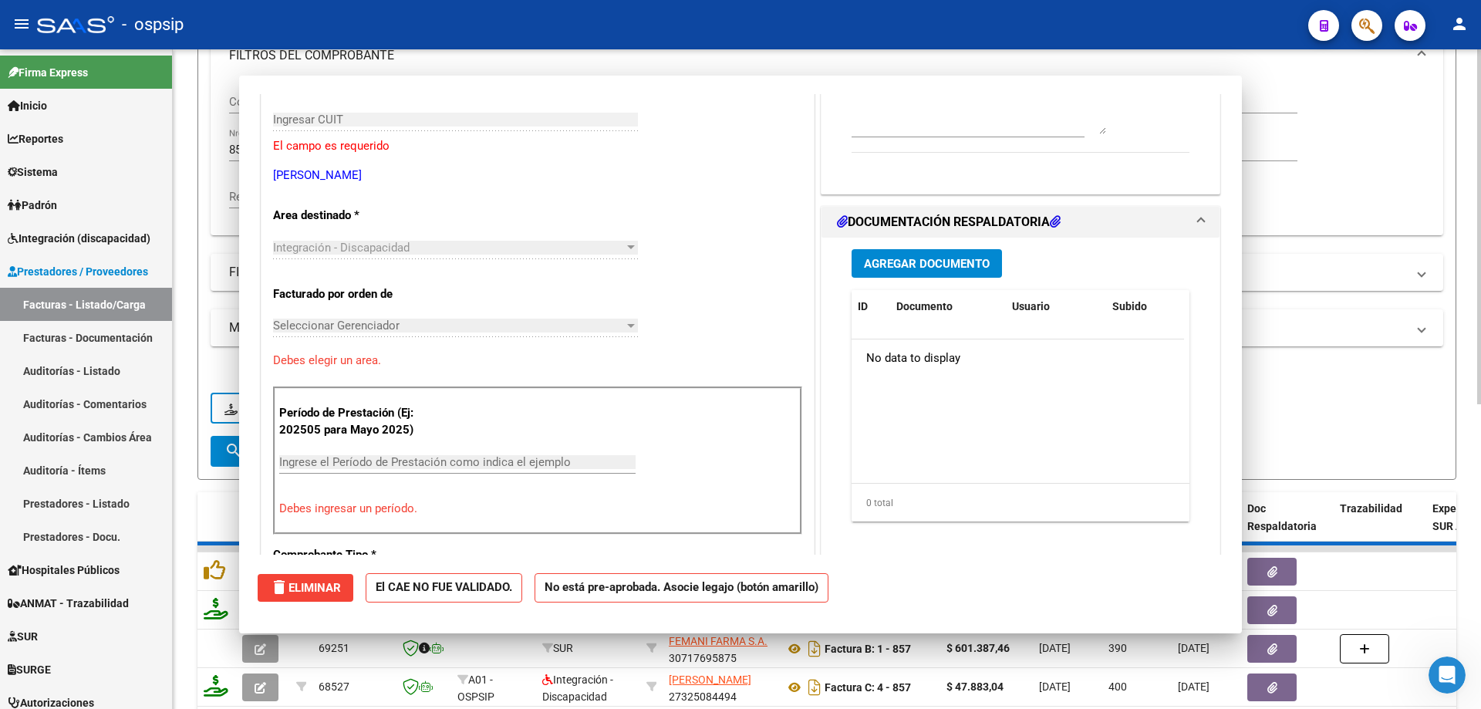
scroll to position [258, 0]
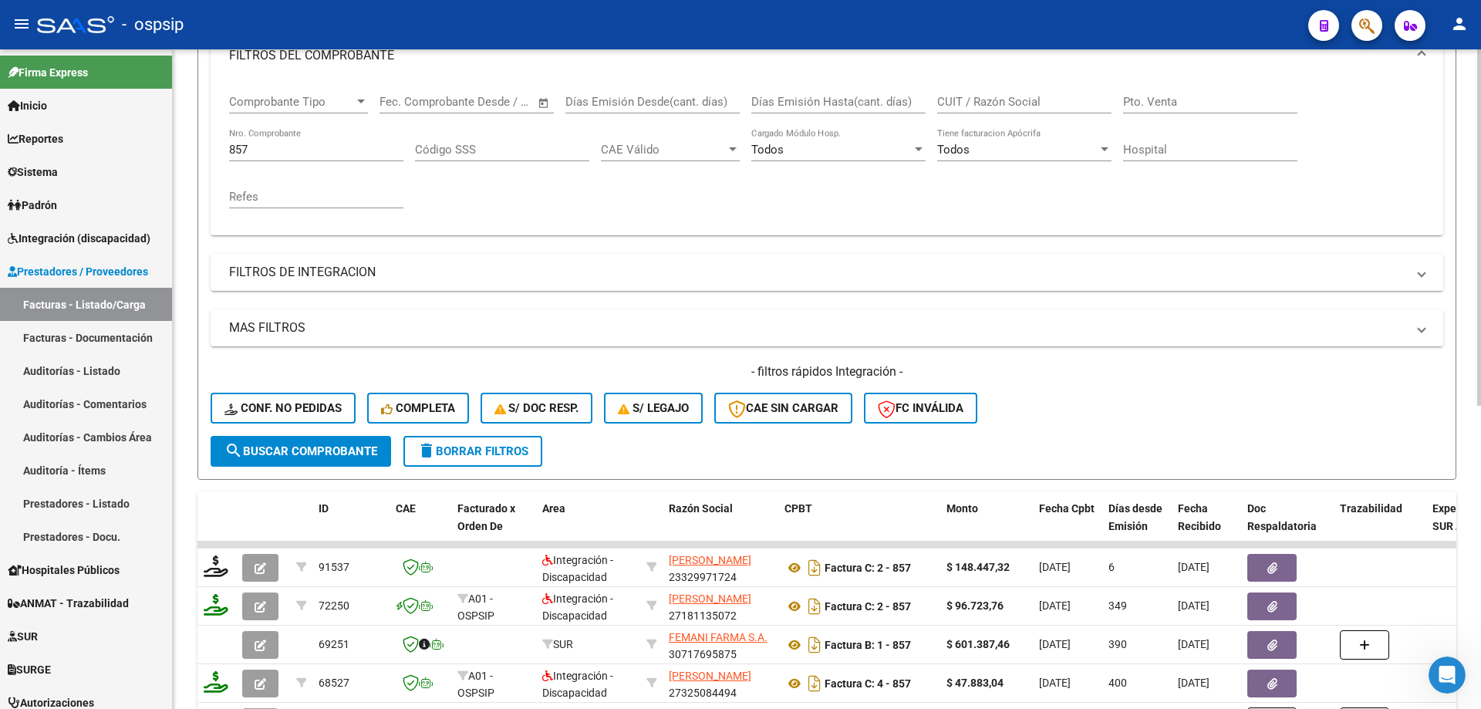
click at [309, 143] on input "857" at bounding box center [316, 150] width 174 height 14
type input "8"
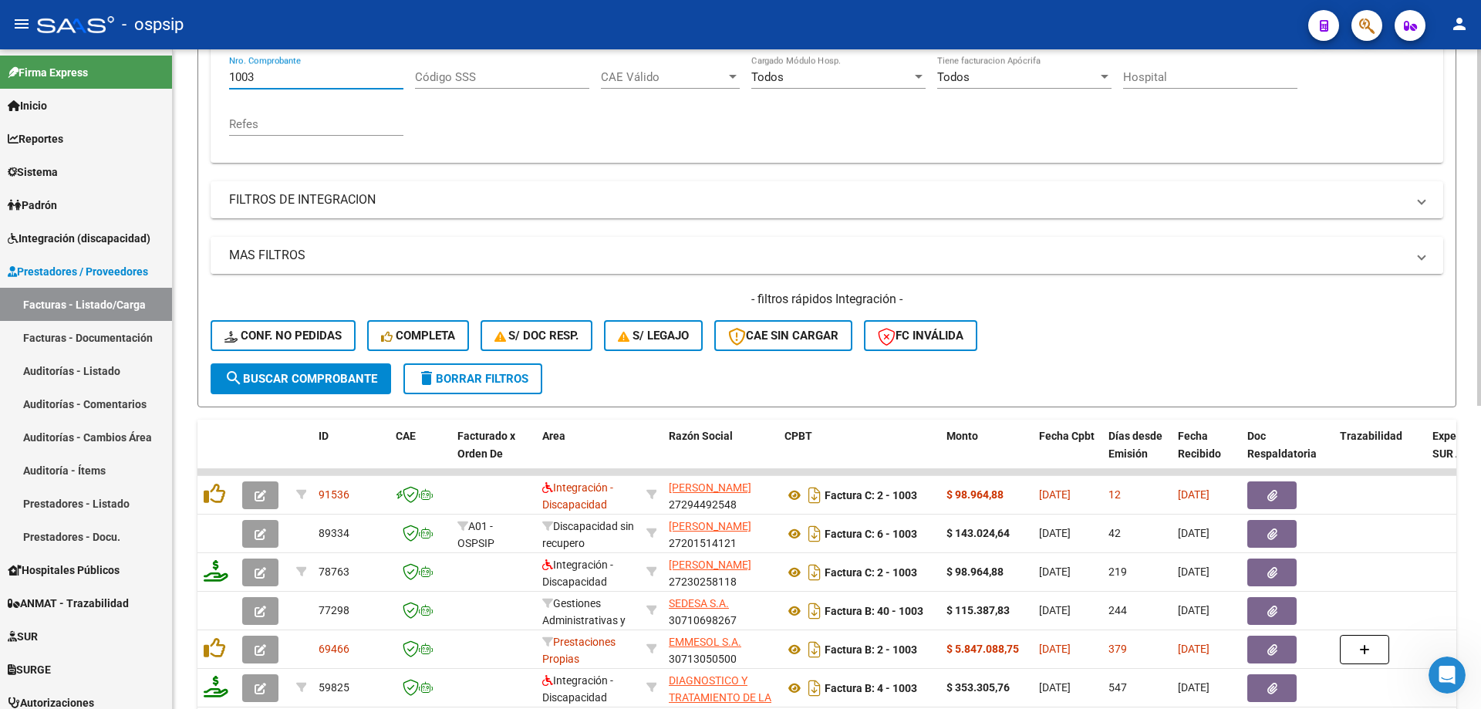
scroll to position [386, 0]
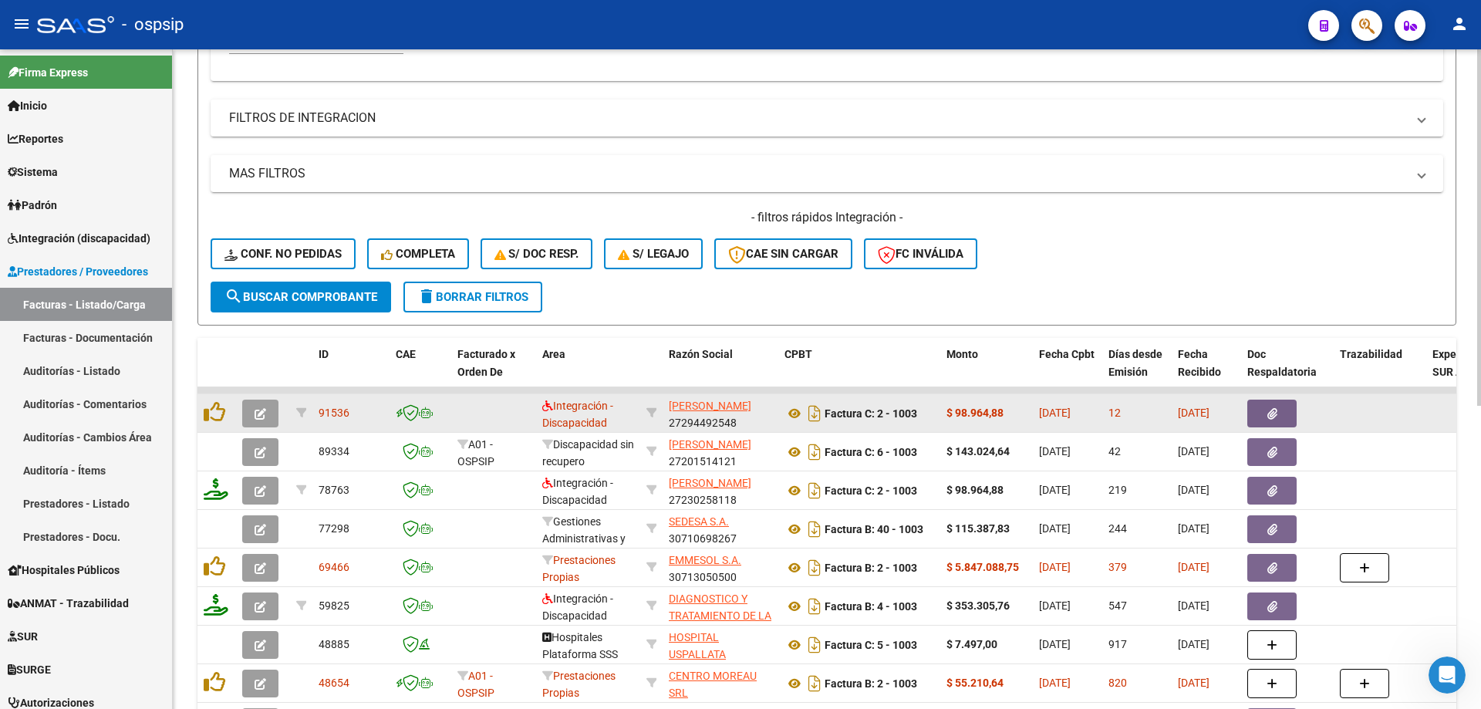
type input "1003"
click at [251, 411] on button "button" at bounding box center [260, 413] width 36 height 28
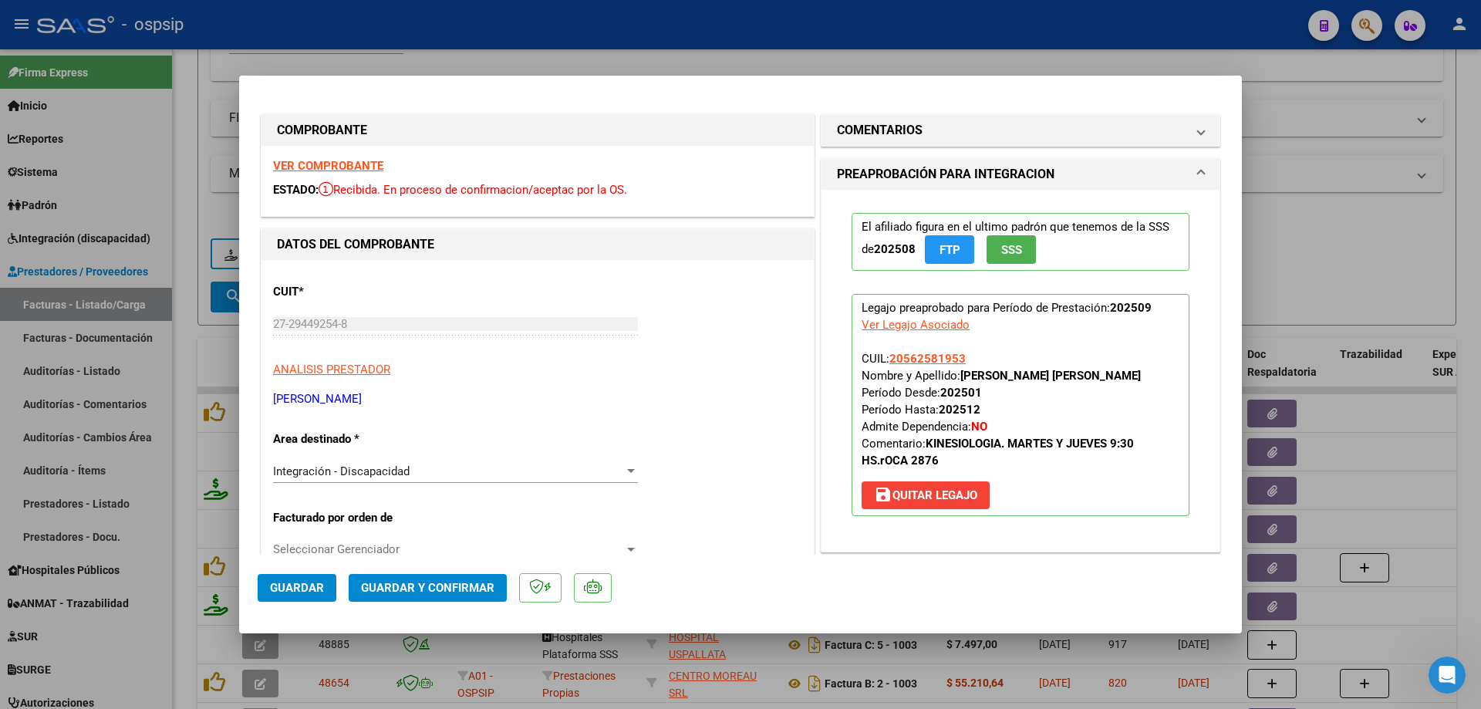
click at [1003, 248] on span "SSS" at bounding box center [1011, 250] width 21 height 14
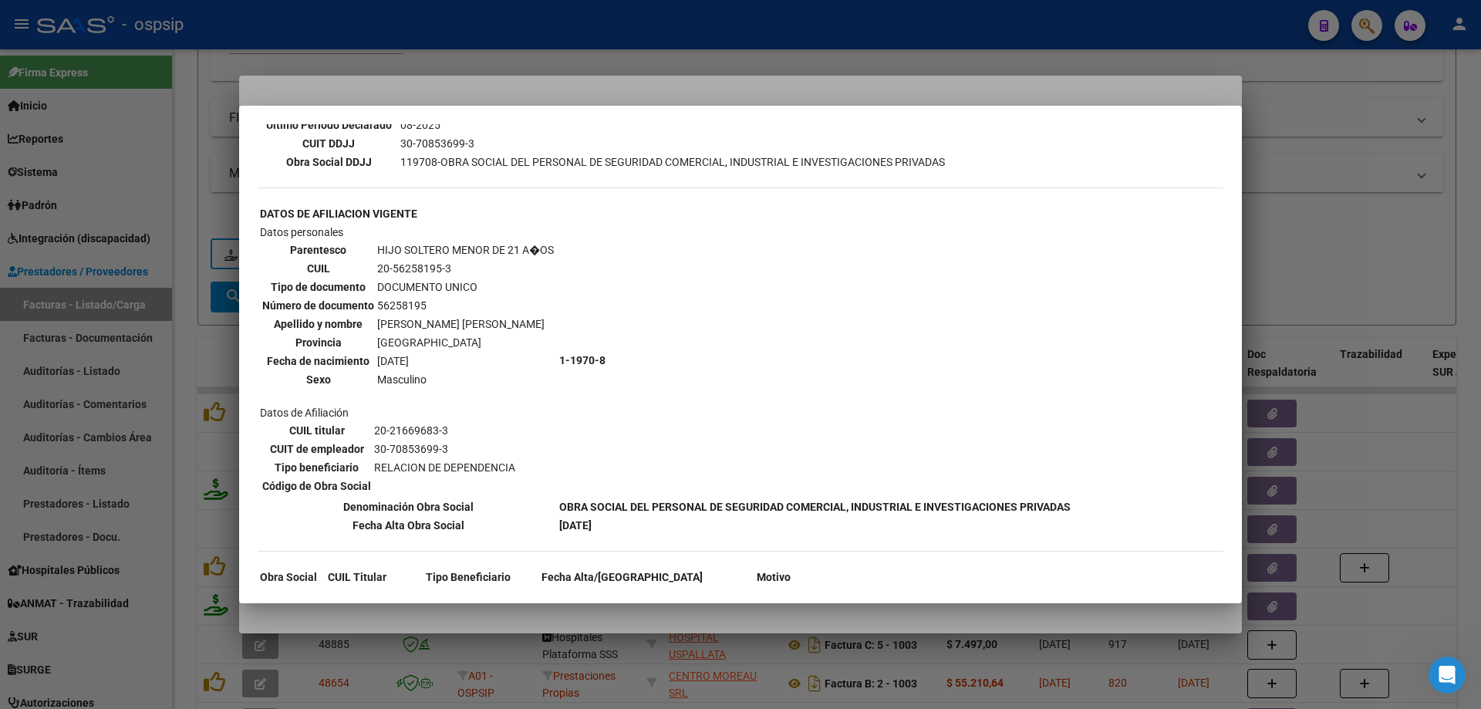
scroll to position [502, 0]
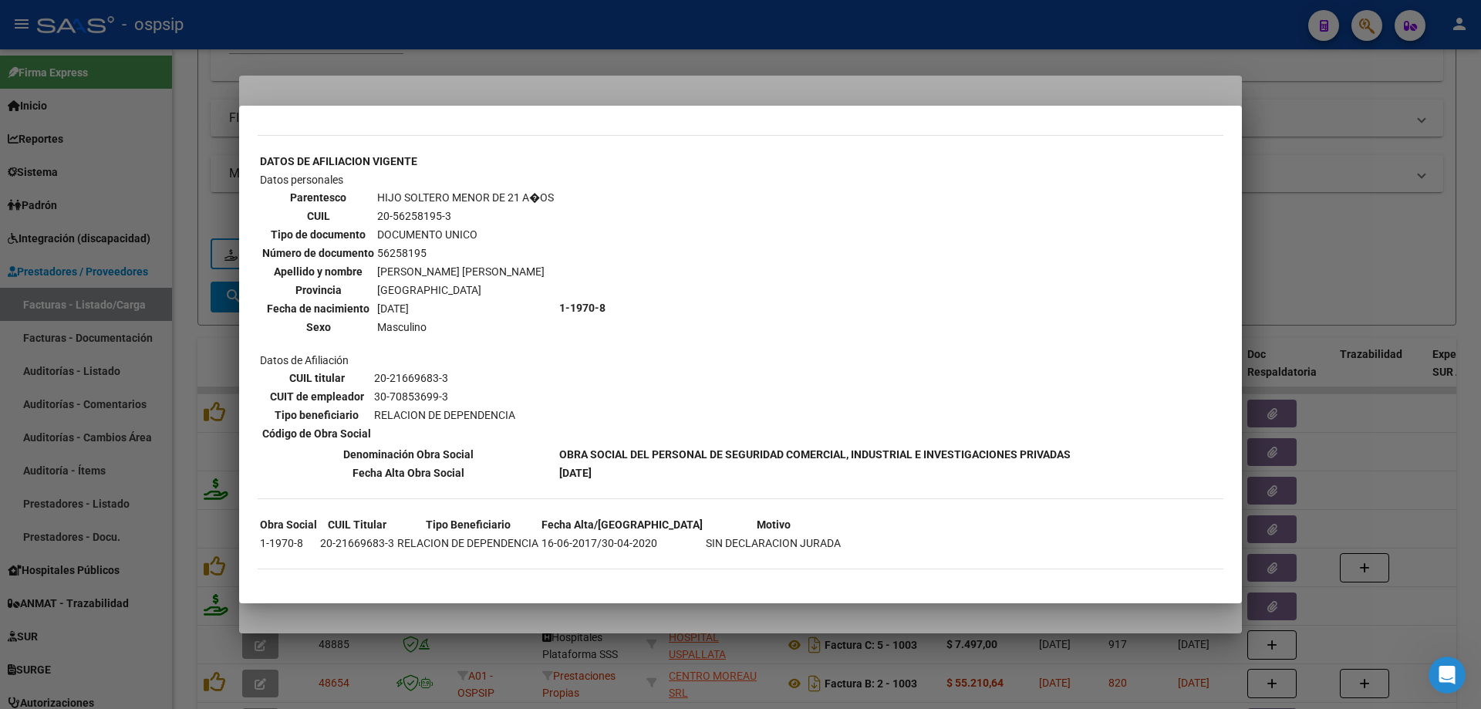
click at [1316, 208] on div at bounding box center [740, 354] width 1481 height 709
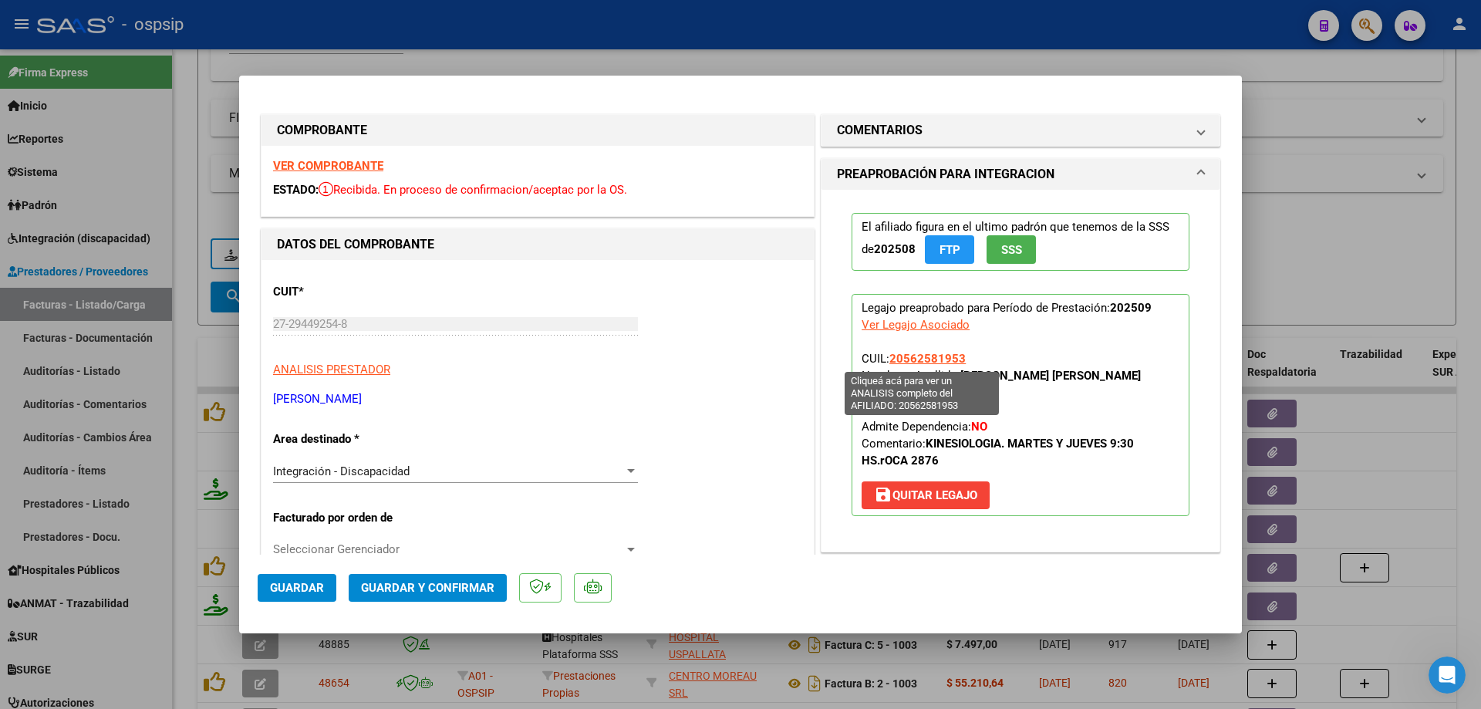
click at [939, 359] on span "20562581953" at bounding box center [927, 359] width 76 height 14
type textarea "20562581953"
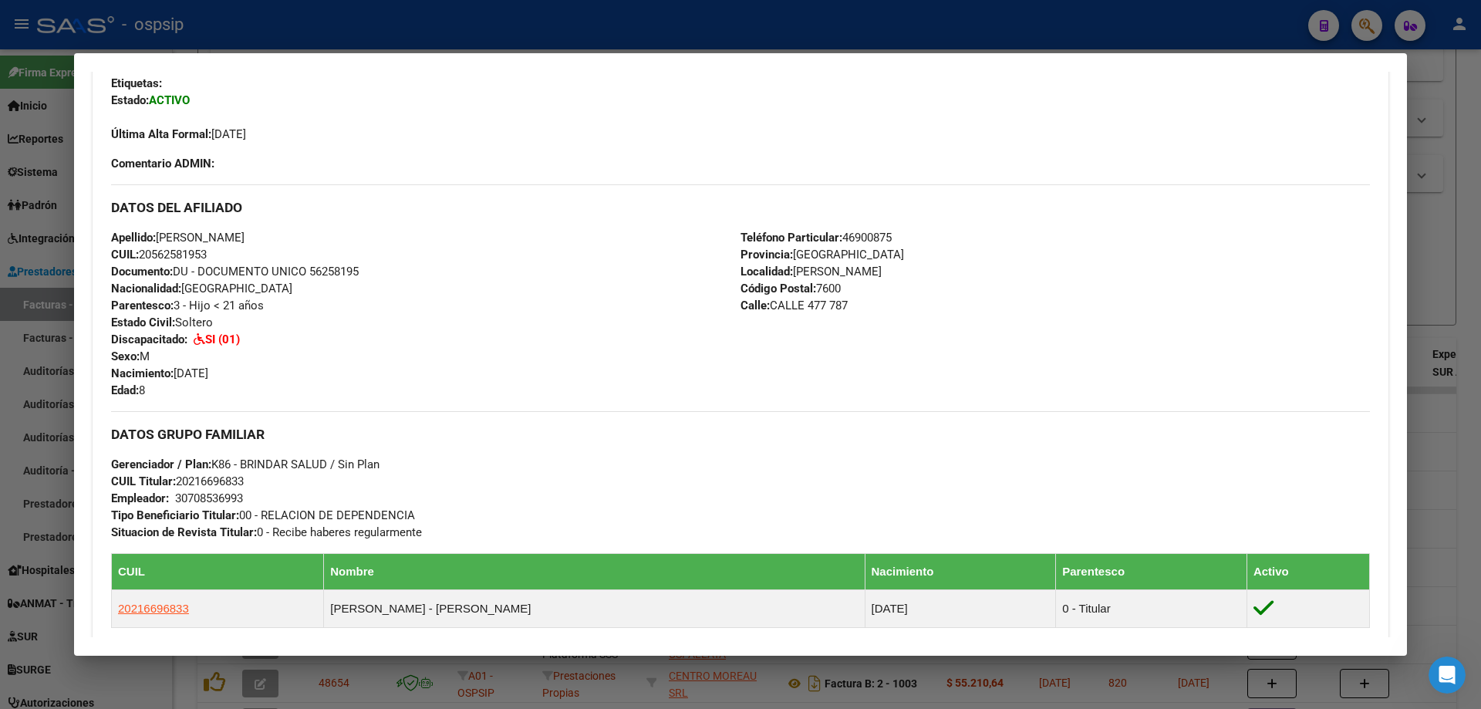
scroll to position [386, 0]
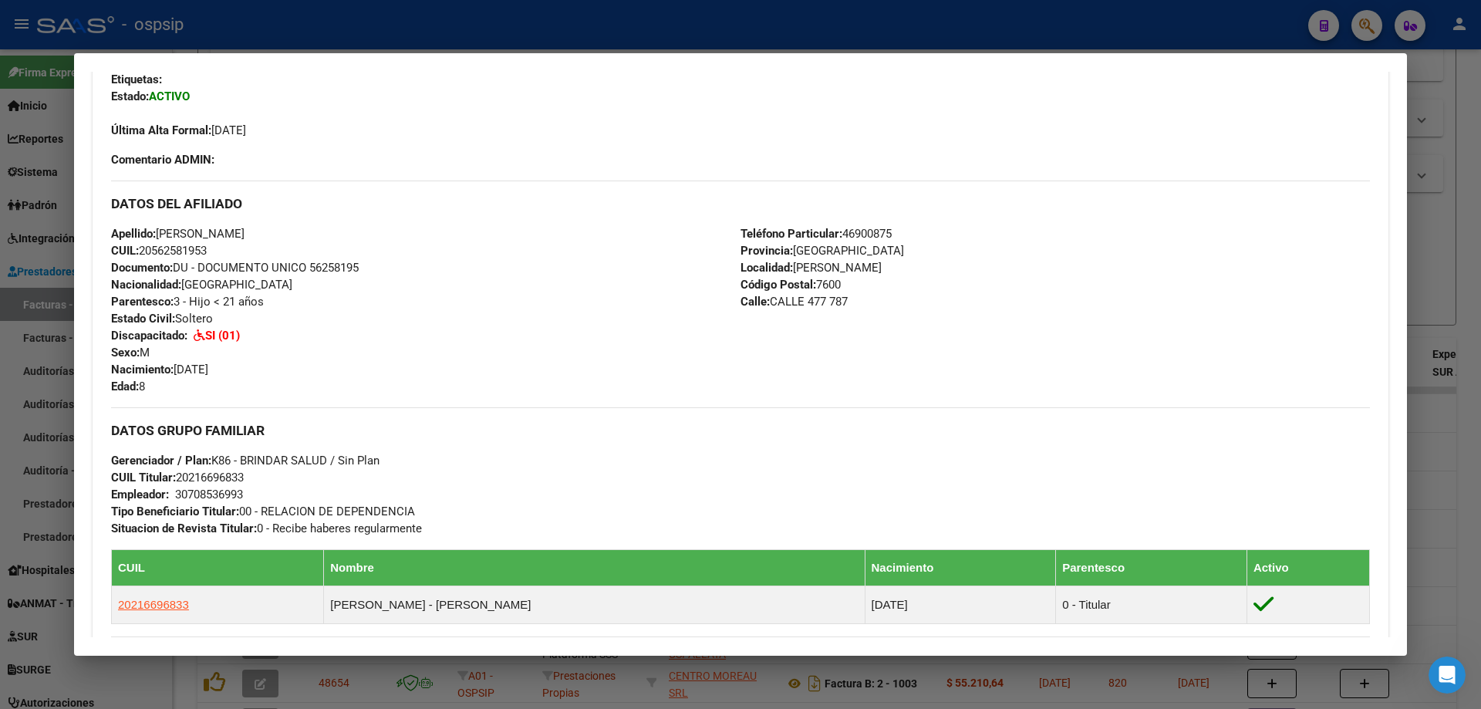
click at [1454, 281] on div at bounding box center [740, 354] width 1481 height 709
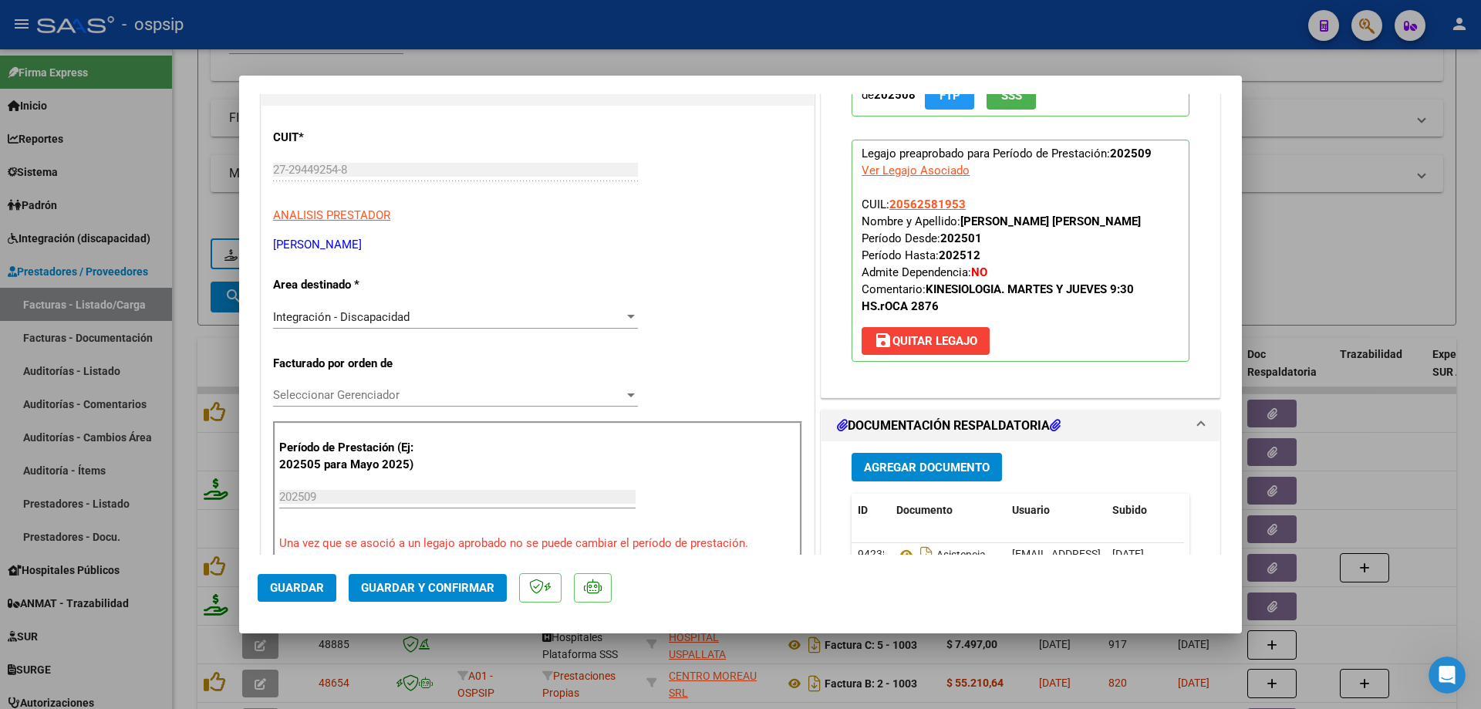
scroll to position [231, 0]
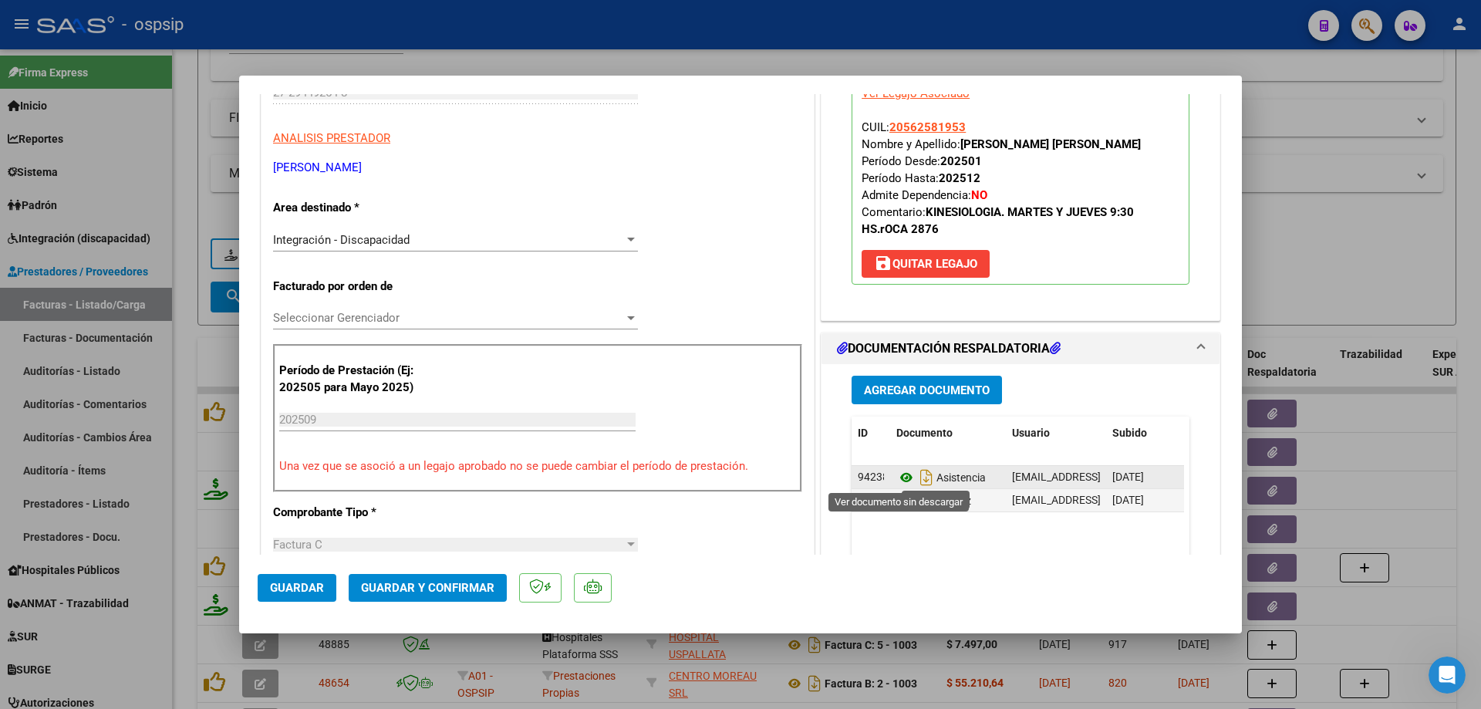
click at [905, 472] on icon at bounding box center [906, 477] width 20 height 19
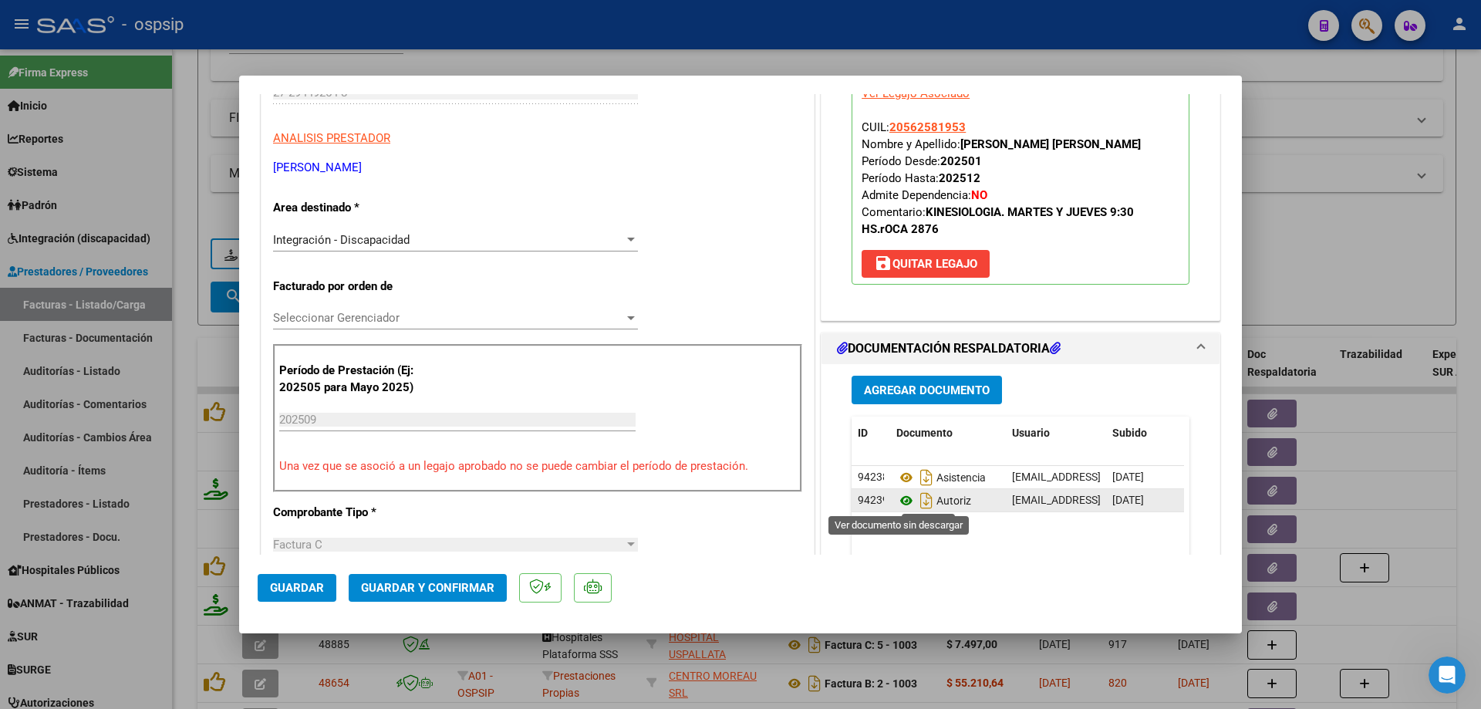
click at [896, 501] on icon at bounding box center [906, 500] width 20 height 19
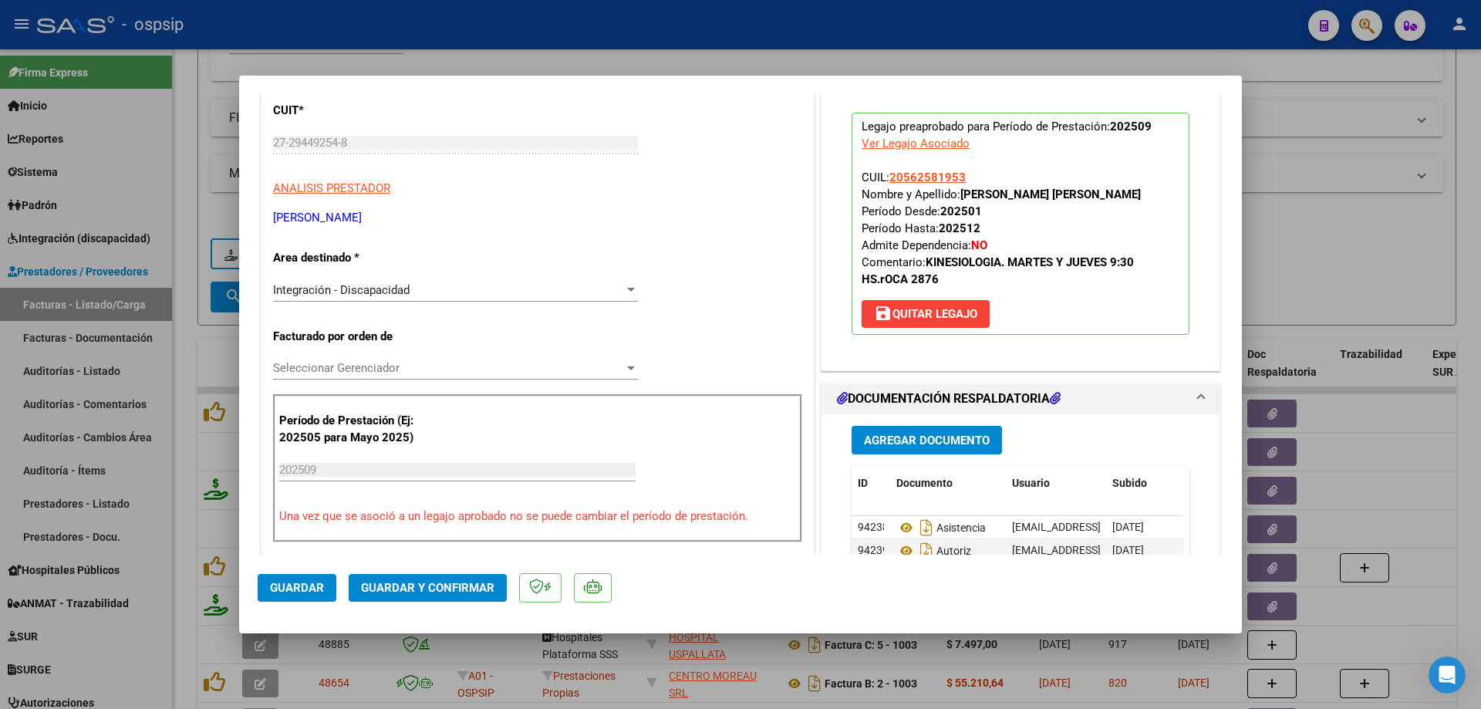
scroll to position [154, 0]
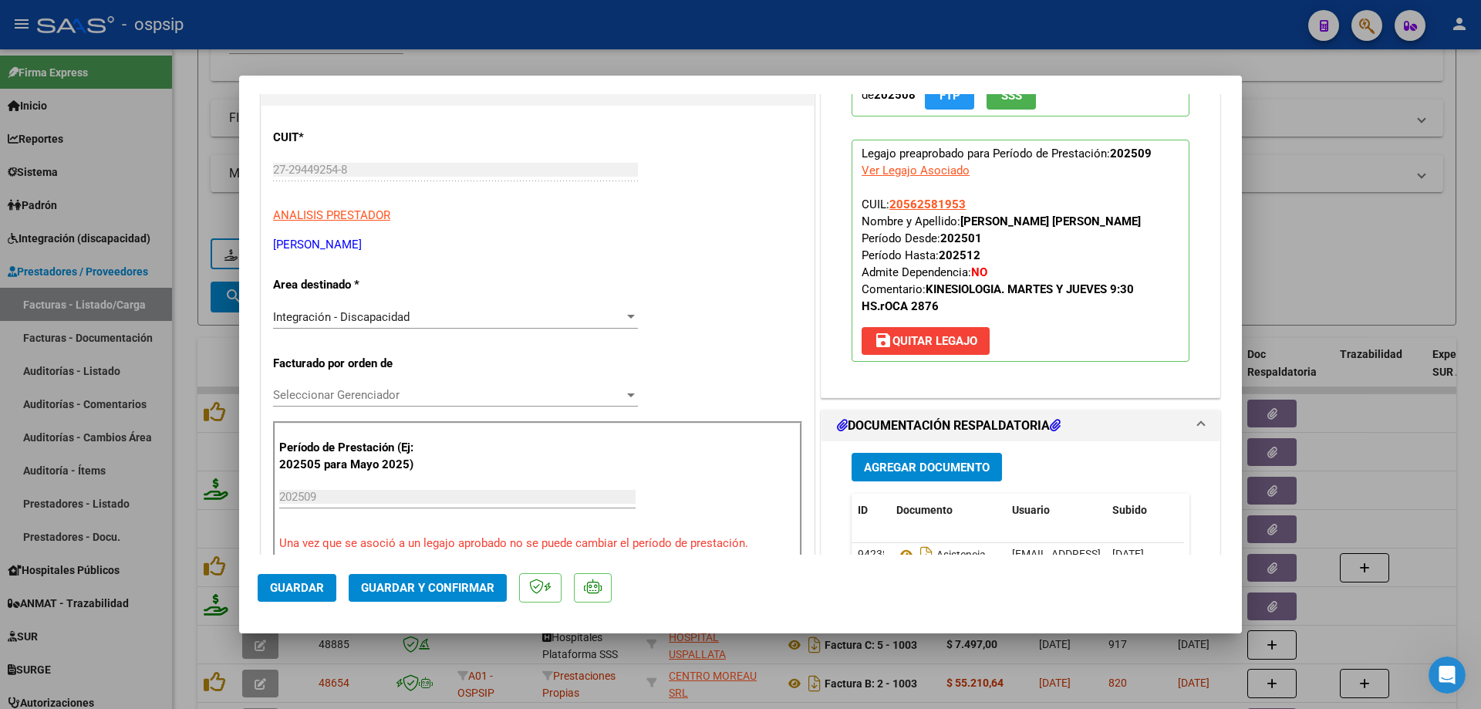
click at [438, 601] on button "Guardar y Confirmar" at bounding box center [428, 588] width 158 height 28
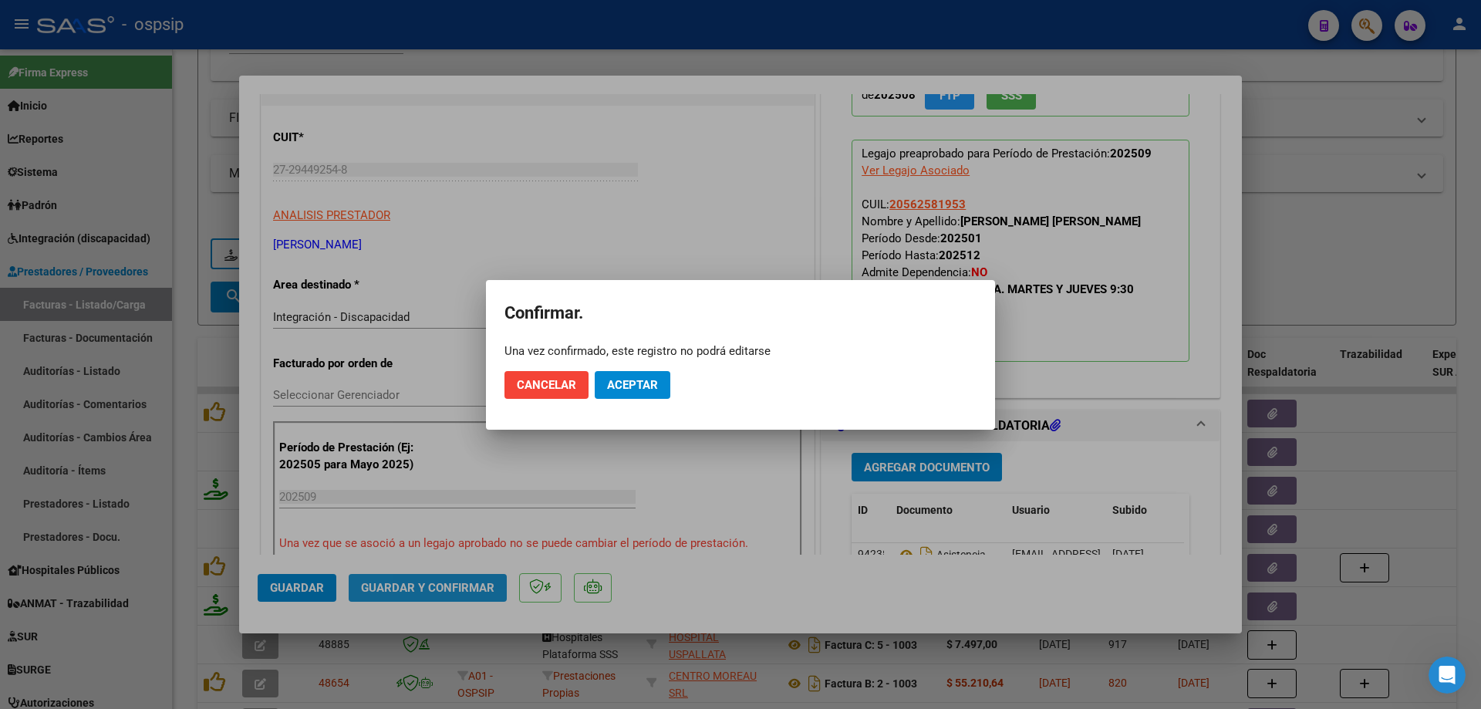
click at [438, 587] on div at bounding box center [740, 354] width 1481 height 709
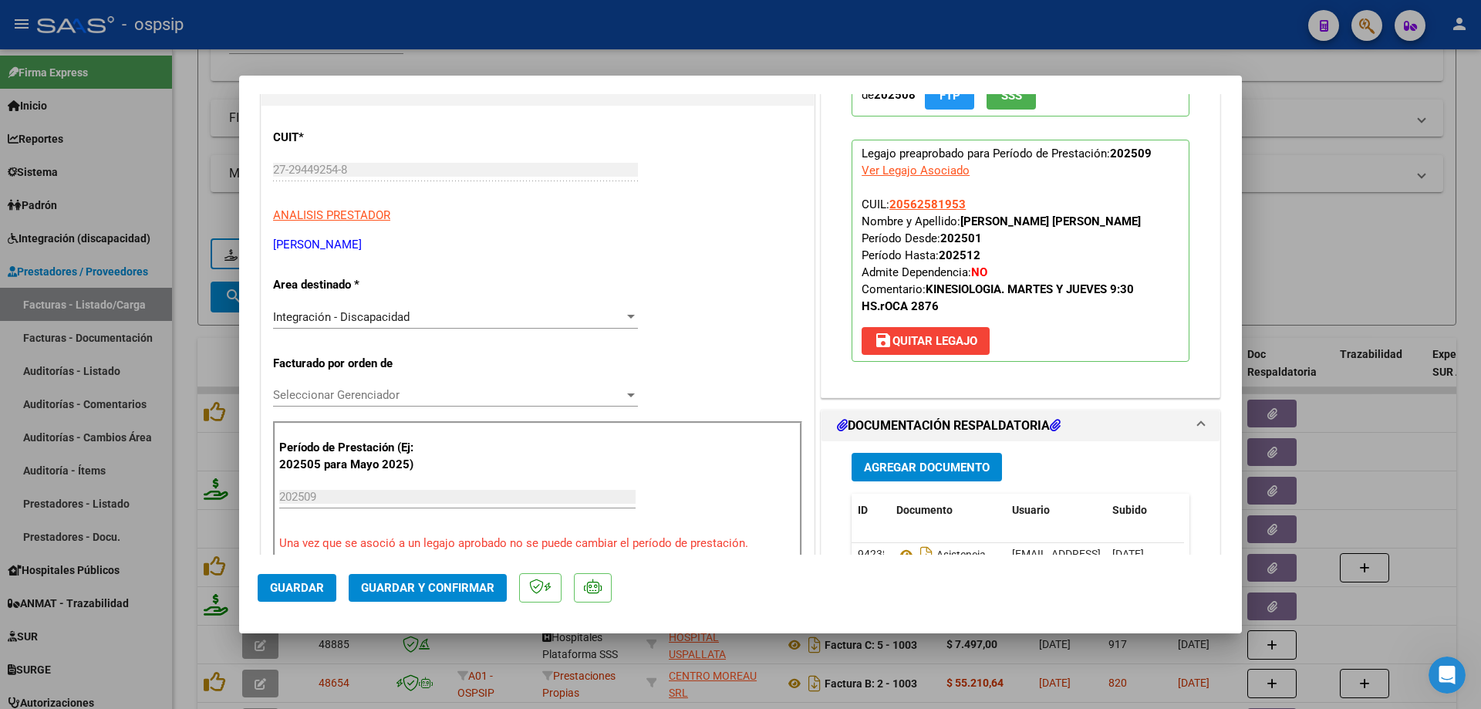
click at [460, 591] on span "Guardar y Confirmar" at bounding box center [427, 588] width 133 height 14
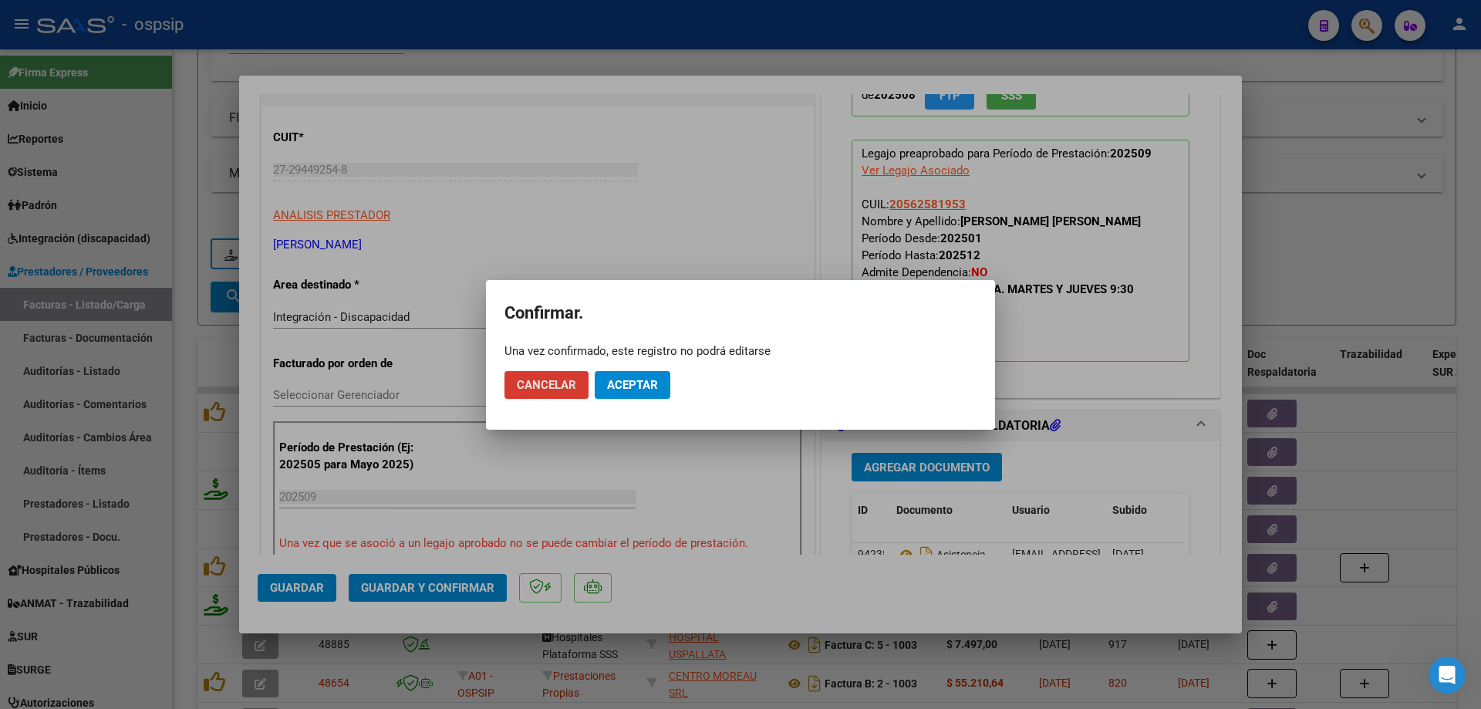
click at [656, 396] on button "Aceptar" at bounding box center [633, 385] width 76 height 28
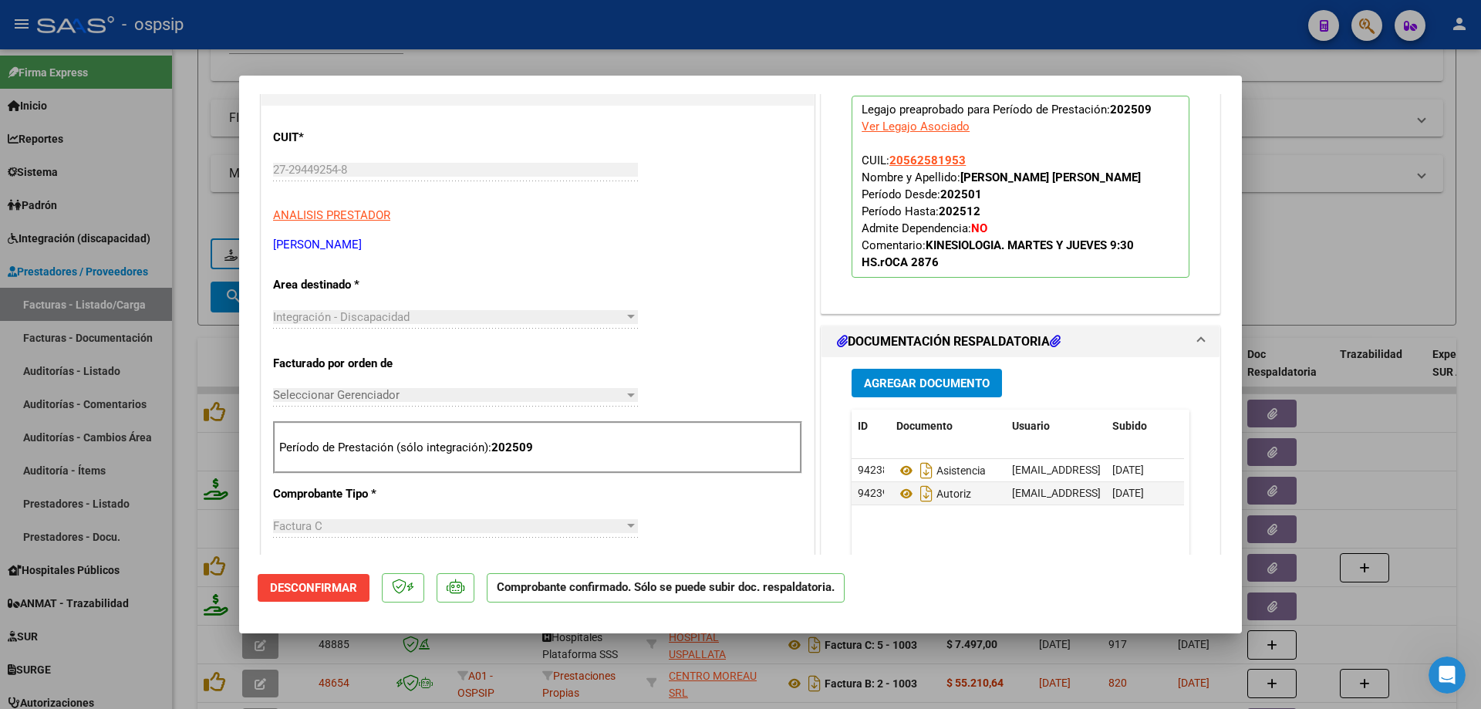
click at [1314, 288] on div at bounding box center [740, 354] width 1481 height 709
type input "$ 0,00"
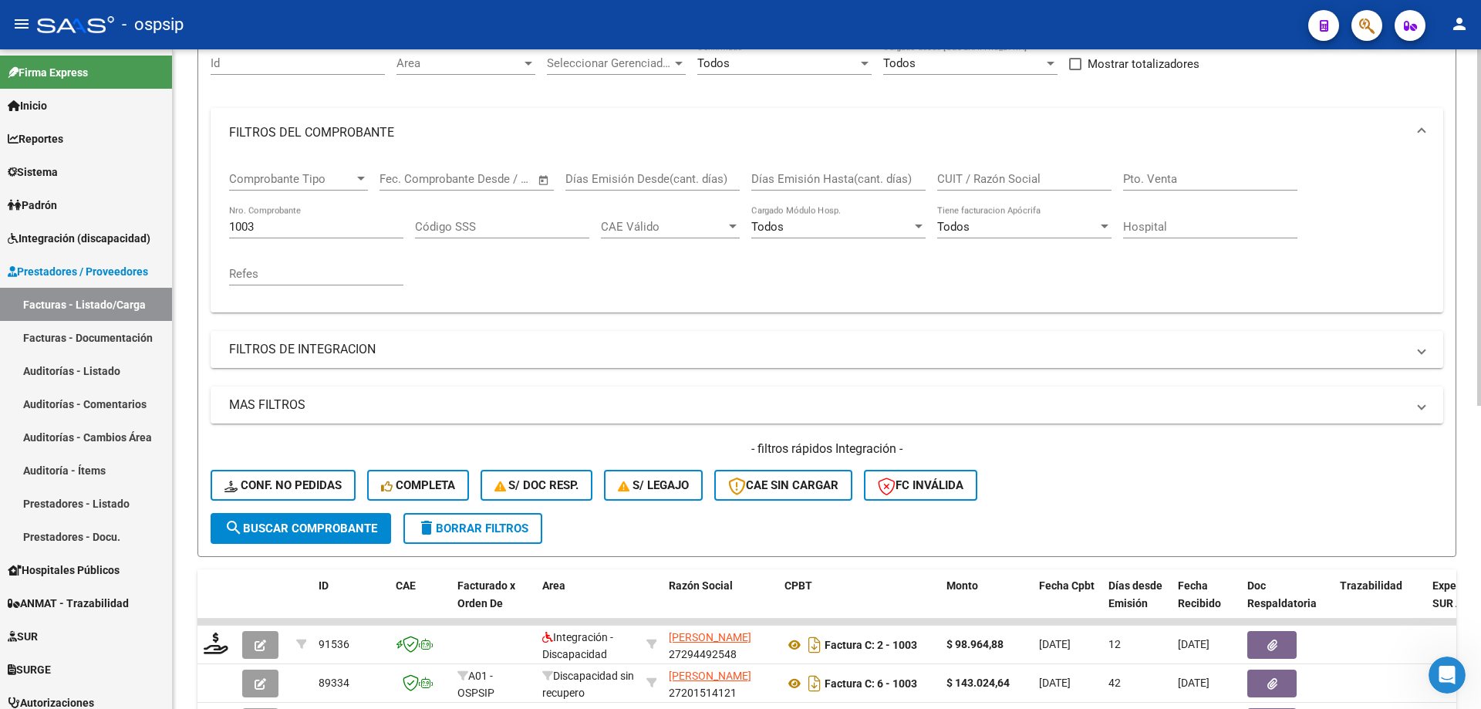
click at [310, 221] on input "1003" at bounding box center [316, 227] width 174 height 14
type input "1"
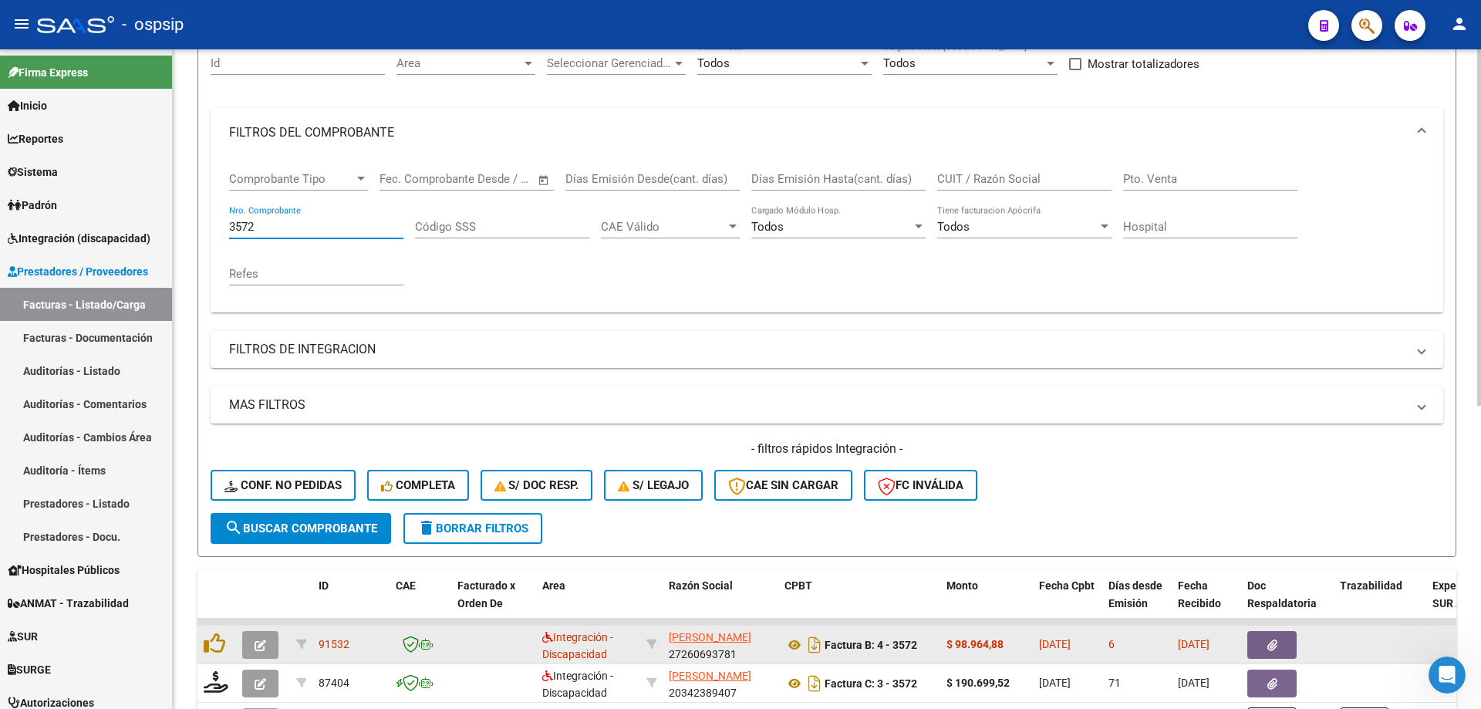
type input "3572"
click at [249, 644] on button "button" at bounding box center [260, 645] width 36 height 28
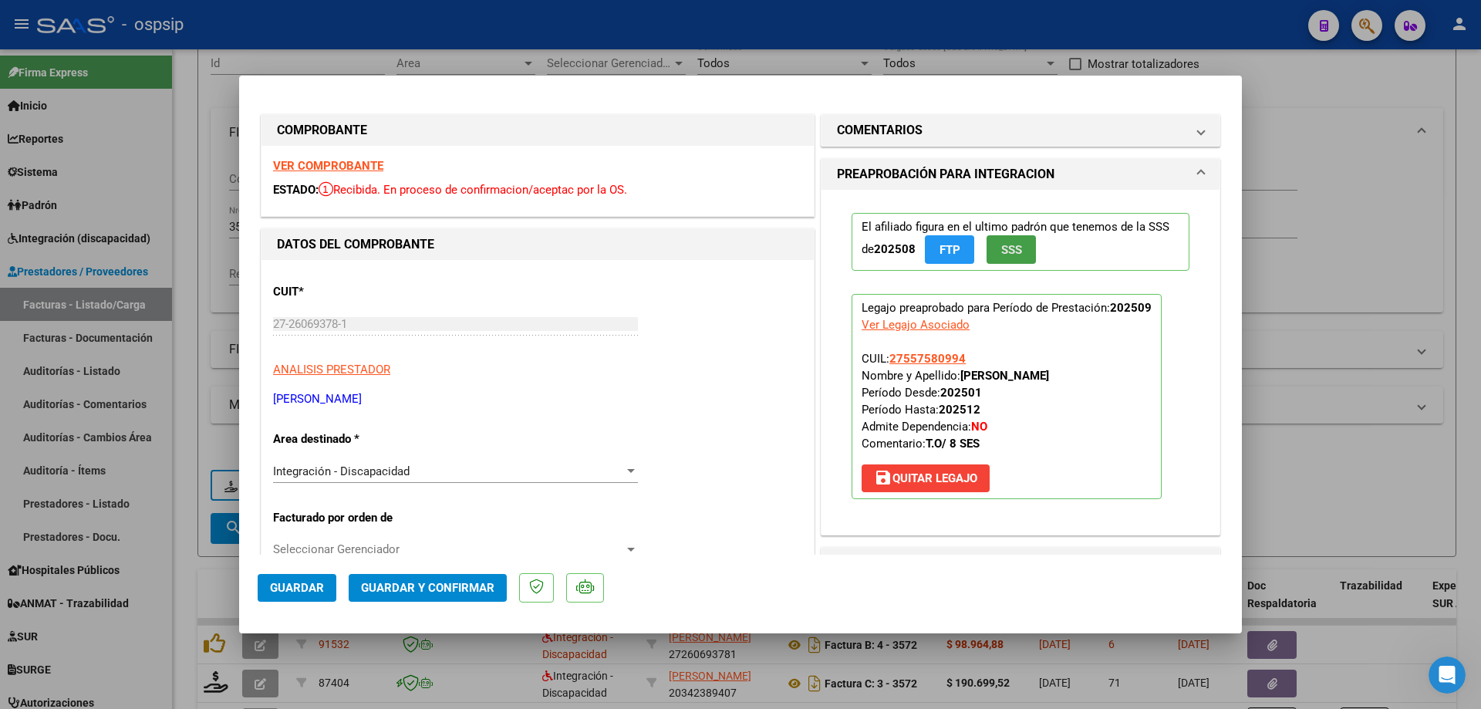
click at [1004, 262] on button "SSS" at bounding box center [1010, 249] width 49 height 29
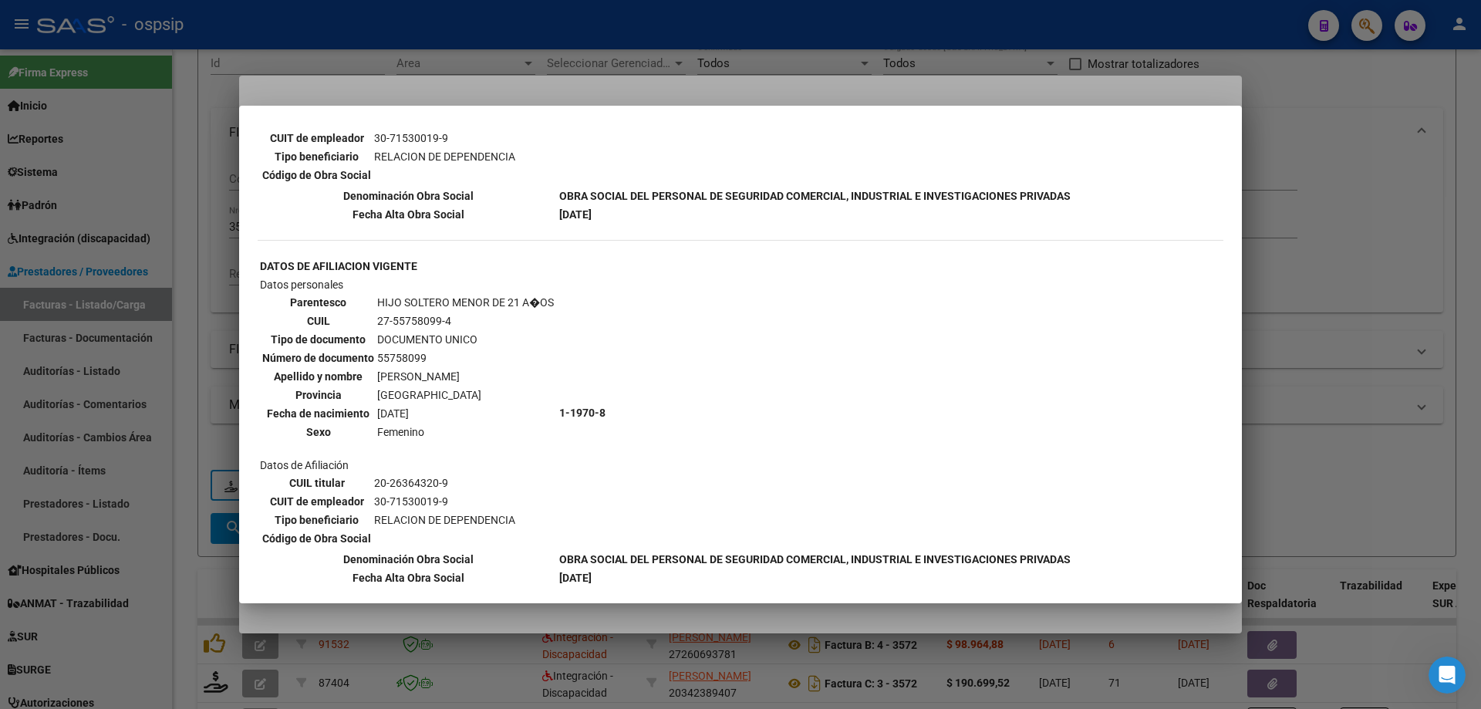
scroll to position [1158, 0]
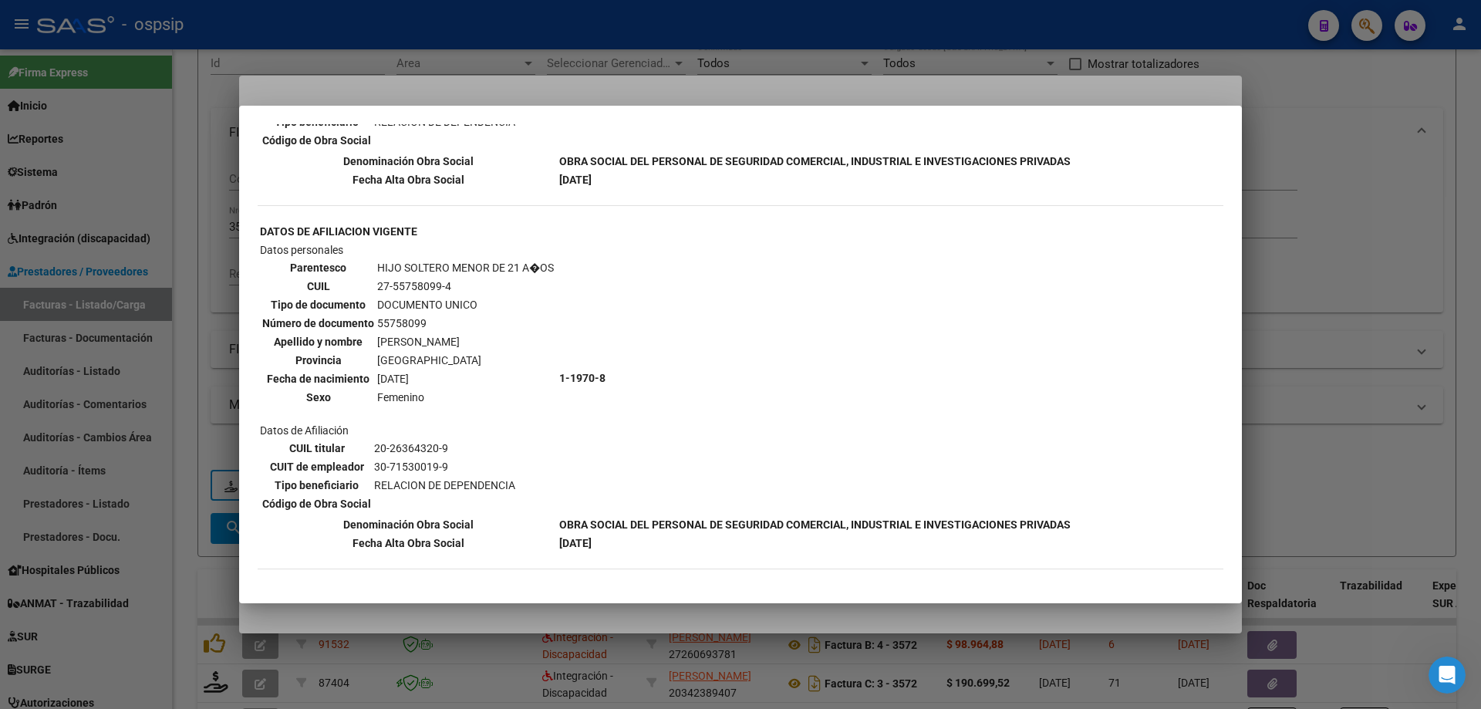
click at [1329, 281] on div at bounding box center [740, 354] width 1481 height 709
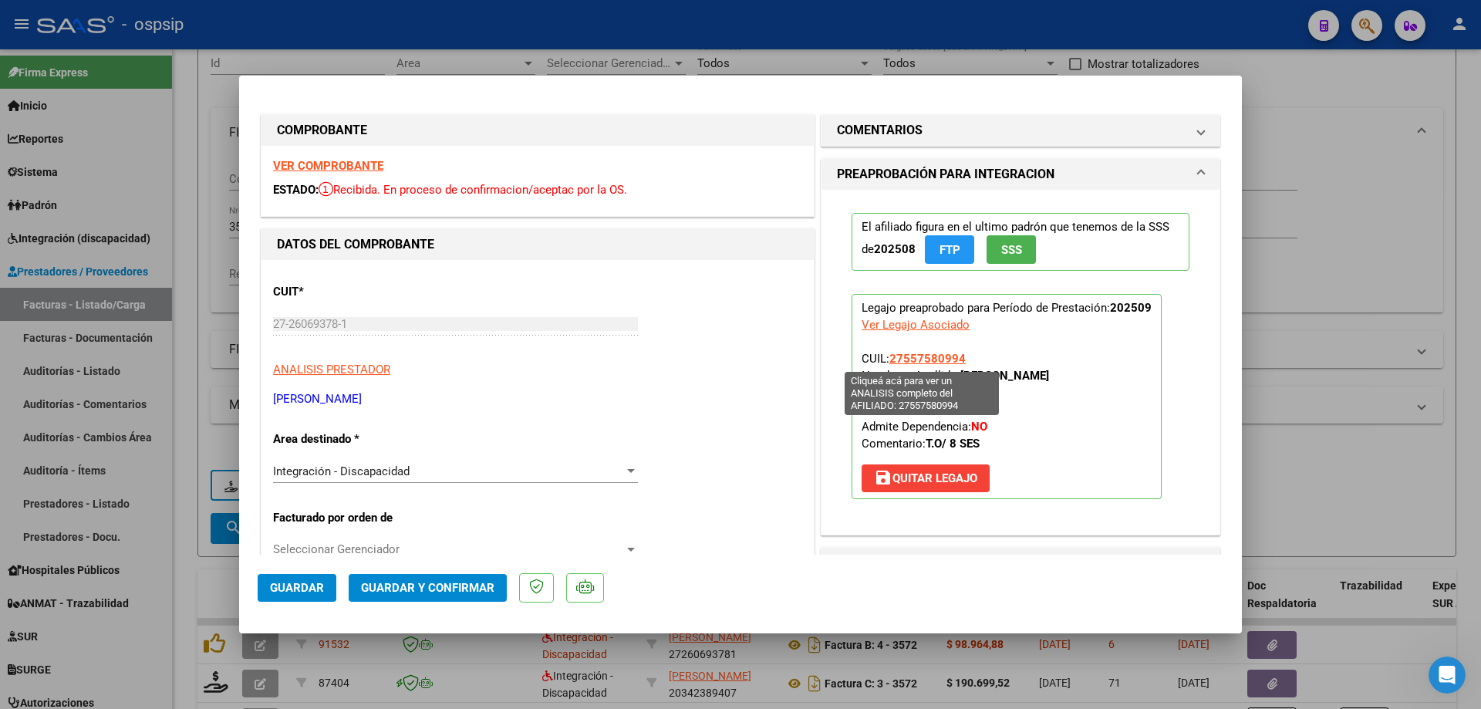
click at [927, 359] on span "27557580994" at bounding box center [927, 359] width 76 height 14
type textarea "27557580994"
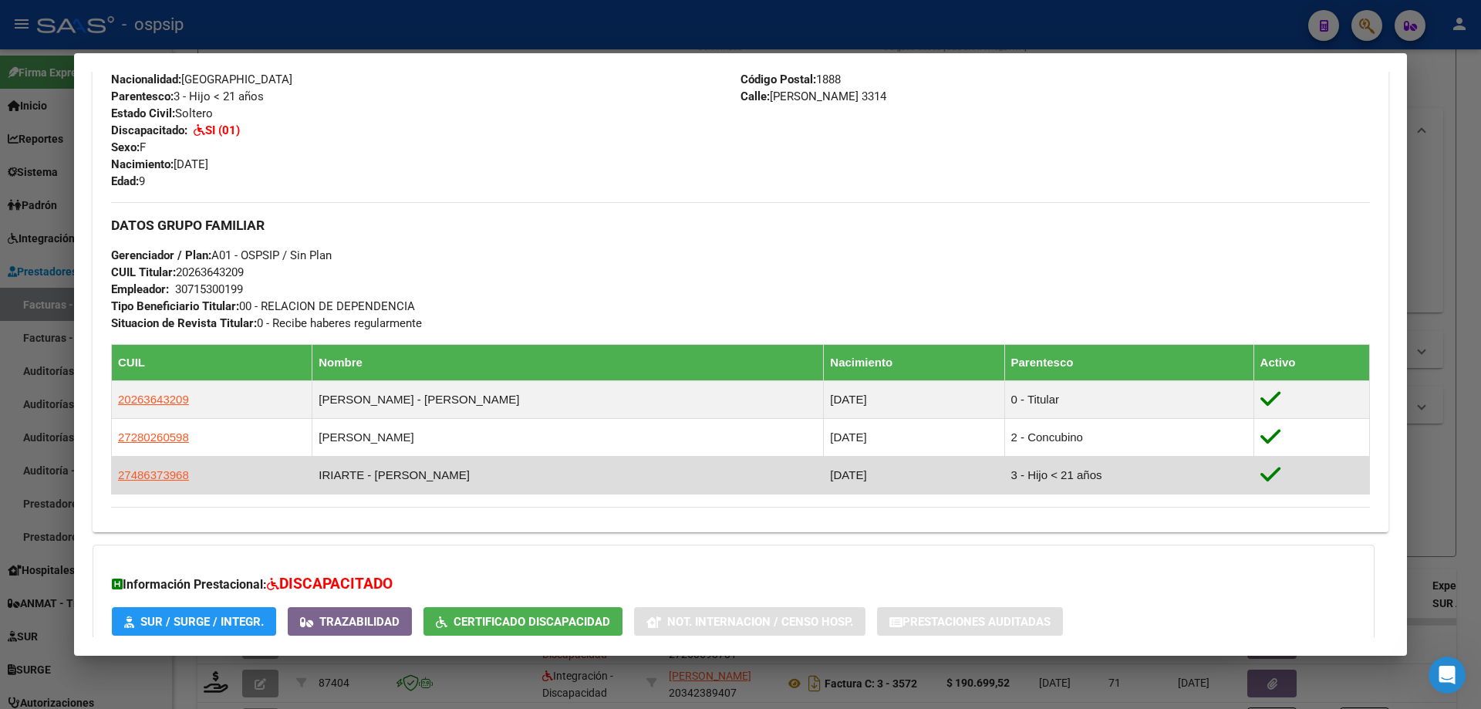
scroll to position [700, 0]
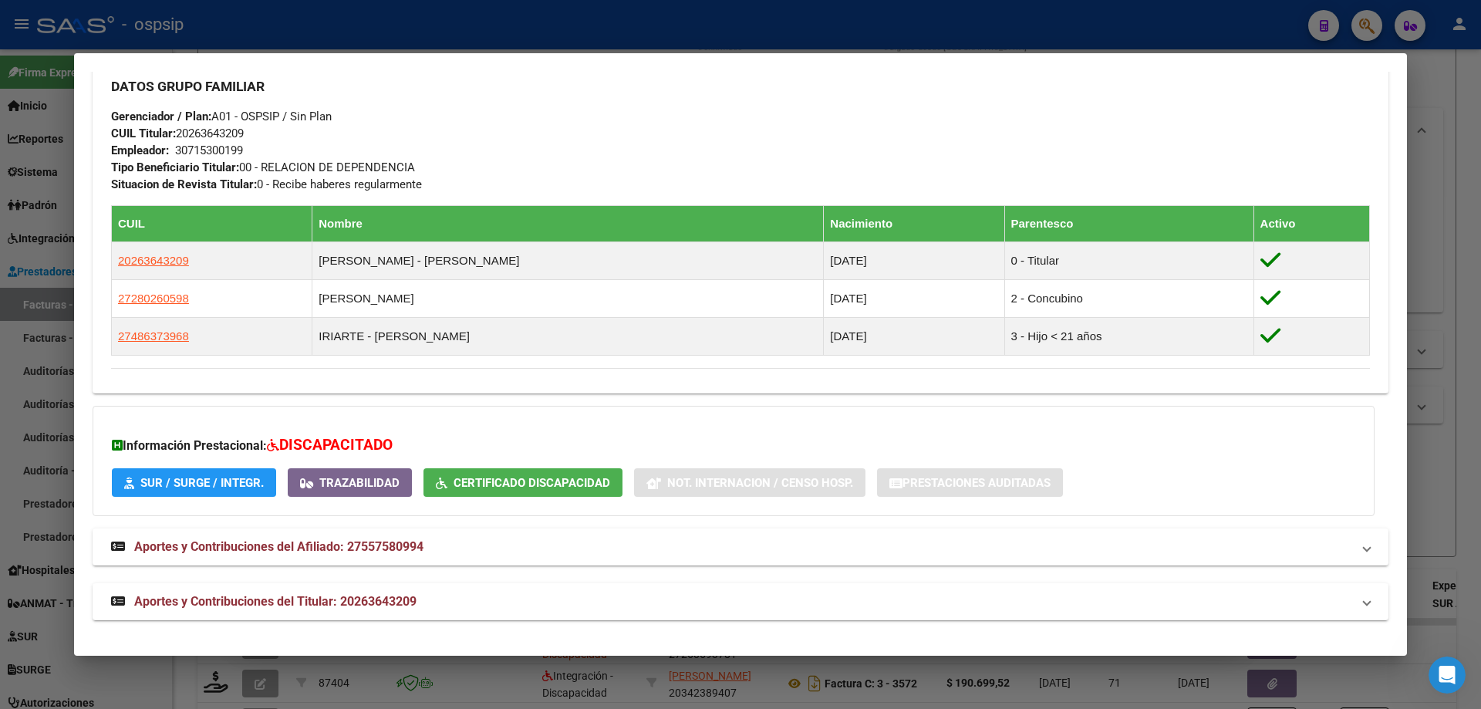
click at [1461, 372] on div at bounding box center [740, 354] width 1481 height 709
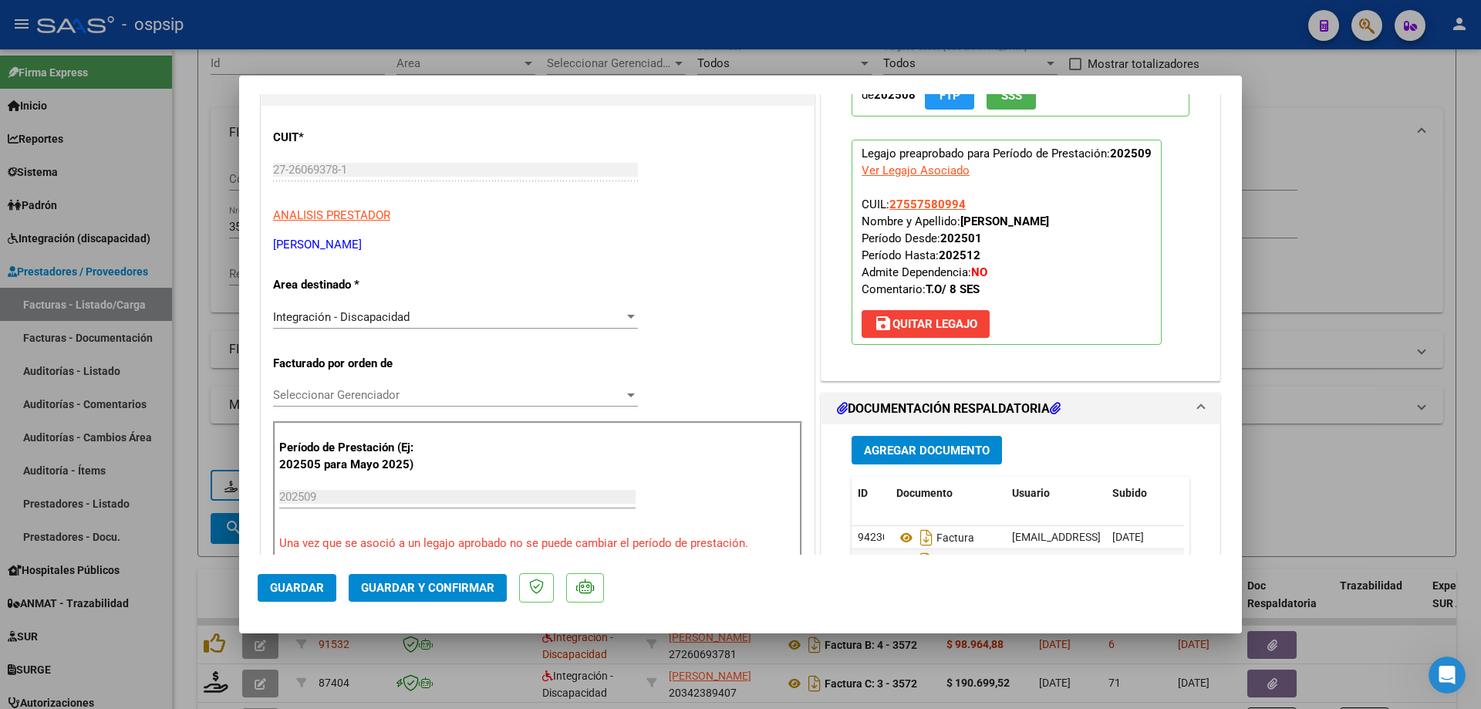
scroll to position [308, 0]
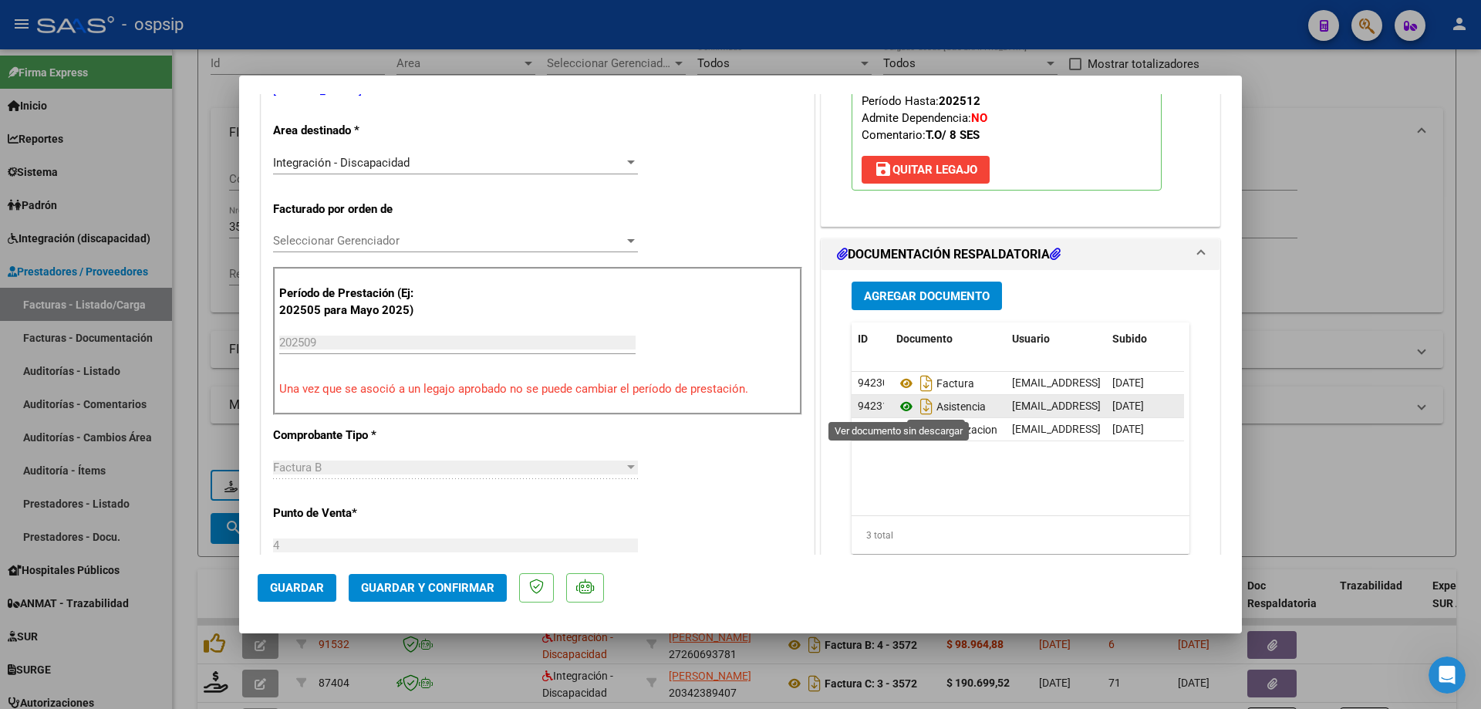
click at [899, 406] on icon at bounding box center [906, 406] width 20 height 19
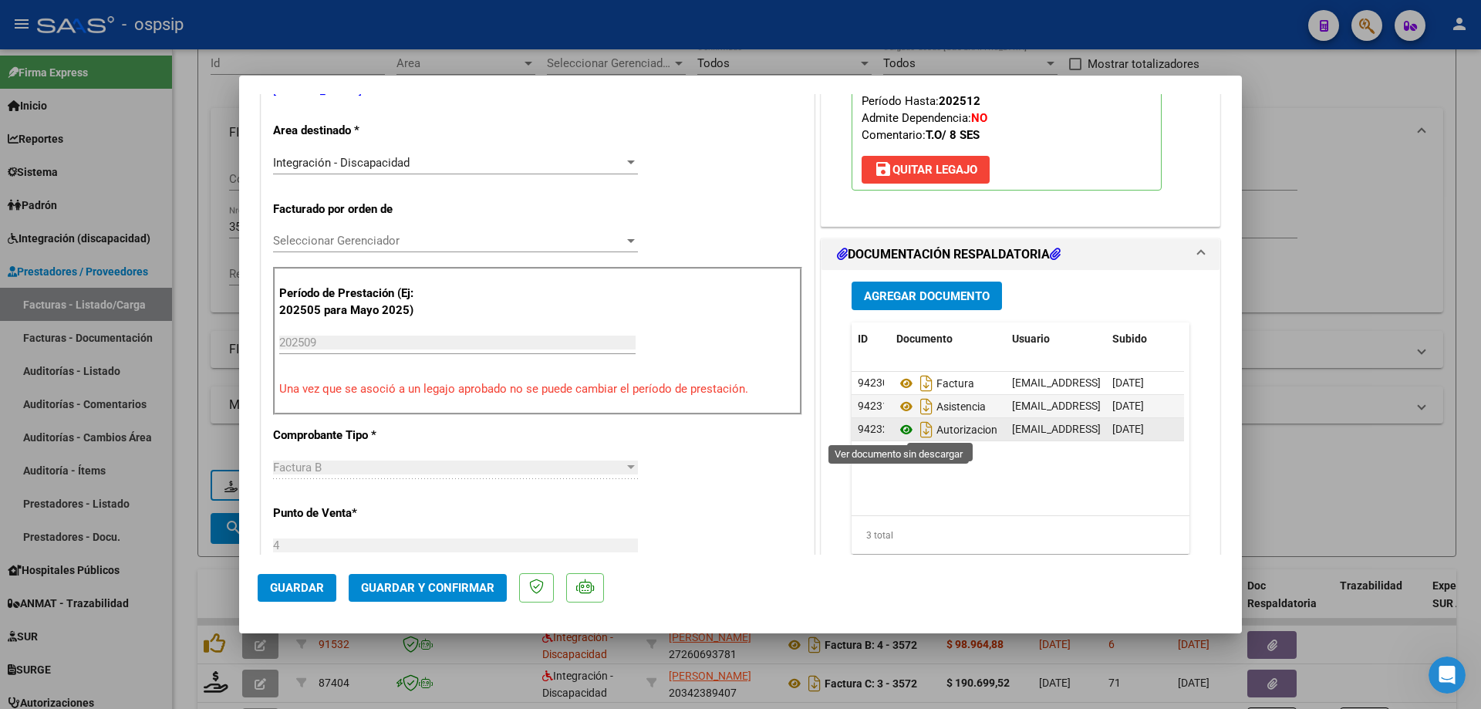
click at [897, 428] on icon at bounding box center [906, 429] width 20 height 19
click at [444, 588] on span "Guardar y Confirmar" at bounding box center [427, 588] width 133 height 14
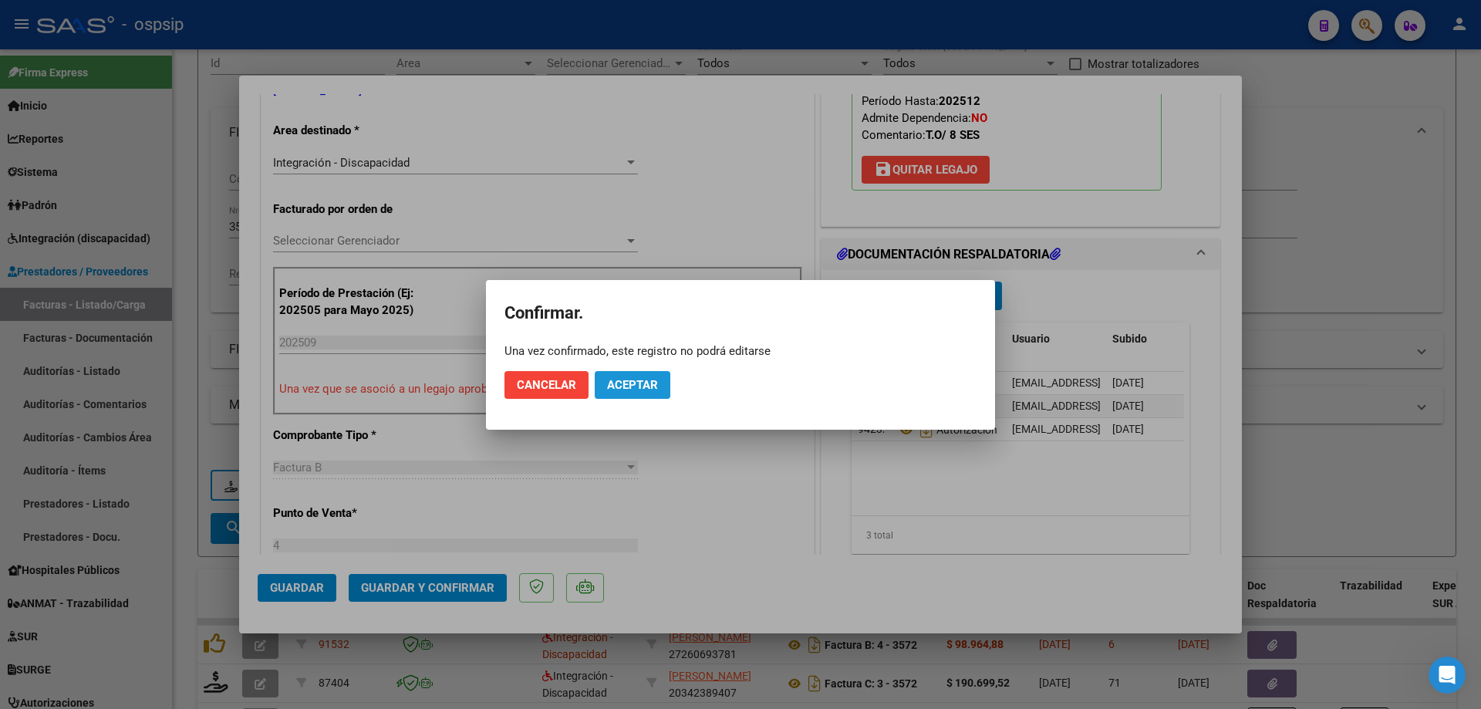
click at [639, 379] on span "Aceptar" at bounding box center [632, 385] width 51 height 14
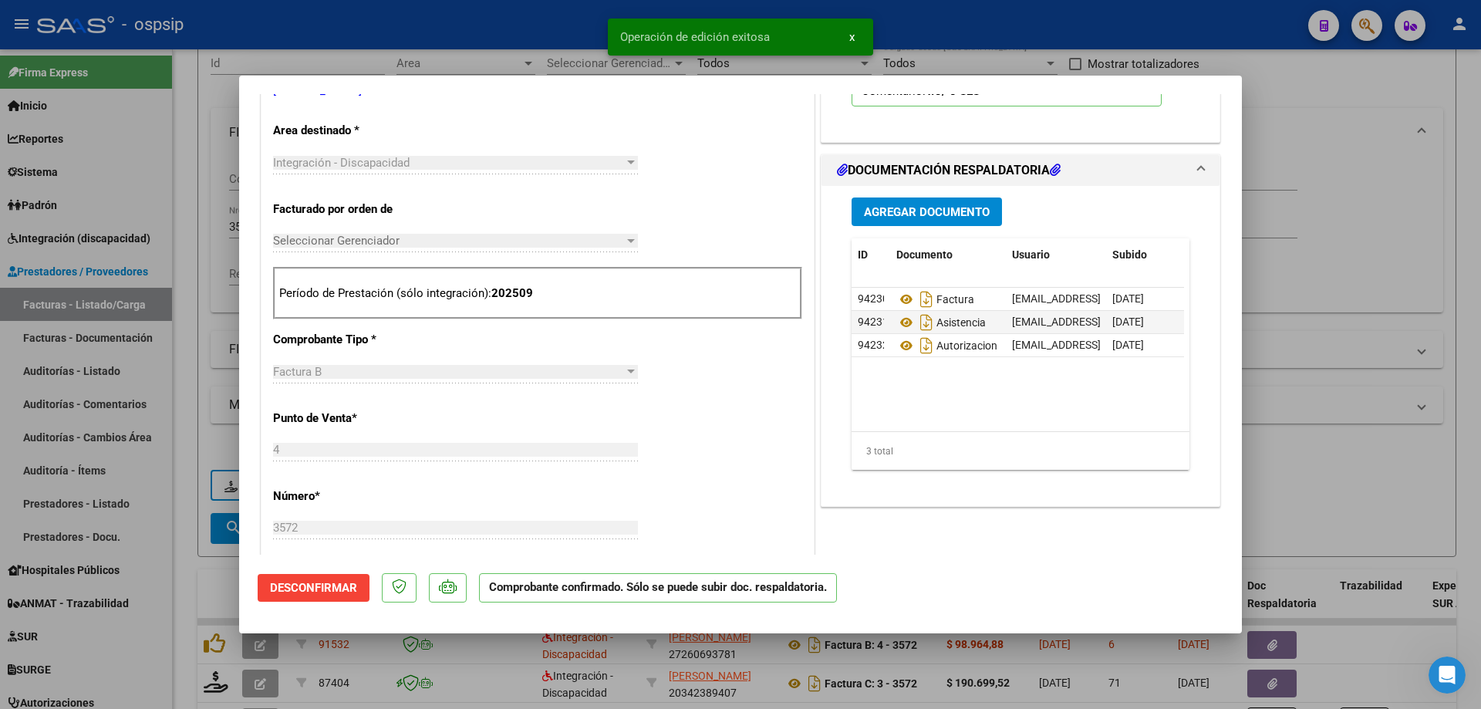
click at [1480, 325] on div at bounding box center [740, 354] width 1481 height 709
type input "$ 0,00"
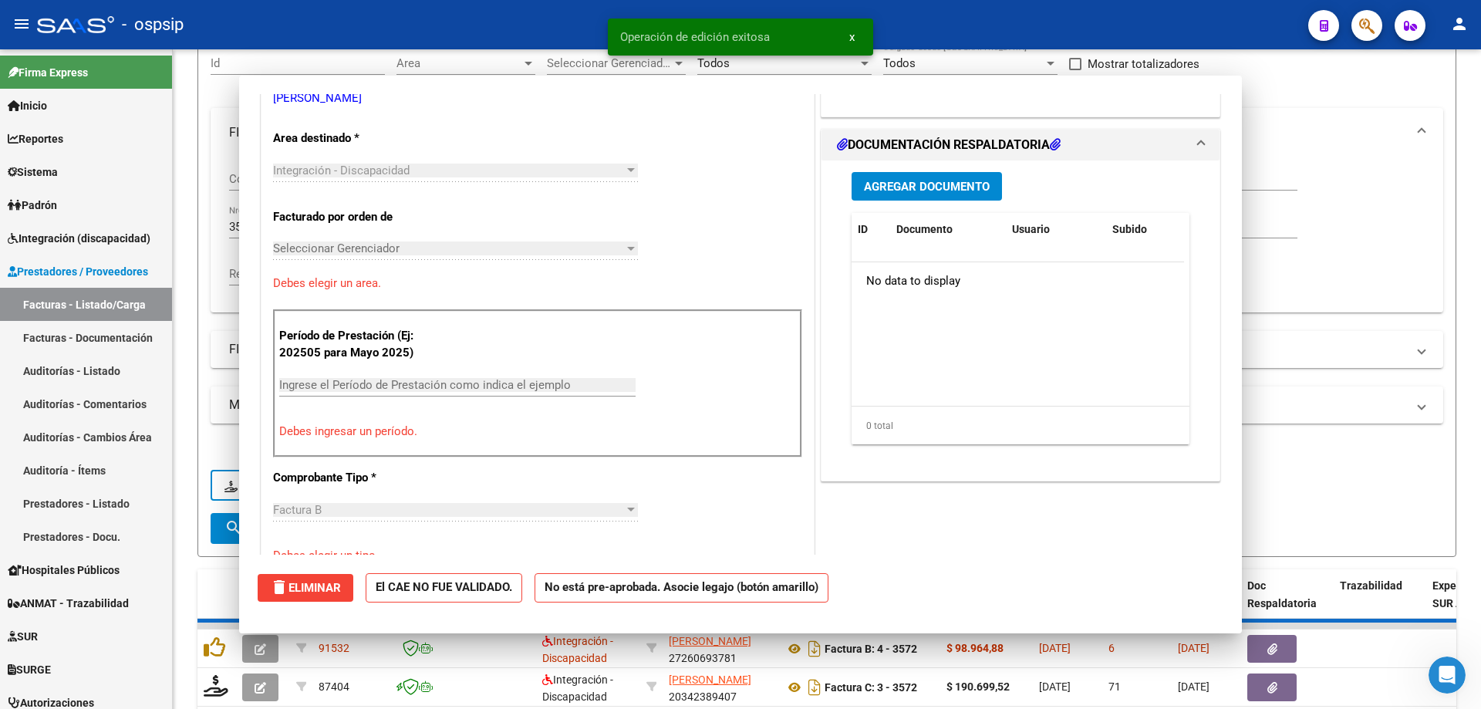
scroll to position [316, 0]
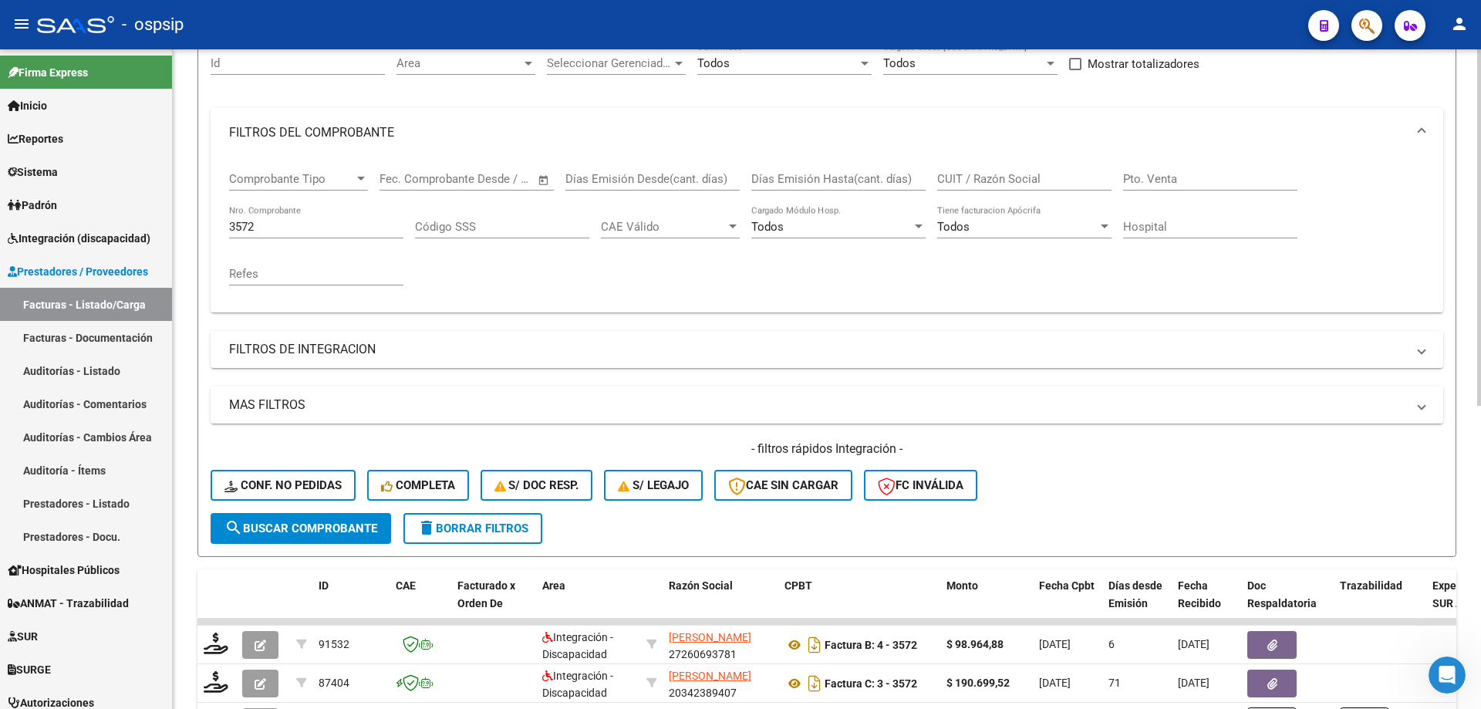
click at [288, 234] on div "3572 Nro. Comprobante" at bounding box center [316, 221] width 174 height 33
type input "3"
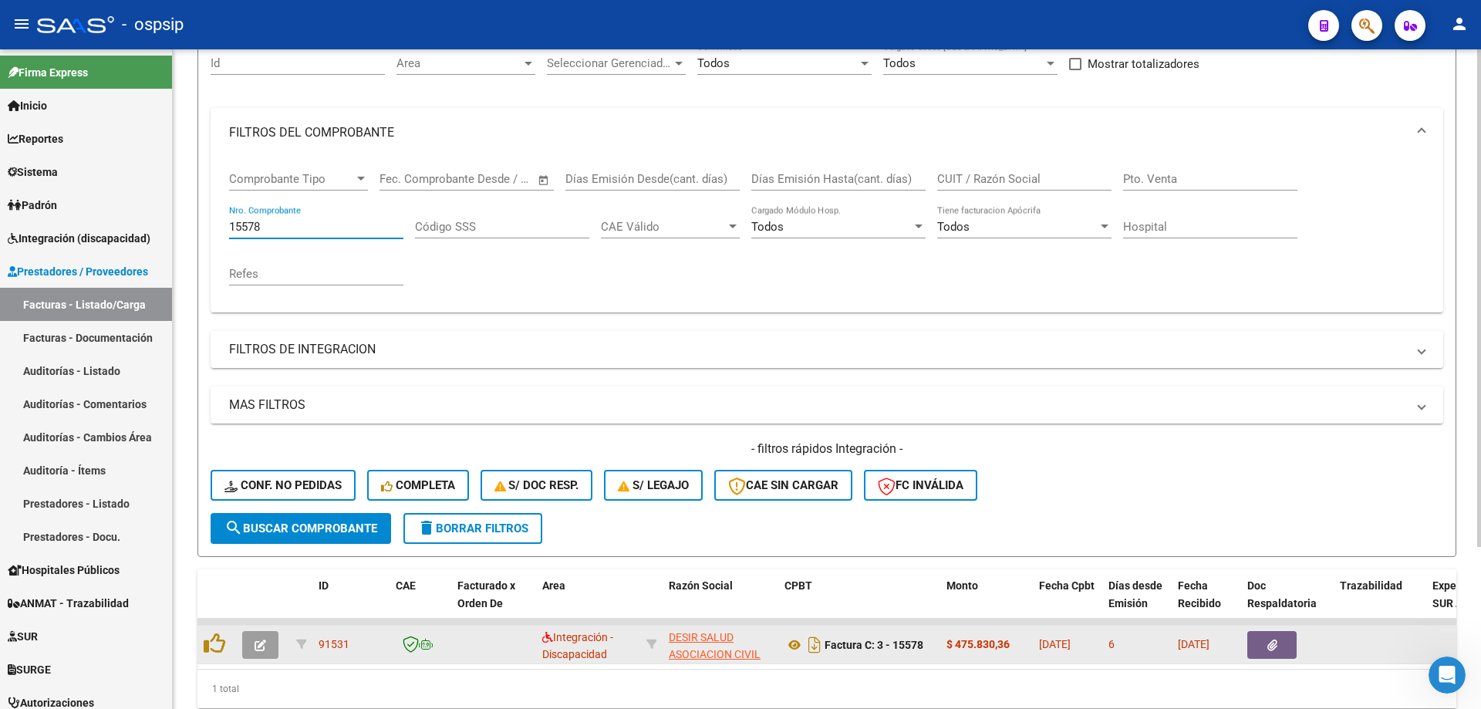
type input "15578"
click at [270, 639] on button "button" at bounding box center [260, 645] width 36 height 28
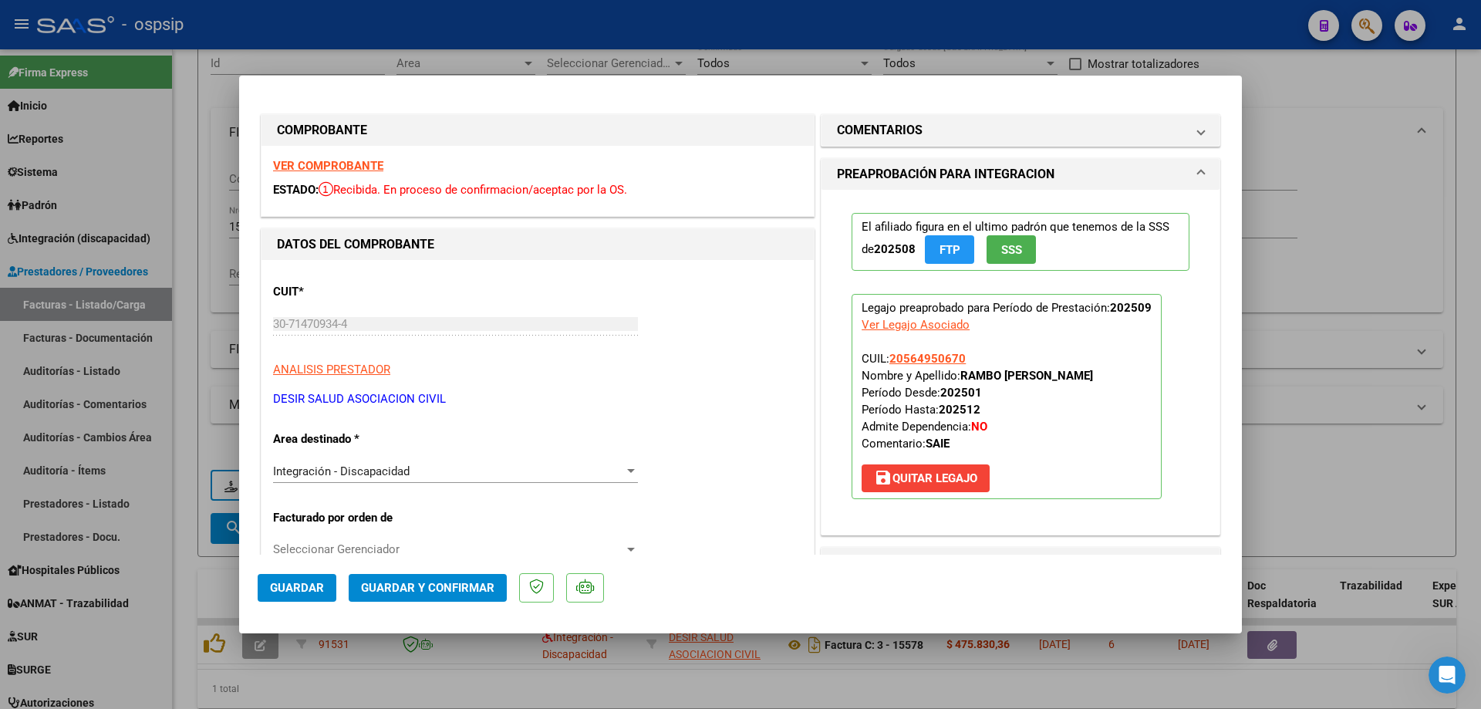
click at [1018, 244] on button "SSS" at bounding box center [1010, 249] width 49 height 29
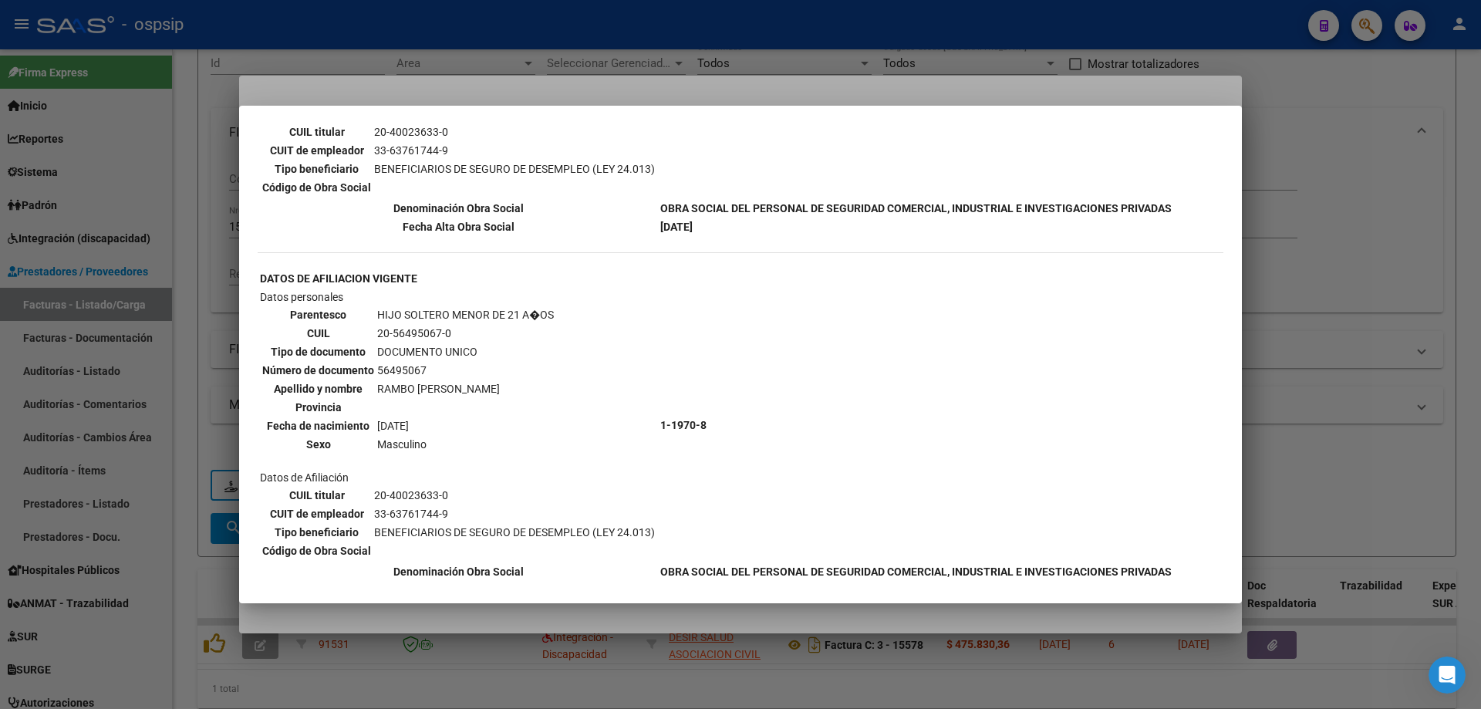
scroll to position [450, 0]
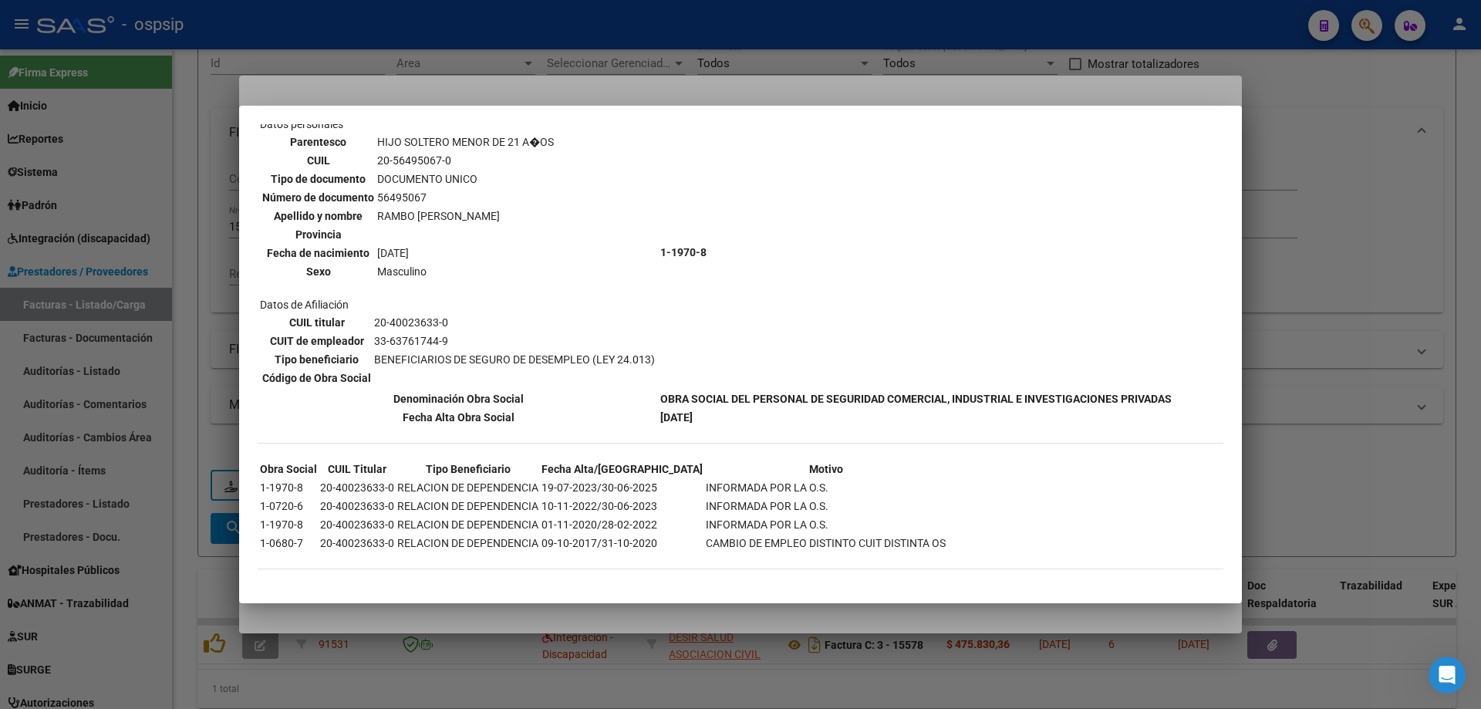
click at [1305, 306] on div at bounding box center [740, 354] width 1481 height 709
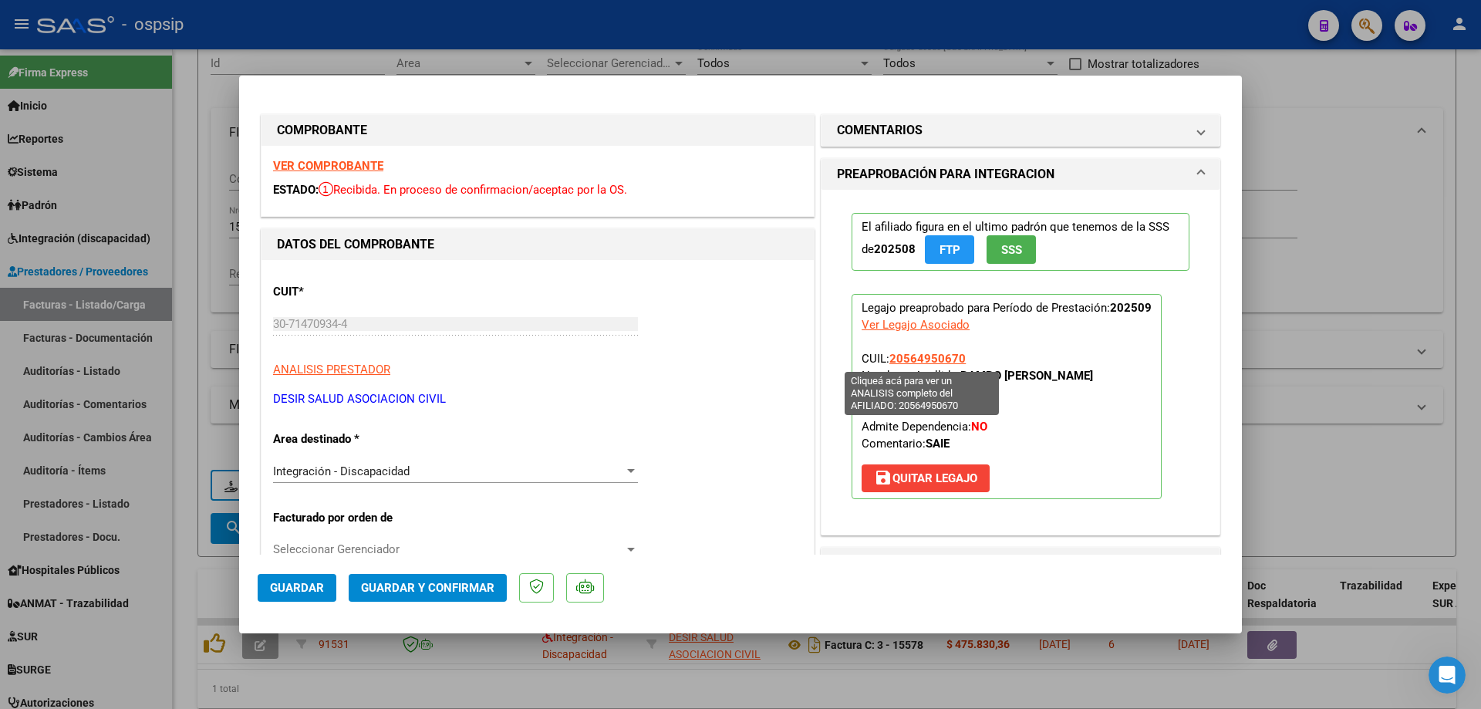
click at [911, 359] on span "20564950670" at bounding box center [927, 359] width 76 height 14
type textarea "20564950670"
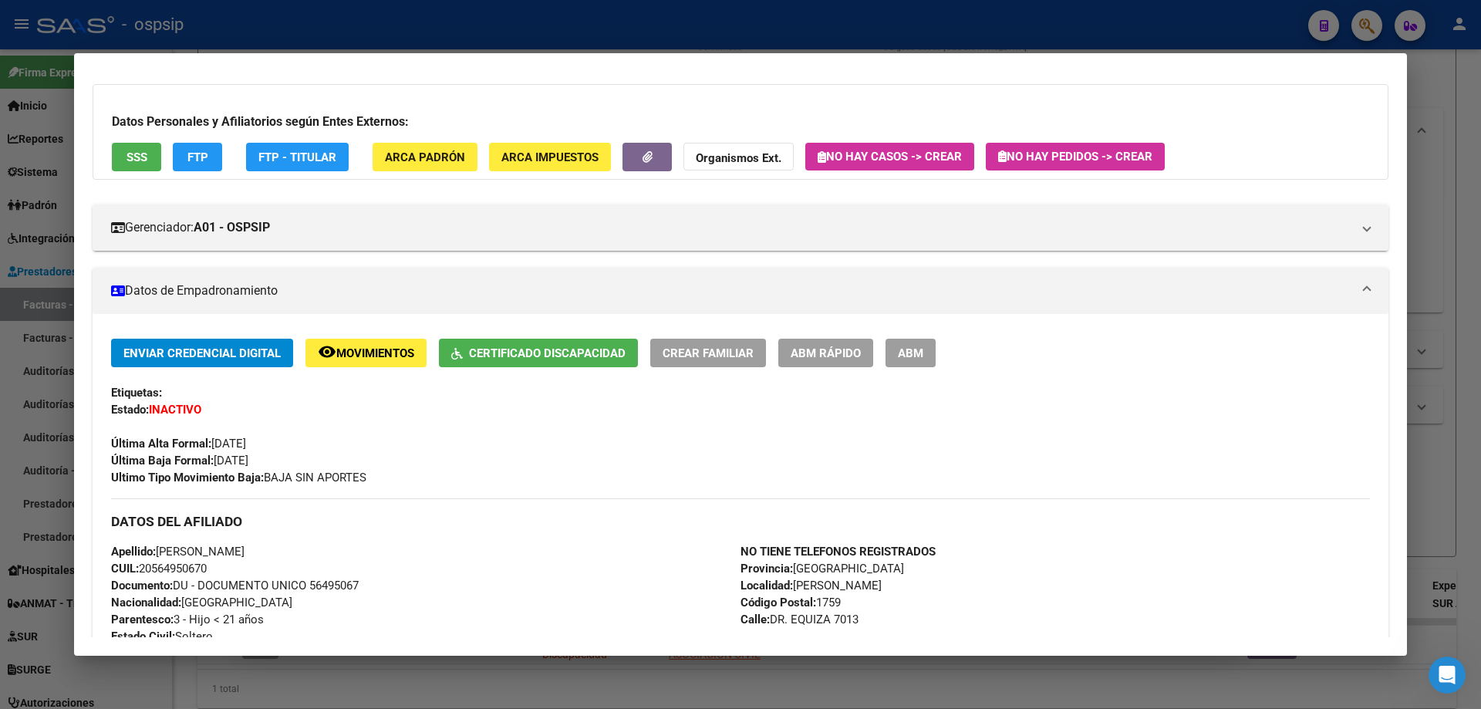
scroll to position [0, 0]
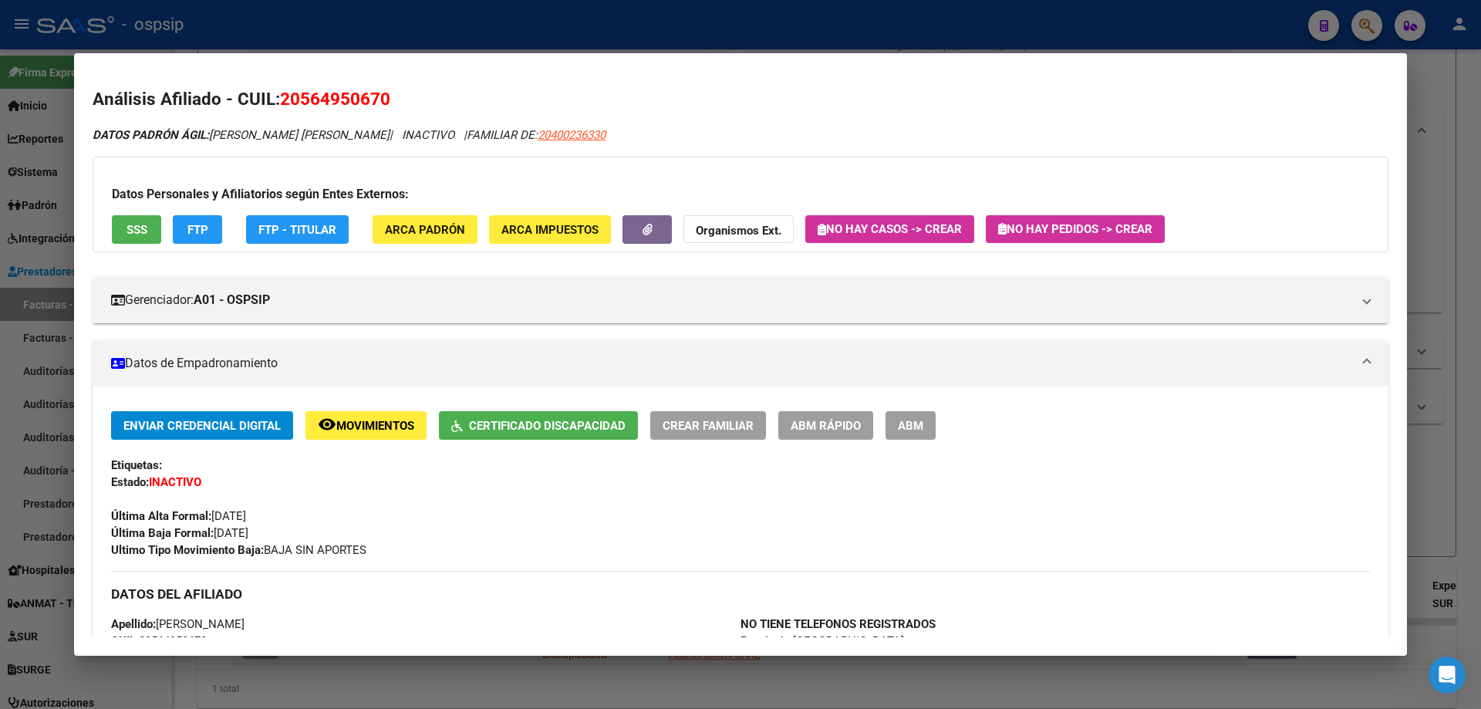
click at [1463, 205] on div at bounding box center [740, 354] width 1481 height 709
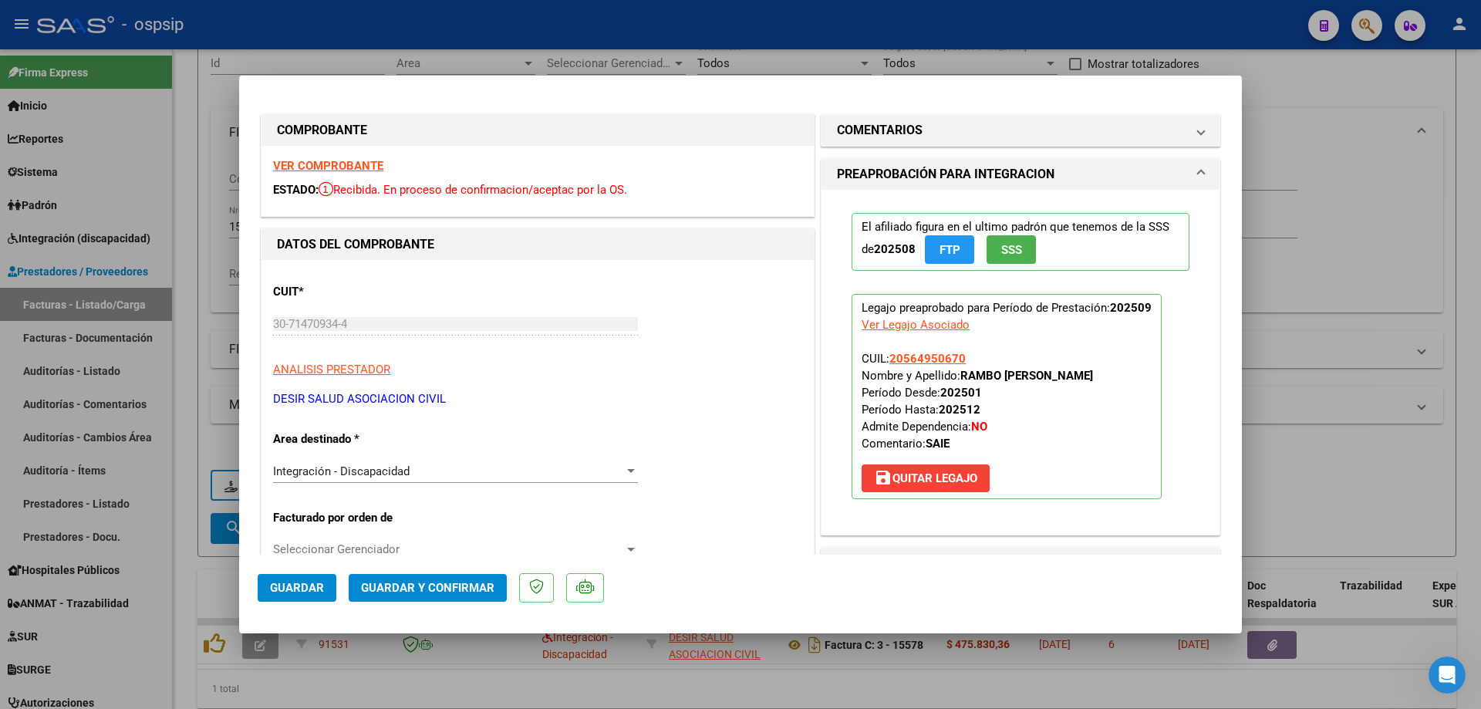
click at [1387, 247] on div at bounding box center [740, 354] width 1481 height 709
type input "$ 0,00"
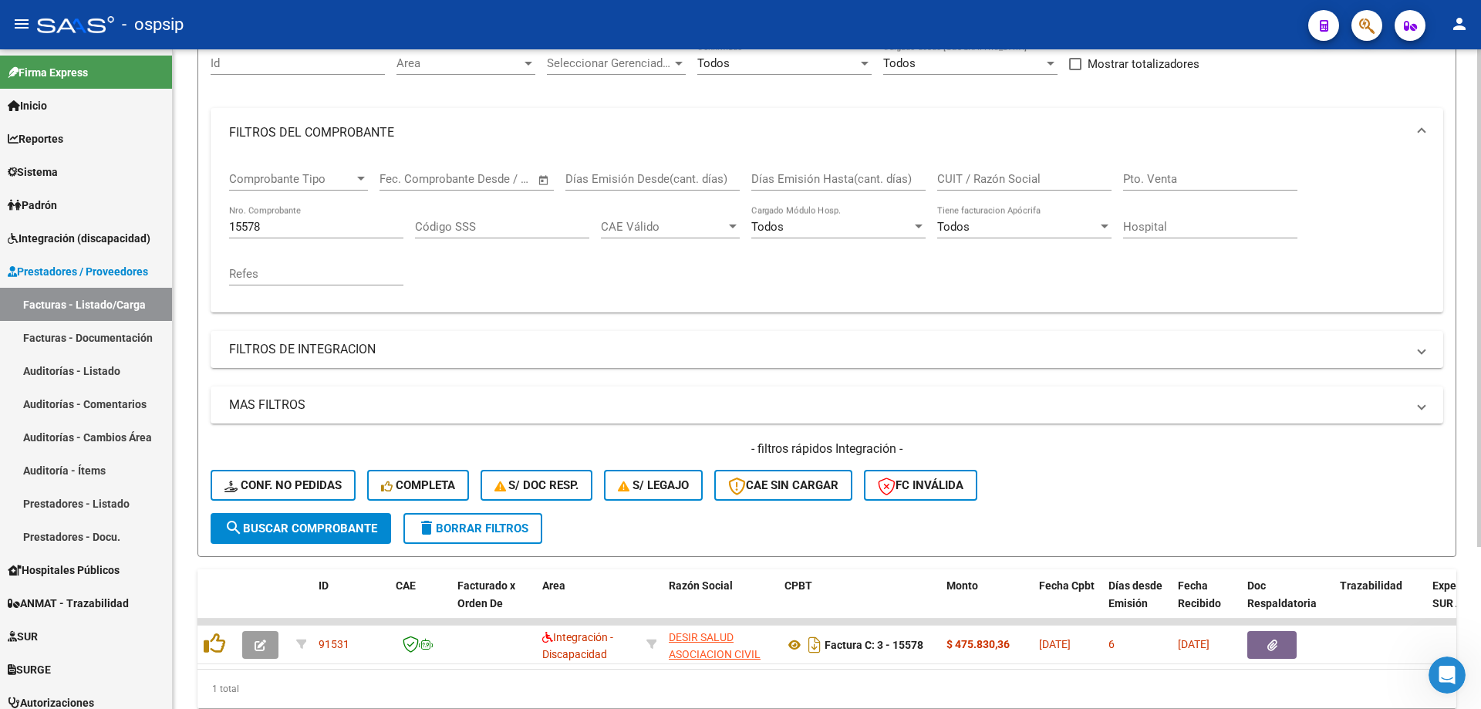
click at [345, 229] on input "15578" at bounding box center [316, 227] width 174 height 14
type input "1"
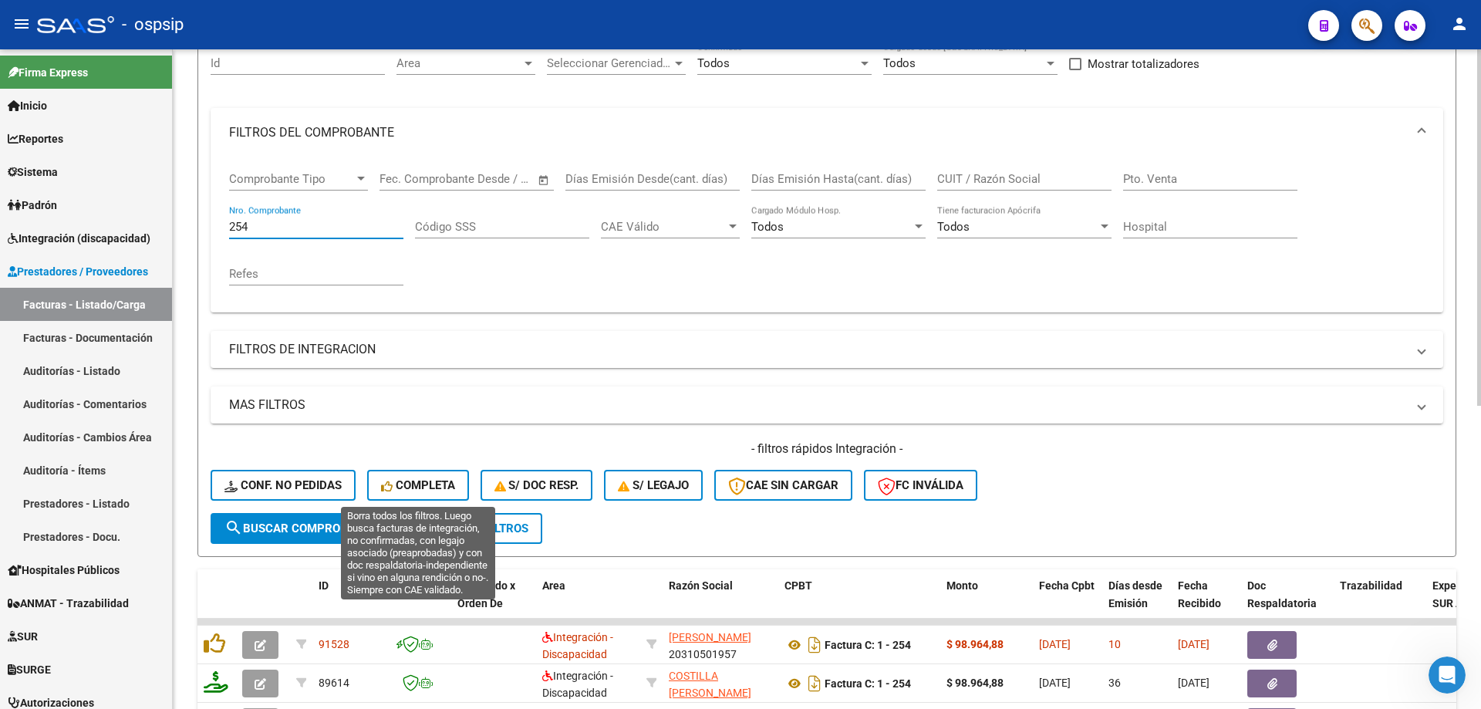
scroll to position [308, 0]
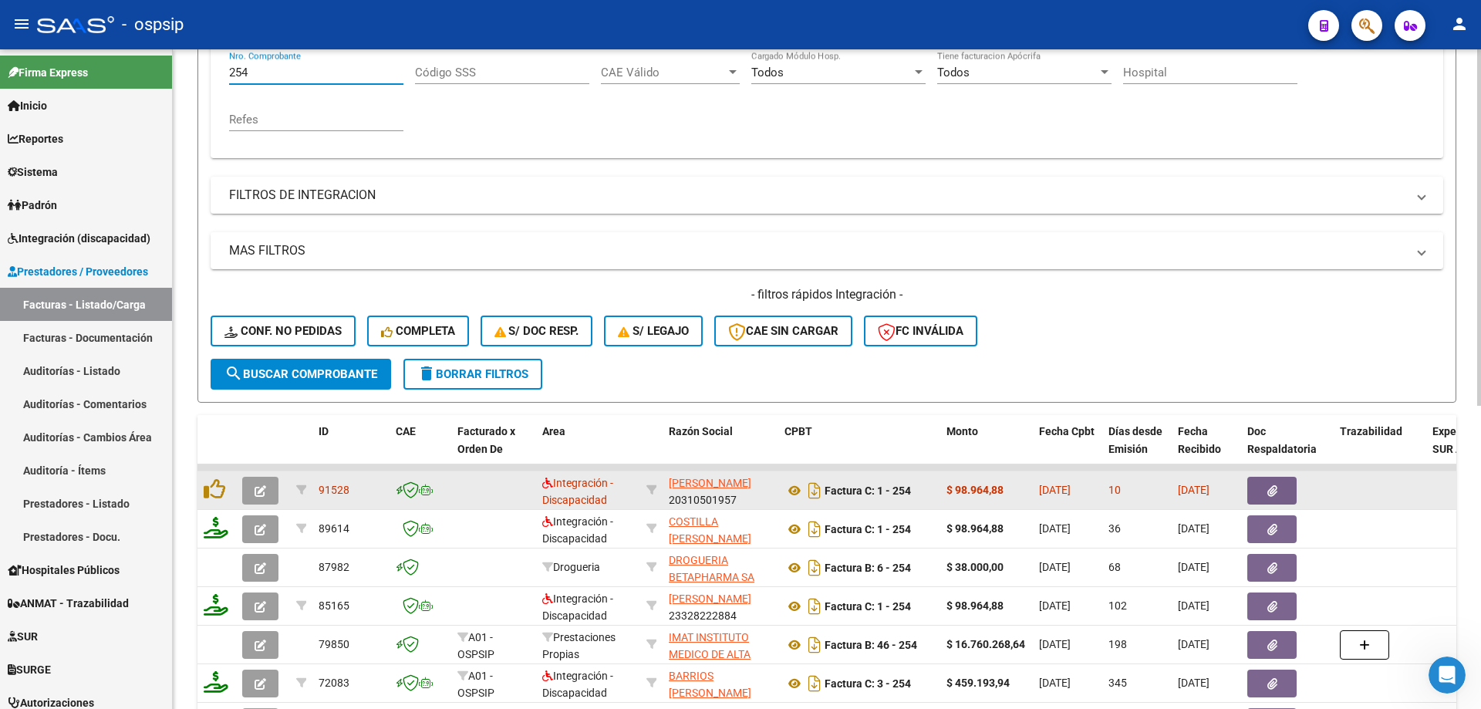
type input "254"
click at [254, 488] on button "button" at bounding box center [260, 491] width 36 height 28
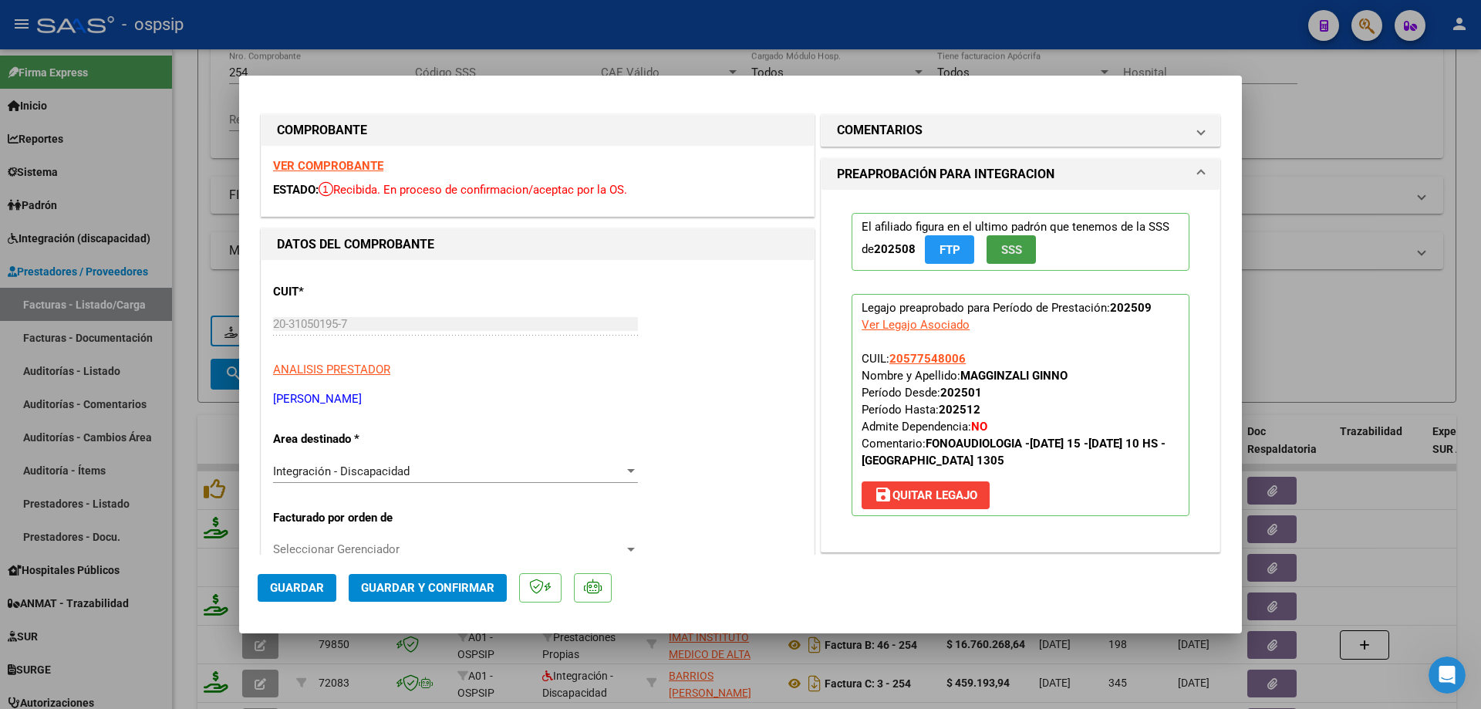
click at [1016, 253] on span "SSS" at bounding box center [1011, 250] width 21 height 14
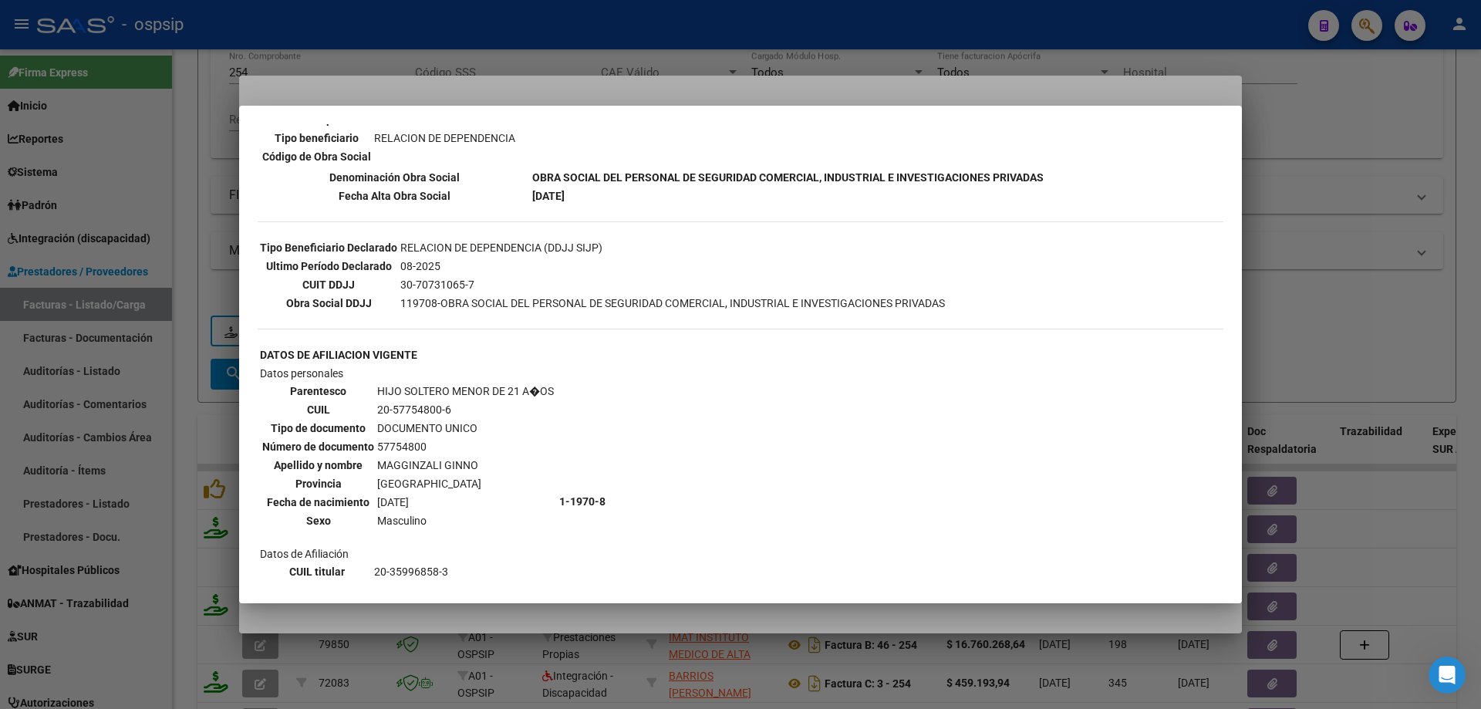
scroll to position [502, 0]
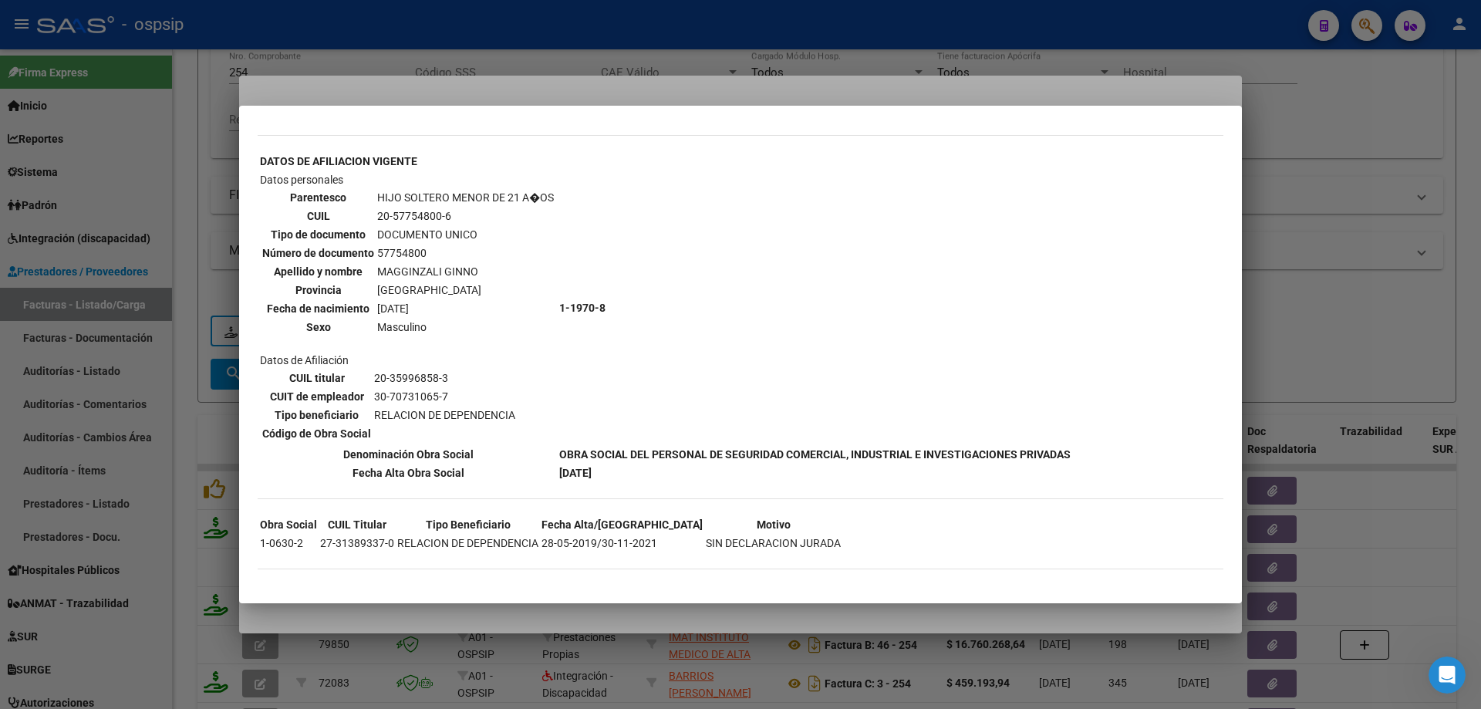
click at [1404, 310] on div at bounding box center [740, 354] width 1481 height 709
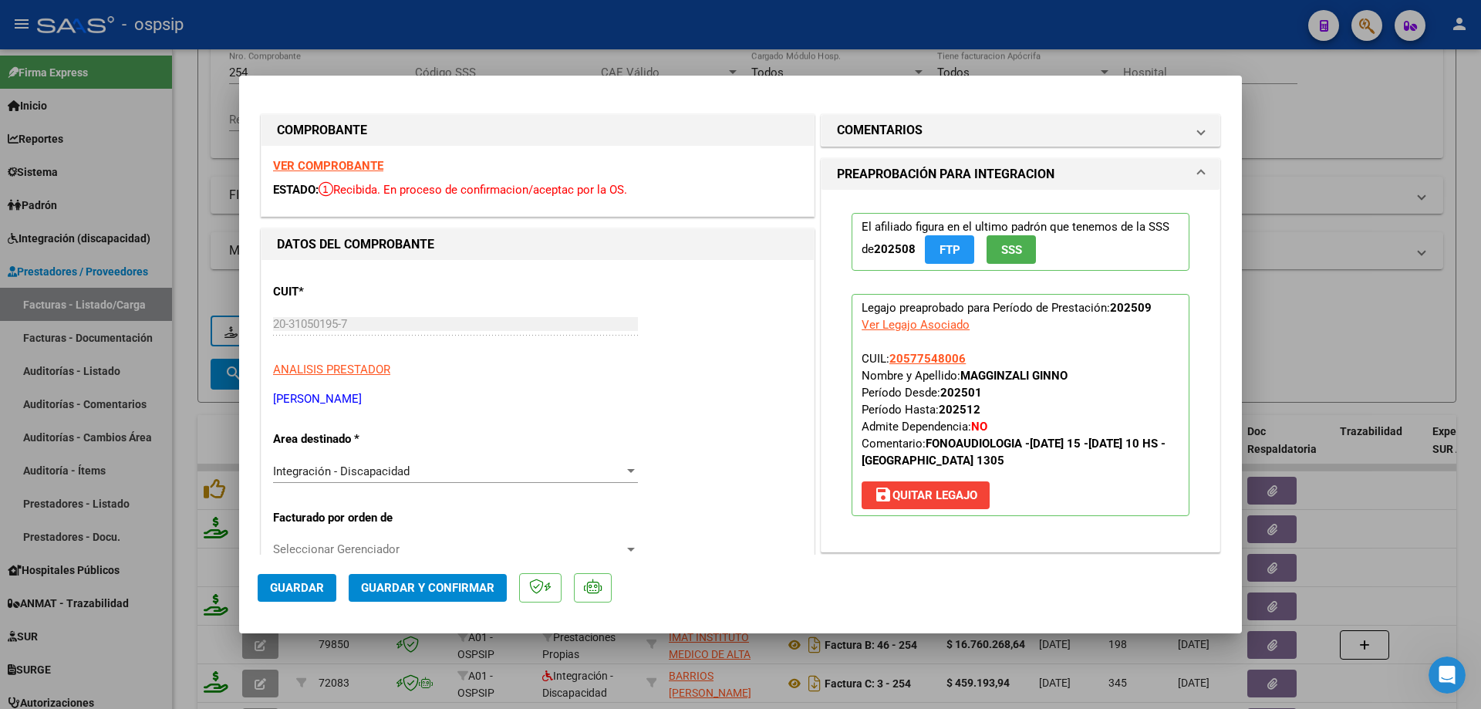
click at [1016, 251] on span "SSS" at bounding box center [1011, 250] width 21 height 14
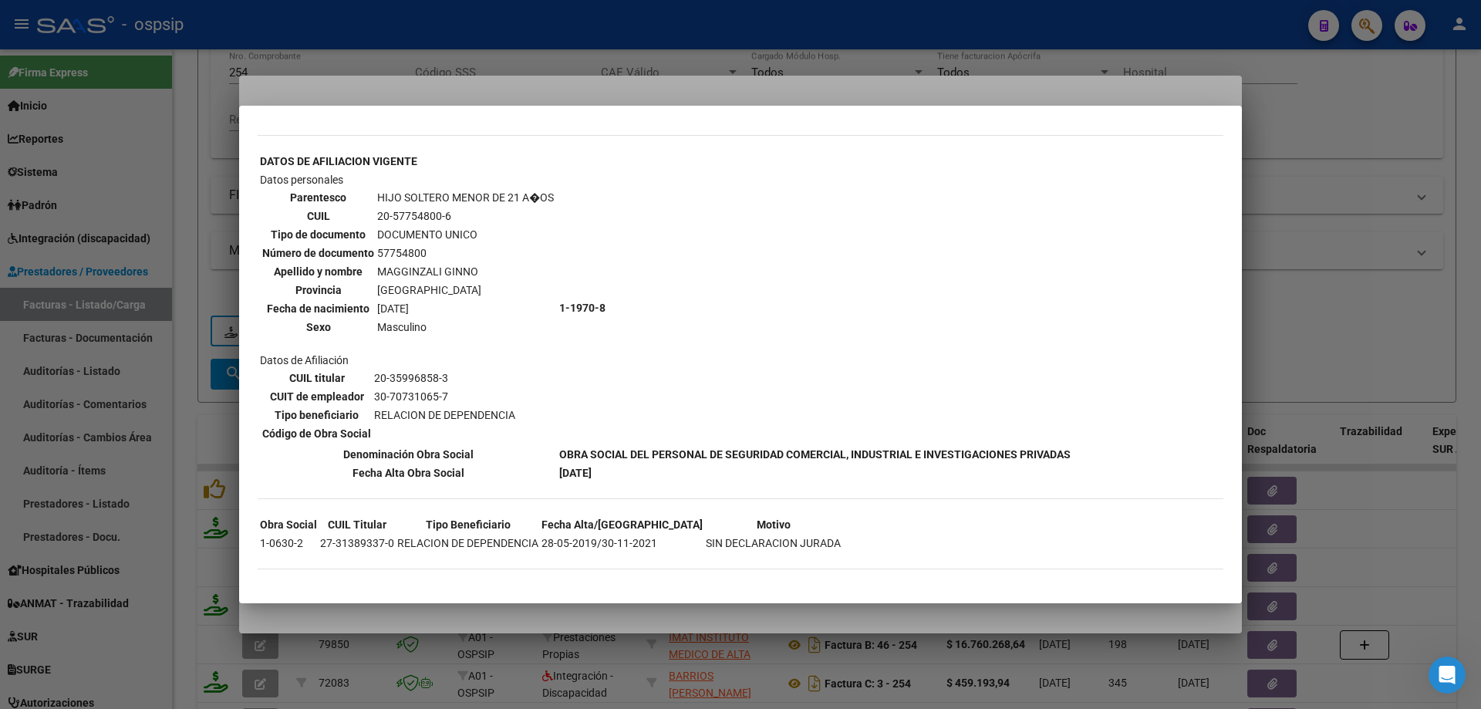
click at [1407, 254] on div at bounding box center [740, 354] width 1481 height 709
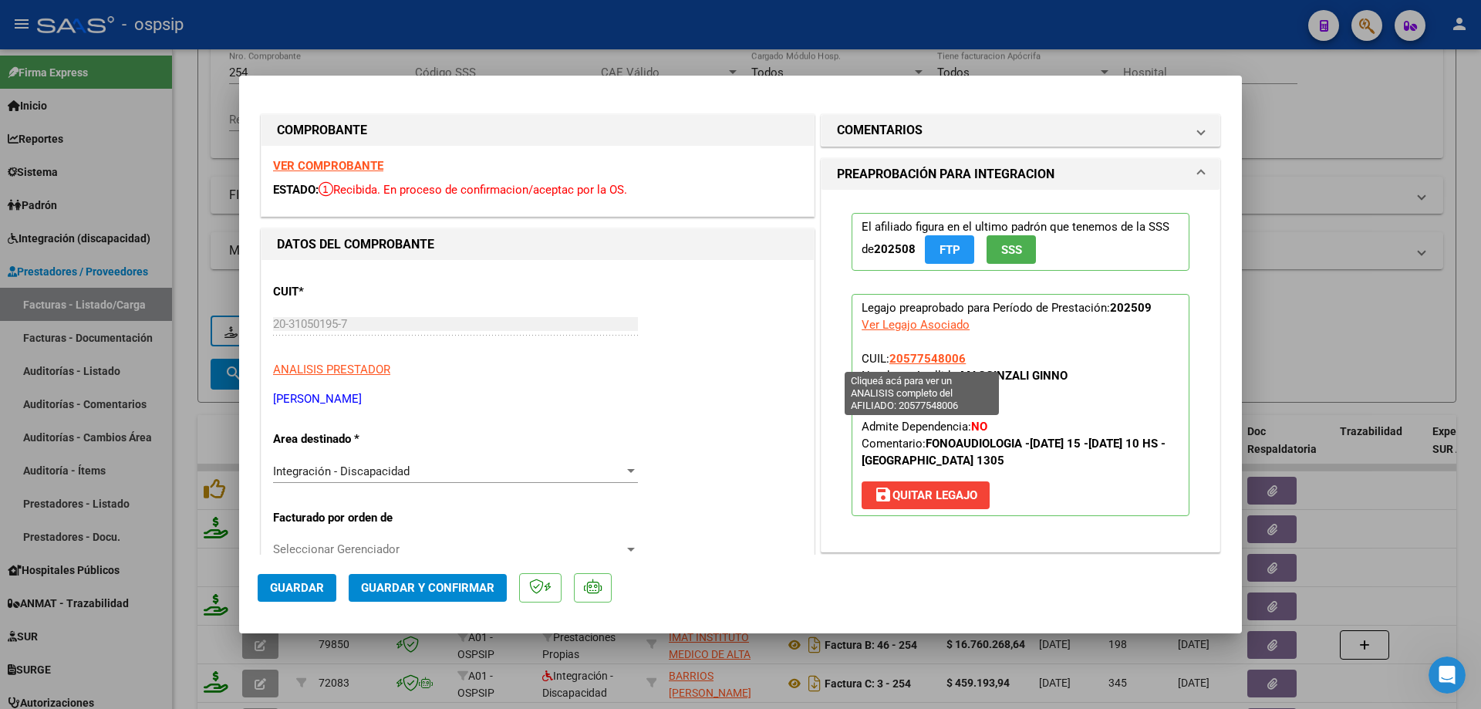
click at [920, 359] on span "20577548006" at bounding box center [927, 359] width 76 height 14
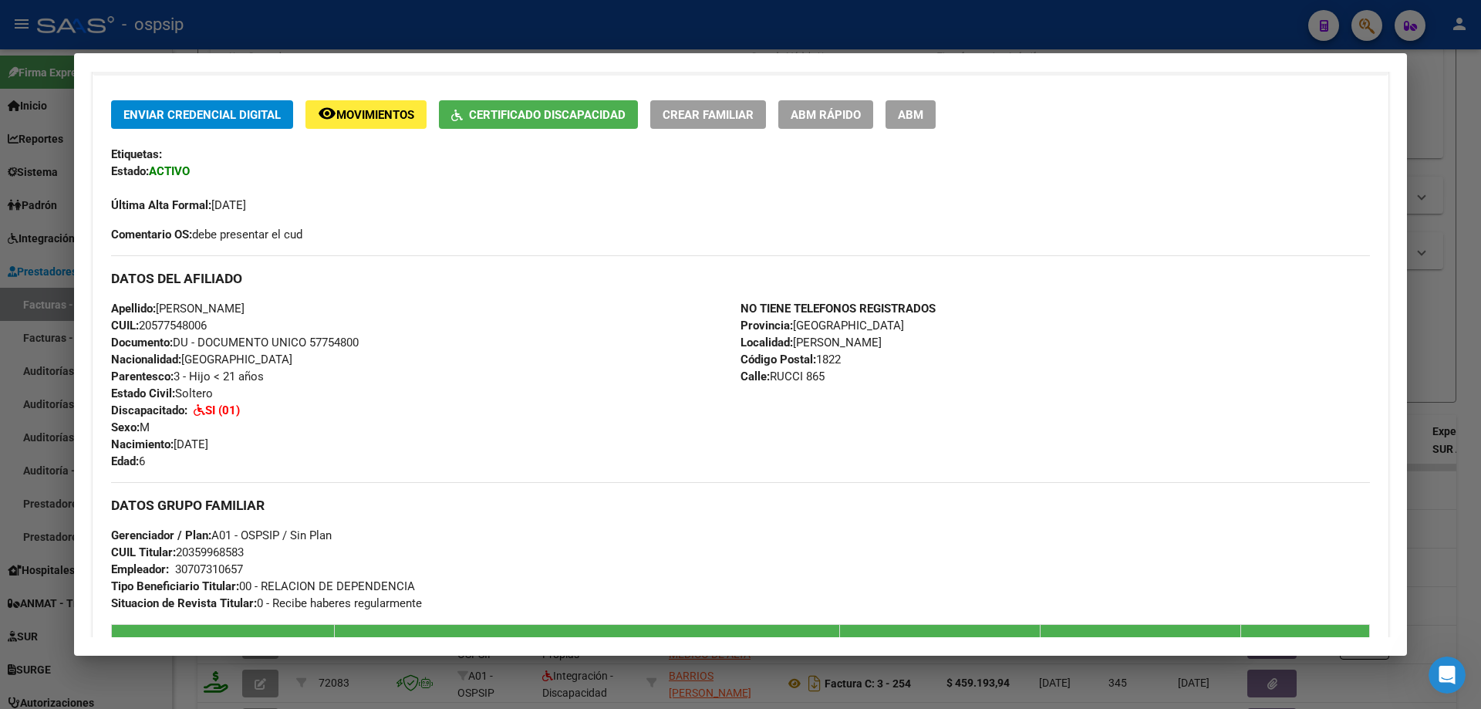
scroll to position [308, 0]
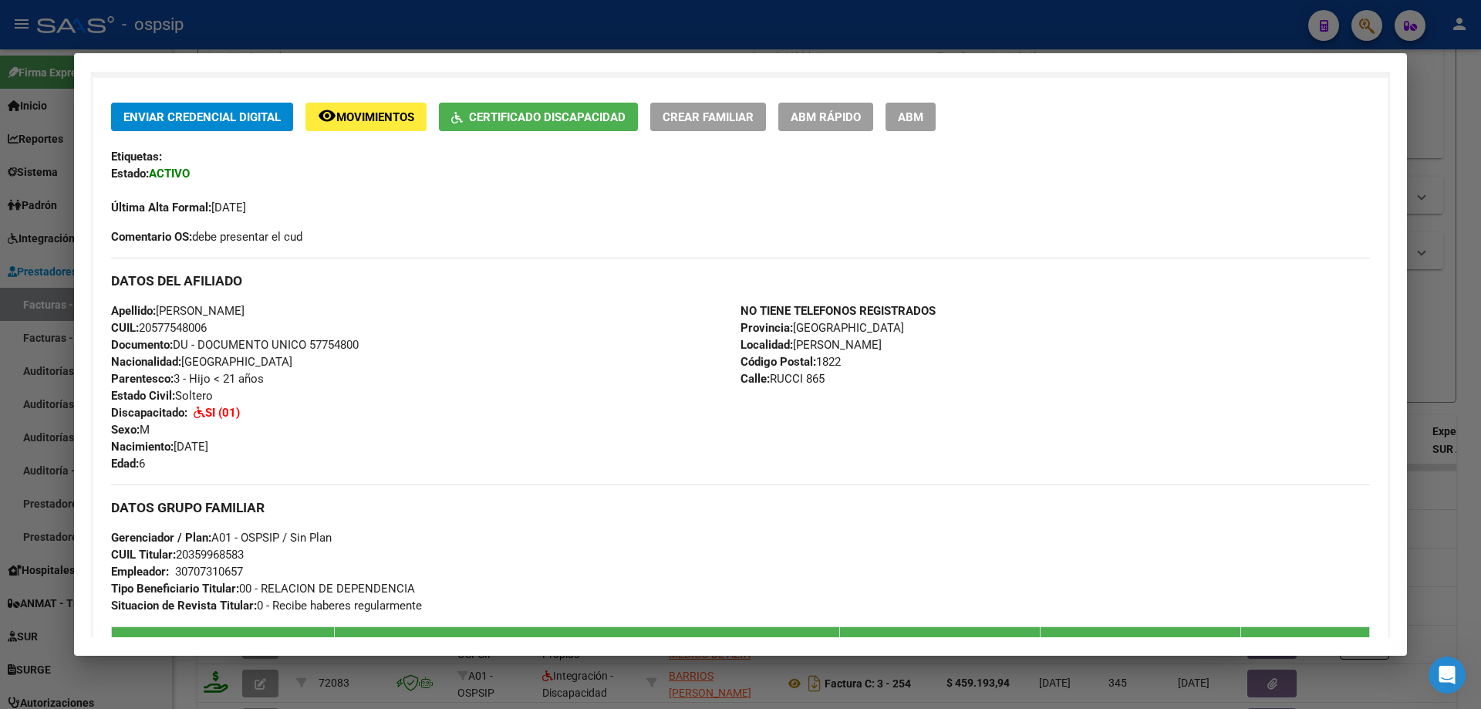
click at [1444, 295] on div at bounding box center [740, 354] width 1481 height 709
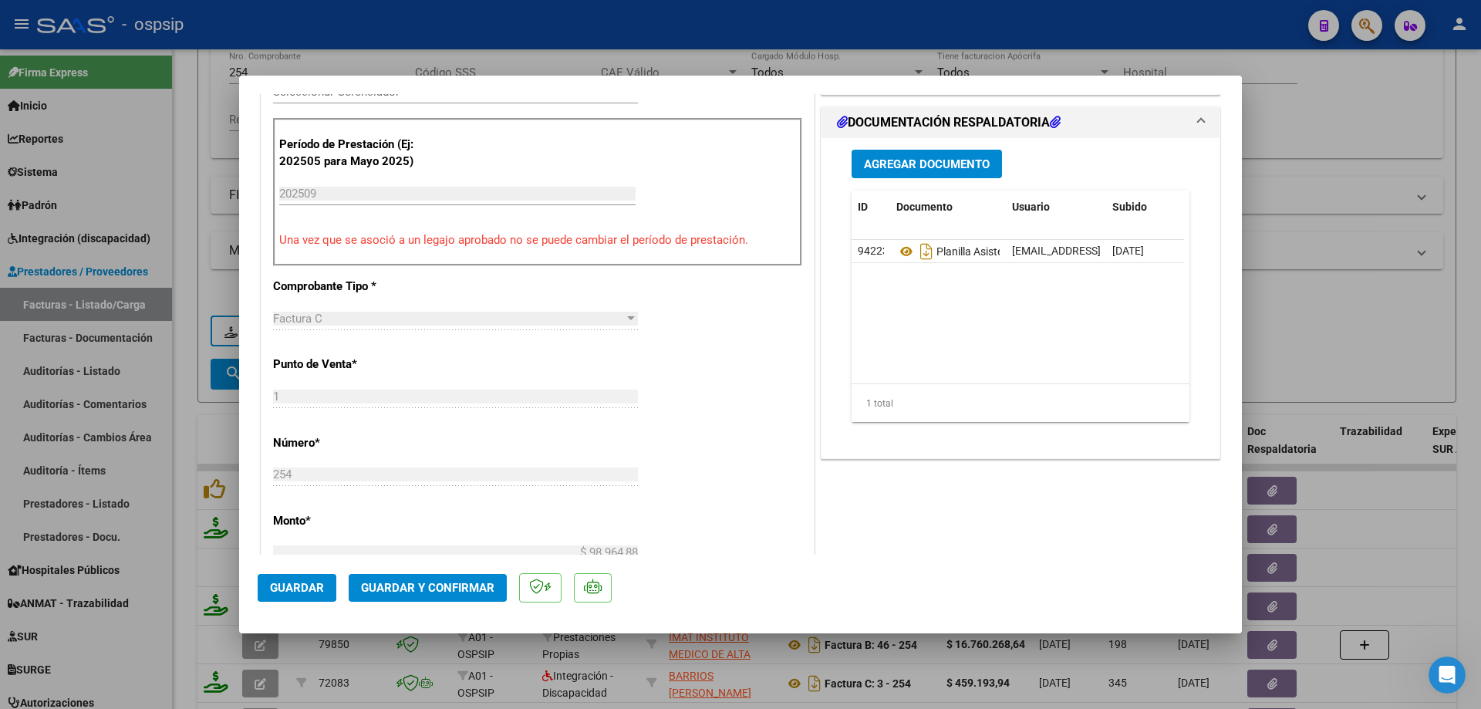
scroll to position [463, 0]
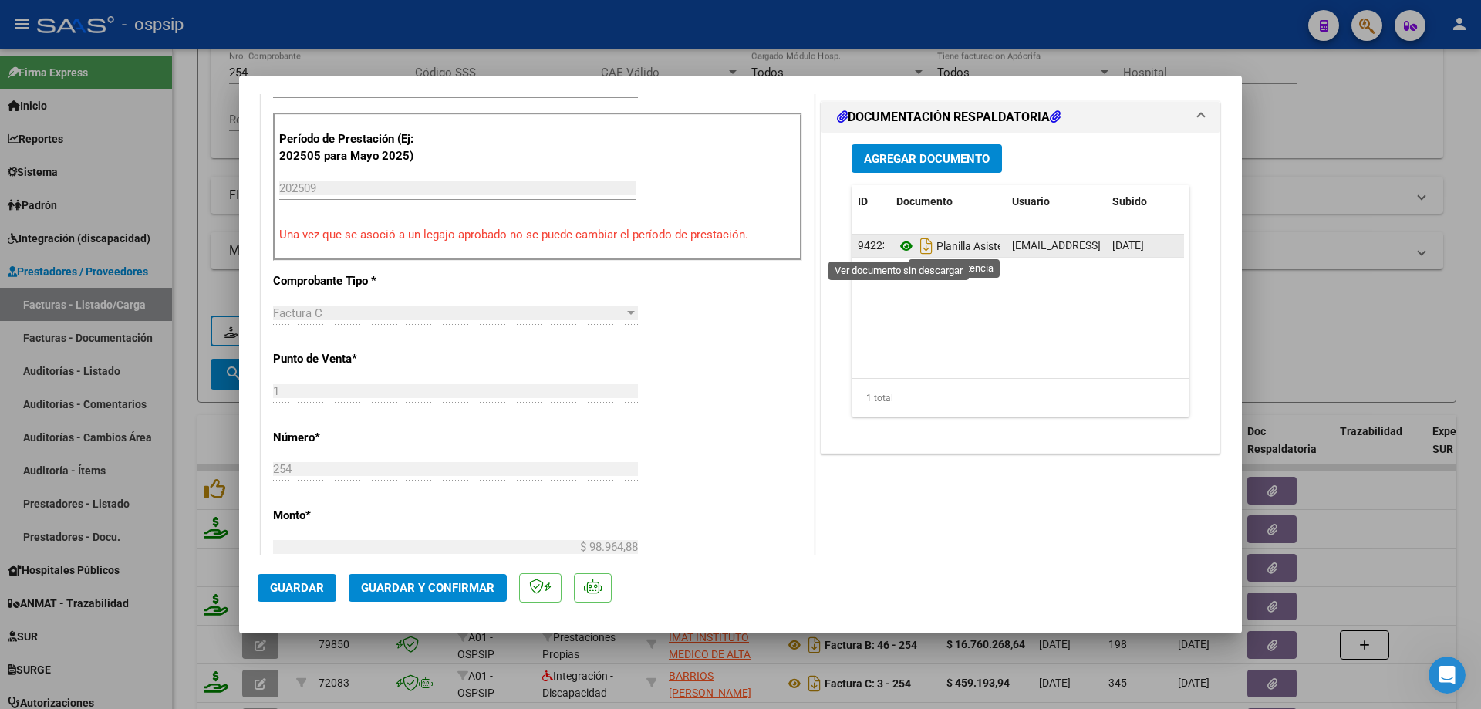
click at [898, 243] on icon at bounding box center [906, 246] width 20 height 19
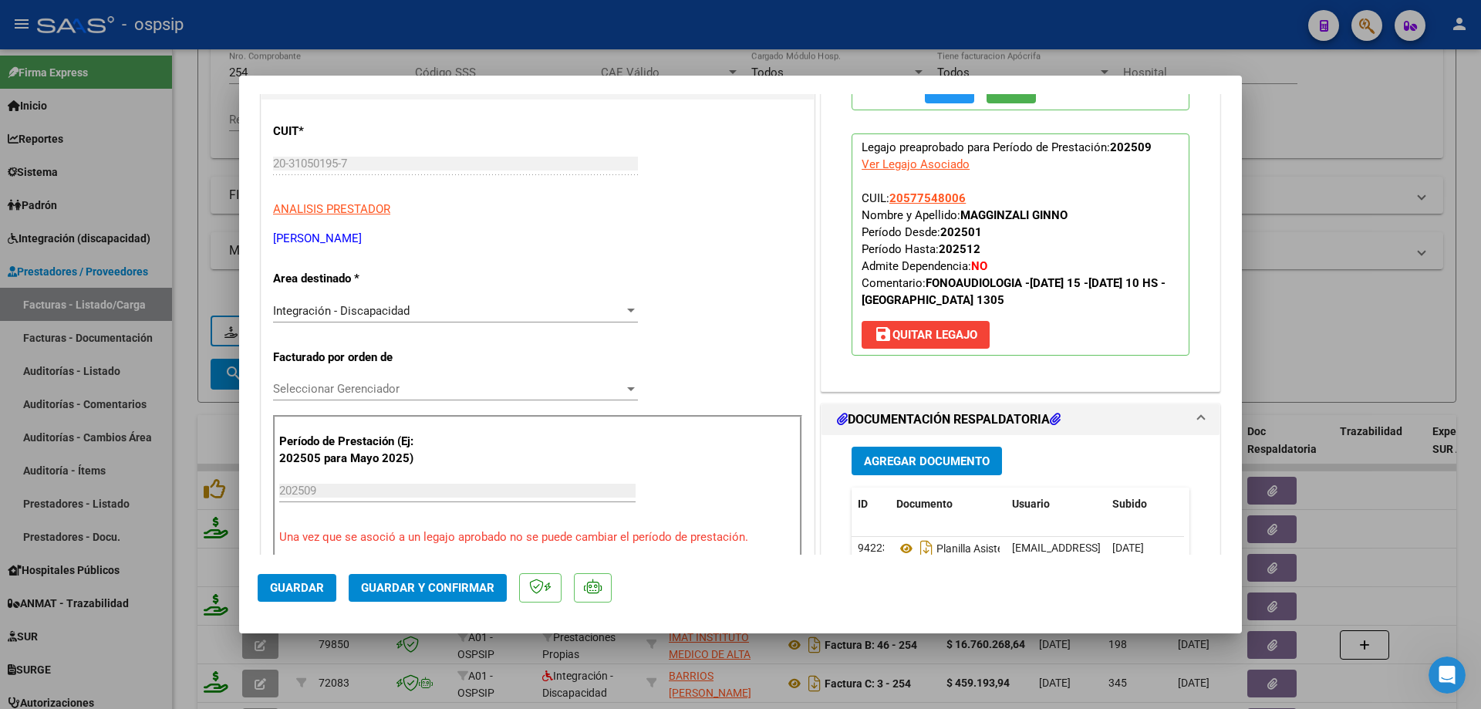
scroll to position [154, 0]
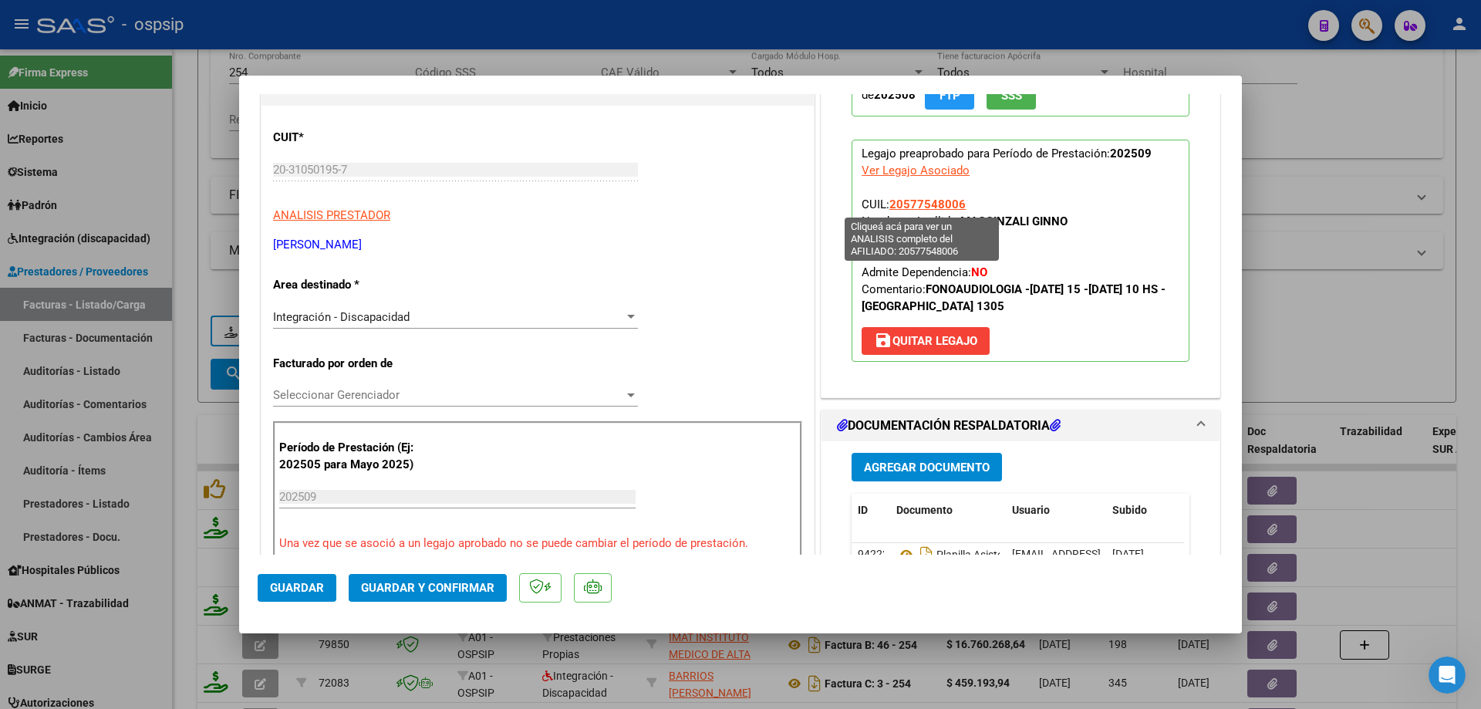
drag, startPoint x: 961, startPoint y: 201, endPoint x: 887, endPoint y: 204, distance: 74.1
click at [887, 204] on p "Legajo preaprobado para Período de Prestación: 202509 Ver Legajo Asociado CUIL:…" at bounding box center [1020, 251] width 338 height 222
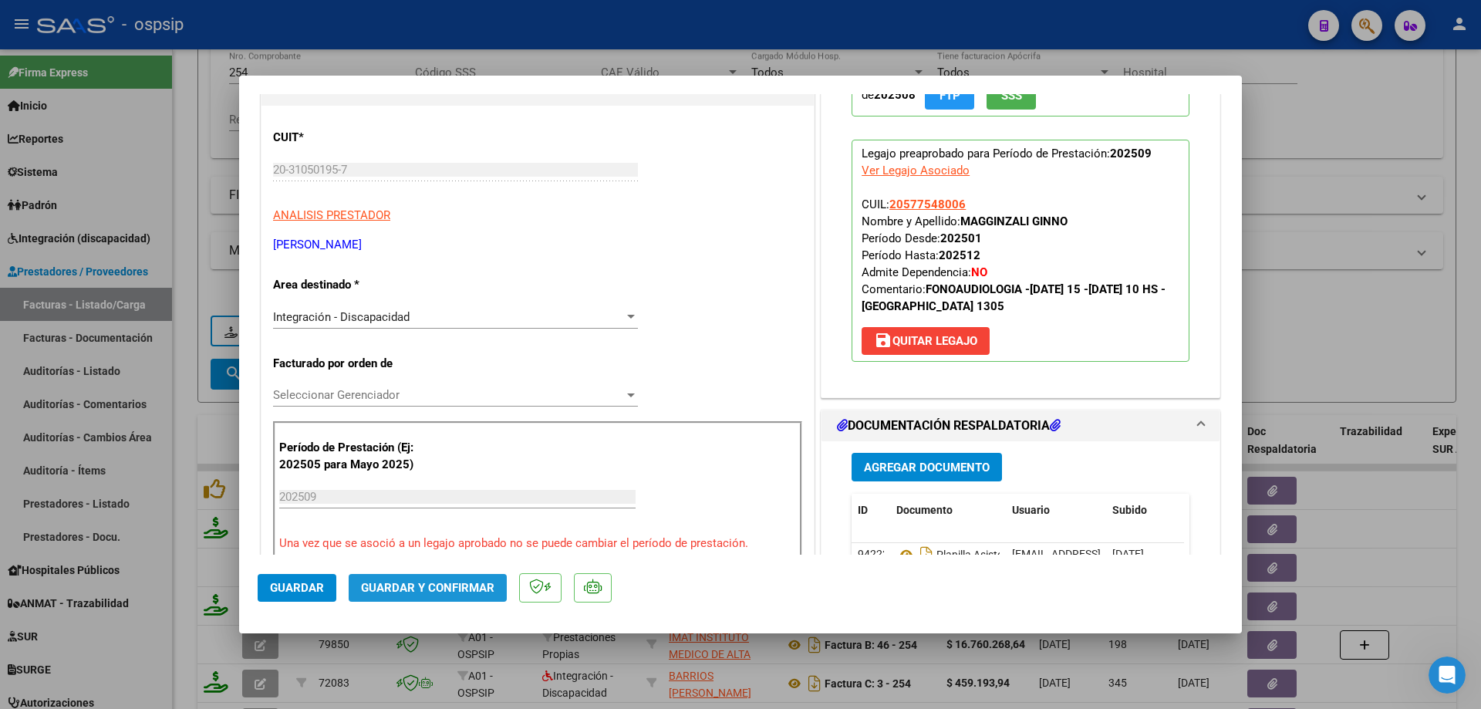
click at [459, 584] on span "Guardar y Confirmar" at bounding box center [427, 588] width 133 height 14
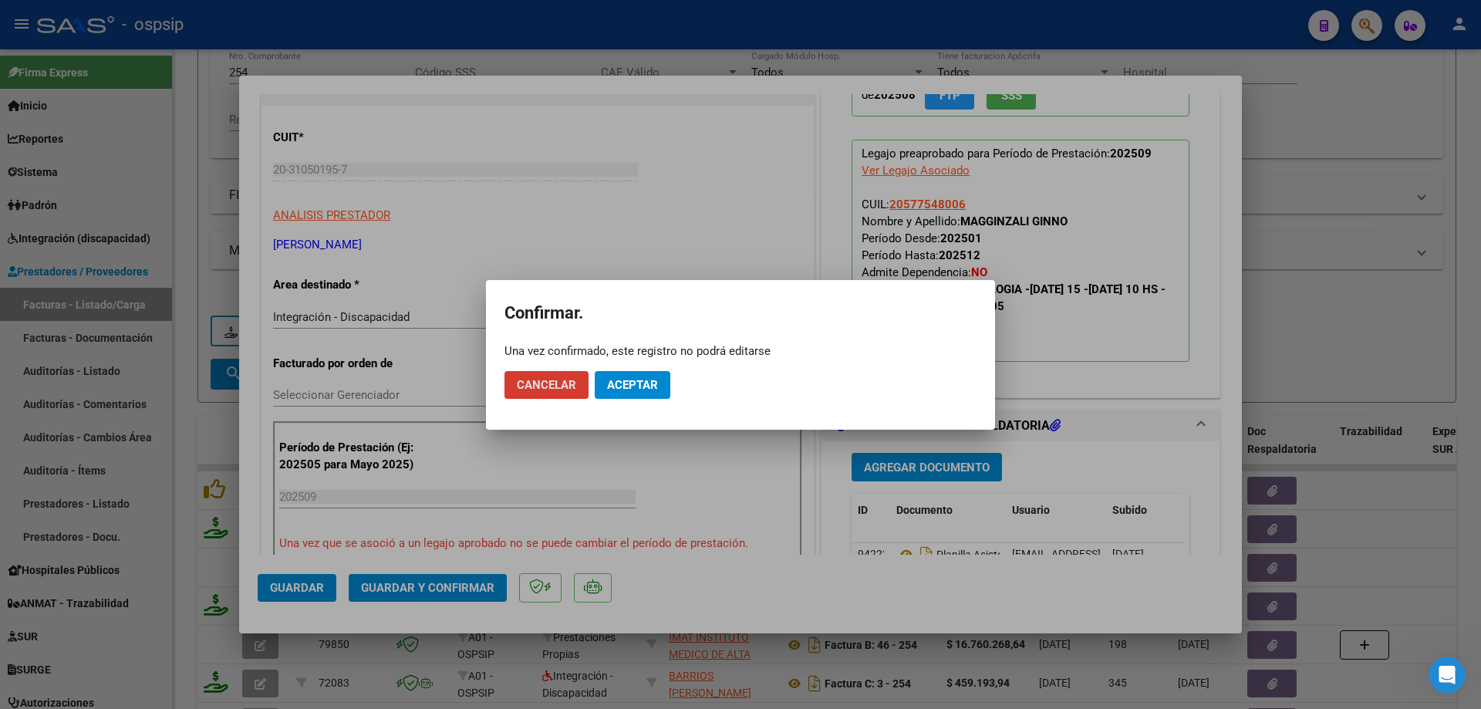
click at [639, 387] on span "Aceptar" at bounding box center [632, 385] width 51 height 14
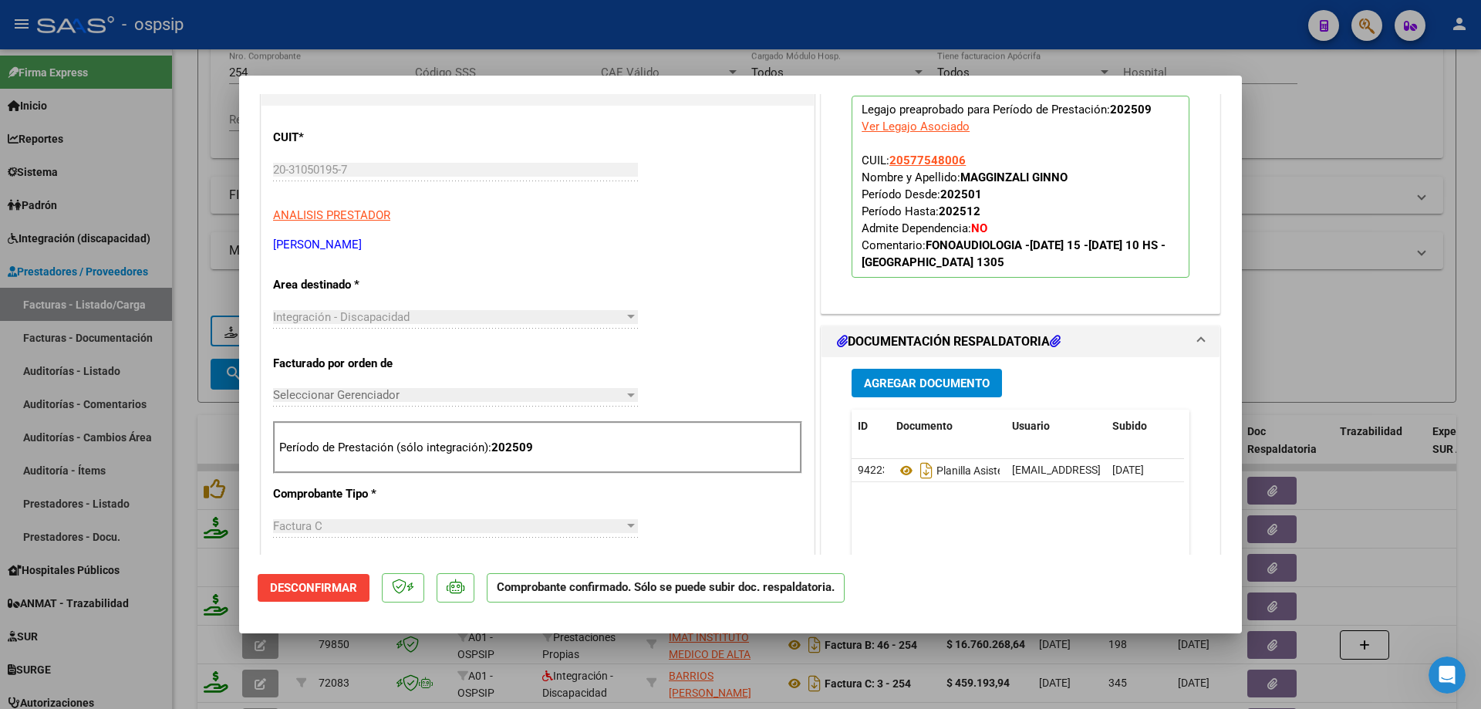
click at [1391, 286] on div at bounding box center [740, 354] width 1481 height 709
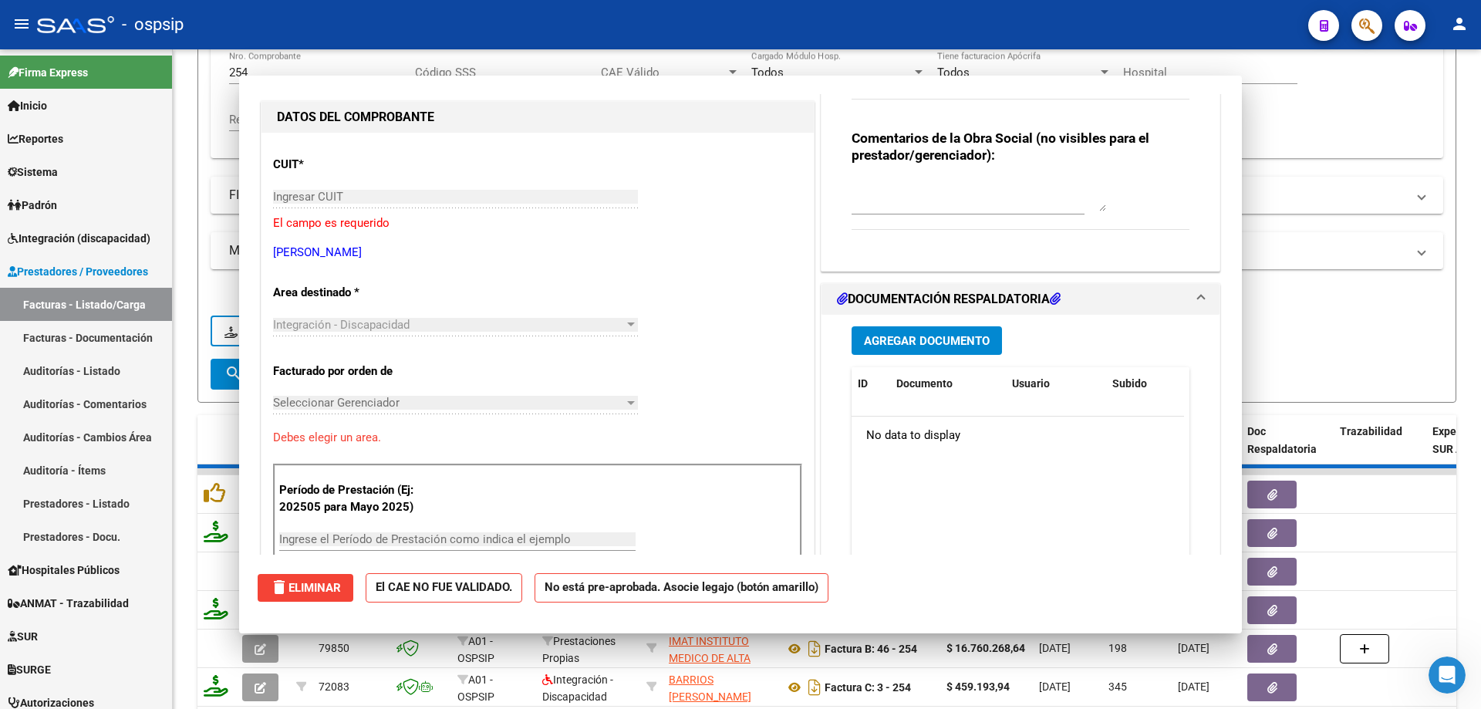
scroll to position [181, 0]
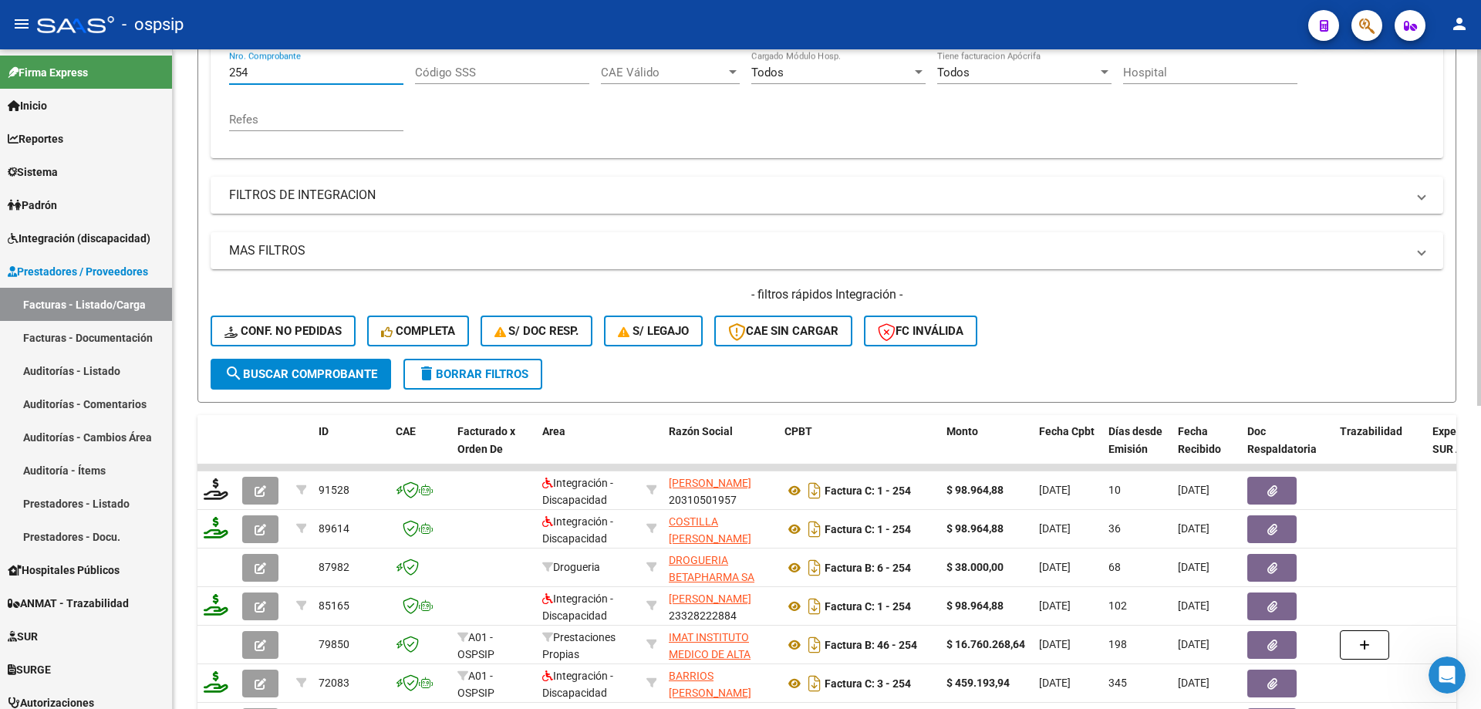
click at [259, 72] on input "254" at bounding box center [316, 73] width 174 height 14
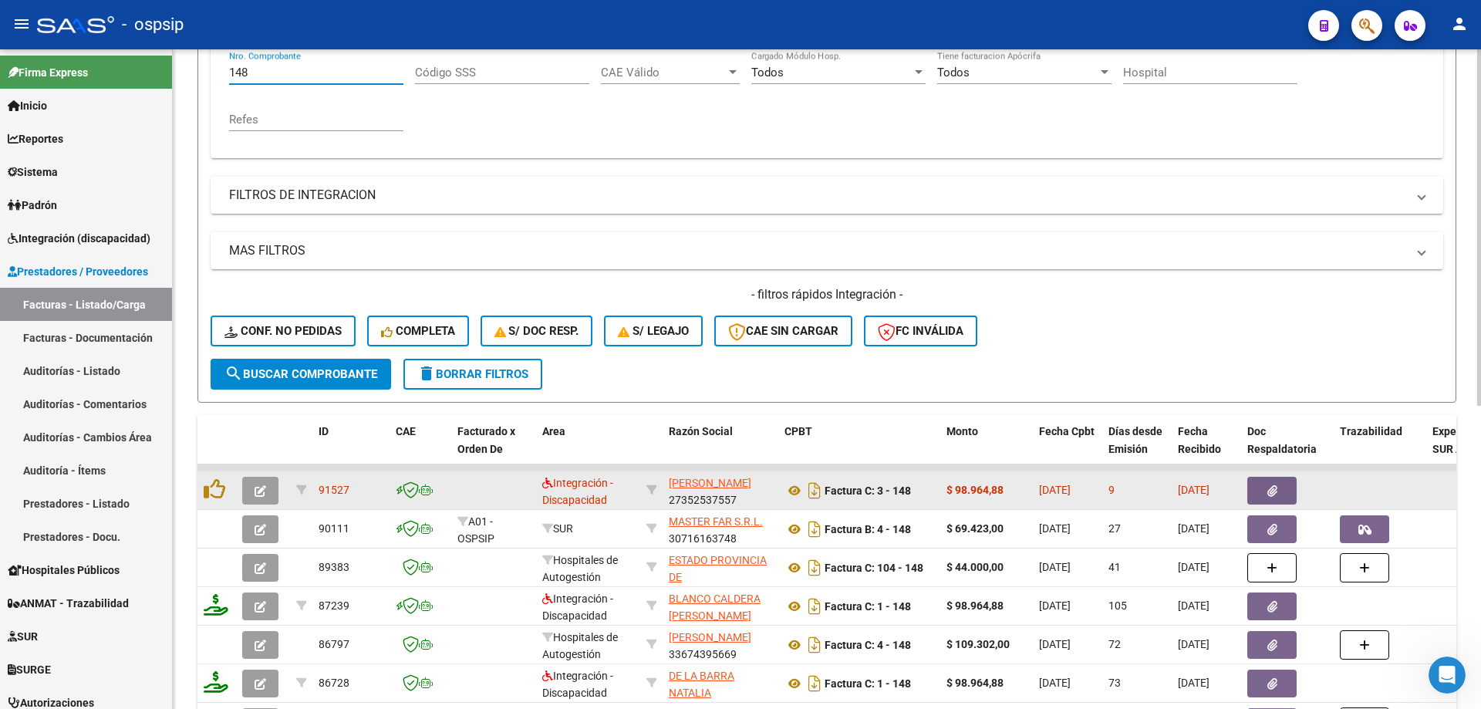
click at [261, 489] on icon "button" at bounding box center [261, 491] width 12 height 12
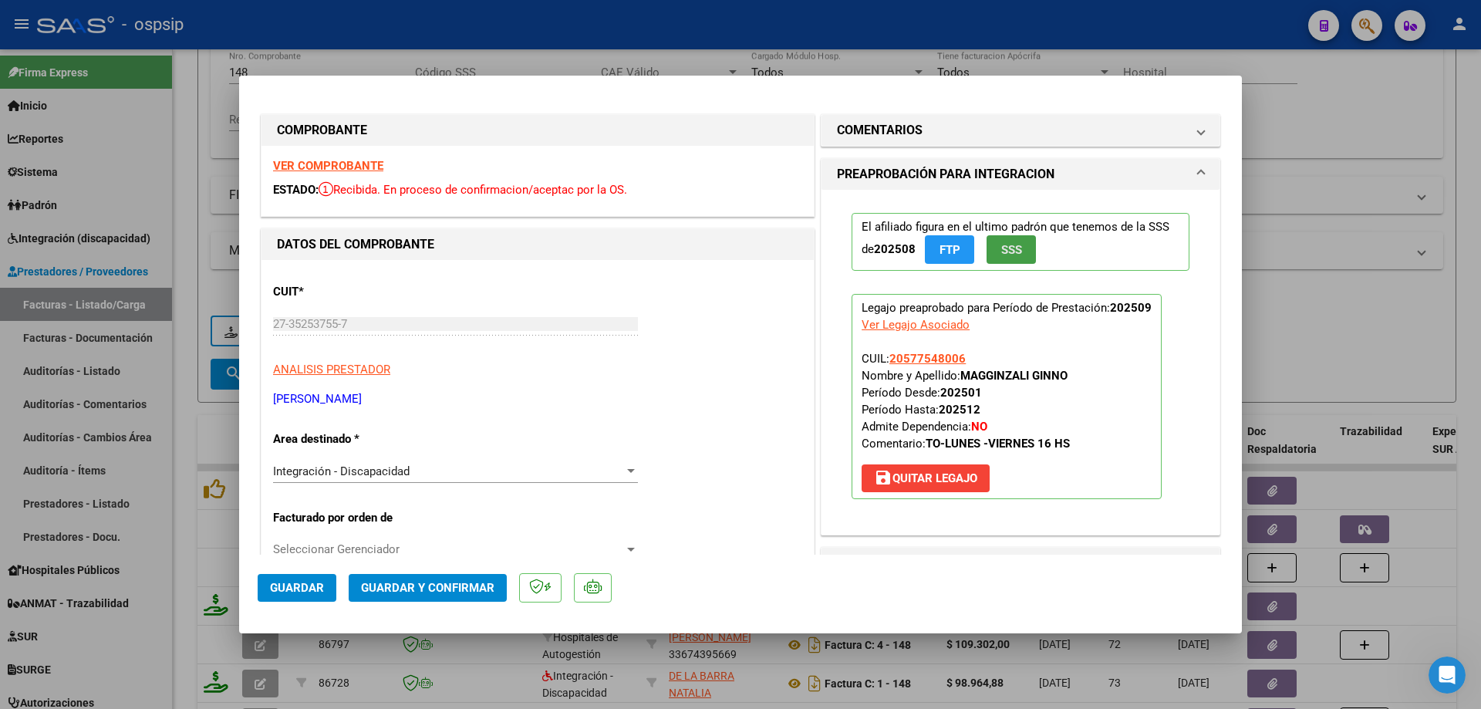
click at [1013, 255] on span "SSS" at bounding box center [1011, 250] width 21 height 14
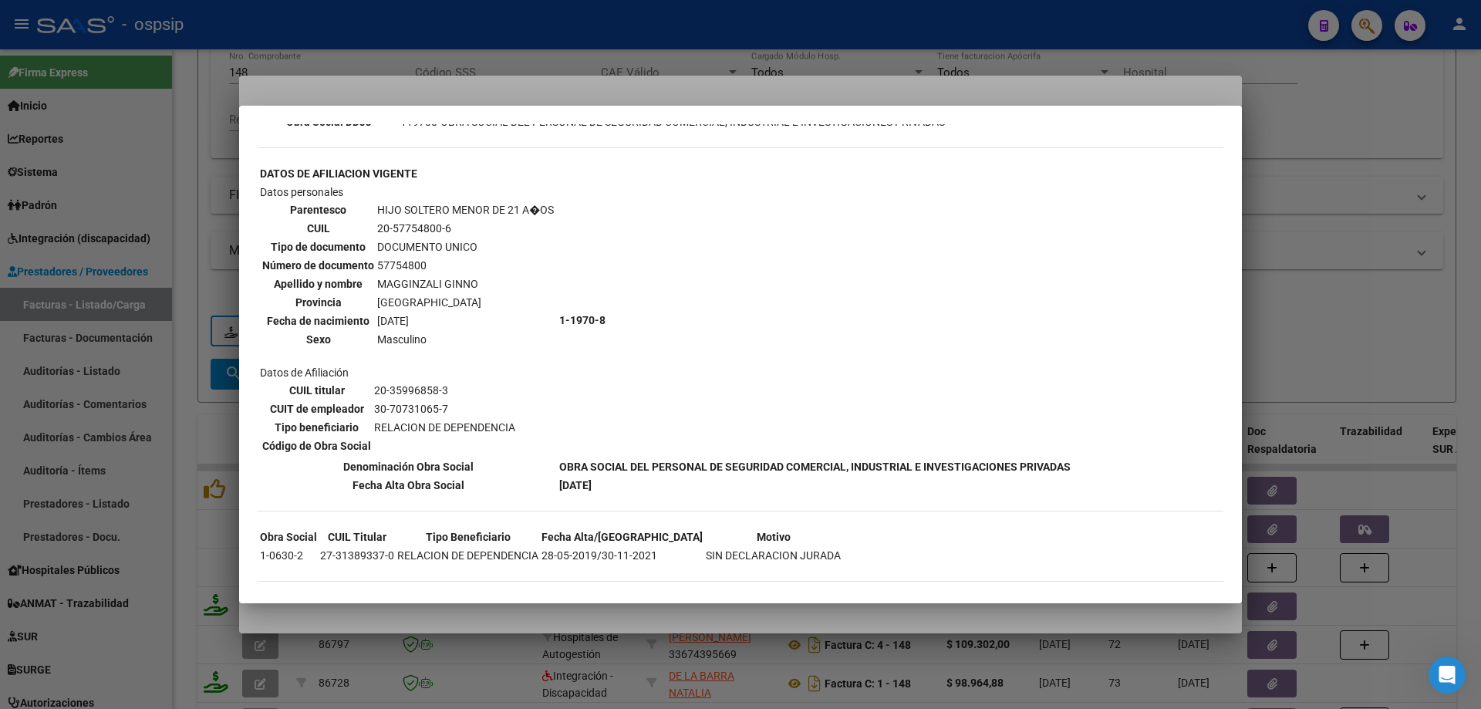
scroll to position [502, 0]
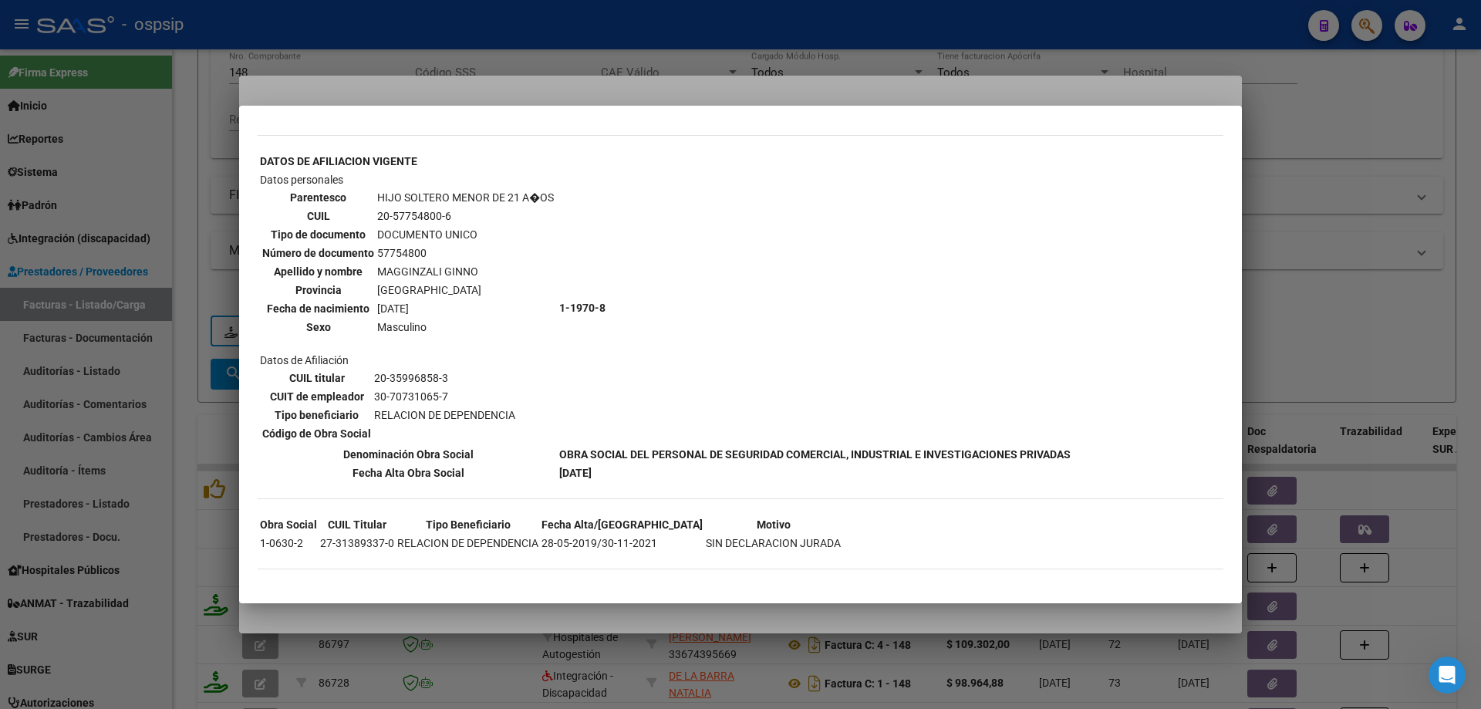
click at [1353, 254] on div at bounding box center [740, 354] width 1481 height 709
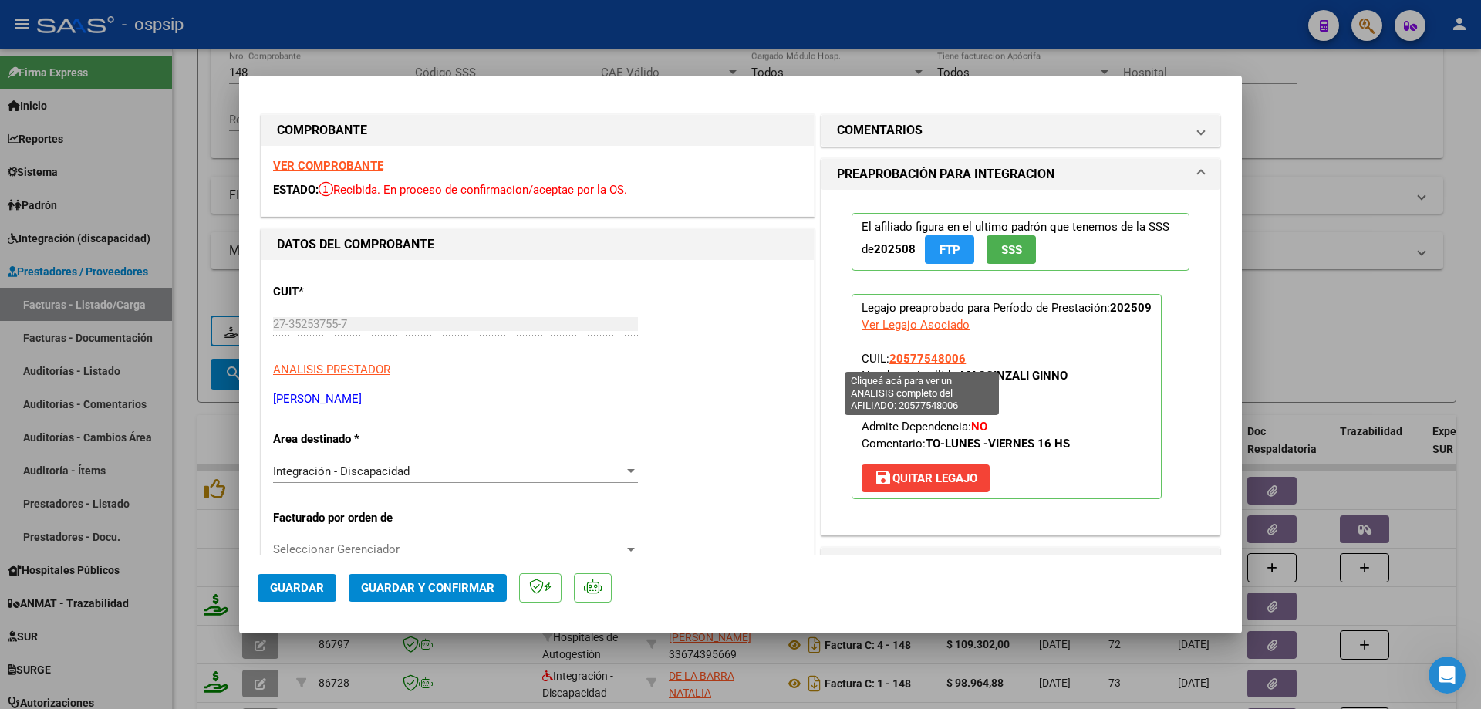
click at [939, 358] on span "20577548006" at bounding box center [927, 359] width 76 height 14
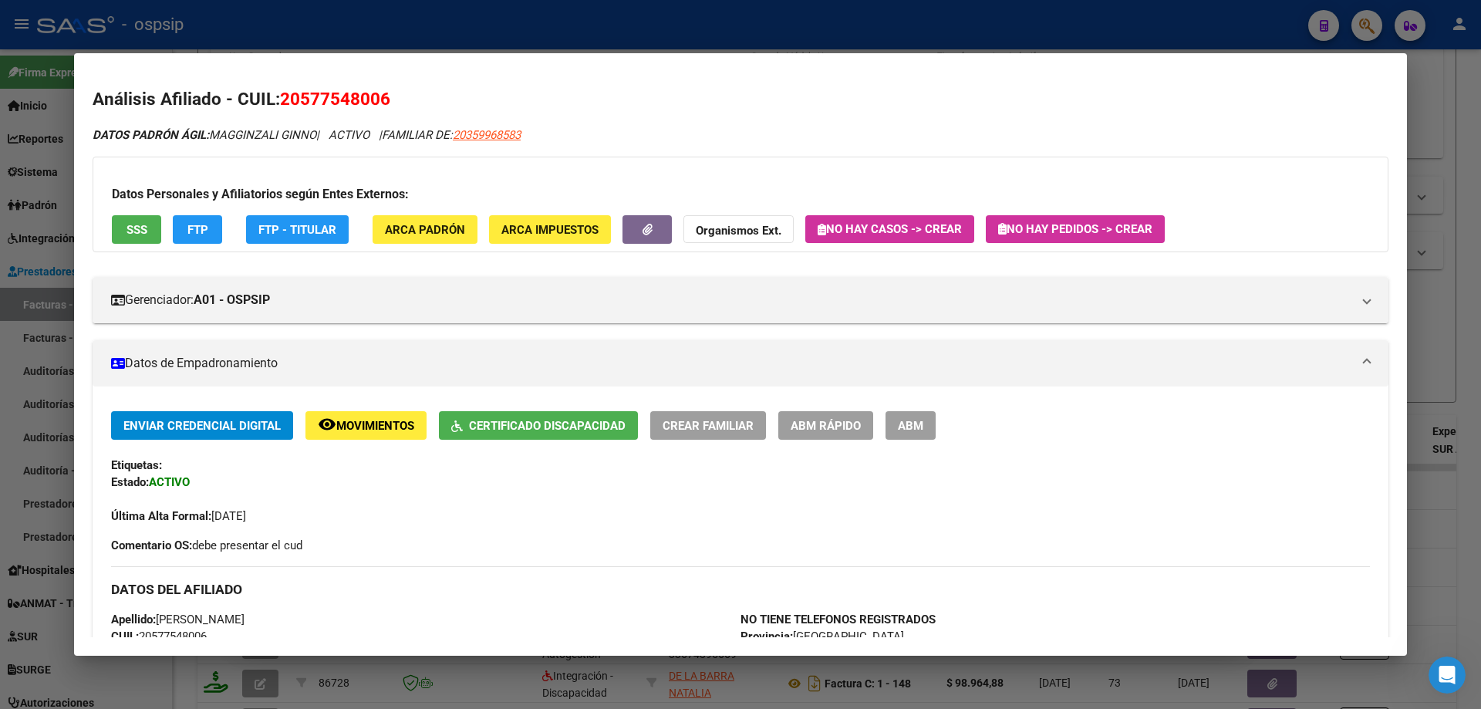
click at [1464, 313] on div at bounding box center [740, 354] width 1481 height 709
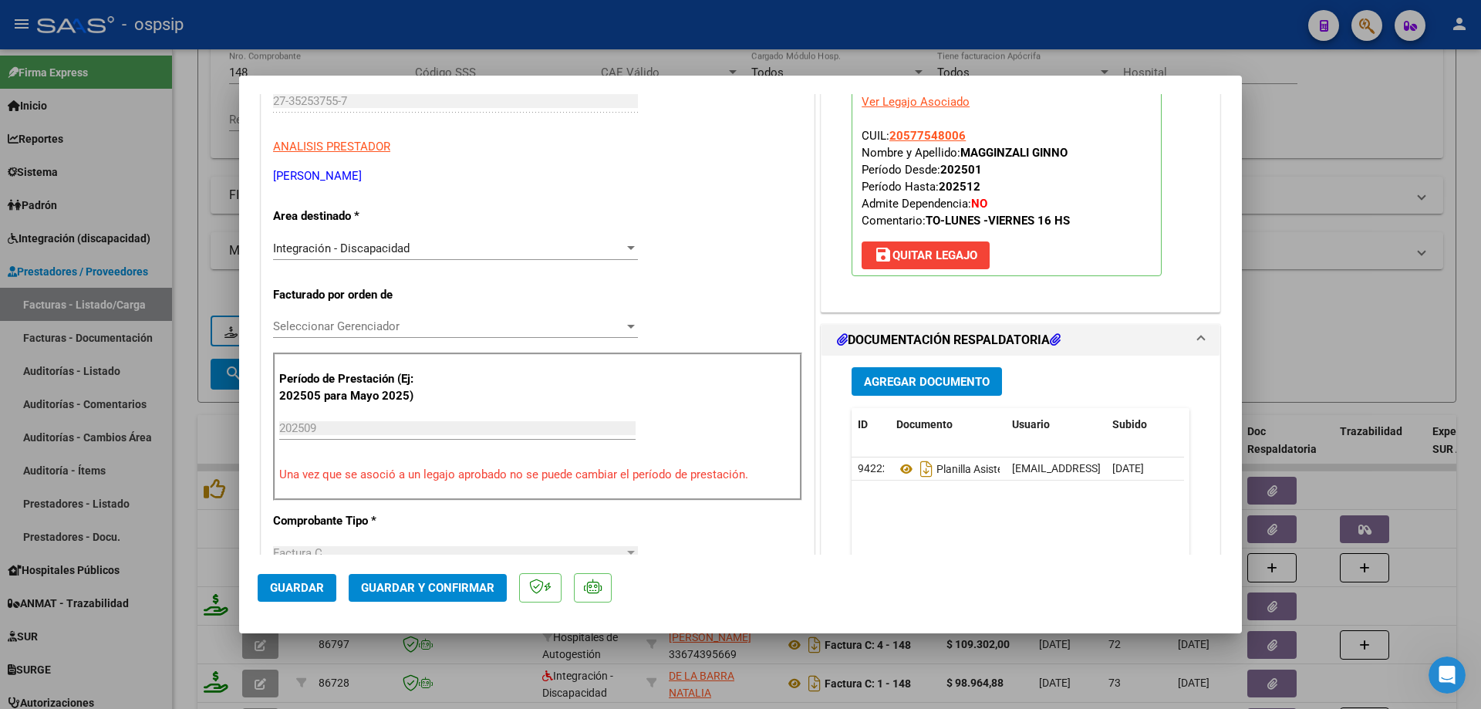
scroll to position [231, 0]
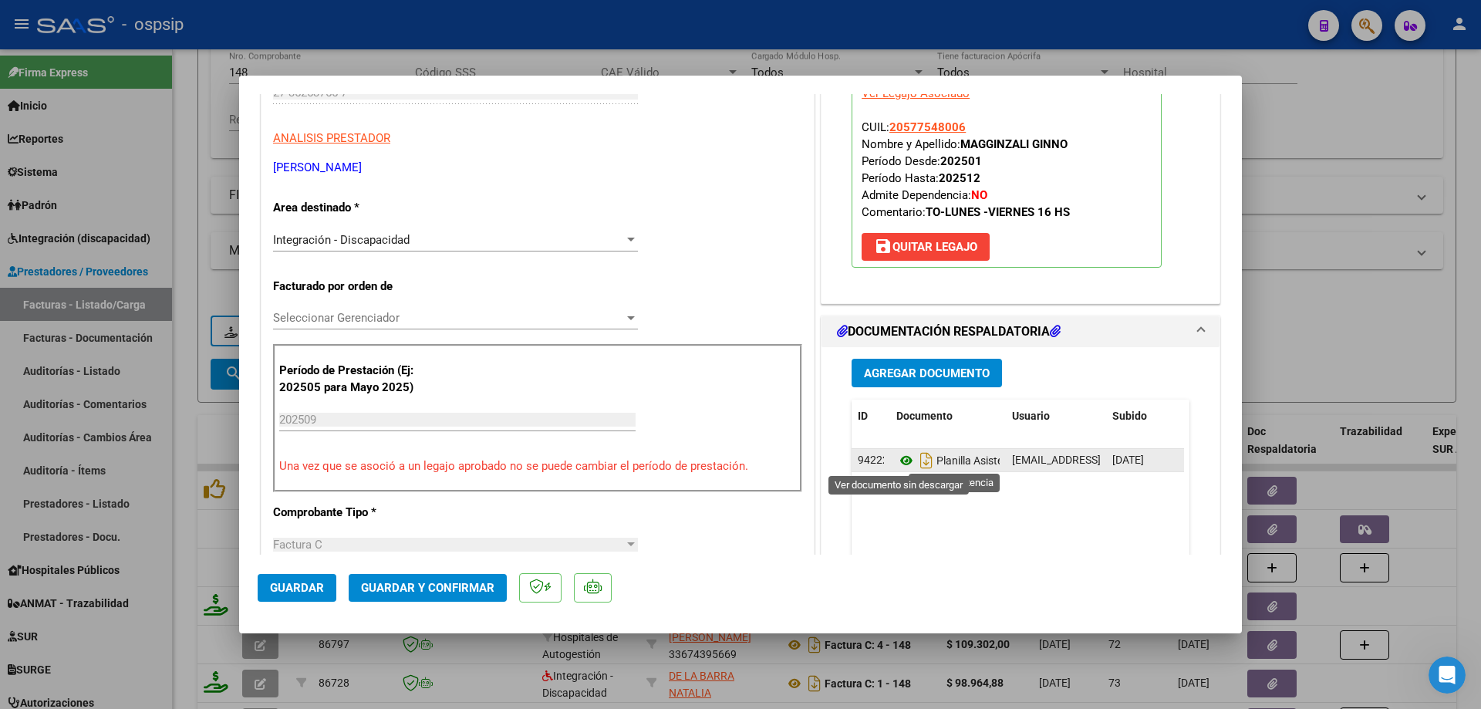
click at [901, 461] on icon at bounding box center [906, 460] width 20 height 19
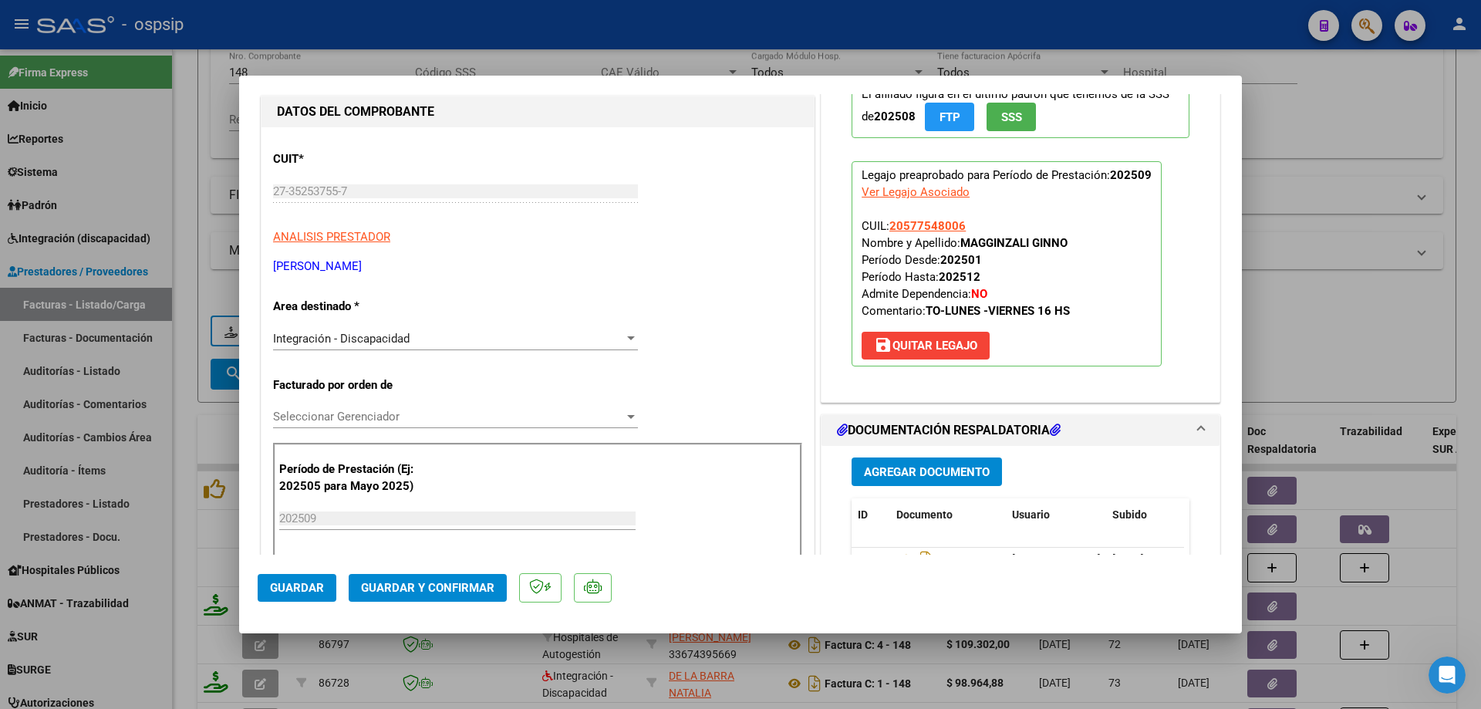
scroll to position [154, 0]
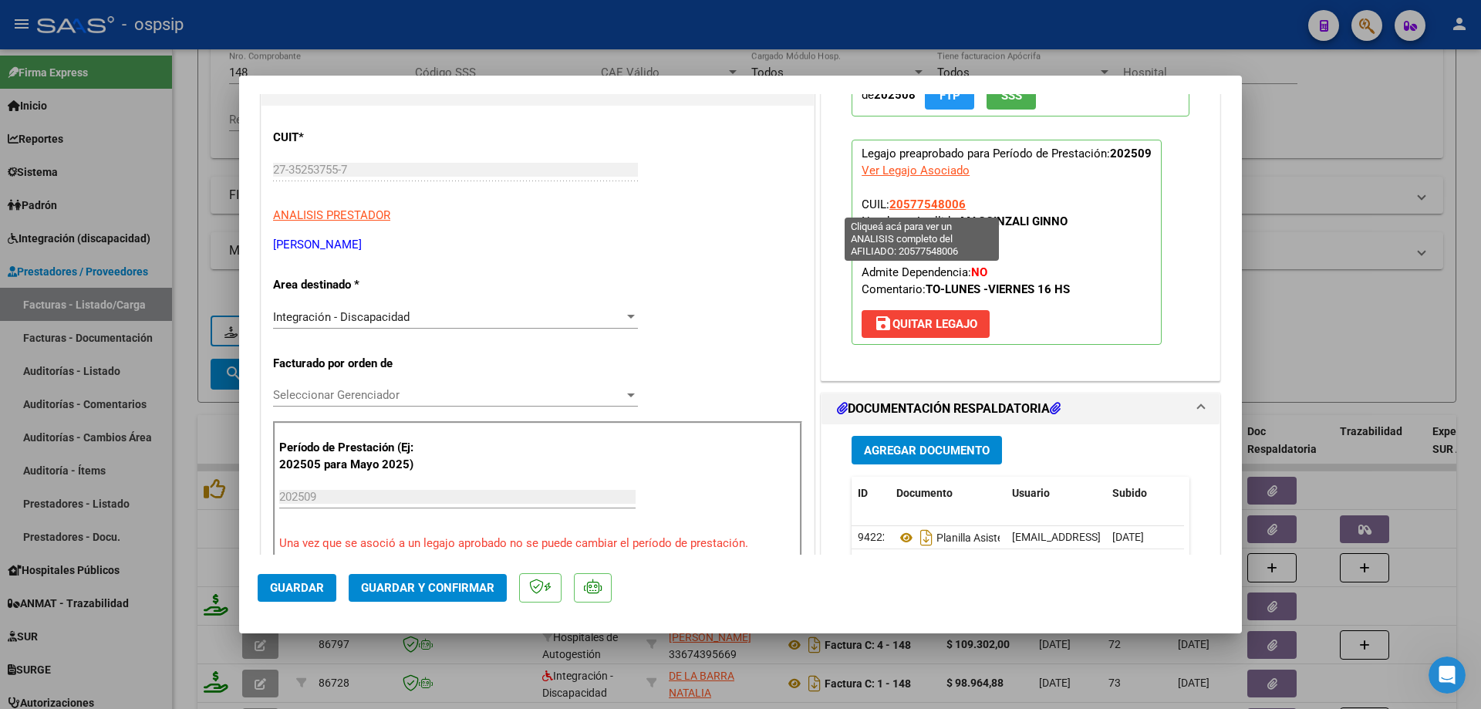
drag, startPoint x: 961, startPoint y: 205, endPoint x: 888, endPoint y: 206, distance: 73.3
click at [888, 206] on p "Legajo preaprobado para Período de Prestación: 202509 Ver Legajo Asociado CUIL:…" at bounding box center [1006, 242] width 310 height 205
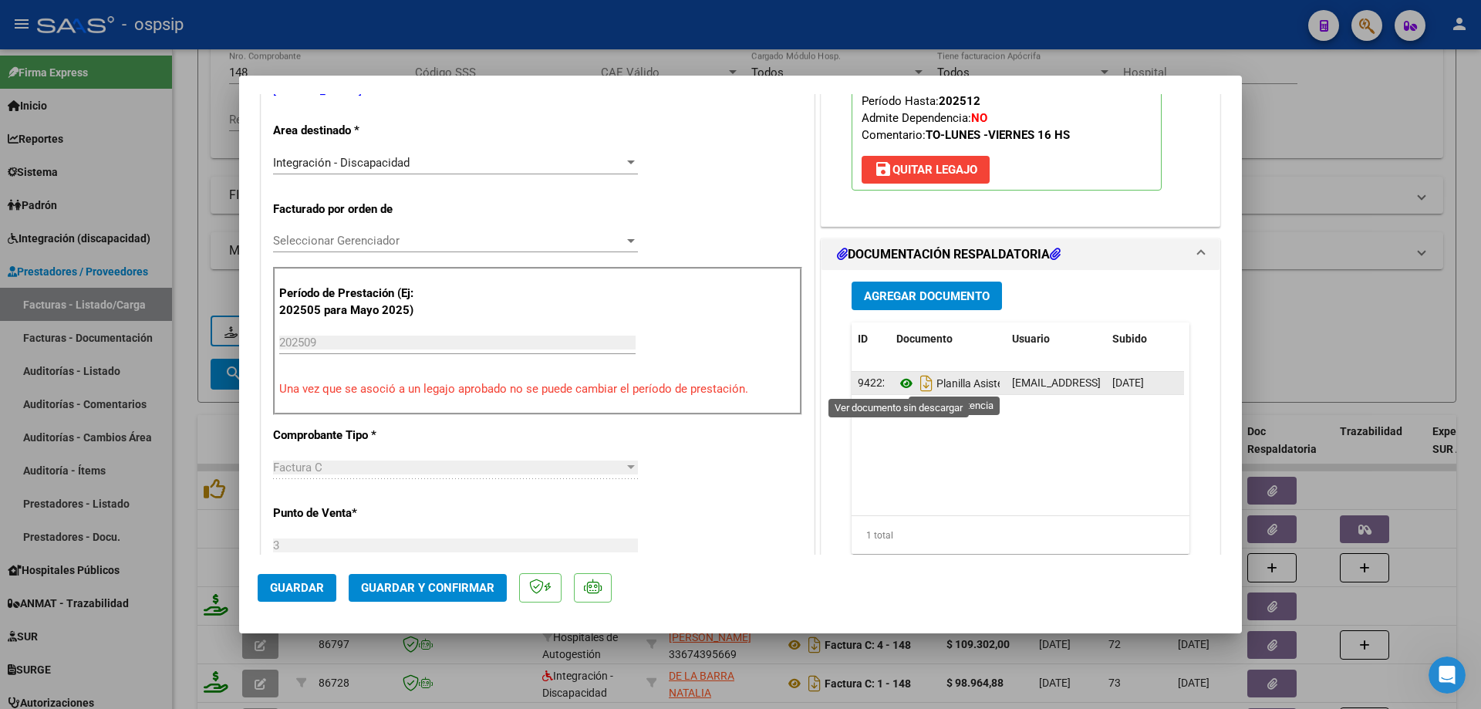
click at [898, 379] on icon at bounding box center [906, 383] width 20 height 19
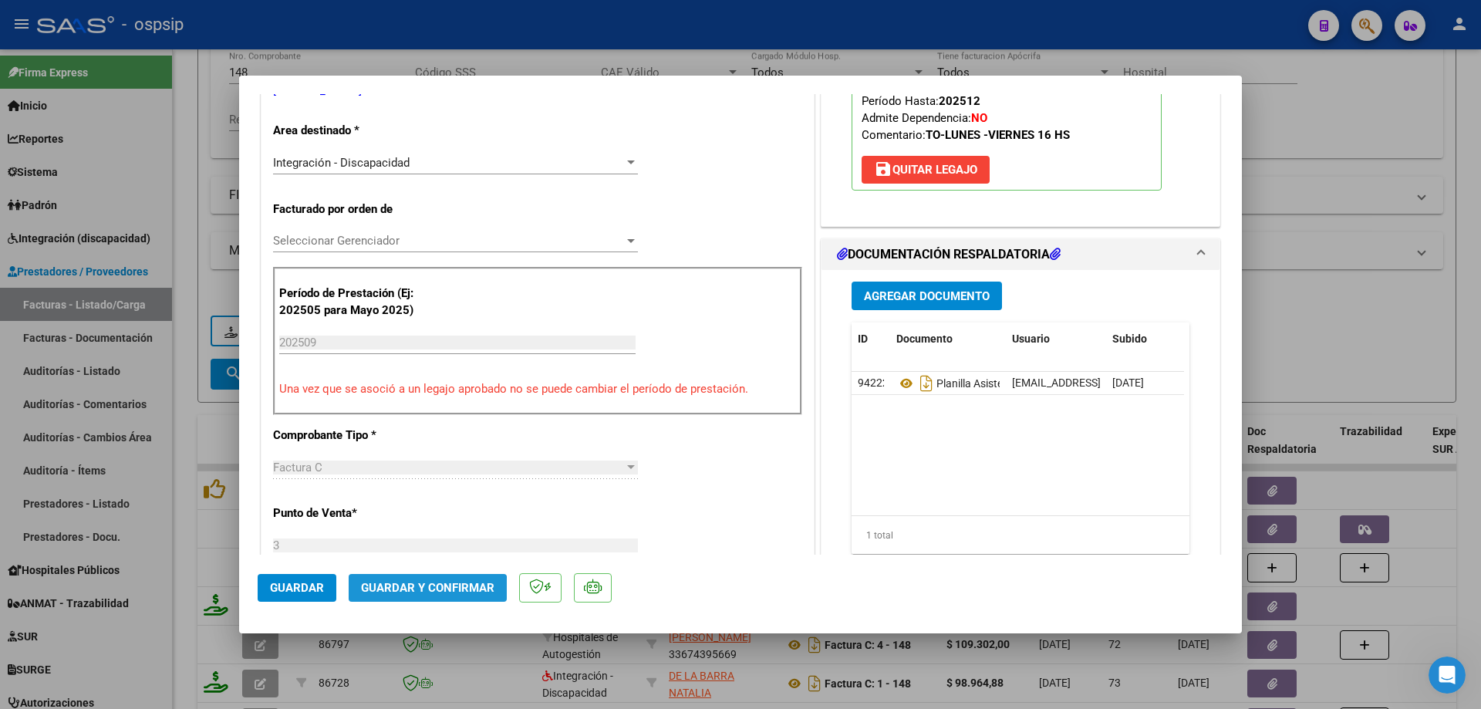
click at [392, 598] on button "Guardar y Confirmar" at bounding box center [428, 588] width 158 height 28
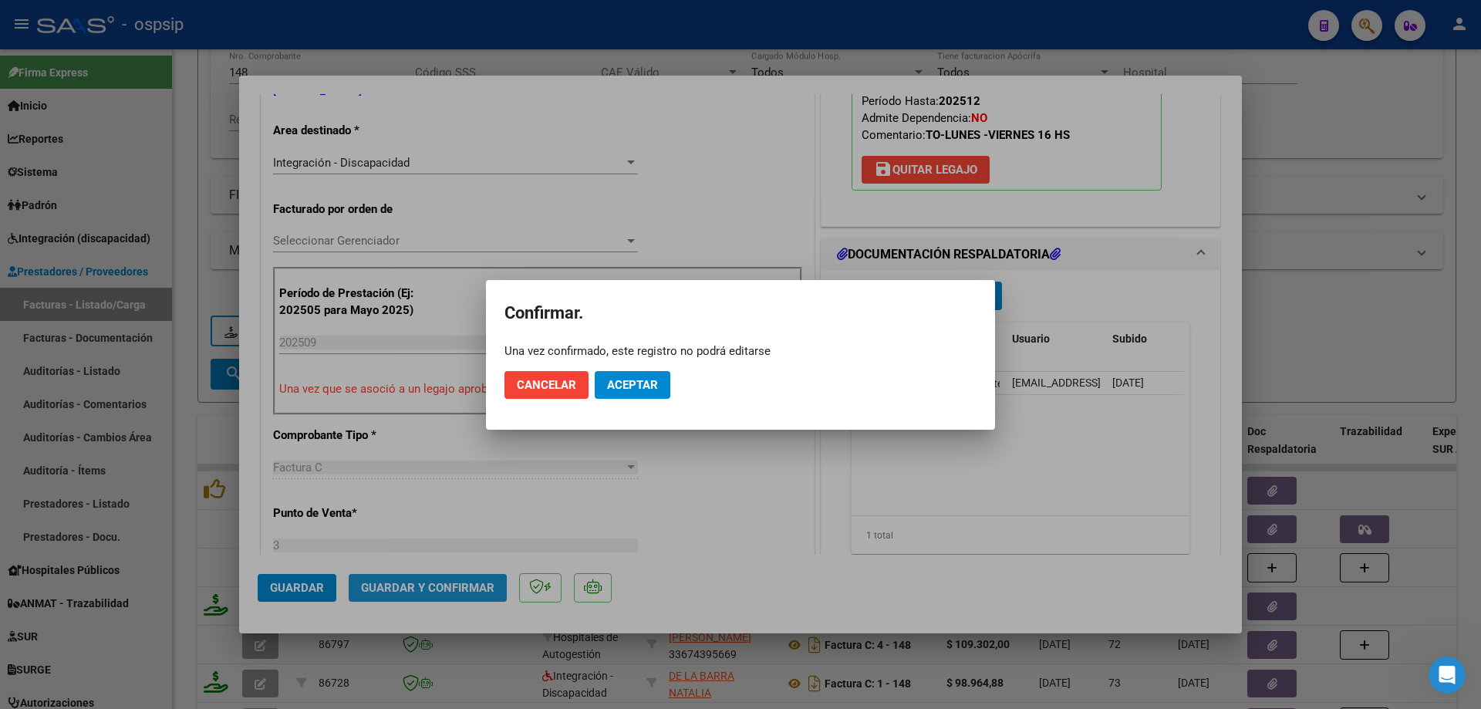
click at [396, 588] on div at bounding box center [740, 354] width 1481 height 709
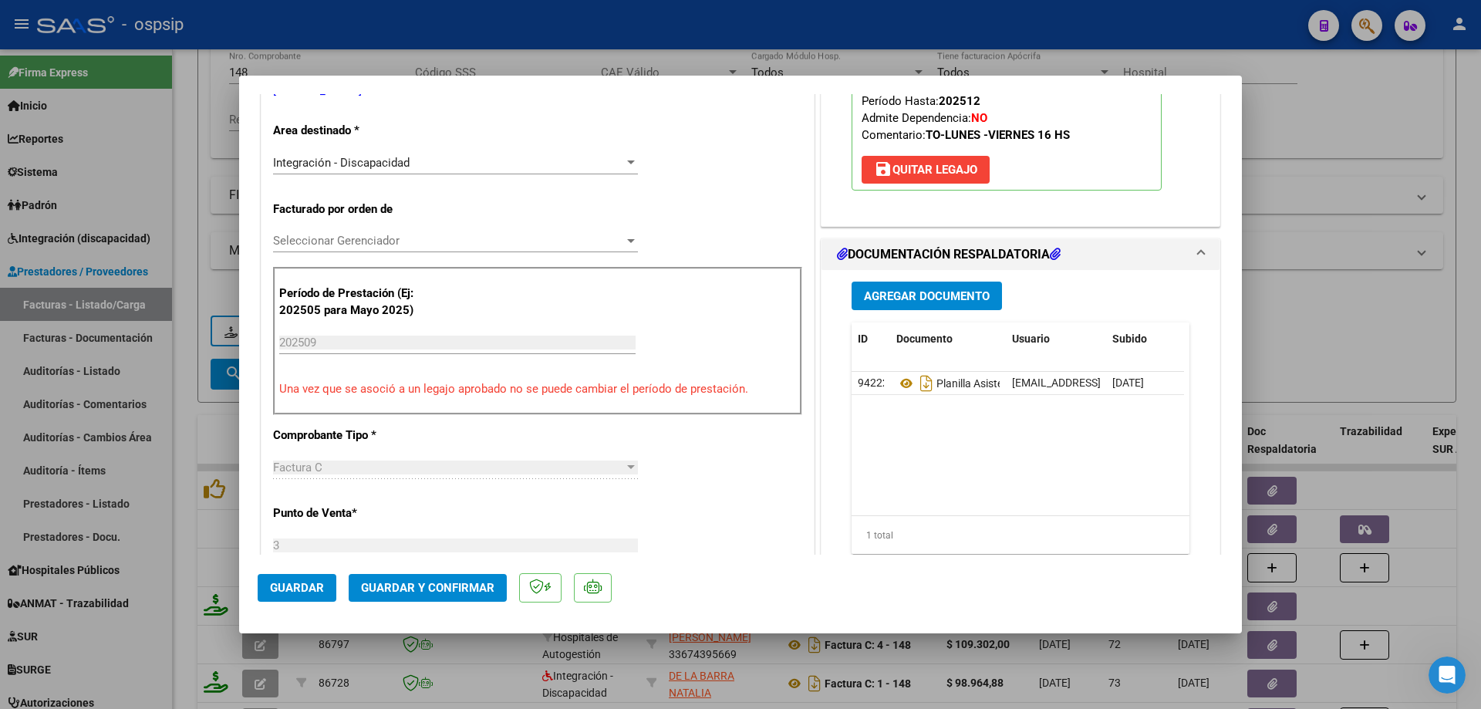
click at [473, 594] on span "Guardar y Confirmar" at bounding box center [427, 588] width 133 height 14
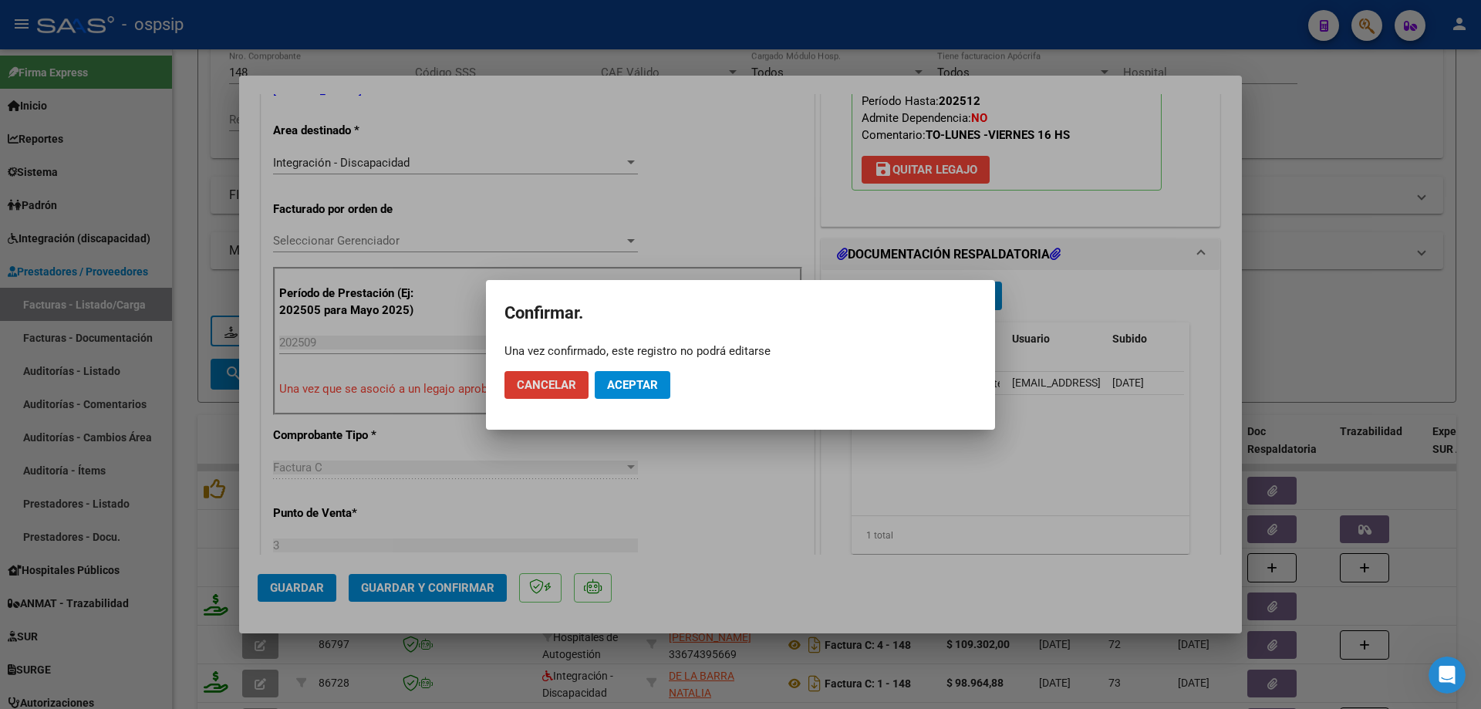
click at [653, 361] on mat-dialog-actions "Cancelar Aceptar" at bounding box center [740, 385] width 472 height 52
click at [652, 385] on span "Aceptar" at bounding box center [632, 385] width 51 height 14
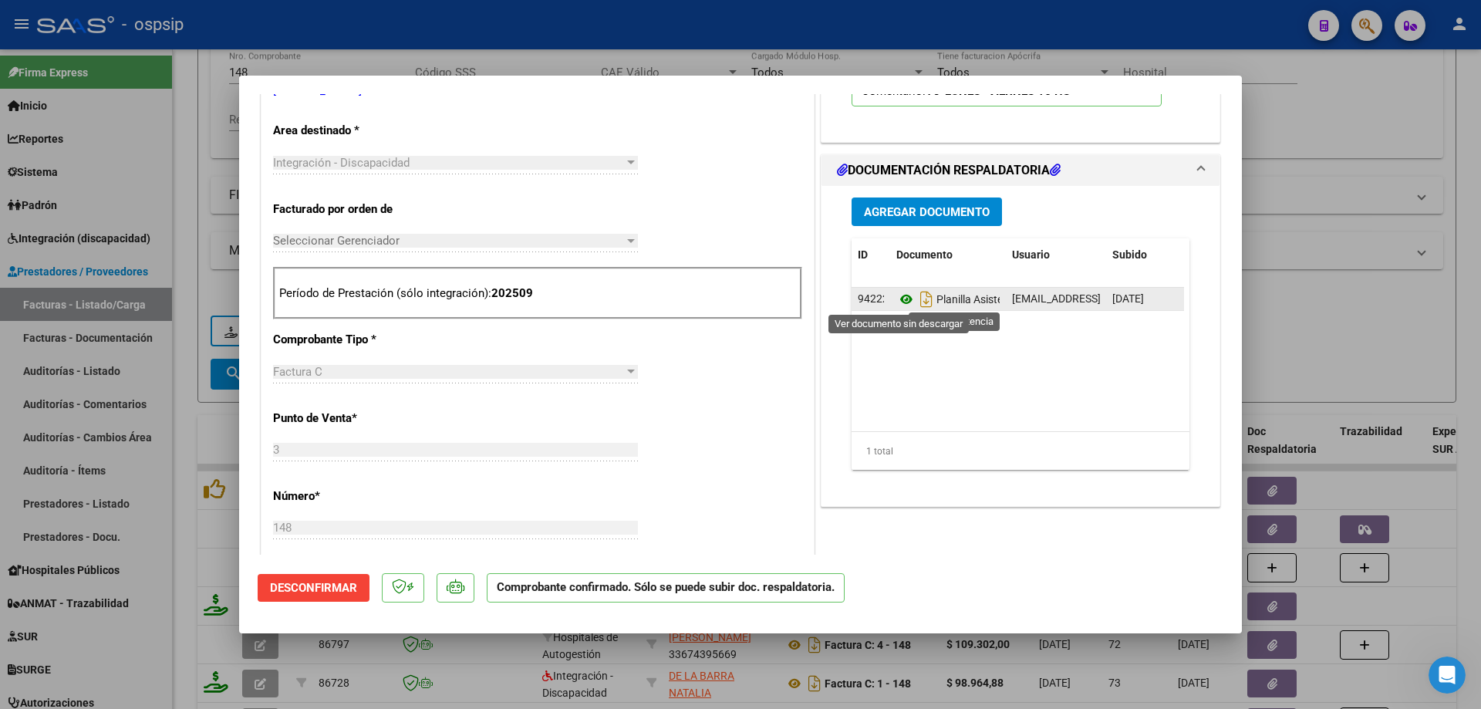
click at [899, 301] on icon at bounding box center [906, 299] width 20 height 19
click at [1425, 144] on div at bounding box center [740, 354] width 1481 height 709
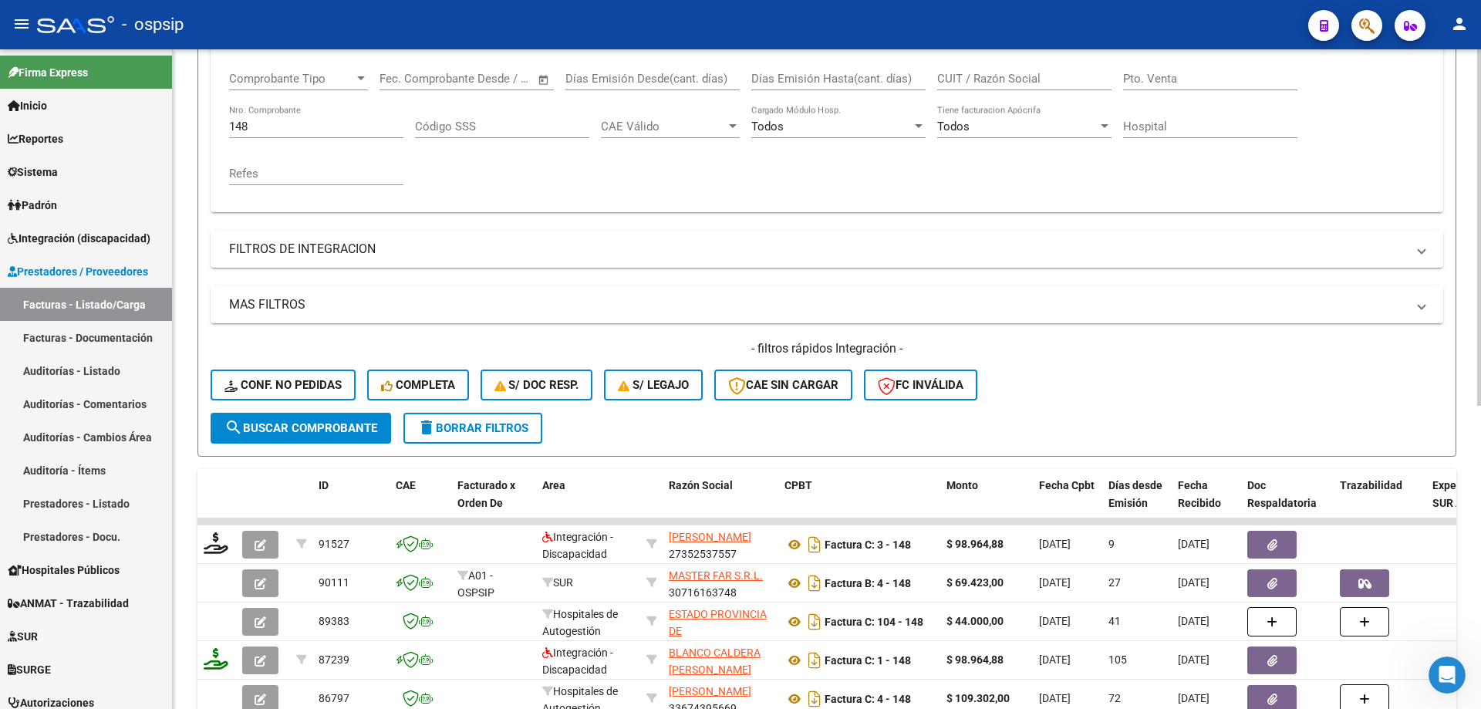
scroll to position [154, 0]
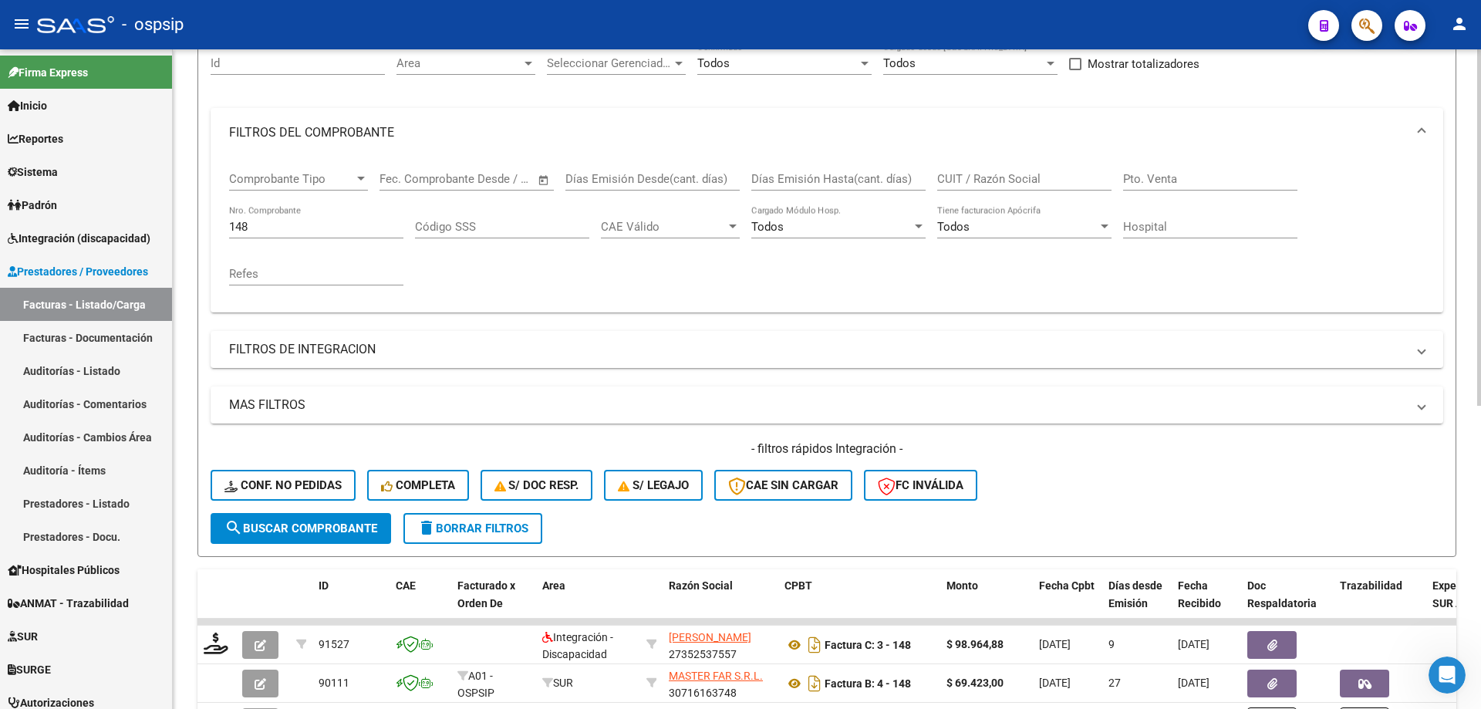
click at [289, 227] on input "148" at bounding box center [316, 227] width 174 height 14
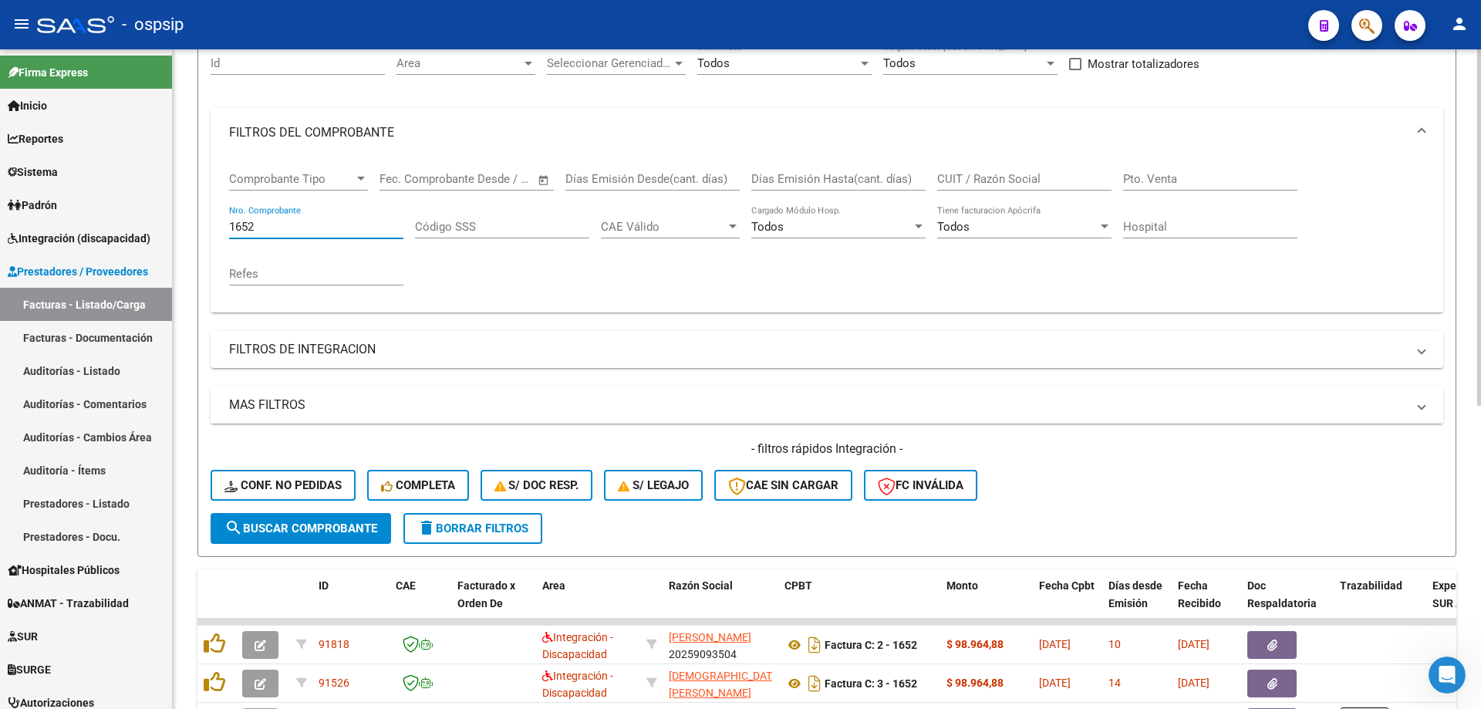
scroll to position [231, 0]
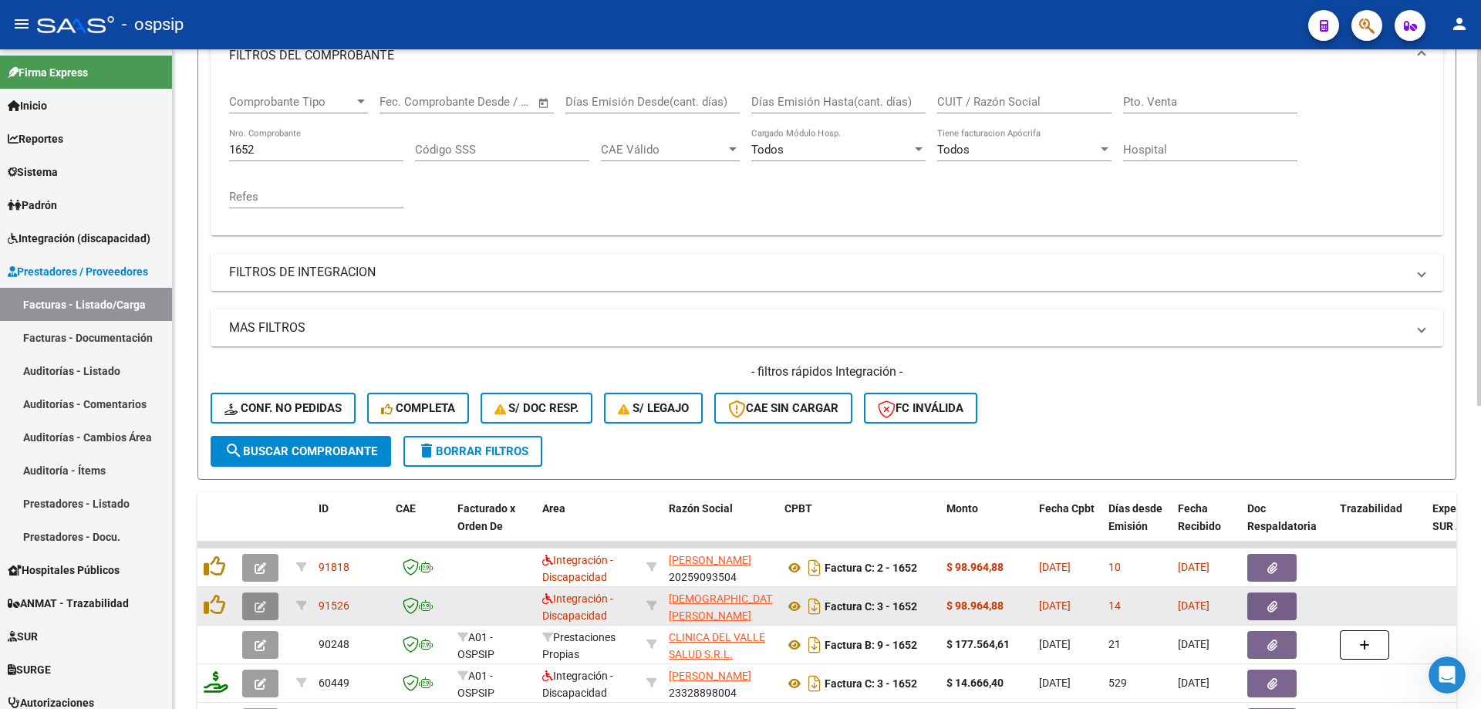
click at [263, 603] on icon "button" at bounding box center [261, 607] width 12 height 12
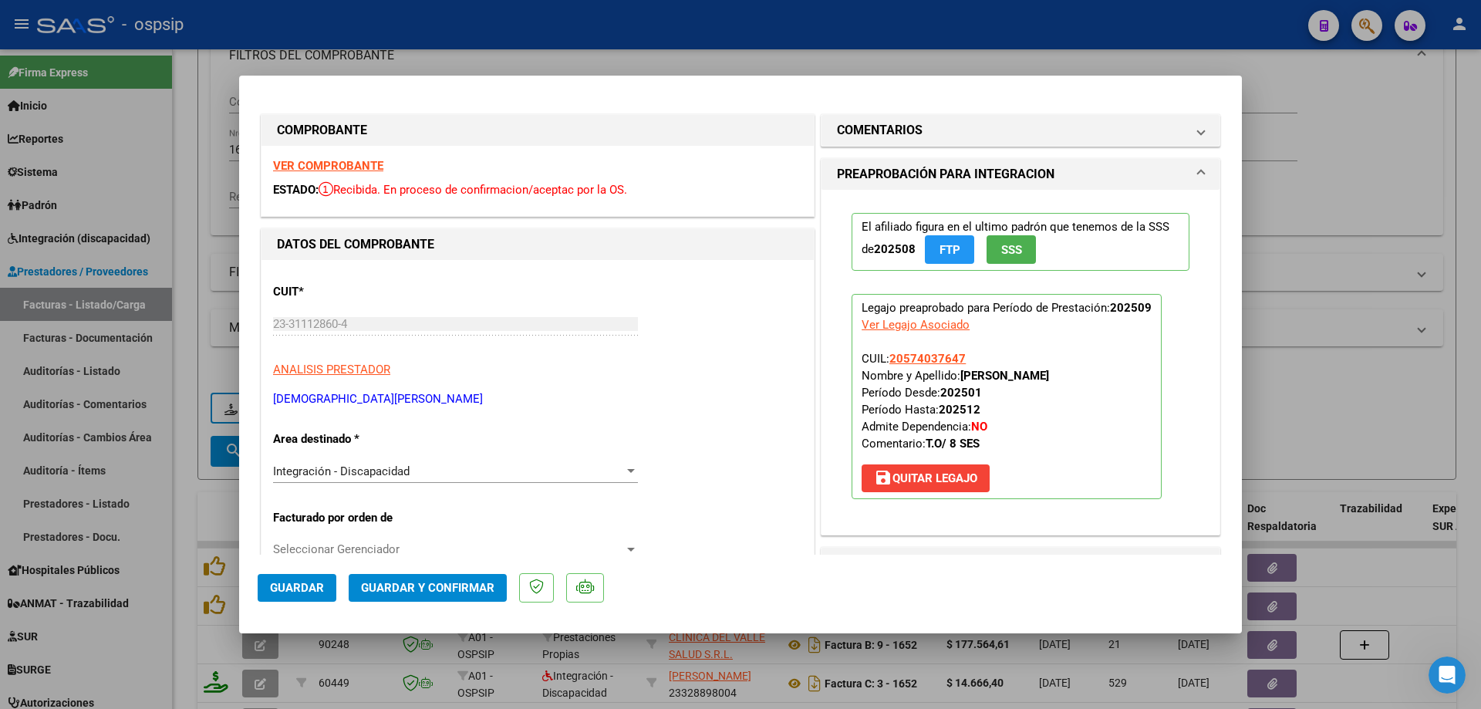
click at [1007, 244] on span "SSS" at bounding box center [1011, 250] width 21 height 14
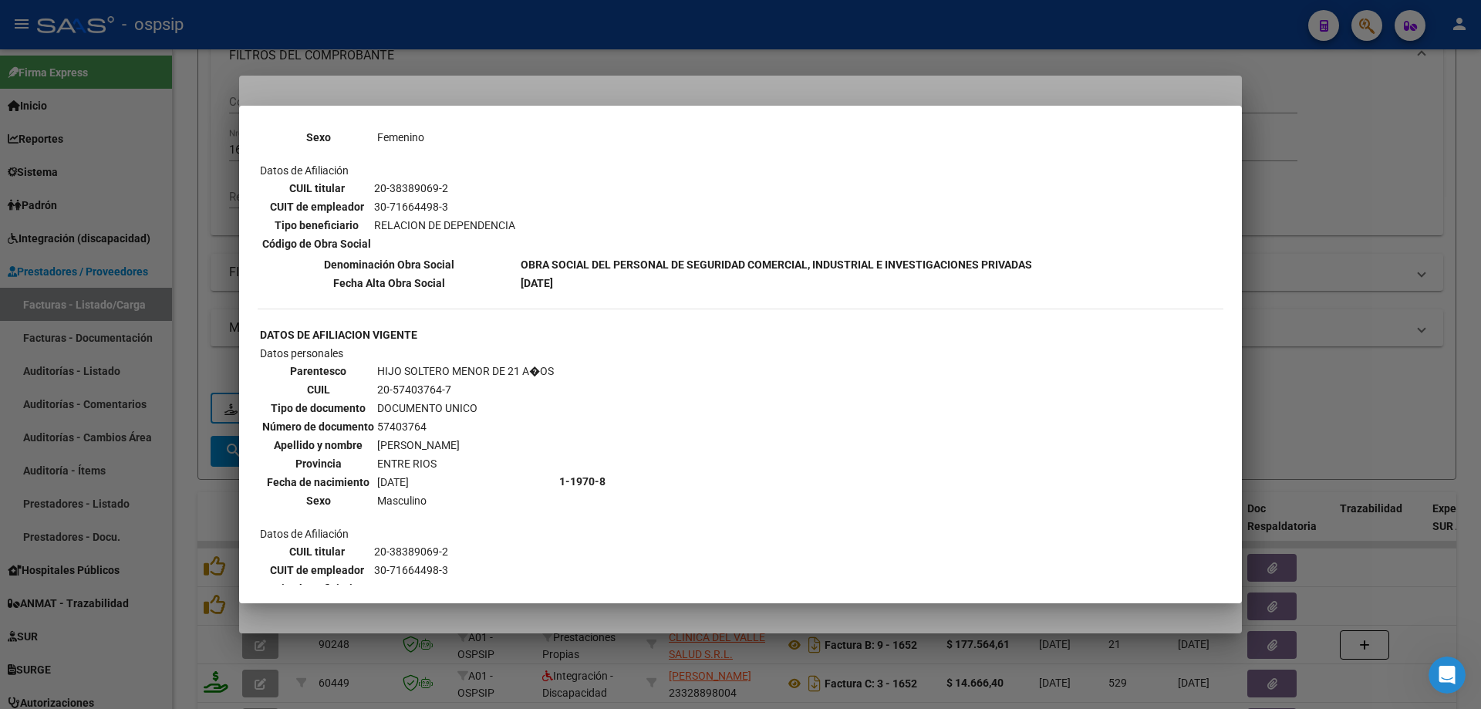
scroll to position [795, 0]
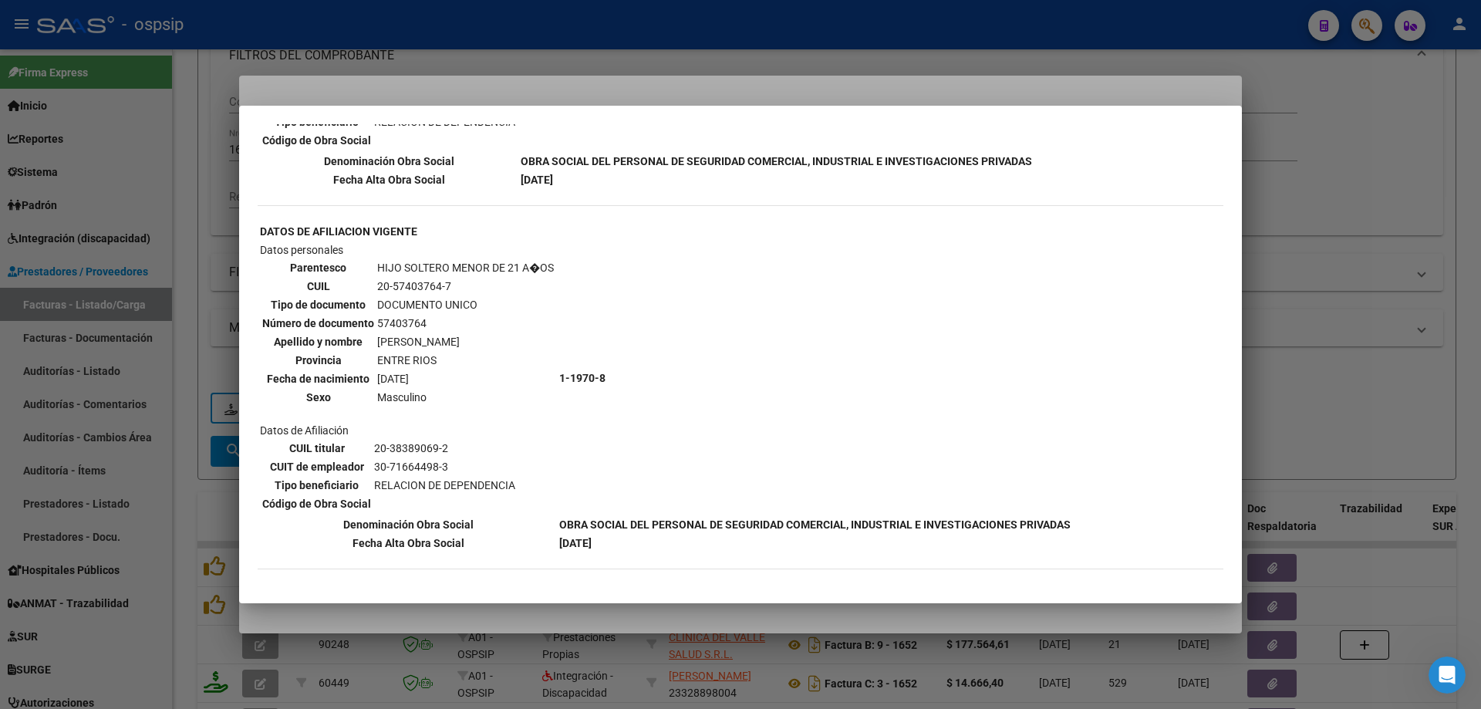
click at [1372, 231] on div at bounding box center [740, 354] width 1481 height 709
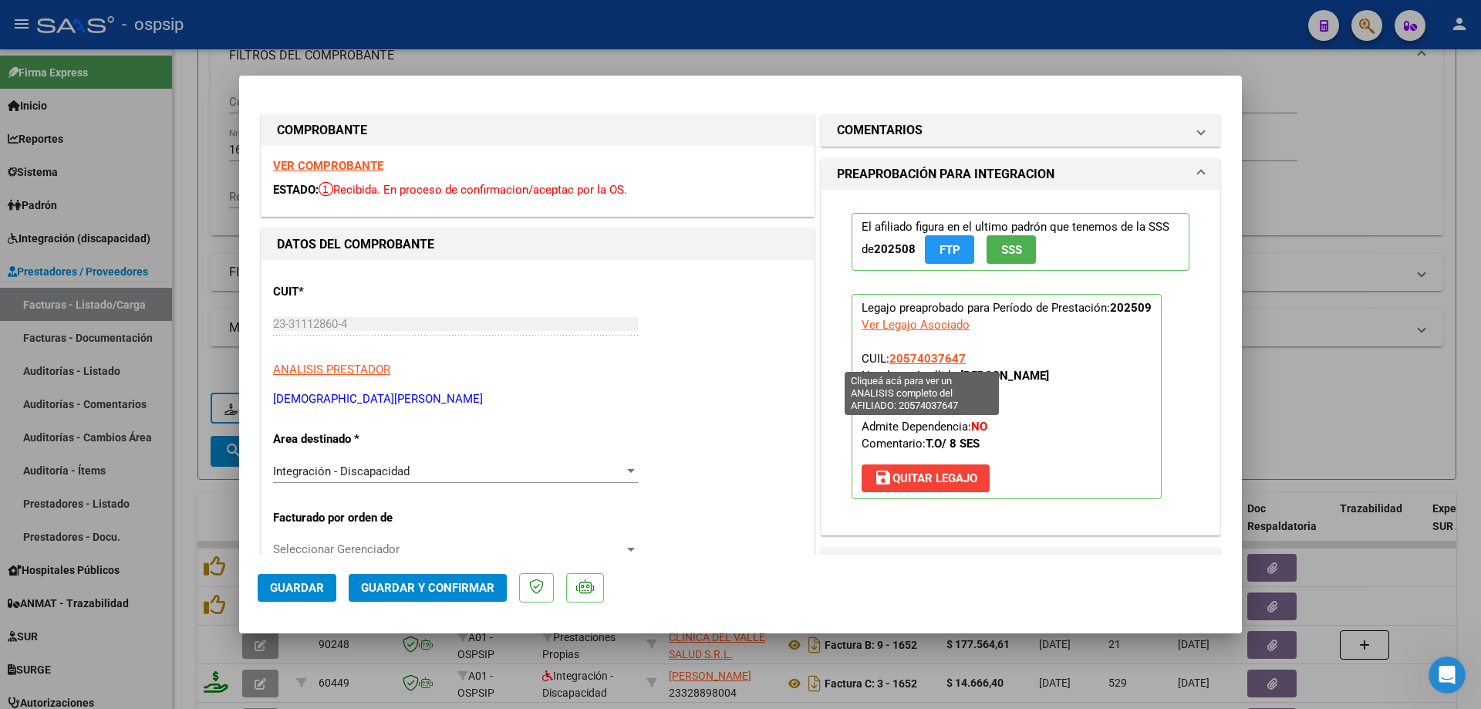
click at [935, 360] on span "20574037647" at bounding box center [927, 359] width 76 height 14
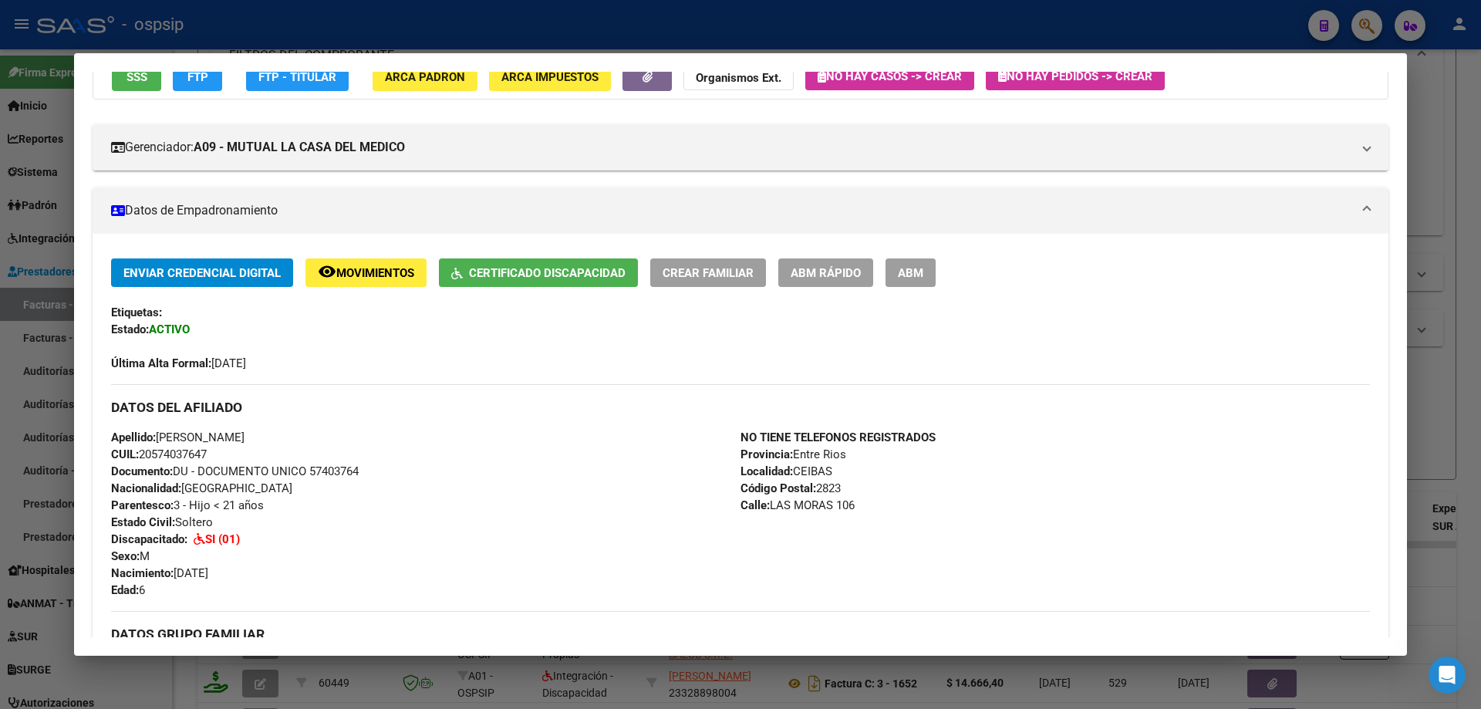
scroll to position [308, 0]
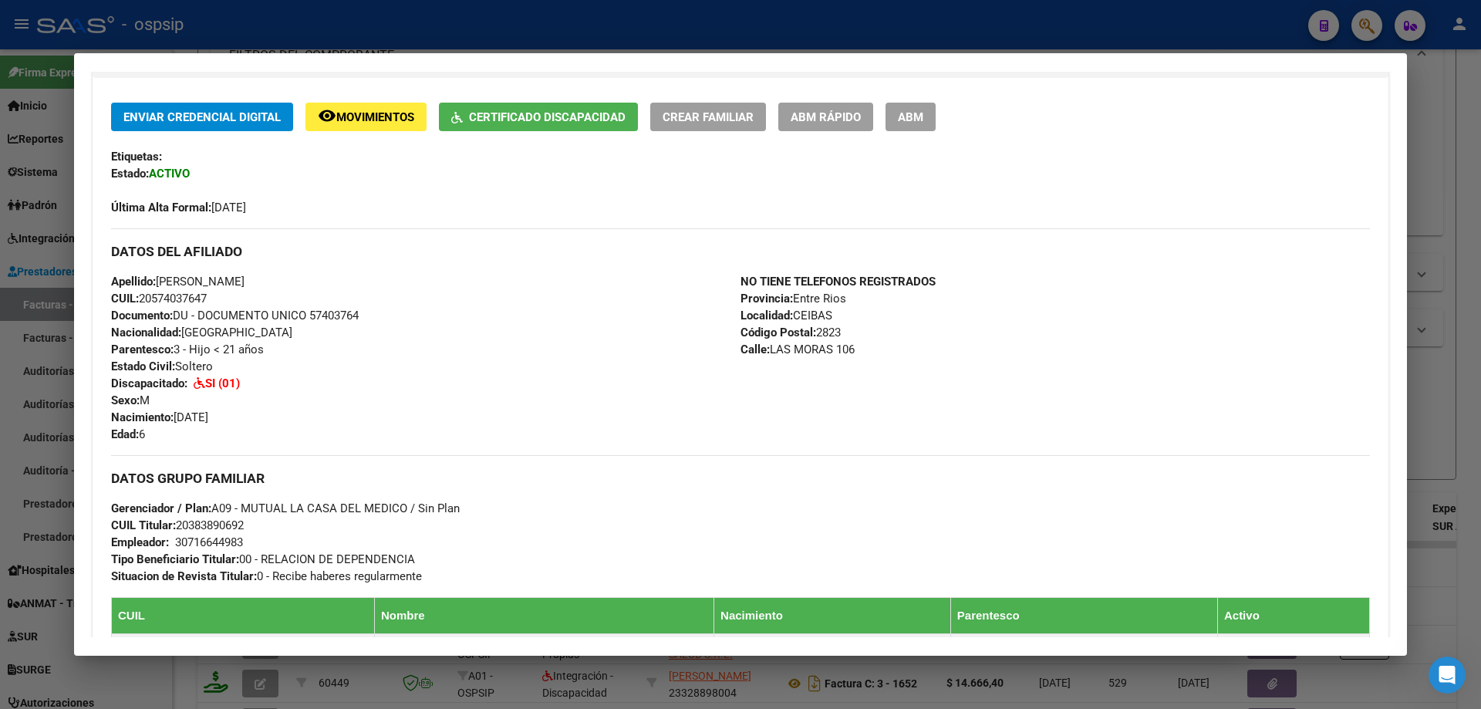
click at [1458, 349] on div at bounding box center [740, 354] width 1481 height 709
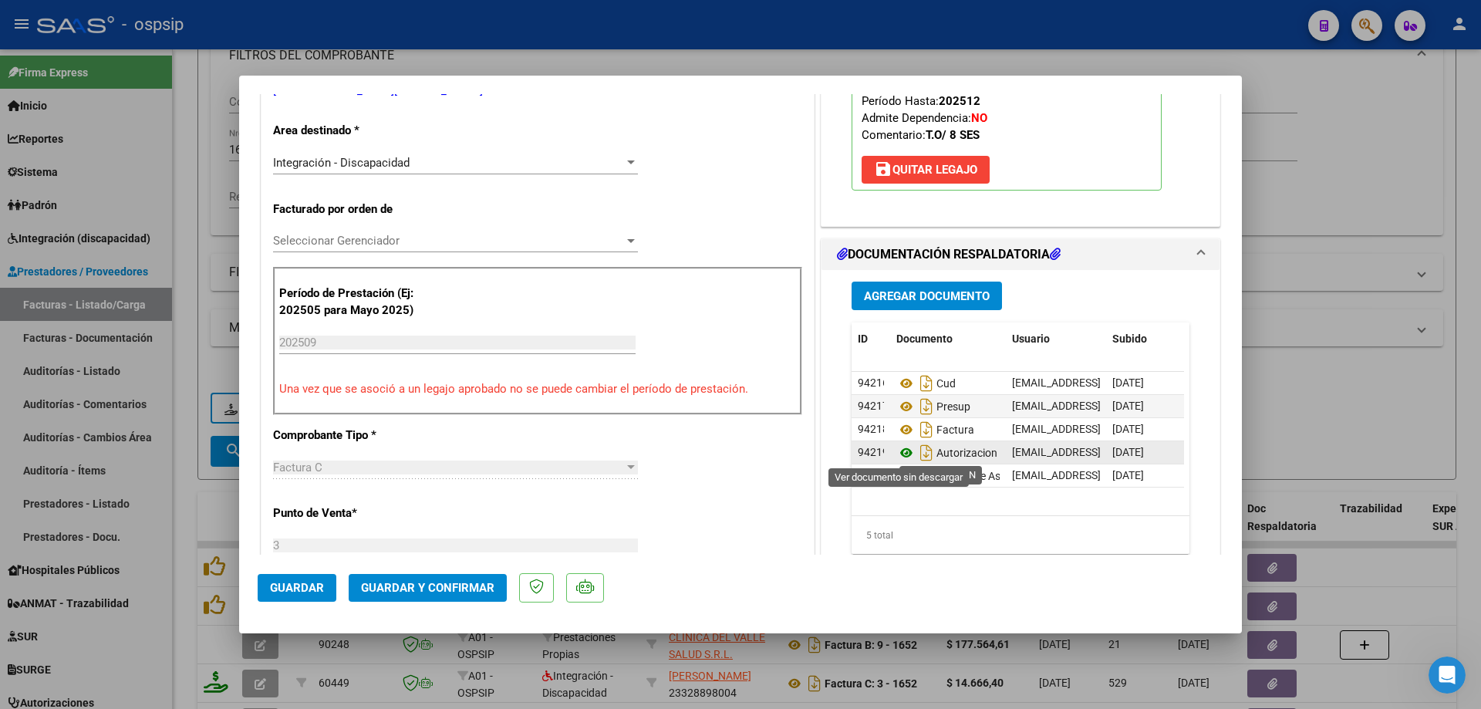
click at [901, 452] on icon at bounding box center [906, 452] width 20 height 19
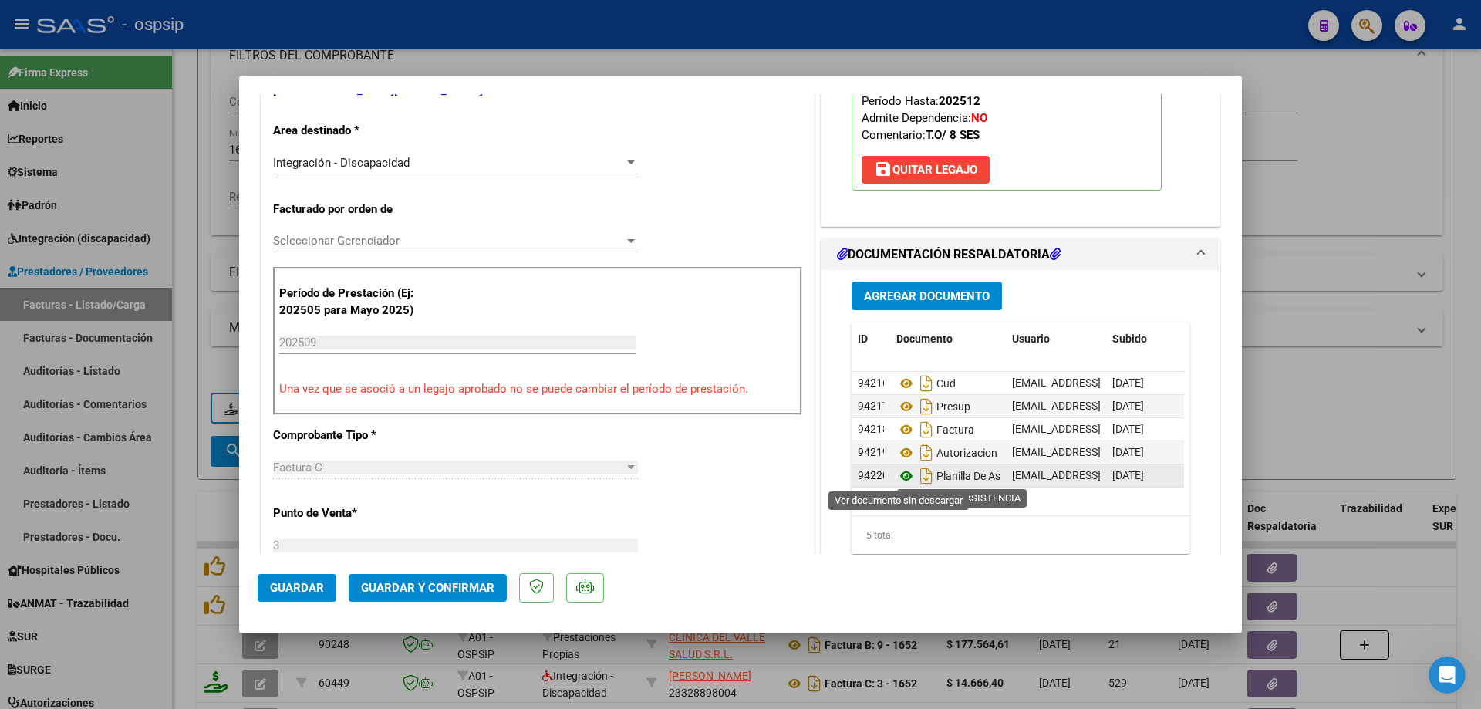
click at [903, 475] on icon at bounding box center [906, 476] width 20 height 19
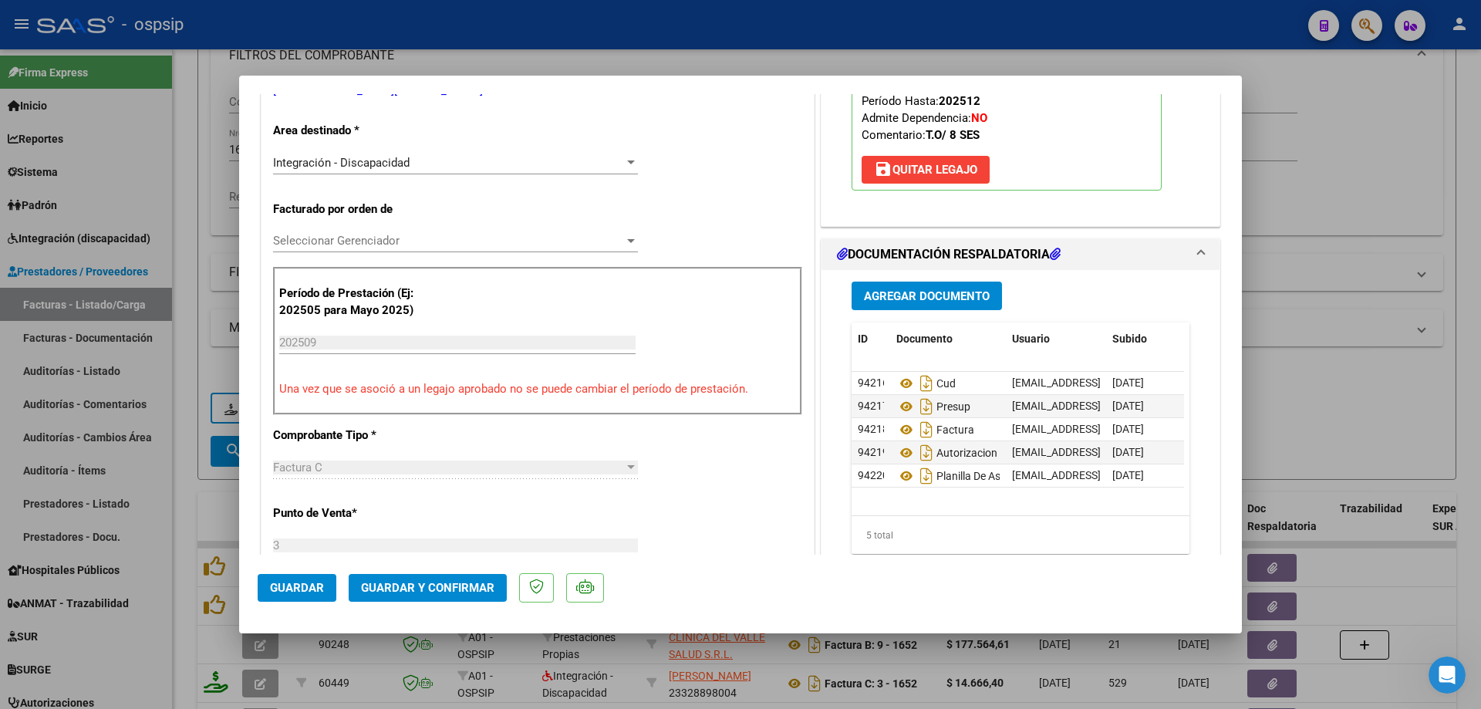
click at [470, 595] on button "Guardar y Confirmar" at bounding box center [428, 588] width 158 height 28
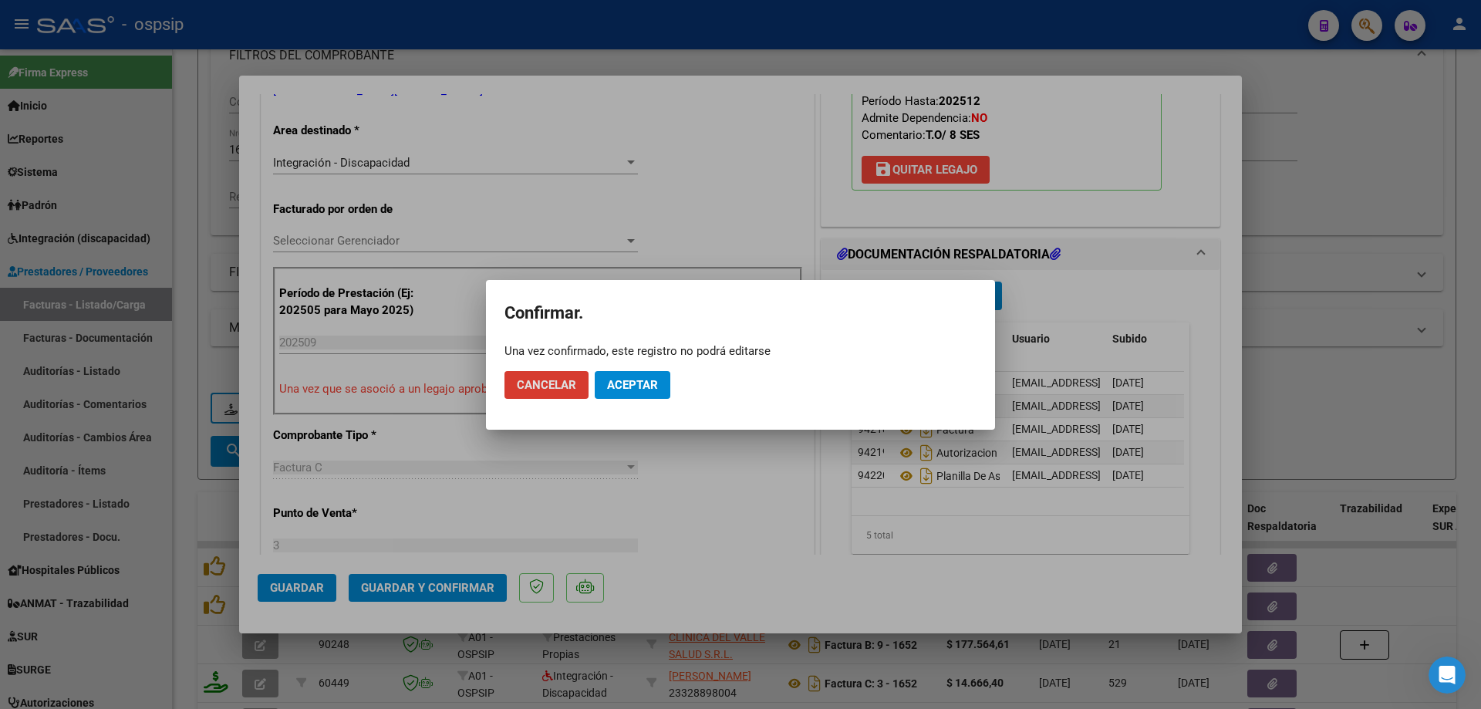
click at [624, 378] on span "Aceptar" at bounding box center [632, 385] width 51 height 14
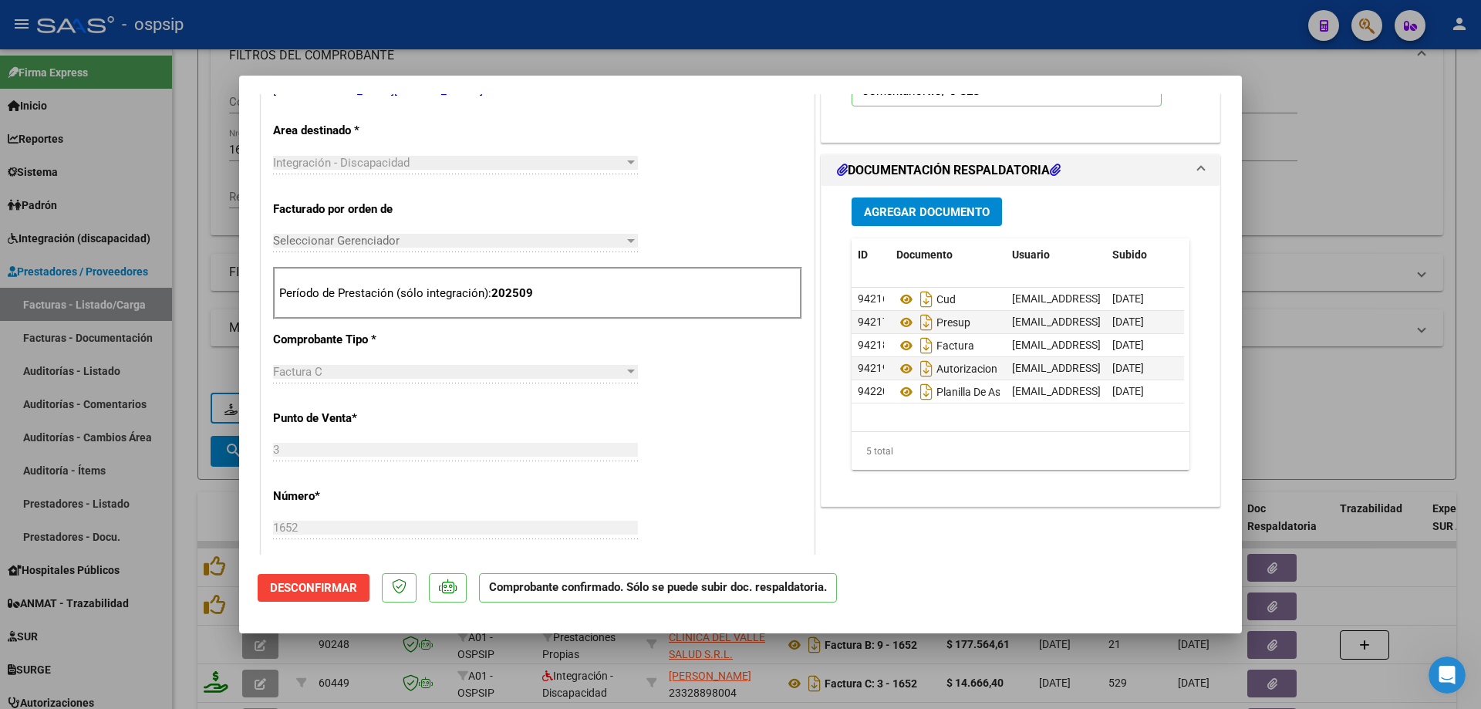
click at [1406, 175] on div at bounding box center [740, 354] width 1481 height 709
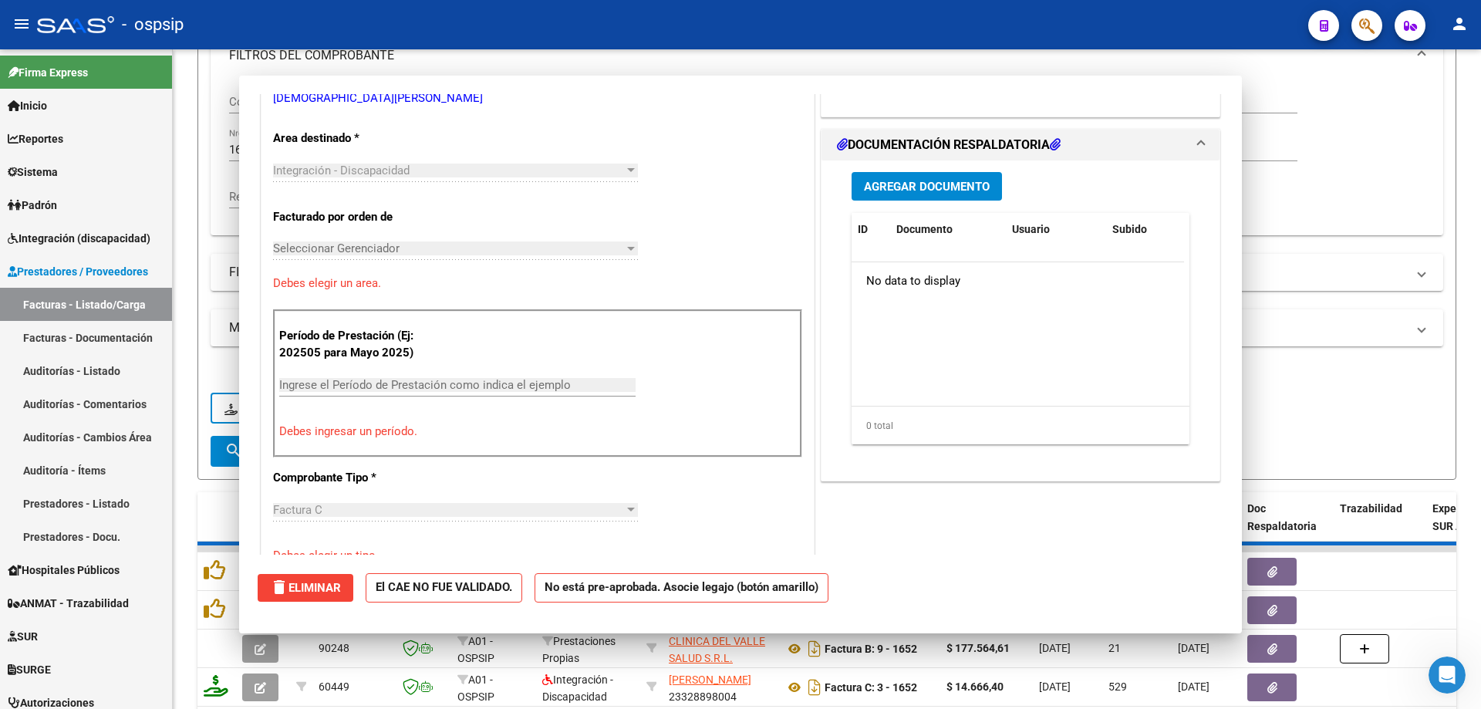
scroll to position [316, 0]
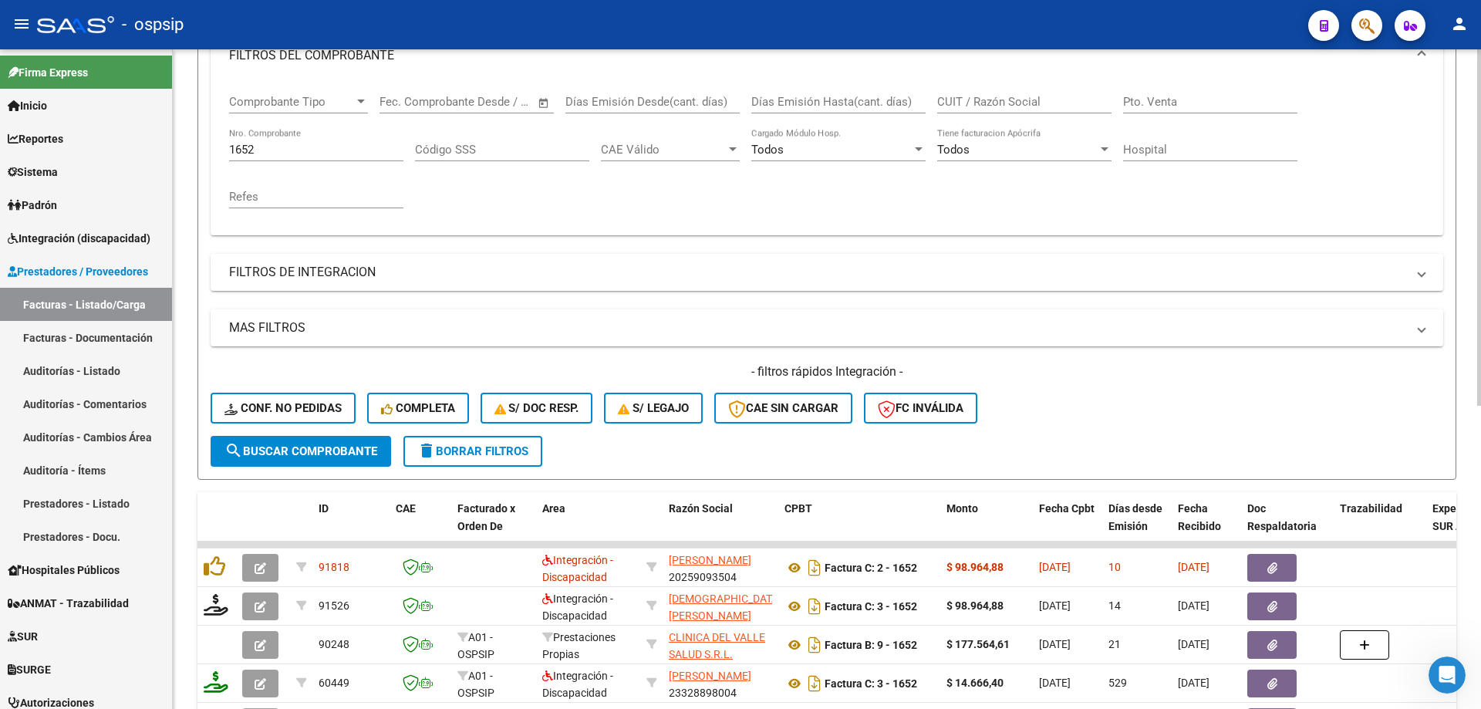
click at [329, 150] on input "1652" at bounding box center [316, 150] width 174 height 14
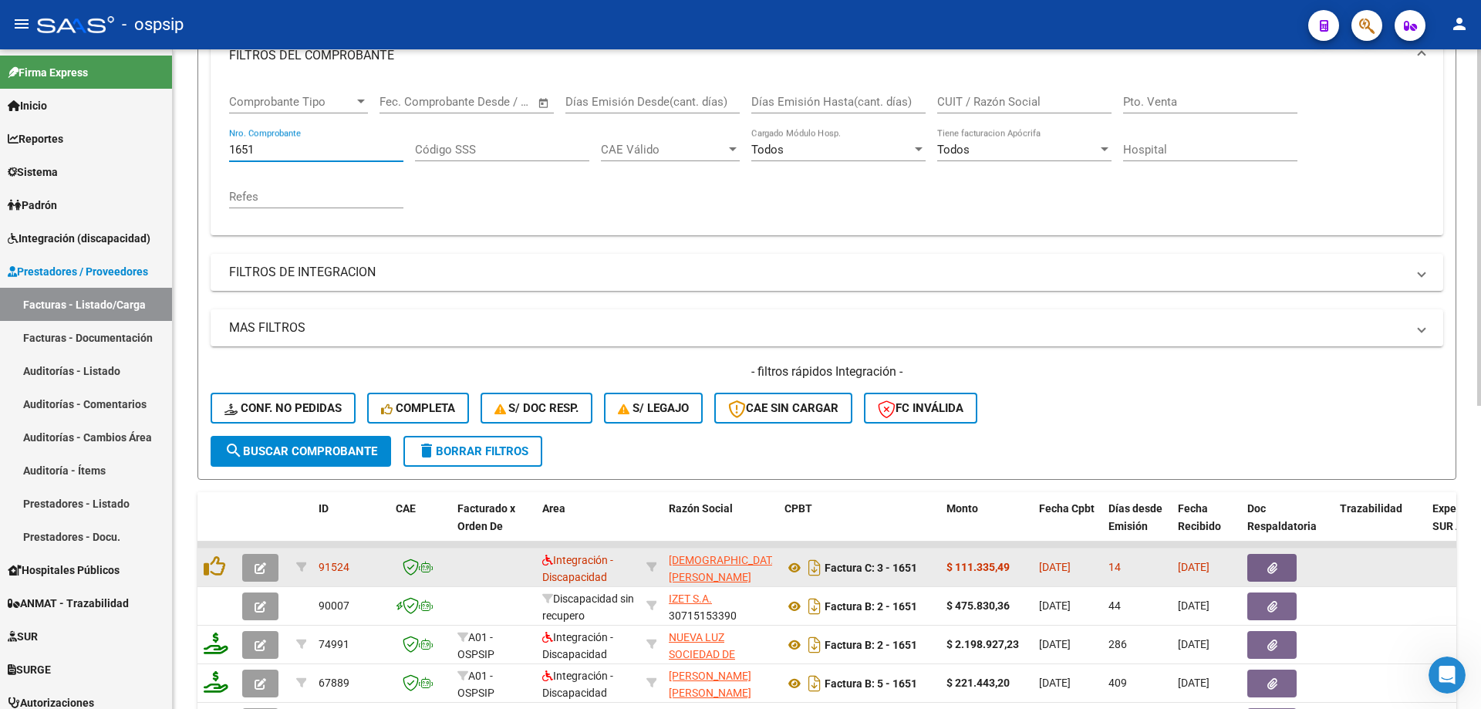
click at [259, 570] on icon "button" at bounding box center [261, 568] width 12 height 12
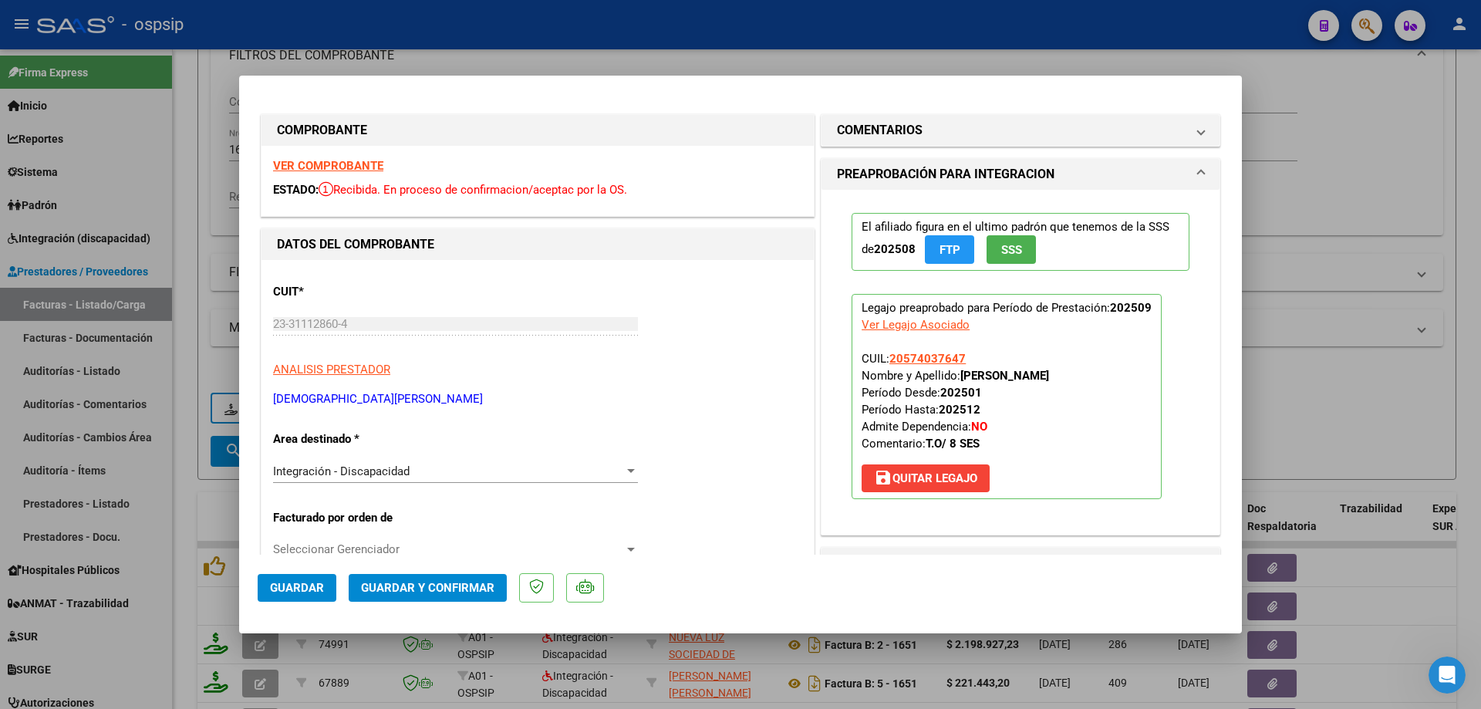
click at [1022, 251] on button "SSS" at bounding box center [1010, 249] width 49 height 29
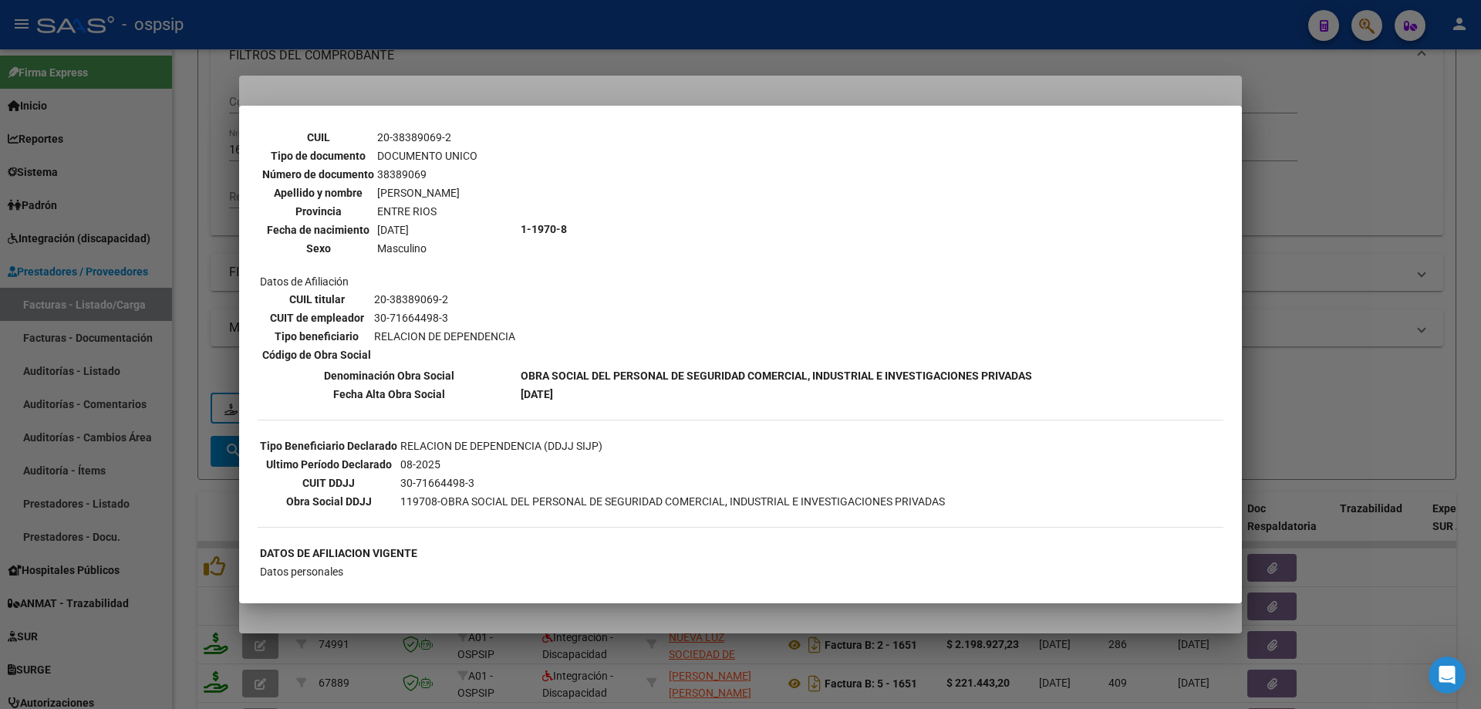
scroll to position [0, 0]
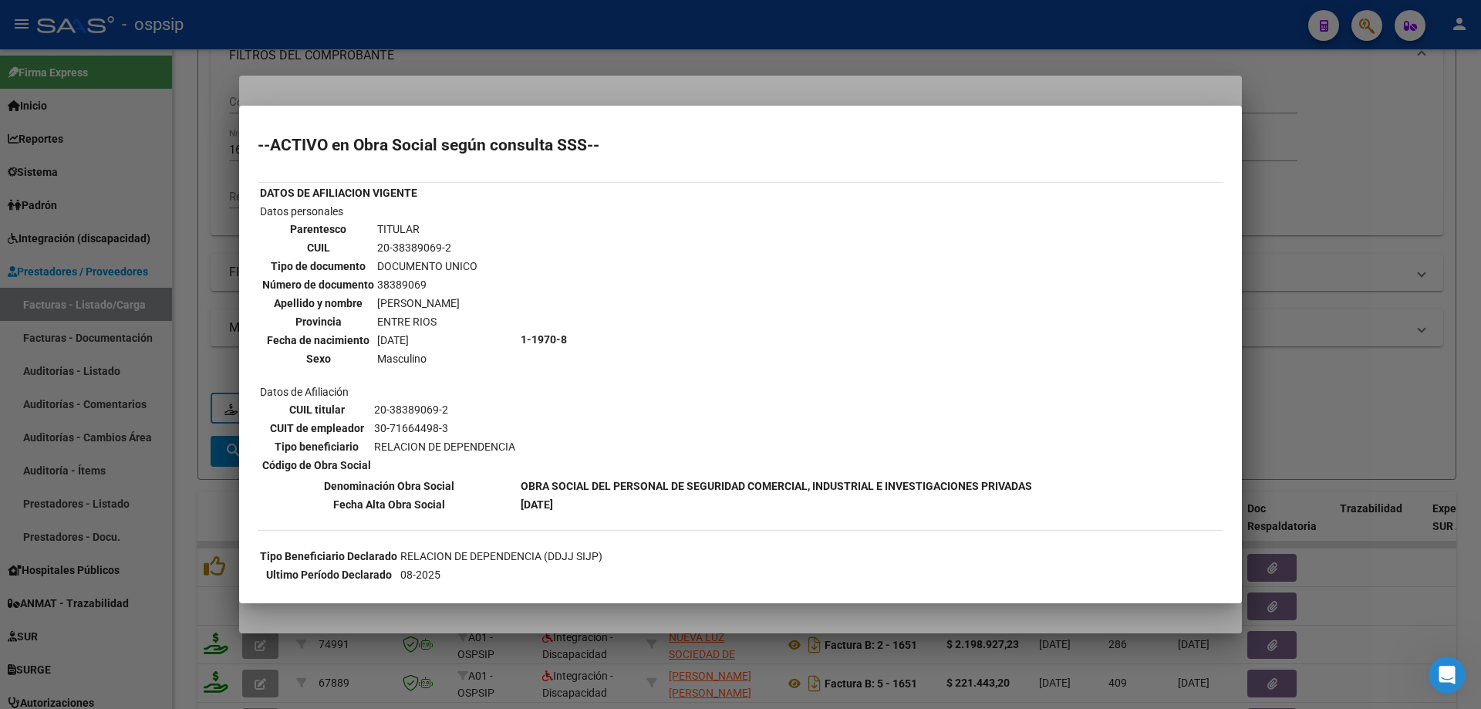
click at [1380, 200] on div at bounding box center [740, 354] width 1481 height 709
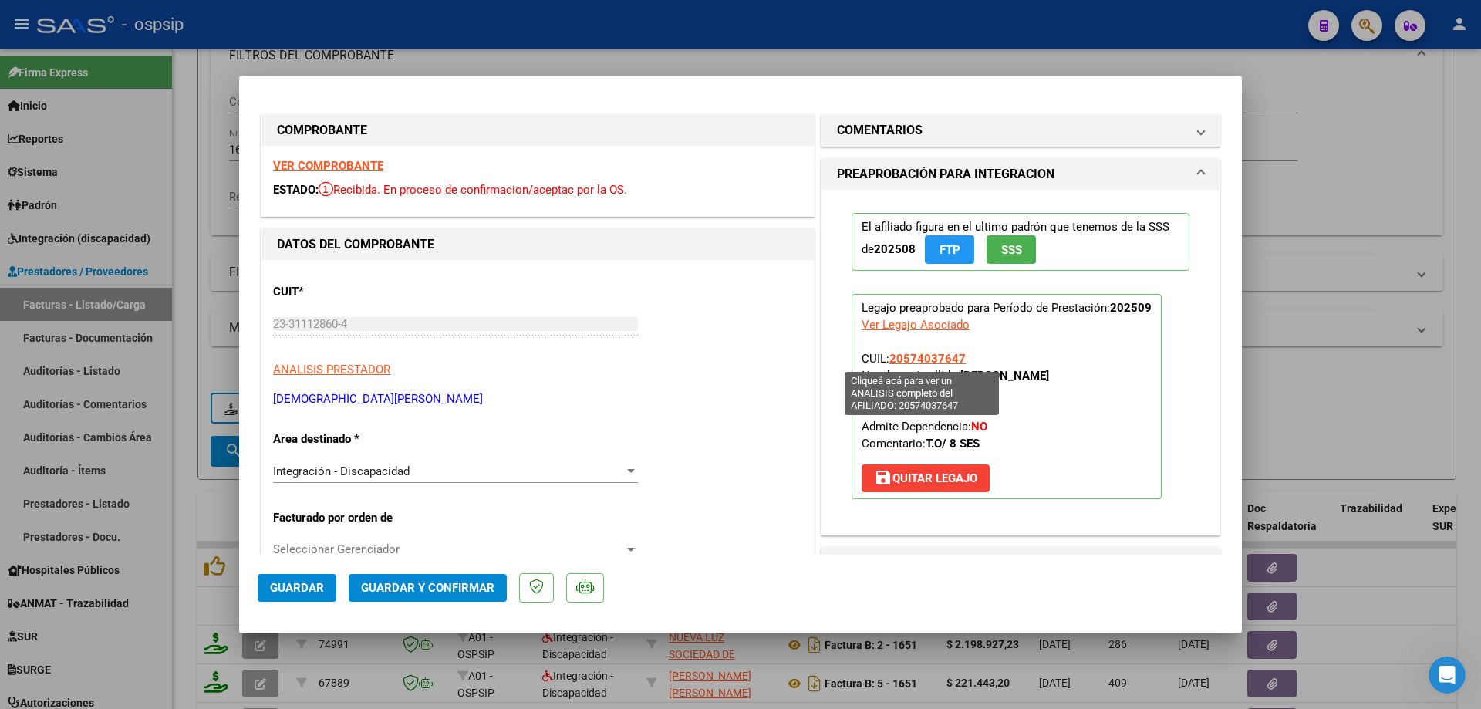
click at [932, 355] on span "20574037647" at bounding box center [927, 359] width 76 height 14
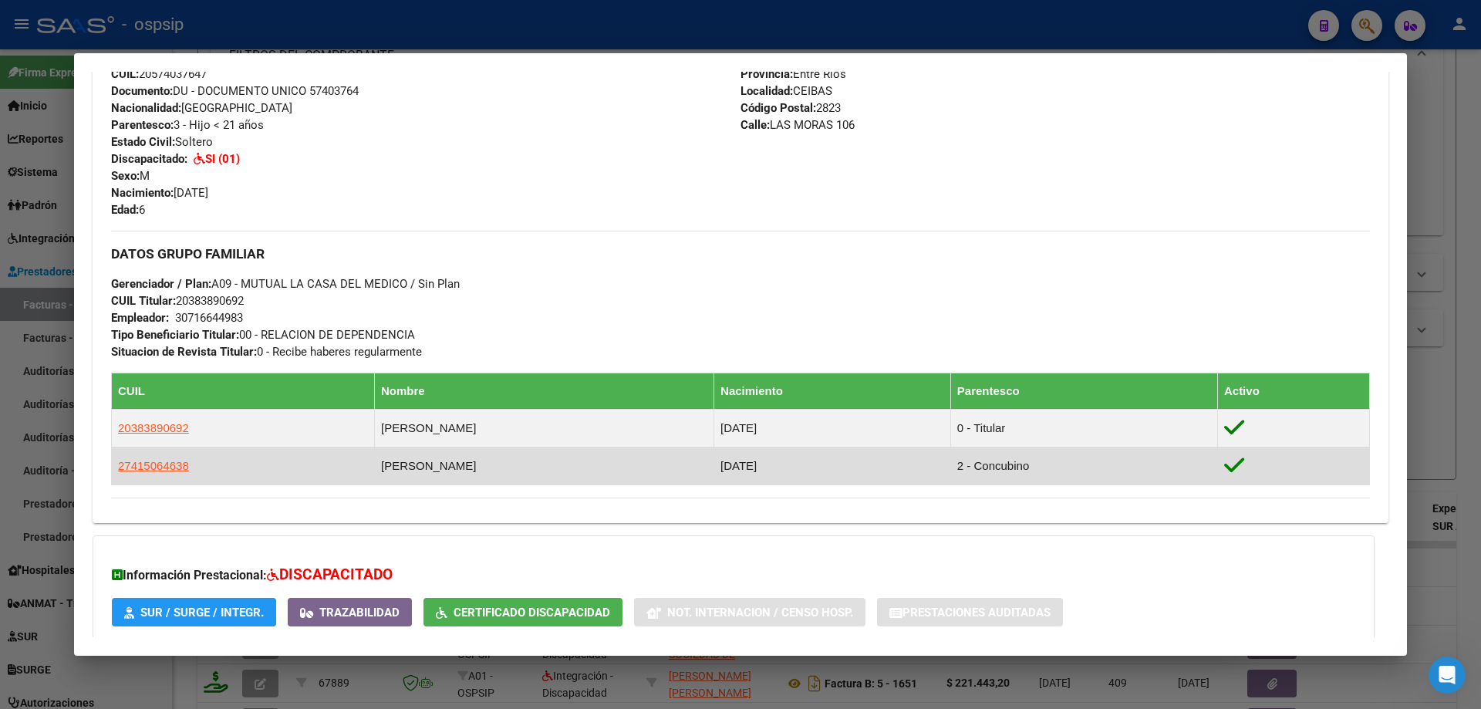
scroll to position [540, 0]
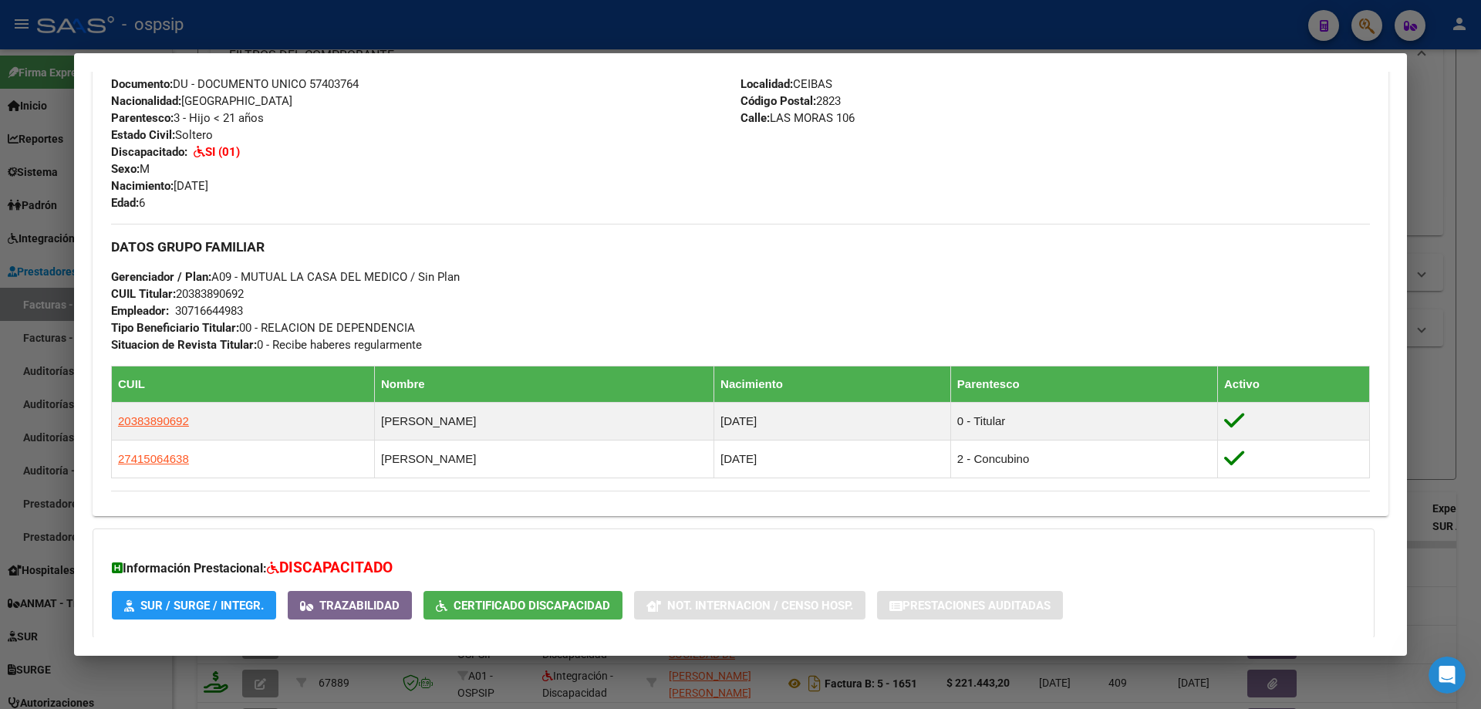
click at [1475, 406] on div at bounding box center [740, 354] width 1481 height 709
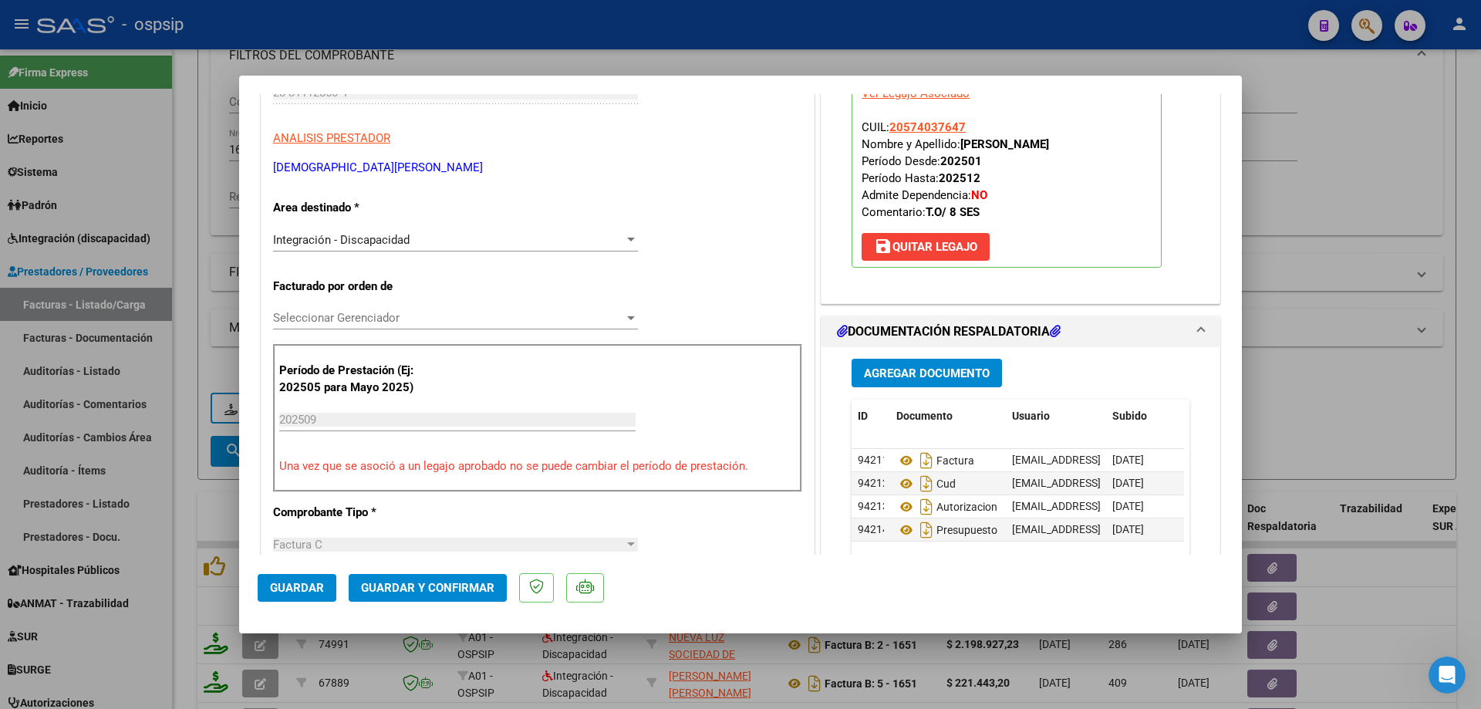
scroll to position [308, 0]
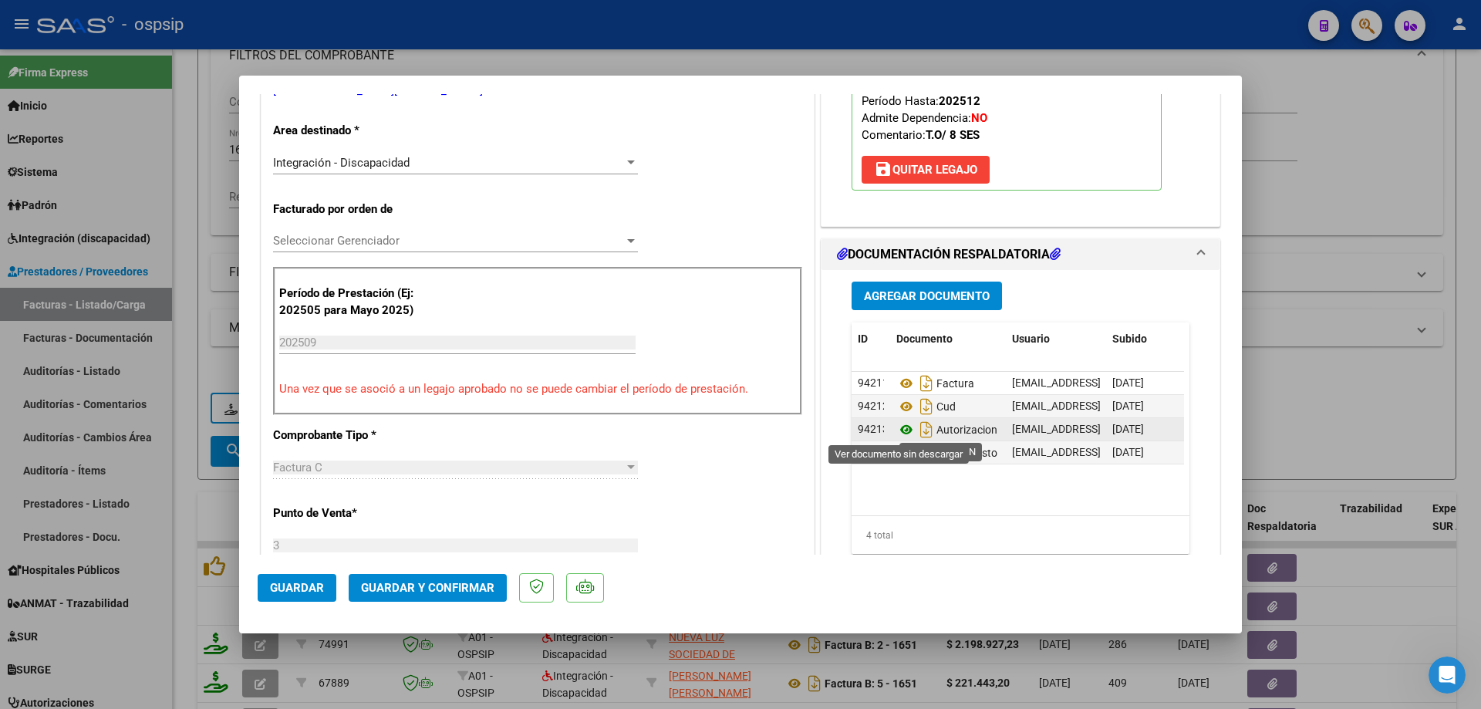
click at [899, 428] on icon at bounding box center [906, 429] width 20 height 19
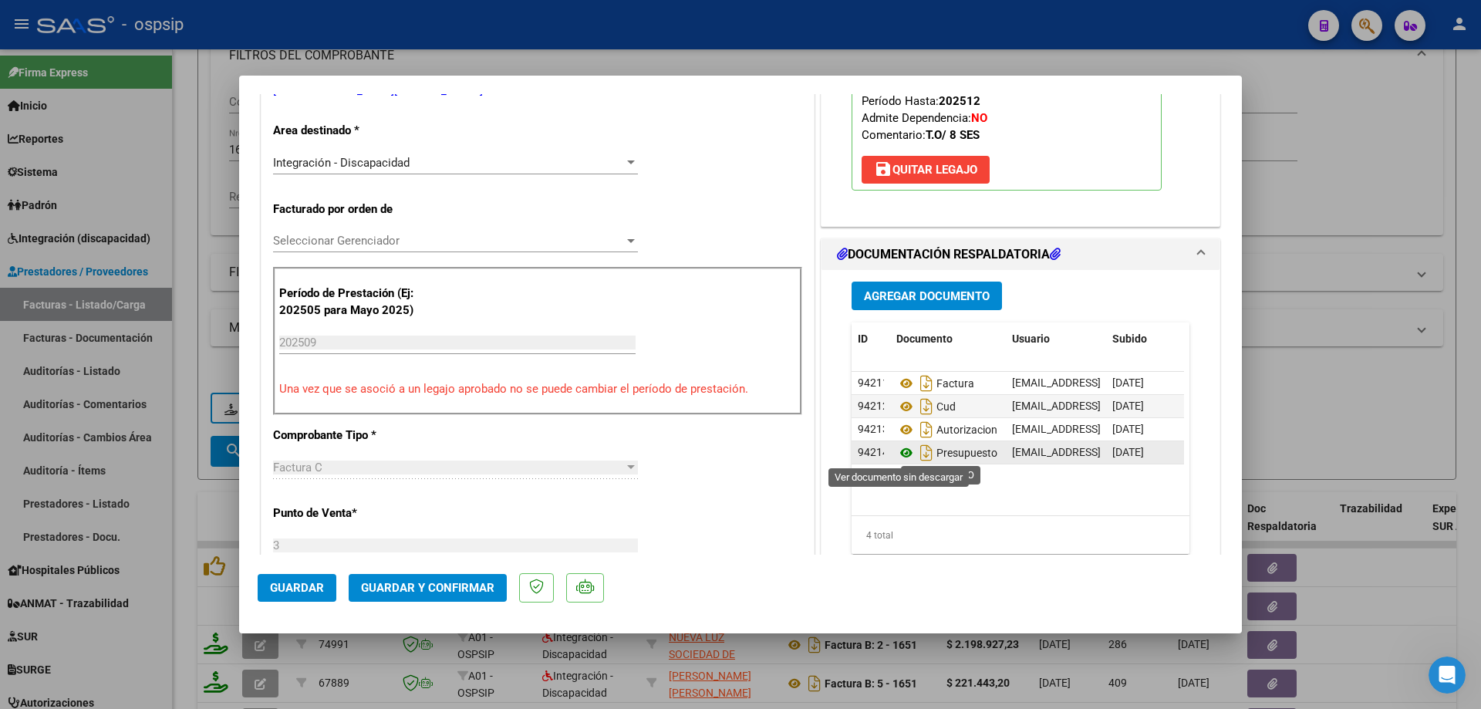
click at [902, 453] on icon at bounding box center [906, 452] width 20 height 19
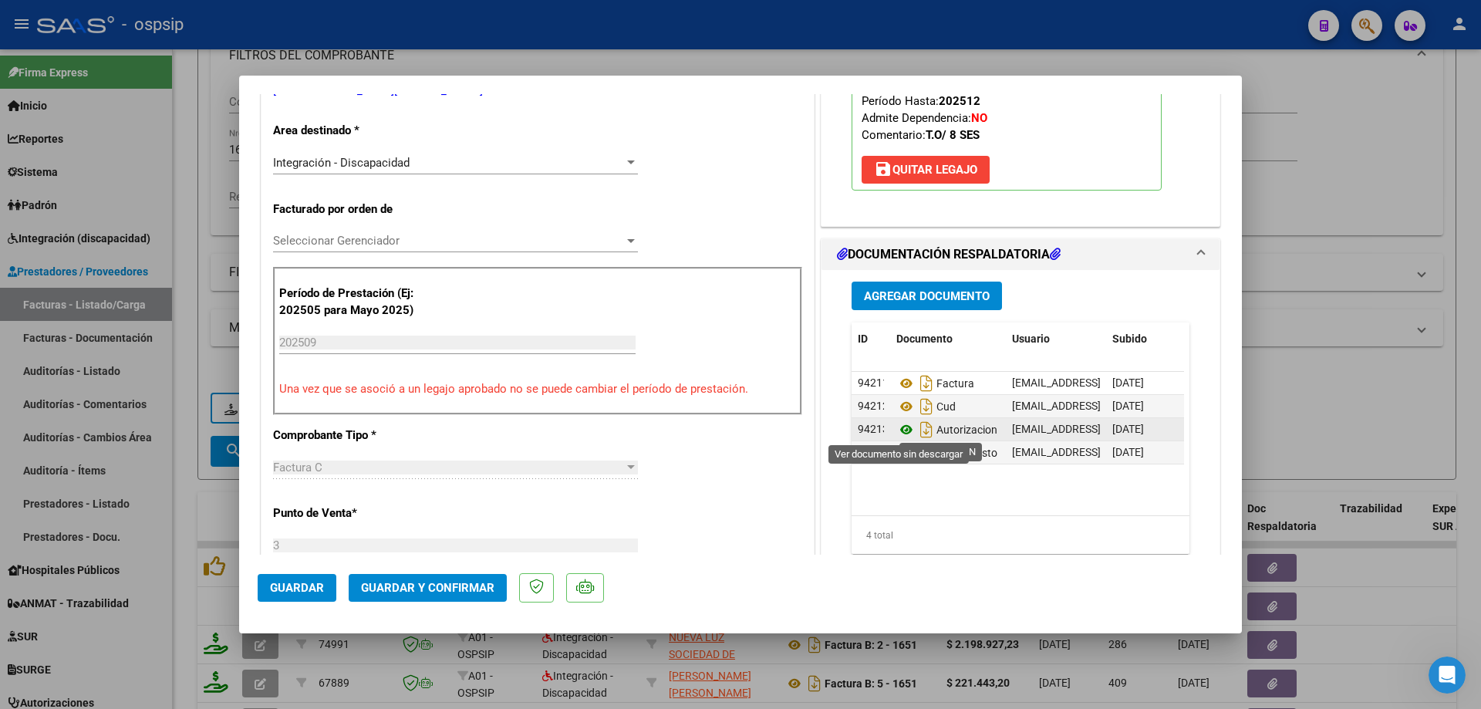
click at [902, 430] on icon at bounding box center [906, 429] width 20 height 19
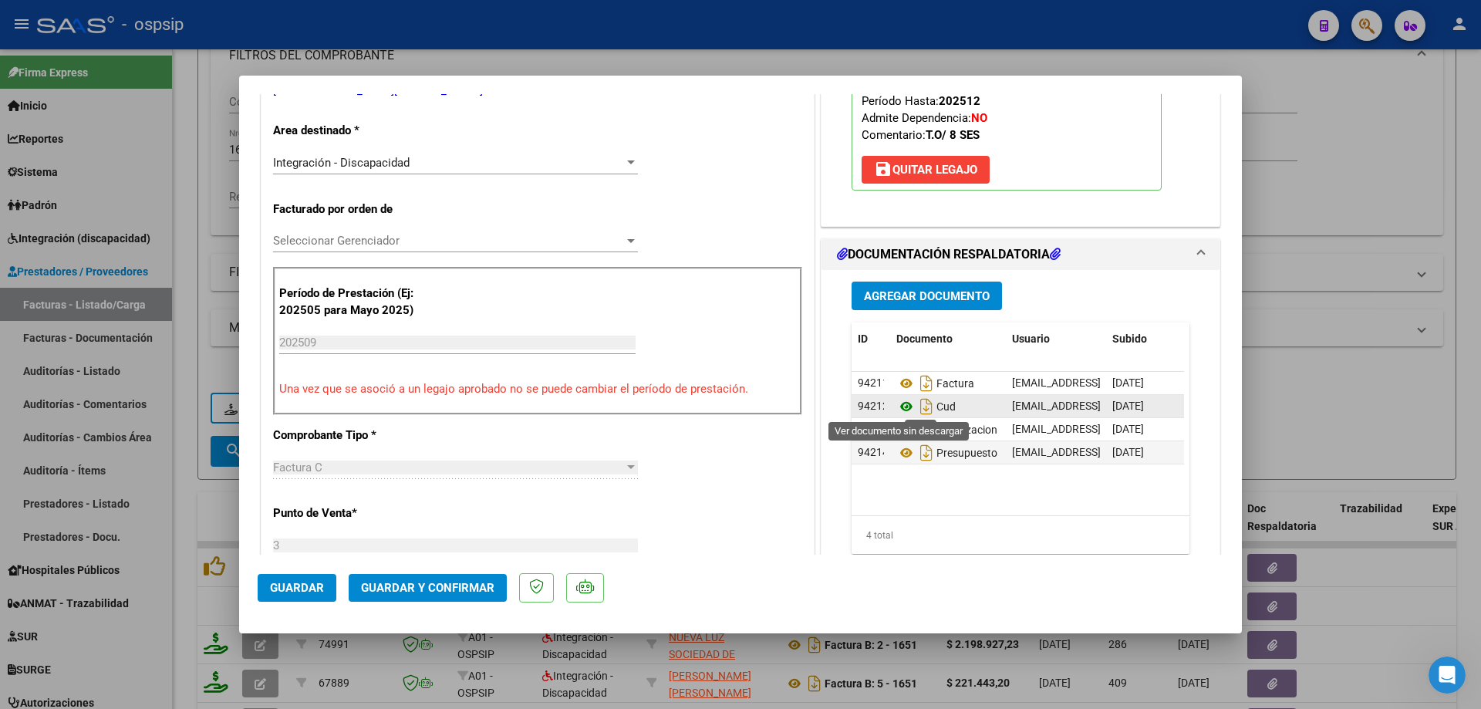
click at [903, 410] on icon at bounding box center [906, 406] width 20 height 19
click at [899, 388] on icon at bounding box center [906, 383] width 20 height 19
click at [1444, 206] on div at bounding box center [740, 354] width 1481 height 709
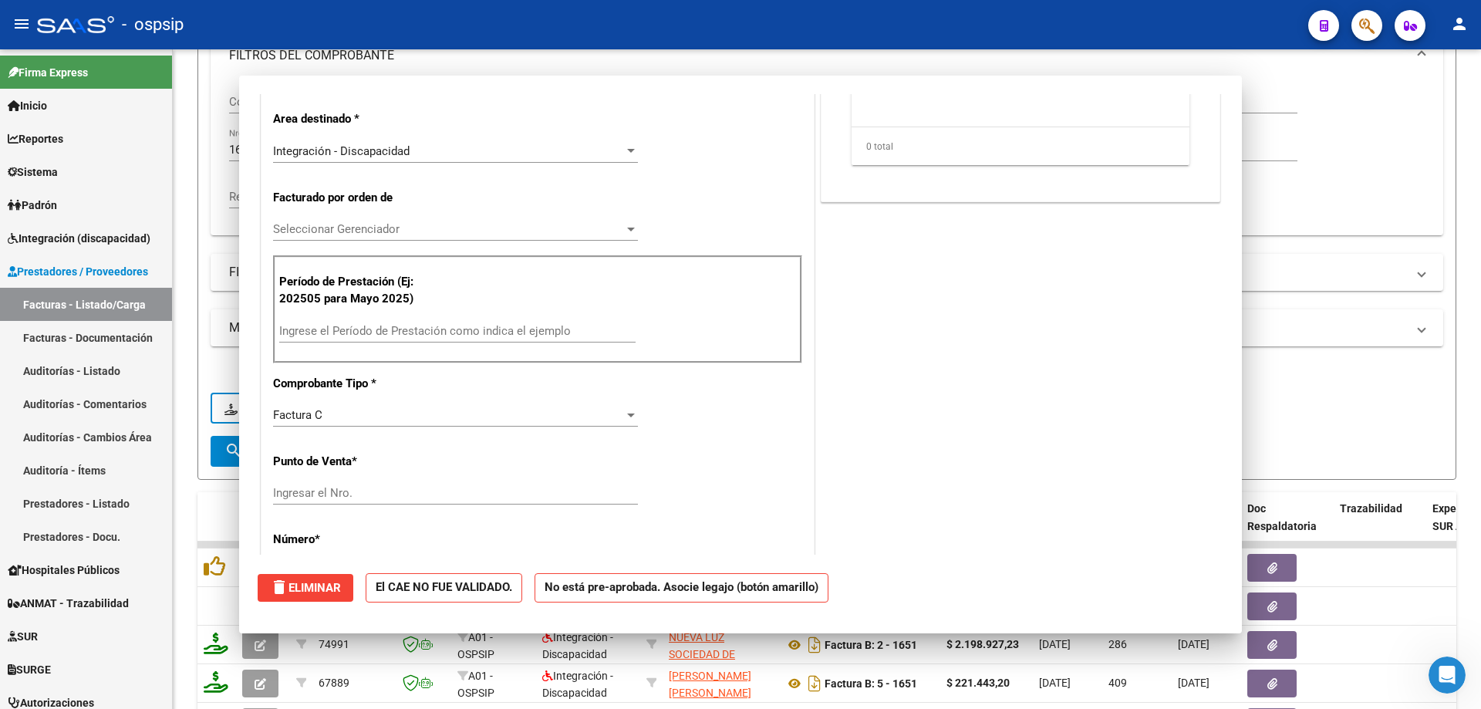
scroll to position [297, 0]
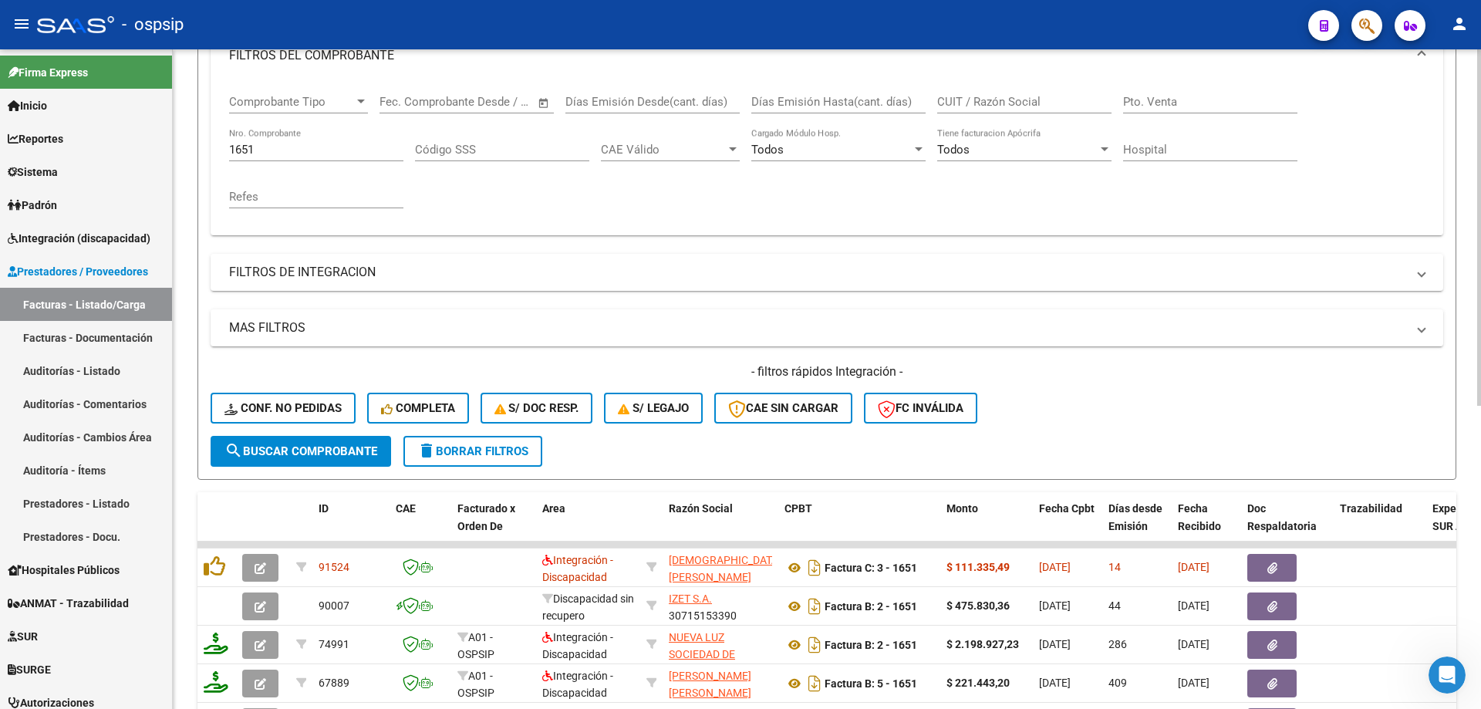
click at [293, 153] on input "1651" at bounding box center [316, 150] width 174 height 14
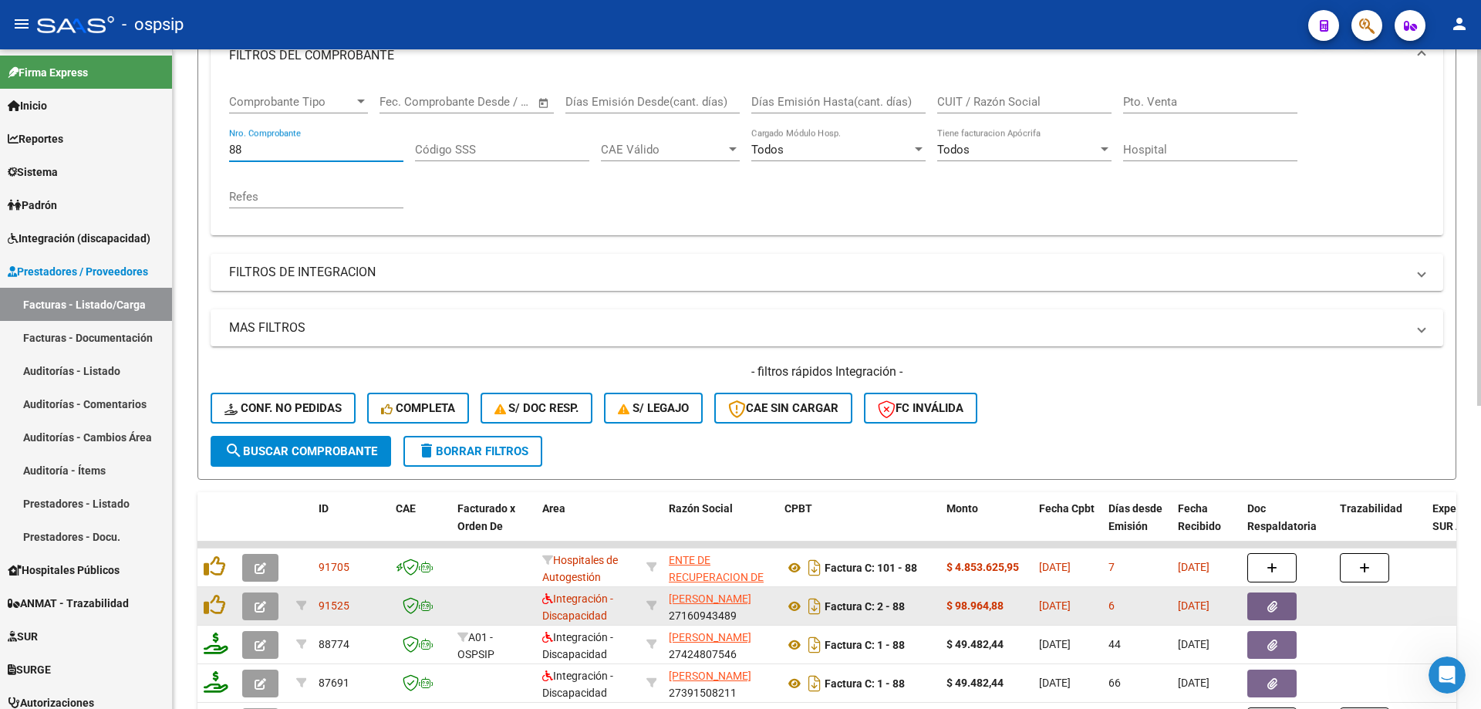
click at [251, 598] on button "button" at bounding box center [260, 606] width 36 height 28
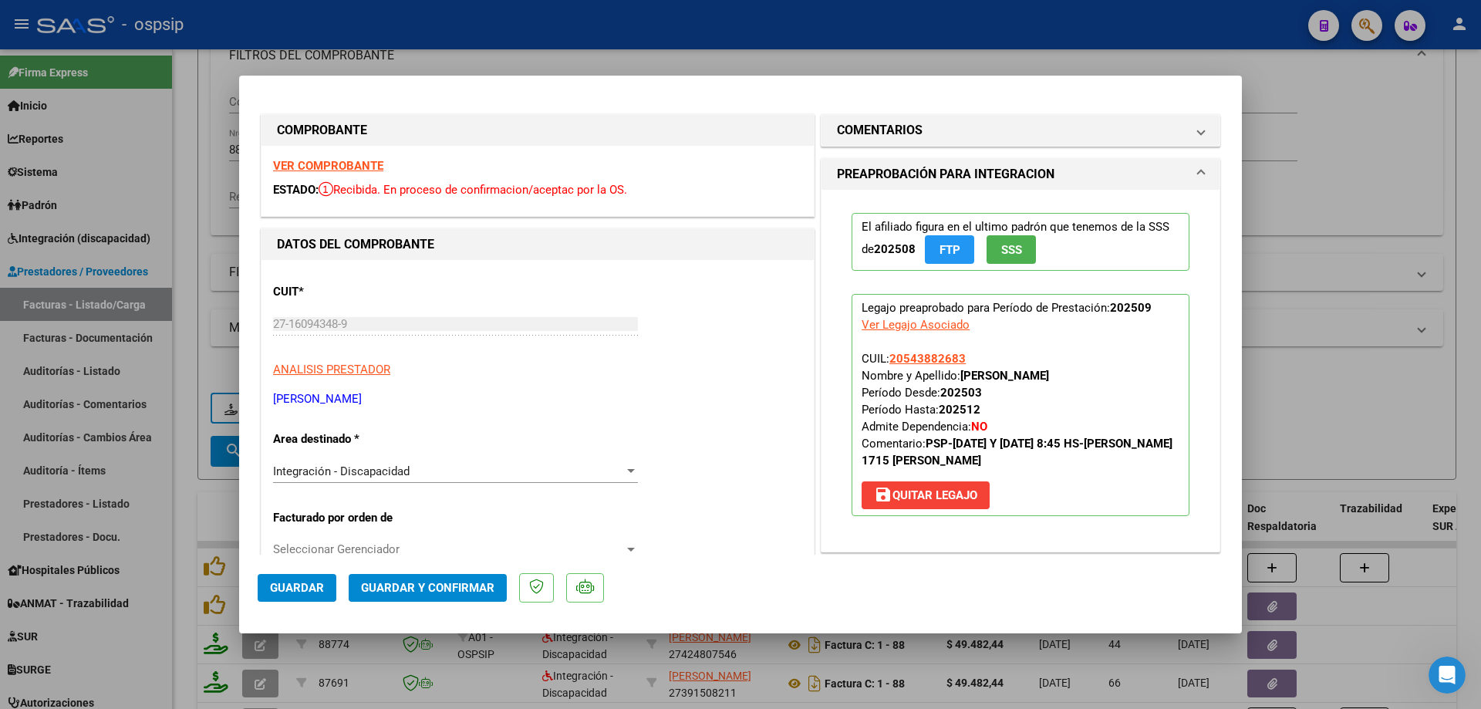
click at [1024, 251] on button "SSS" at bounding box center [1010, 249] width 49 height 29
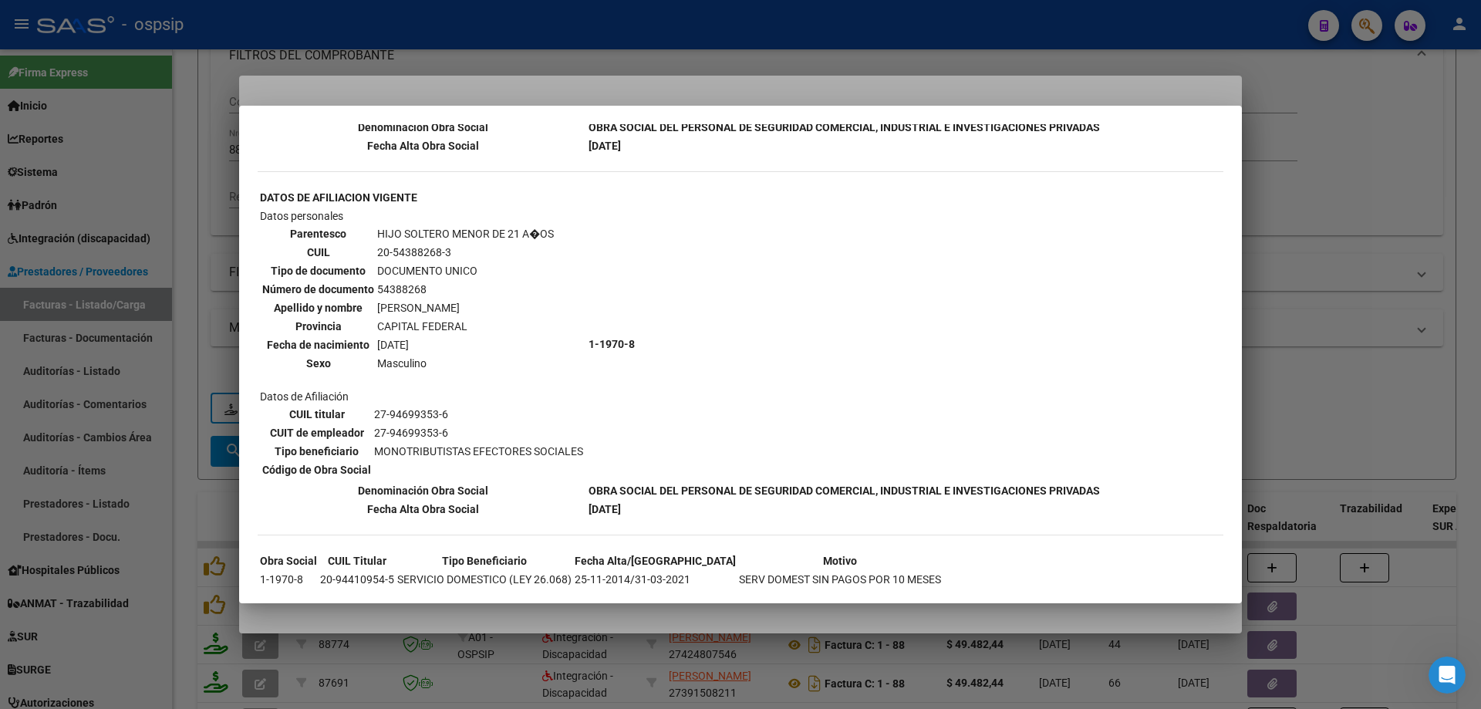
scroll to position [413, 0]
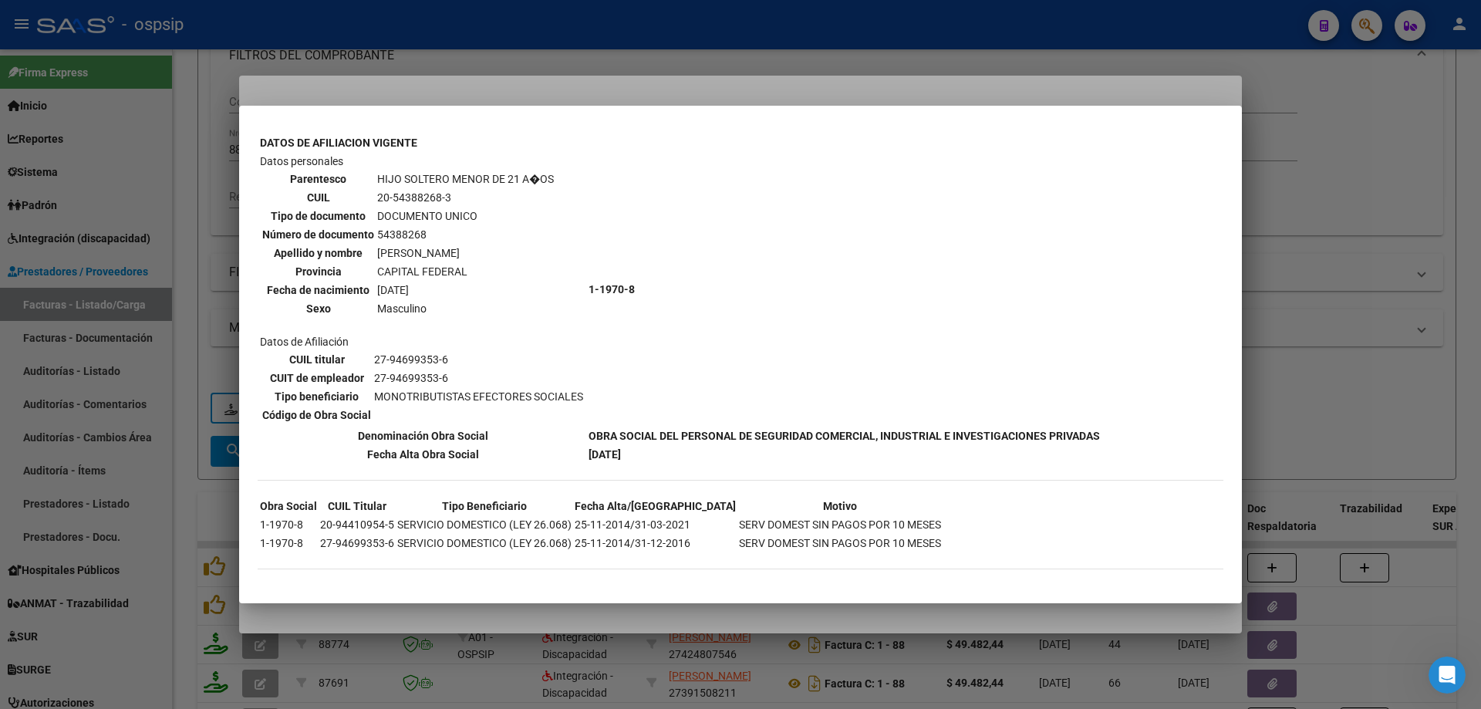
click at [1266, 295] on div at bounding box center [740, 354] width 1481 height 709
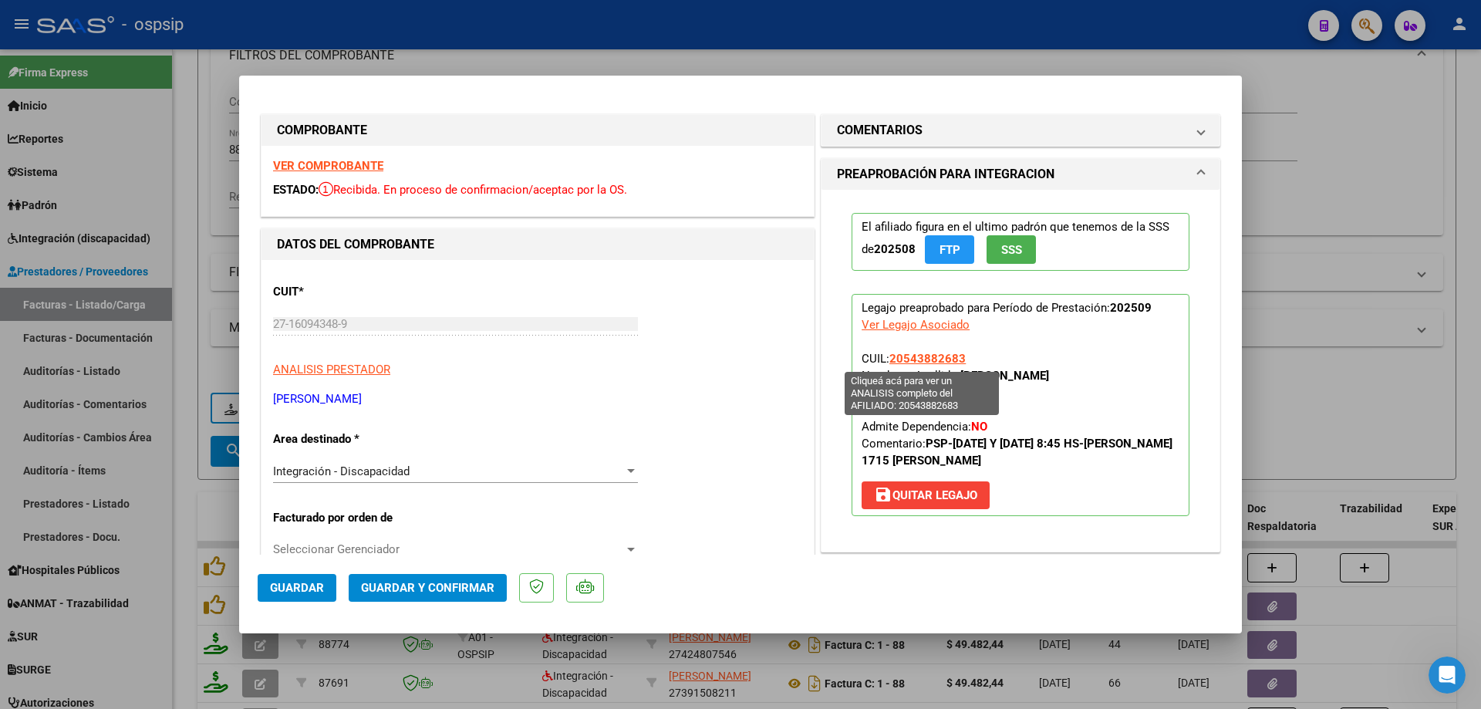
click at [953, 355] on span "20543882683" at bounding box center [927, 359] width 76 height 14
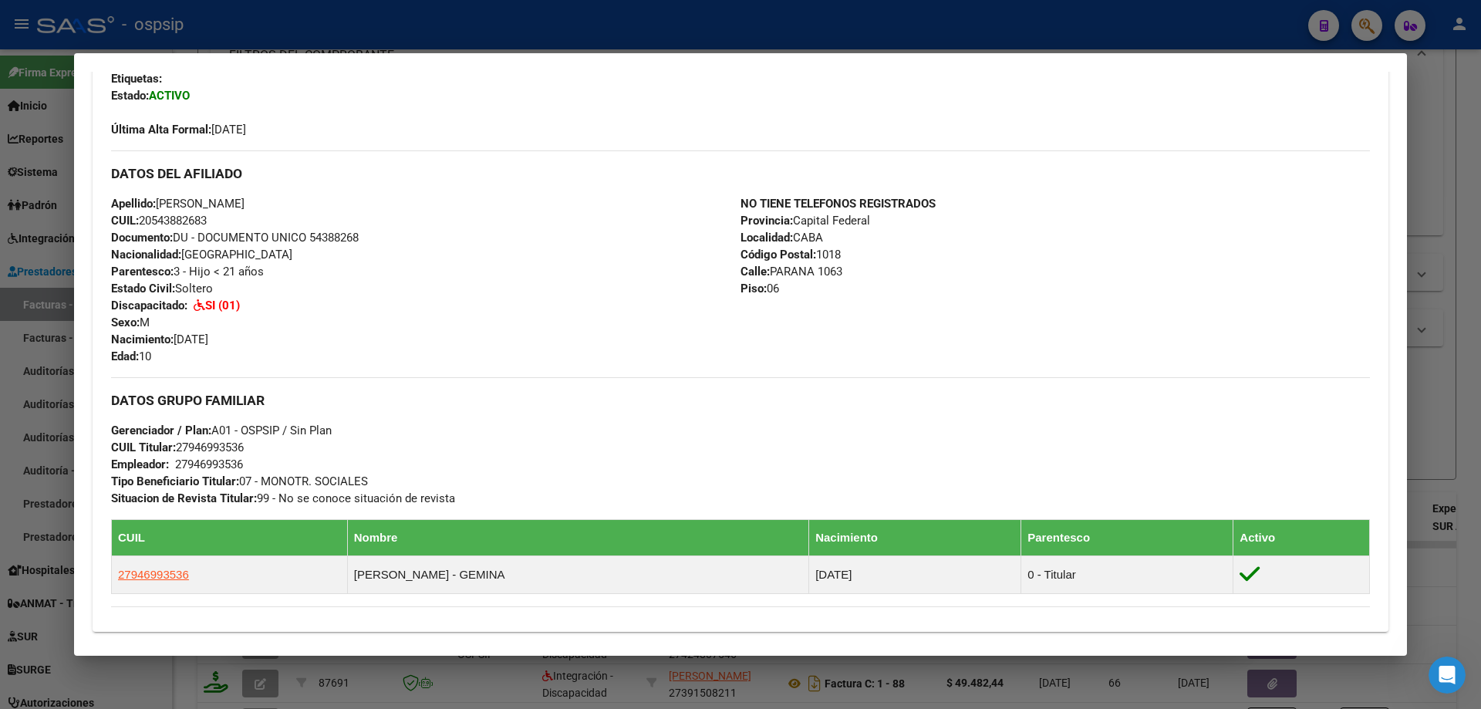
scroll to position [617, 0]
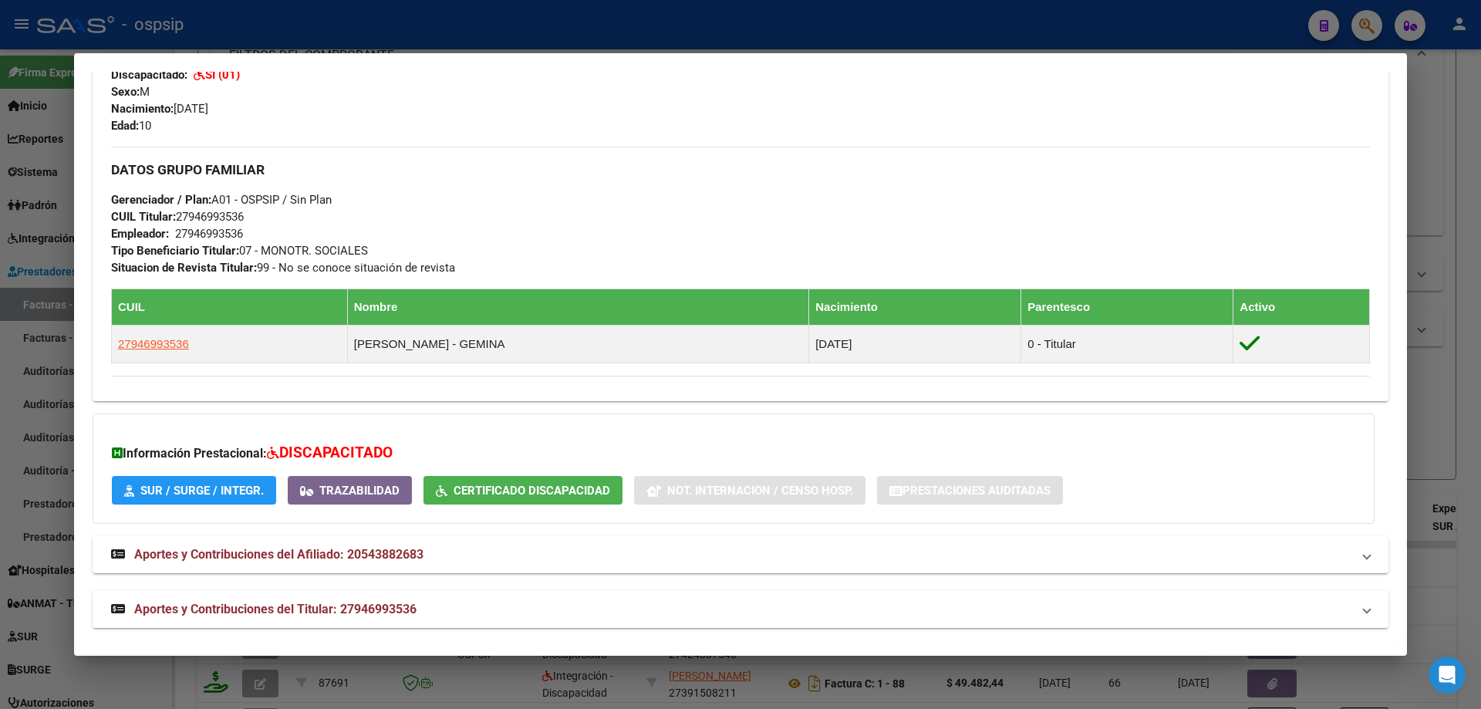
click at [1461, 318] on div at bounding box center [740, 354] width 1481 height 709
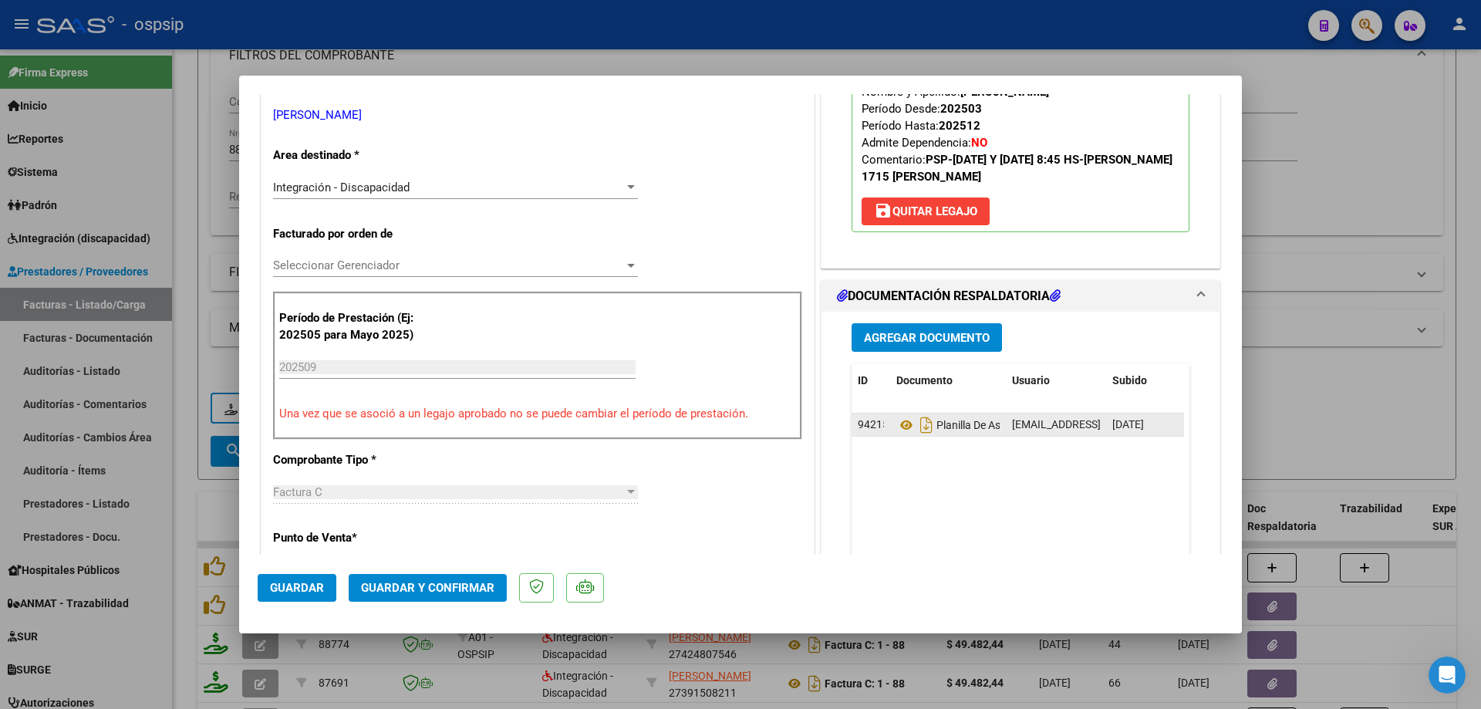
scroll to position [308, 0]
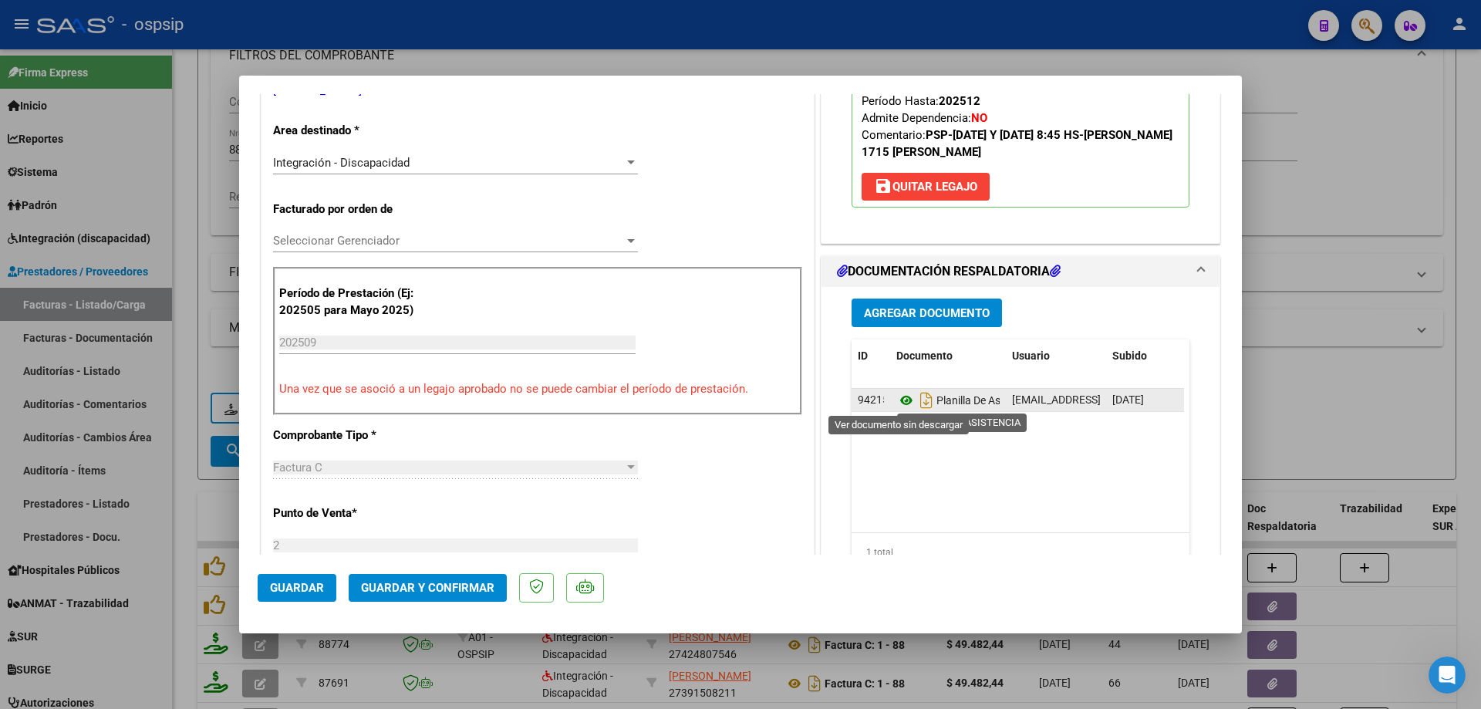
click at [904, 400] on icon at bounding box center [906, 400] width 20 height 19
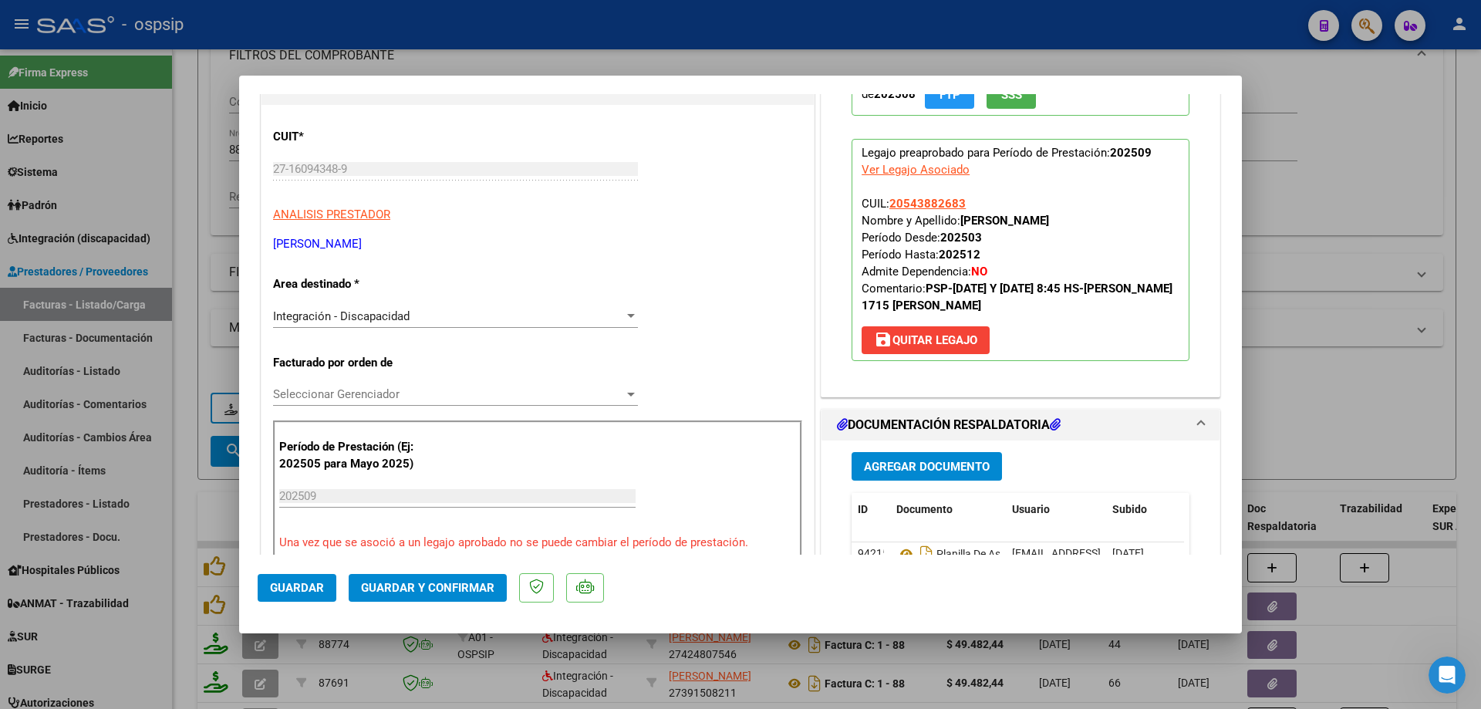
scroll to position [154, 0]
click at [461, 588] on span "Guardar y Confirmar" at bounding box center [427, 588] width 133 height 14
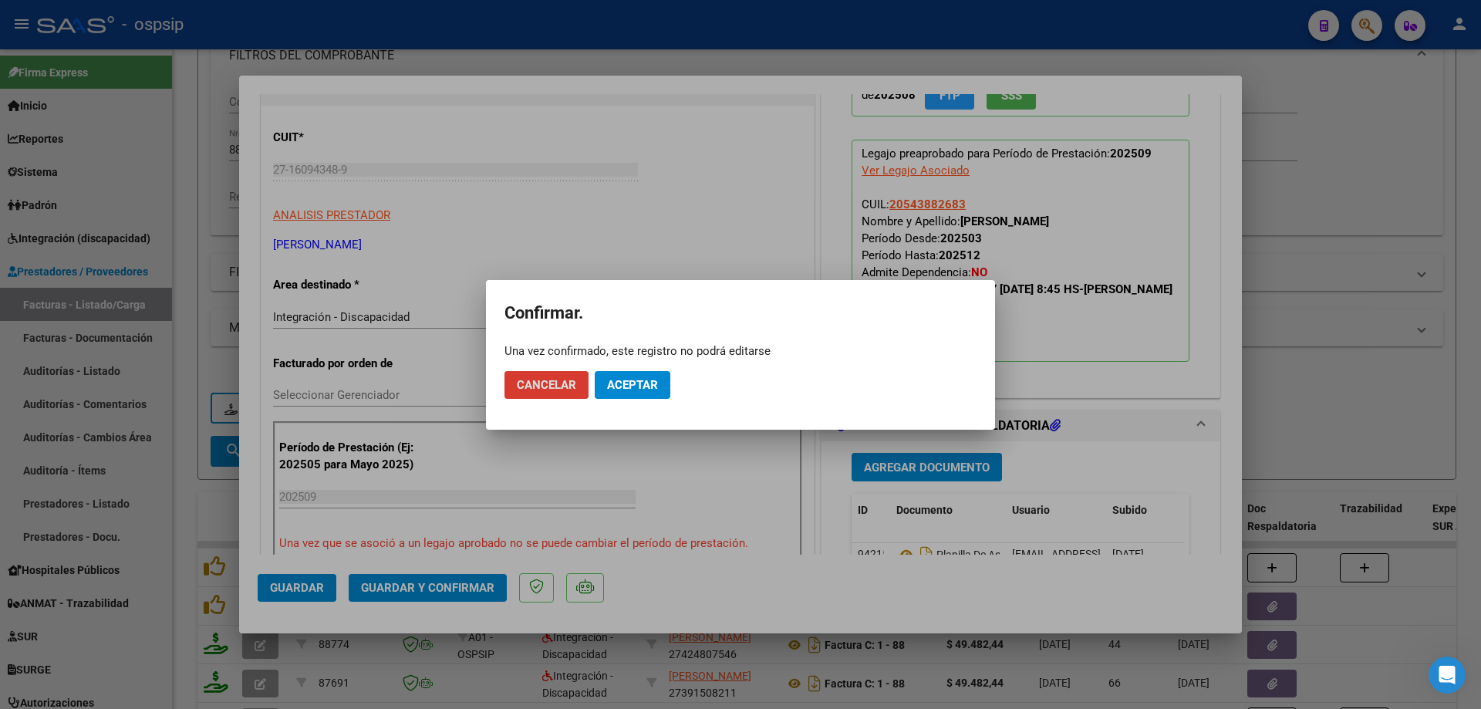
click at [626, 399] on mat-dialog-actions "Cancelar Aceptar" at bounding box center [740, 385] width 472 height 52
click at [637, 383] on span "Aceptar" at bounding box center [632, 385] width 51 height 14
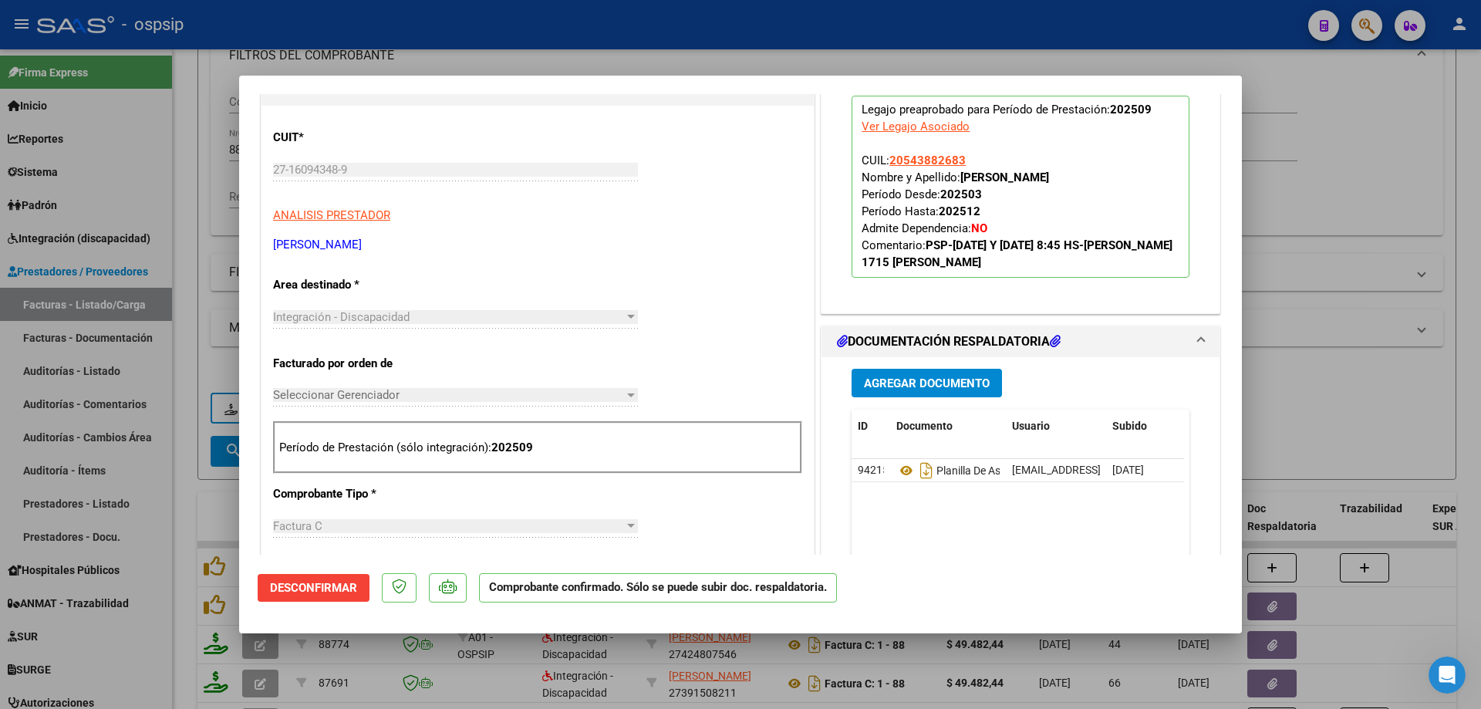
click at [1458, 359] on div at bounding box center [740, 354] width 1481 height 709
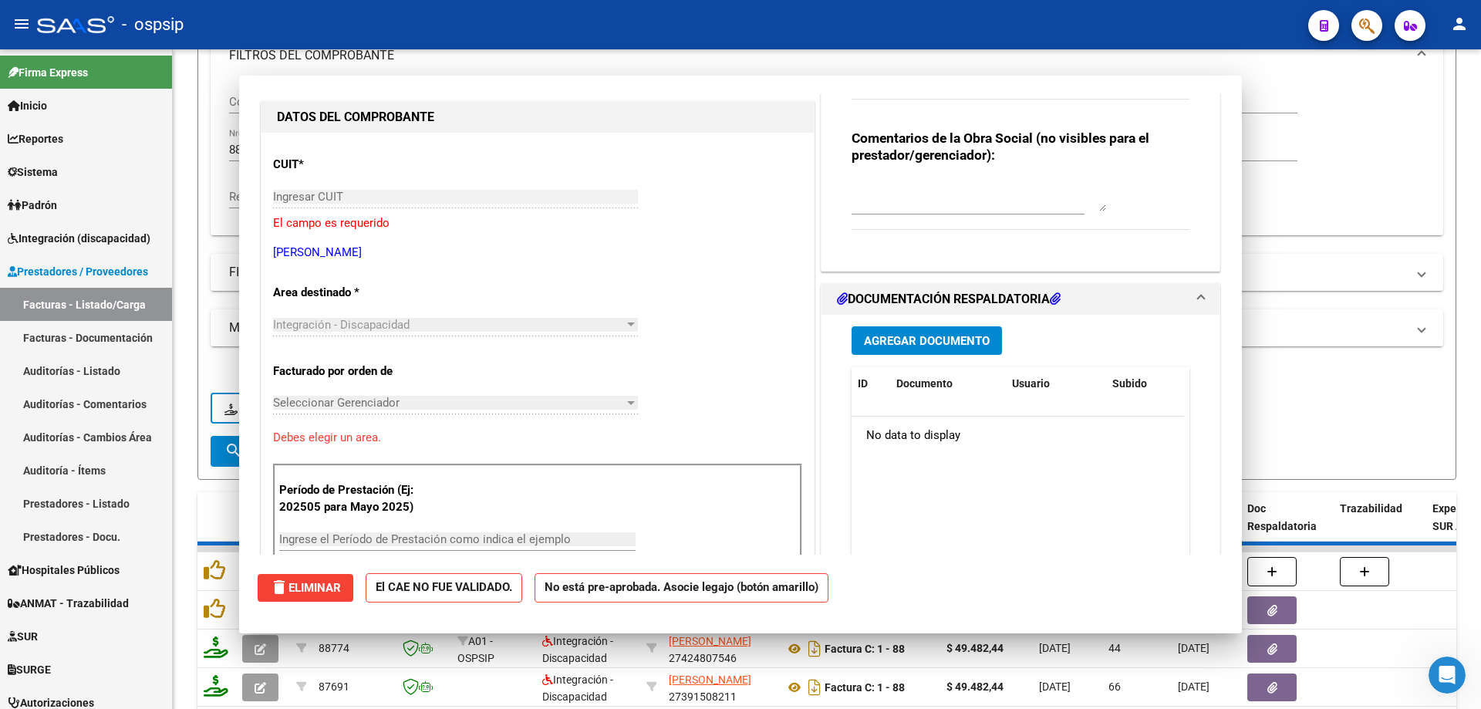
scroll to position [181, 0]
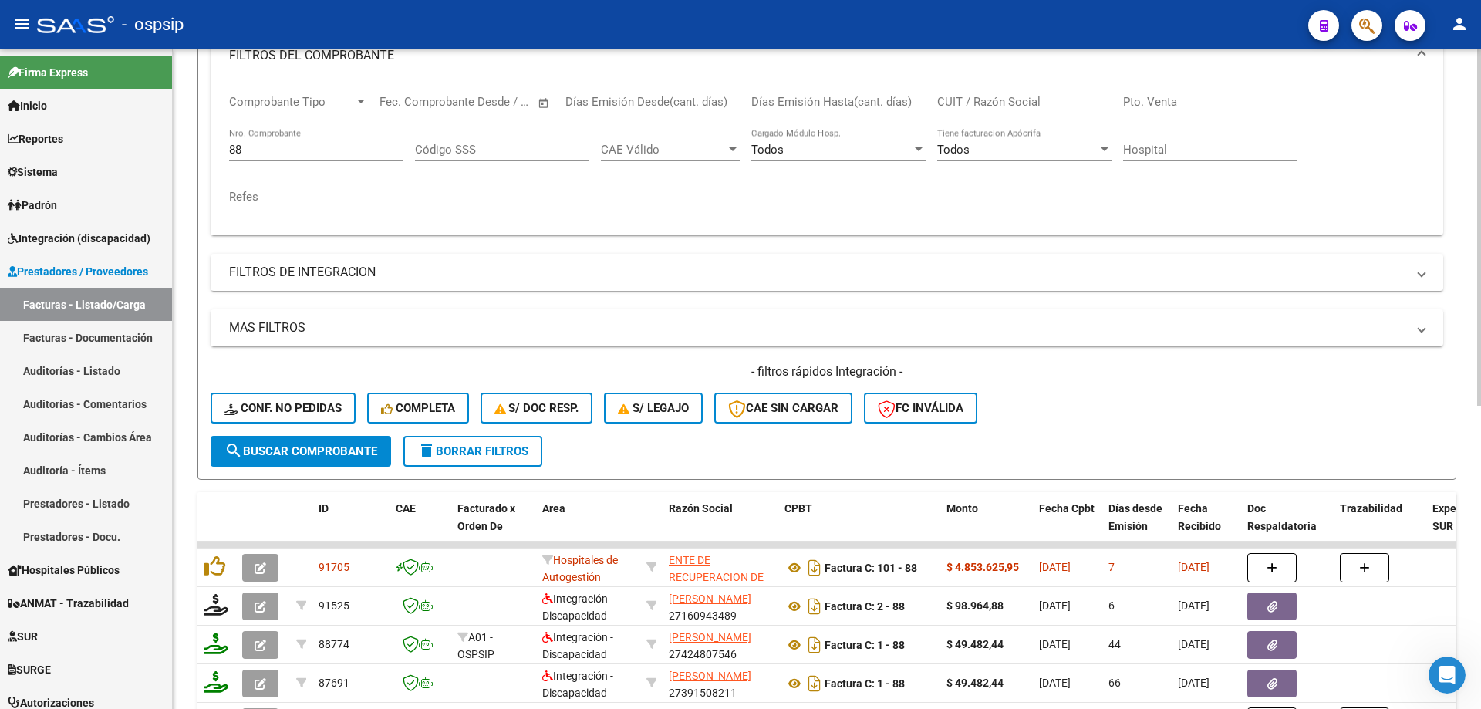
click at [266, 151] on input "88" at bounding box center [316, 150] width 174 height 14
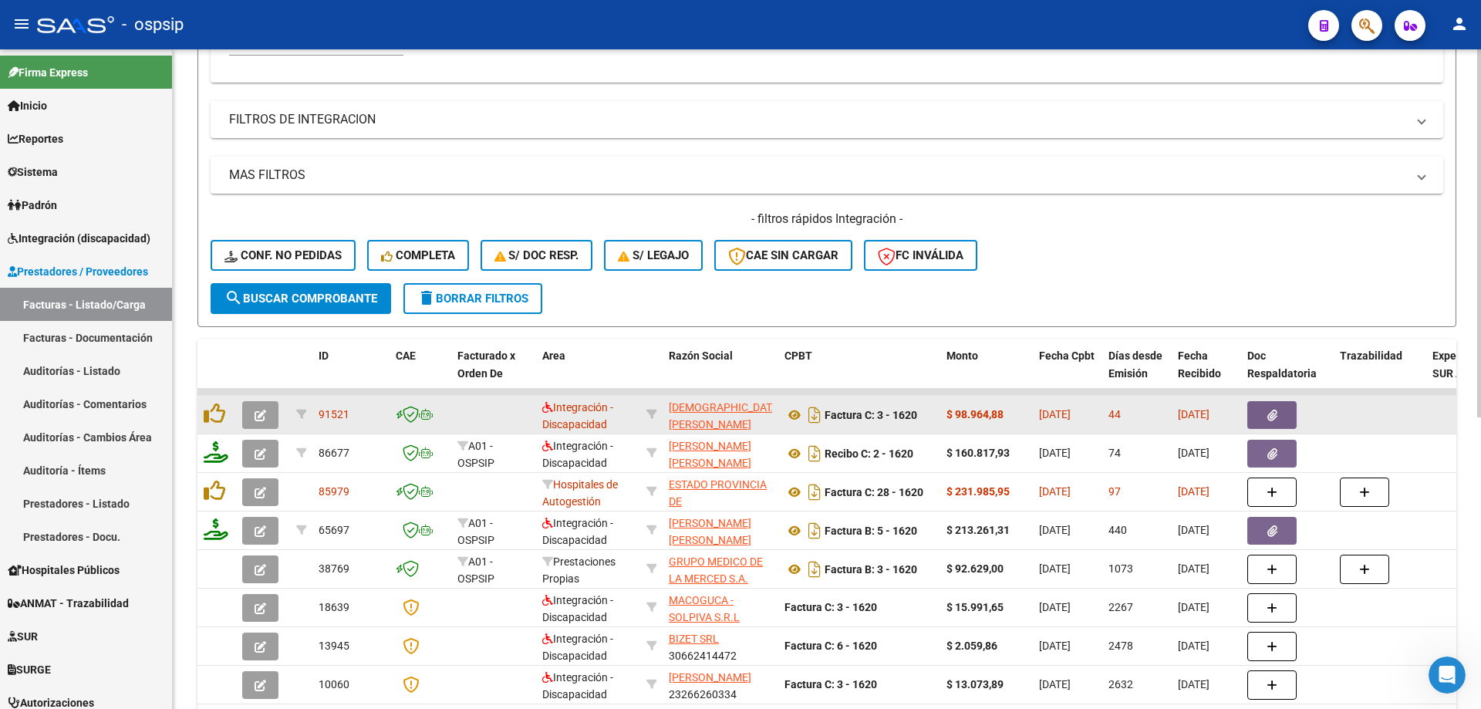
scroll to position [386, 0]
click at [261, 416] on icon "button" at bounding box center [261, 414] width 12 height 12
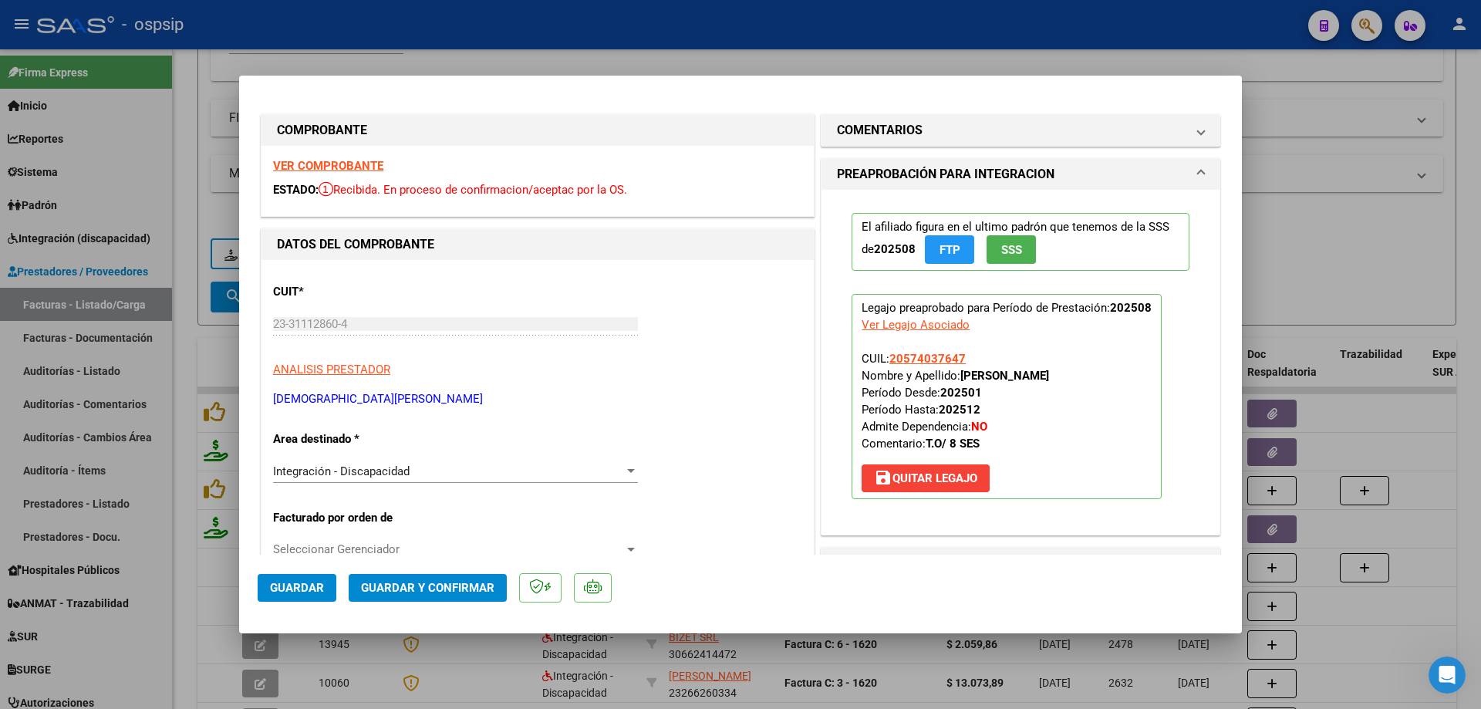
click at [1011, 248] on span "SSS" at bounding box center [1011, 250] width 21 height 14
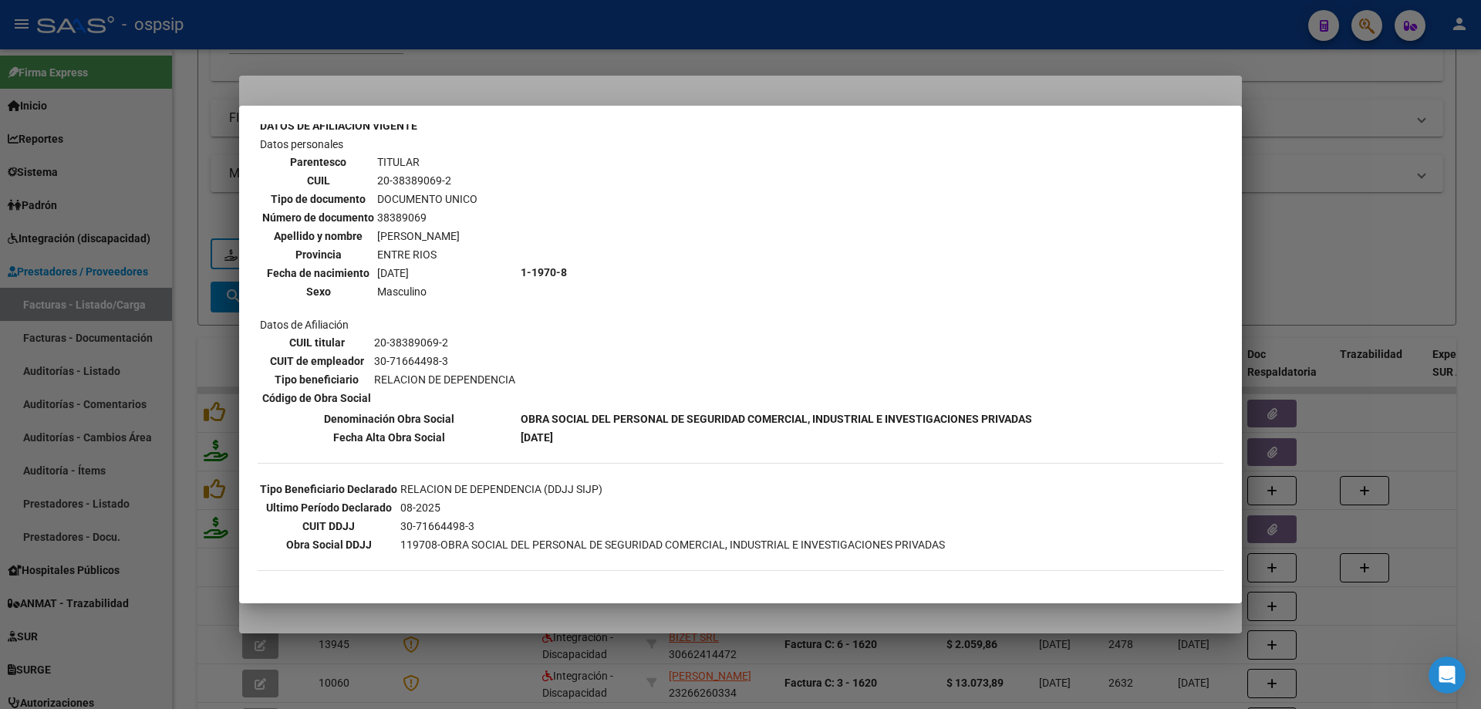
scroll to position [0, 0]
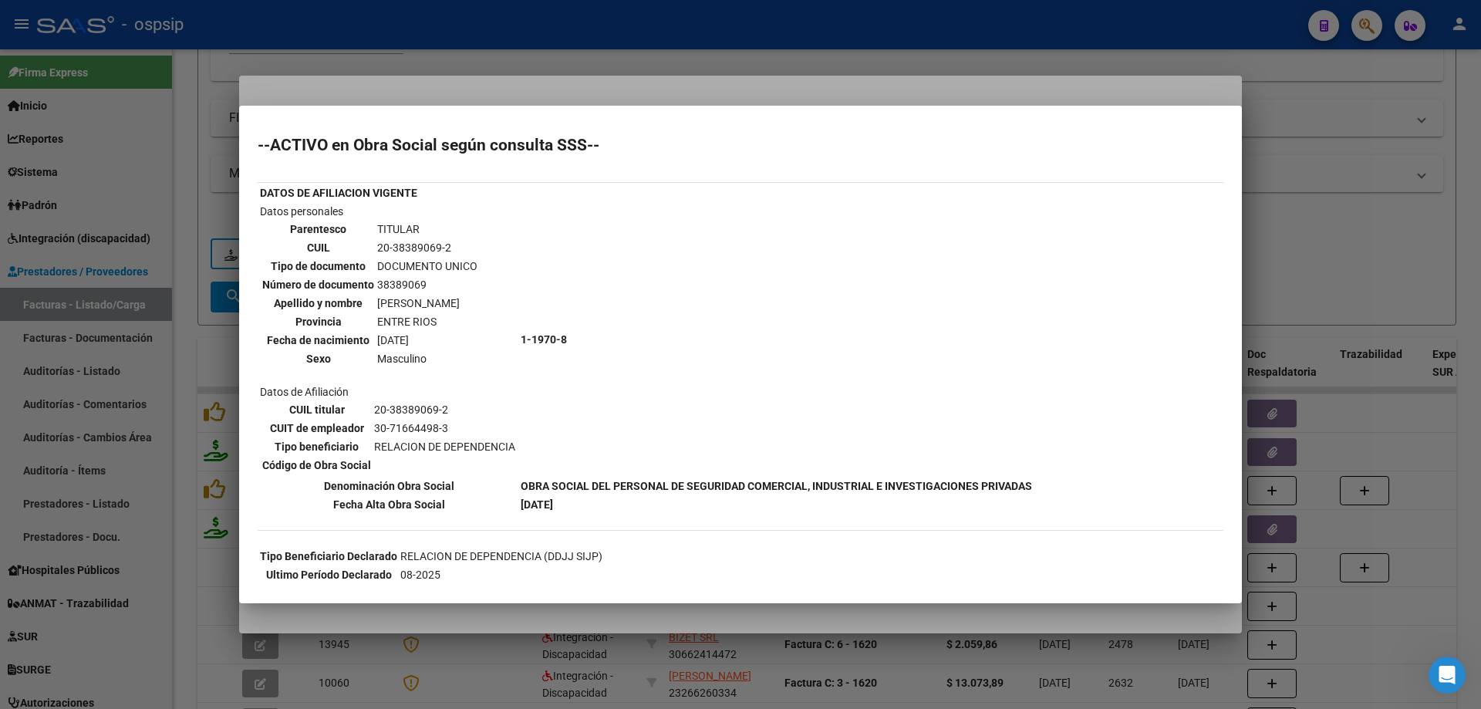
click at [1323, 281] on div at bounding box center [740, 354] width 1481 height 709
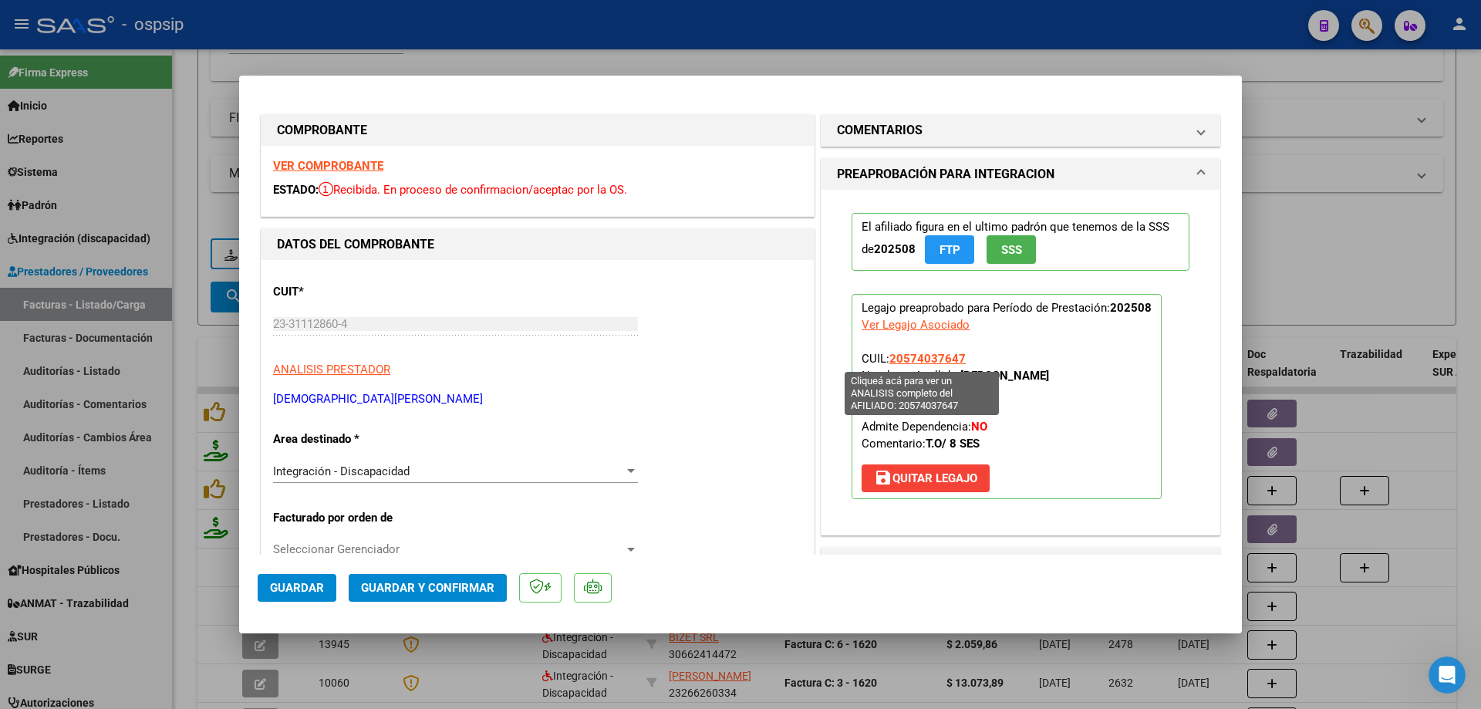
click at [916, 359] on span "20574037647" at bounding box center [927, 359] width 76 height 14
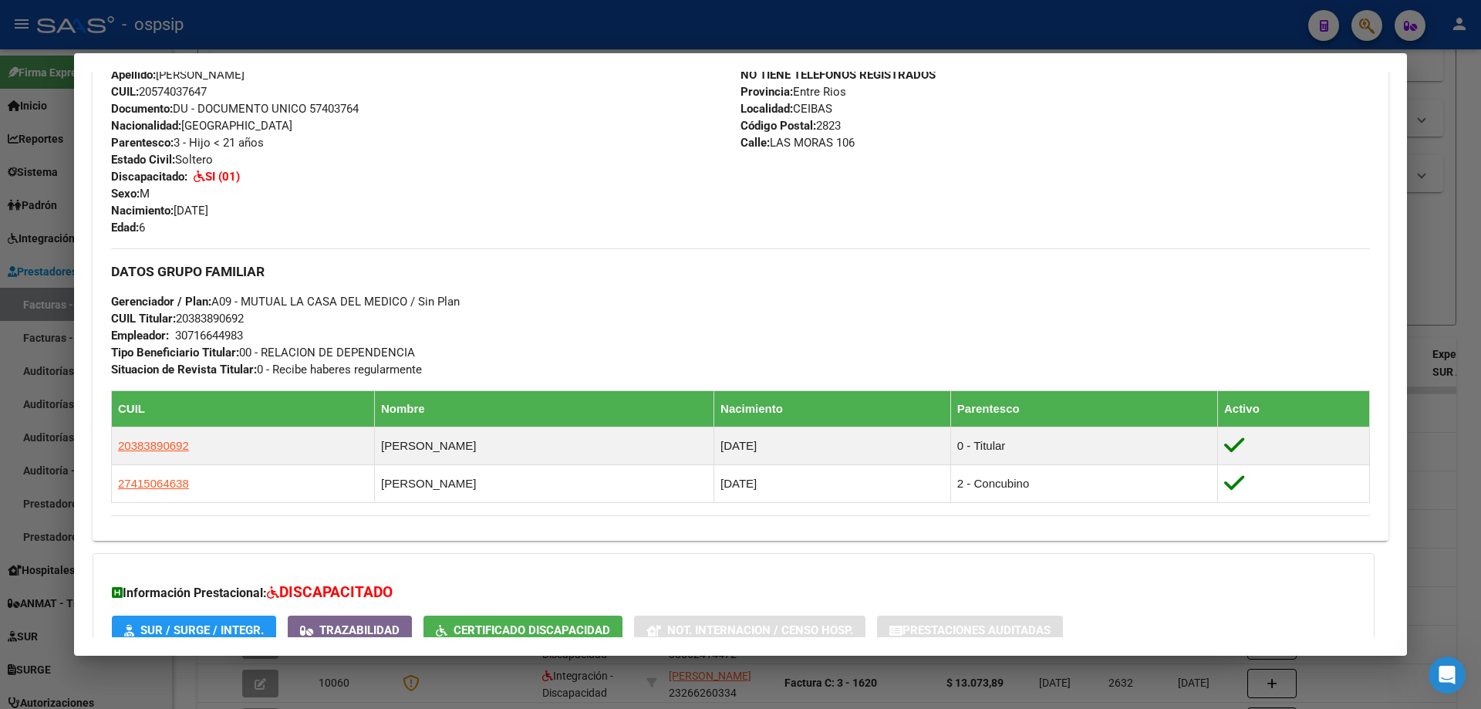
scroll to position [662, 0]
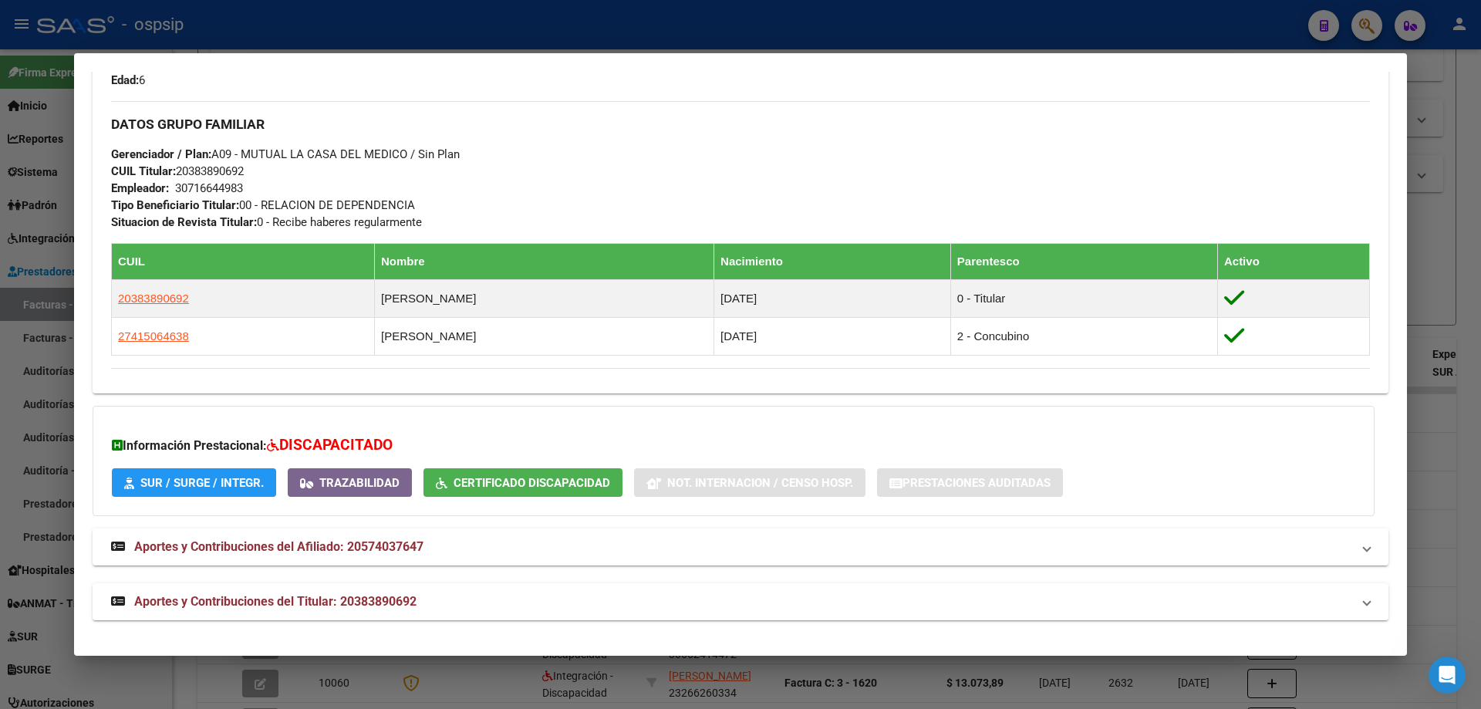
click at [1455, 396] on div at bounding box center [740, 354] width 1481 height 709
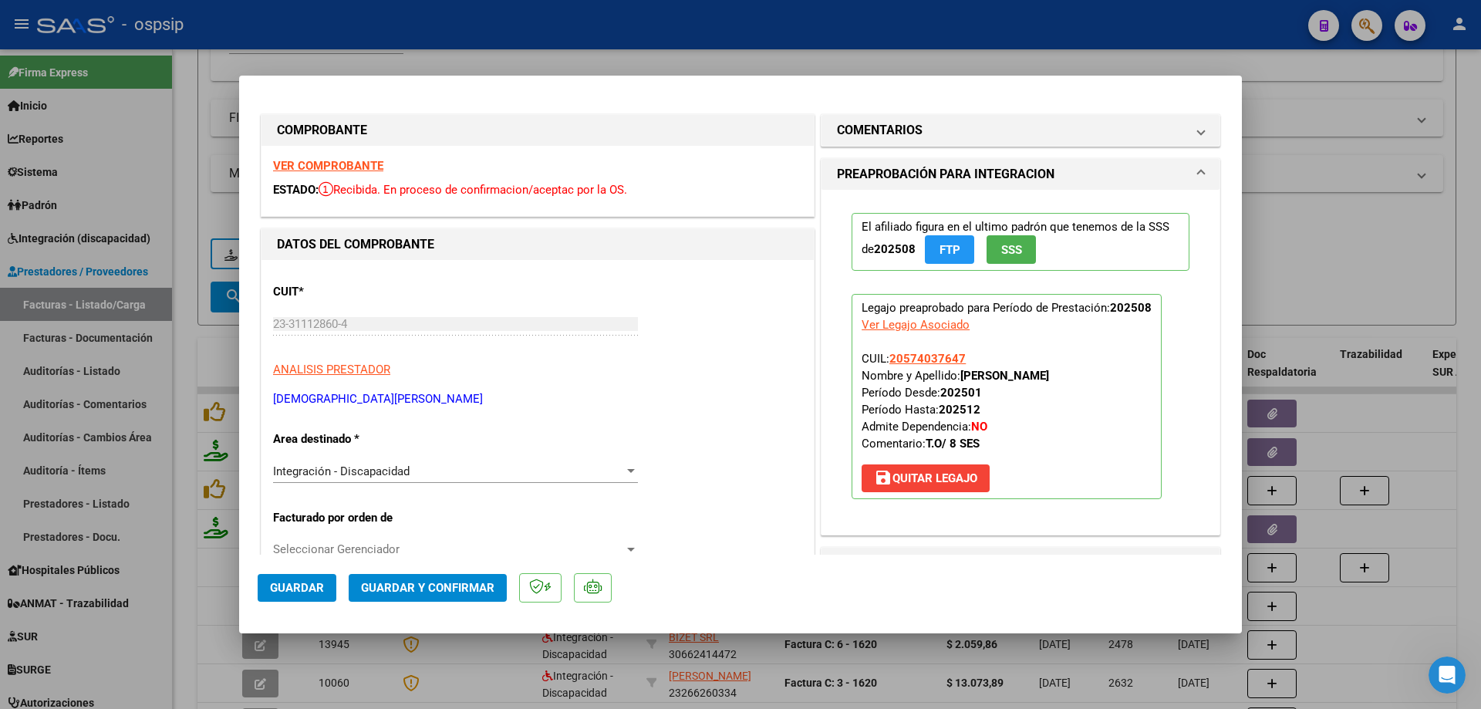
scroll to position [386, 0]
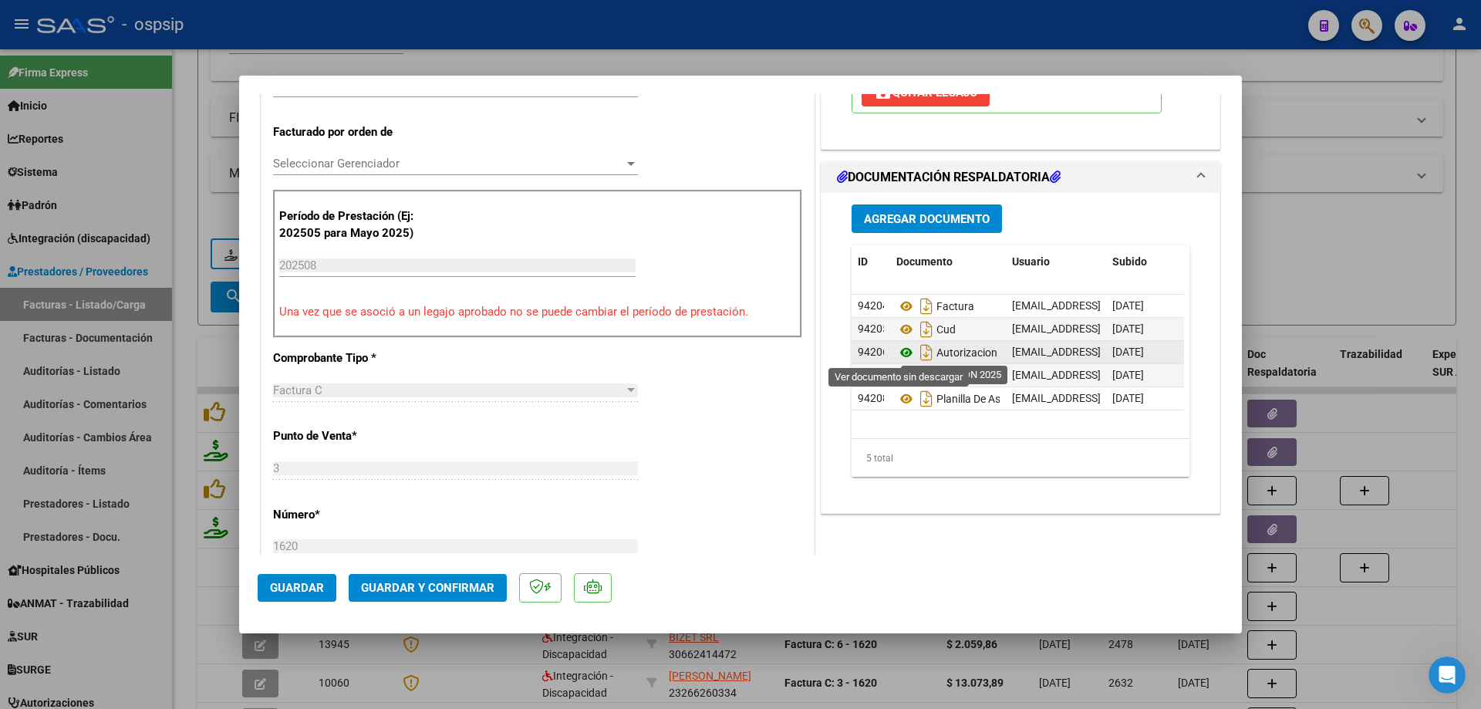
click at [898, 352] on icon at bounding box center [906, 352] width 20 height 19
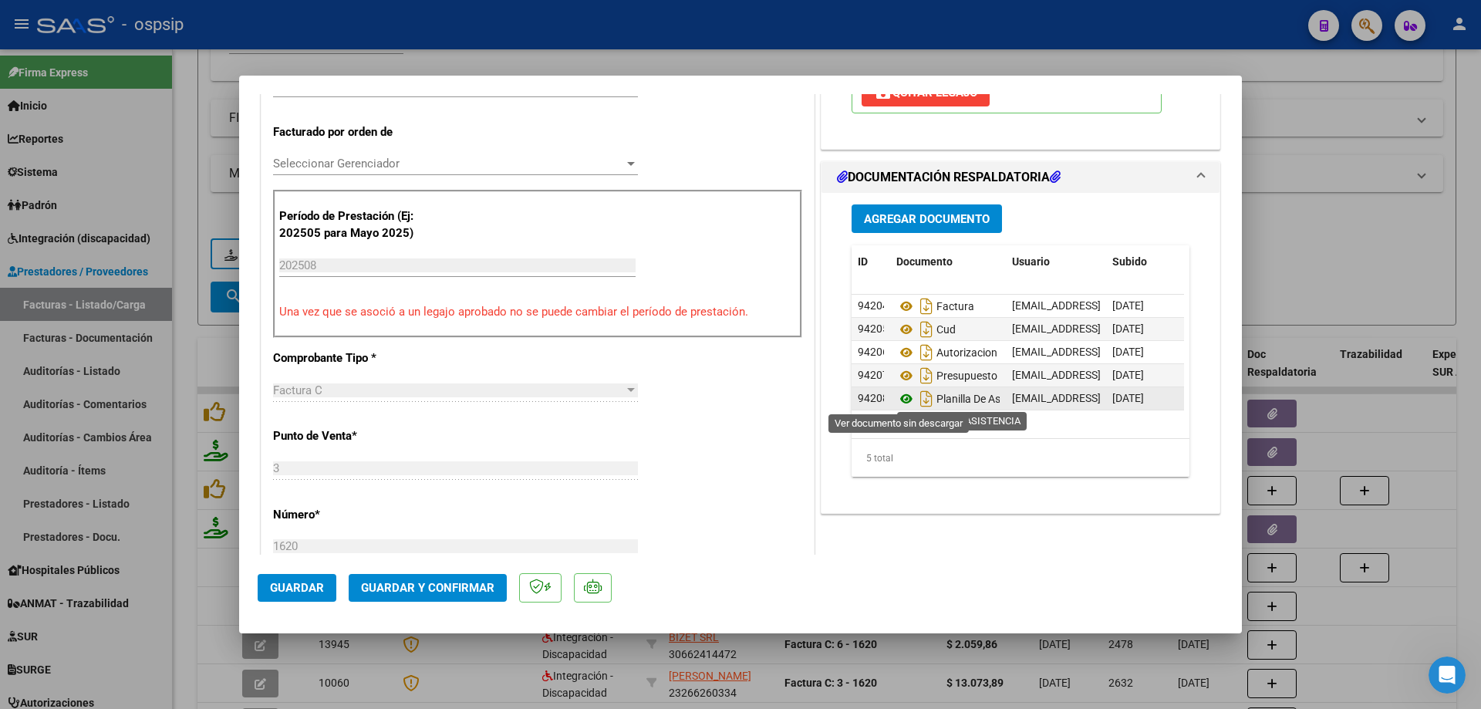
click at [904, 394] on icon at bounding box center [906, 398] width 20 height 19
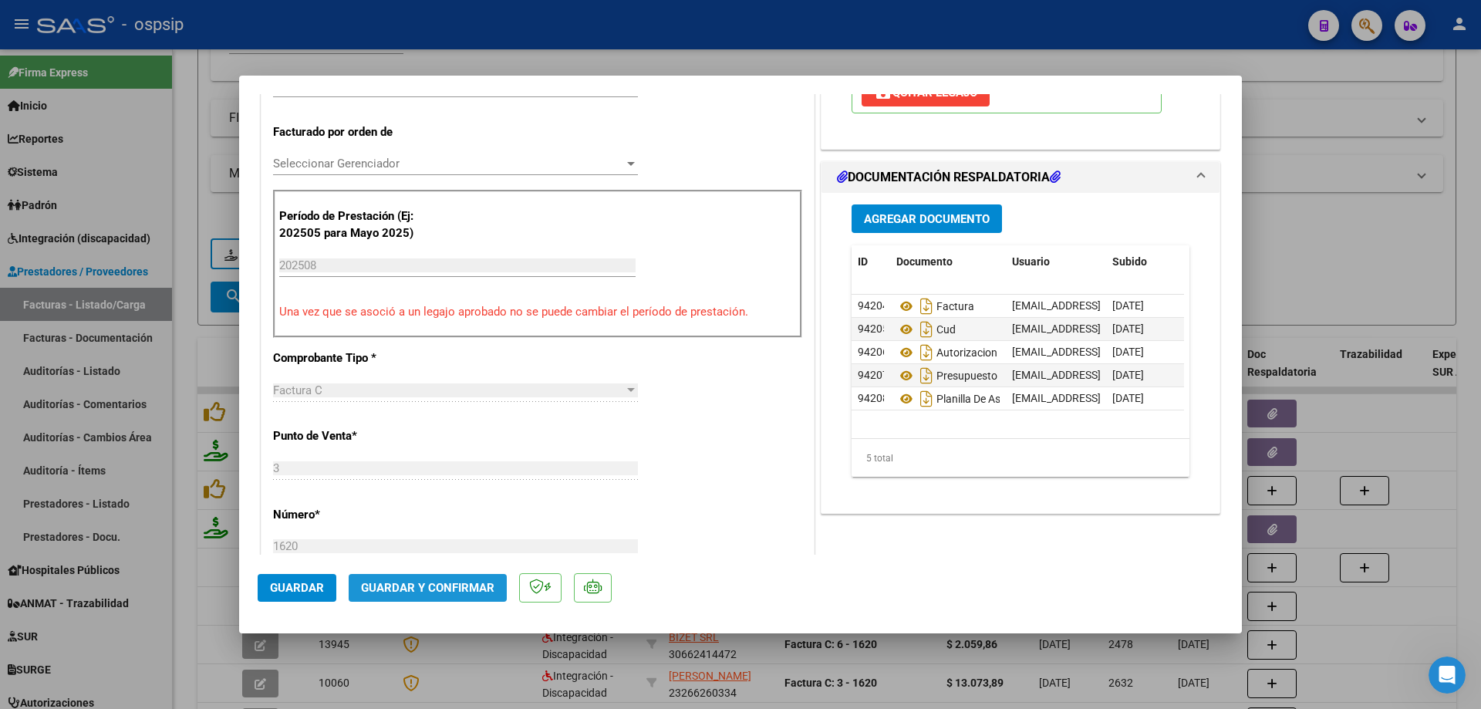
click at [476, 590] on span "Guardar y Confirmar" at bounding box center [427, 588] width 133 height 14
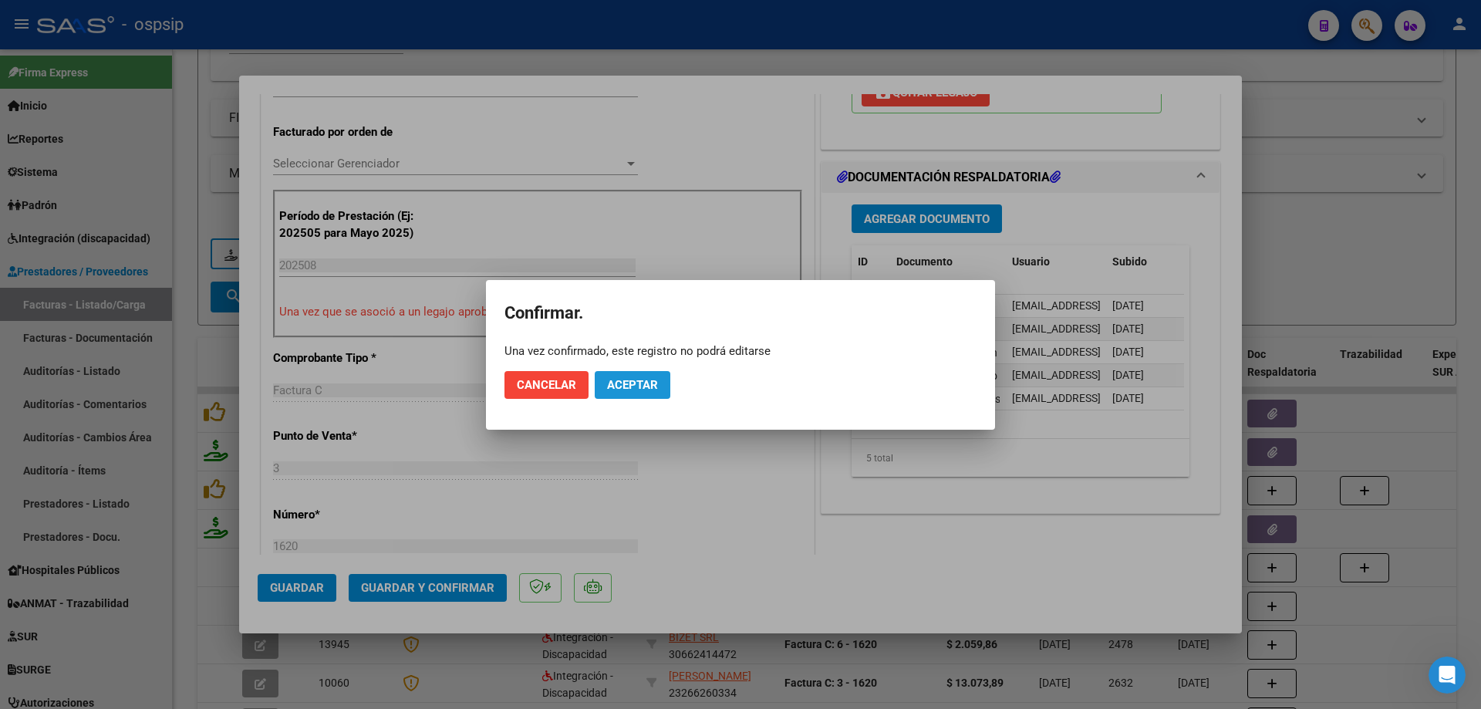
click at [656, 380] on span "Aceptar" at bounding box center [632, 385] width 51 height 14
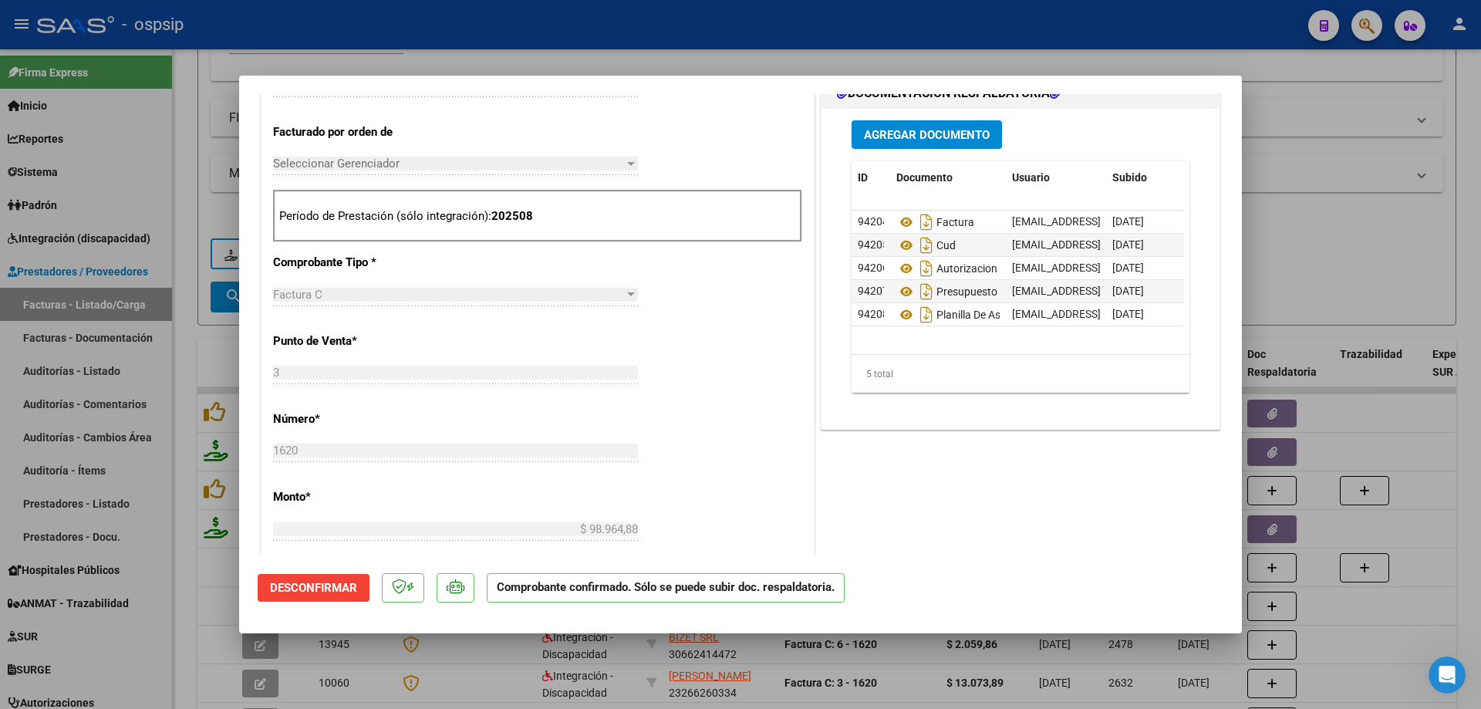
click at [1323, 242] on div at bounding box center [740, 354] width 1481 height 709
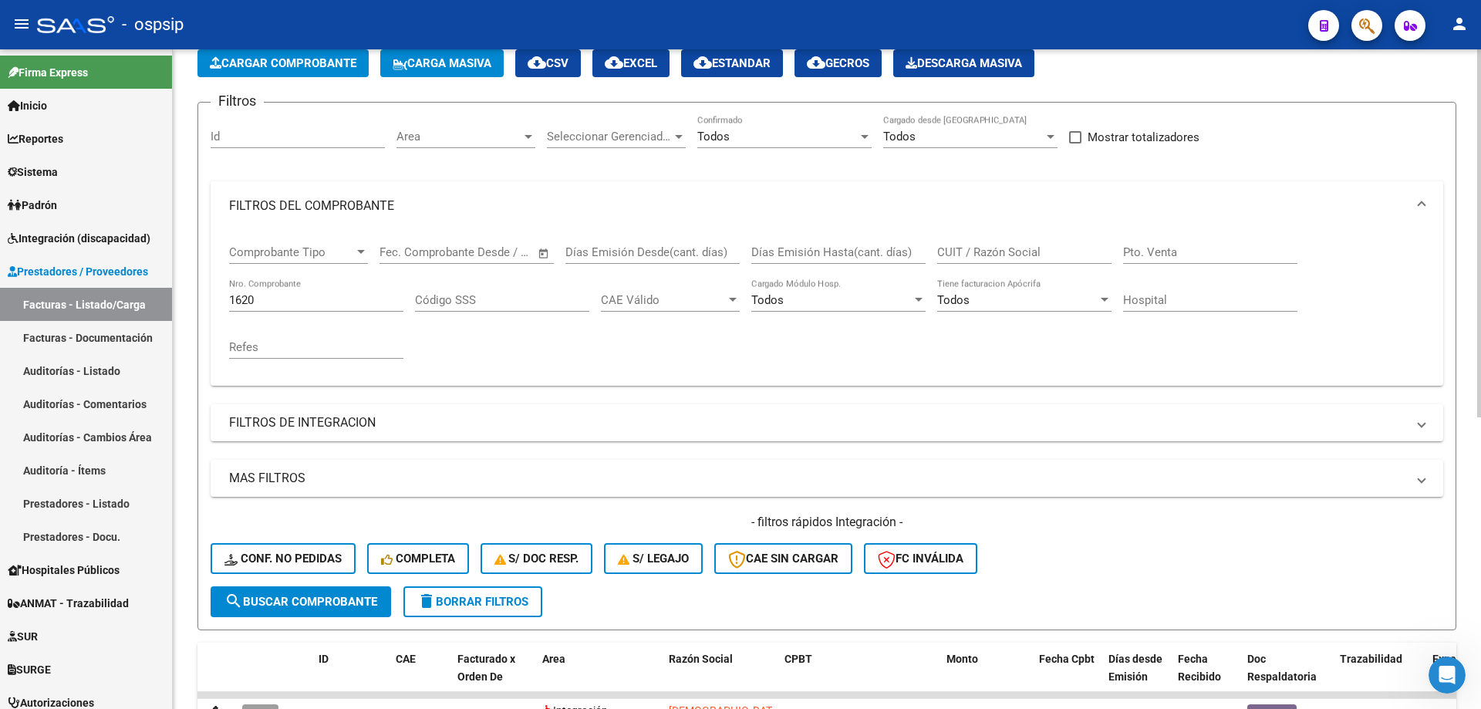
scroll to position [77, 0]
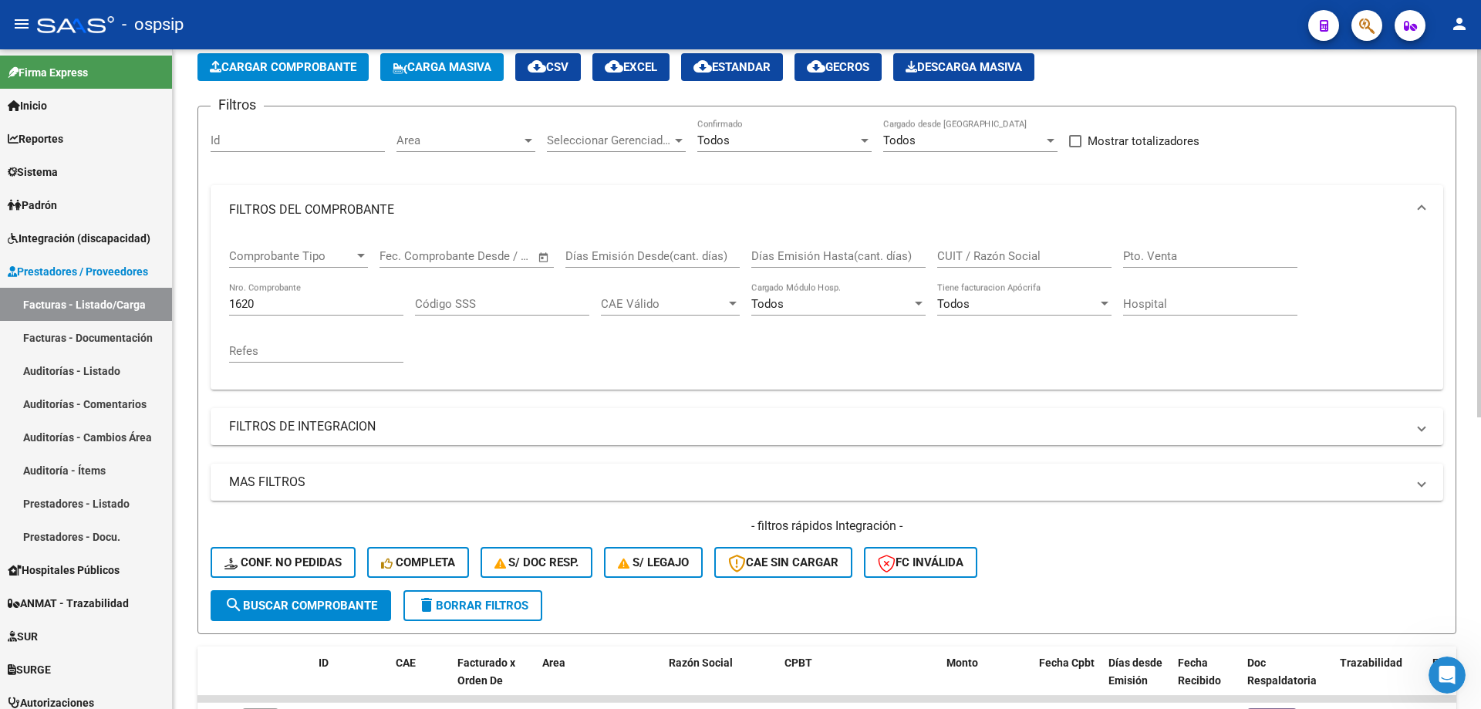
click at [292, 305] on input "1620" at bounding box center [316, 304] width 174 height 14
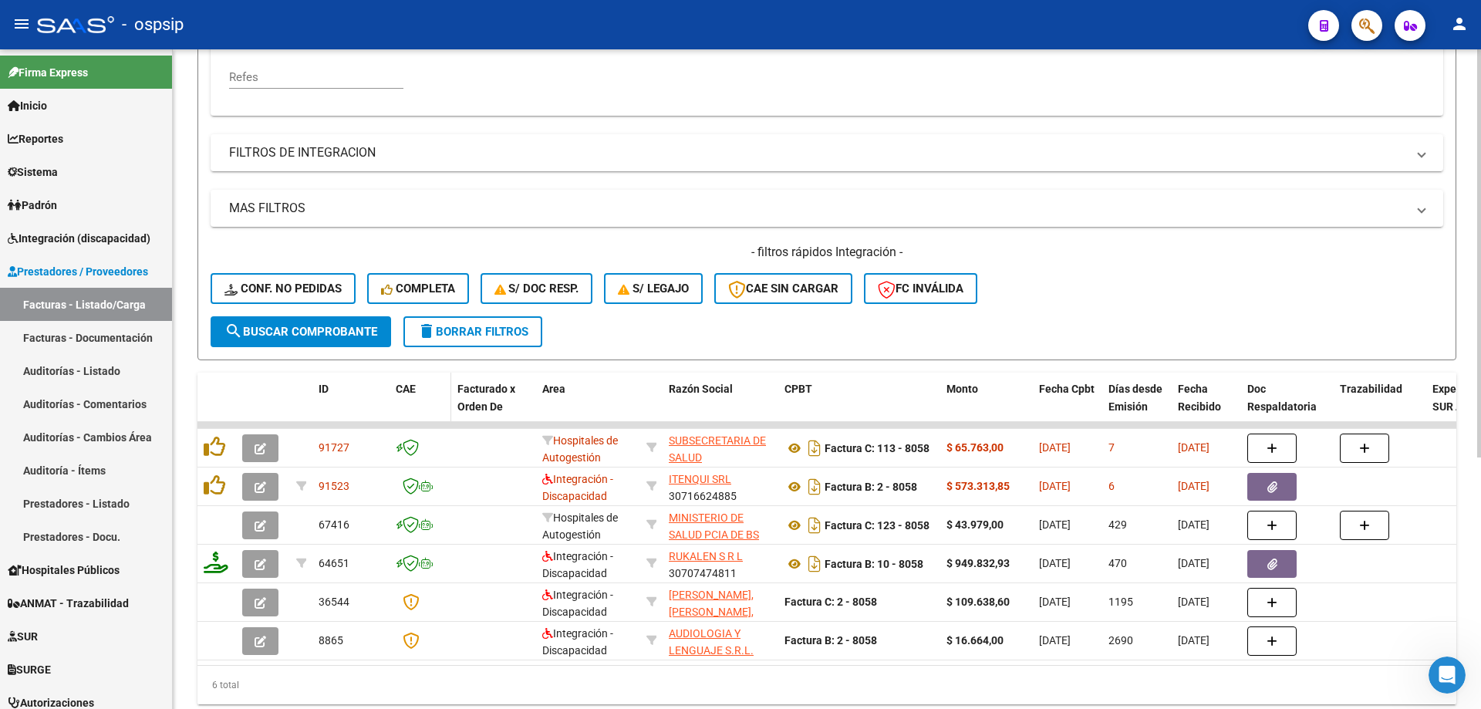
scroll to position [386, 0]
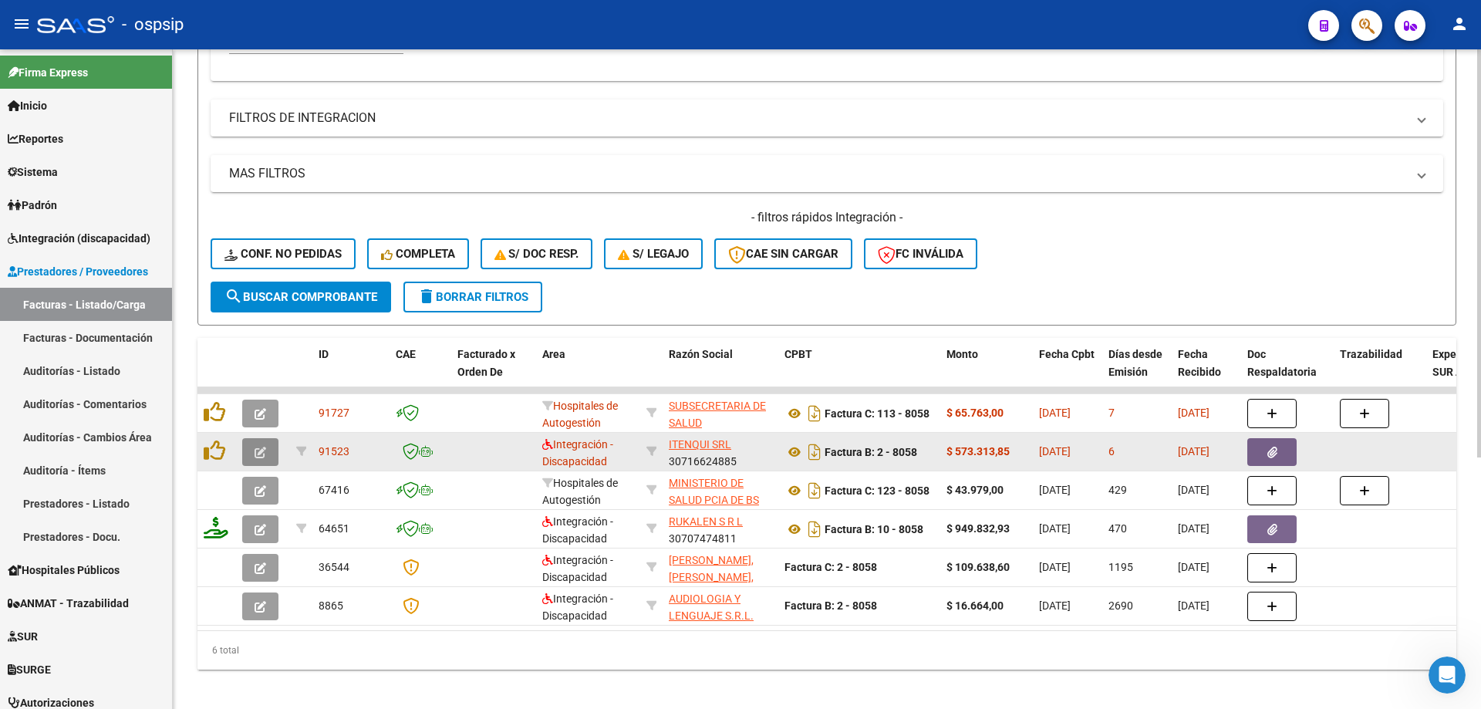
click at [261, 458] on icon "button" at bounding box center [261, 453] width 12 height 12
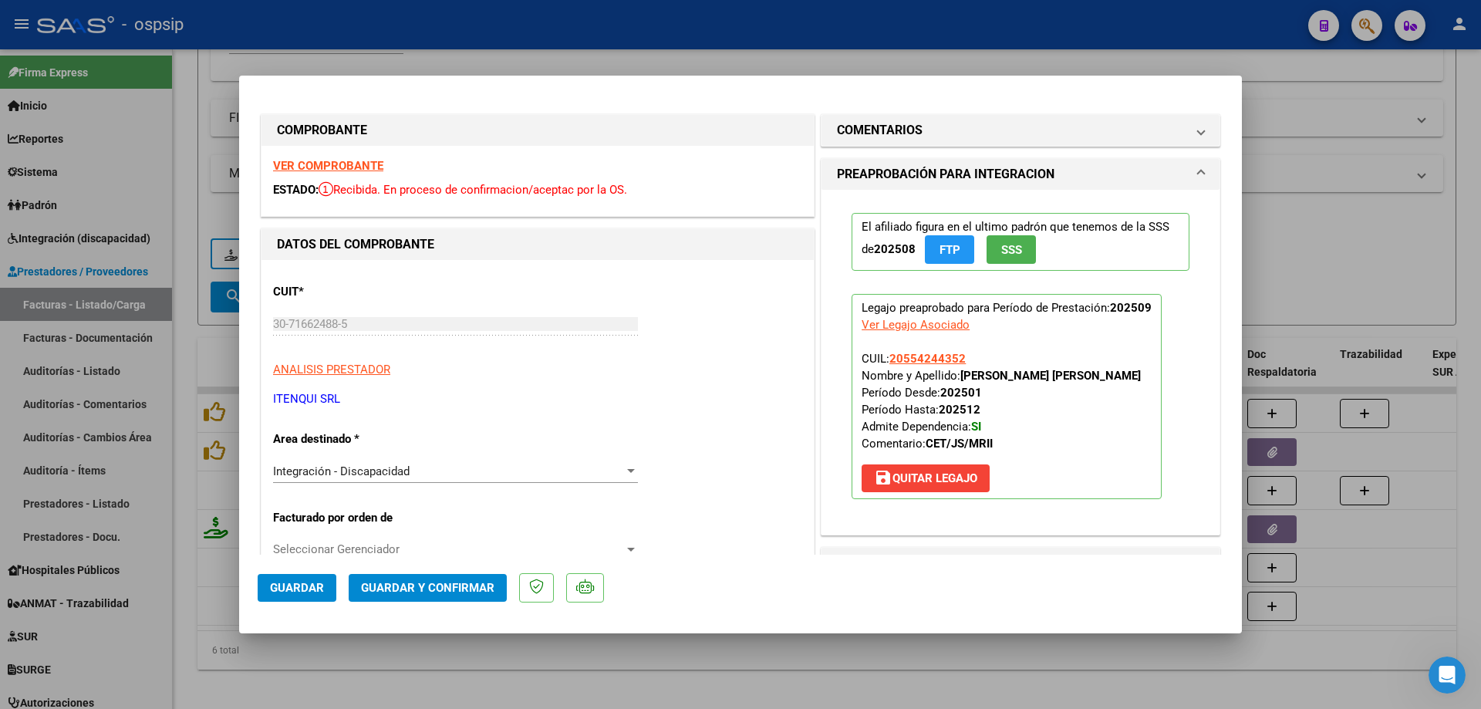
click at [1012, 256] on span "SSS" at bounding box center [1011, 250] width 21 height 14
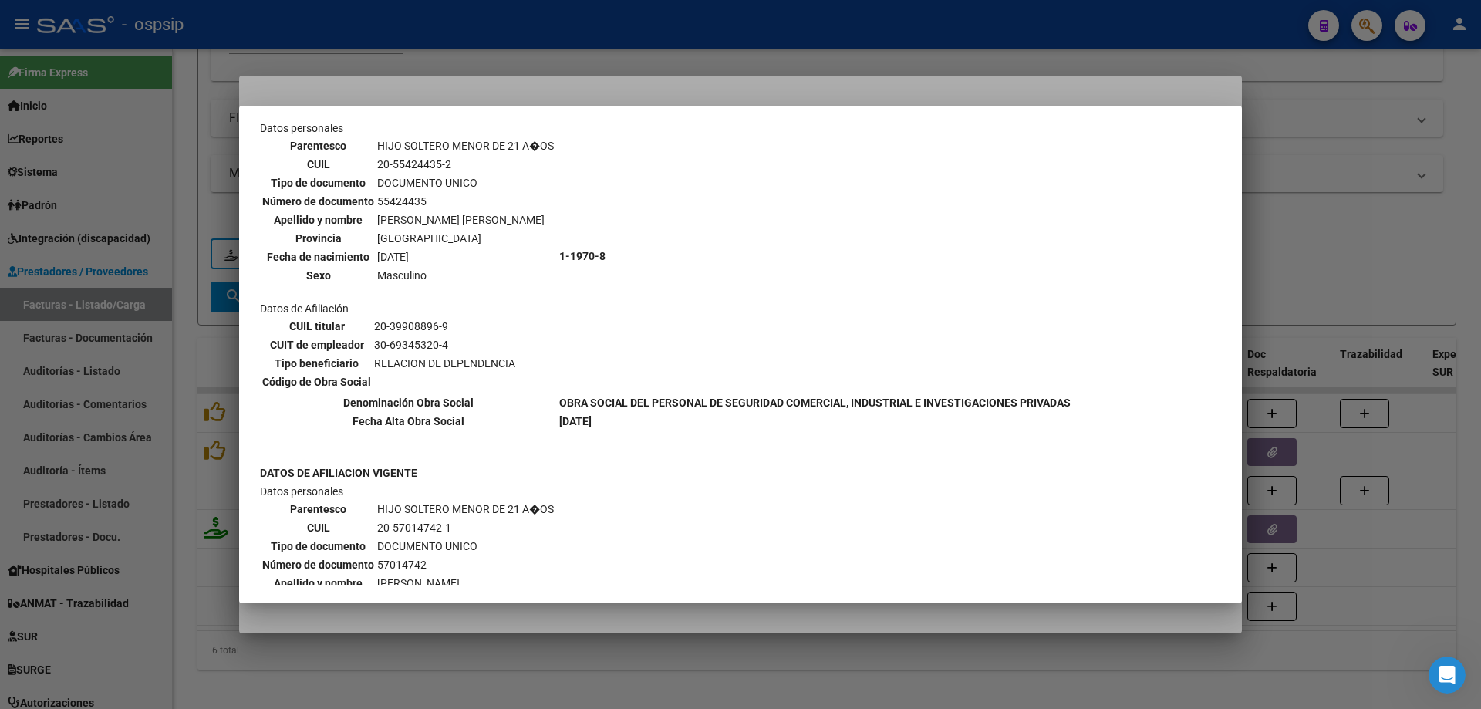
scroll to position [1080, 0]
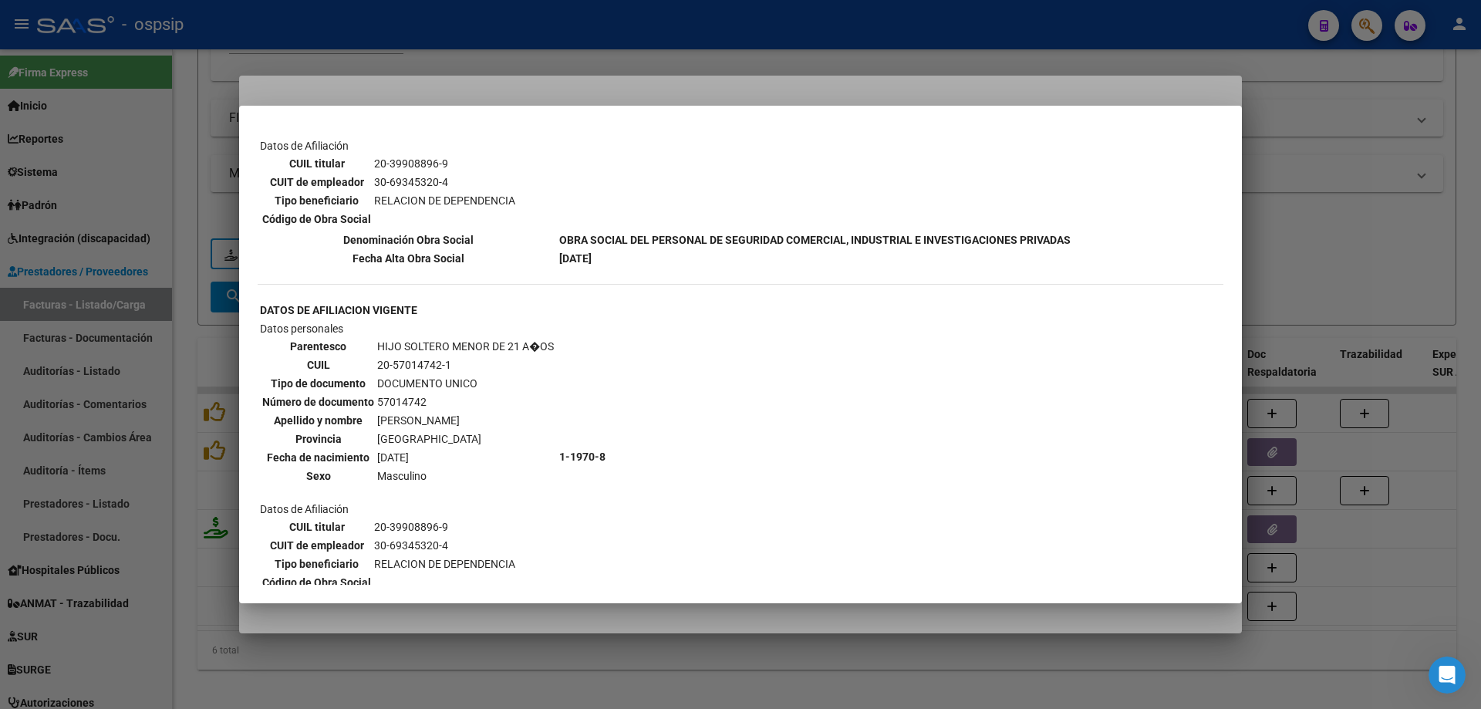
click at [1372, 251] on div at bounding box center [740, 354] width 1481 height 709
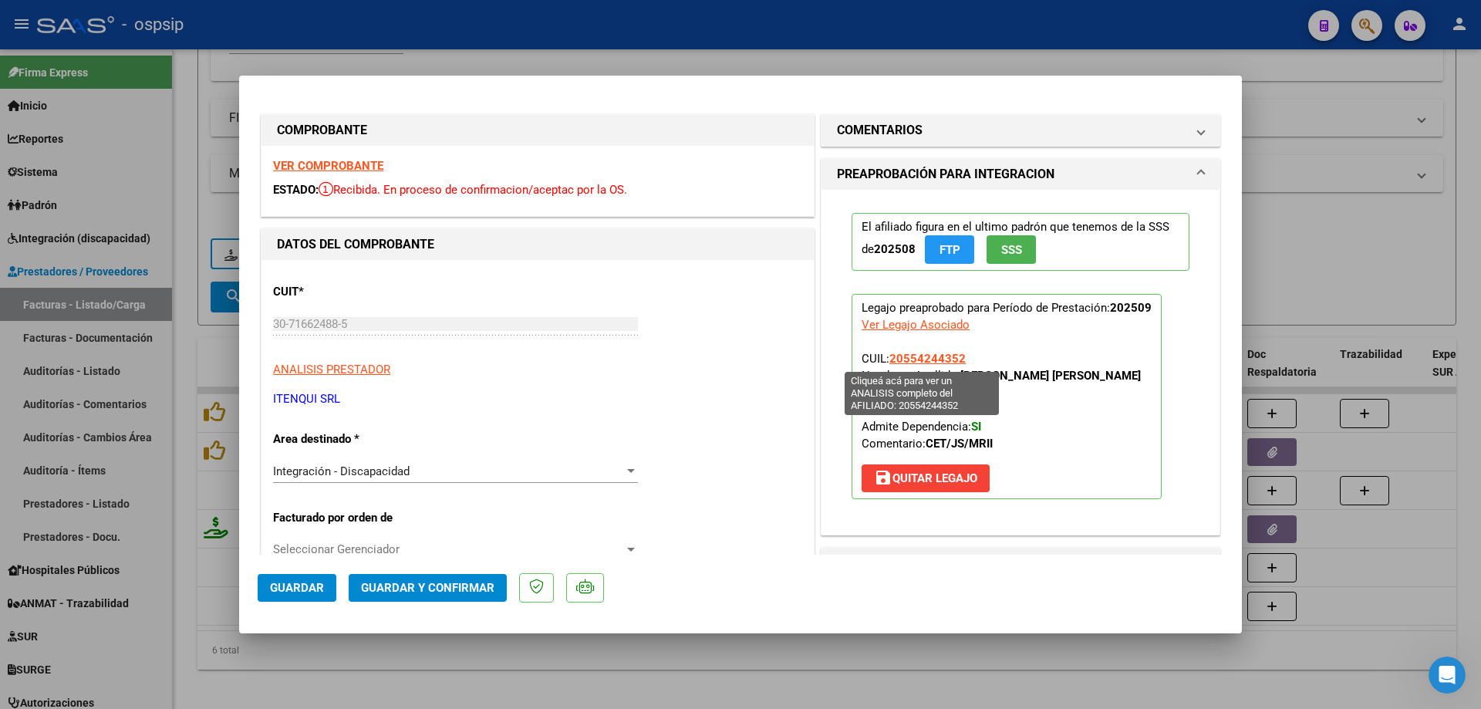
click at [925, 366] on span "20554244352" at bounding box center [927, 359] width 76 height 14
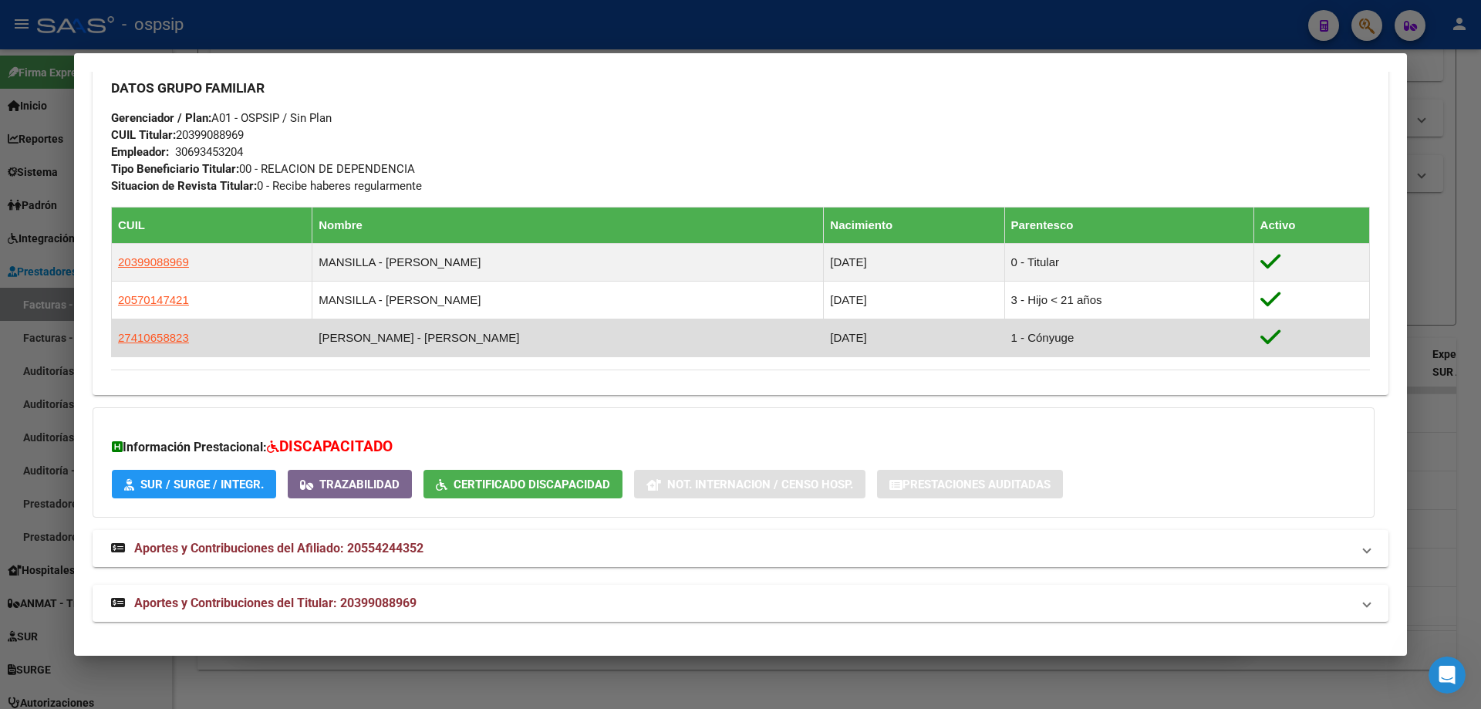
scroll to position [730, 0]
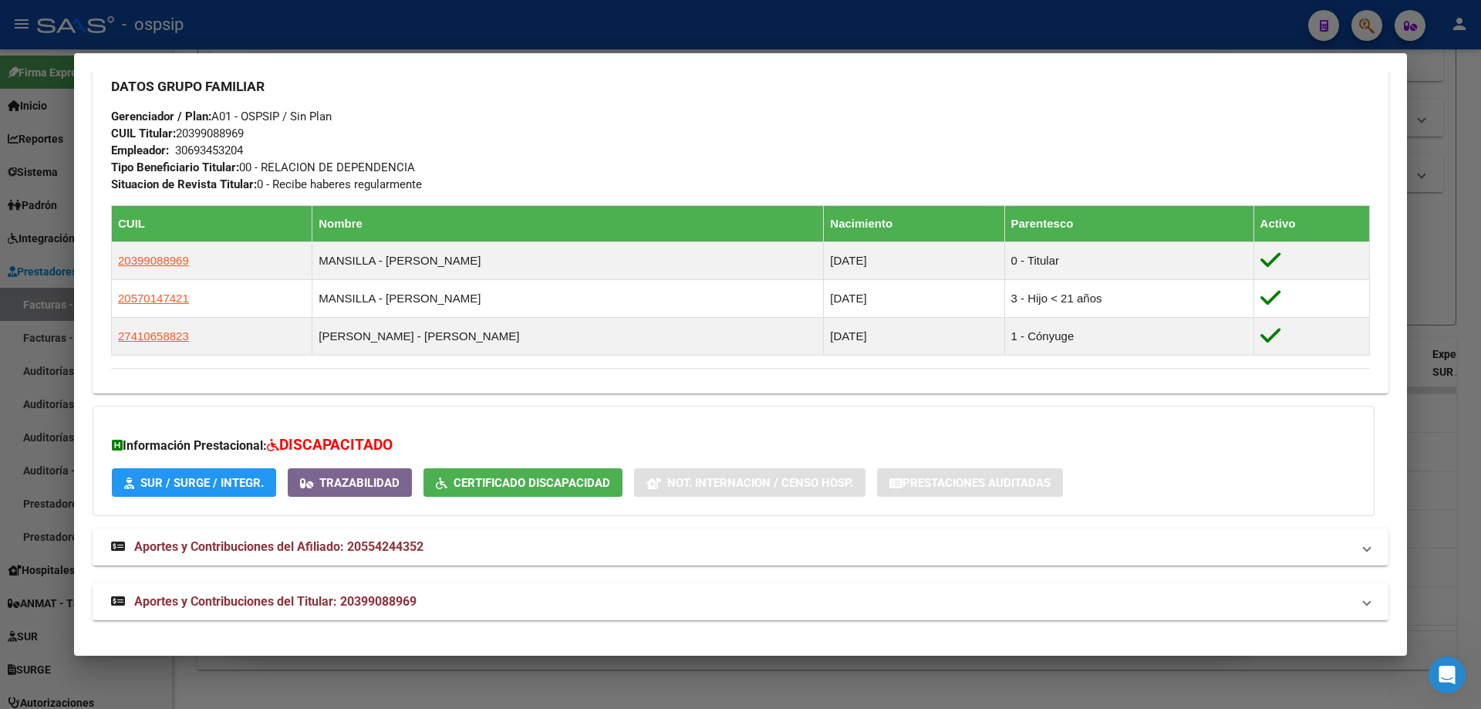
click at [1455, 453] on div at bounding box center [740, 354] width 1481 height 709
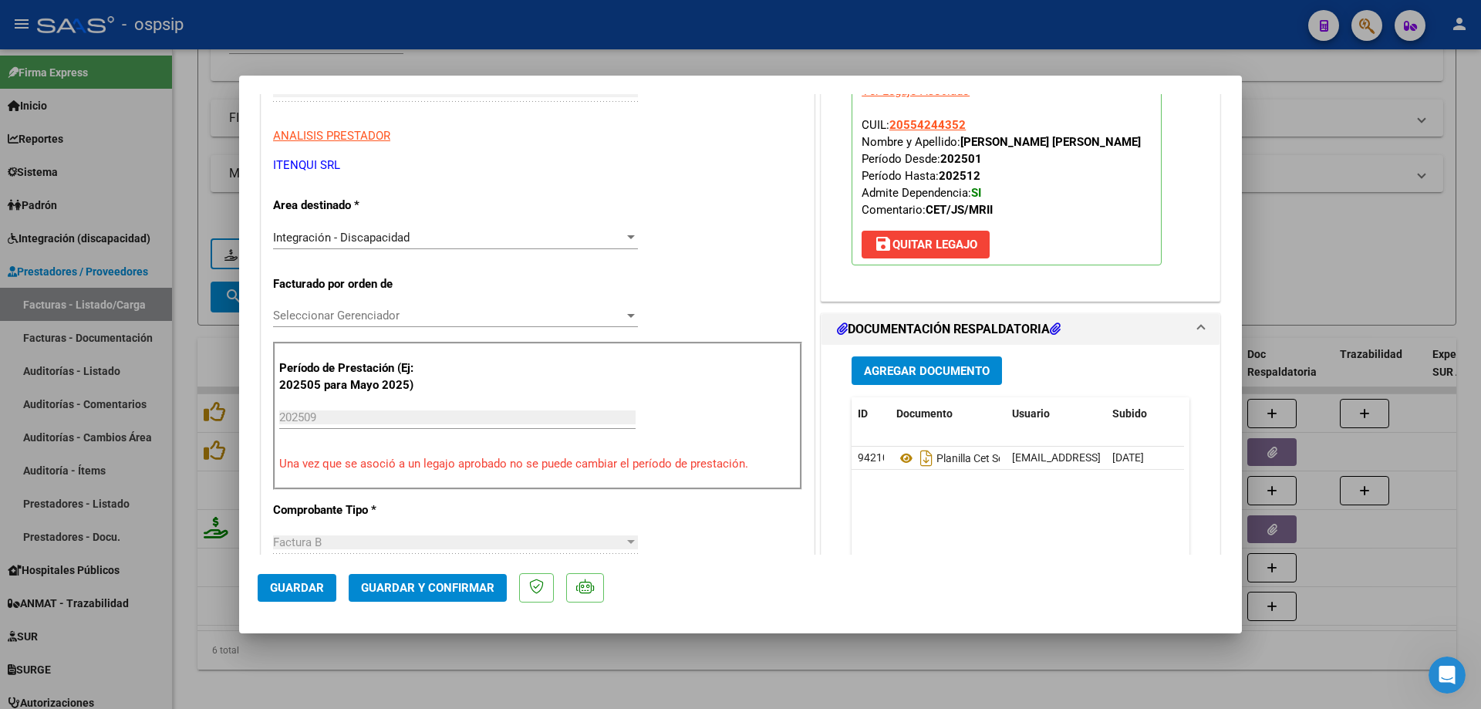
scroll to position [386, 0]
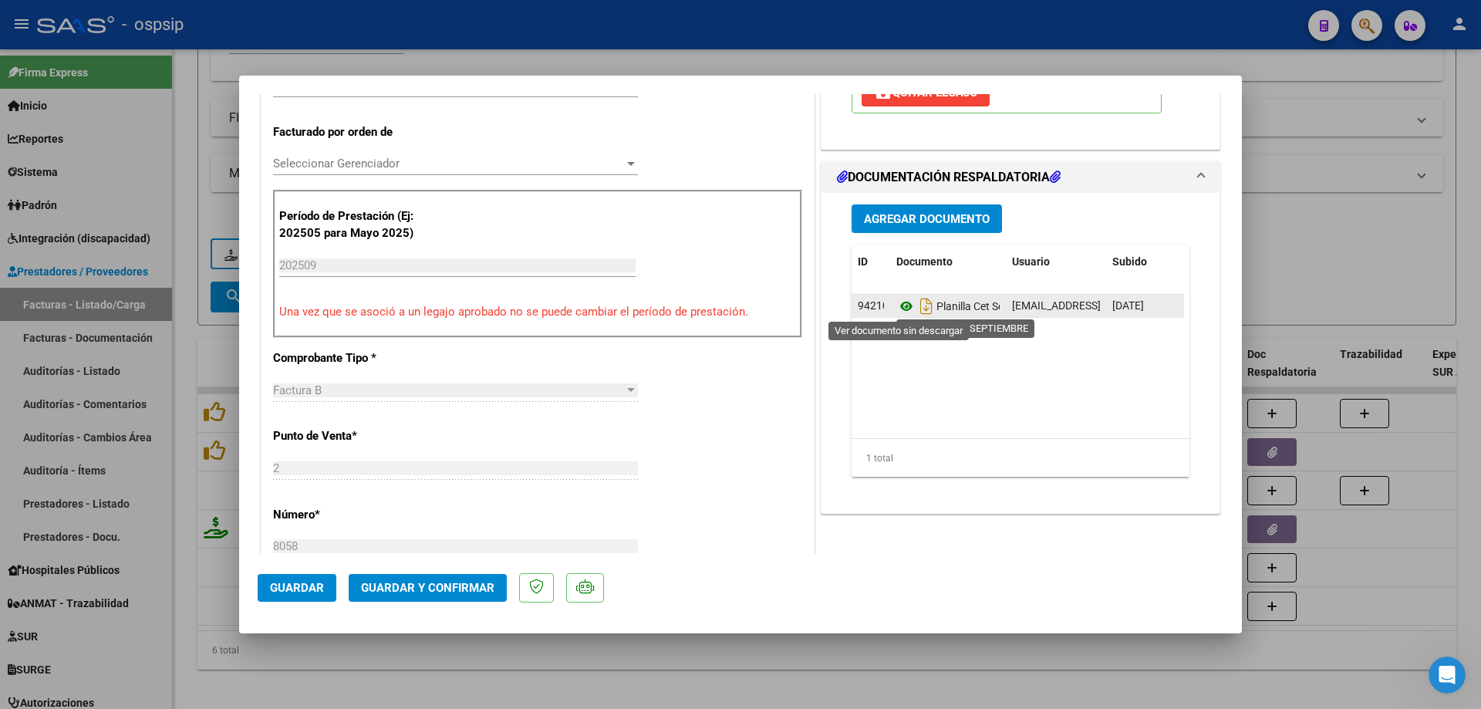
click at [898, 312] on icon at bounding box center [906, 306] width 20 height 19
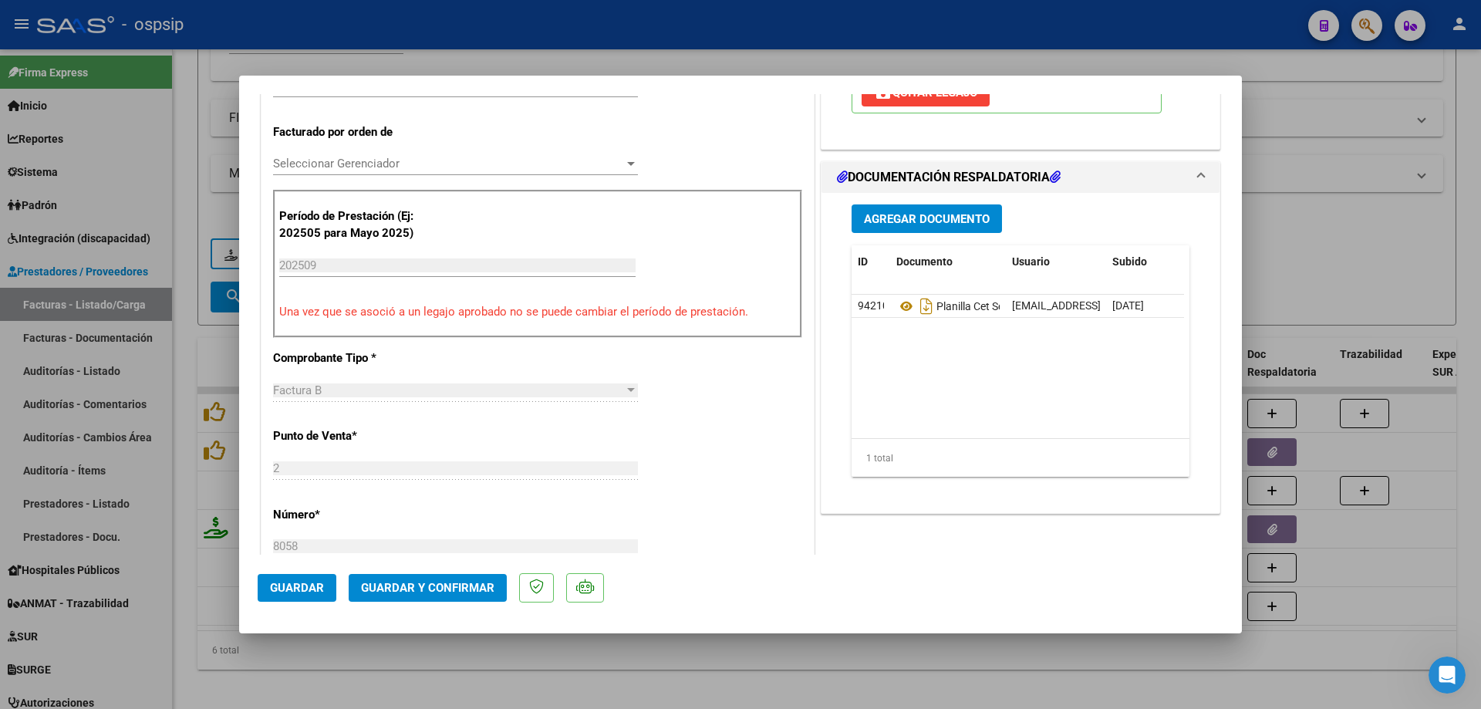
scroll to position [77, 0]
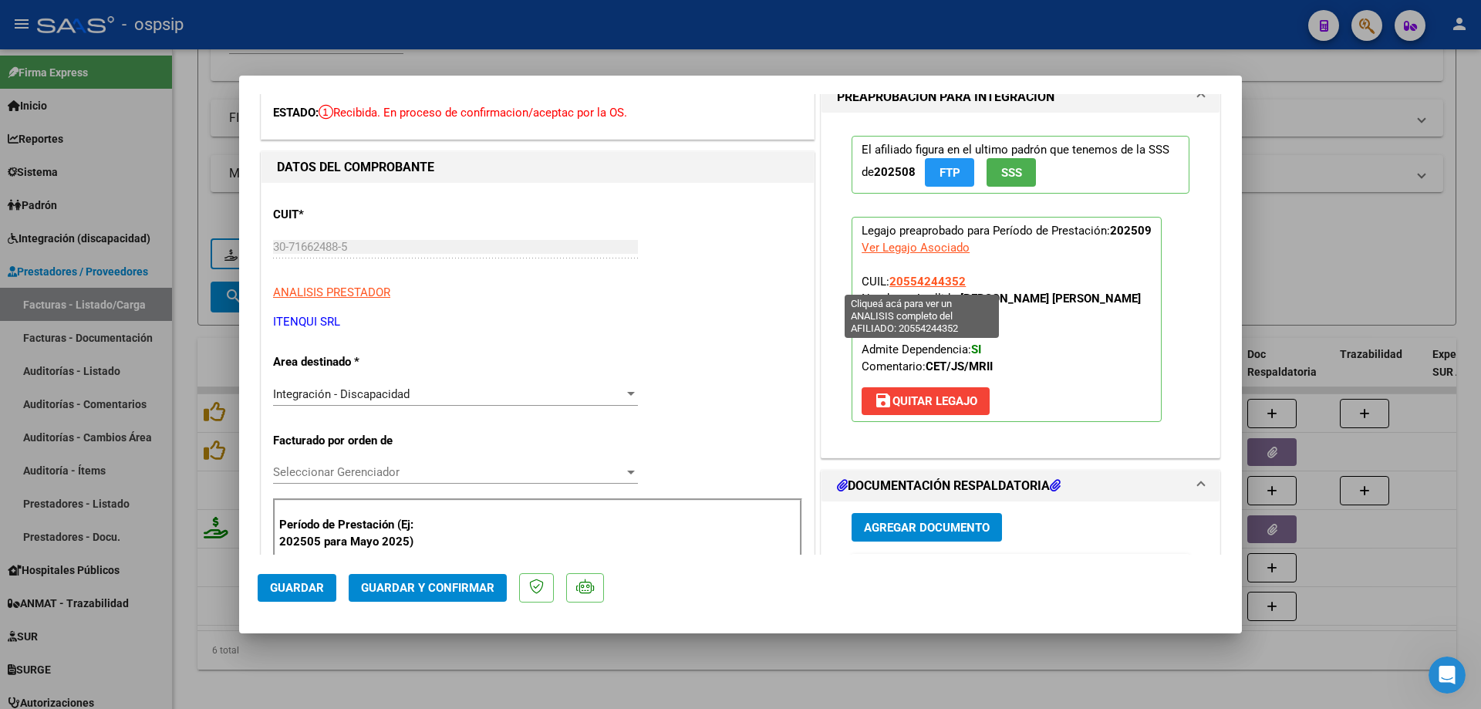
drag, startPoint x: 963, startPoint y: 277, endPoint x: 887, endPoint y: 281, distance: 76.5
click at [887, 281] on p "Legajo preaprobado para Período de Prestación: 202509 Ver Legajo Asociado CUIL:…" at bounding box center [1006, 319] width 310 height 205
click at [920, 276] on span "20554244352" at bounding box center [927, 282] width 76 height 14
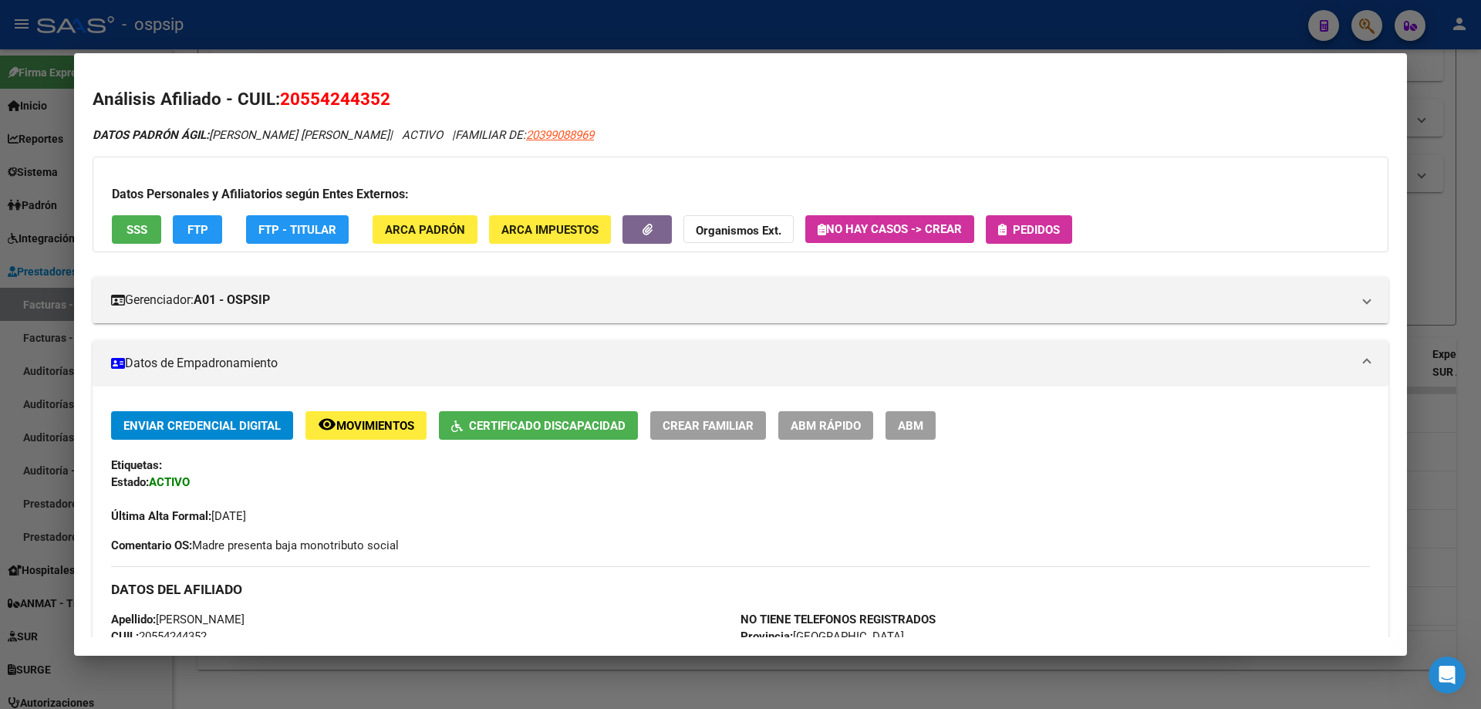
click at [1462, 457] on div at bounding box center [740, 354] width 1481 height 709
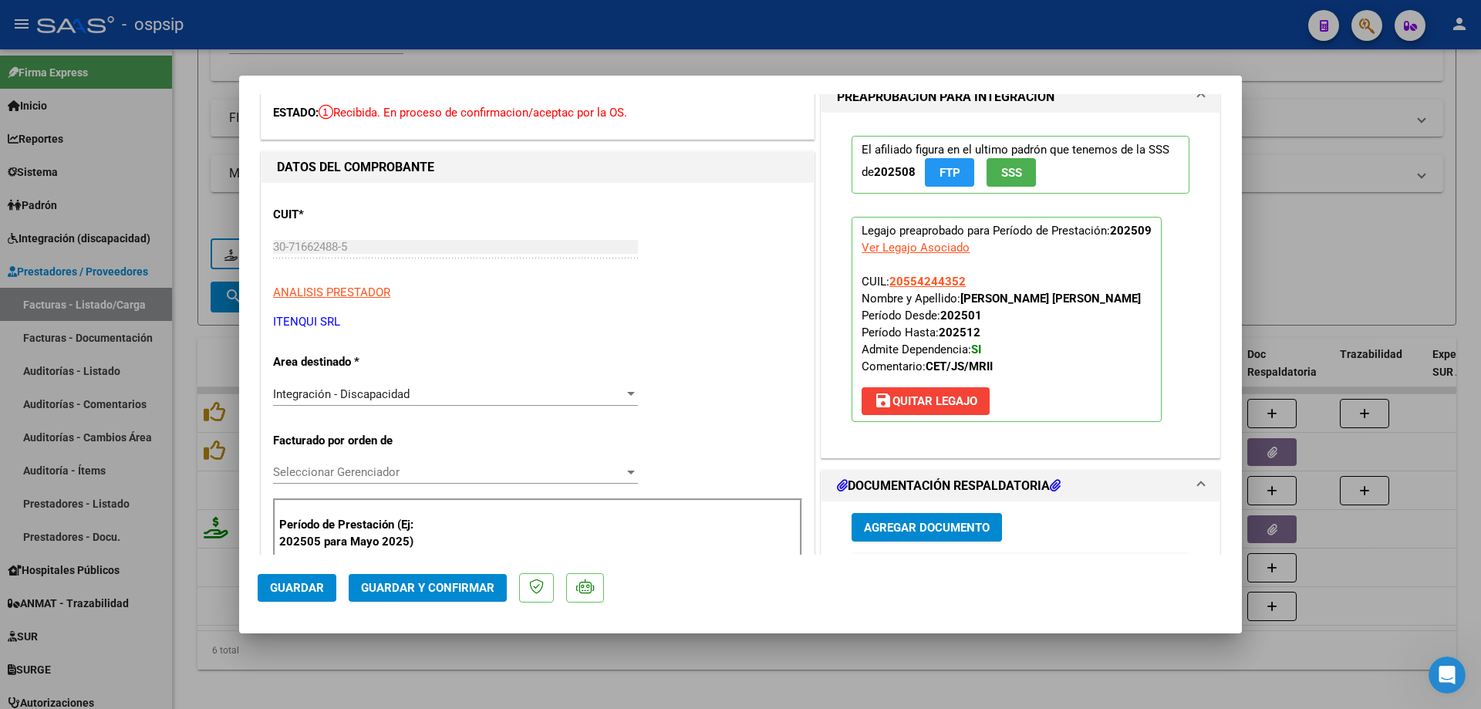
click at [470, 579] on button "Guardar y Confirmar" at bounding box center [428, 588] width 158 height 28
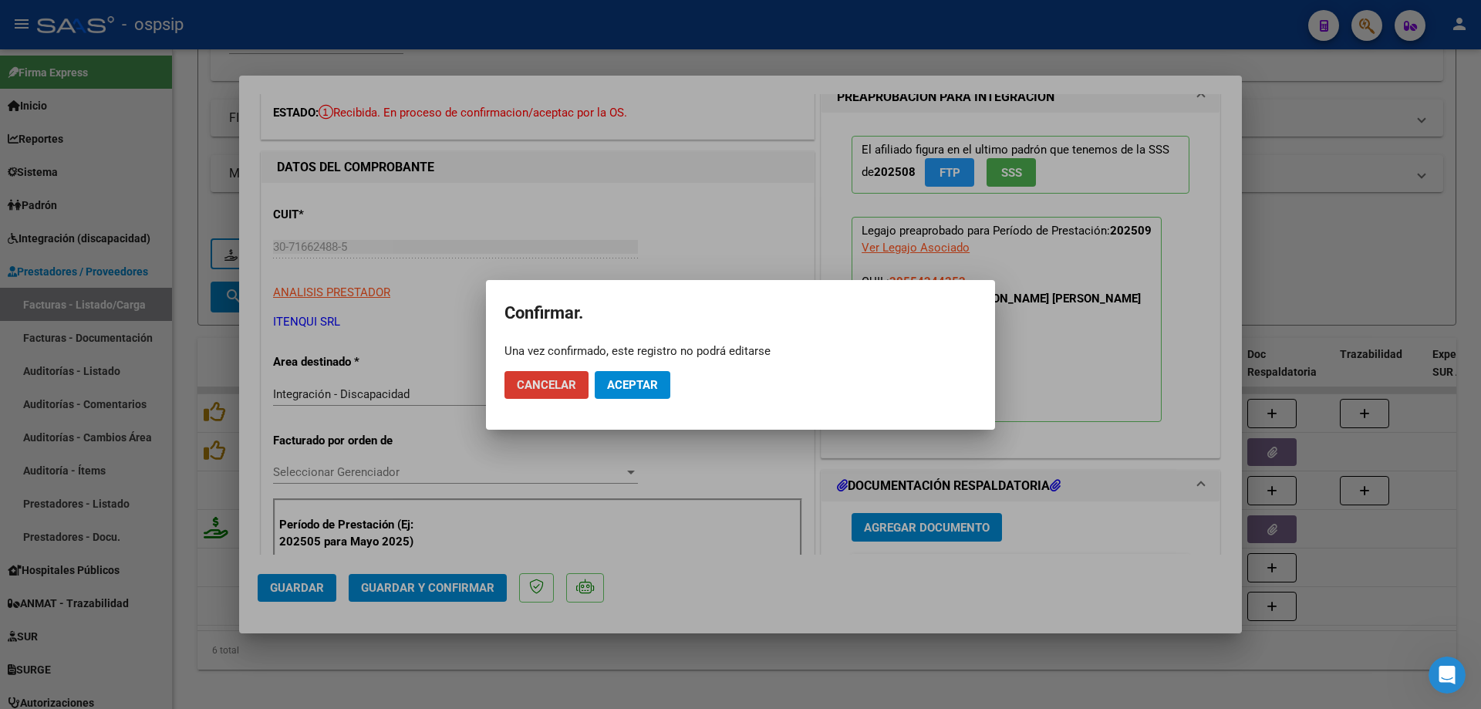
click at [637, 400] on mat-dialog-actions "Cancelar Aceptar" at bounding box center [740, 385] width 472 height 52
click at [636, 378] on span "Aceptar" at bounding box center [632, 385] width 51 height 14
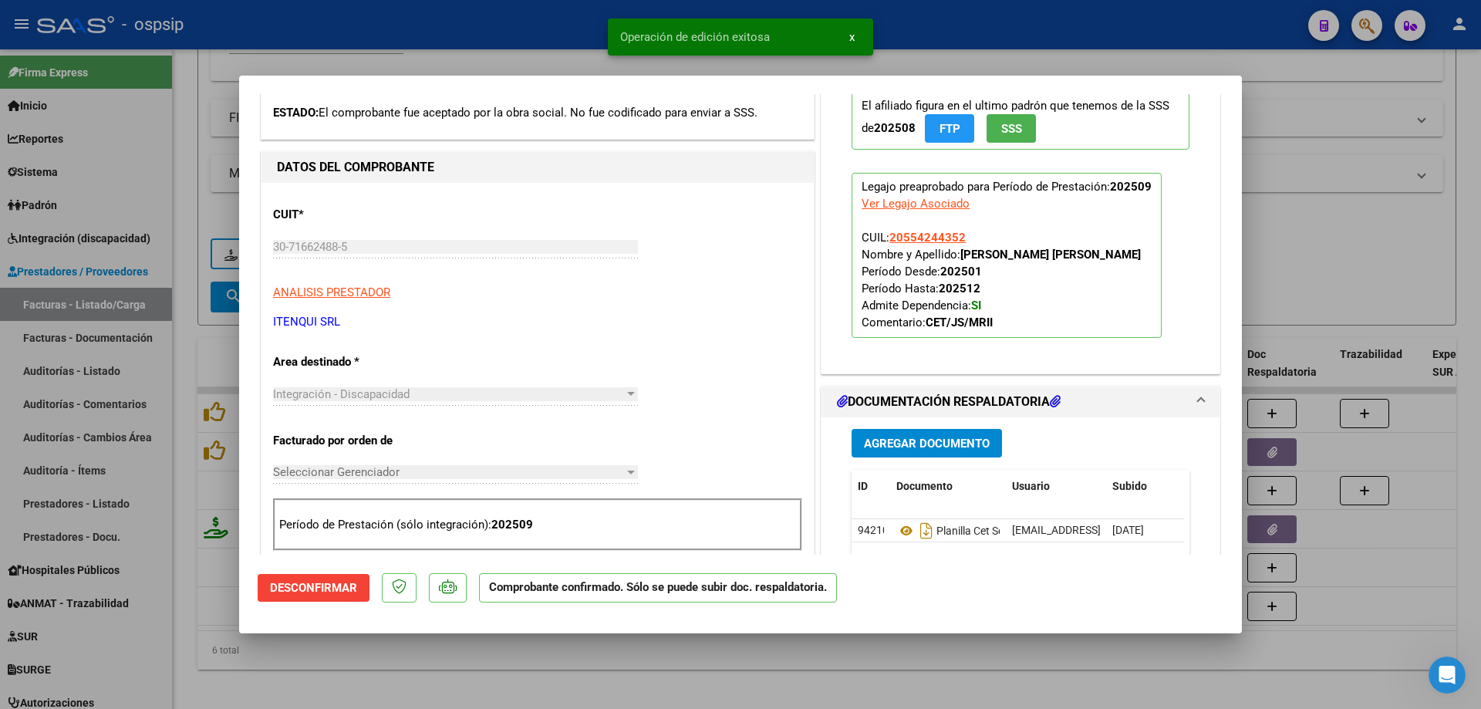
click at [1357, 268] on div at bounding box center [740, 354] width 1481 height 709
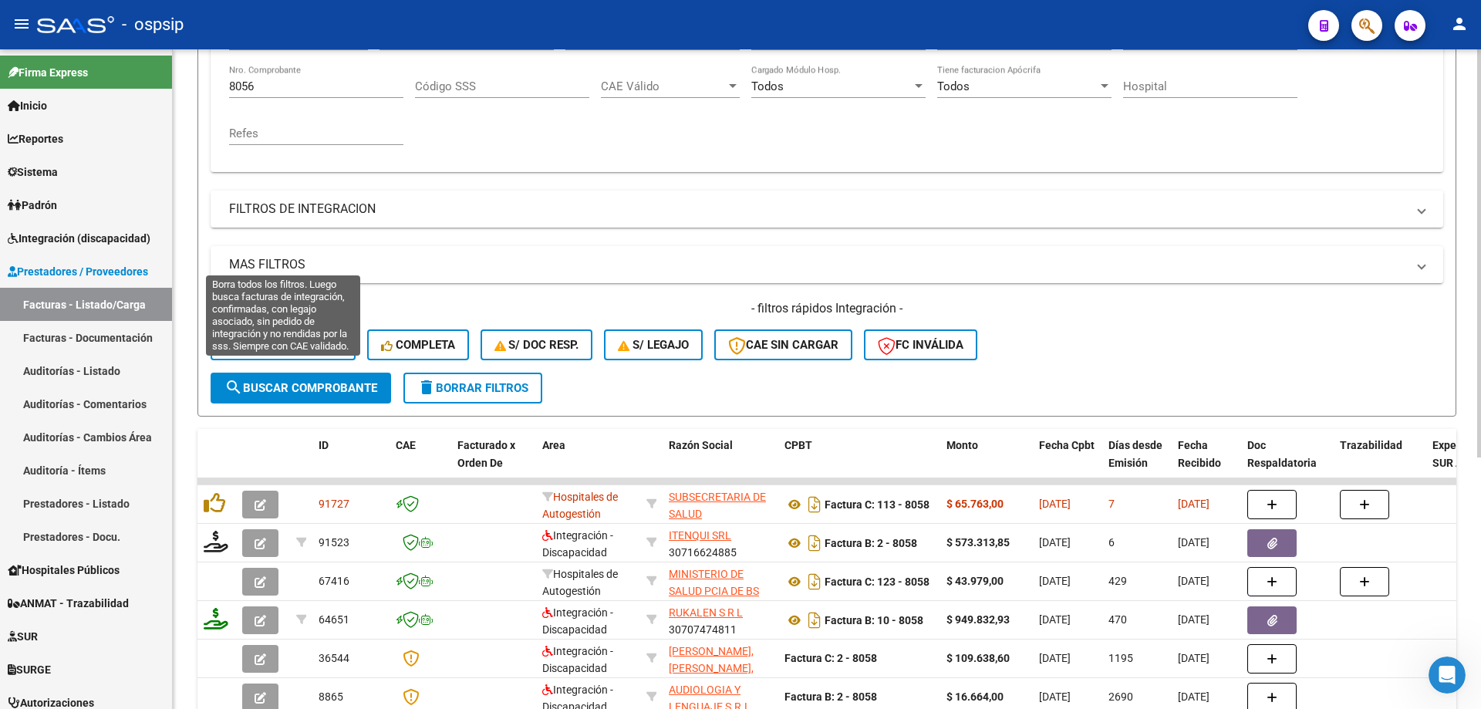
scroll to position [154, 0]
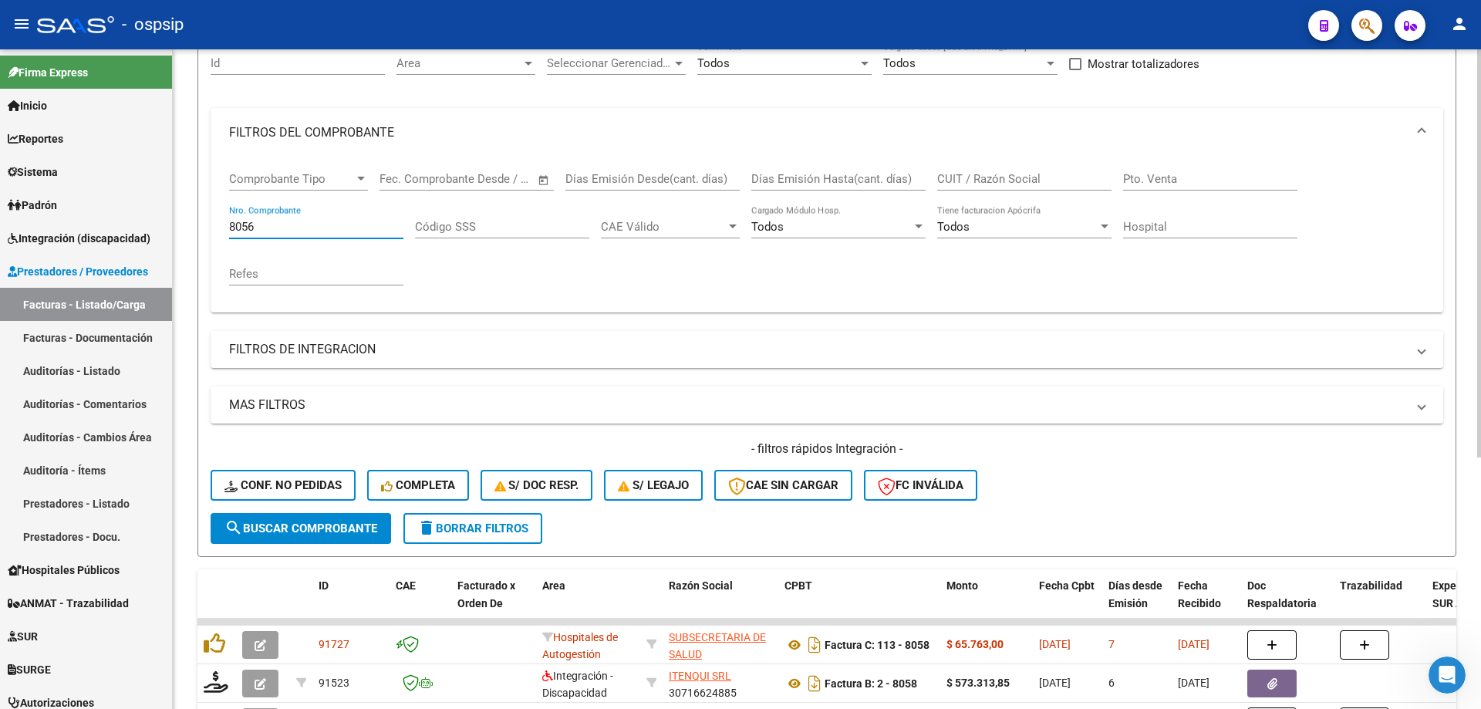
click at [303, 230] on input "8056" at bounding box center [316, 227] width 174 height 14
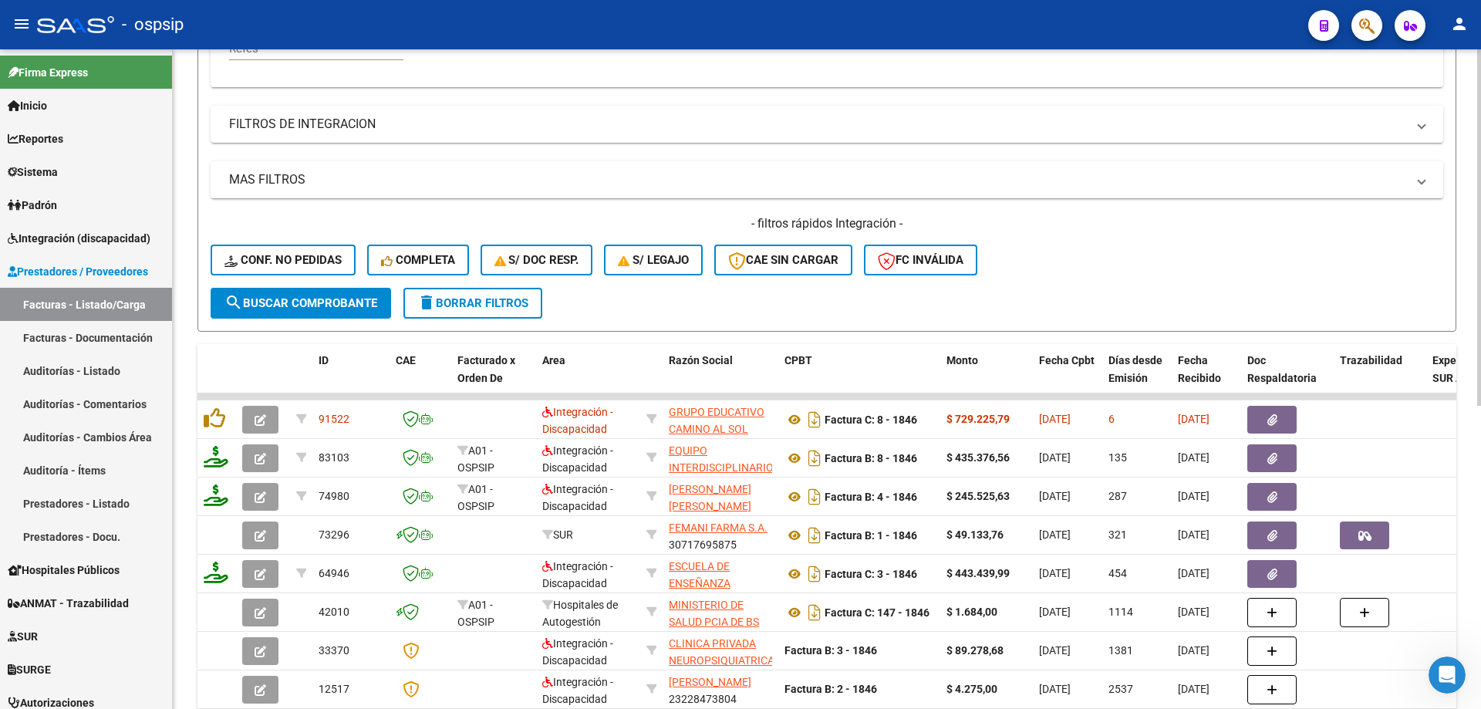
scroll to position [308, 0]
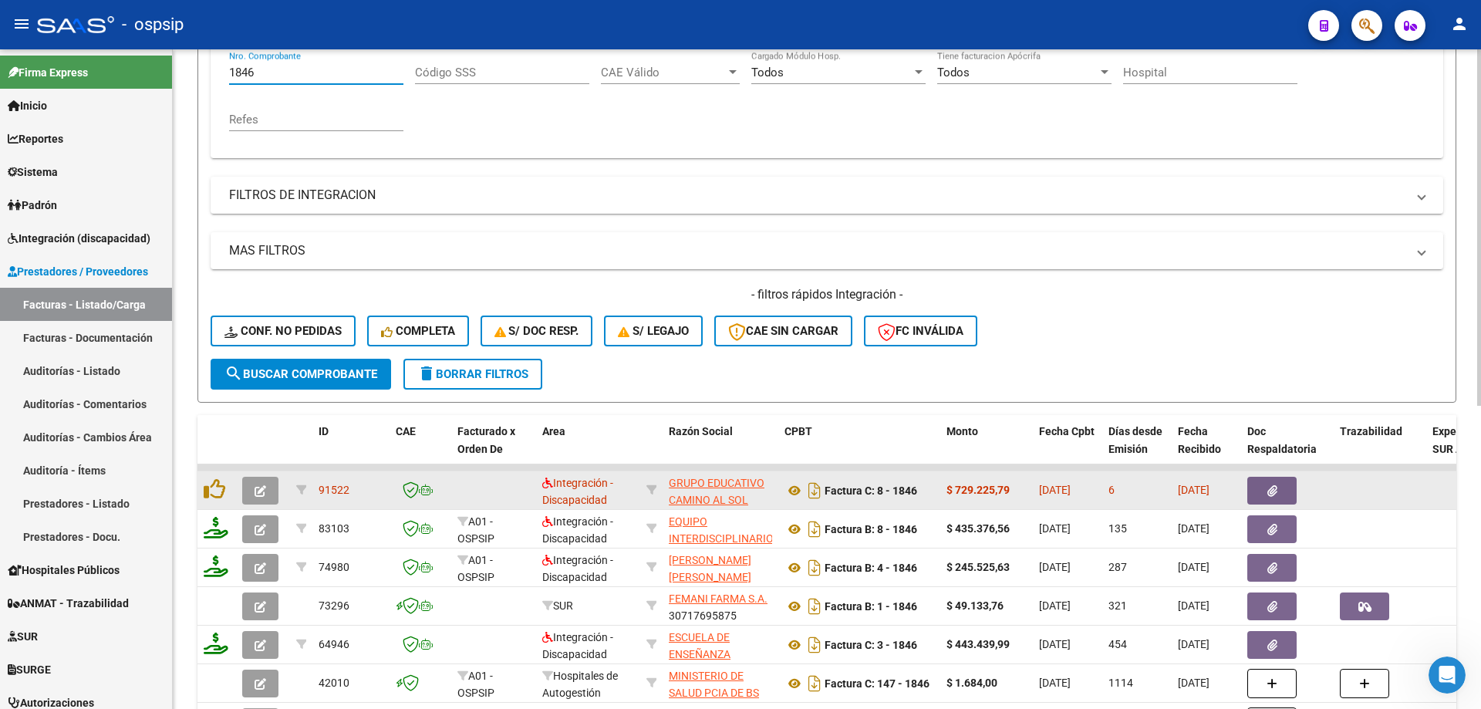
click at [268, 490] on button "button" at bounding box center [260, 491] width 36 height 28
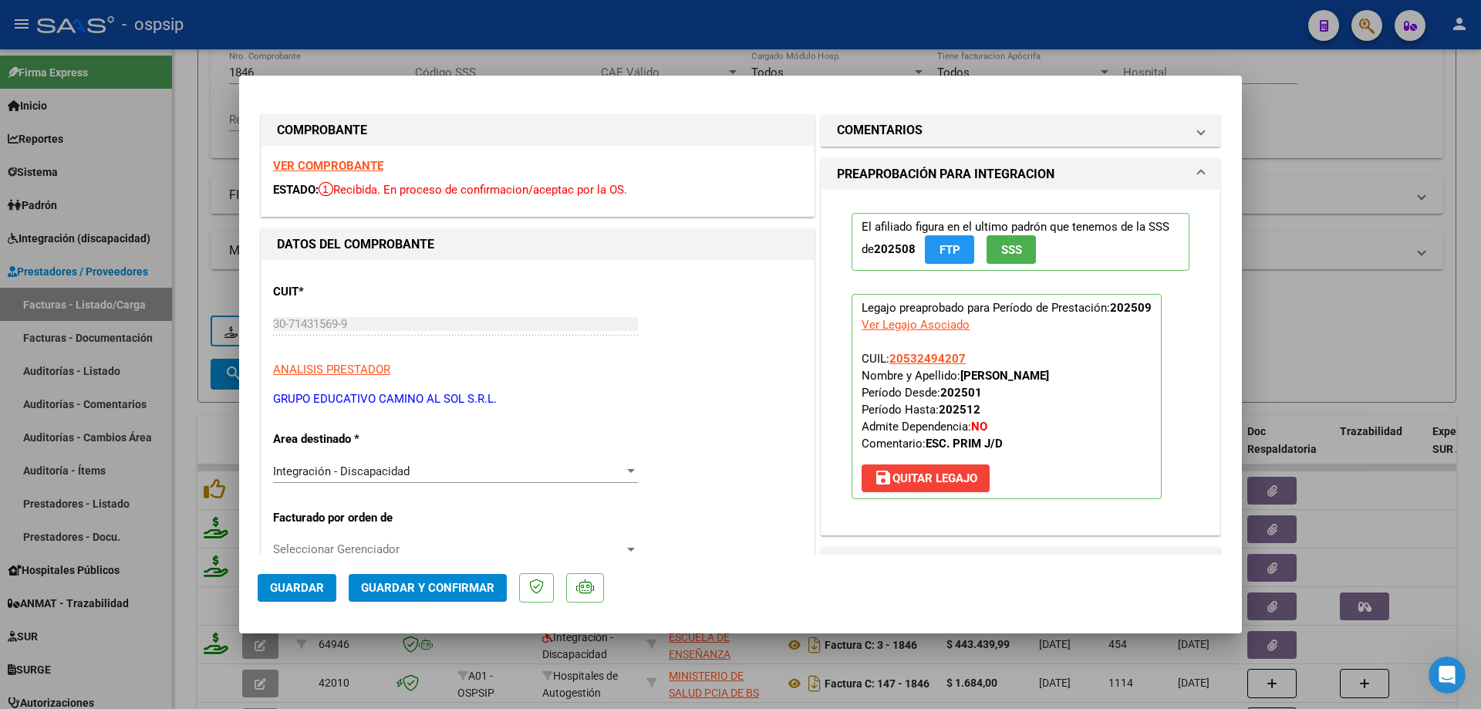
click at [1001, 249] on span "SSS" at bounding box center [1011, 250] width 21 height 14
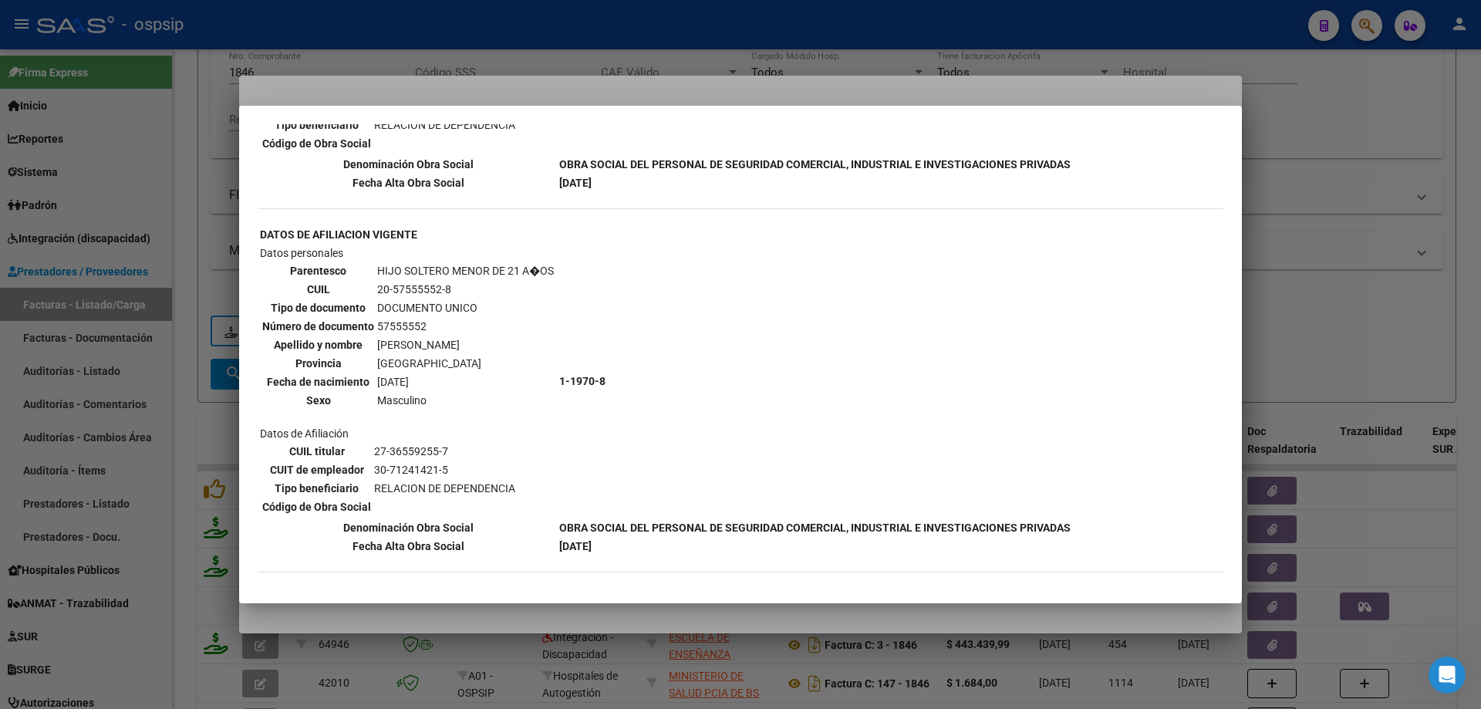
scroll to position [795, 0]
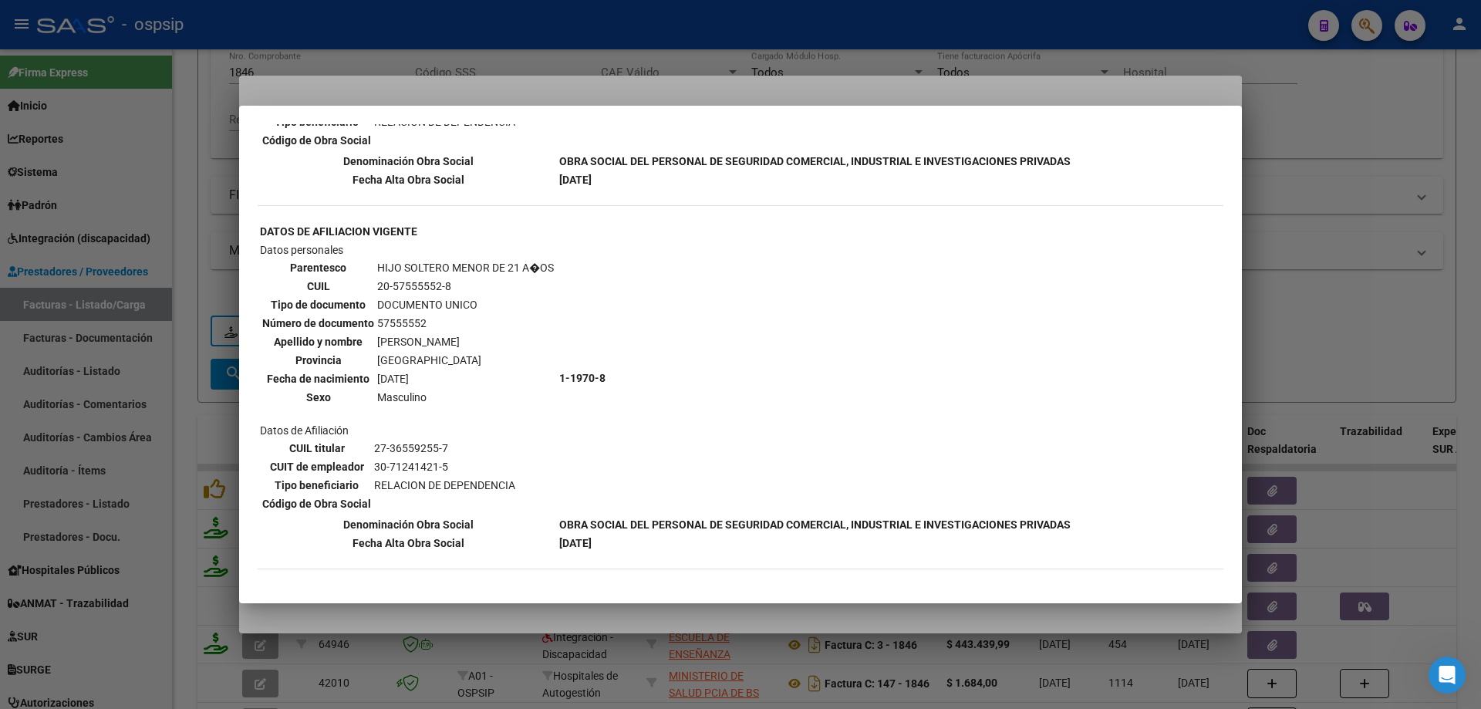
click at [1360, 210] on div at bounding box center [740, 354] width 1481 height 709
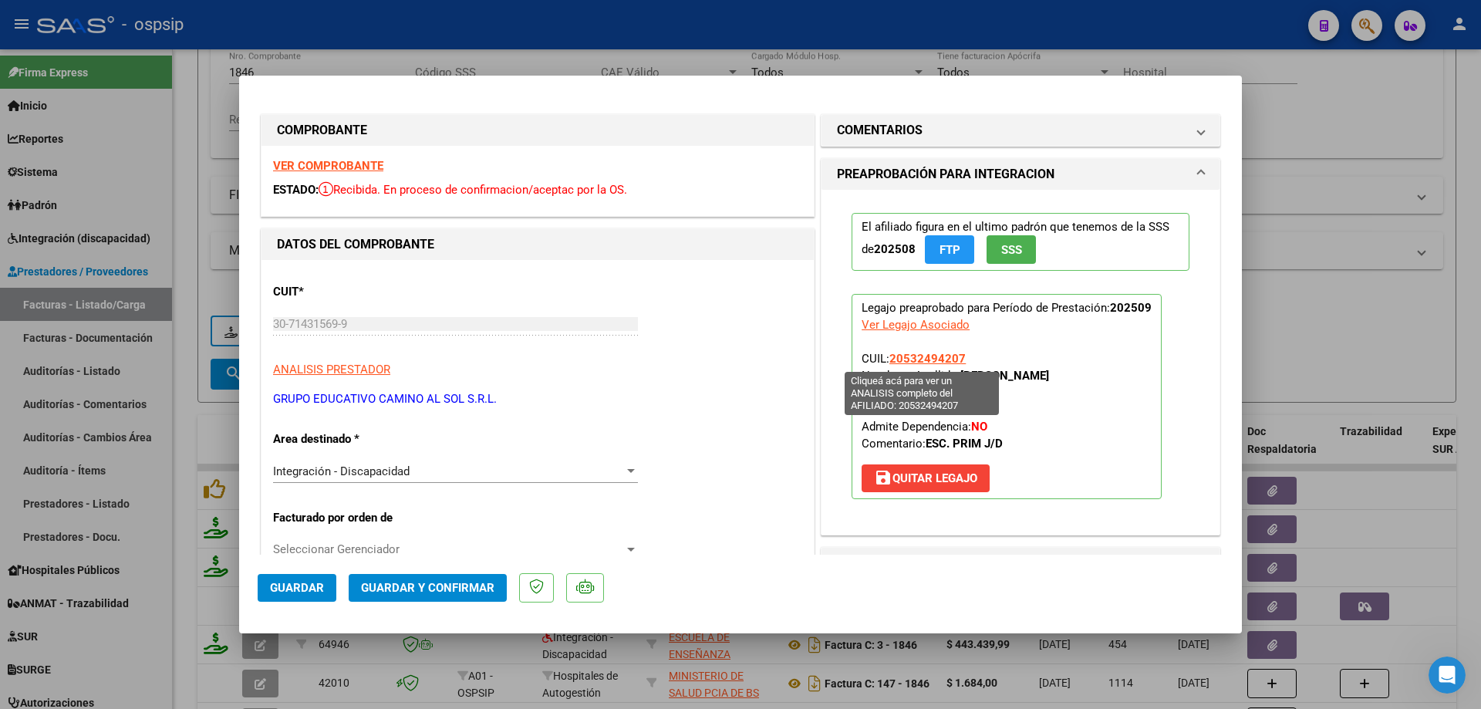
click at [942, 352] on span "20532494207" at bounding box center [927, 359] width 76 height 14
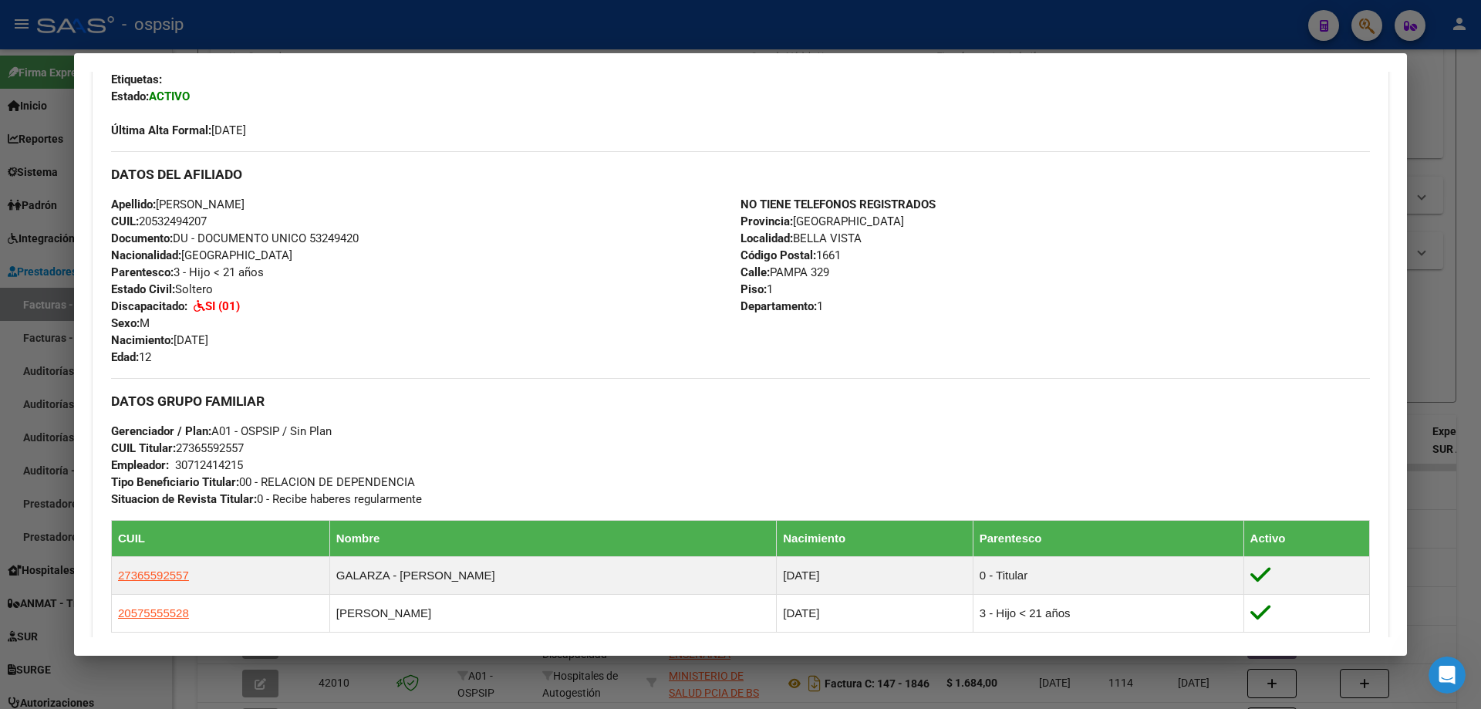
scroll to position [662, 0]
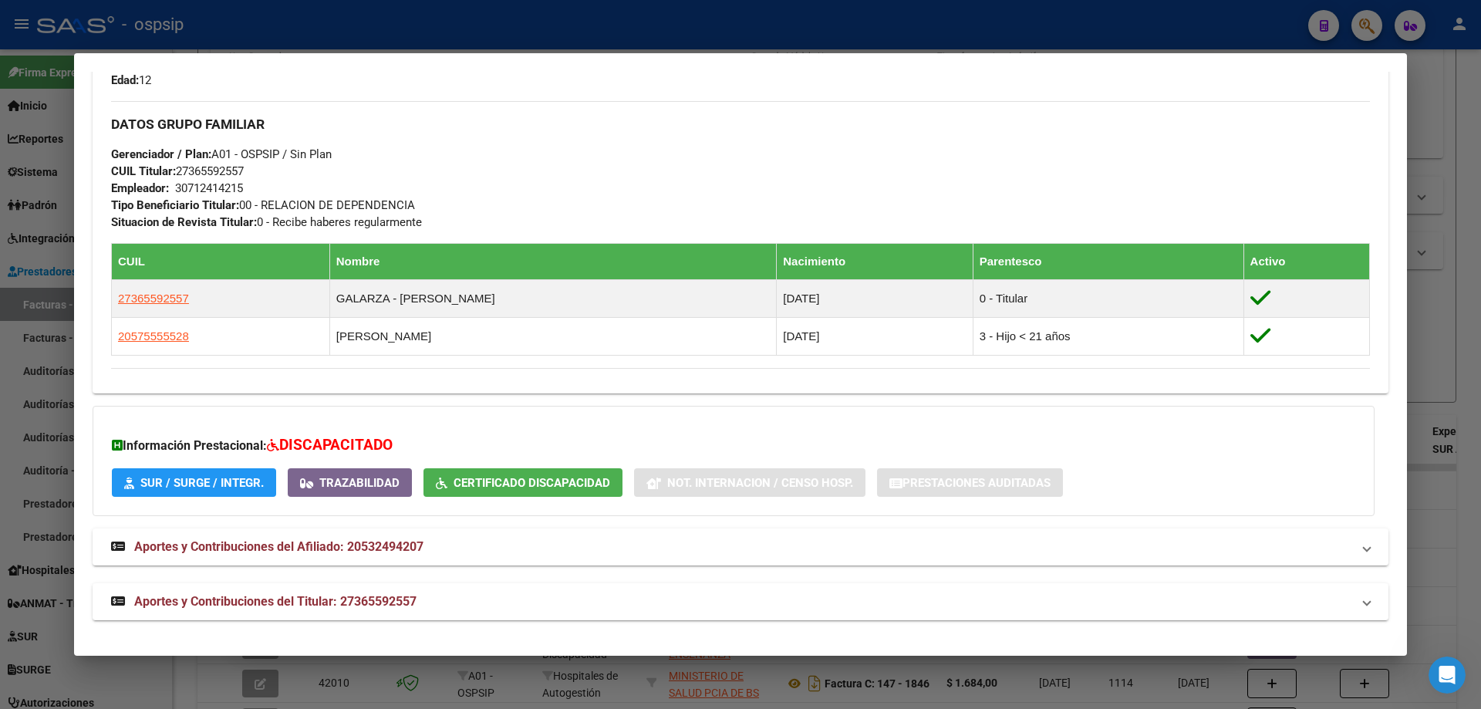
click at [1458, 389] on div at bounding box center [740, 354] width 1481 height 709
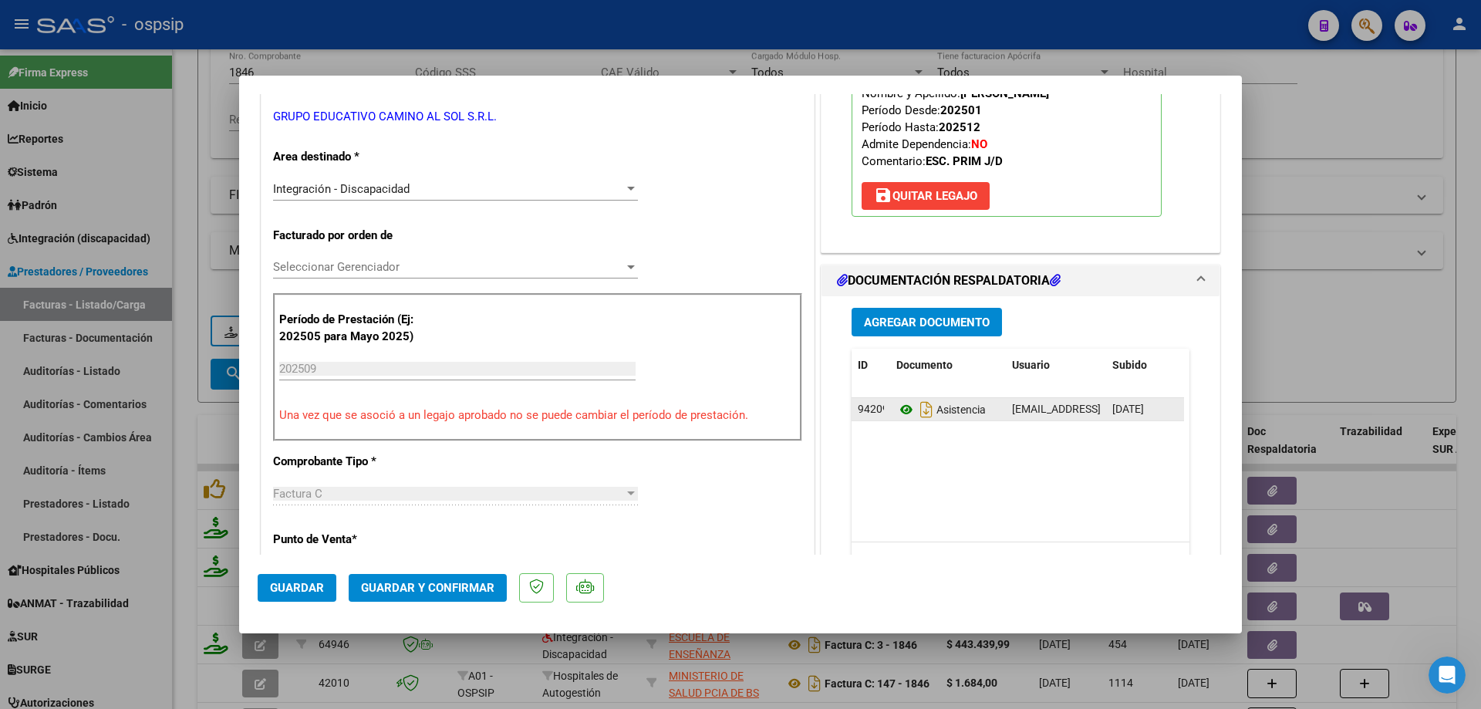
scroll to position [308, 0]
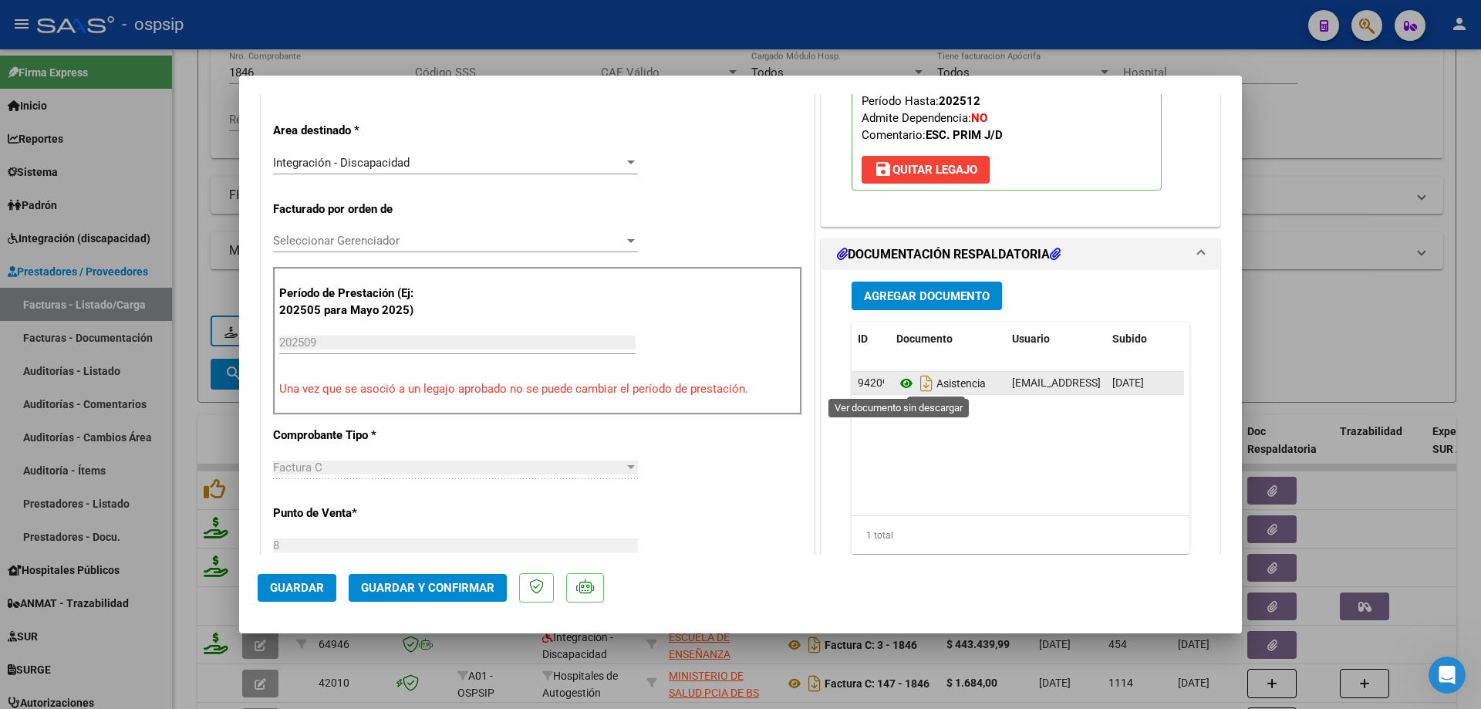
click at [898, 387] on icon at bounding box center [906, 383] width 20 height 19
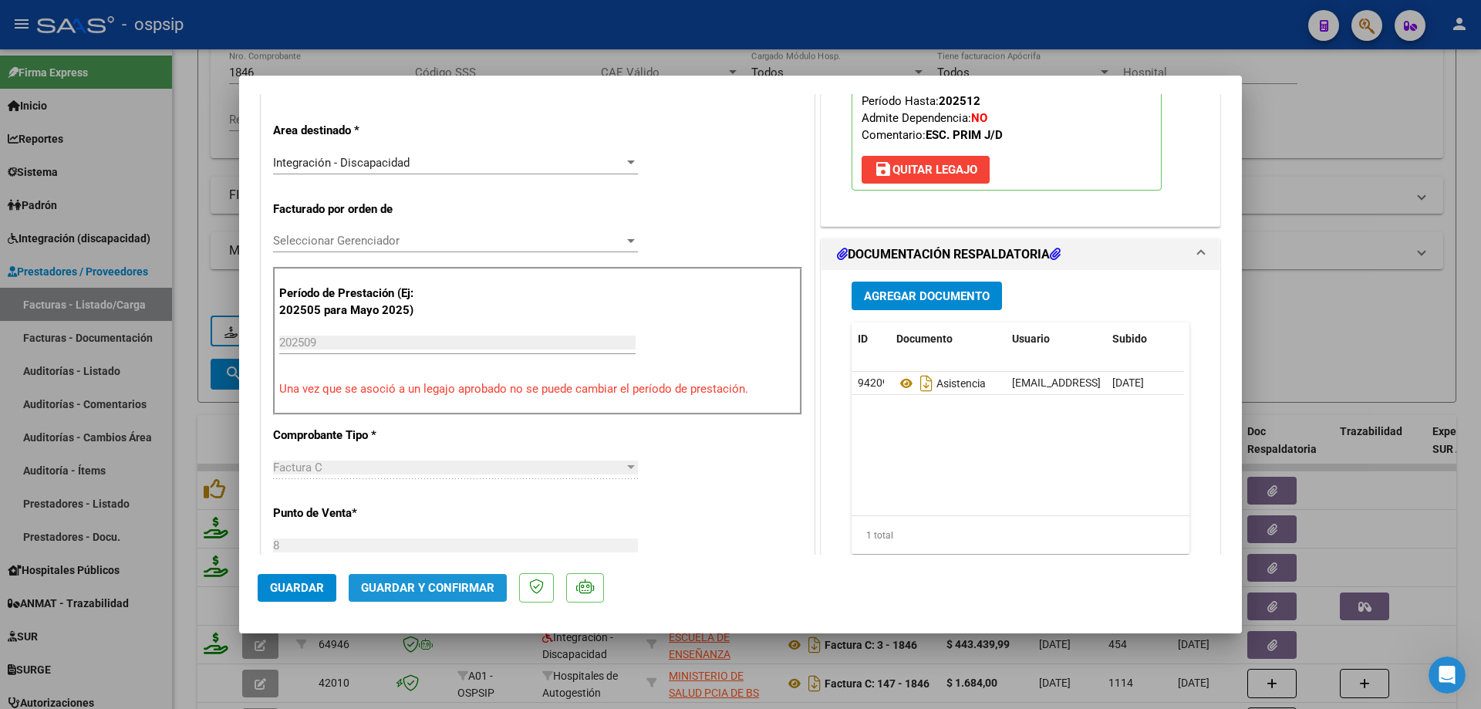
click at [469, 590] on span "Guardar y Confirmar" at bounding box center [427, 588] width 133 height 14
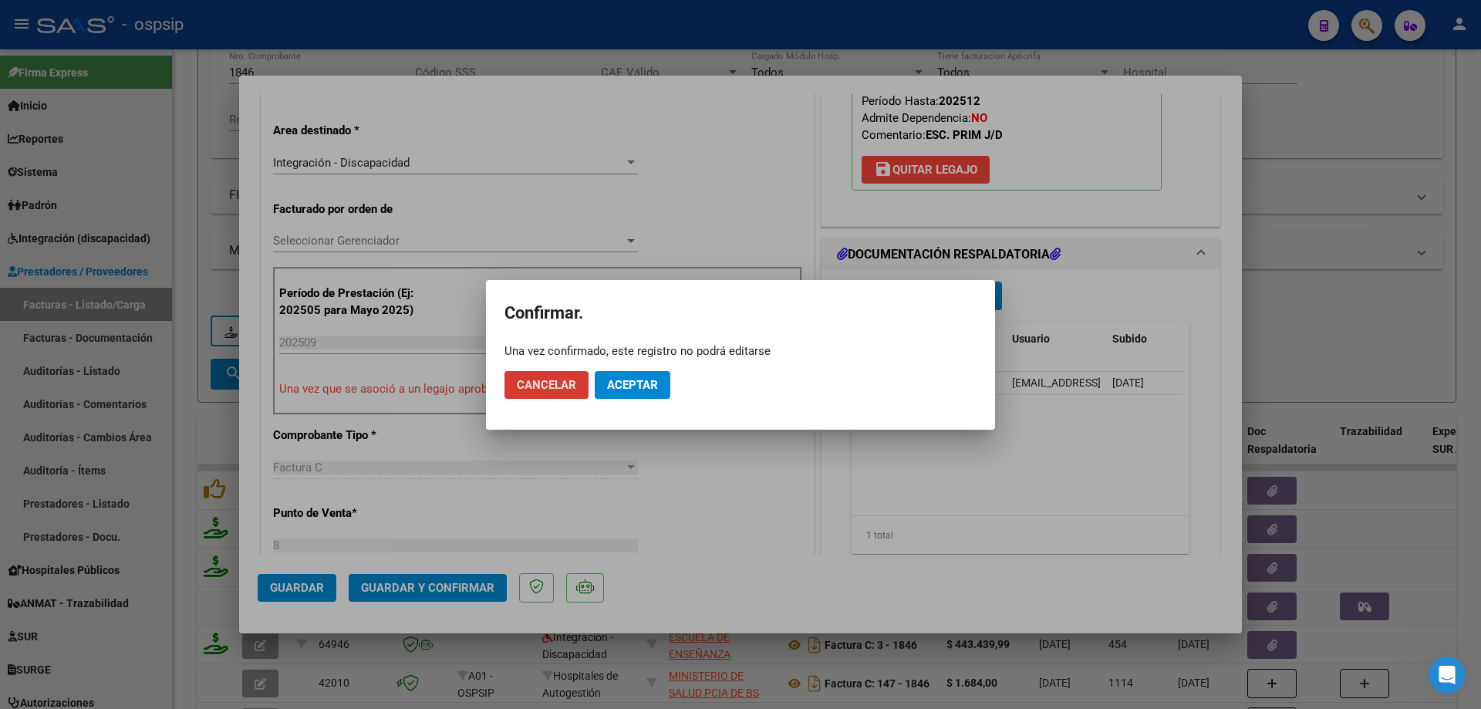
click at [632, 389] on span "Aceptar" at bounding box center [632, 385] width 51 height 14
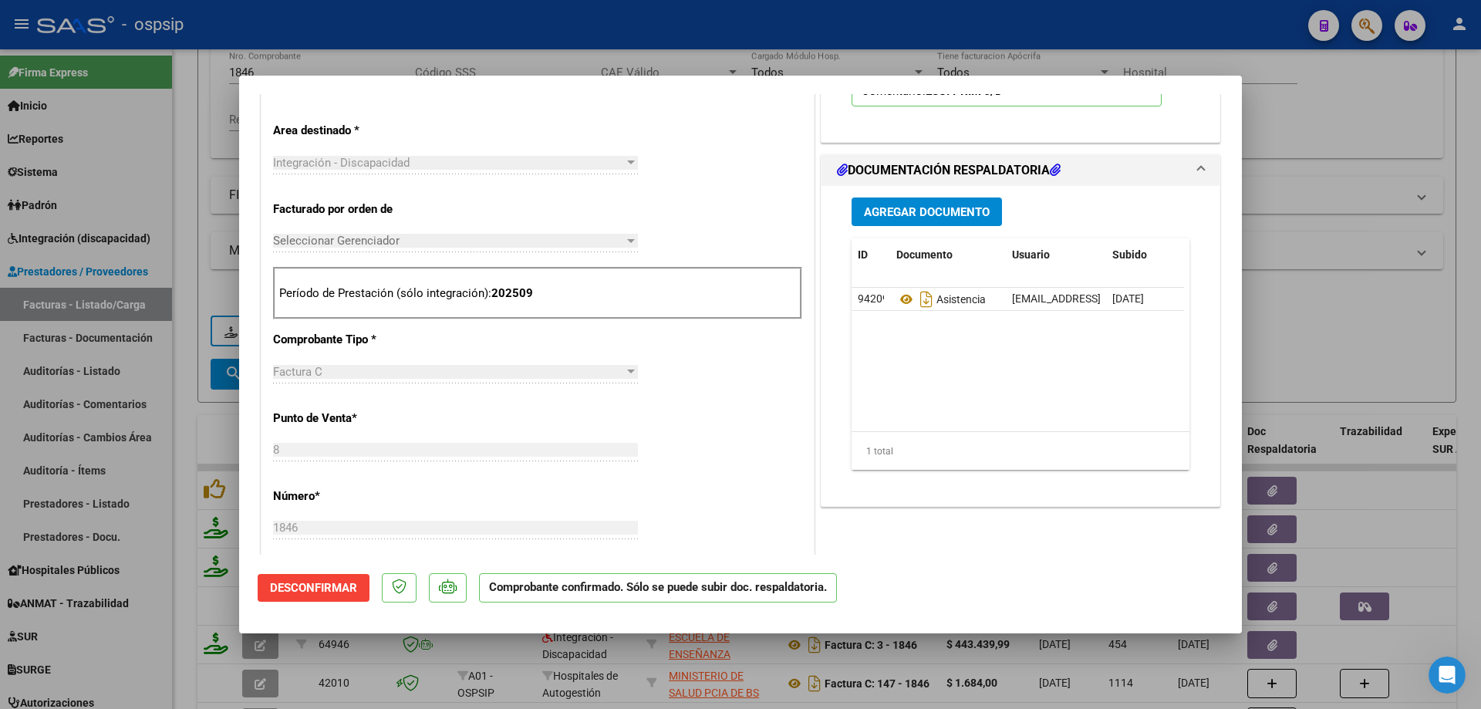
click at [1330, 362] on div at bounding box center [740, 354] width 1481 height 709
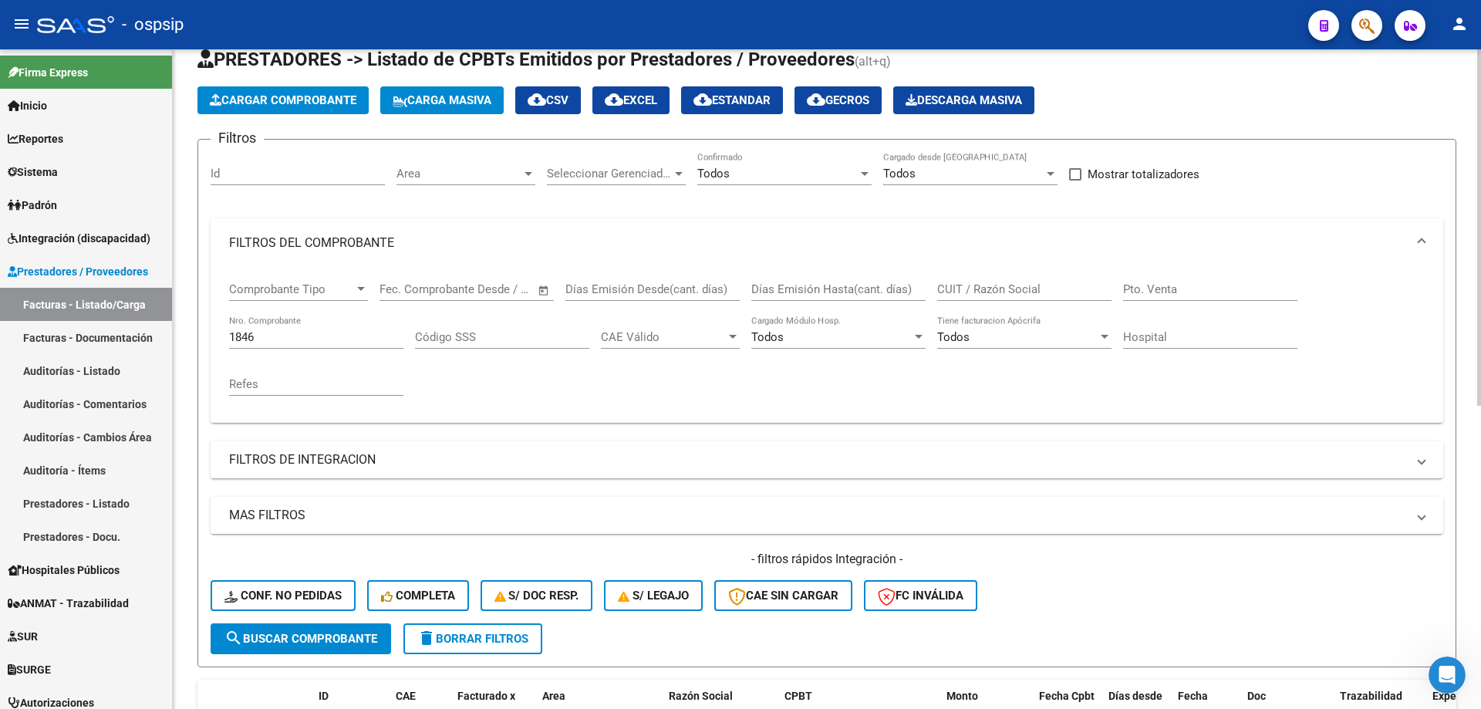
scroll to position [0, 0]
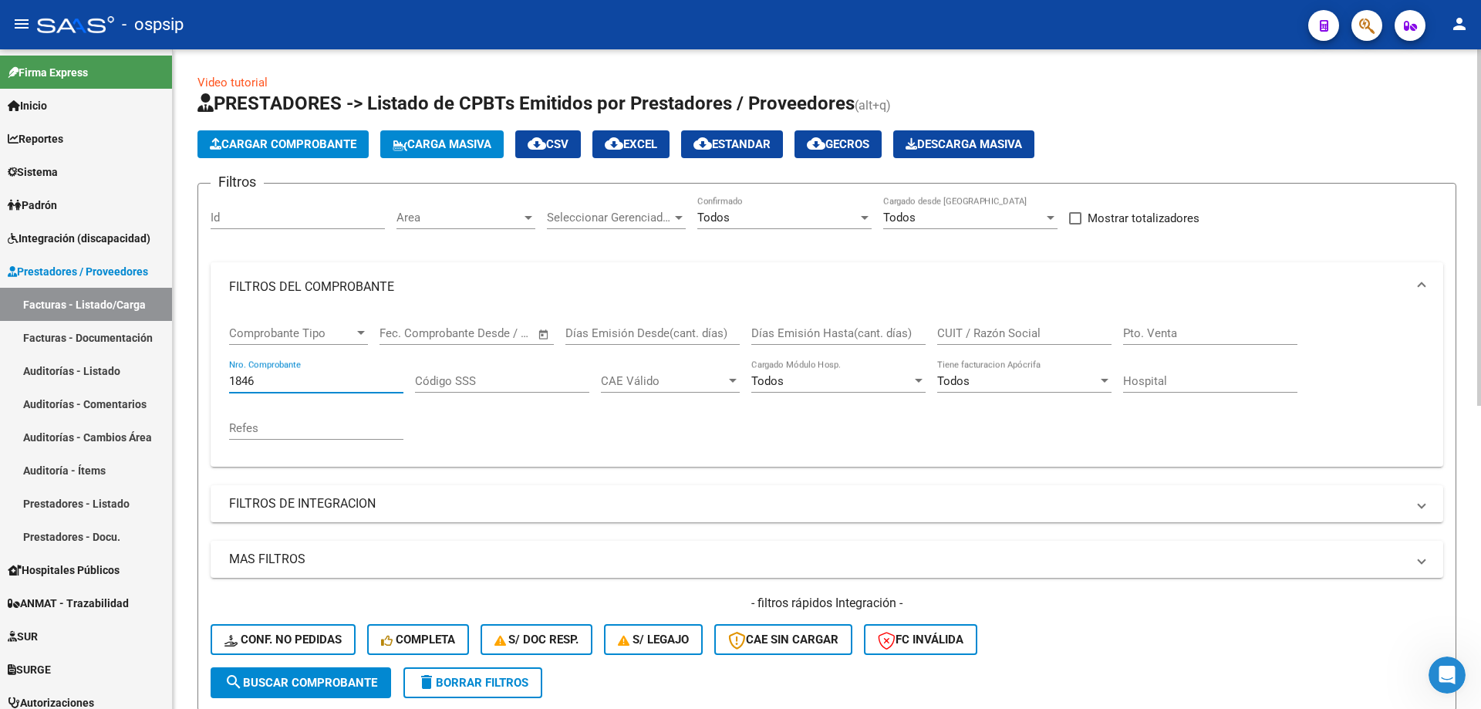
click at [277, 379] on input "1846" at bounding box center [316, 381] width 174 height 14
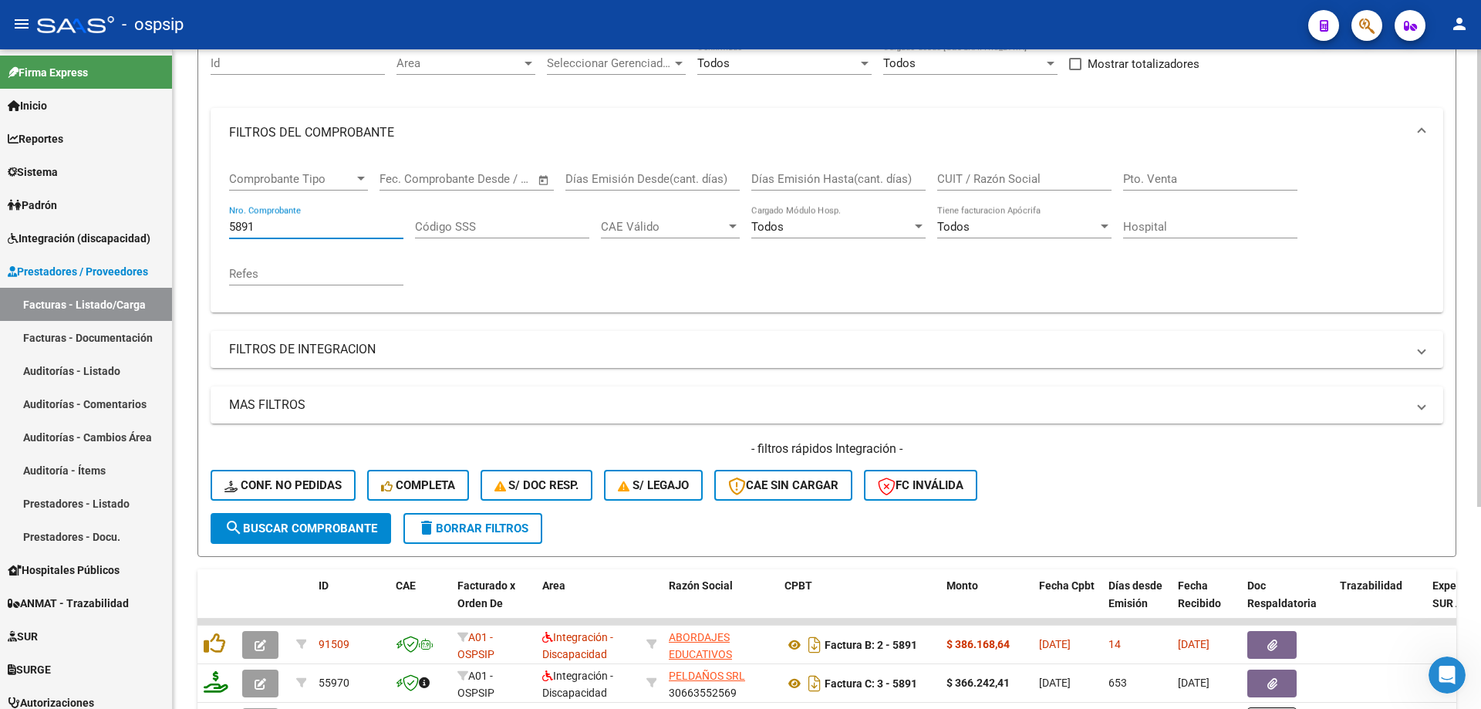
scroll to position [231, 0]
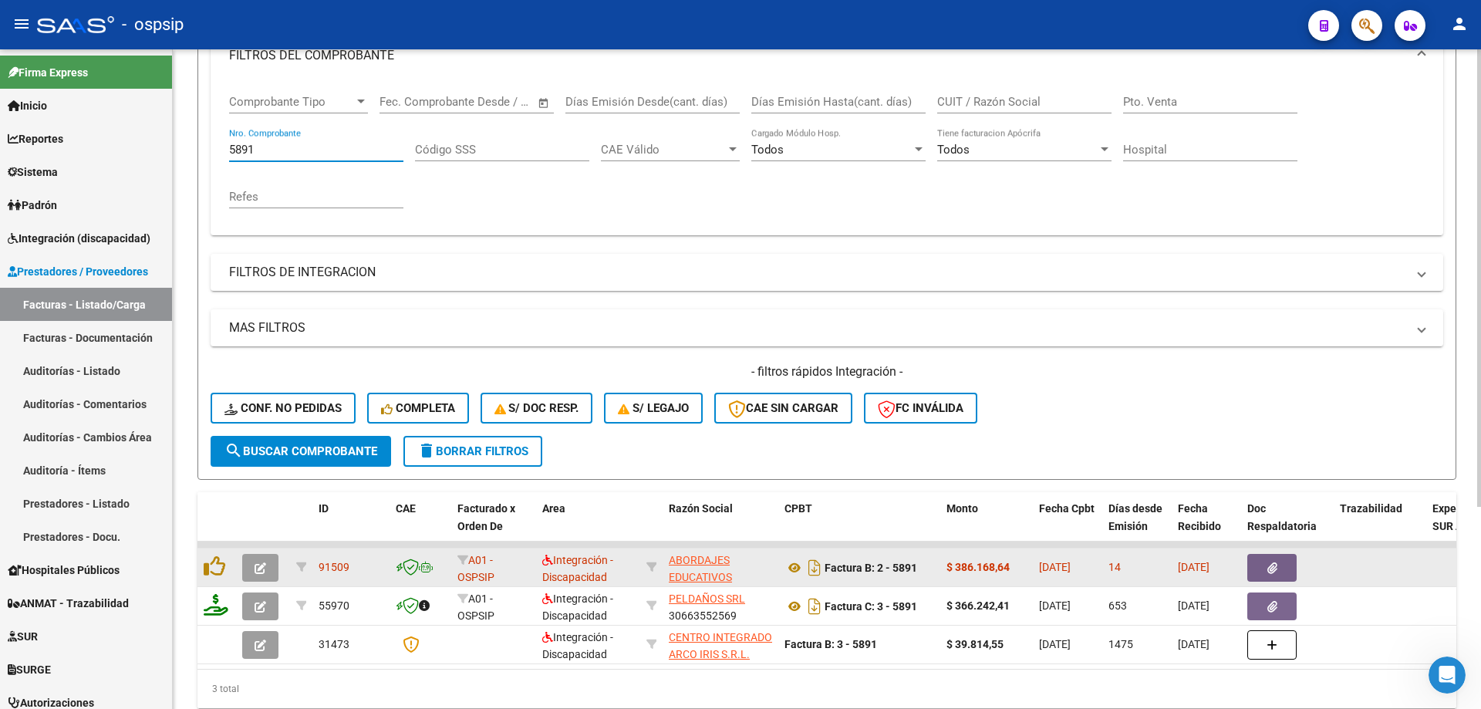
click at [261, 567] on icon "button" at bounding box center [261, 568] width 12 height 12
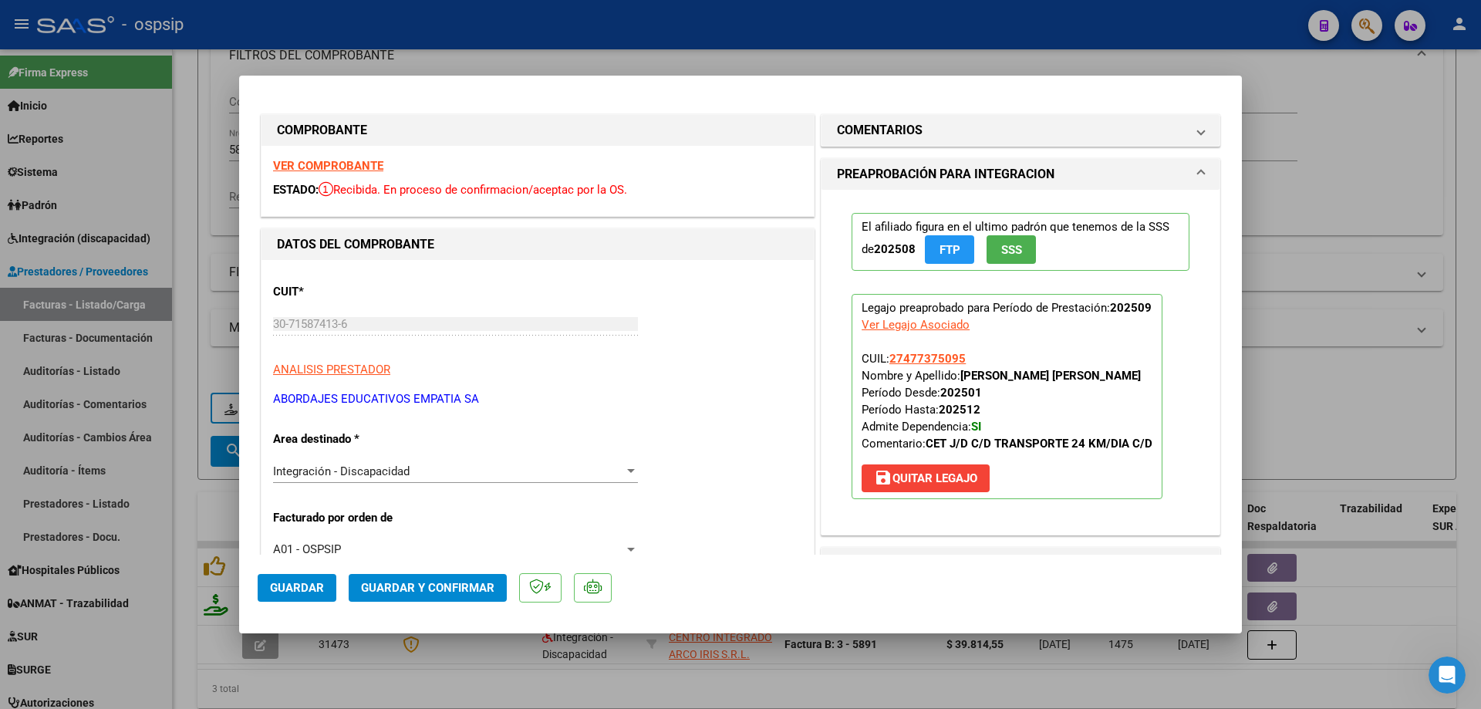
click at [1009, 253] on span "SSS" at bounding box center [1011, 250] width 21 height 14
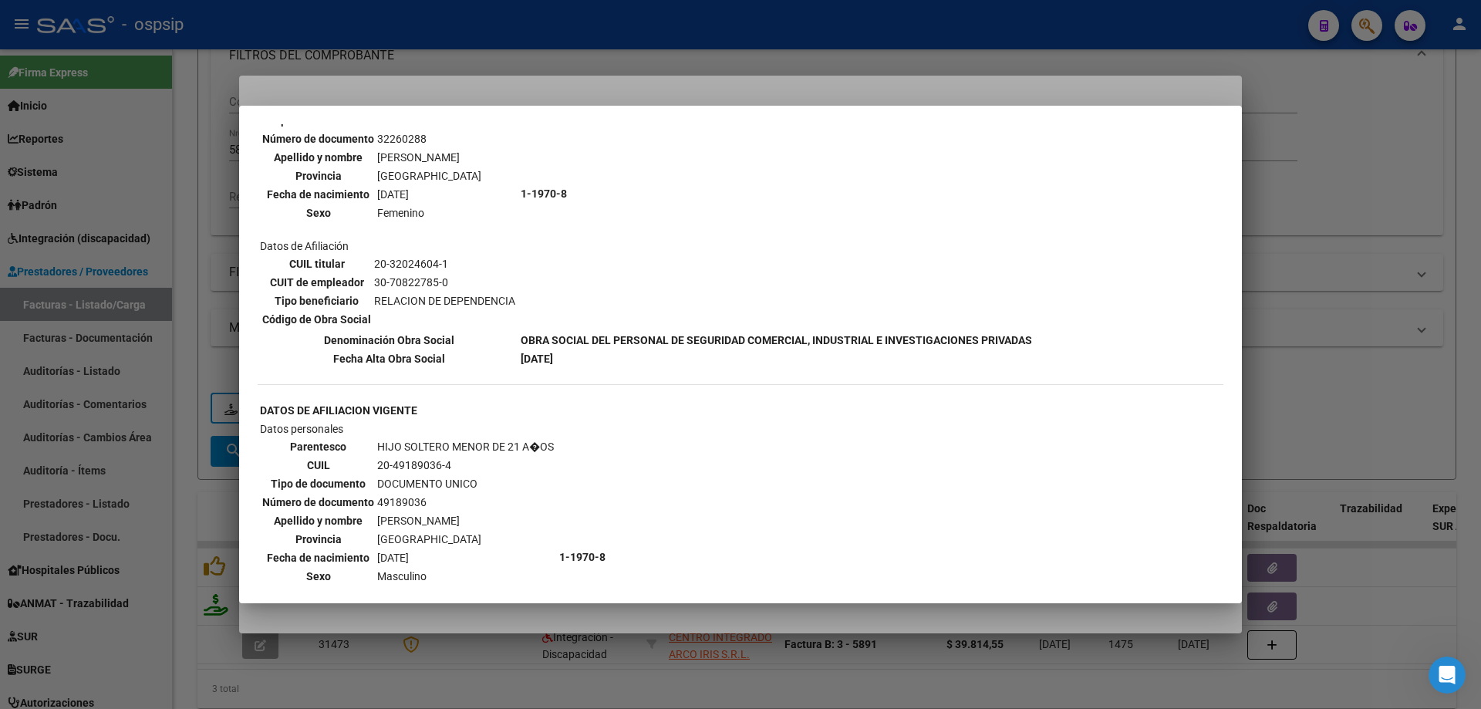
scroll to position [617, 0]
click at [1326, 319] on div at bounding box center [740, 354] width 1481 height 709
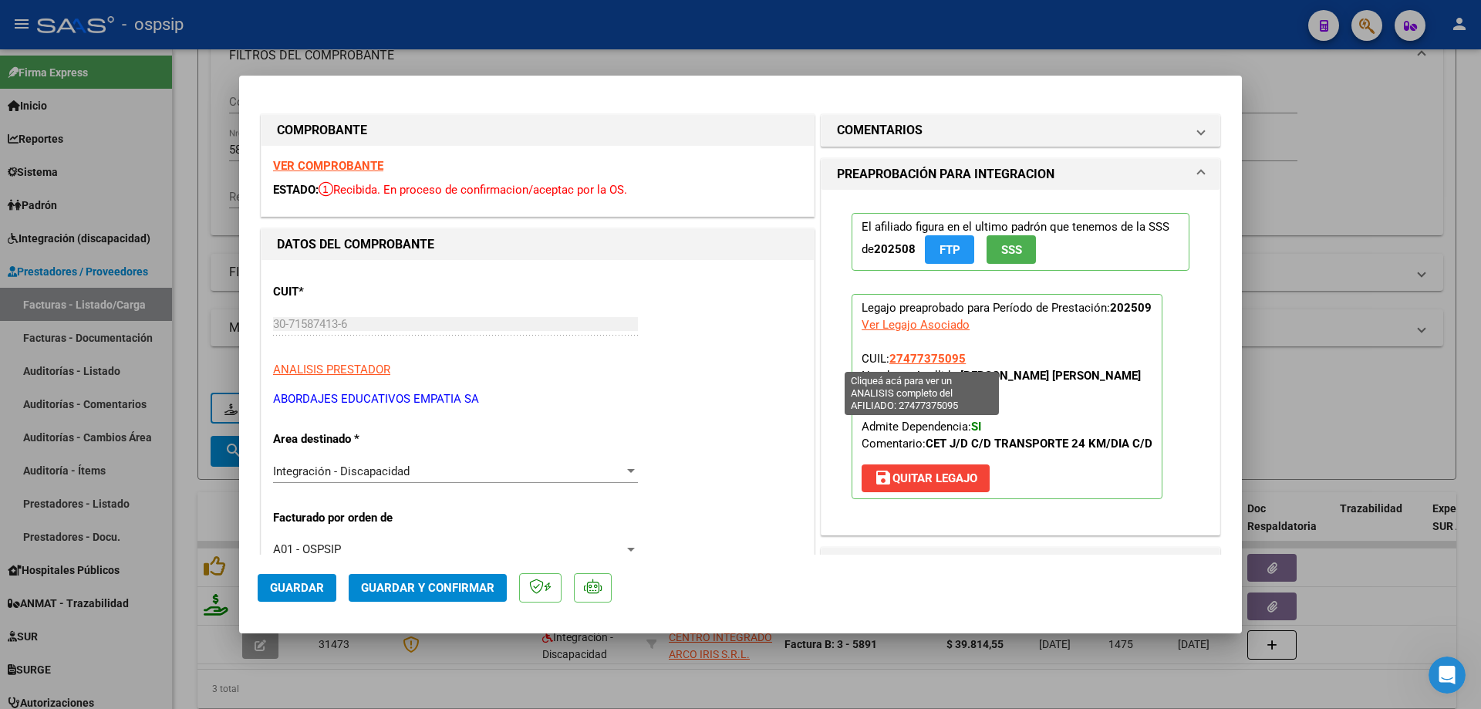
click at [934, 361] on span "27477375095" at bounding box center [927, 359] width 76 height 14
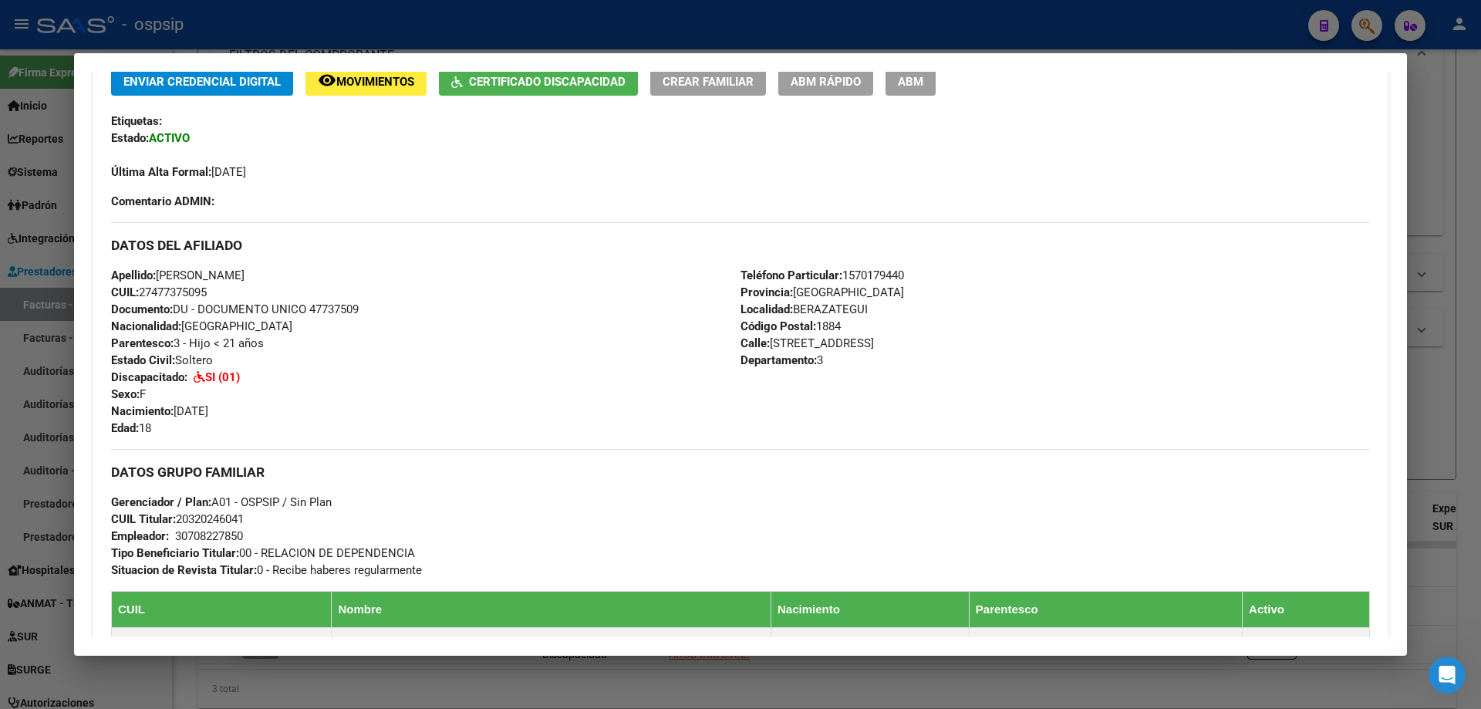
scroll to position [35, 0]
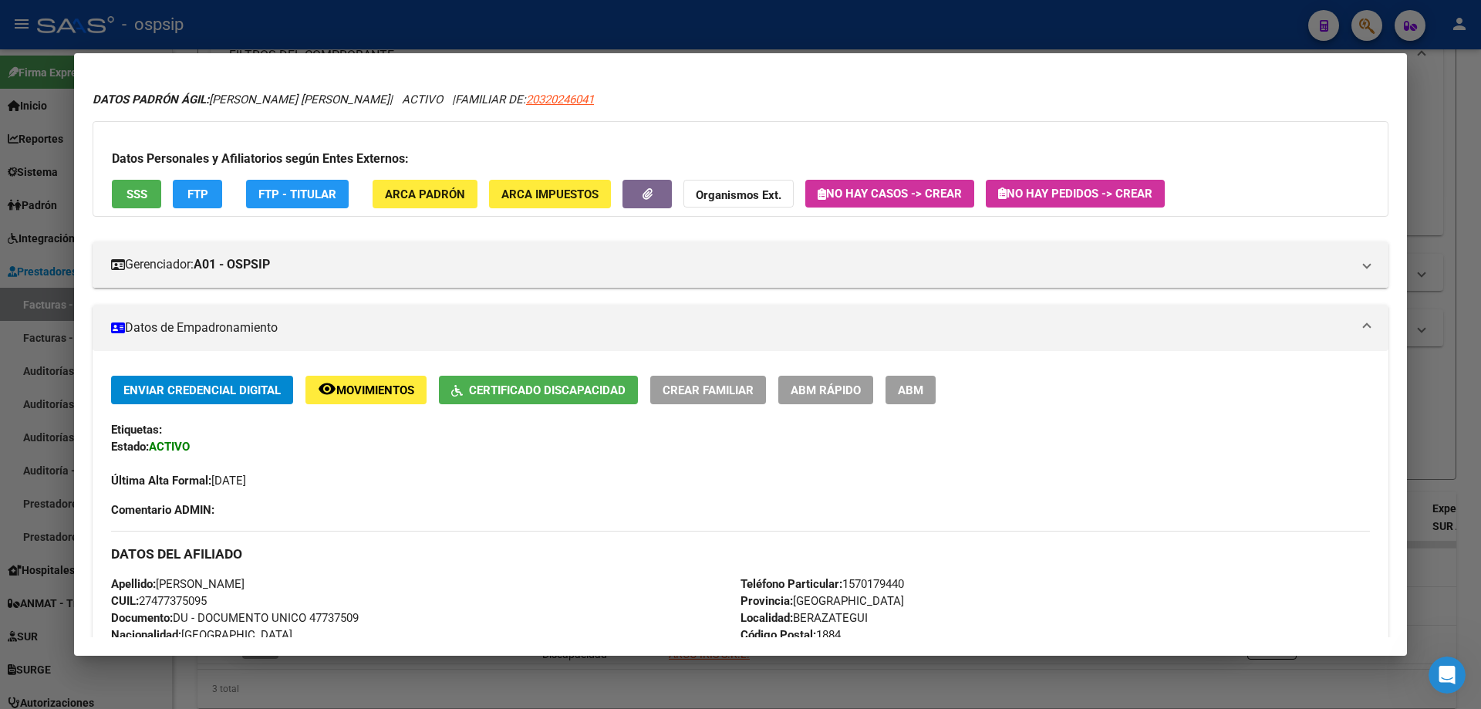
click at [1439, 332] on div at bounding box center [740, 354] width 1481 height 709
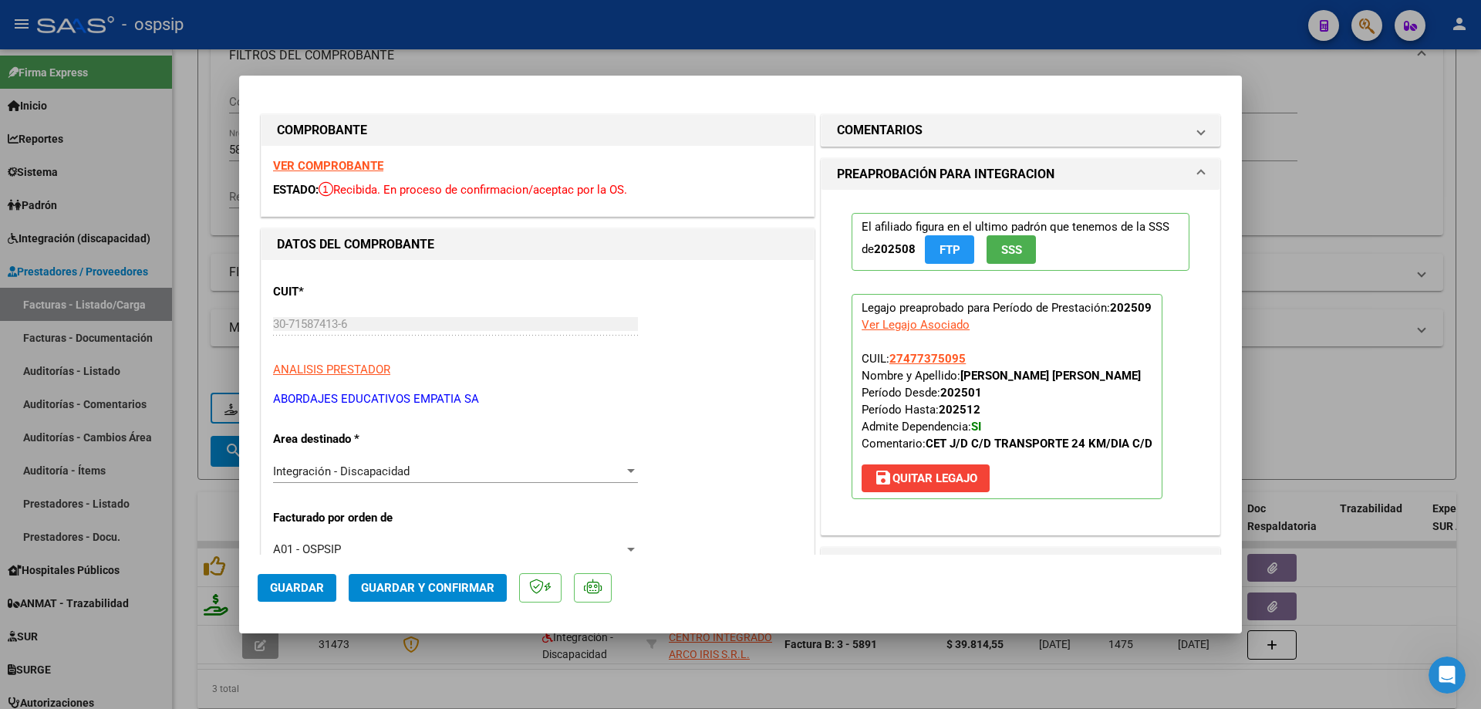
scroll to position [231, 0]
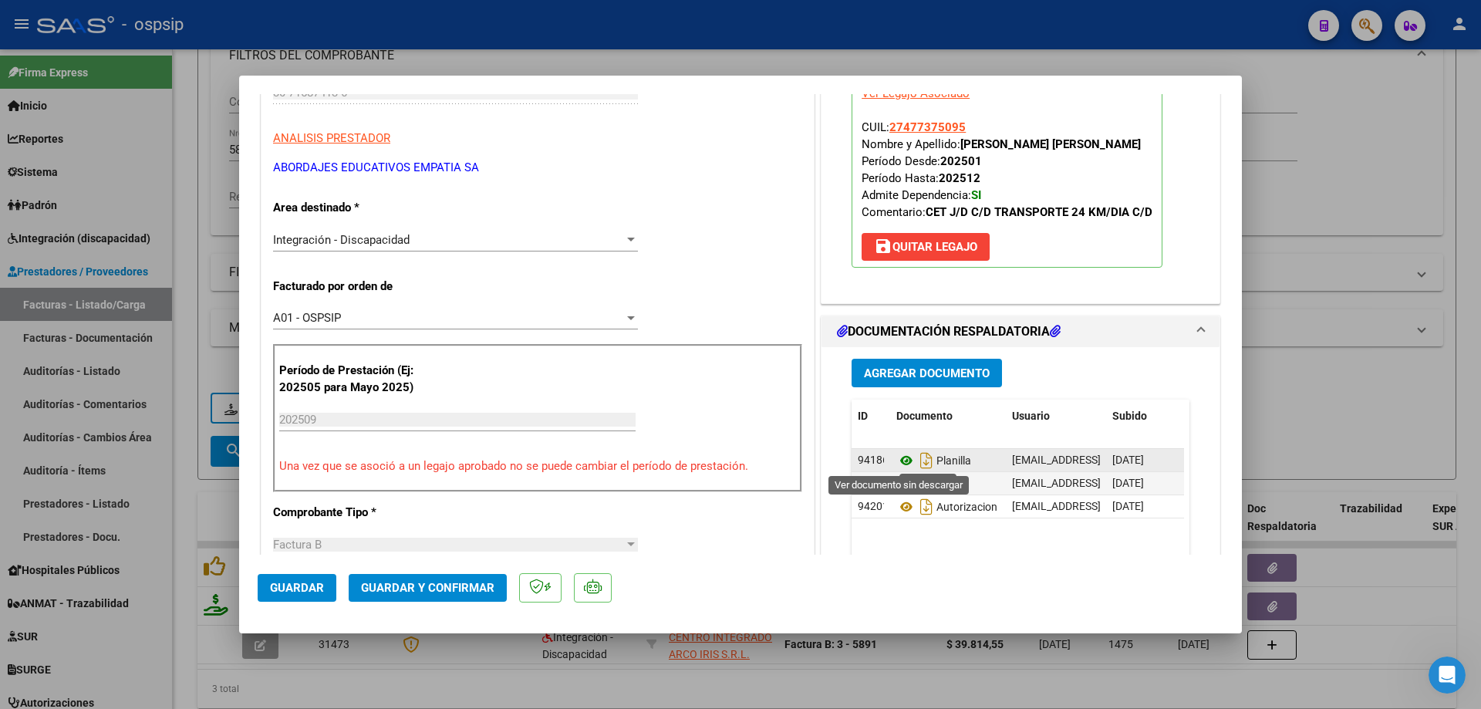
click at [896, 460] on icon at bounding box center [906, 460] width 20 height 19
click at [1323, 157] on div at bounding box center [740, 354] width 1481 height 709
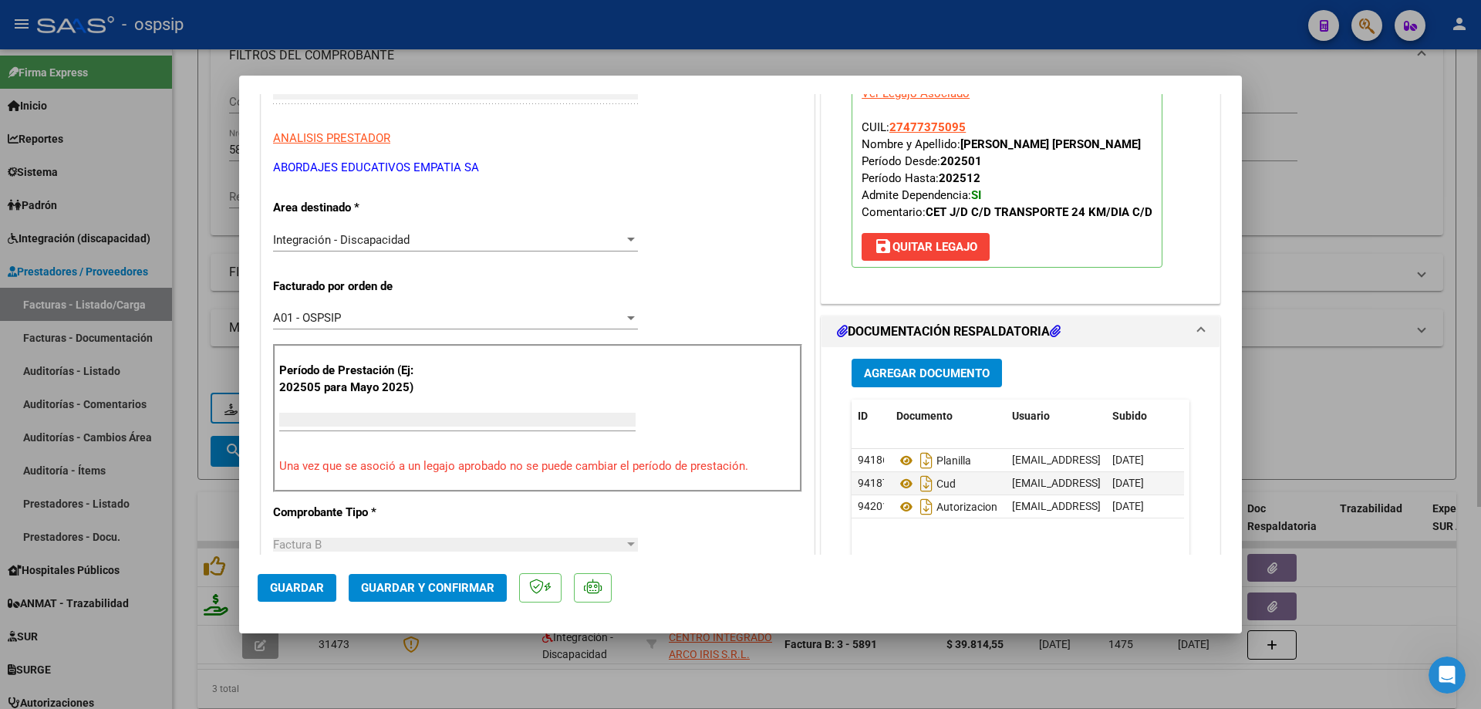
scroll to position [0, 0]
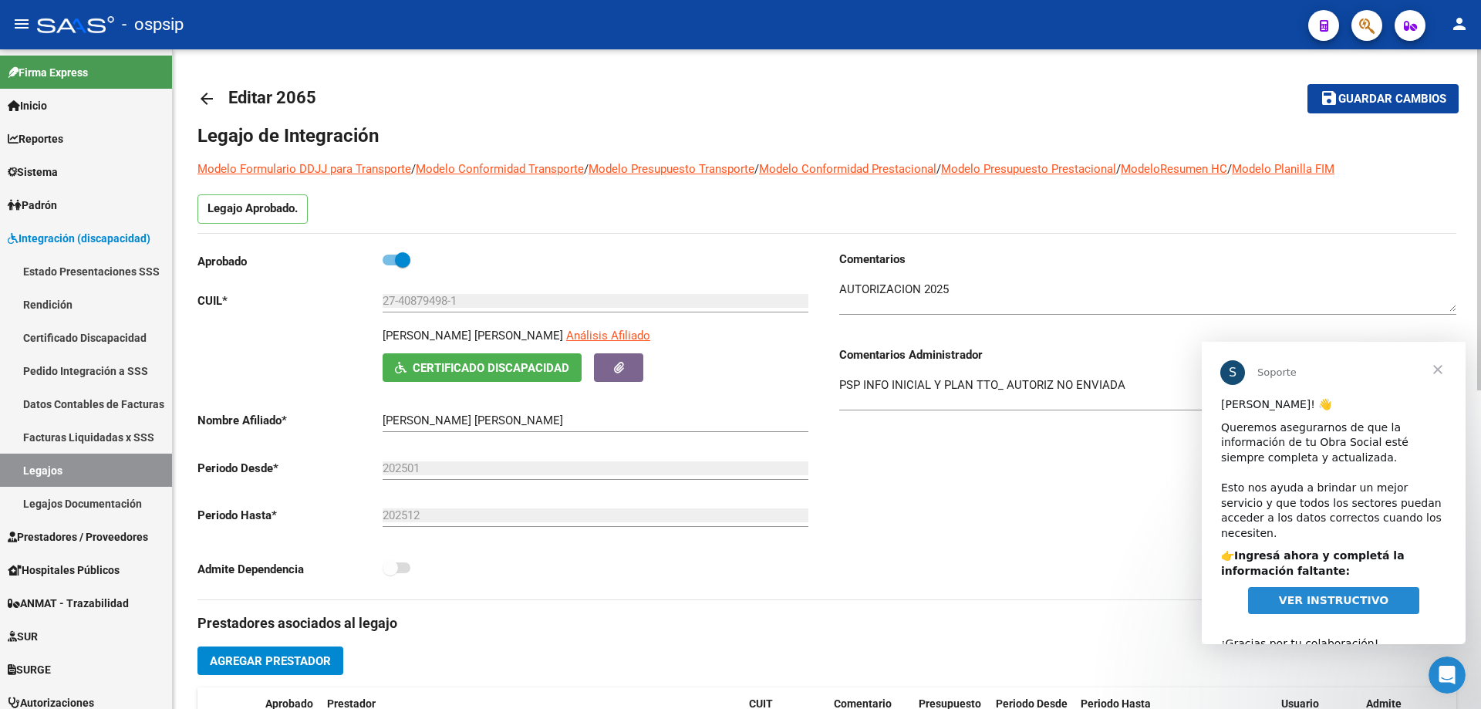
click at [207, 93] on mat-icon "arrow_back" at bounding box center [206, 98] width 19 height 19
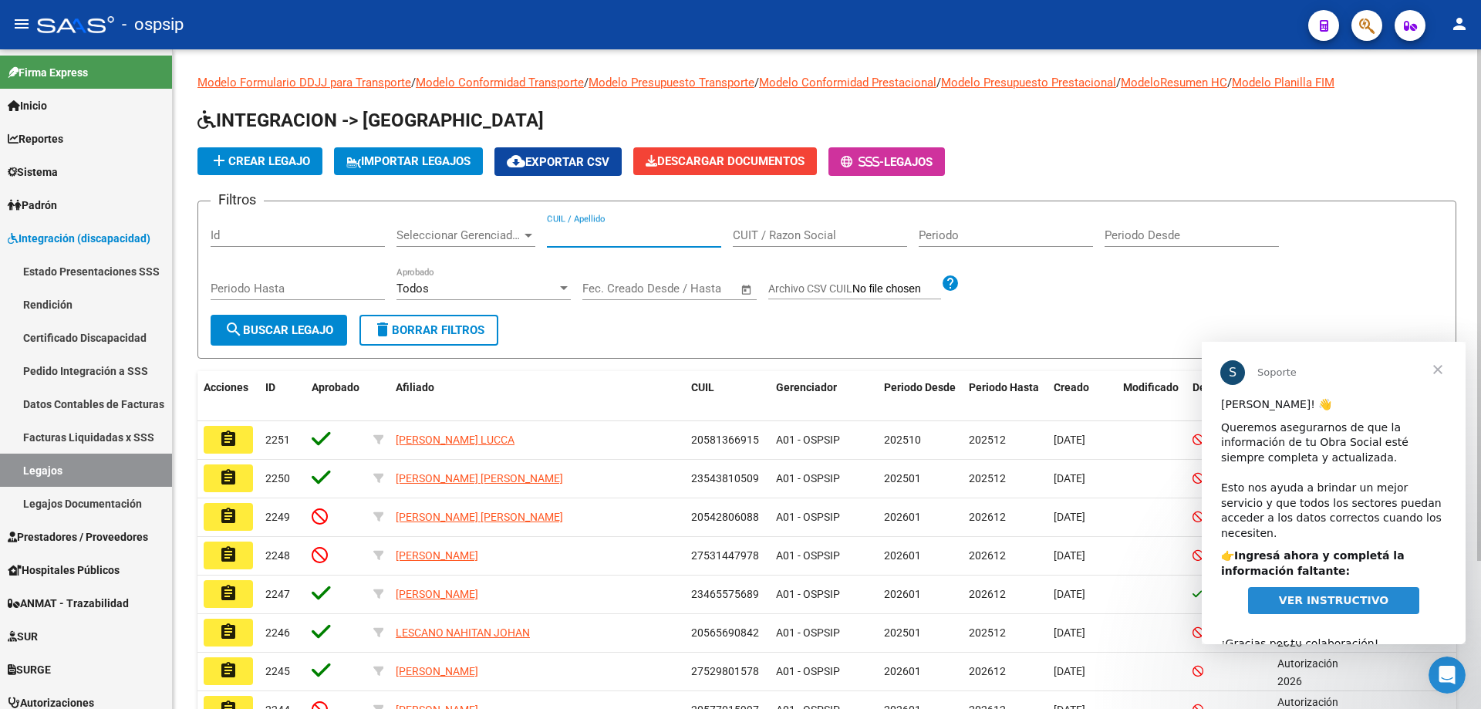
paste input "20560405686"
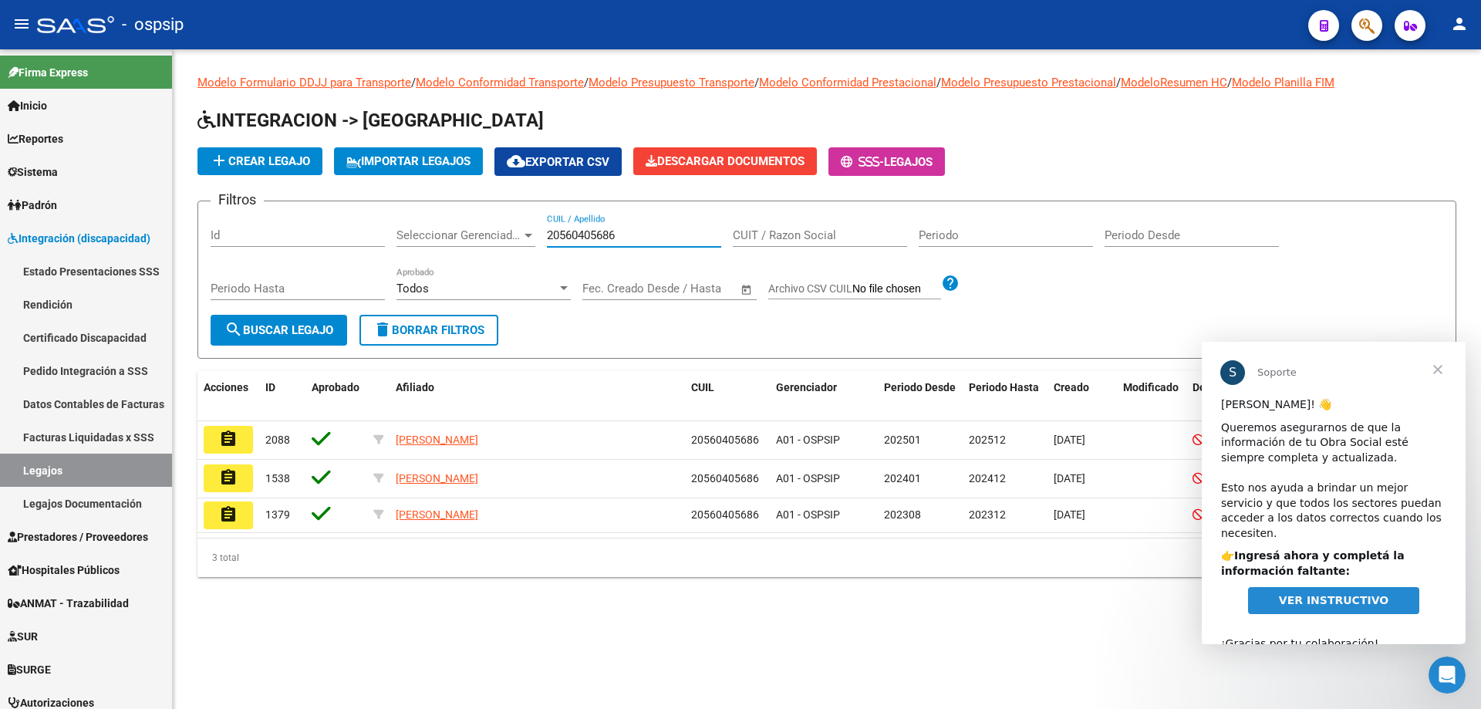
type input "20560405686"
click at [1440, 368] on span "Cerrar" at bounding box center [1438, 370] width 56 height 56
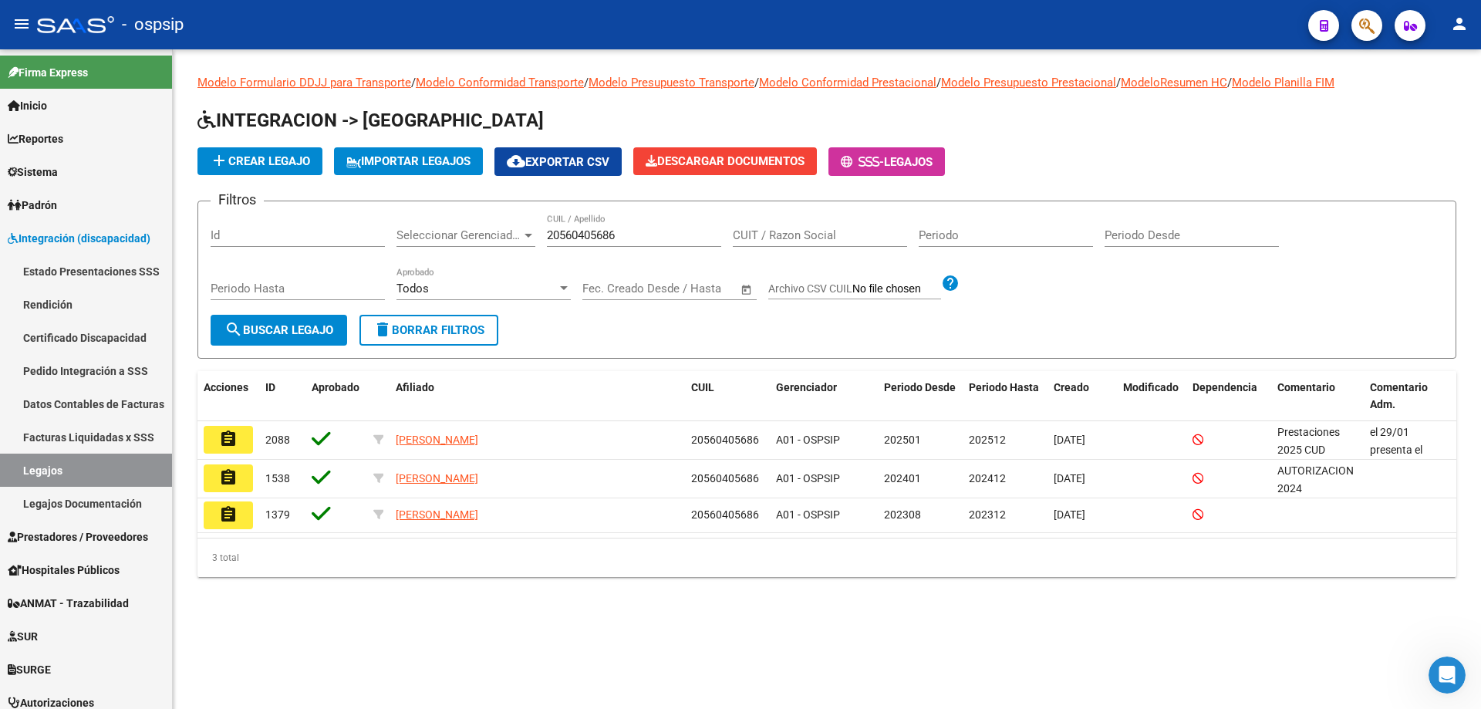
drag, startPoint x: 22, startPoint y: 25, endPoint x: 1052, endPoint y: 645, distance: 1201.5
click at [1052, 645] on mat-sidenav-content "Modelo Formulario DDJJ para Transporte / Modelo Conformidad Transporte / Modelo…" at bounding box center [827, 378] width 1308 height 659
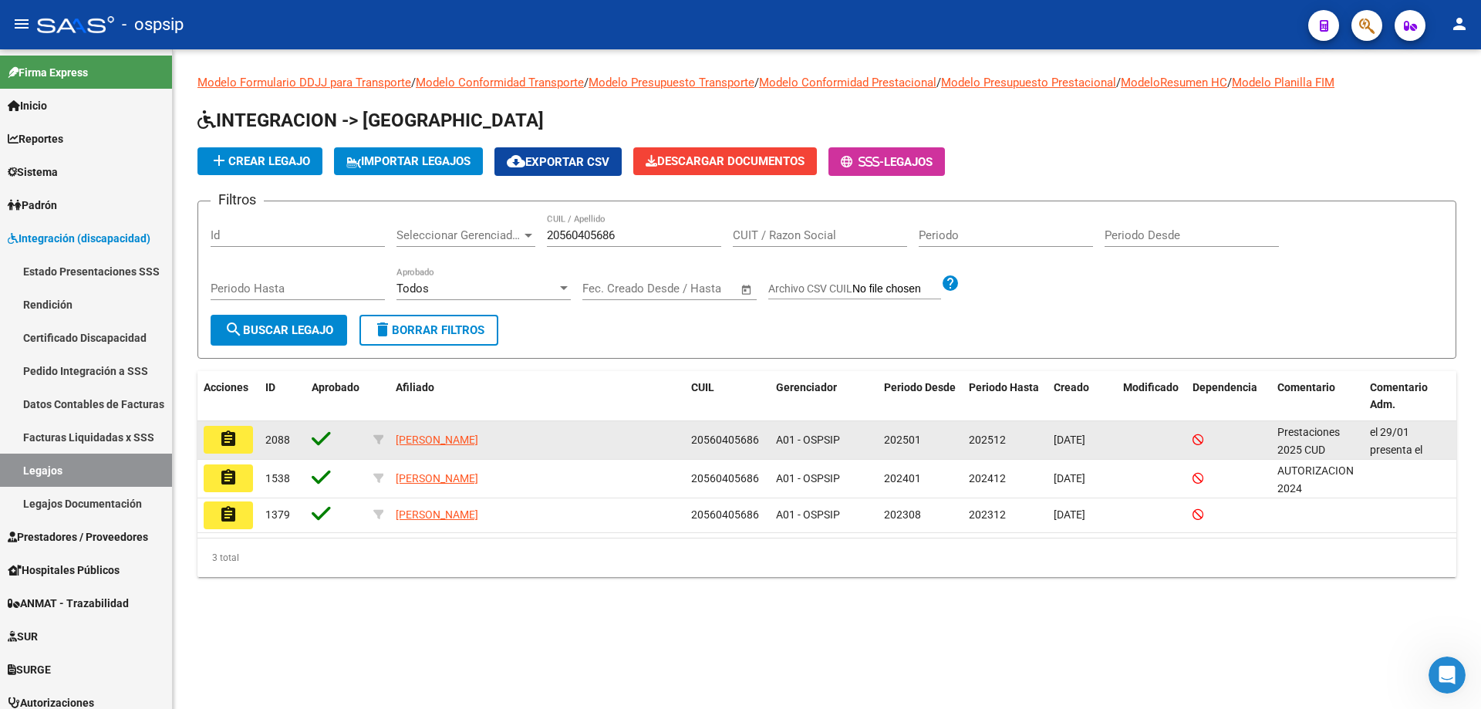
click at [239, 438] on button "assignment" at bounding box center [228, 440] width 49 height 28
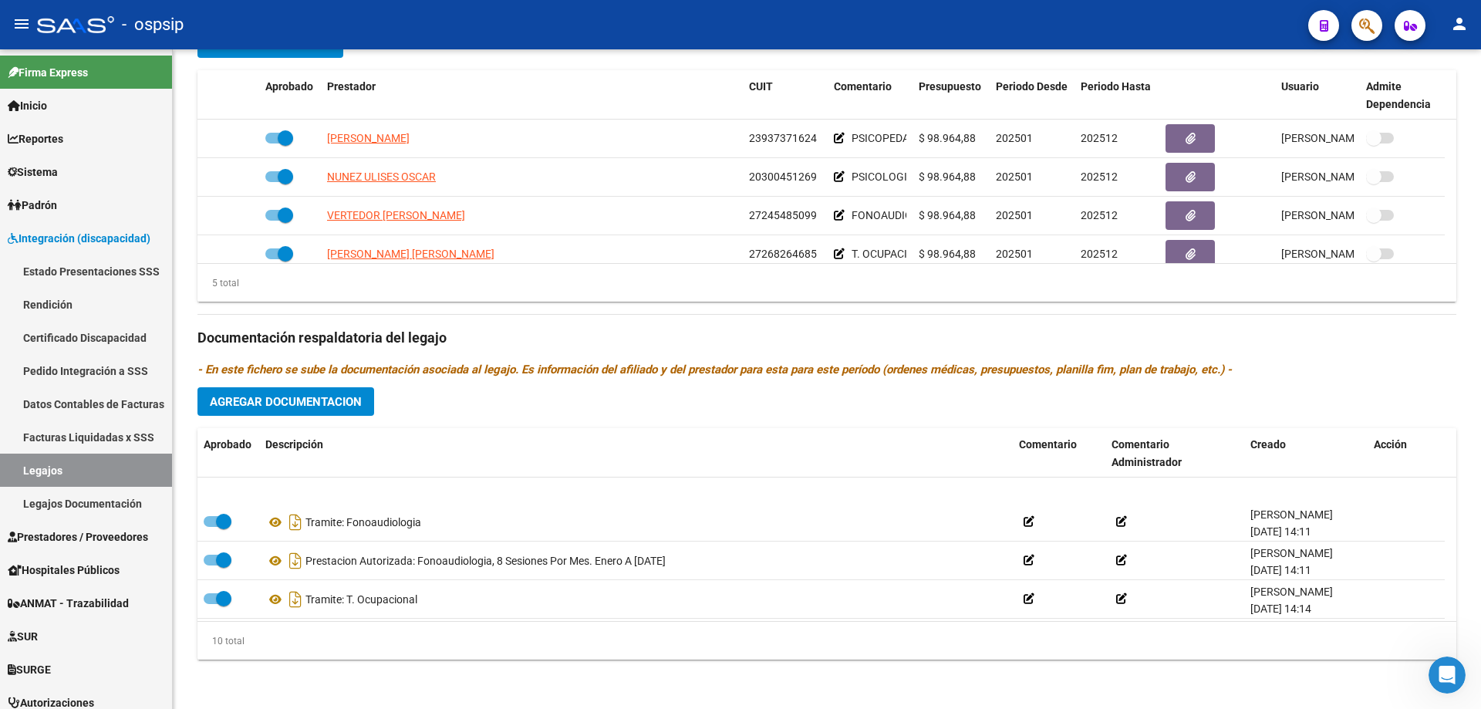
scroll to position [154, 0]
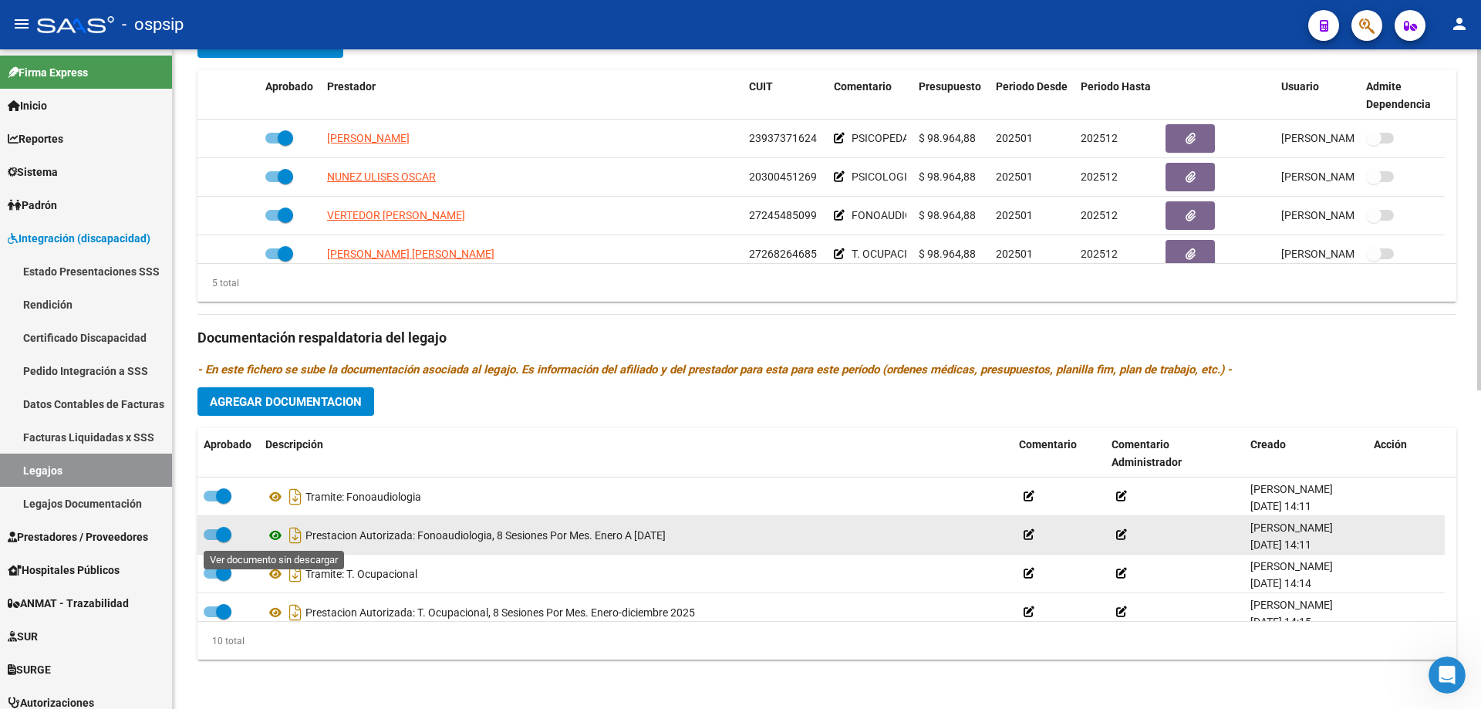
click at [275, 534] on icon at bounding box center [275, 535] width 20 height 19
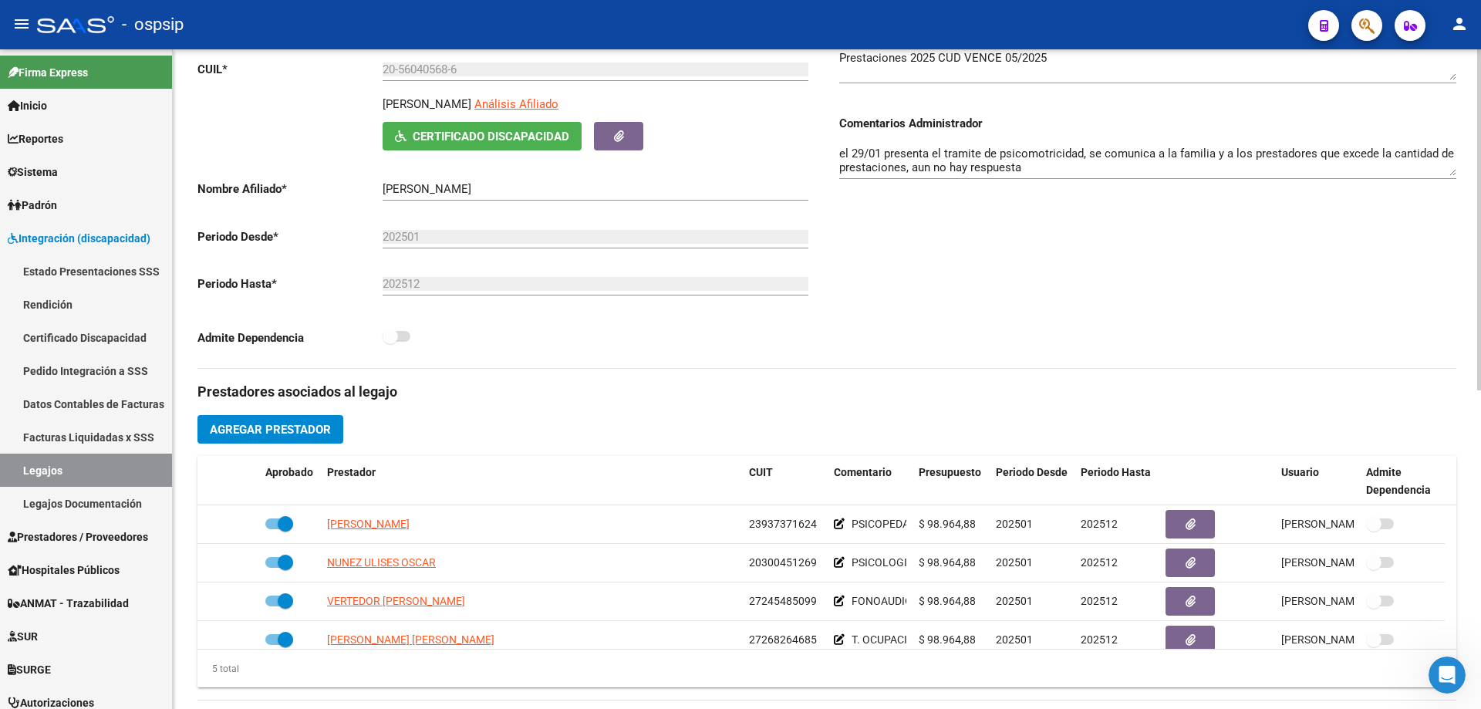
scroll to position [0, 0]
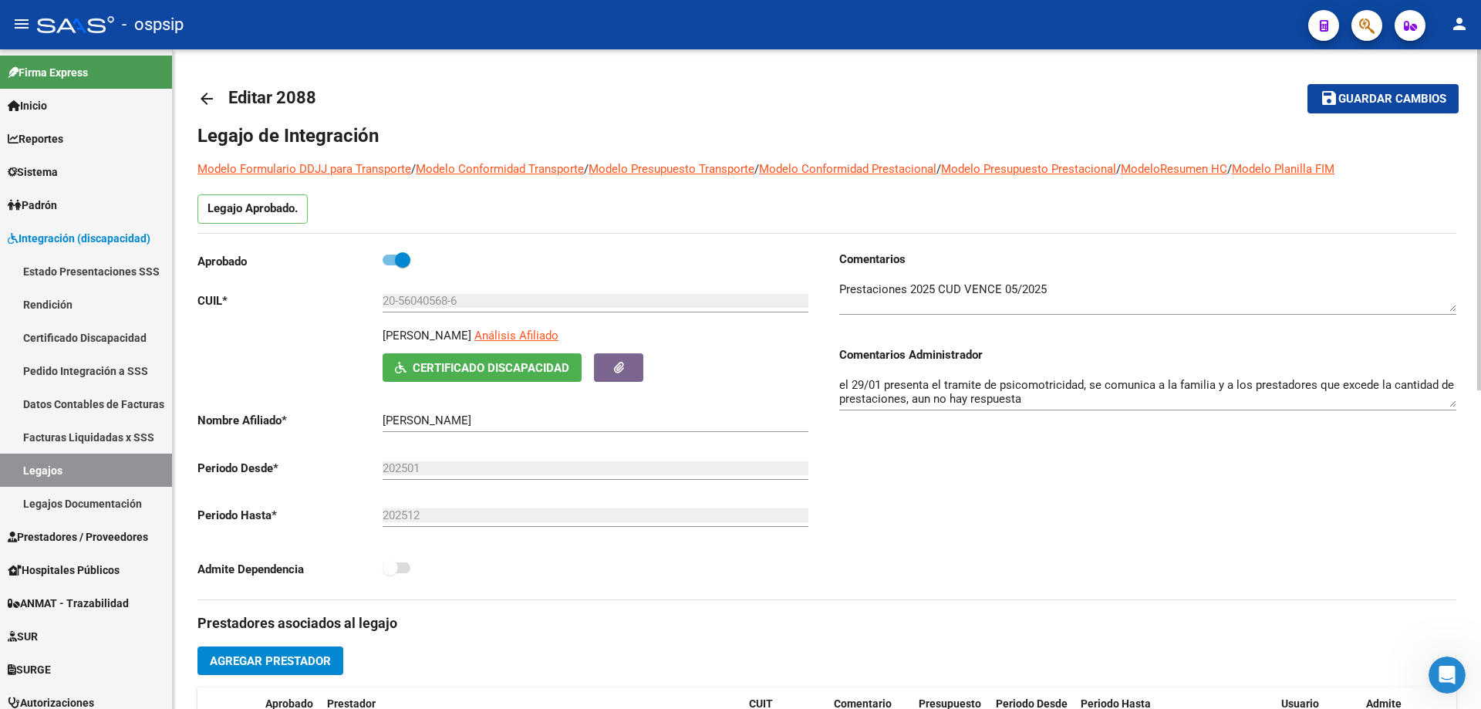
click at [208, 98] on mat-icon "arrow_back" at bounding box center [206, 98] width 19 height 19
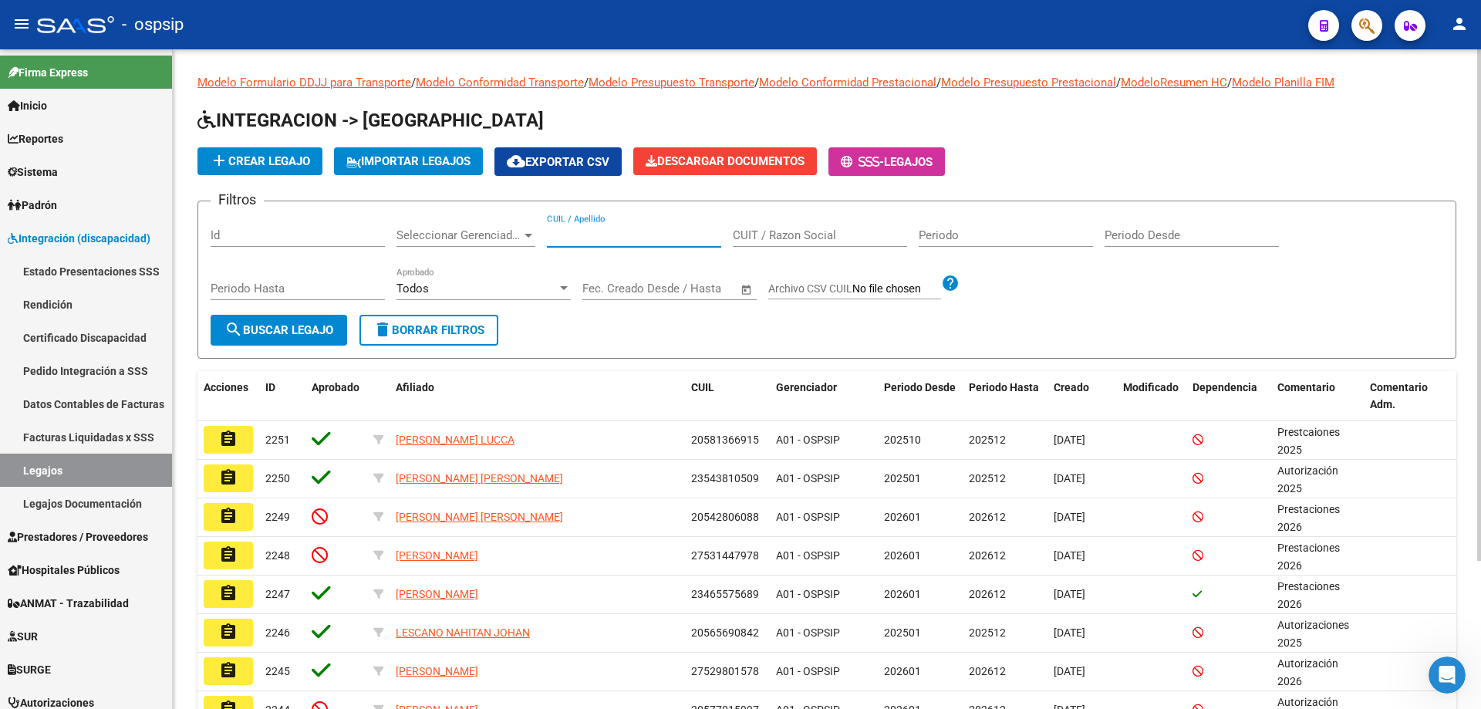
paste input "20544535634"
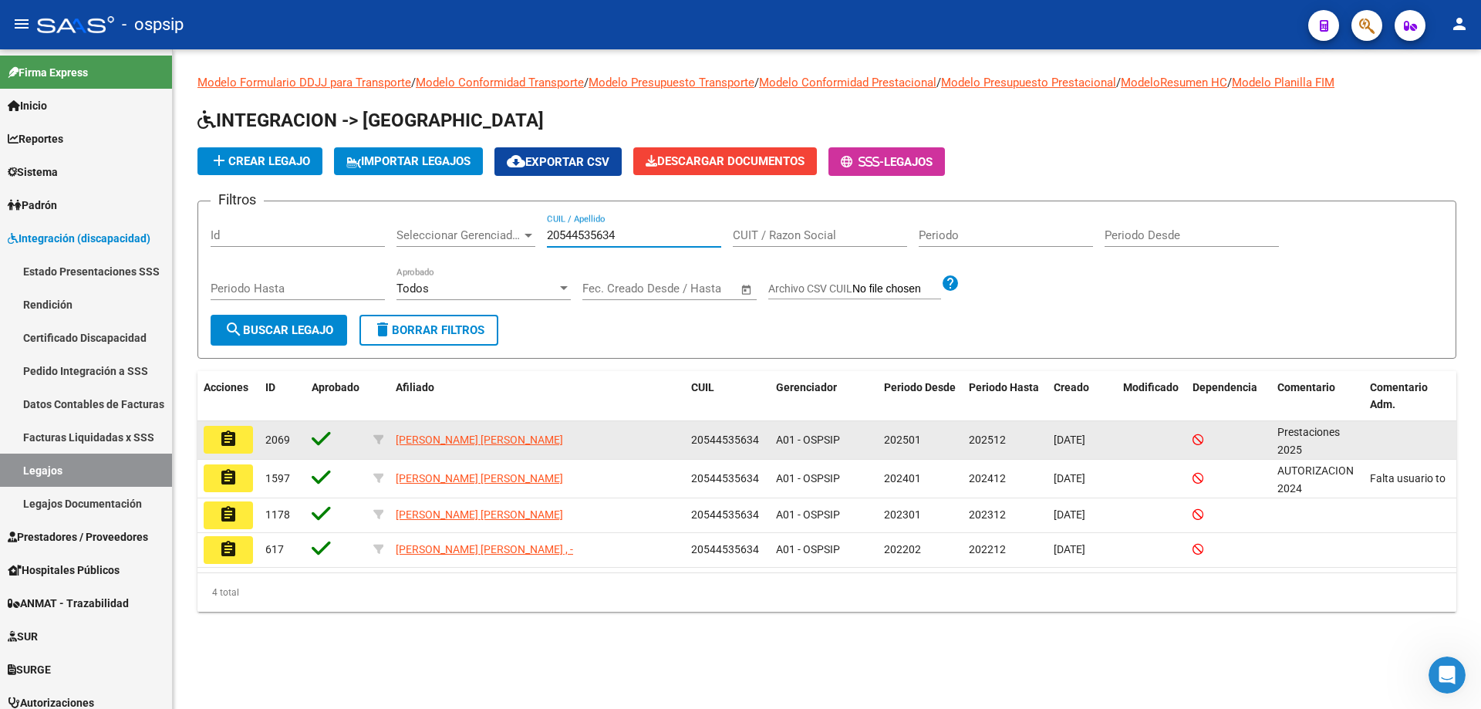
type input "20544535634"
click at [227, 439] on mat-icon "assignment" at bounding box center [228, 439] width 19 height 19
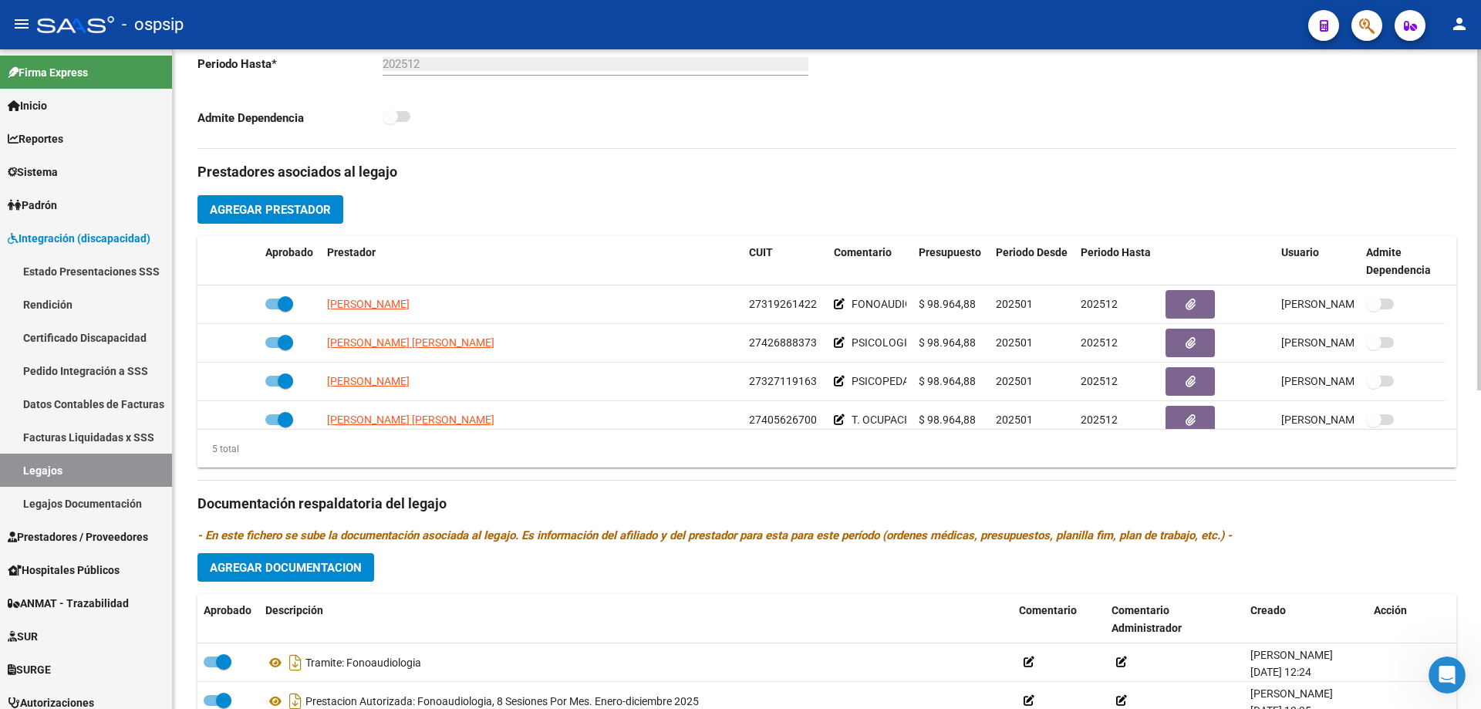
scroll to position [617, 0]
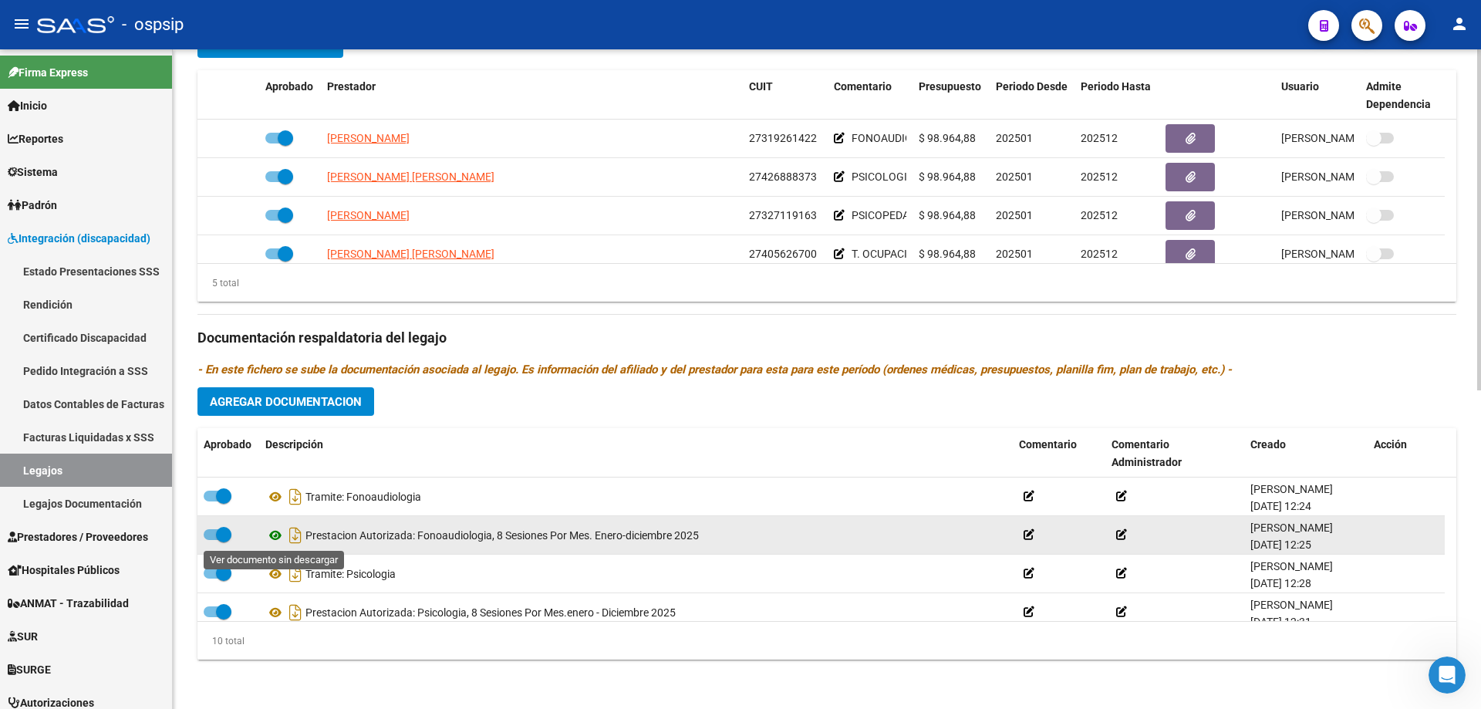
click at [277, 537] on icon at bounding box center [275, 535] width 20 height 19
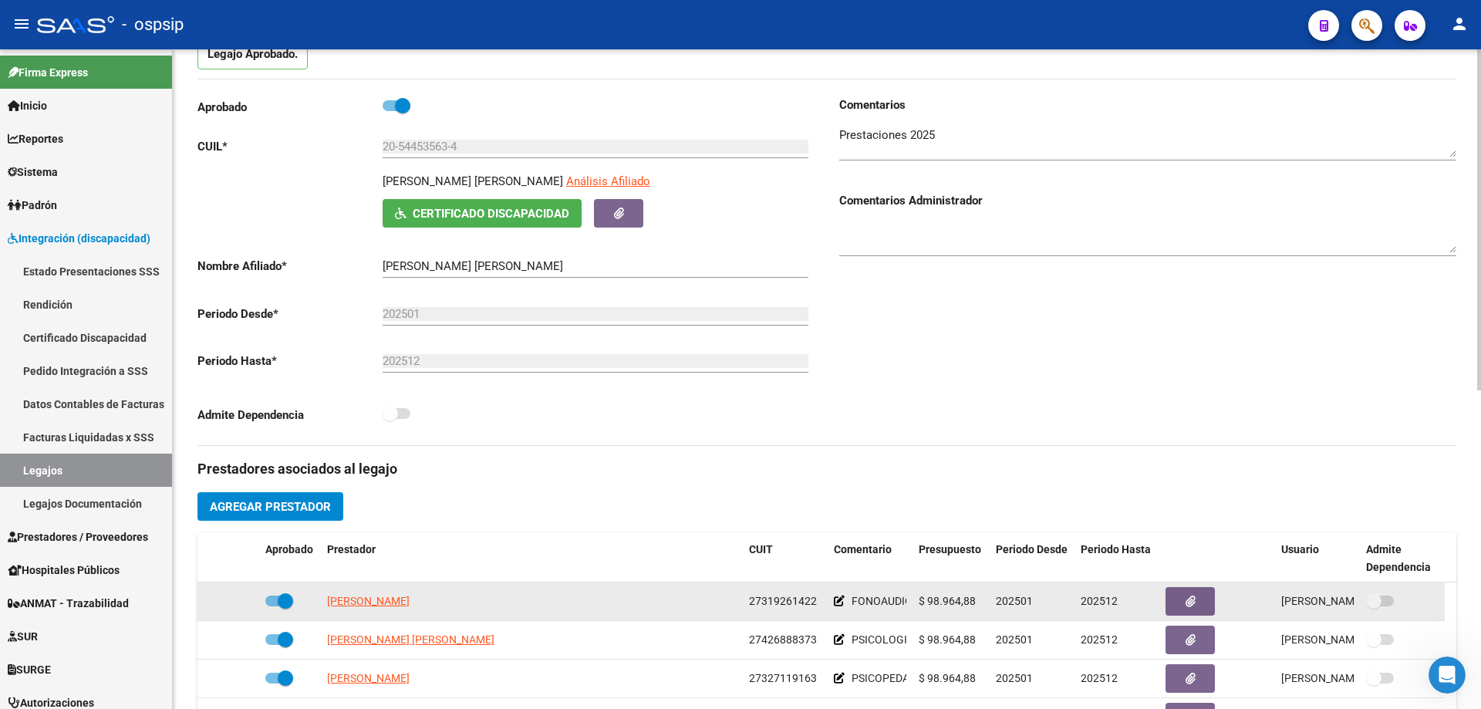
scroll to position [0, 0]
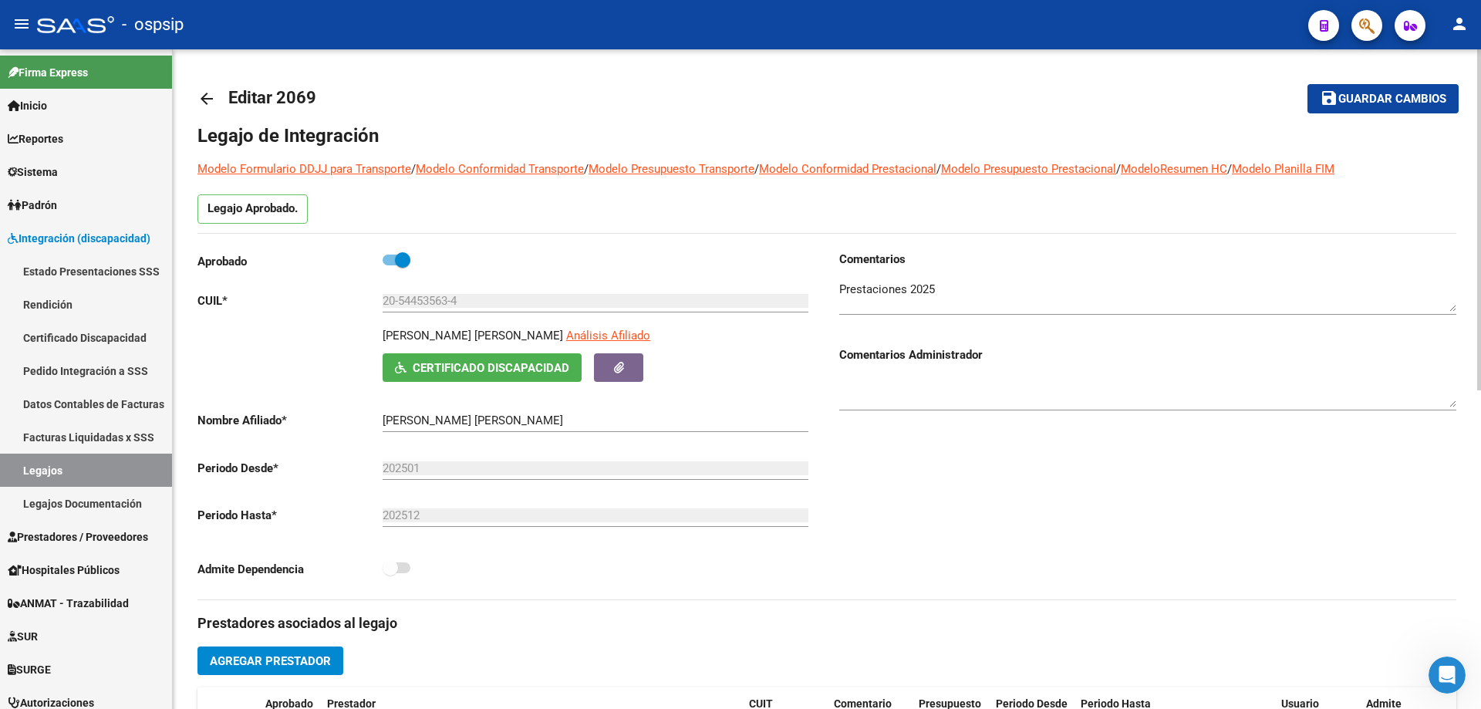
click at [219, 93] on link "arrow_back" at bounding box center [212, 98] width 31 height 36
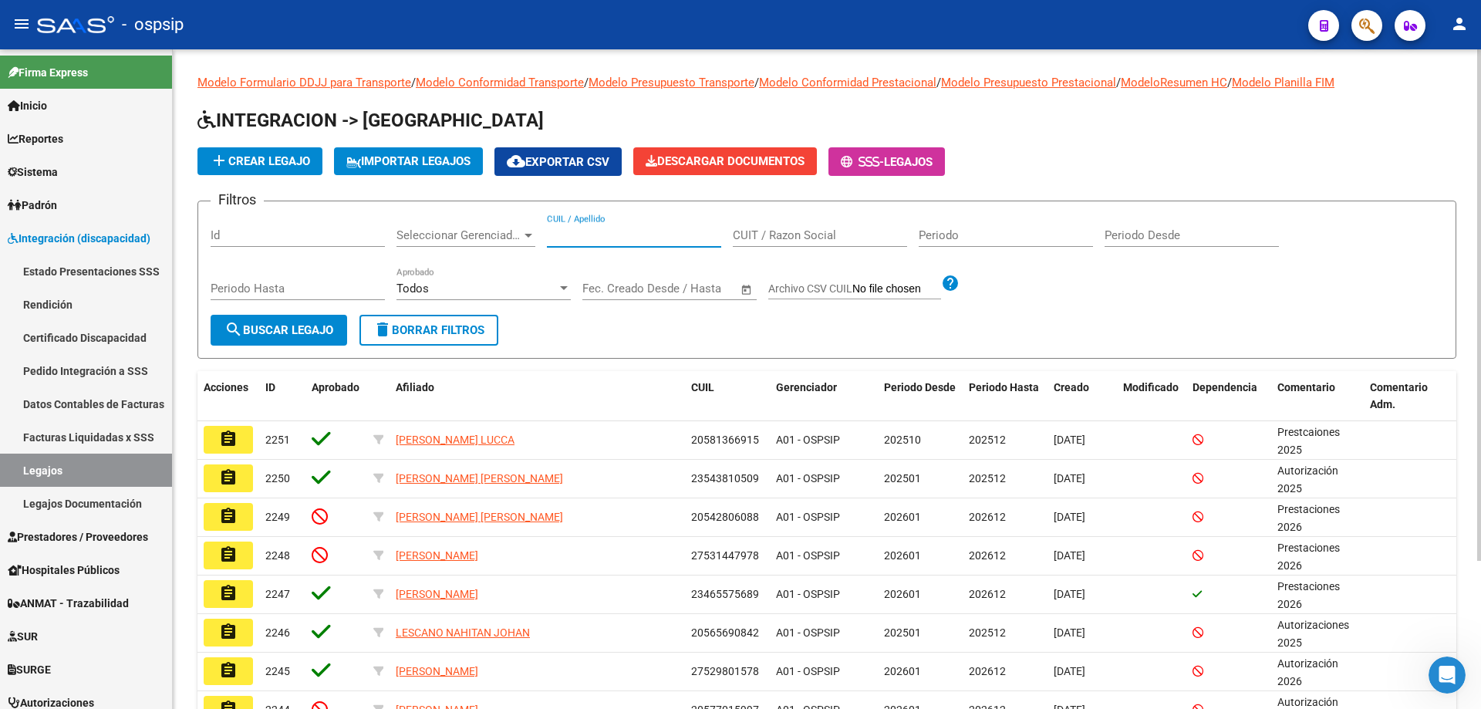
paste input "27435863529"
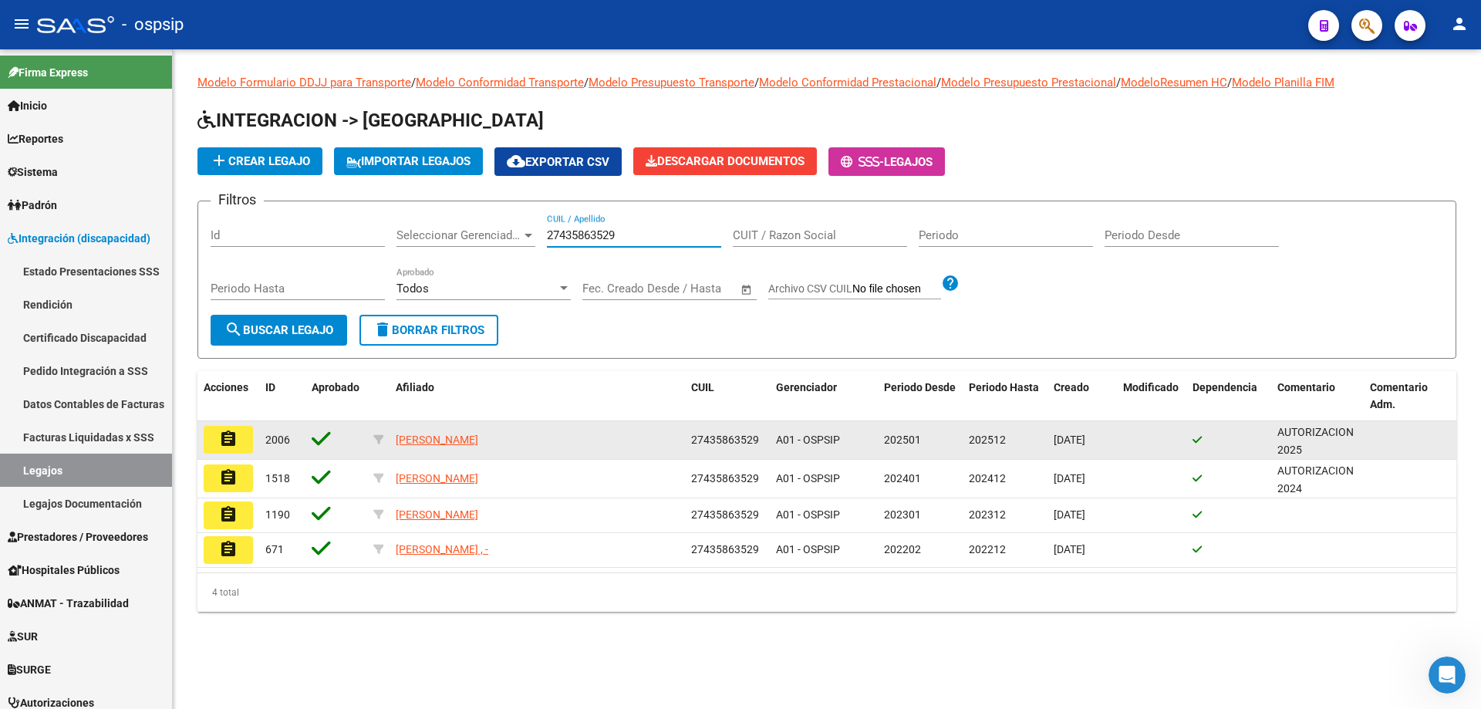
type input "27435863529"
click at [224, 436] on mat-icon "assignment" at bounding box center [228, 439] width 19 height 19
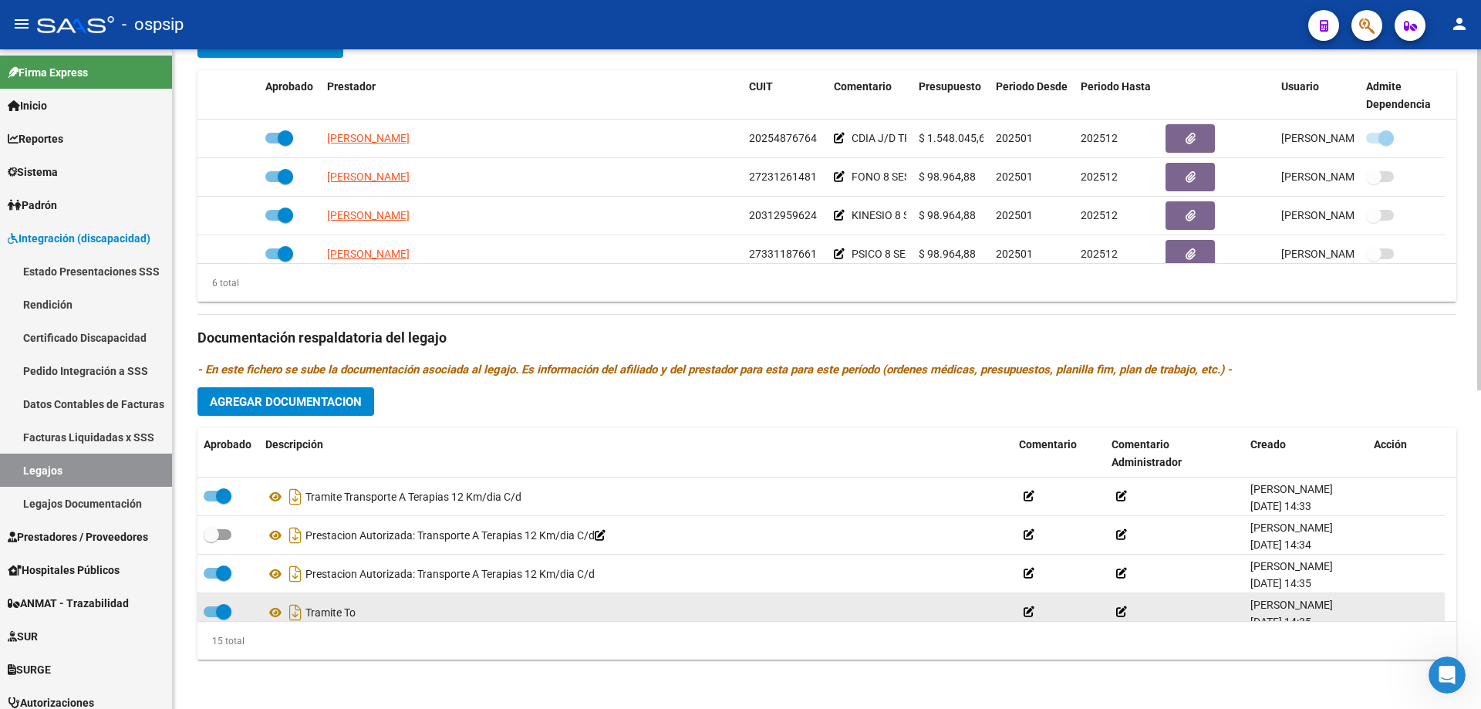
scroll to position [77, 0]
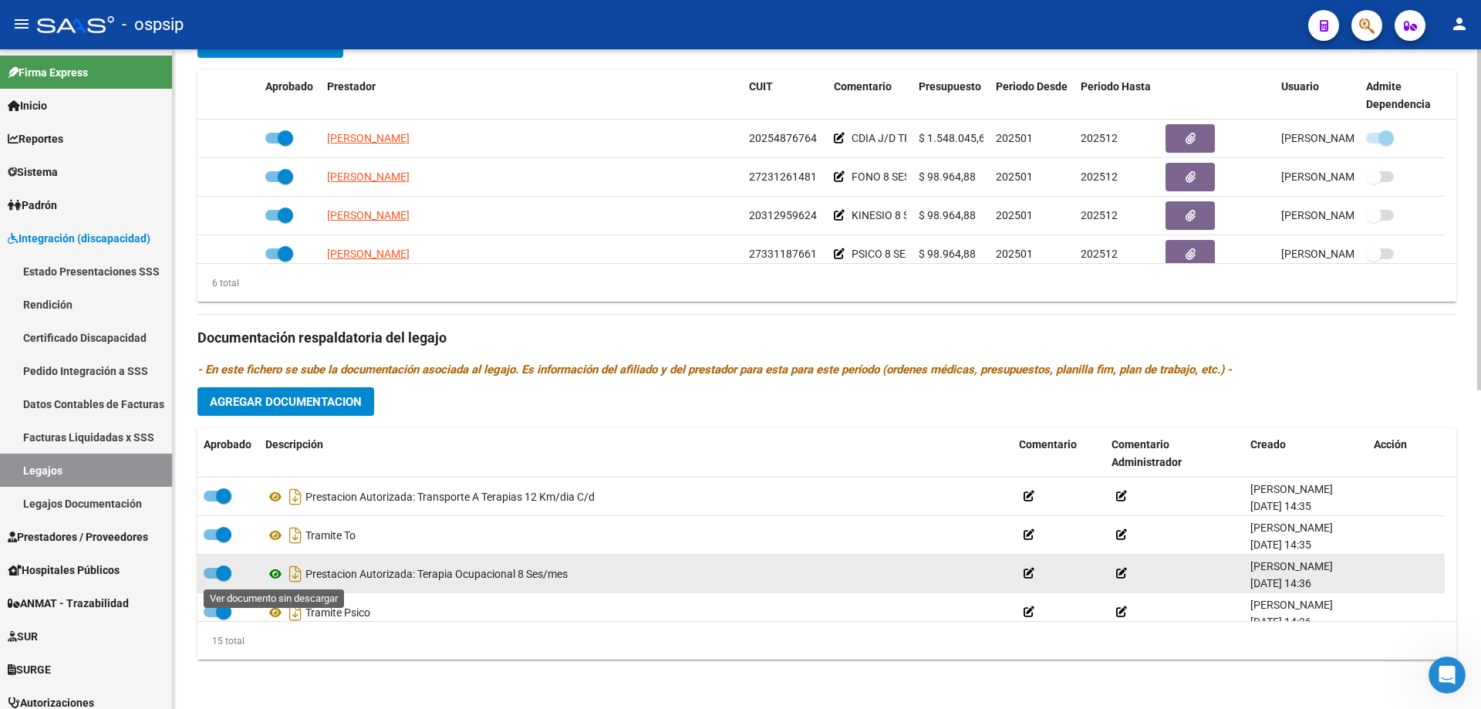
click at [275, 574] on icon at bounding box center [275, 574] width 20 height 19
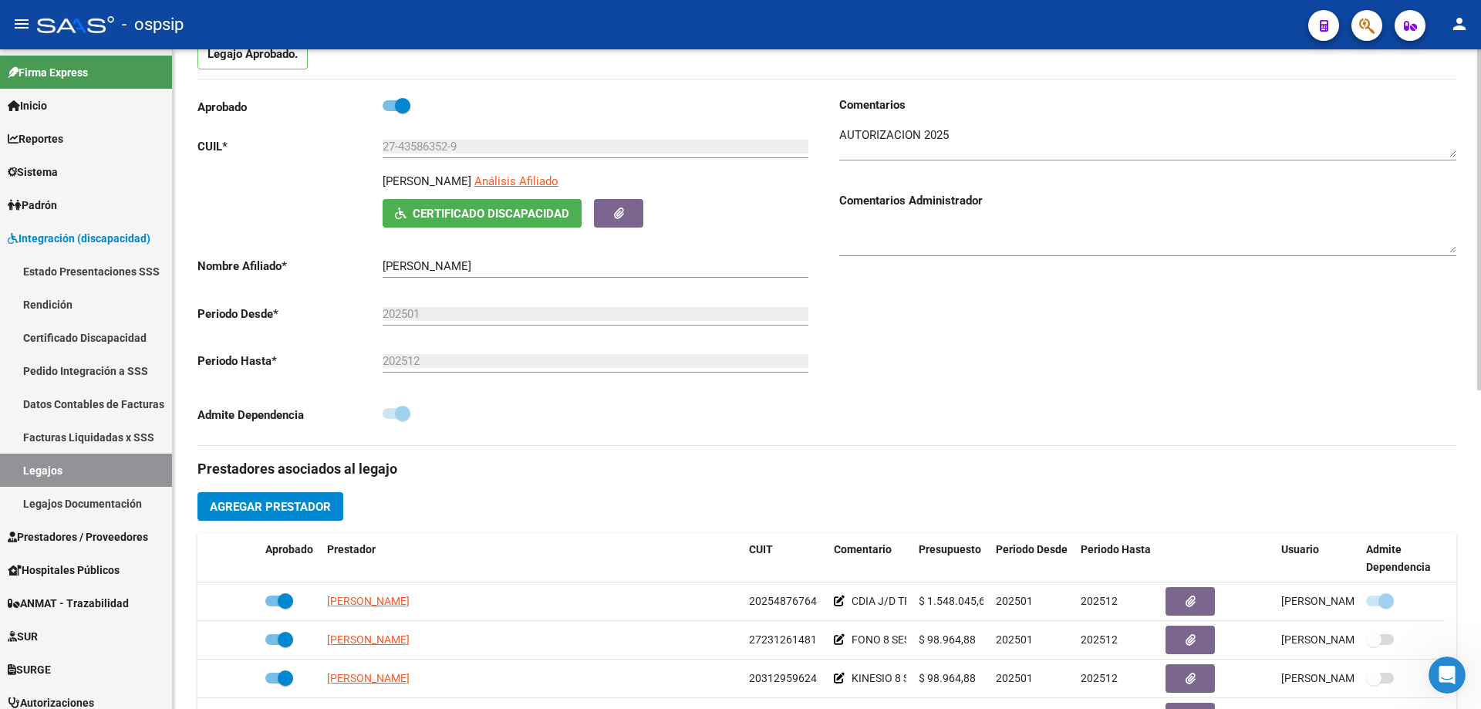
scroll to position [0, 0]
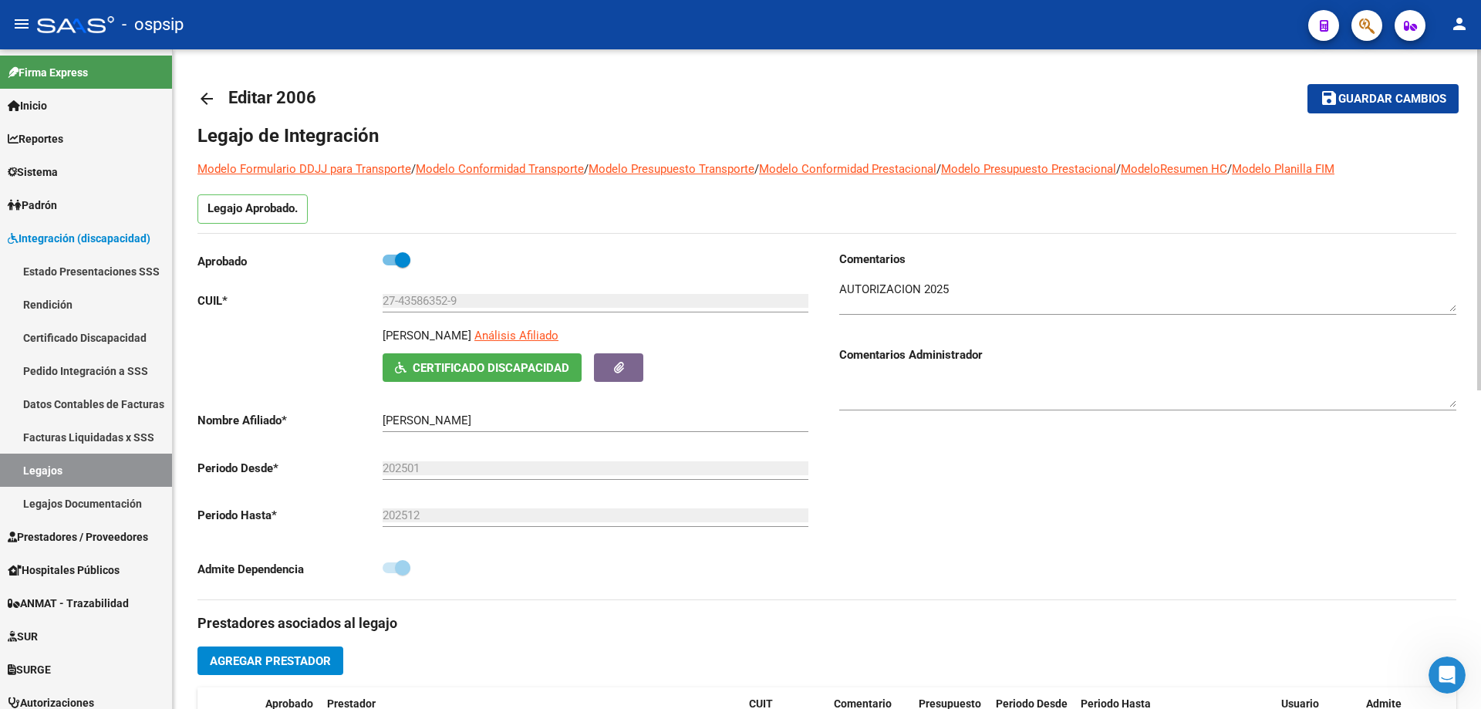
click at [204, 93] on mat-icon "arrow_back" at bounding box center [206, 98] width 19 height 19
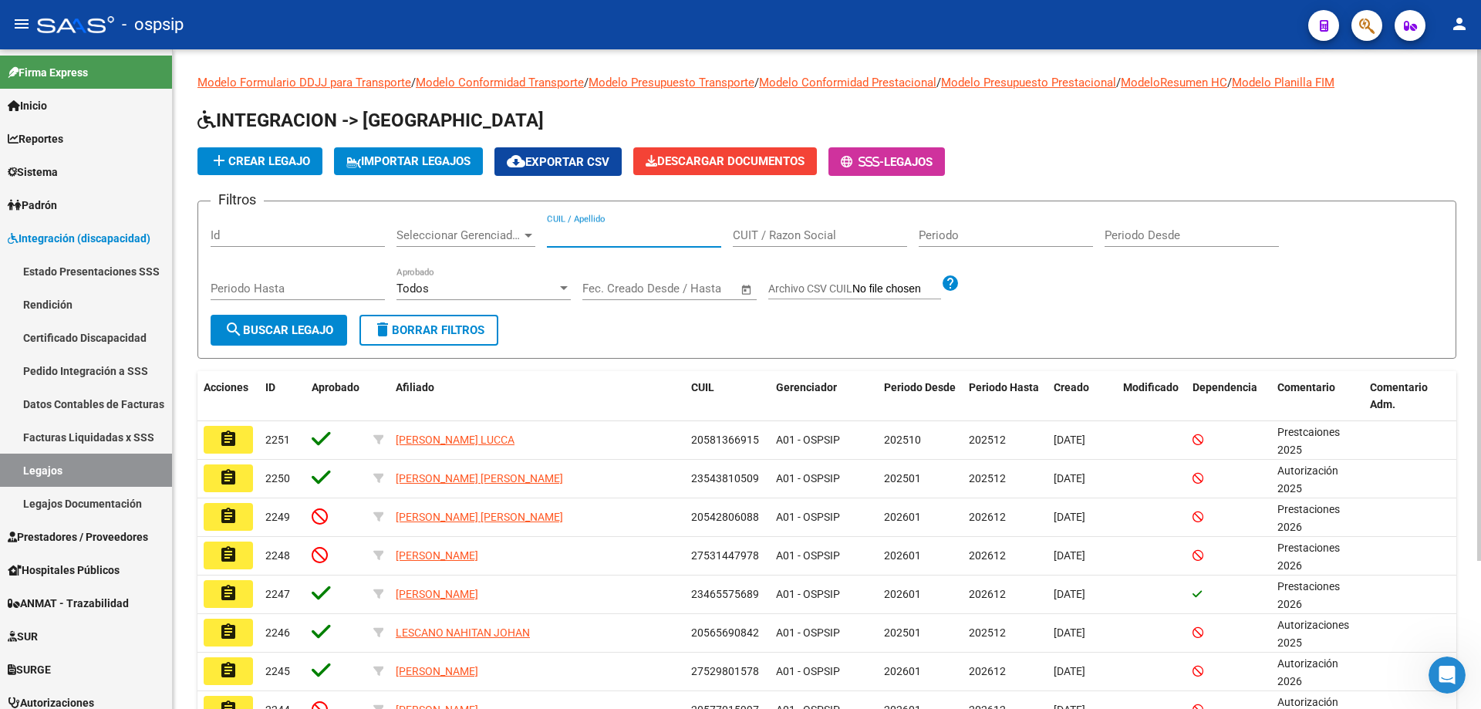
paste input "23493588389"
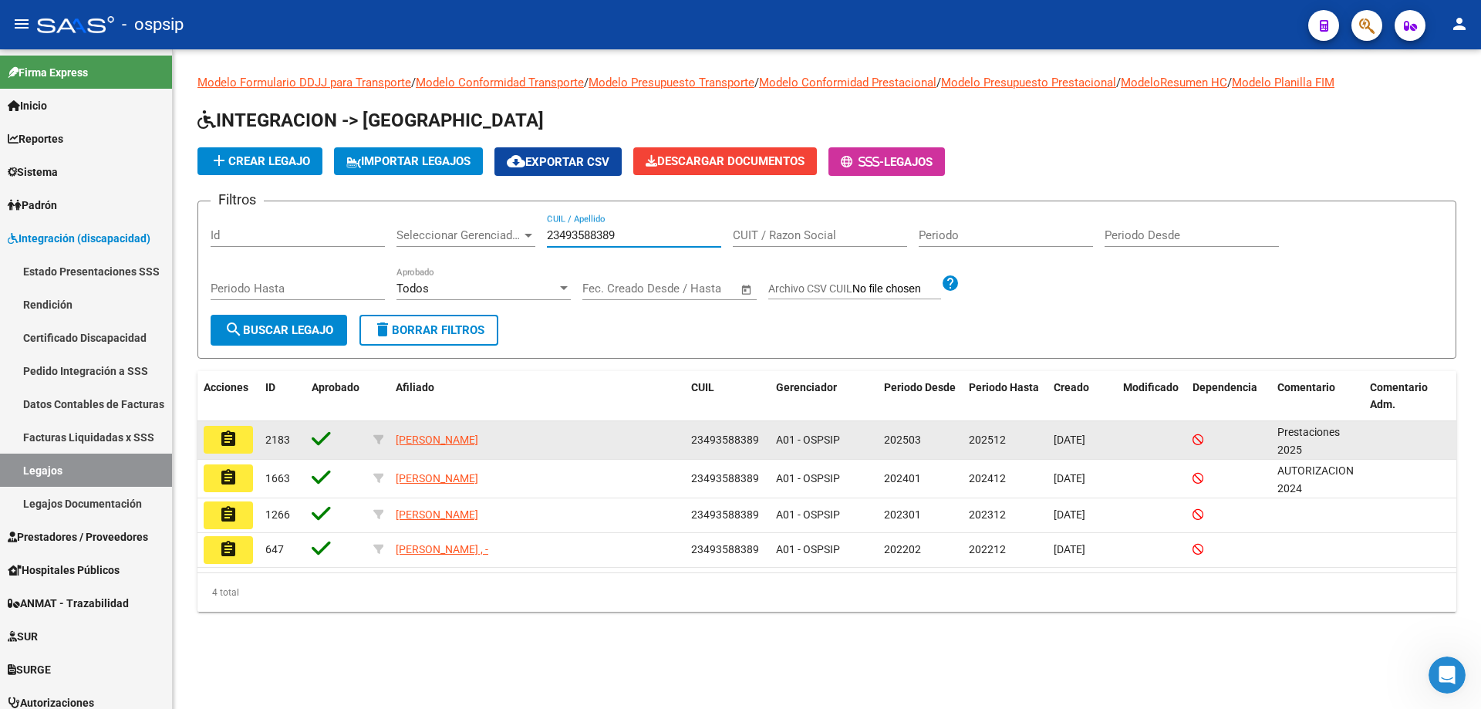
type input "23493588389"
click at [242, 440] on button "assignment" at bounding box center [228, 440] width 49 height 28
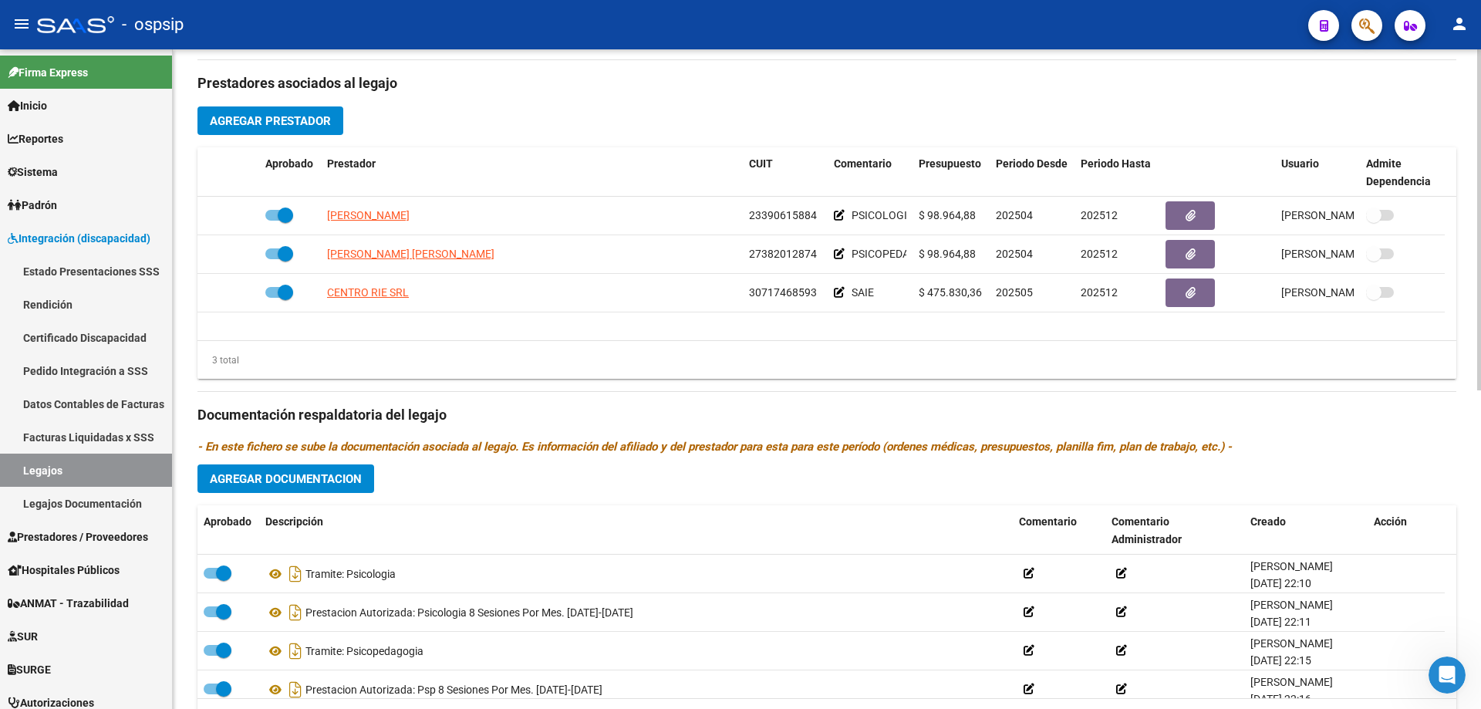
scroll to position [617, 0]
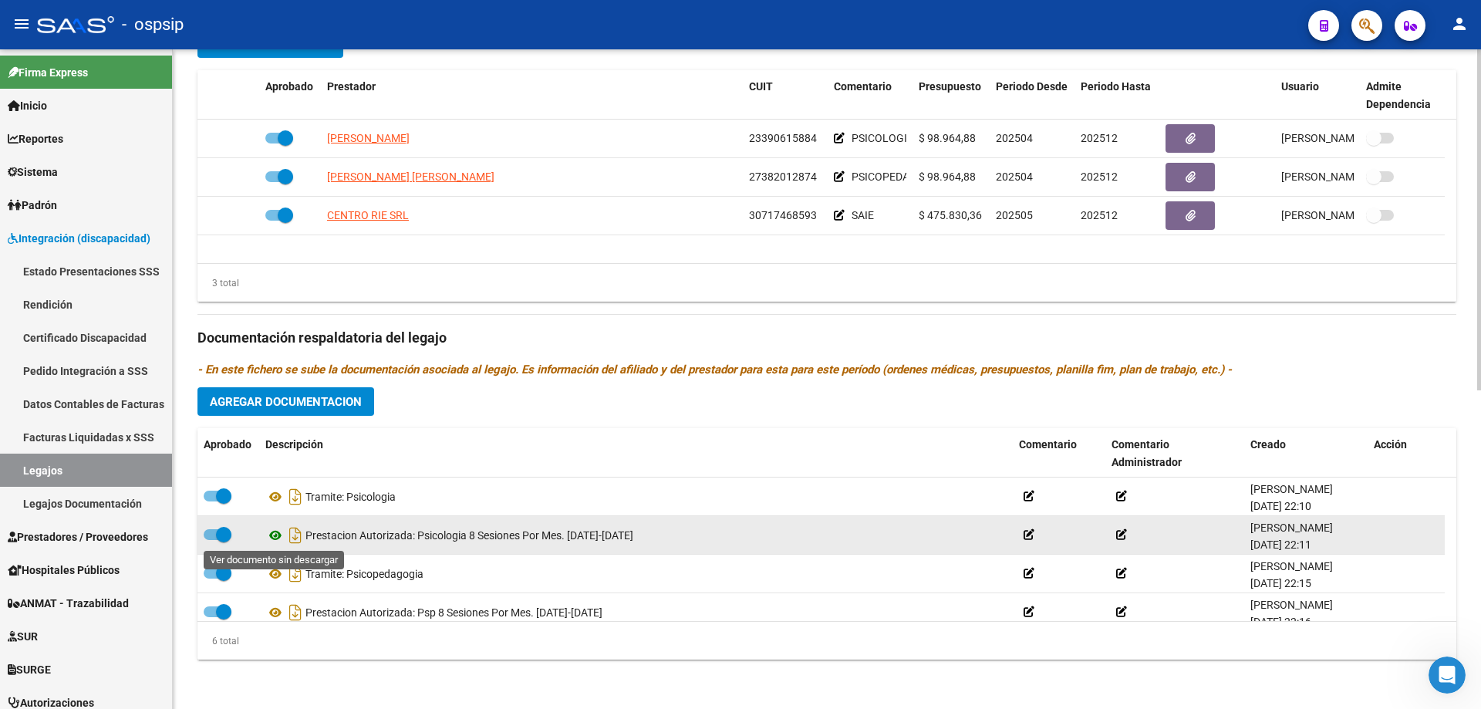
click at [275, 536] on icon at bounding box center [275, 535] width 20 height 19
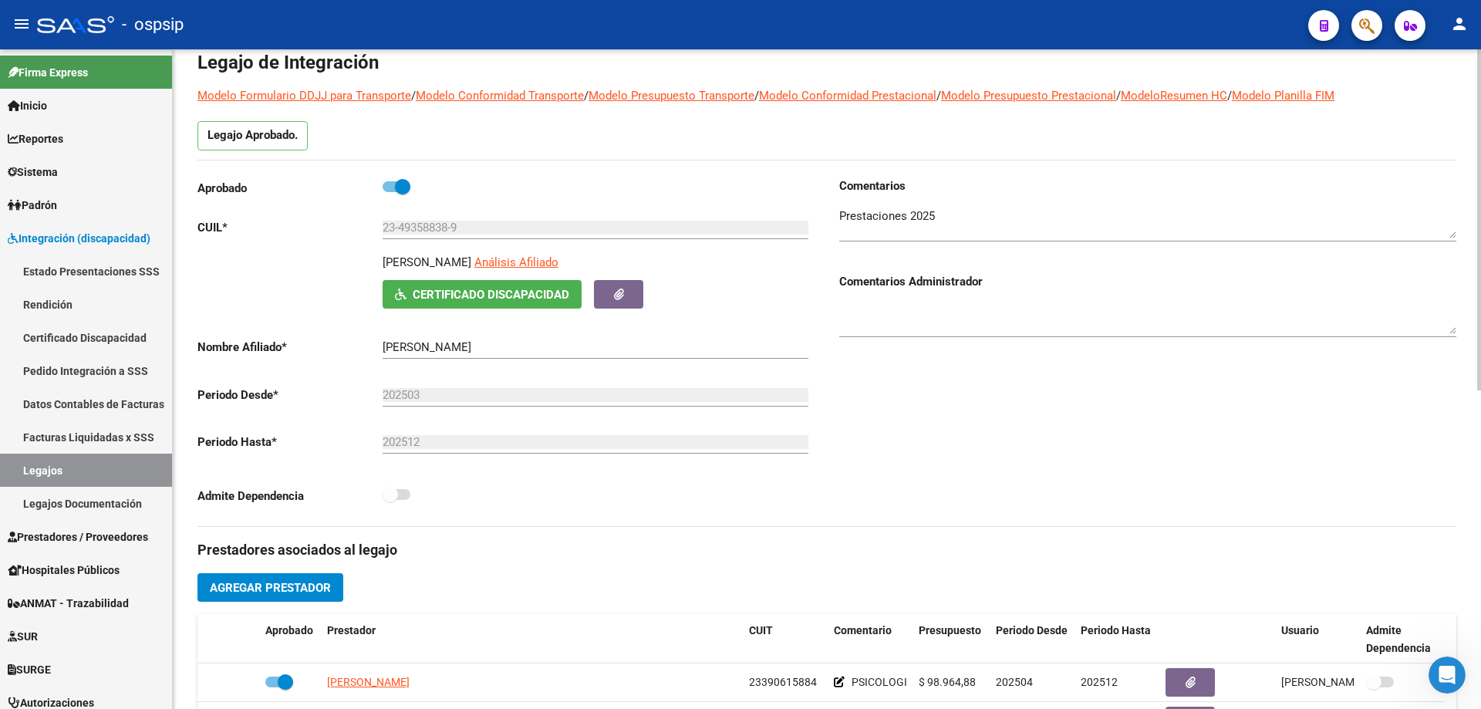
scroll to position [0, 0]
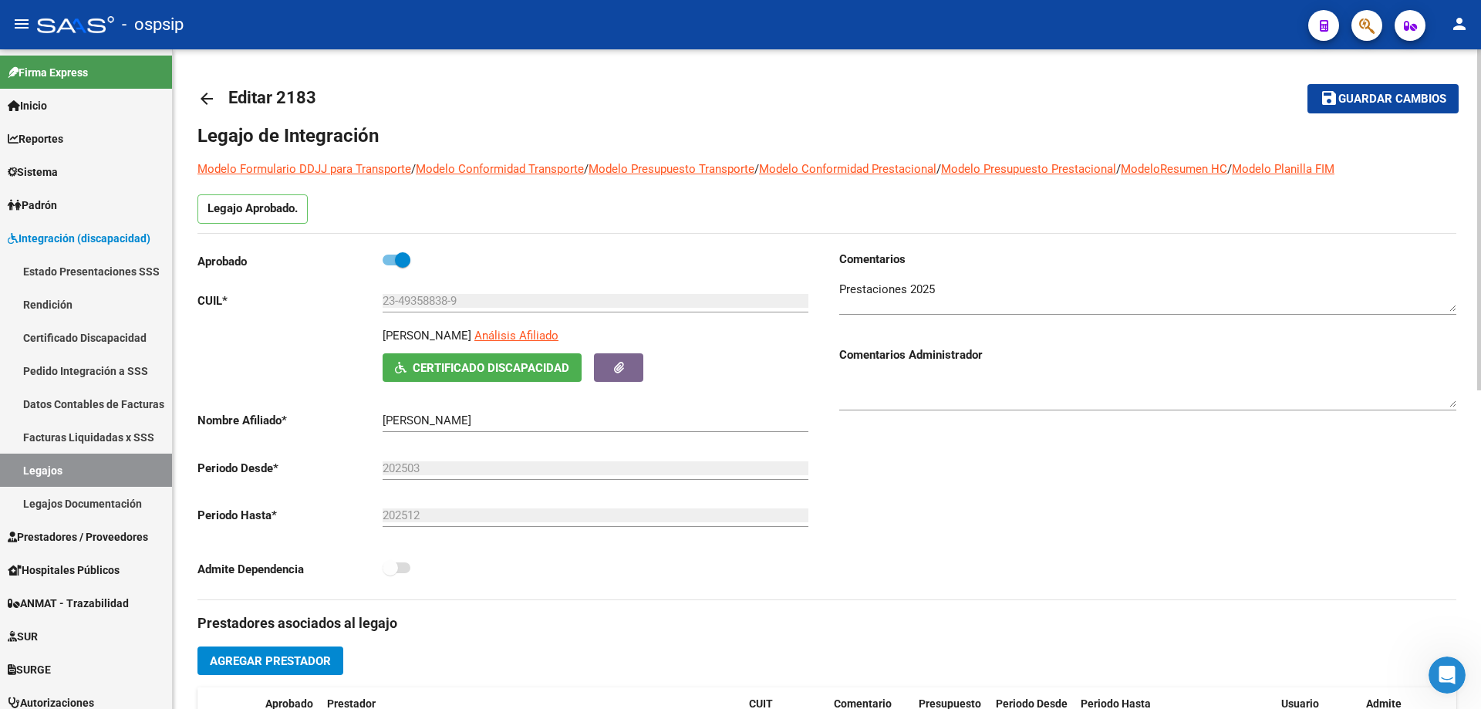
click at [207, 90] on mat-icon "arrow_back" at bounding box center [206, 98] width 19 height 19
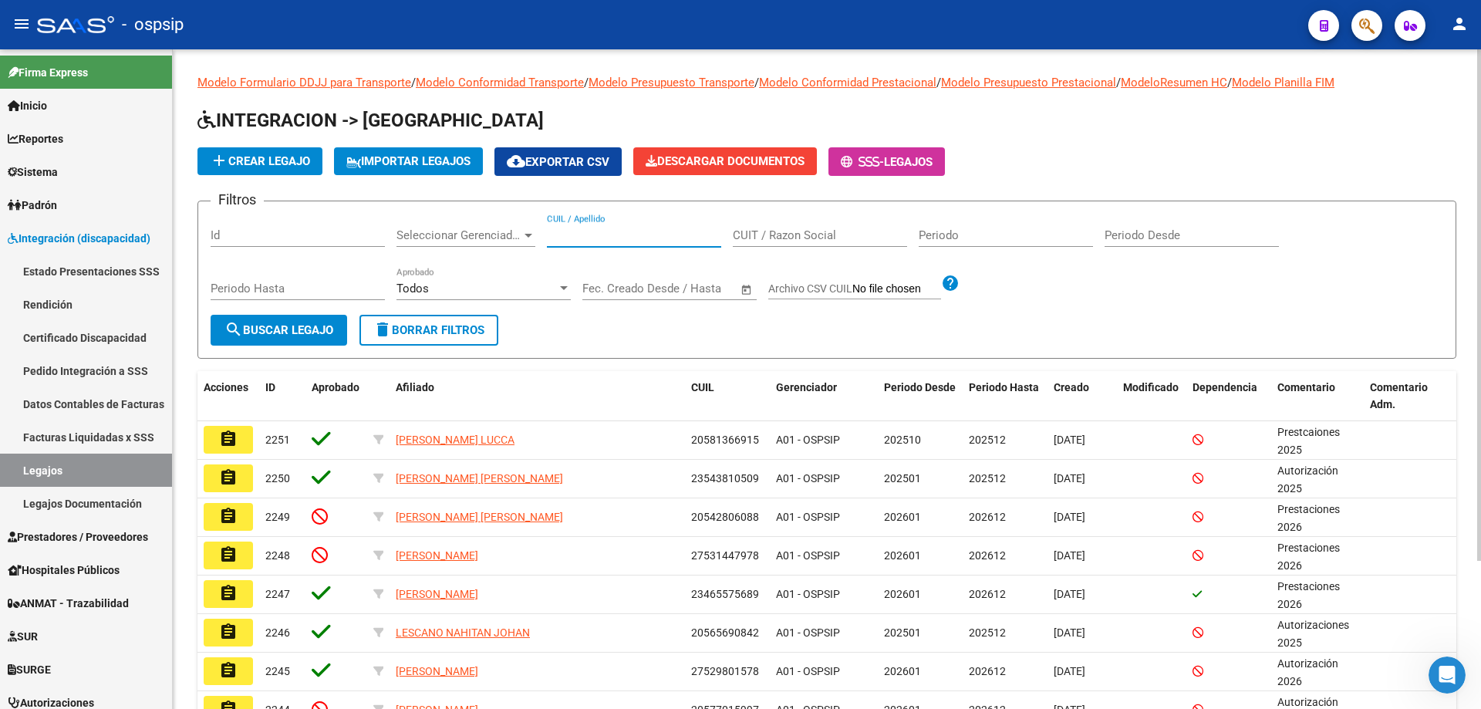
paste input "23493588389"
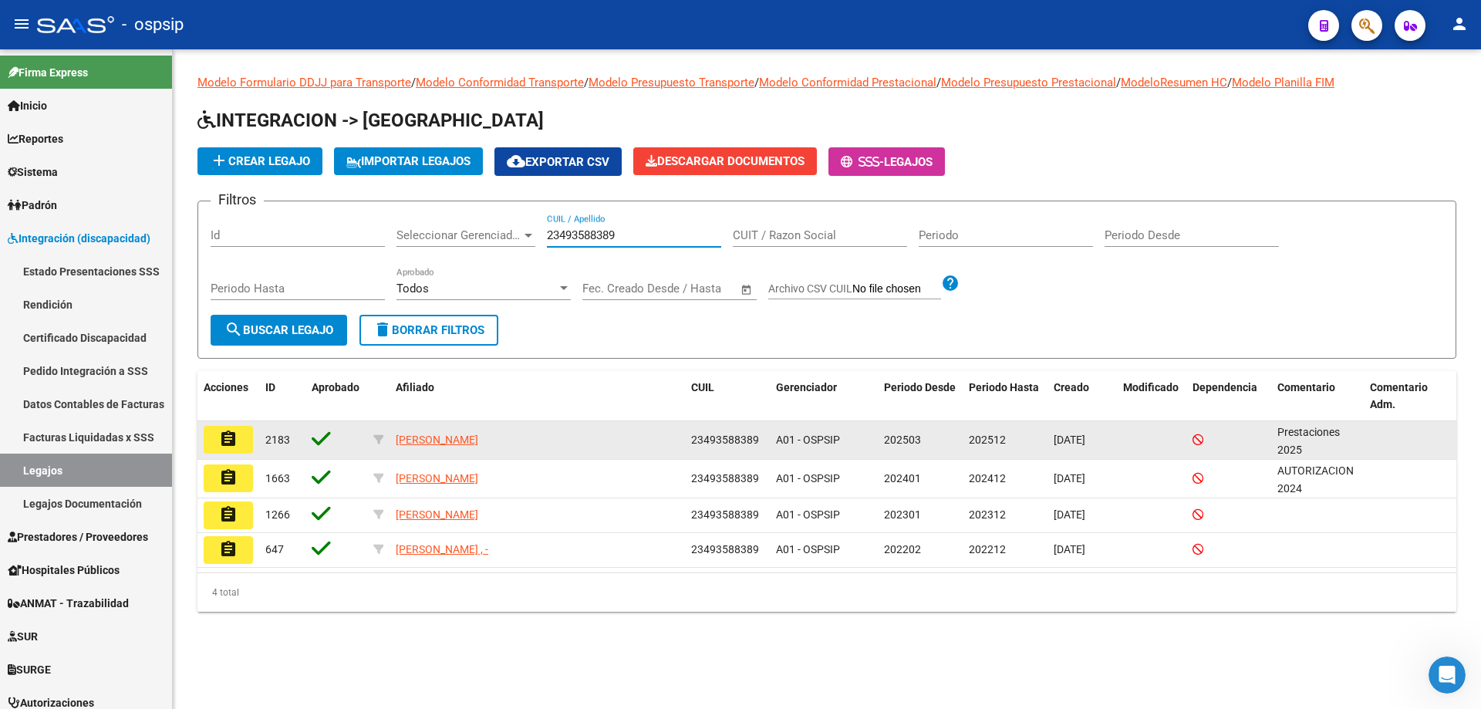
type input "23493588389"
click at [234, 438] on mat-icon "assignment" at bounding box center [228, 439] width 19 height 19
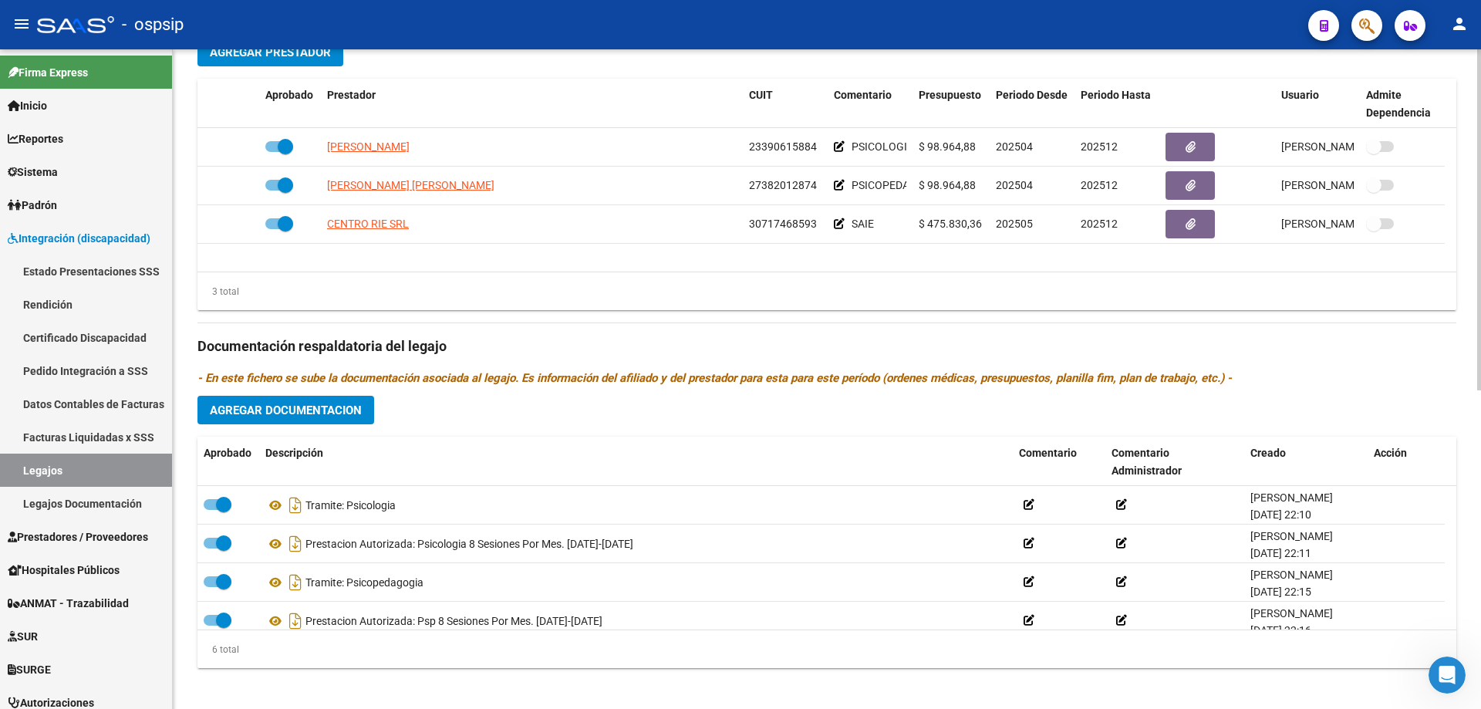
scroll to position [617, 0]
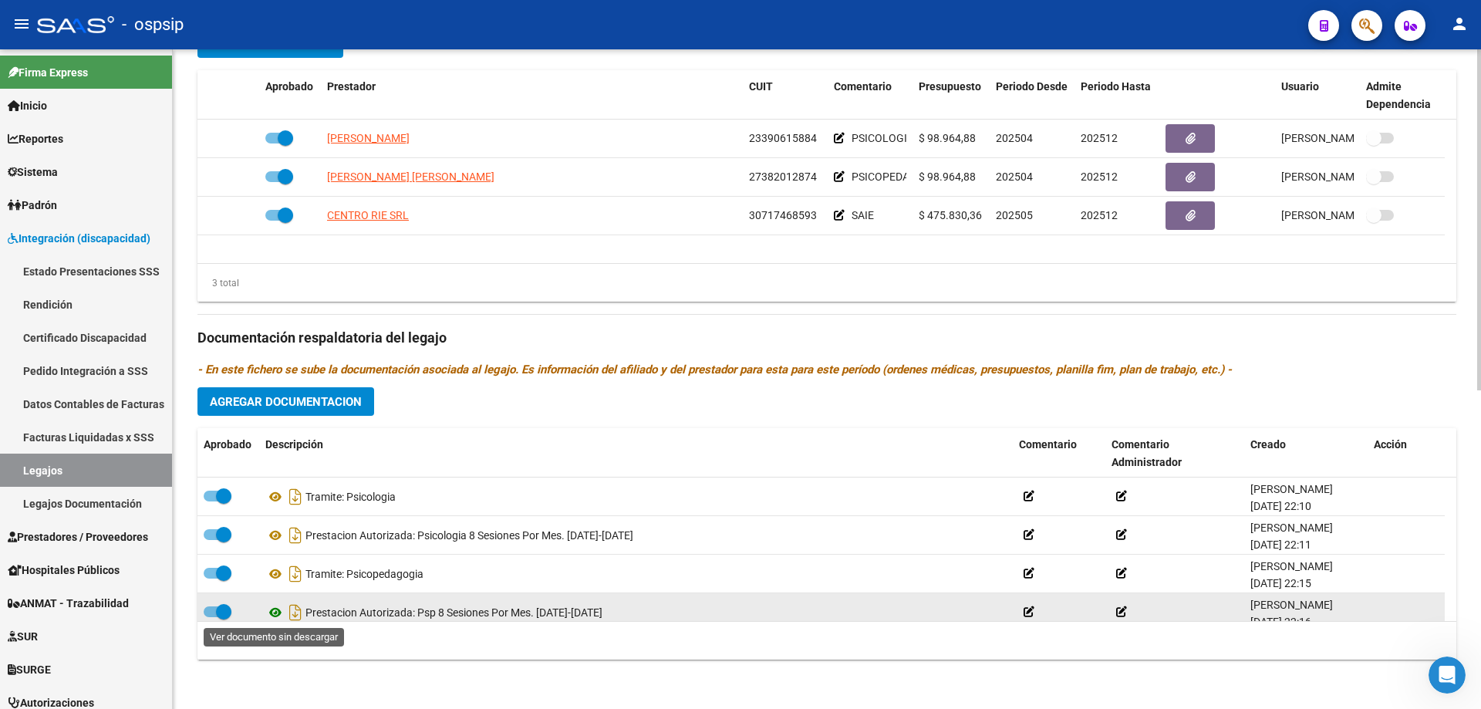
click at [272, 612] on icon at bounding box center [275, 612] width 20 height 19
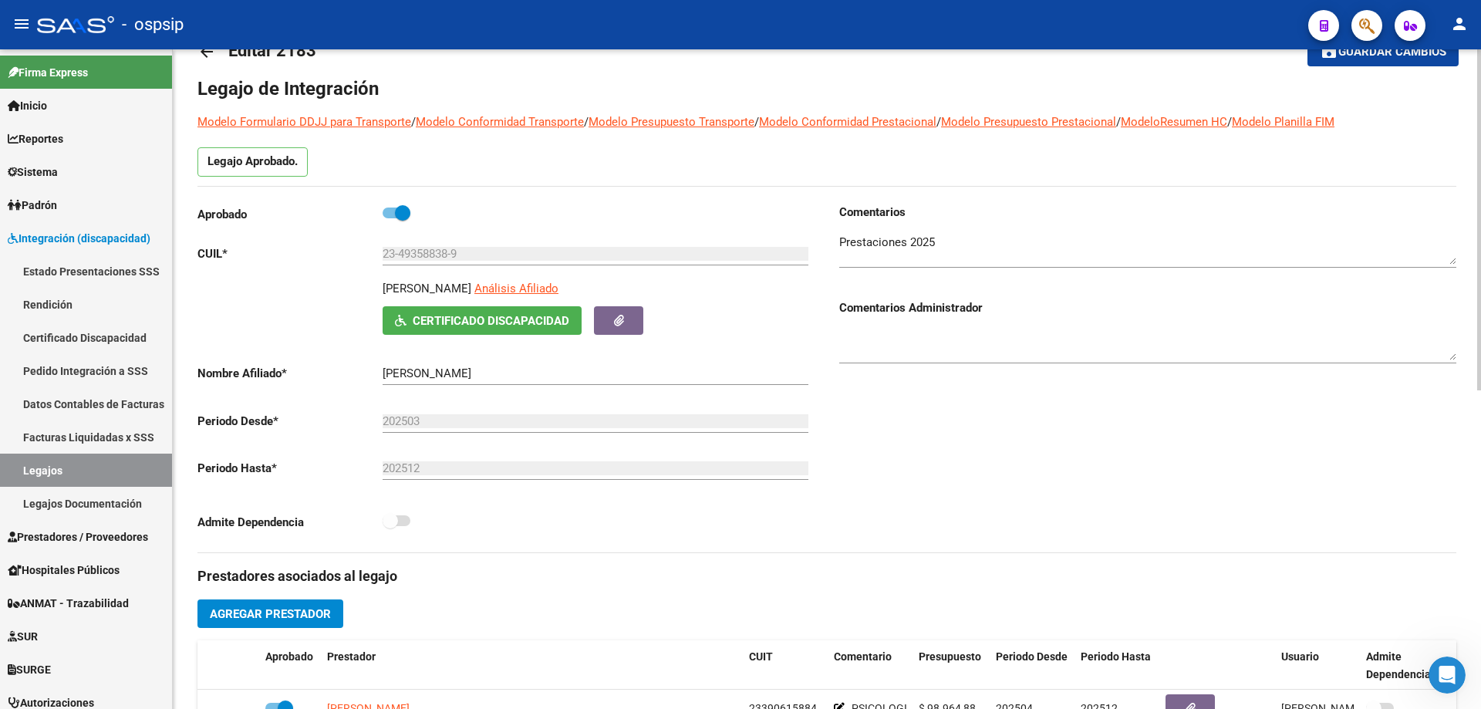
scroll to position [0, 0]
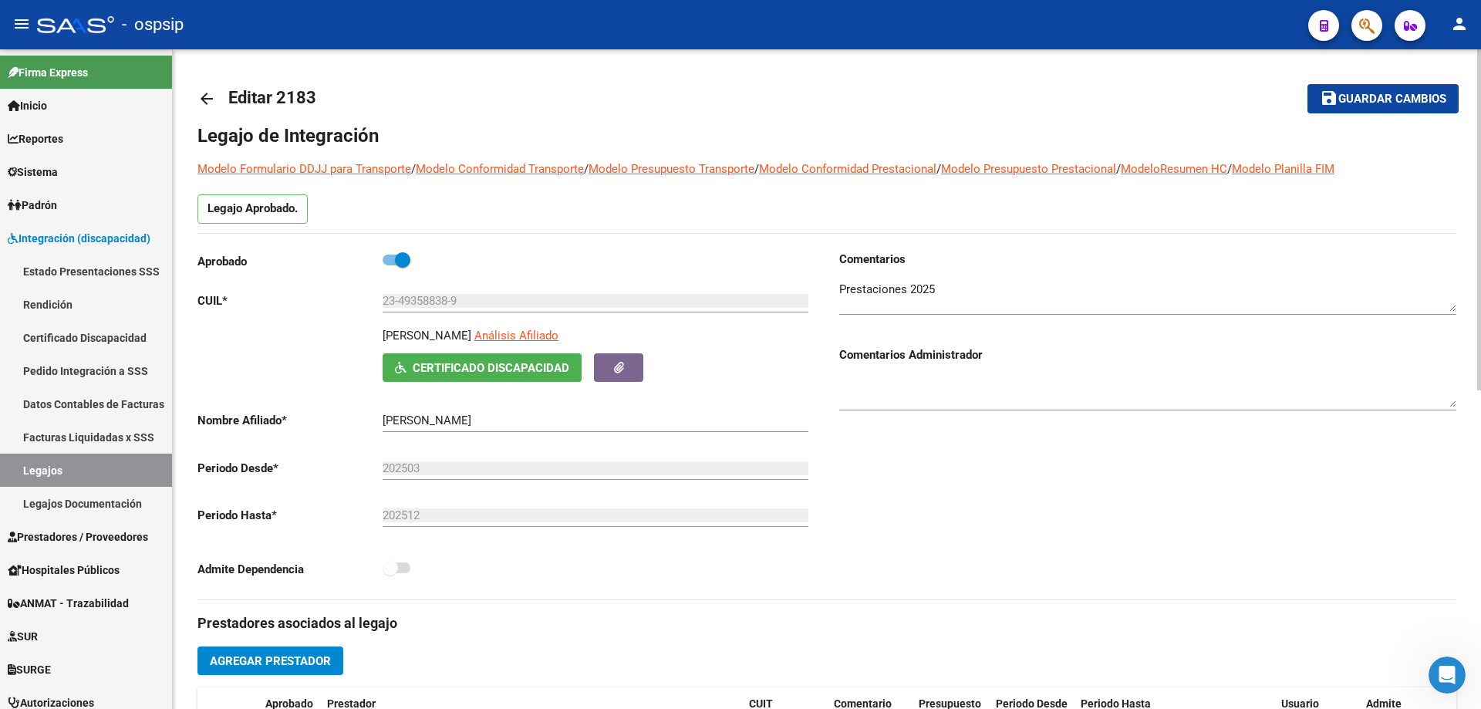
click at [209, 105] on mat-icon "arrow_back" at bounding box center [206, 98] width 19 height 19
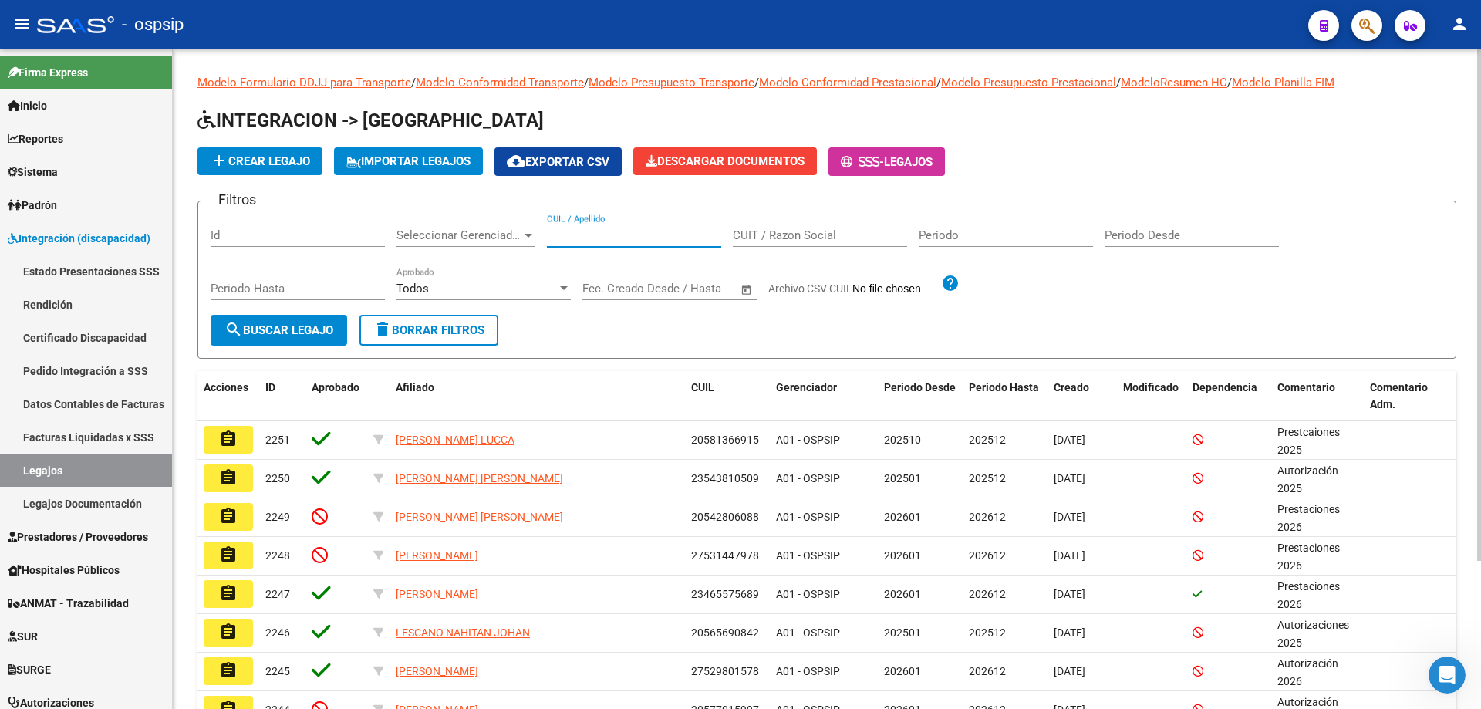
paste input "20575427007"
click at [548, 234] on input "20575427007" at bounding box center [634, 235] width 174 height 14
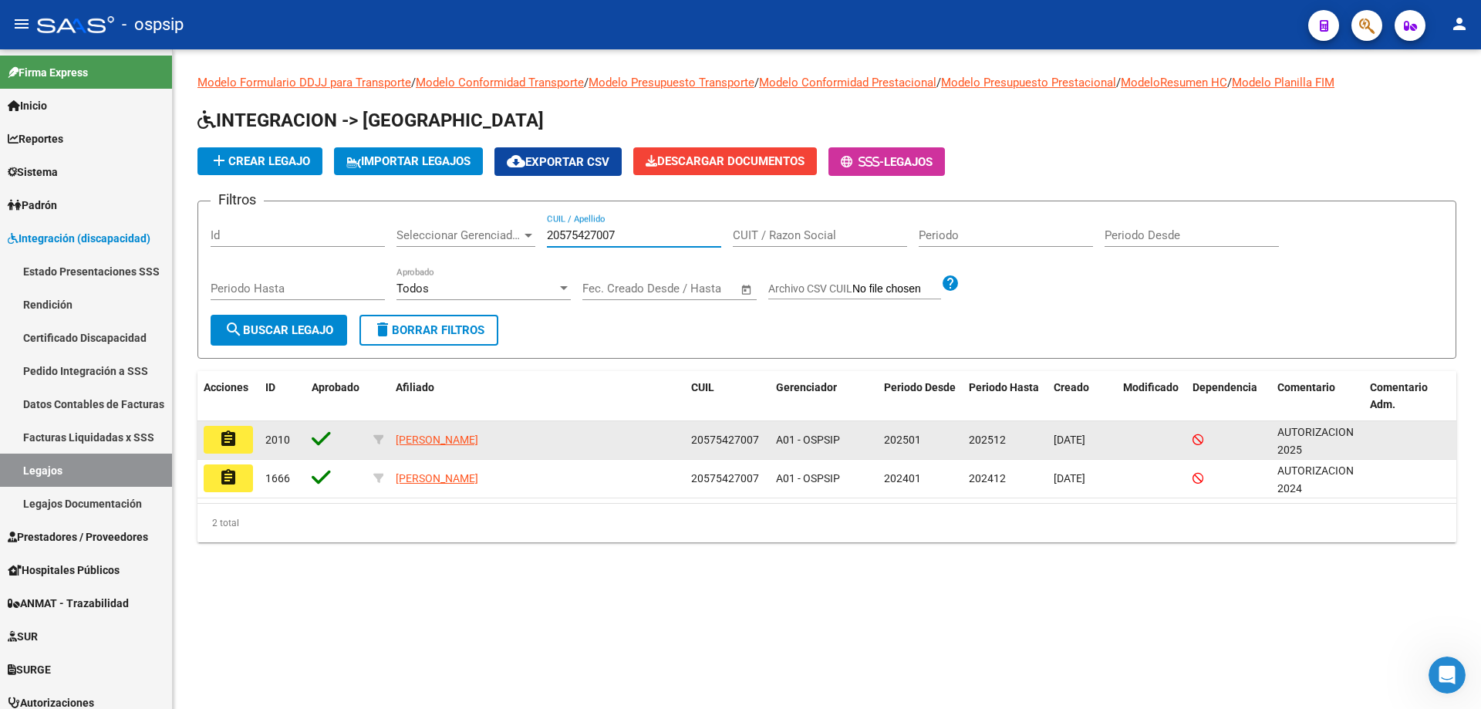
type input "20575427007"
click at [214, 430] on button "assignment" at bounding box center [228, 440] width 49 height 28
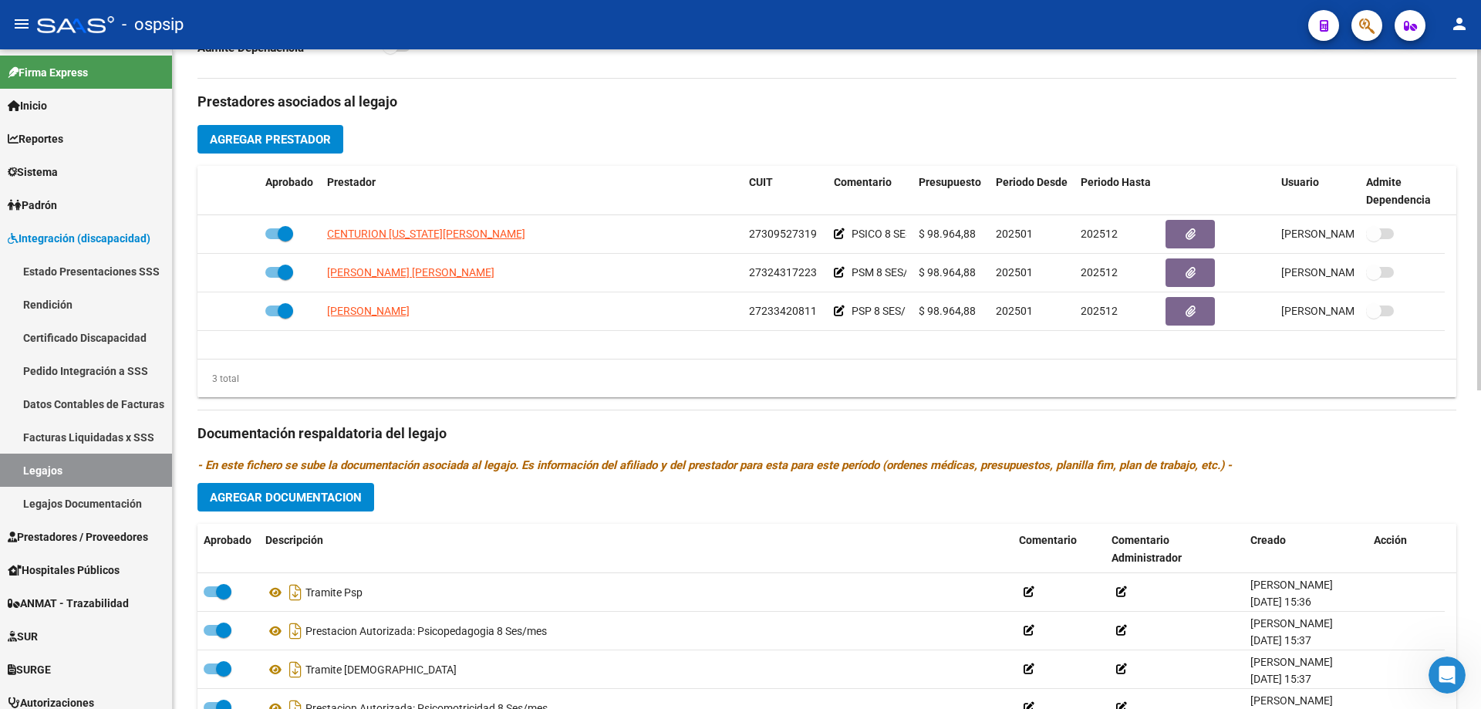
scroll to position [617, 0]
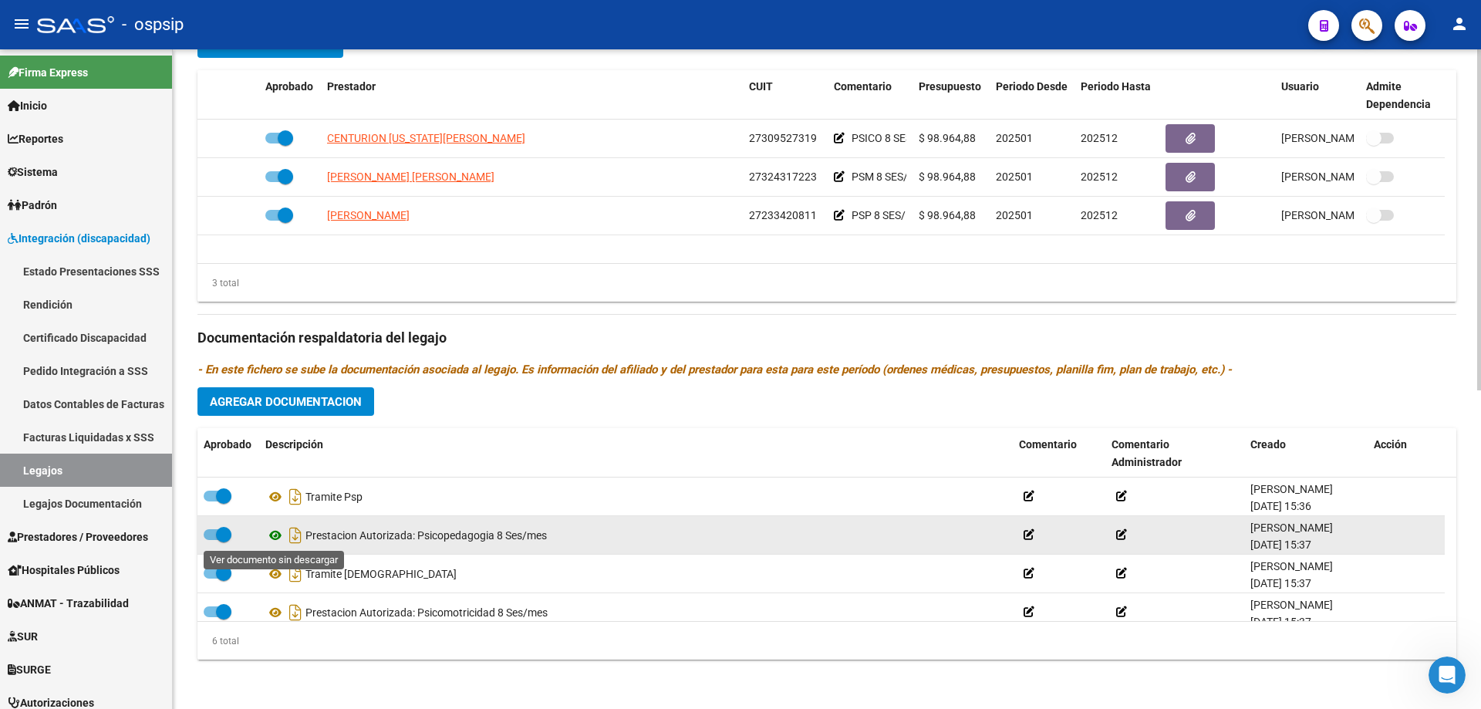
click at [271, 534] on icon at bounding box center [275, 535] width 20 height 19
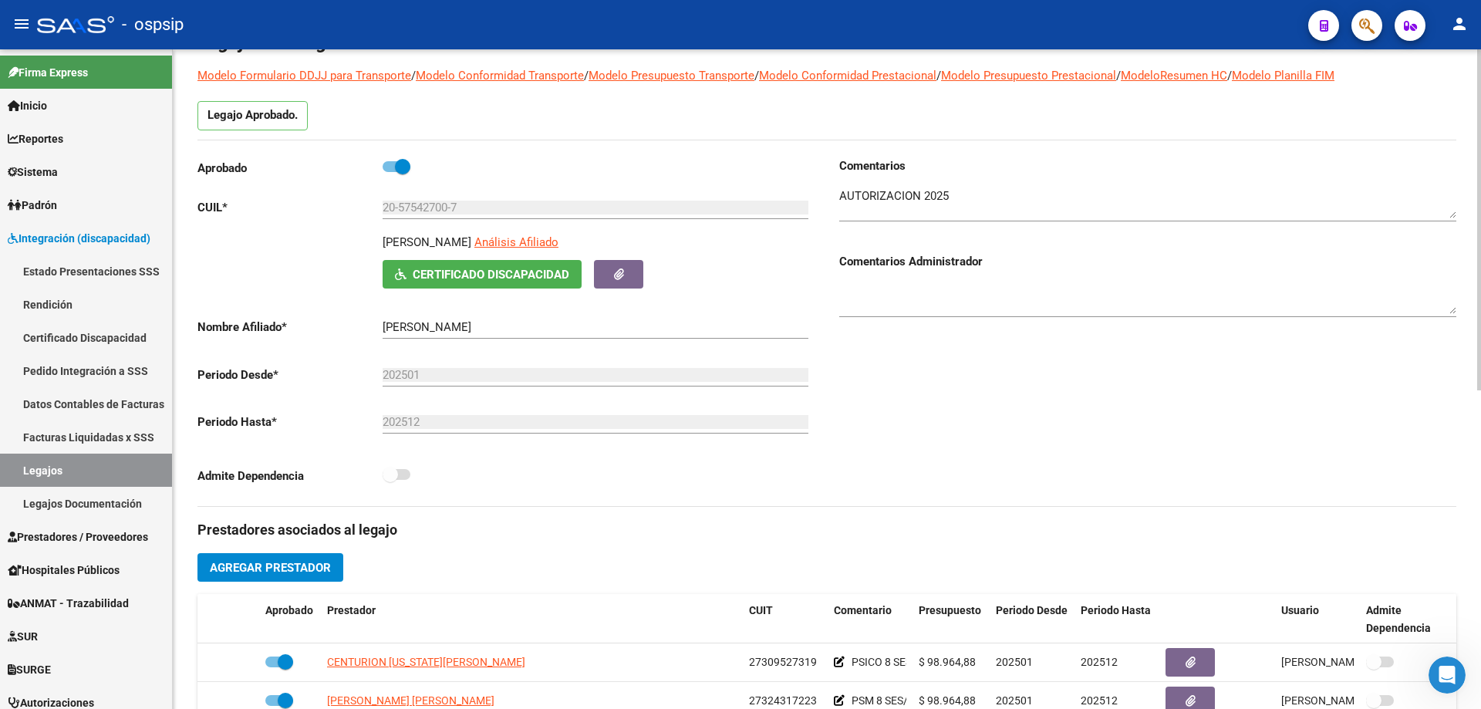
scroll to position [0, 0]
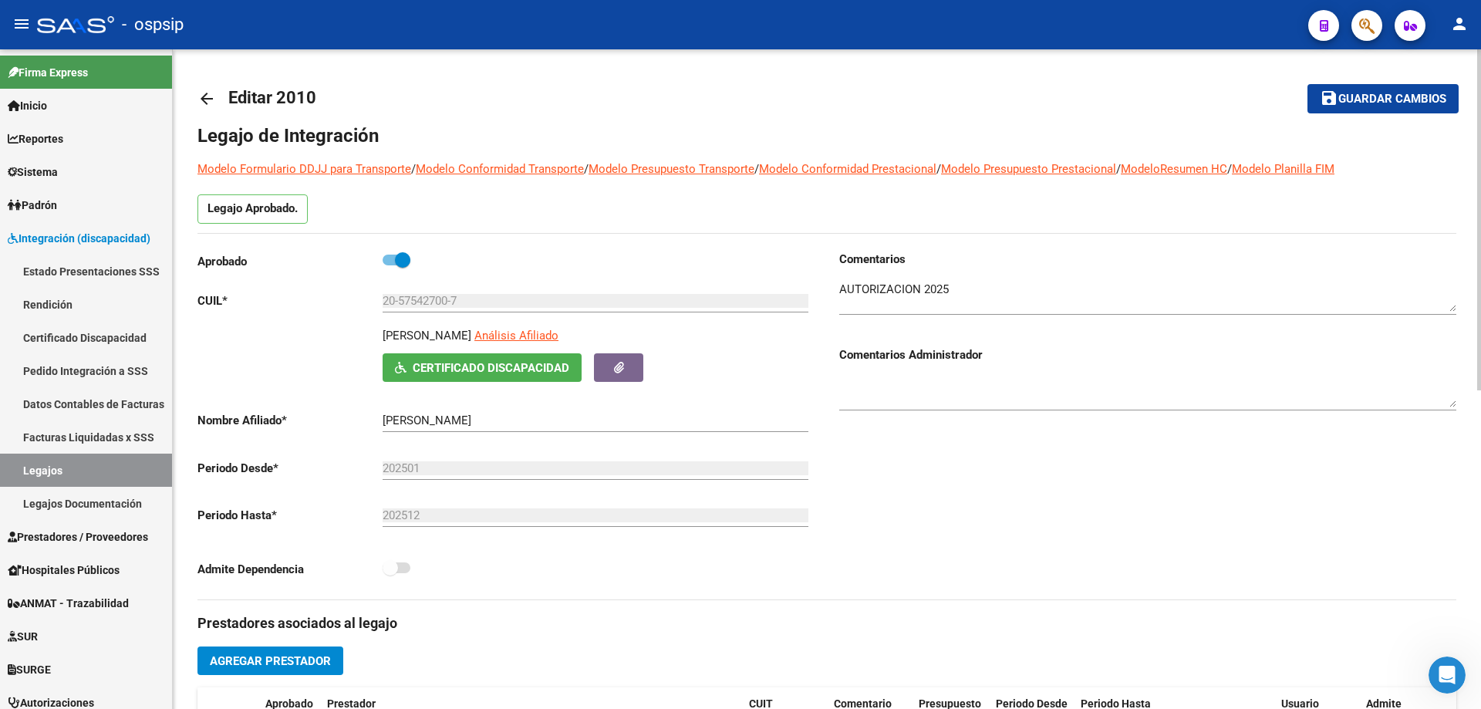
click at [210, 88] on link "arrow_back" at bounding box center [212, 98] width 31 height 36
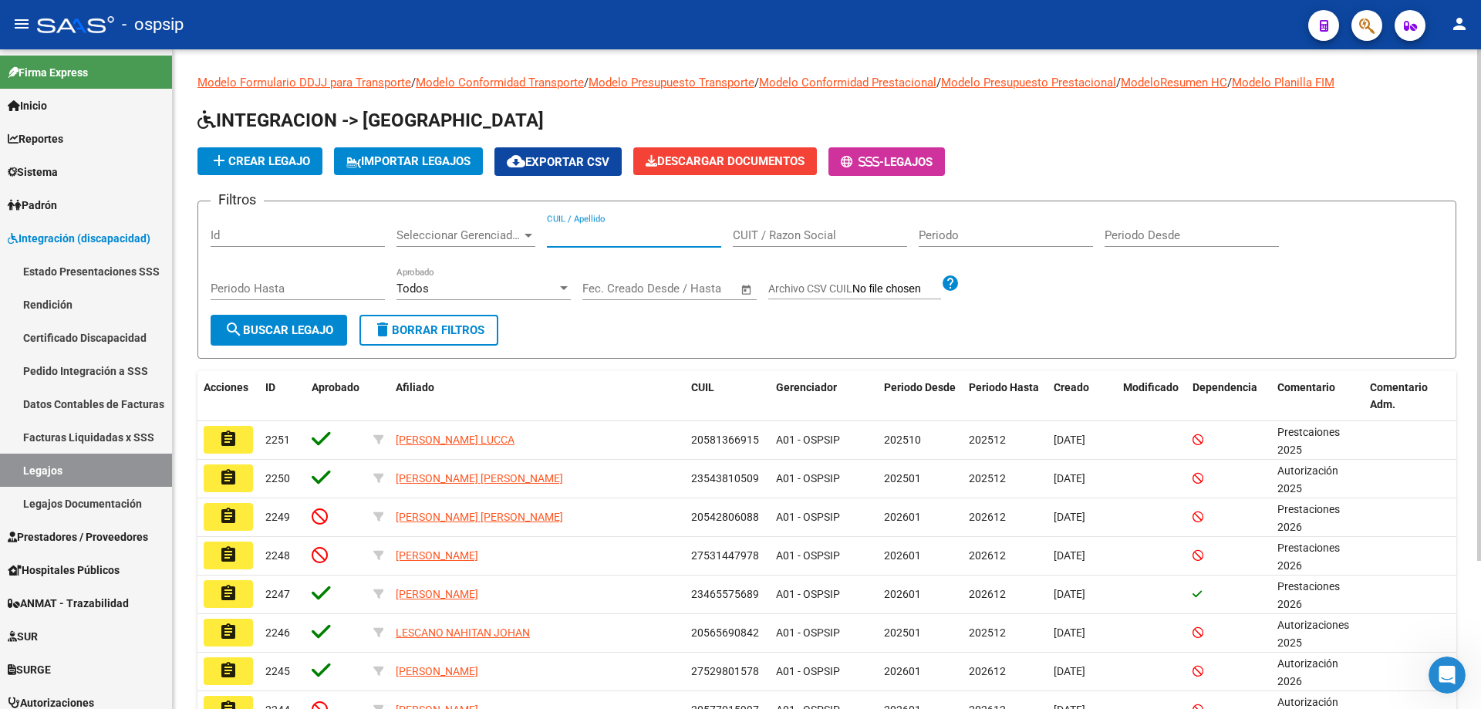
paste input "20490016210"
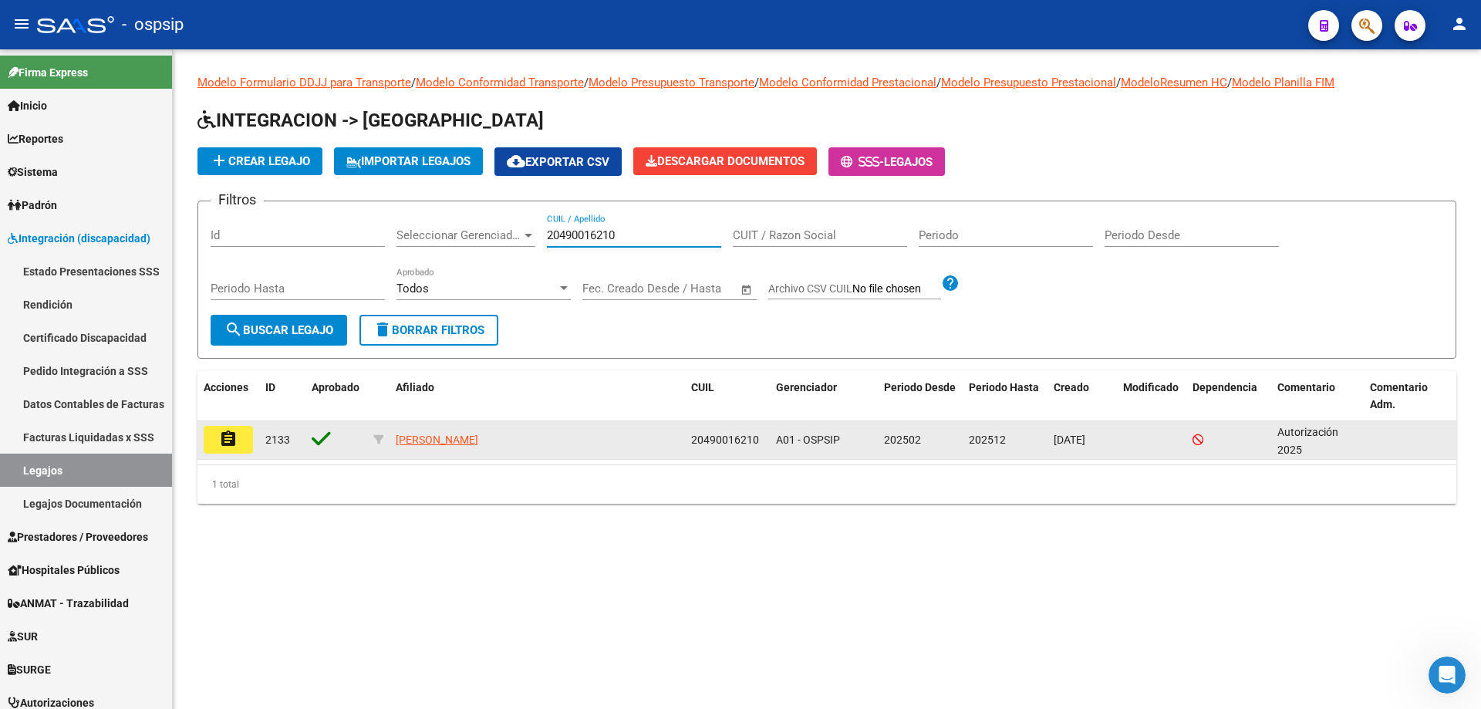
type input "20490016210"
click at [234, 433] on mat-icon "assignment" at bounding box center [228, 439] width 19 height 19
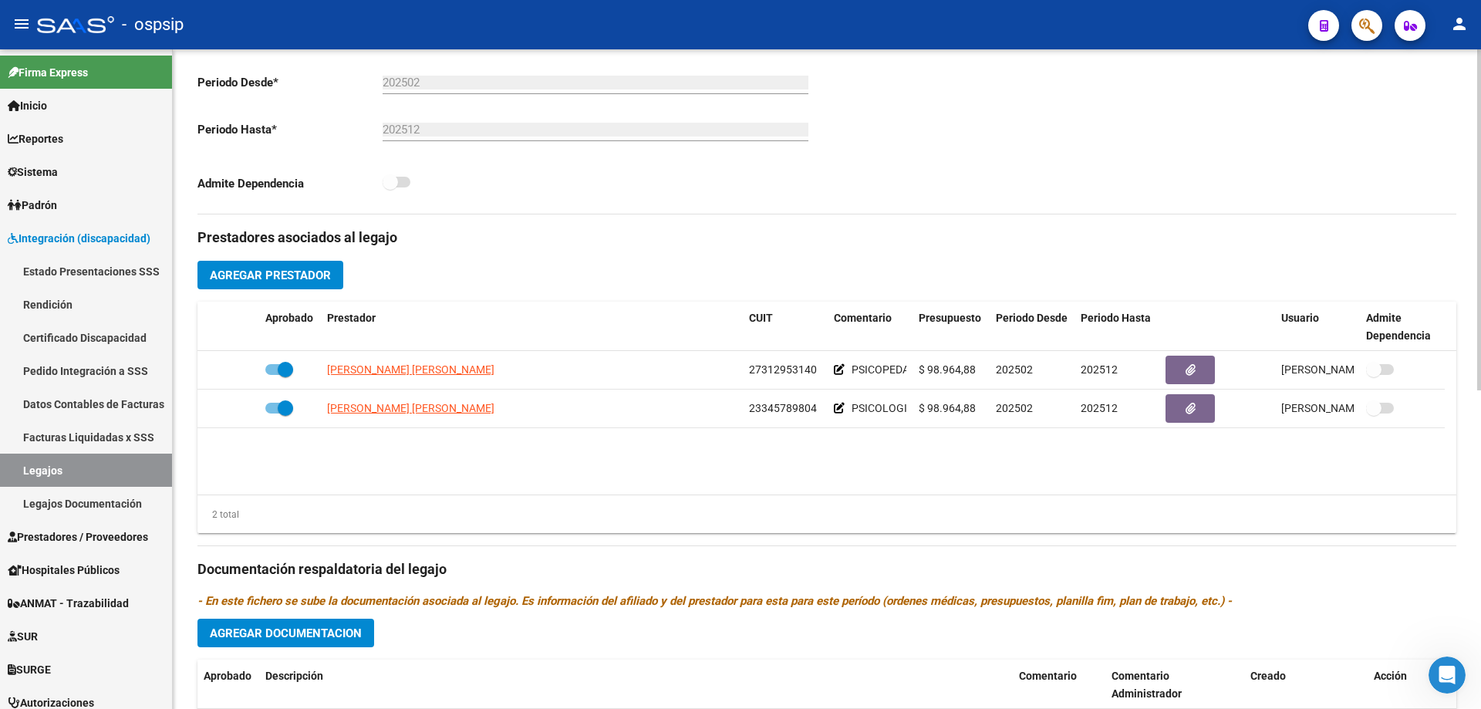
scroll to position [540, 0]
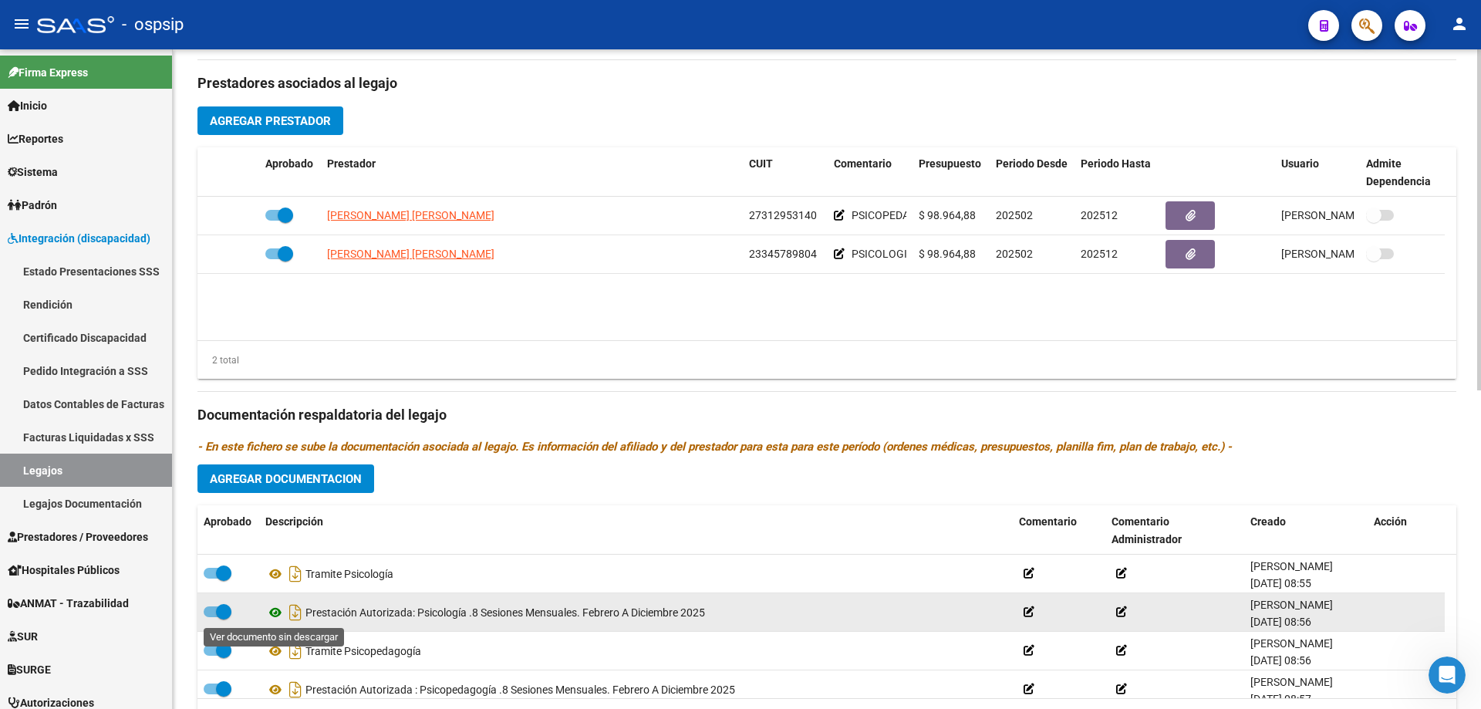
click at [270, 609] on icon at bounding box center [275, 612] width 20 height 19
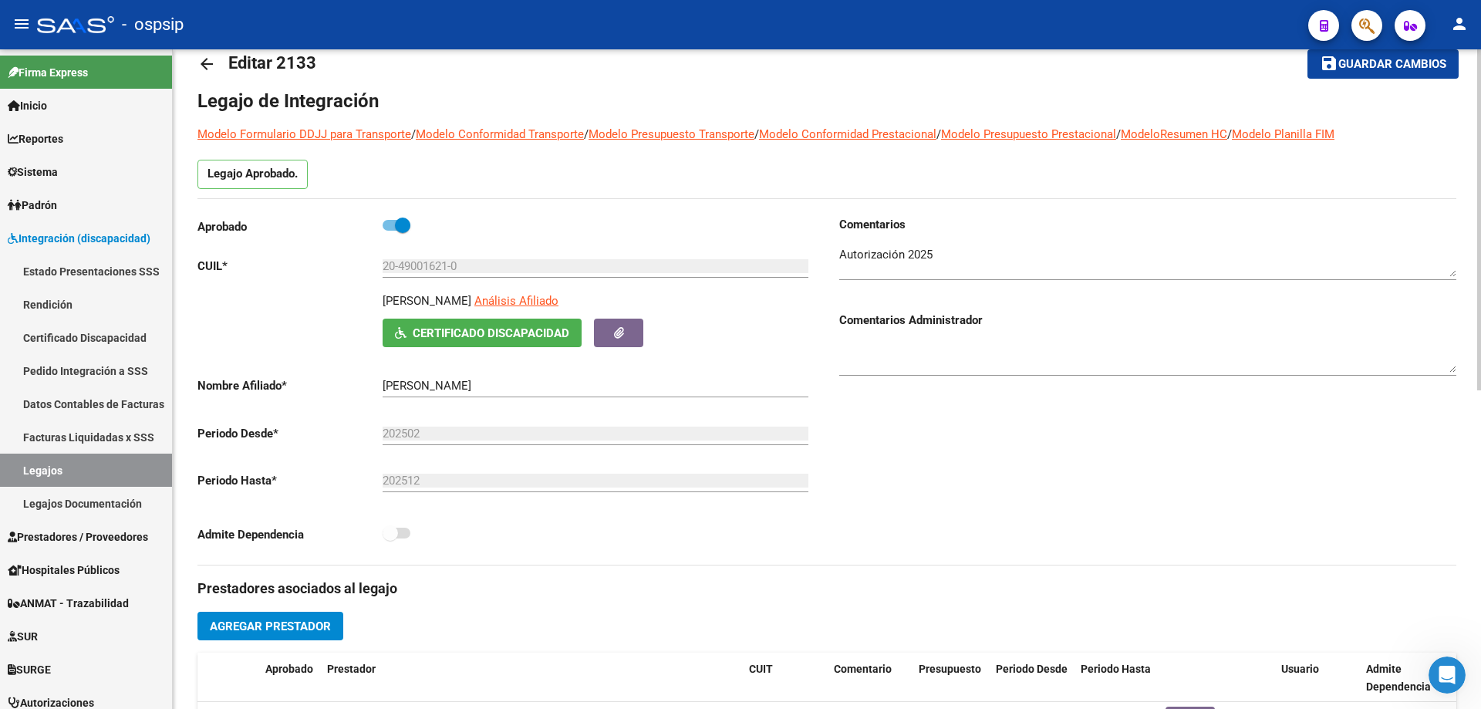
scroll to position [0, 0]
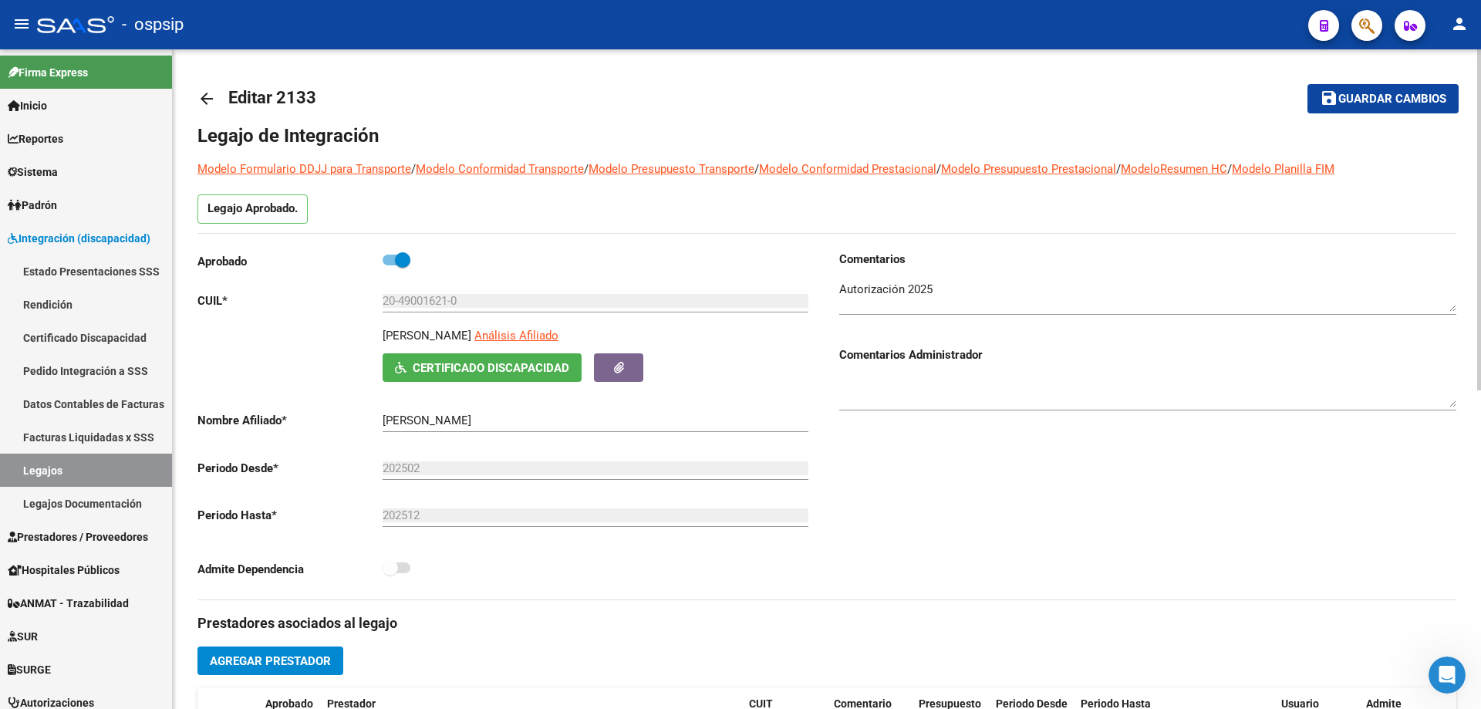
click at [201, 98] on mat-icon "arrow_back" at bounding box center [206, 98] width 19 height 19
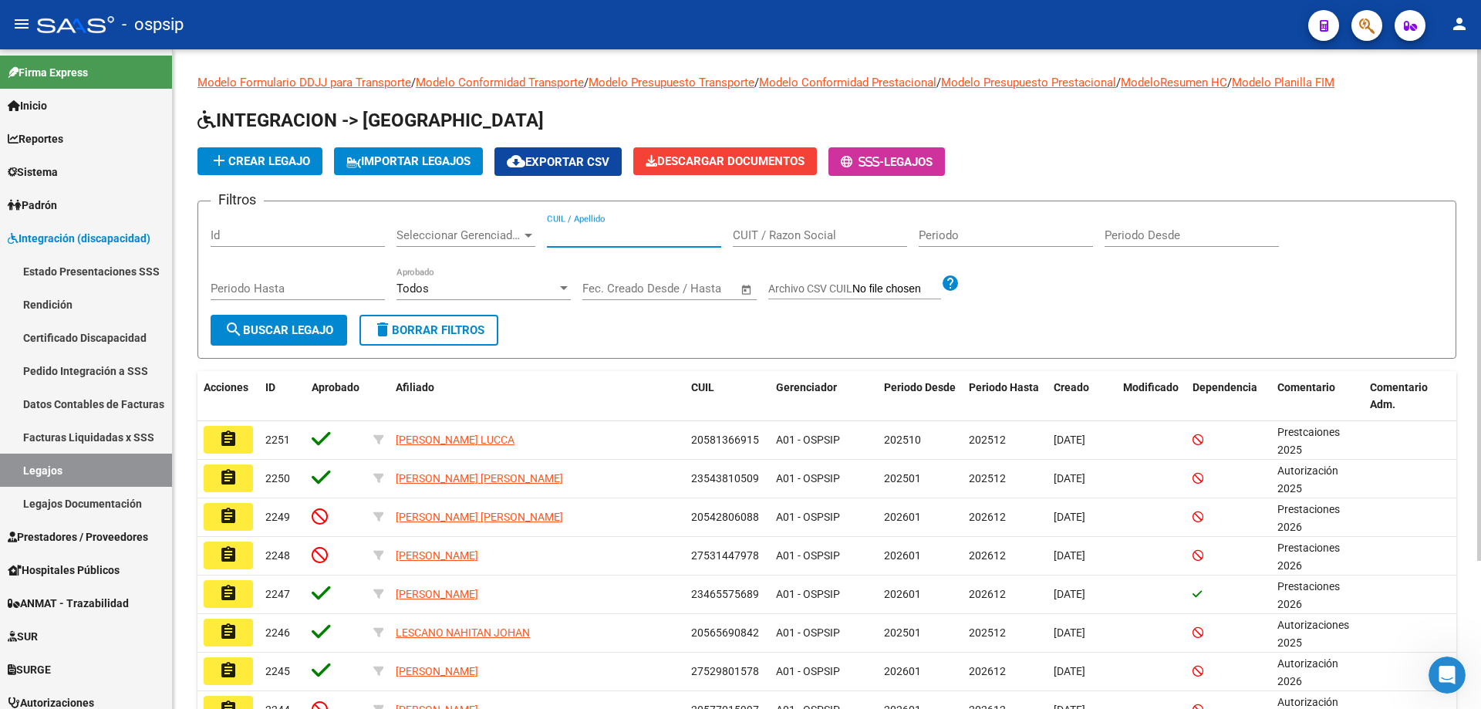
paste input "27562589142"
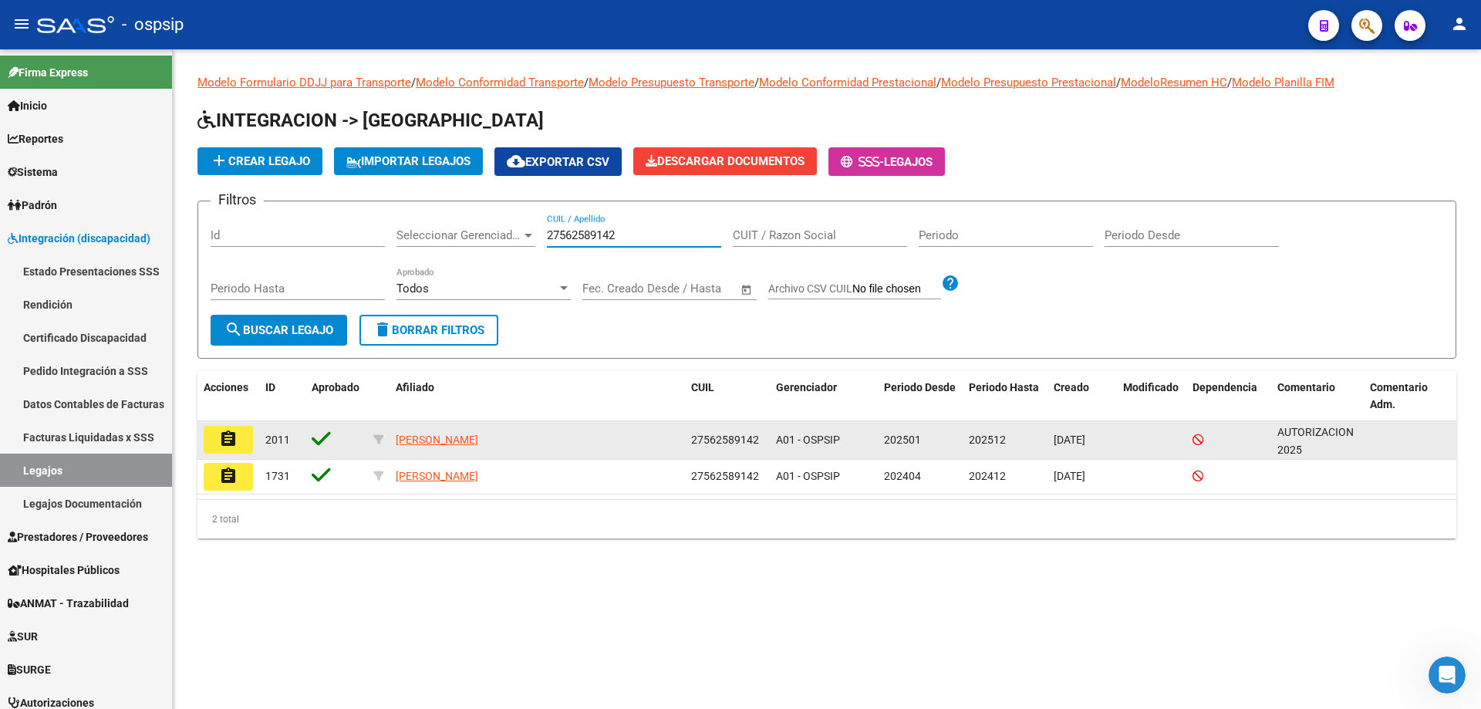
type input "27562589142"
click at [219, 440] on mat-icon "assignment" at bounding box center [228, 439] width 19 height 19
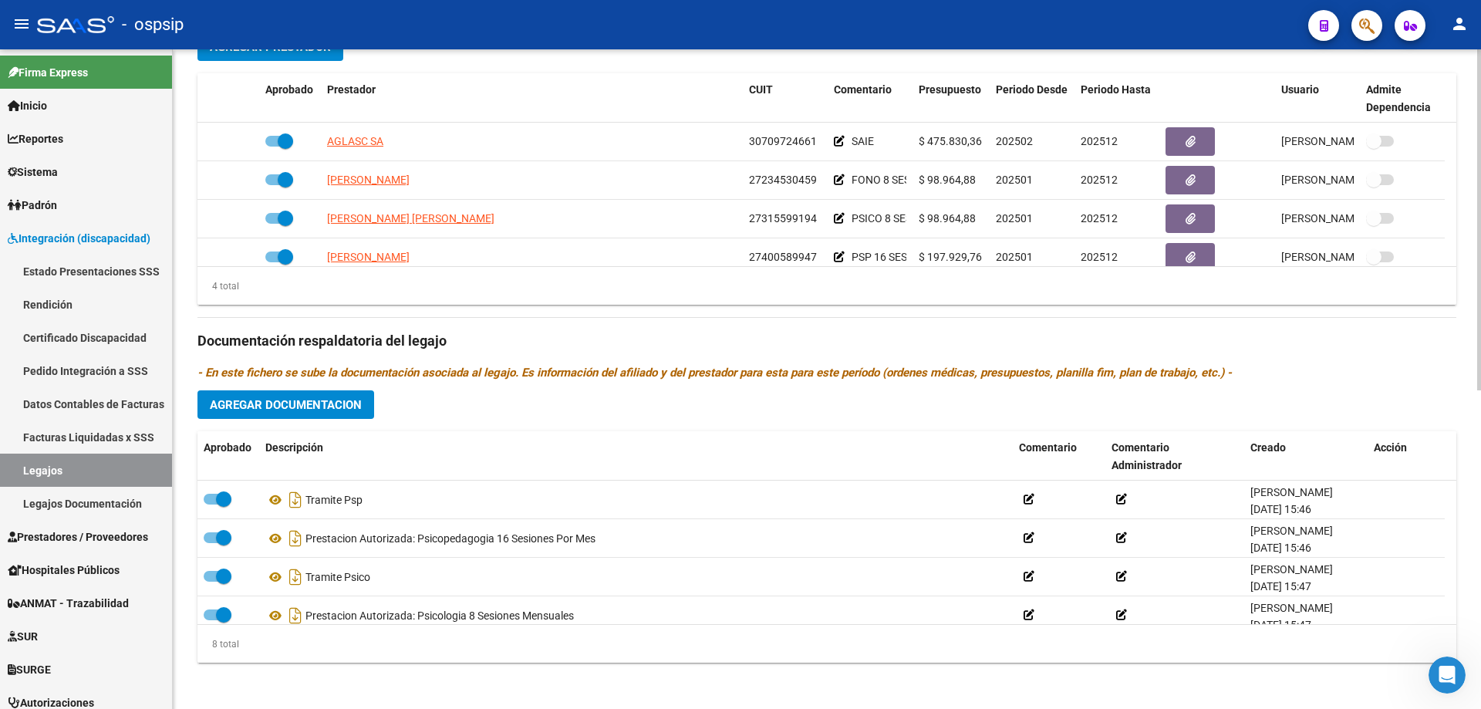
scroll to position [617, 0]
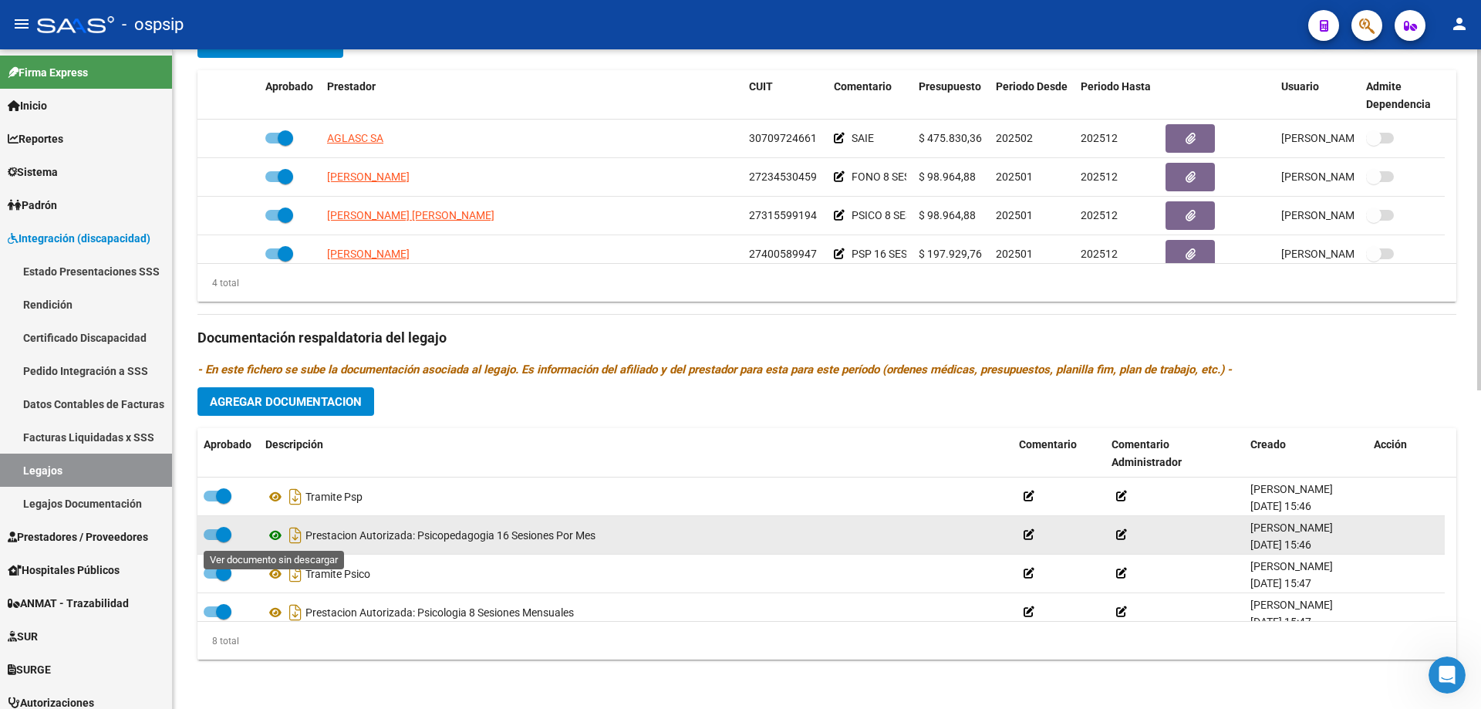
click at [276, 538] on icon at bounding box center [275, 535] width 20 height 19
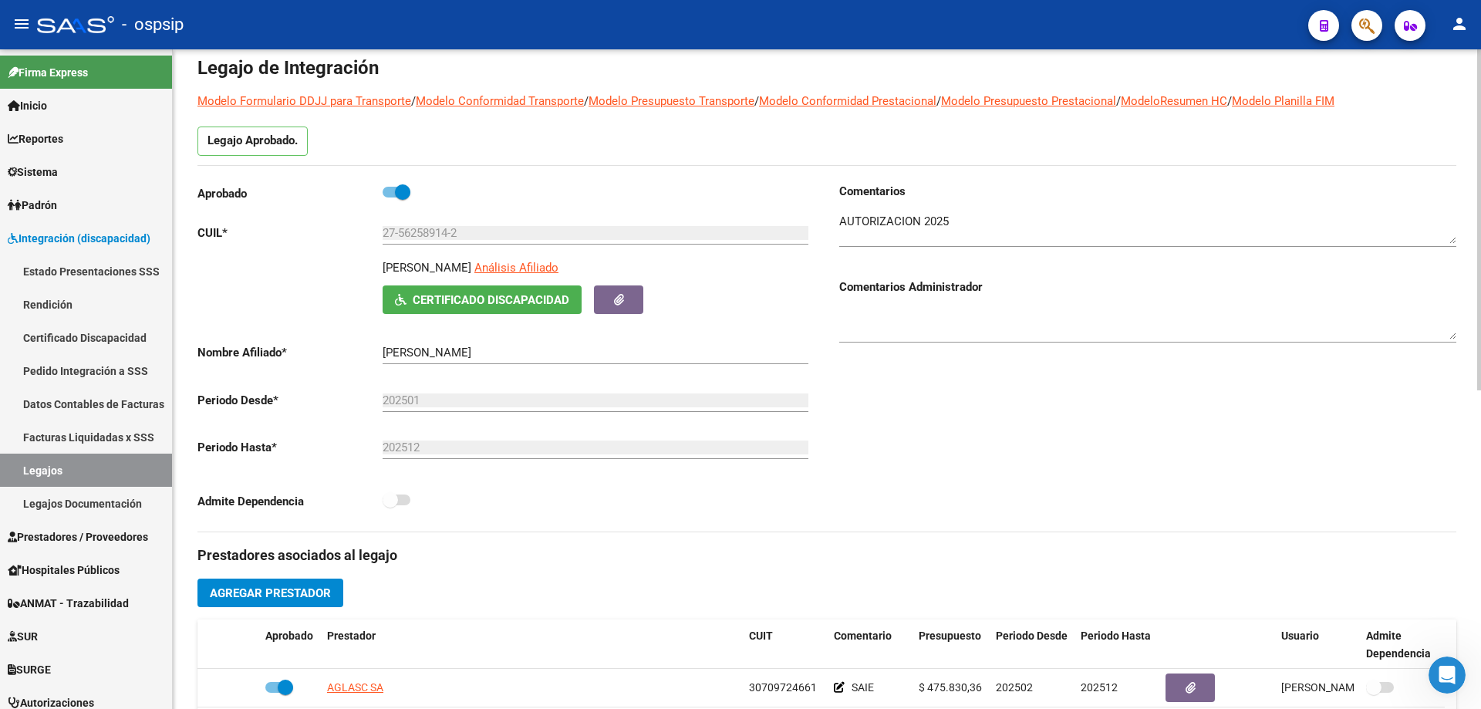
scroll to position [0, 0]
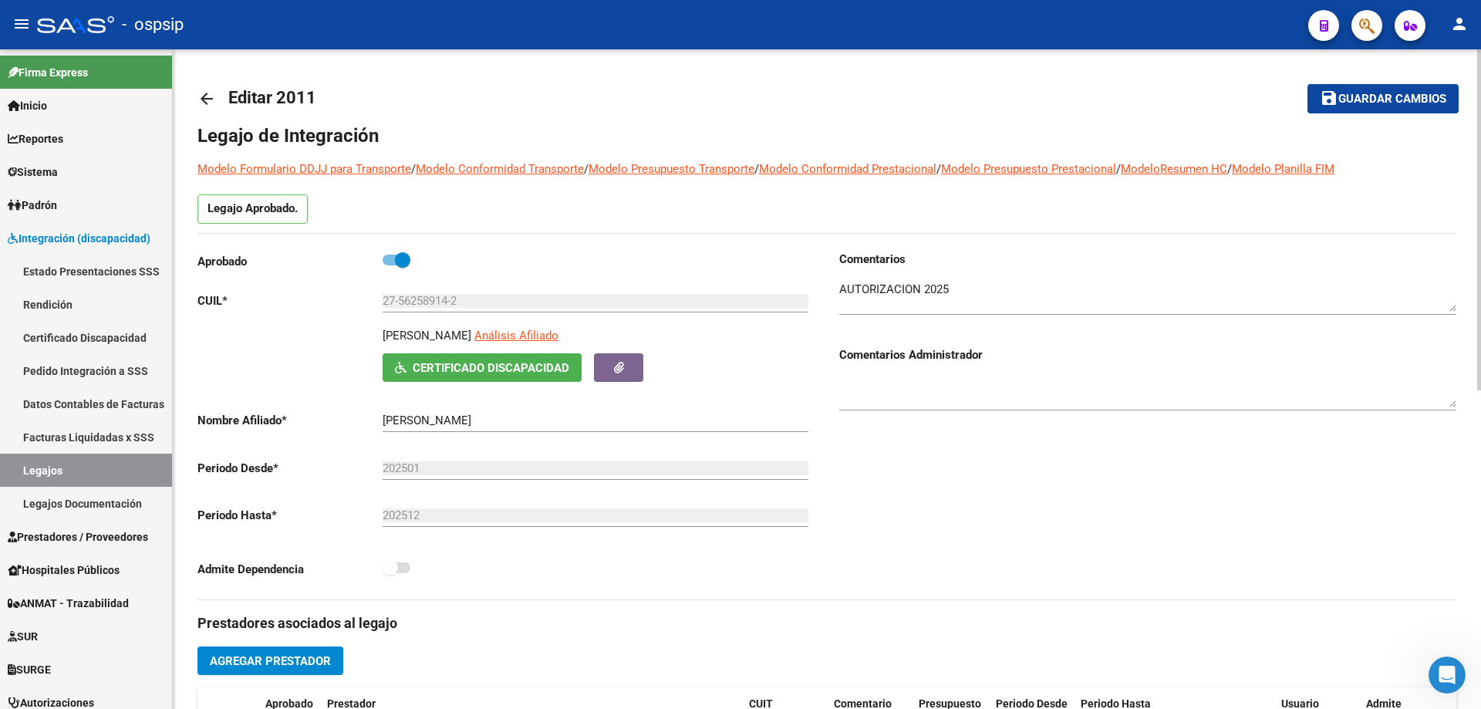
click at [206, 94] on mat-icon "arrow_back" at bounding box center [206, 98] width 19 height 19
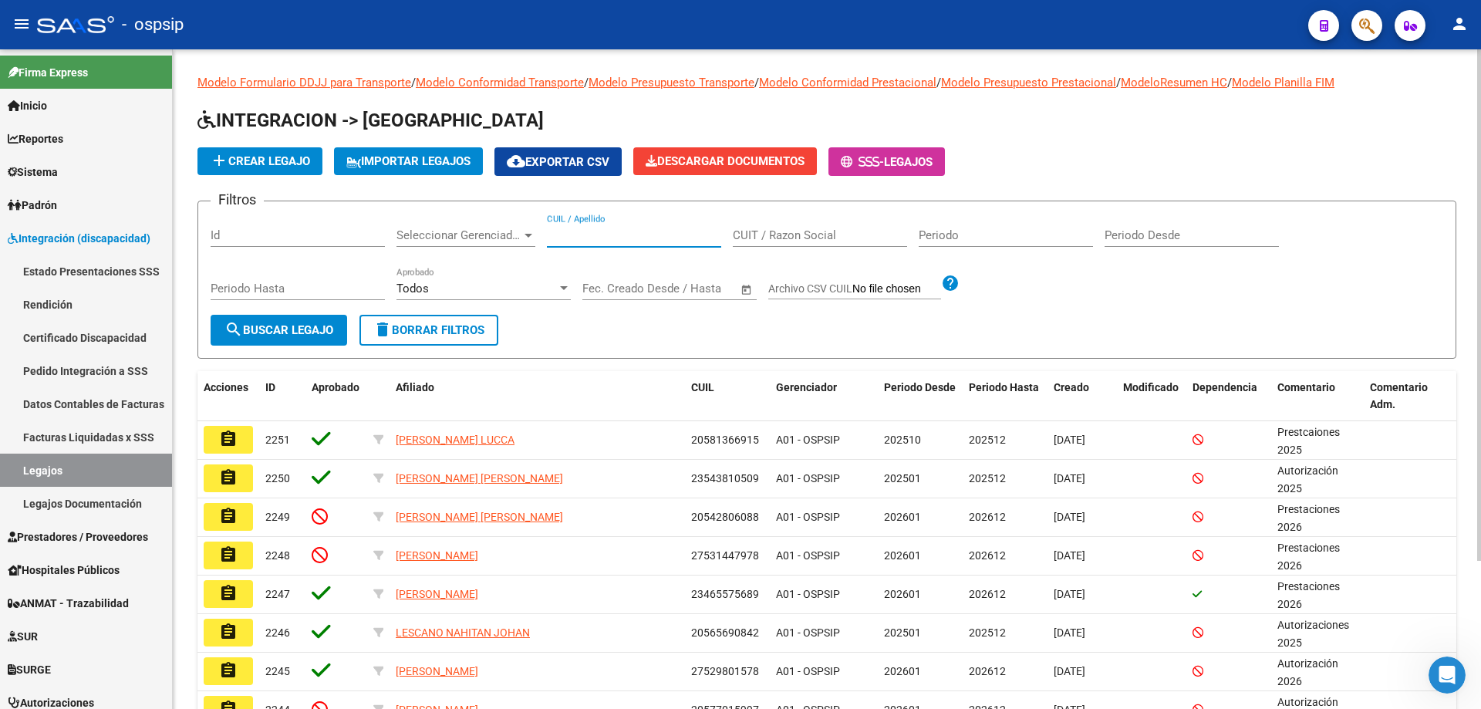
paste input "20581974427"
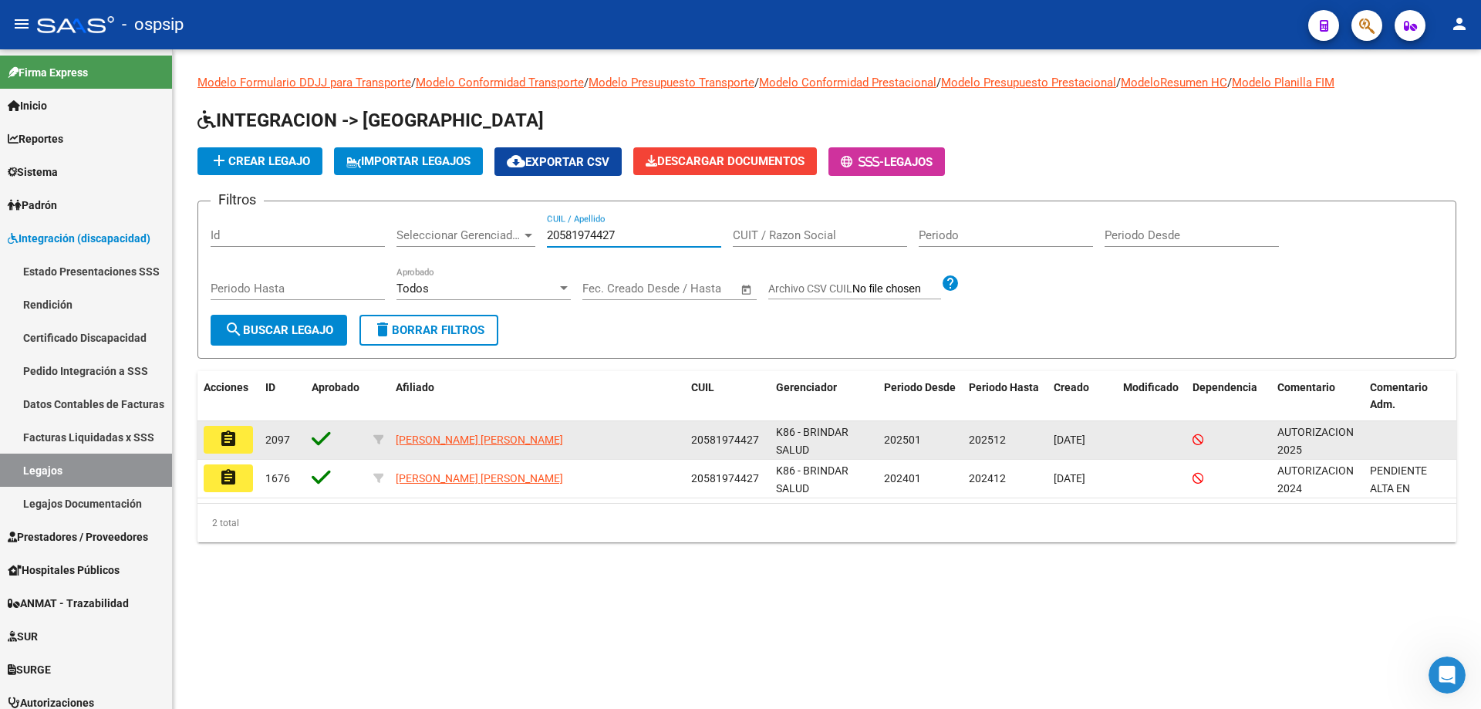
type input "20581974427"
click at [223, 443] on mat-icon "assignment" at bounding box center [228, 439] width 19 height 19
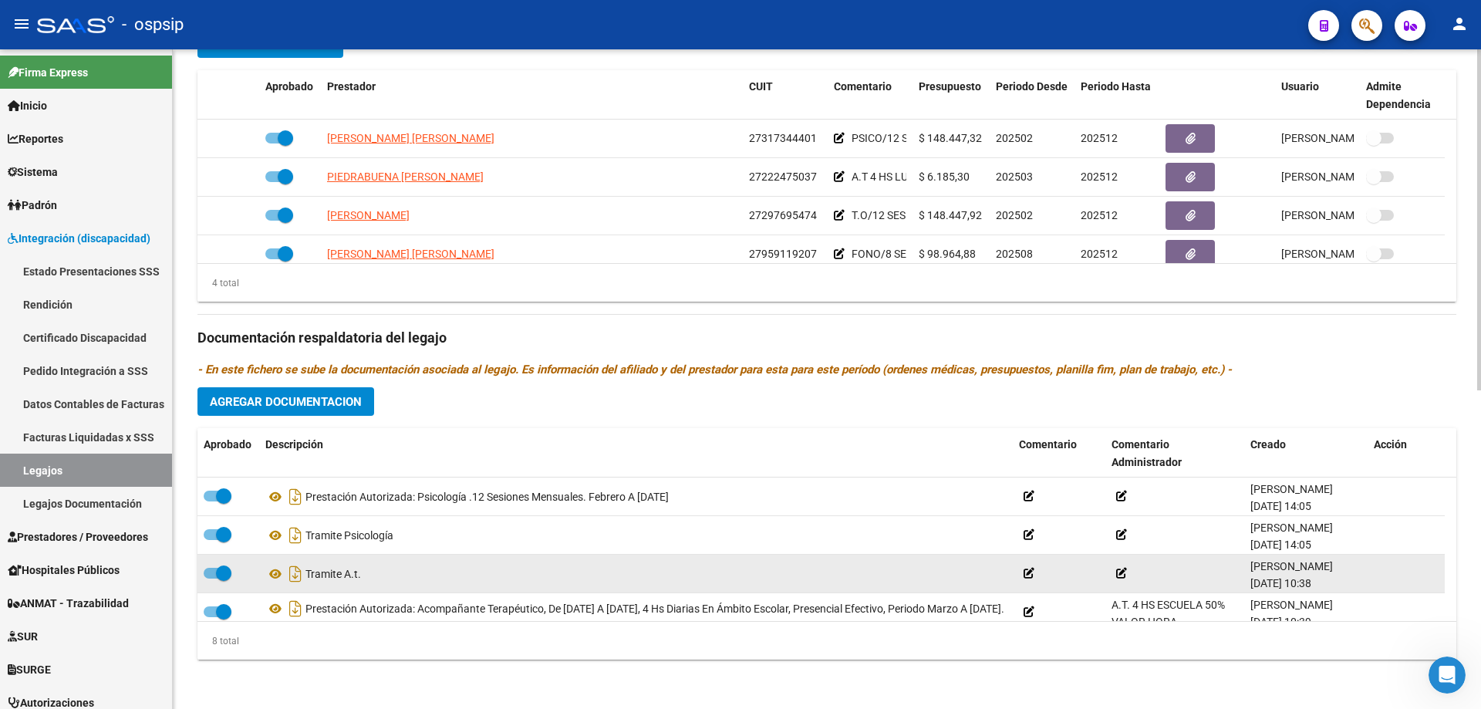
scroll to position [154, 0]
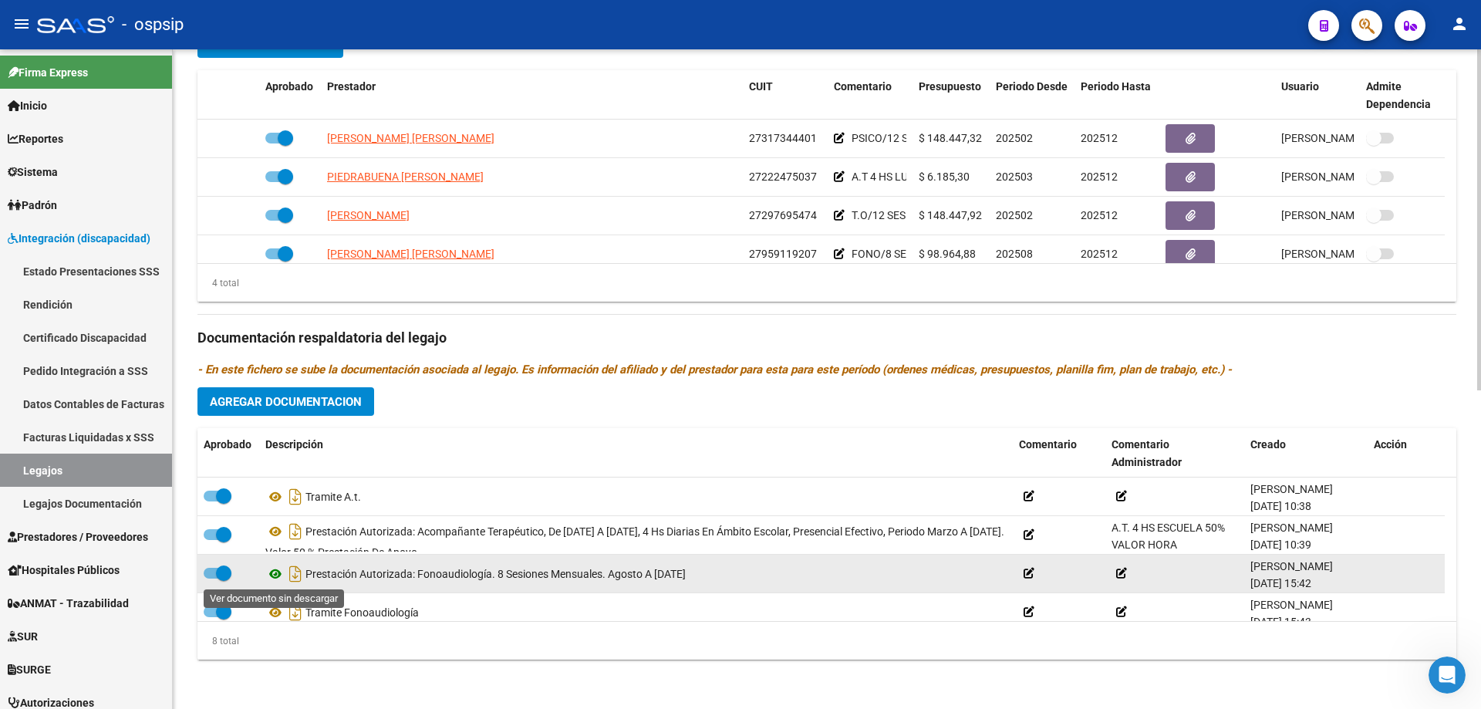
click at [273, 573] on icon at bounding box center [275, 574] width 20 height 19
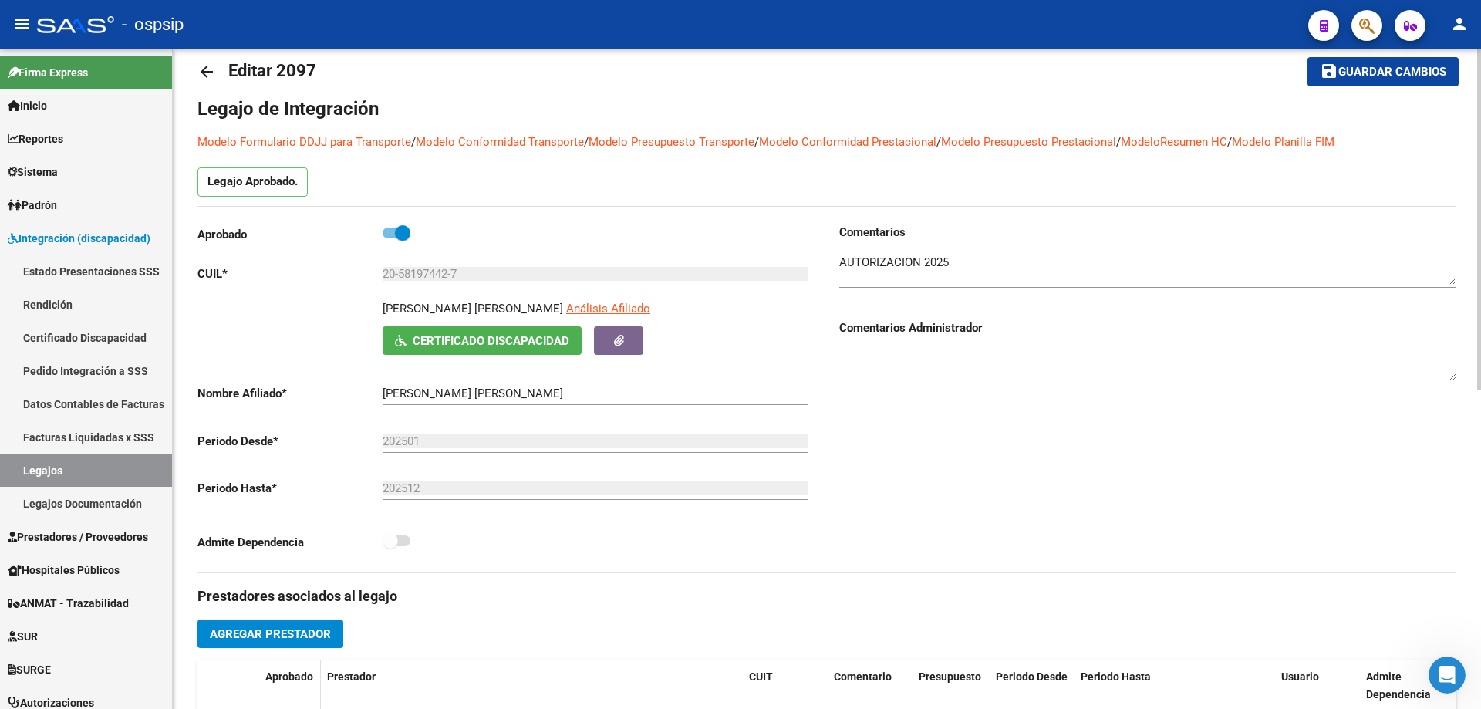
scroll to position [0, 0]
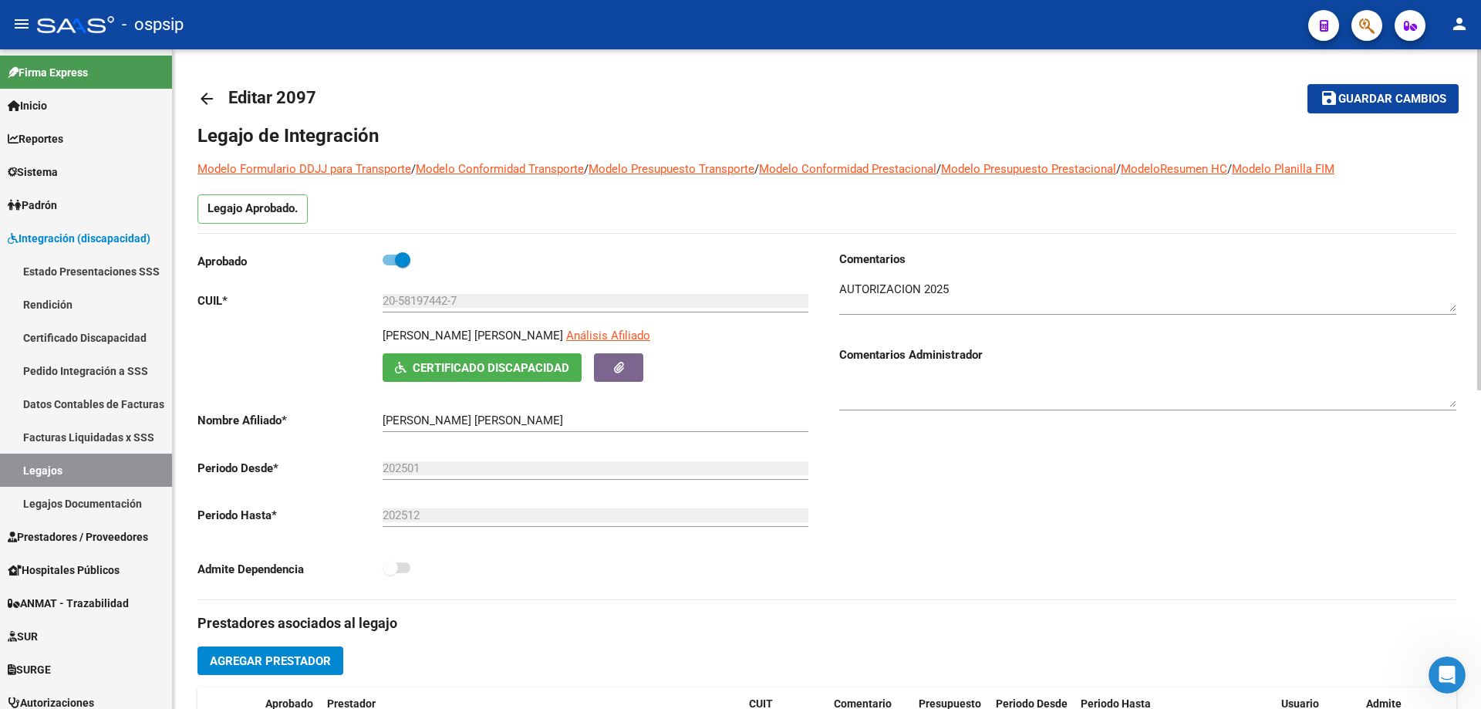
click at [203, 93] on mat-icon "arrow_back" at bounding box center [206, 98] width 19 height 19
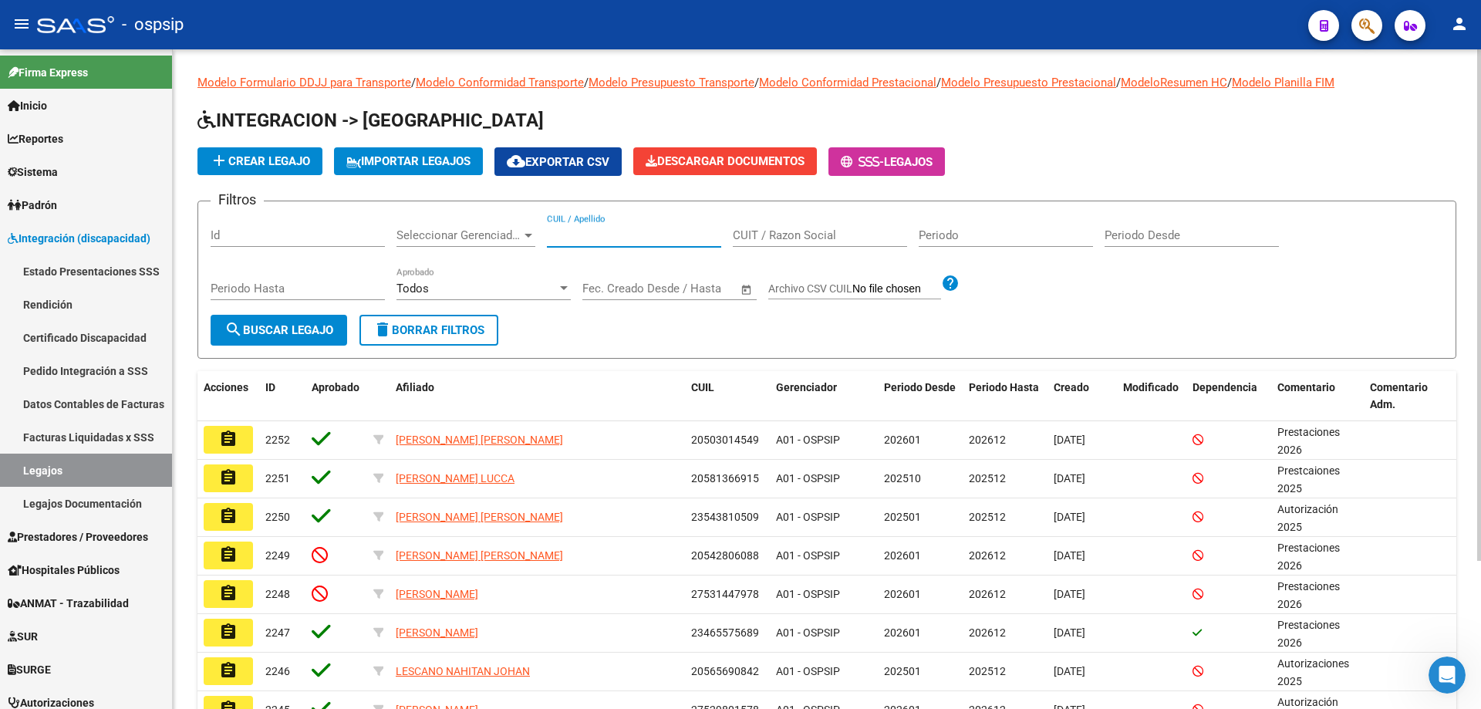
paste input "20550419484"
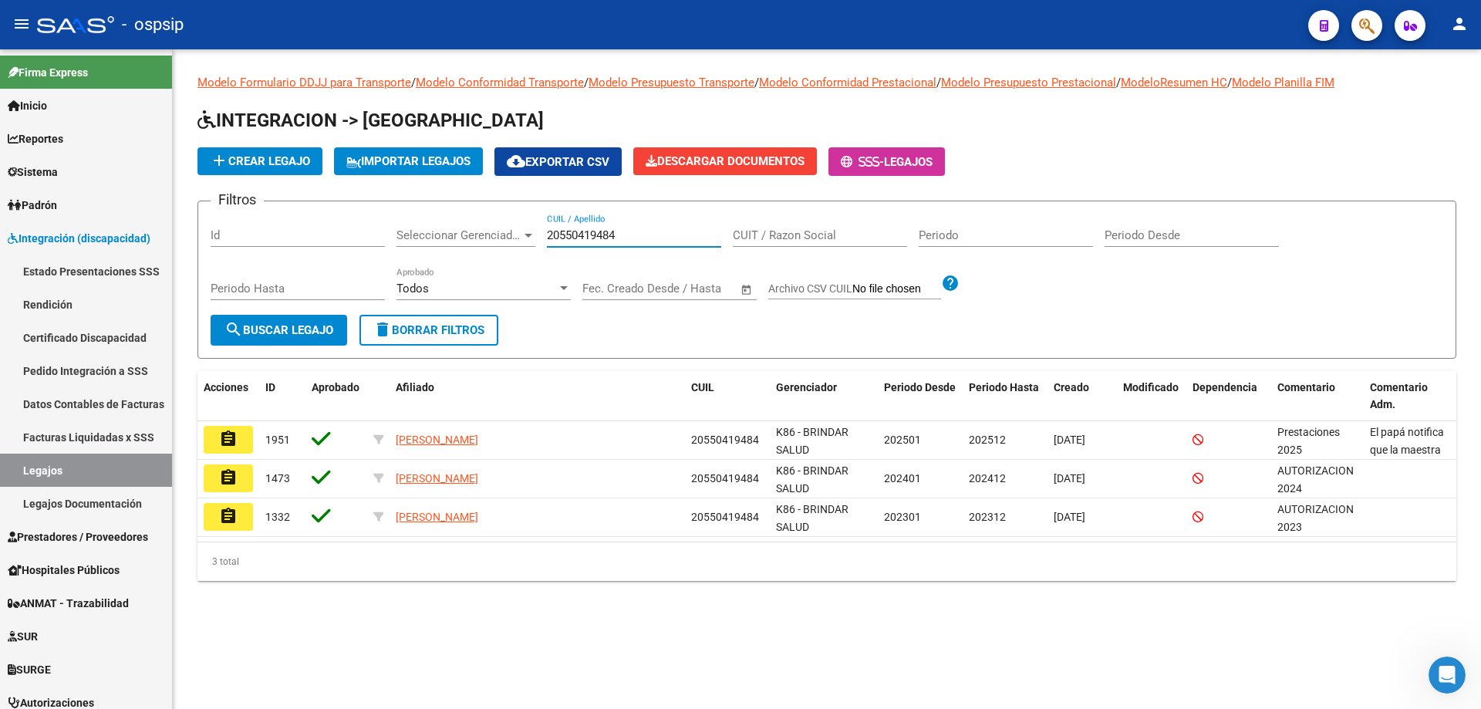
type input "20550419484"
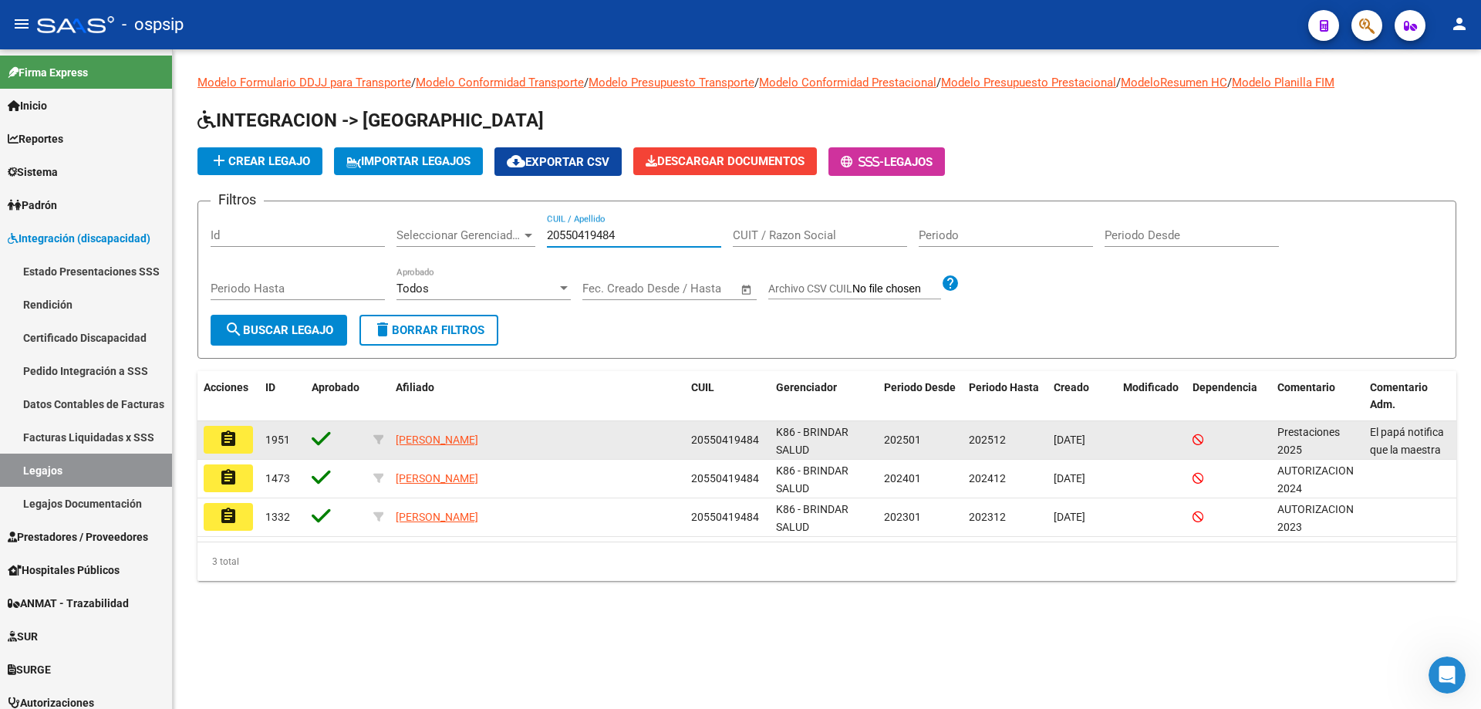
click at [224, 440] on mat-icon "assignment" at bounding box center [228, 439] width 19 height 19
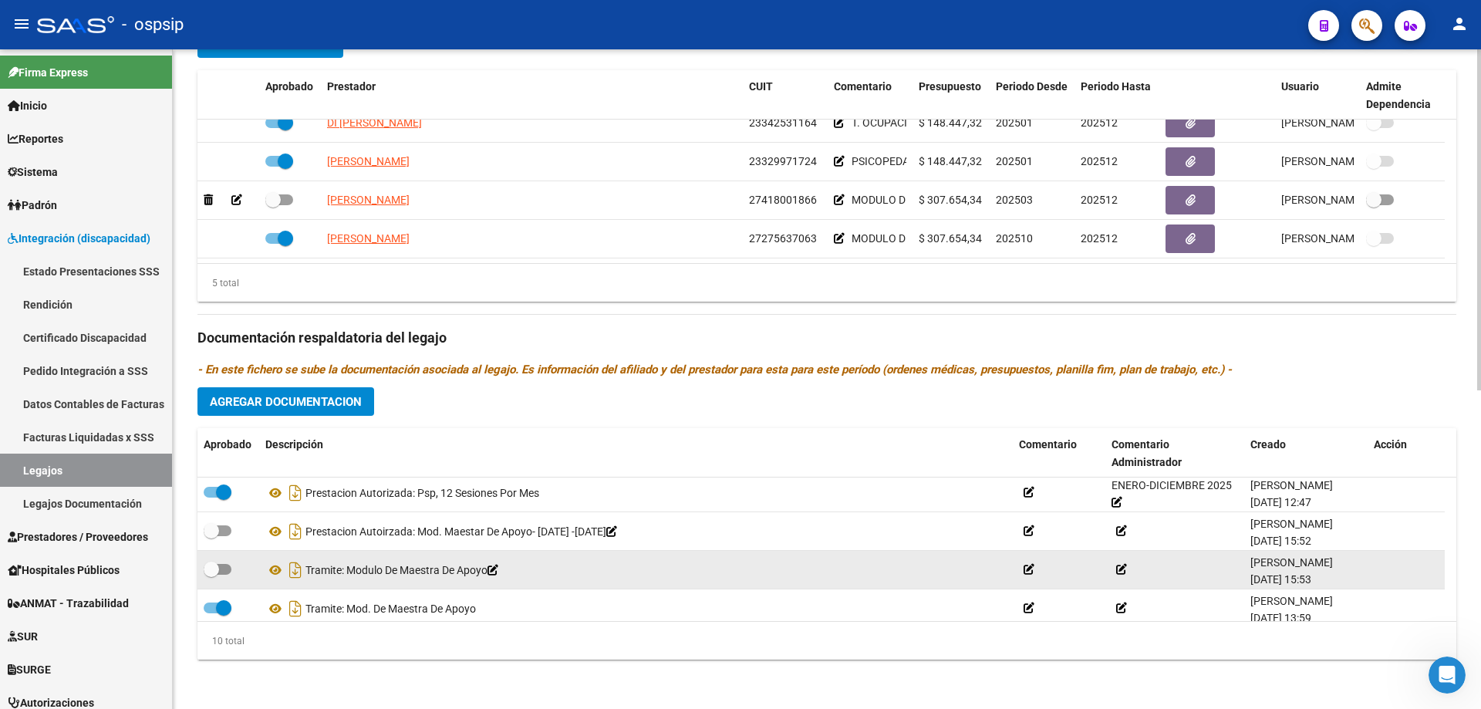
scroll to position [170, 0]
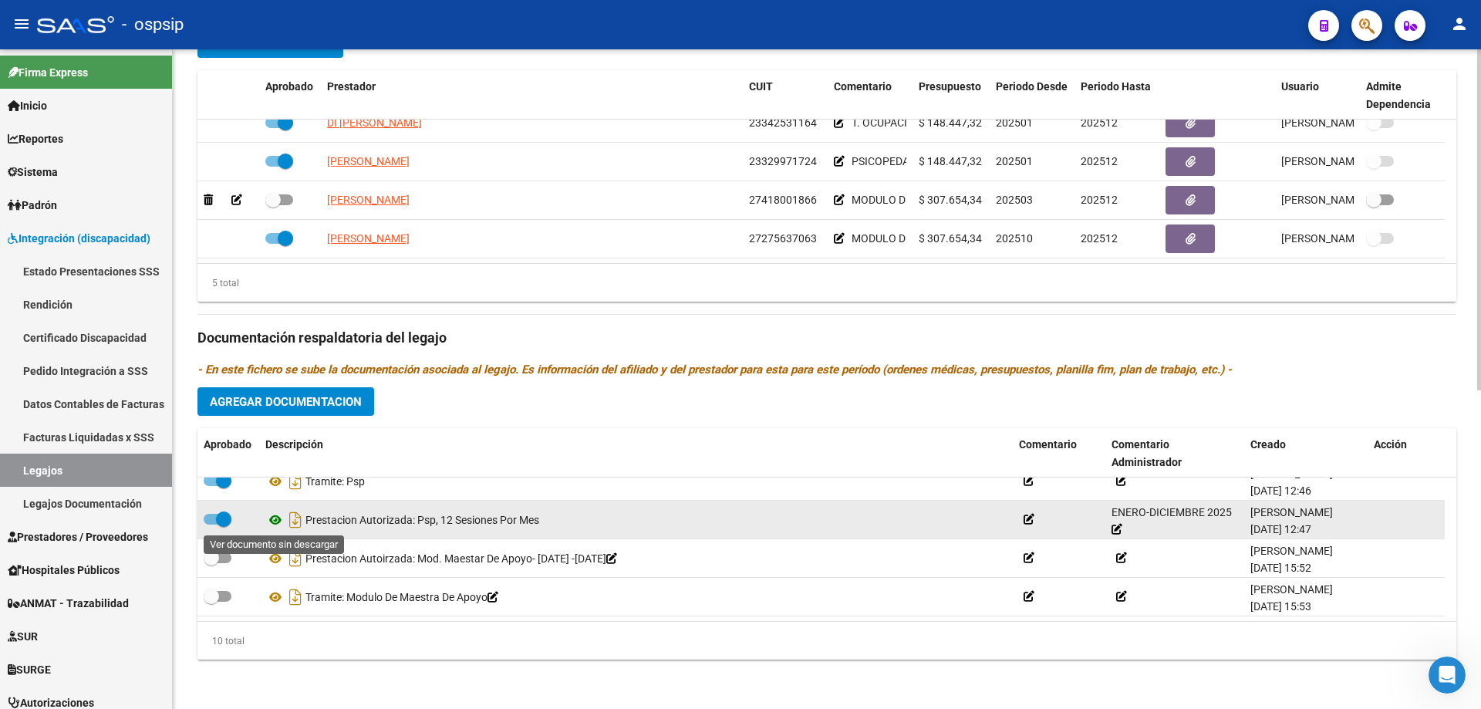
click at [273, 521] on icon at bounding box center [275, 520] width 20 height 19
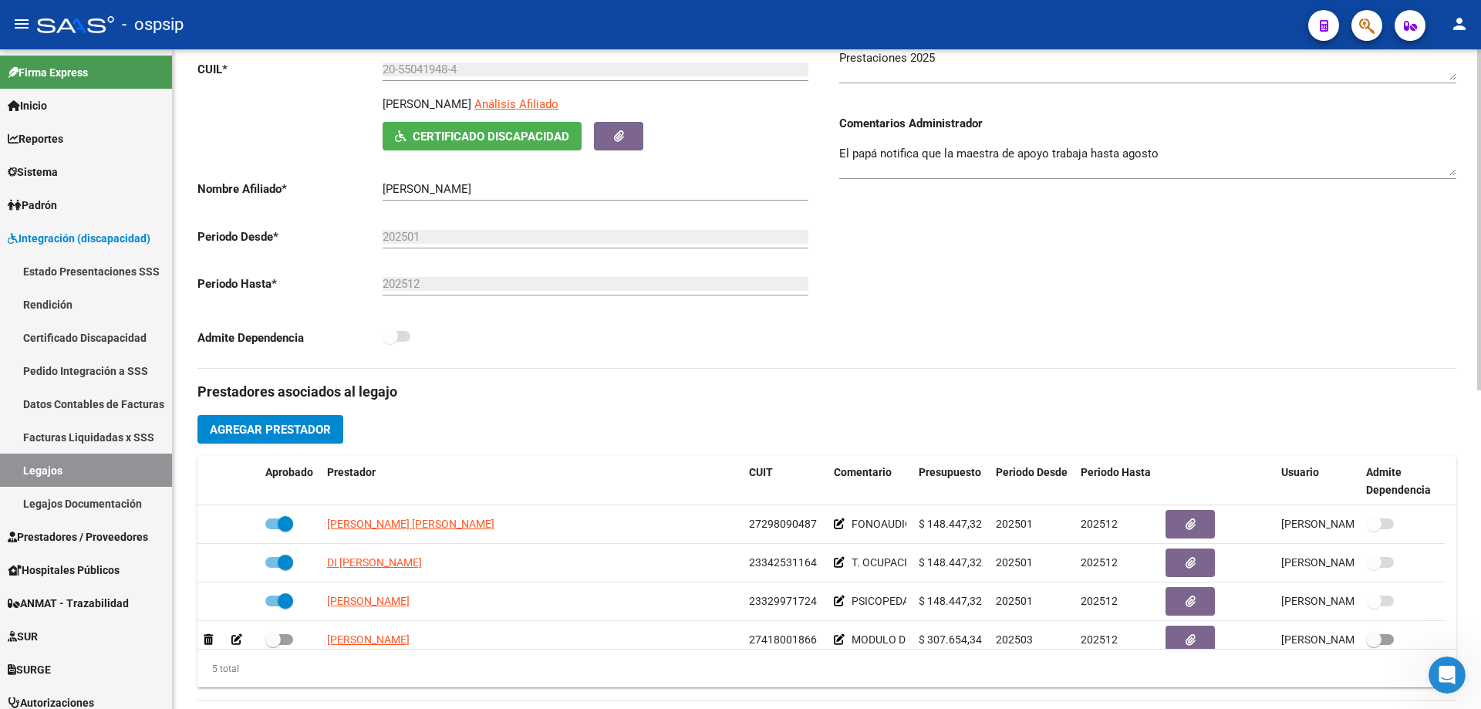
scroll to position [0, 0]
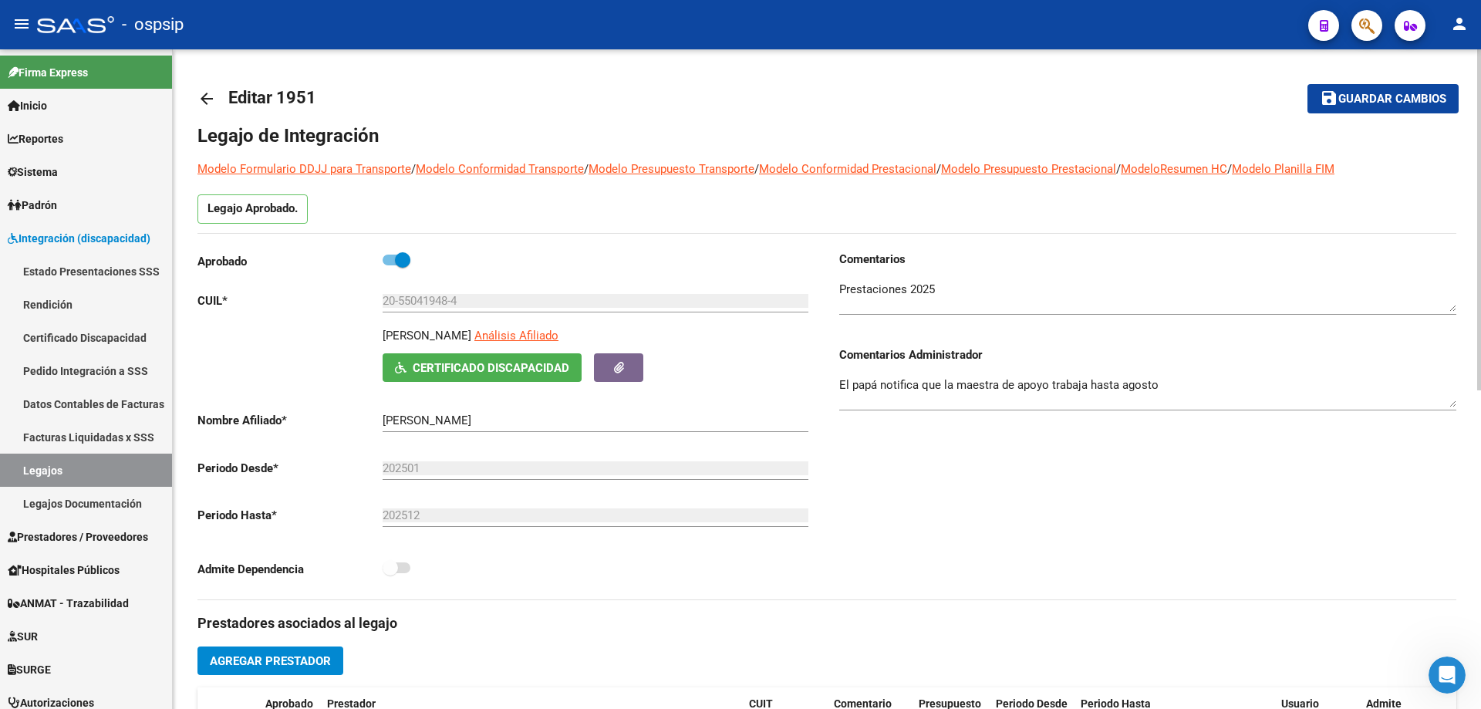
click at [211, 93] on mat-icon "arrow_back" at bounding box center [206, 98] width 19 height 19
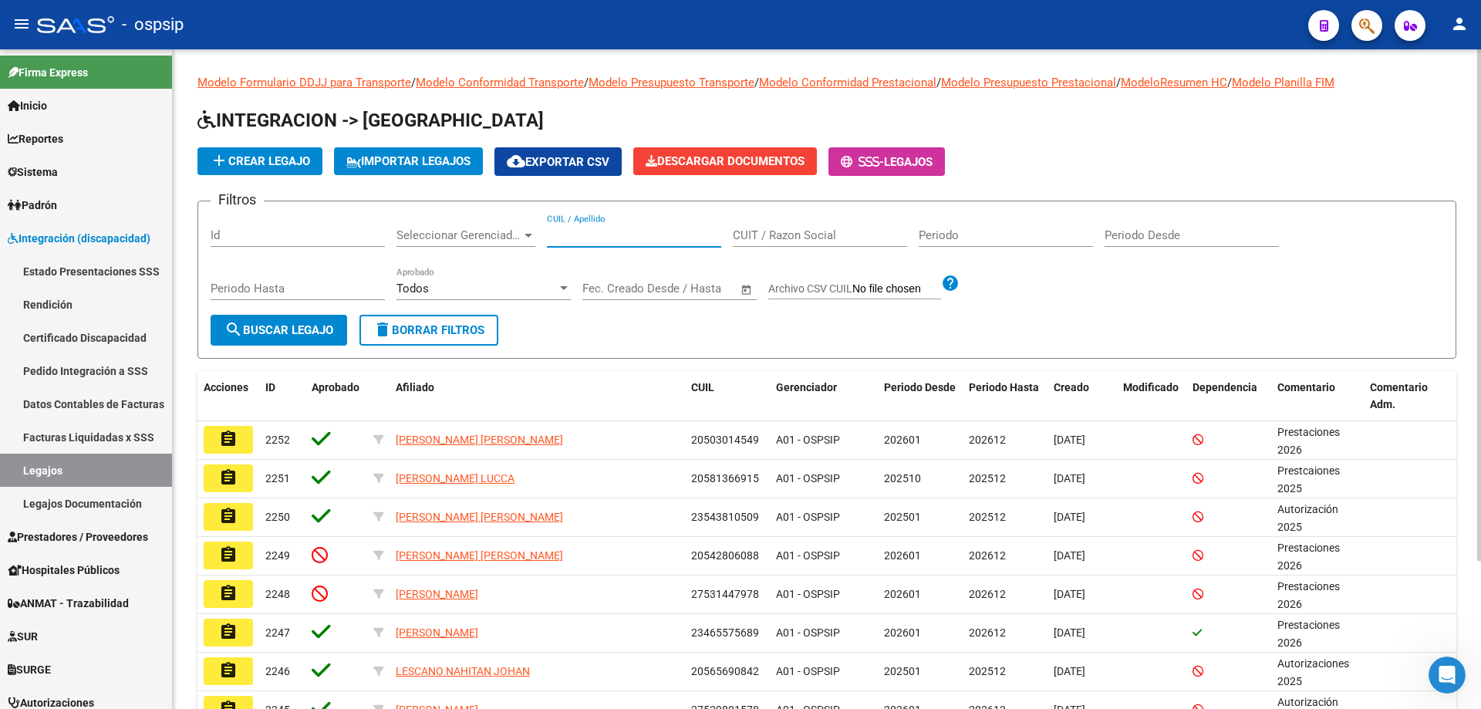
paste input "20577548006"
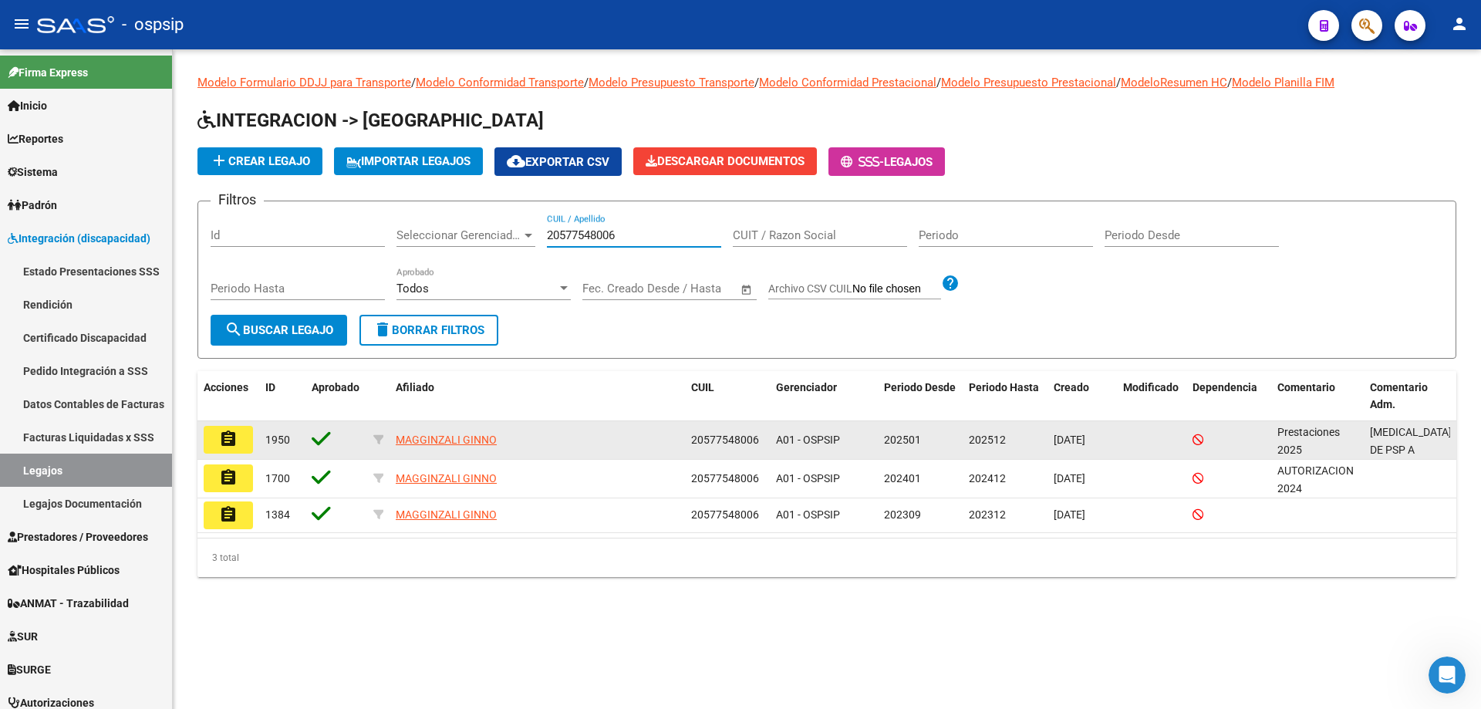
type input "20577548006"
click at [232, 439] on mat-icon "assignment" at bounding box center [228, 439] width 19 height 19
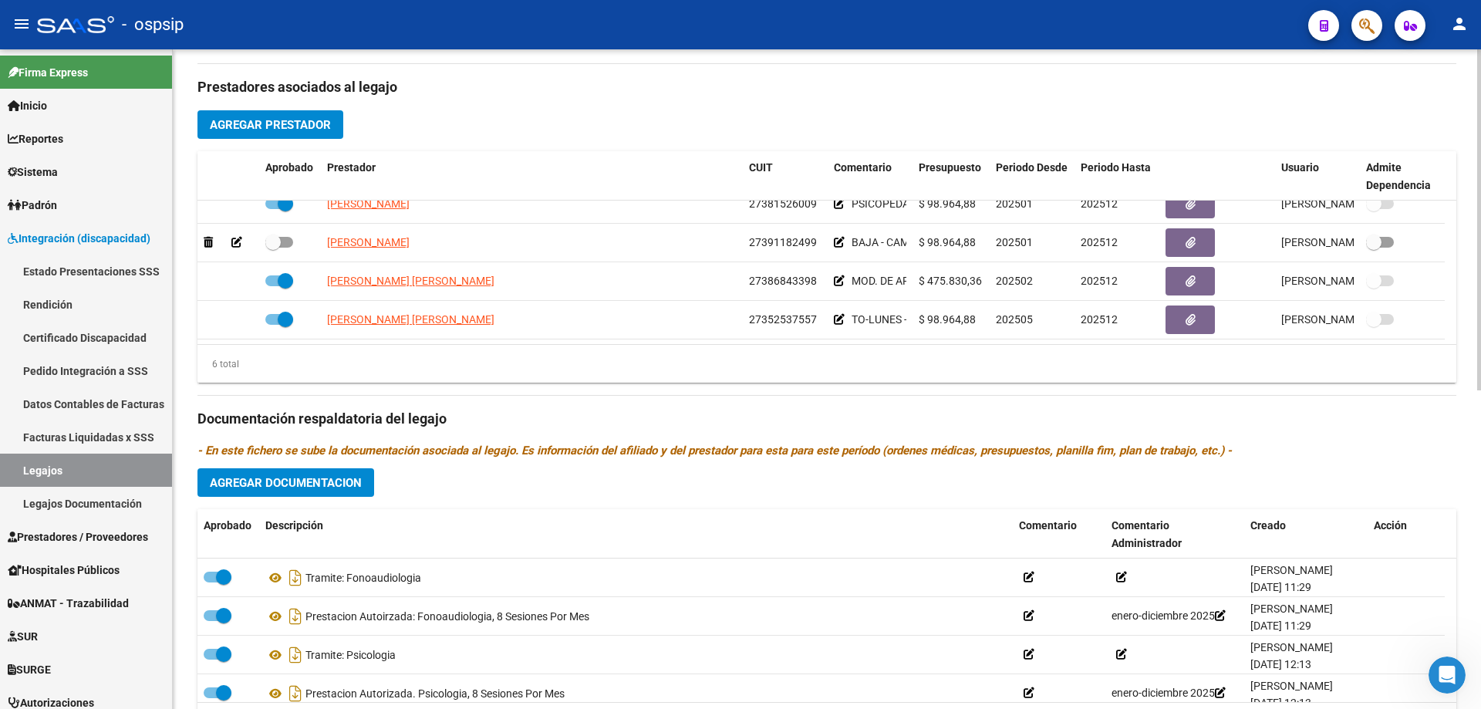
scroll to position [617, 0]
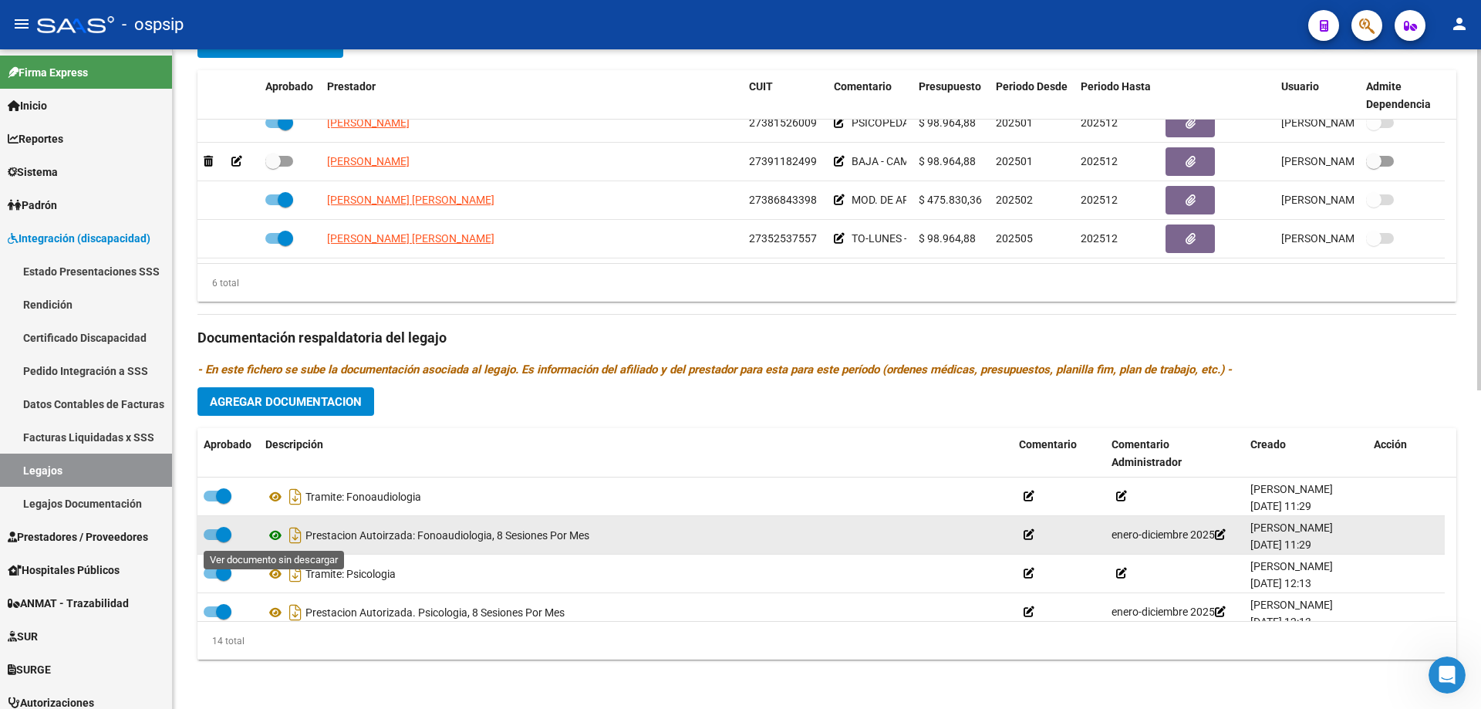
click at [279, 531] on icon at bounding box center [275, 535] width 20 height 19
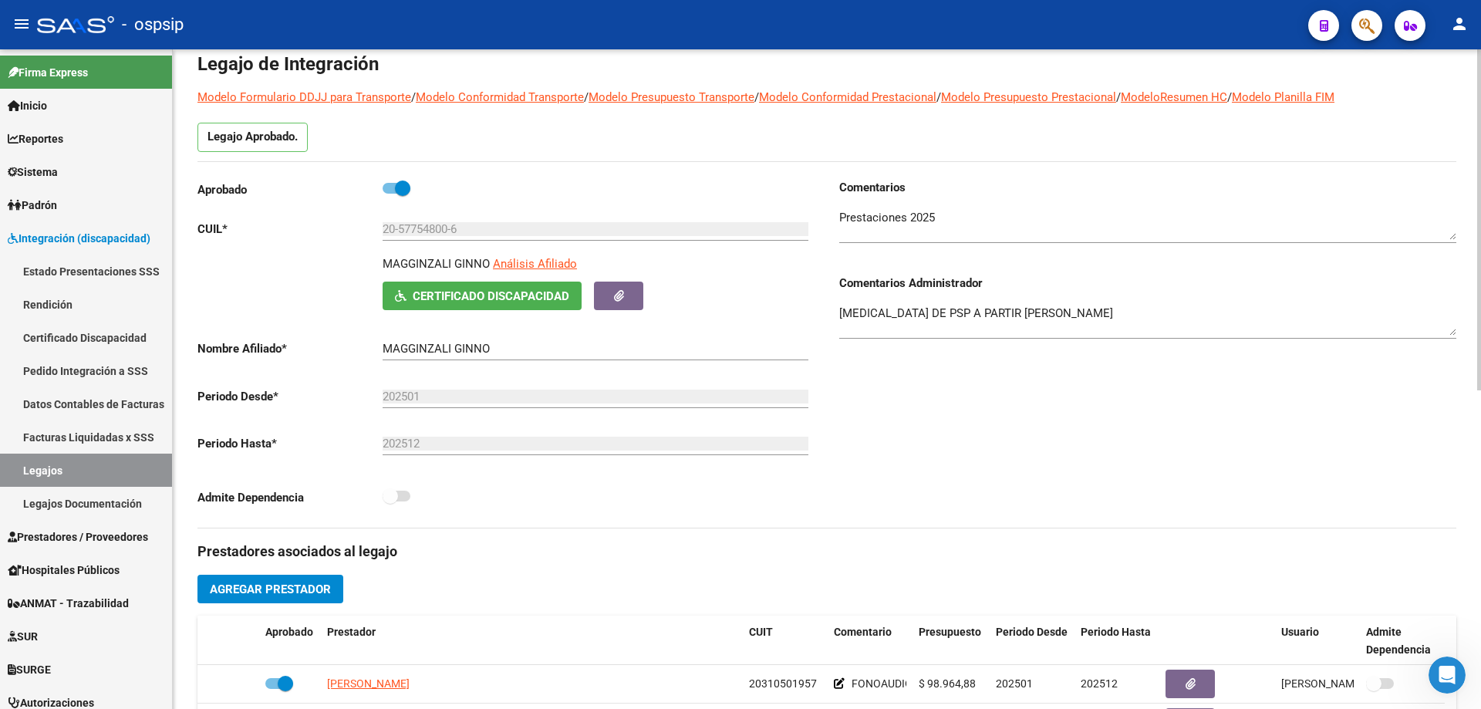
scroll to position [0, 0]
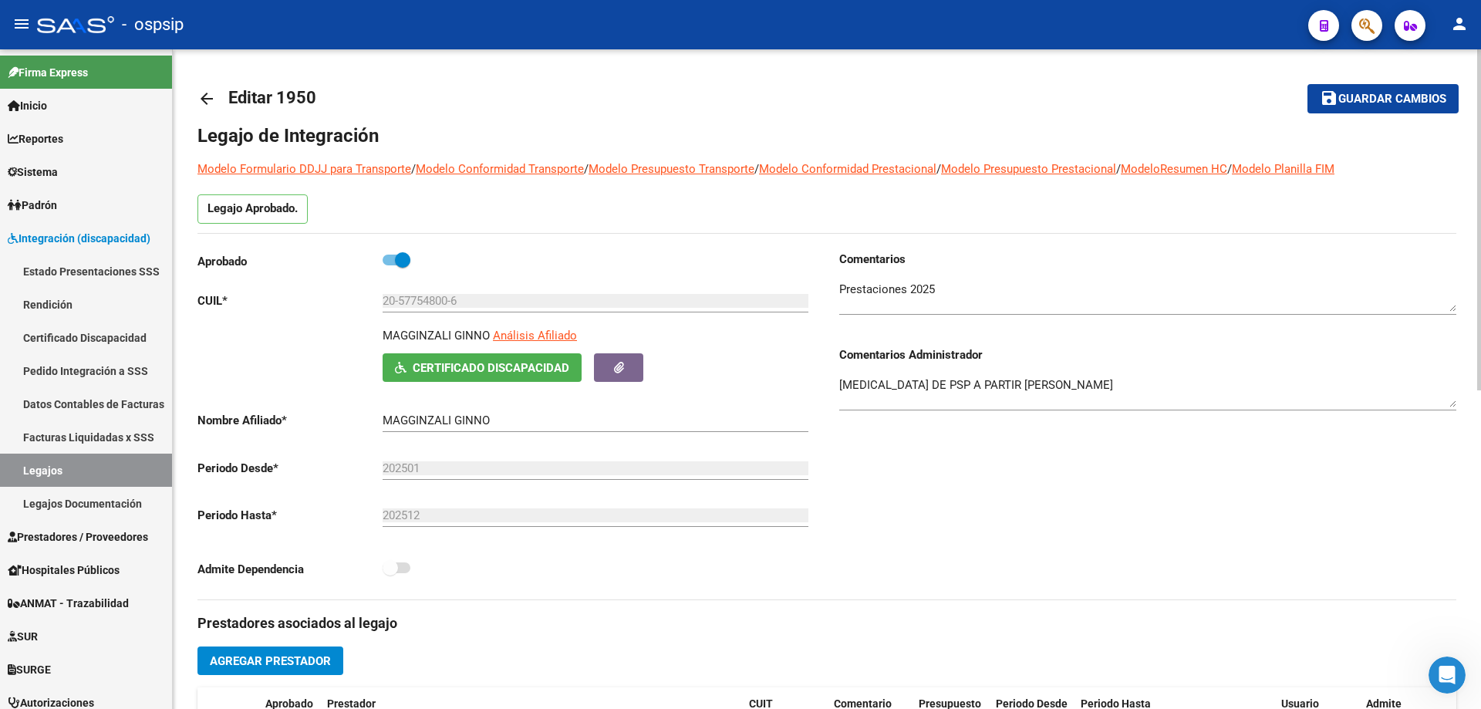
click at [211, 98] on mat-icon "arrow_back" at bounding box center [206, 98] width 19 height 19
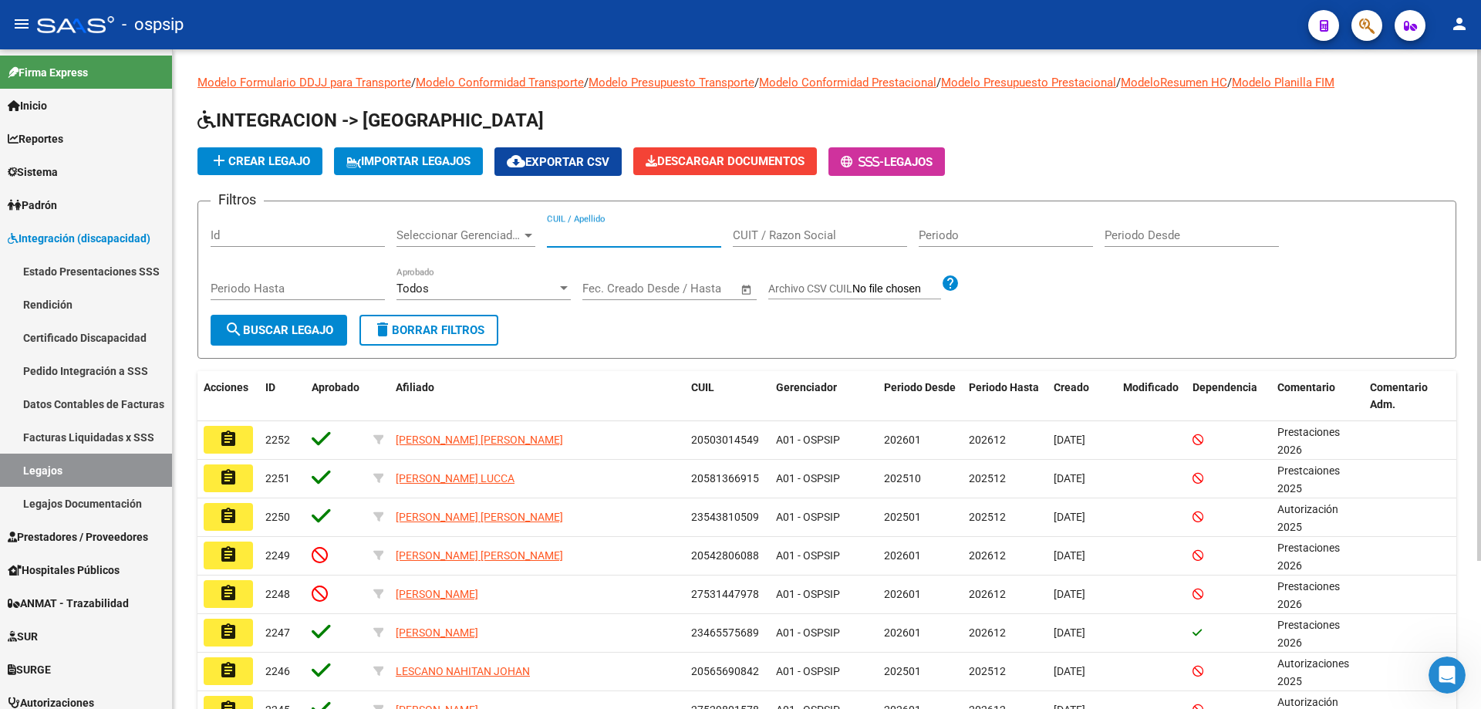
paste input "20577548006"
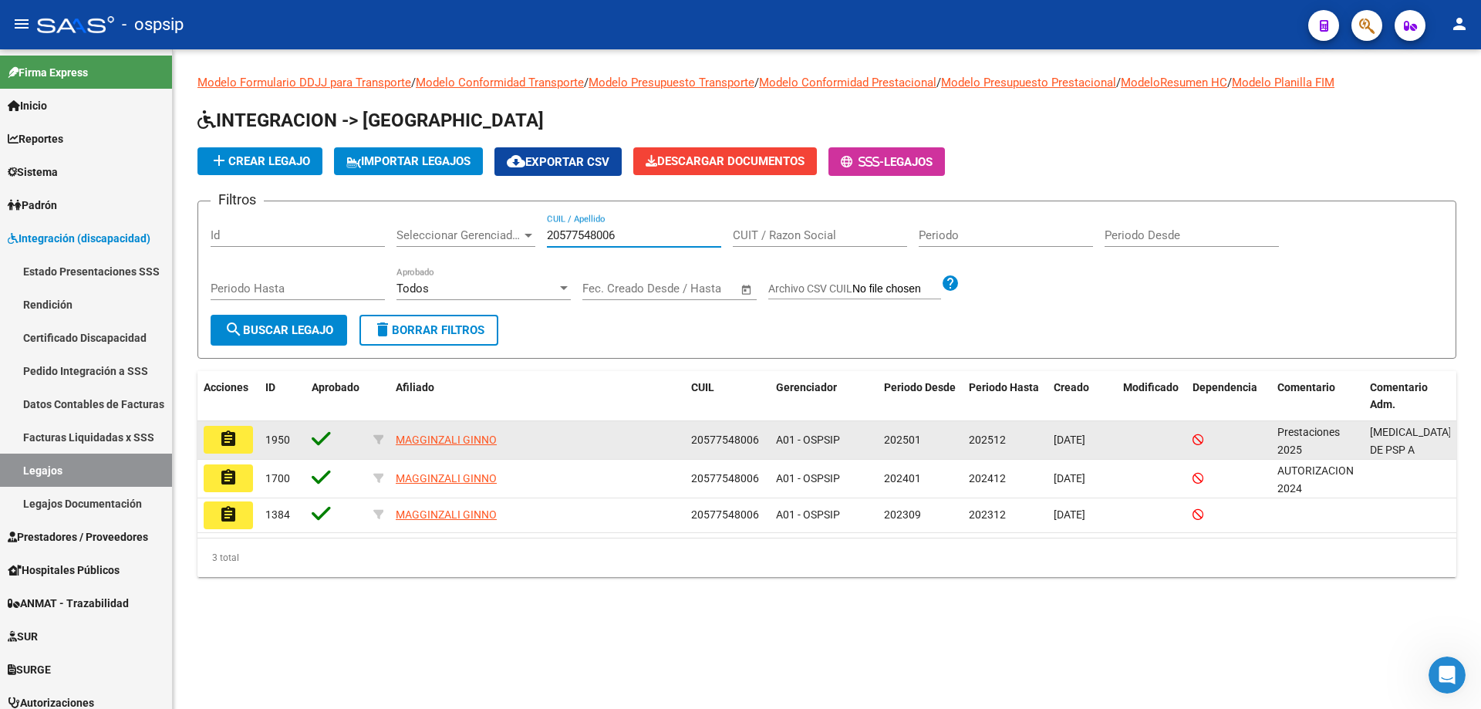
type input "20577548006"
click at [236, 442] on mat-icon "assignment" at bounding box center [228, 439] width 19 height 19
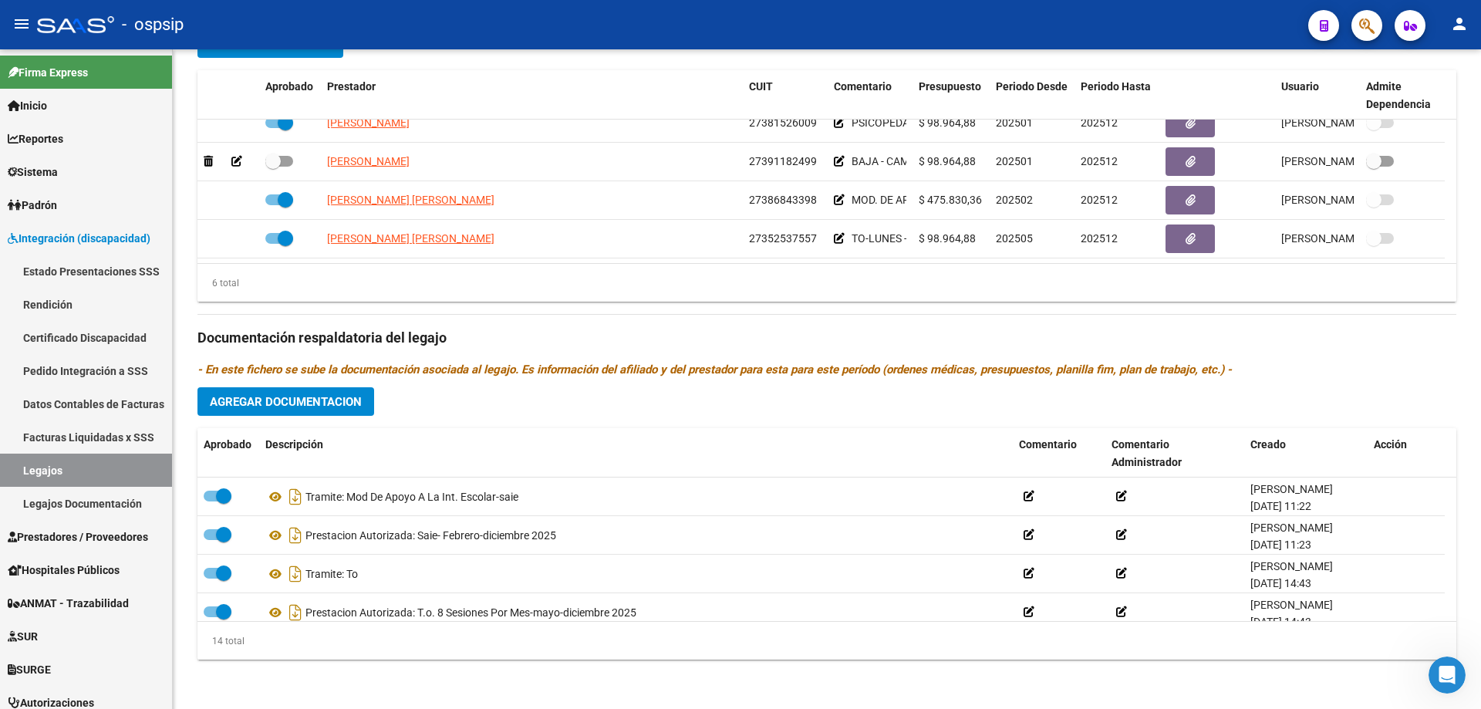
scroll to position [386, 0]
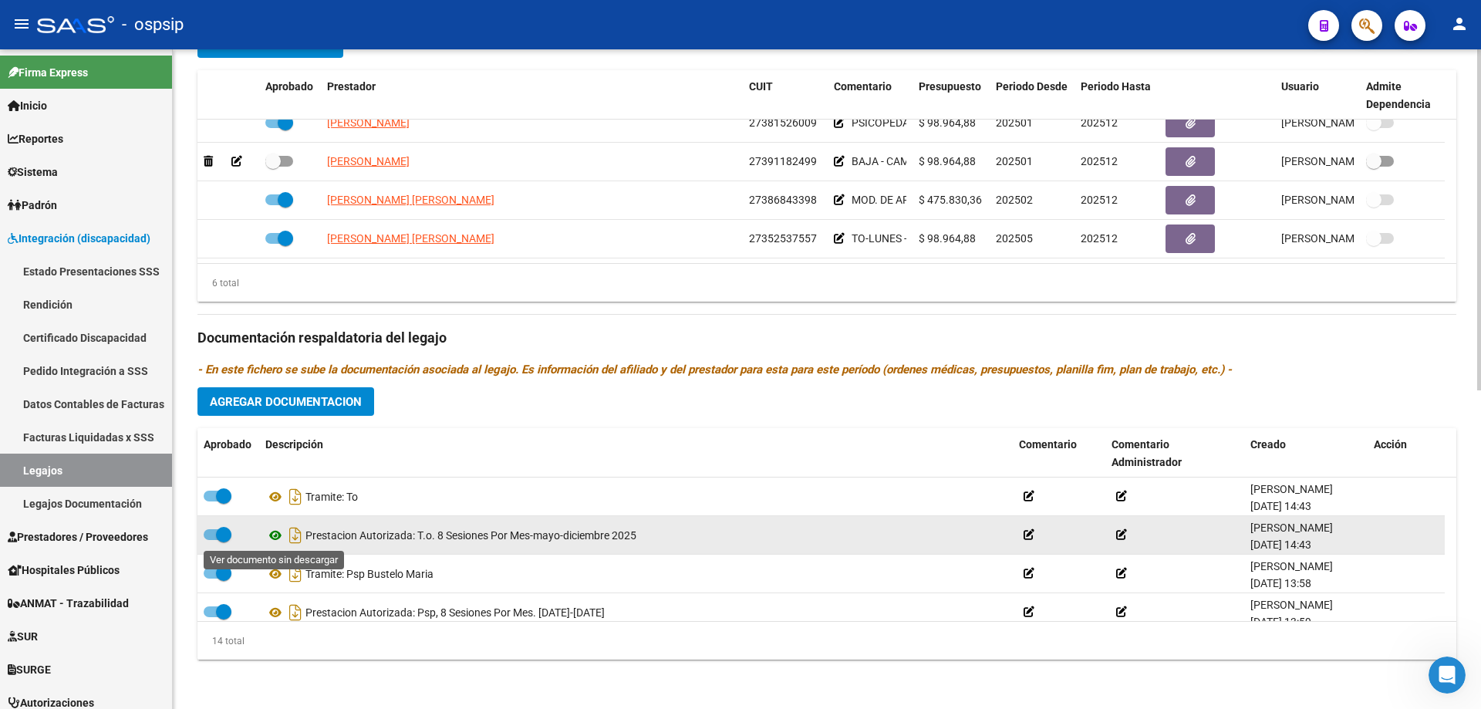
click at [276, 532] on icon at bounding box center [275, 535] width 20 height 19
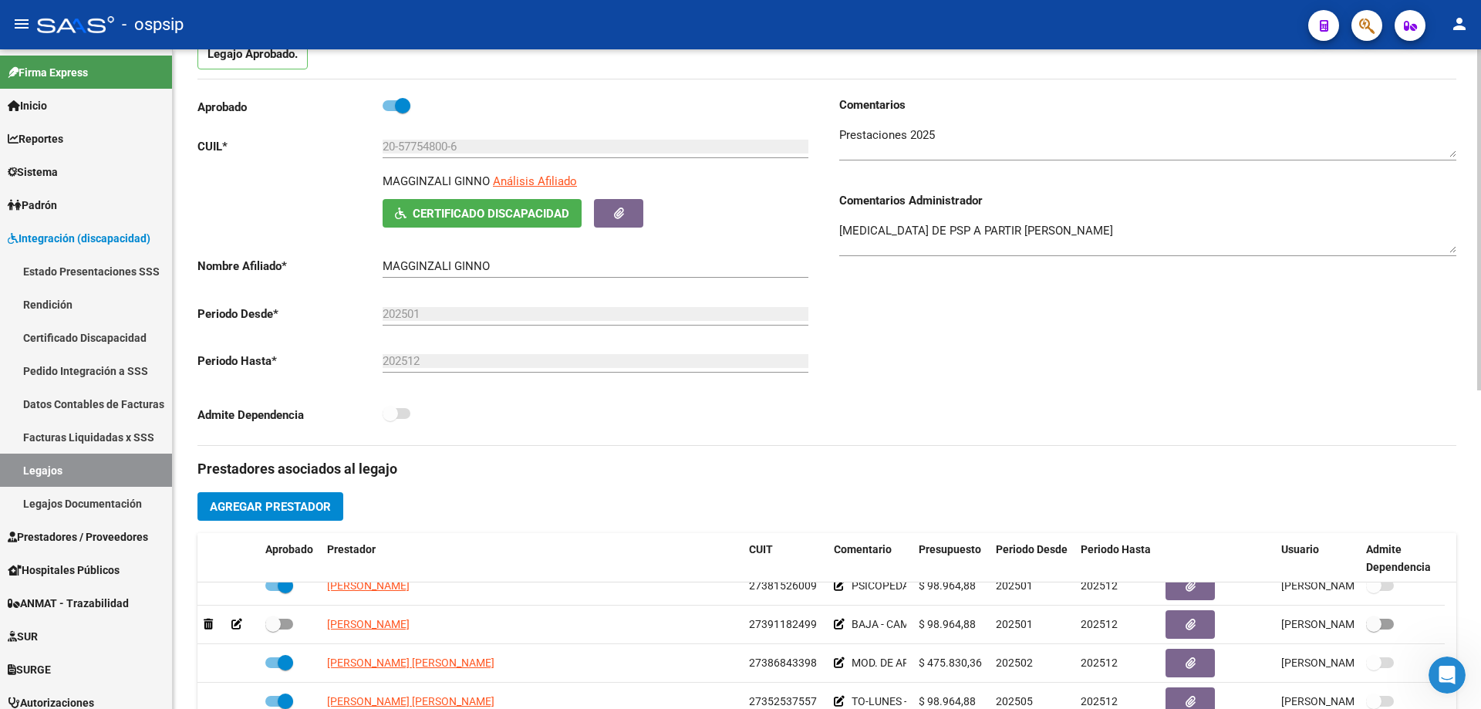
scroll to position [0, 0]
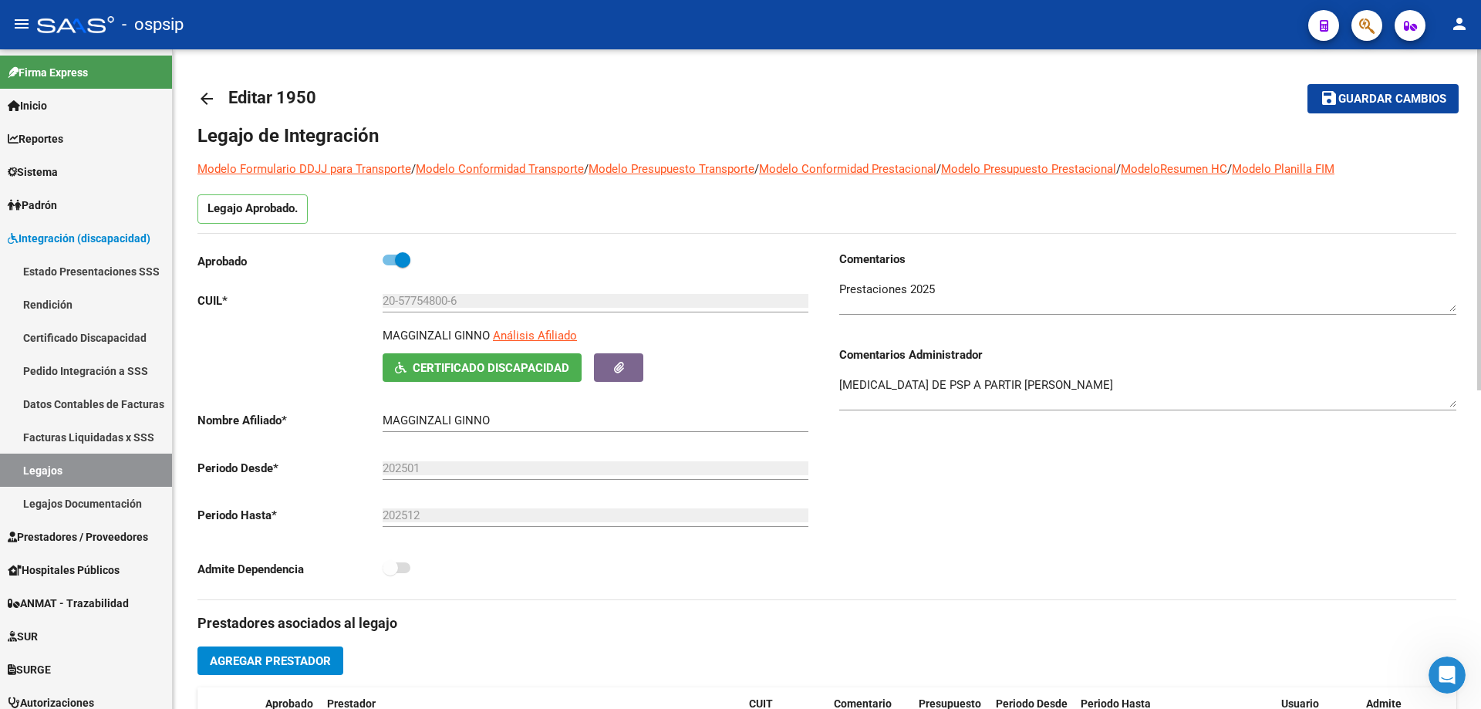
click at [210, 96] on mat-icon "arrow_back" at bounding box center [206, 98] width 19 height 19
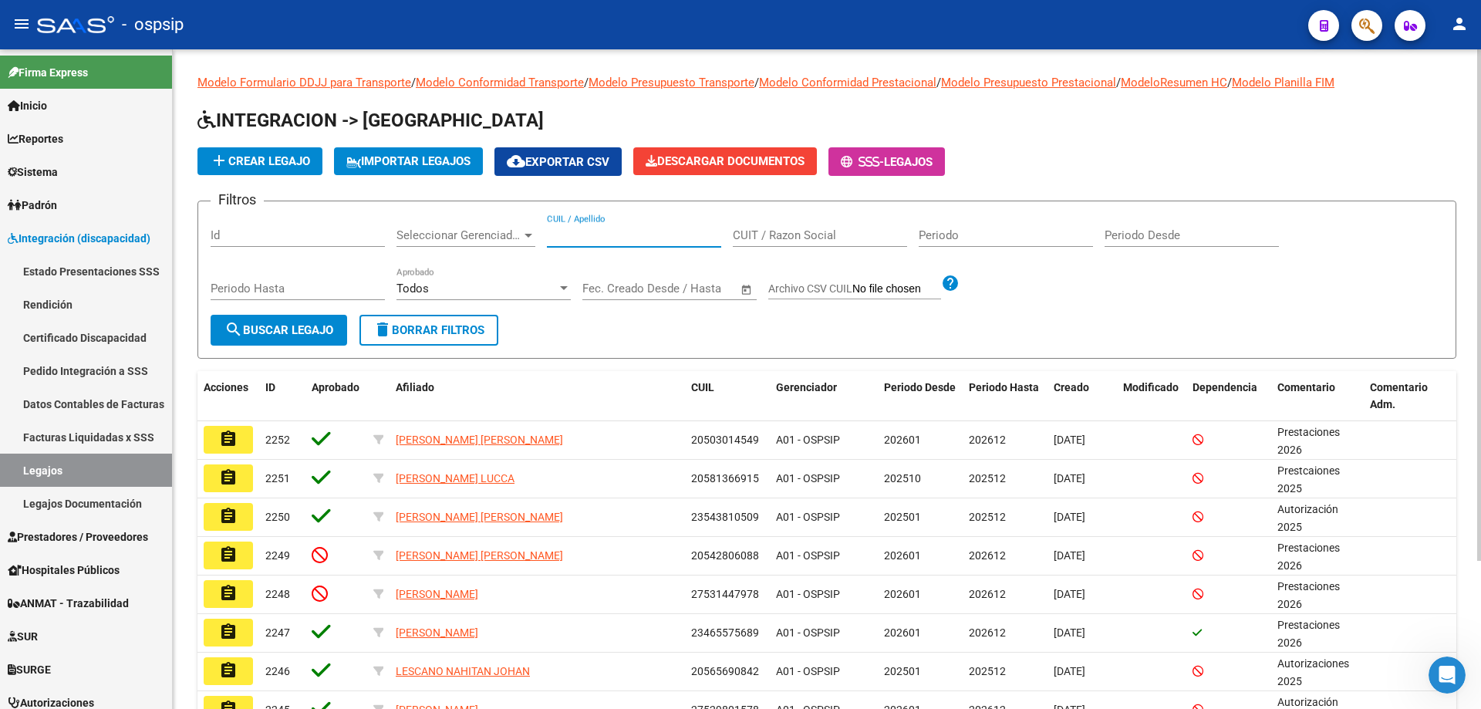
paste input "20554244352"
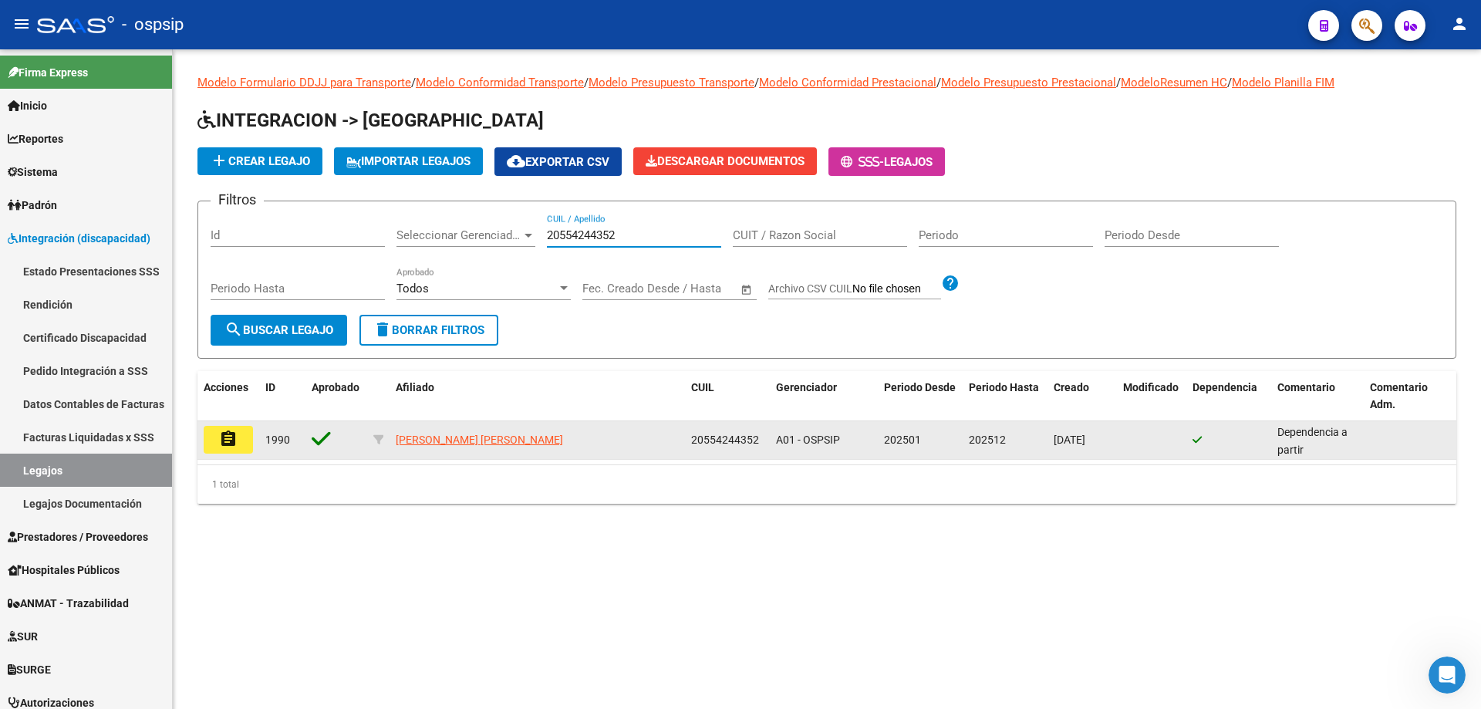
type input "20554244352"
click at [238, 436] on button "assignment" at bounding box center [228, 440] width 49 height 28
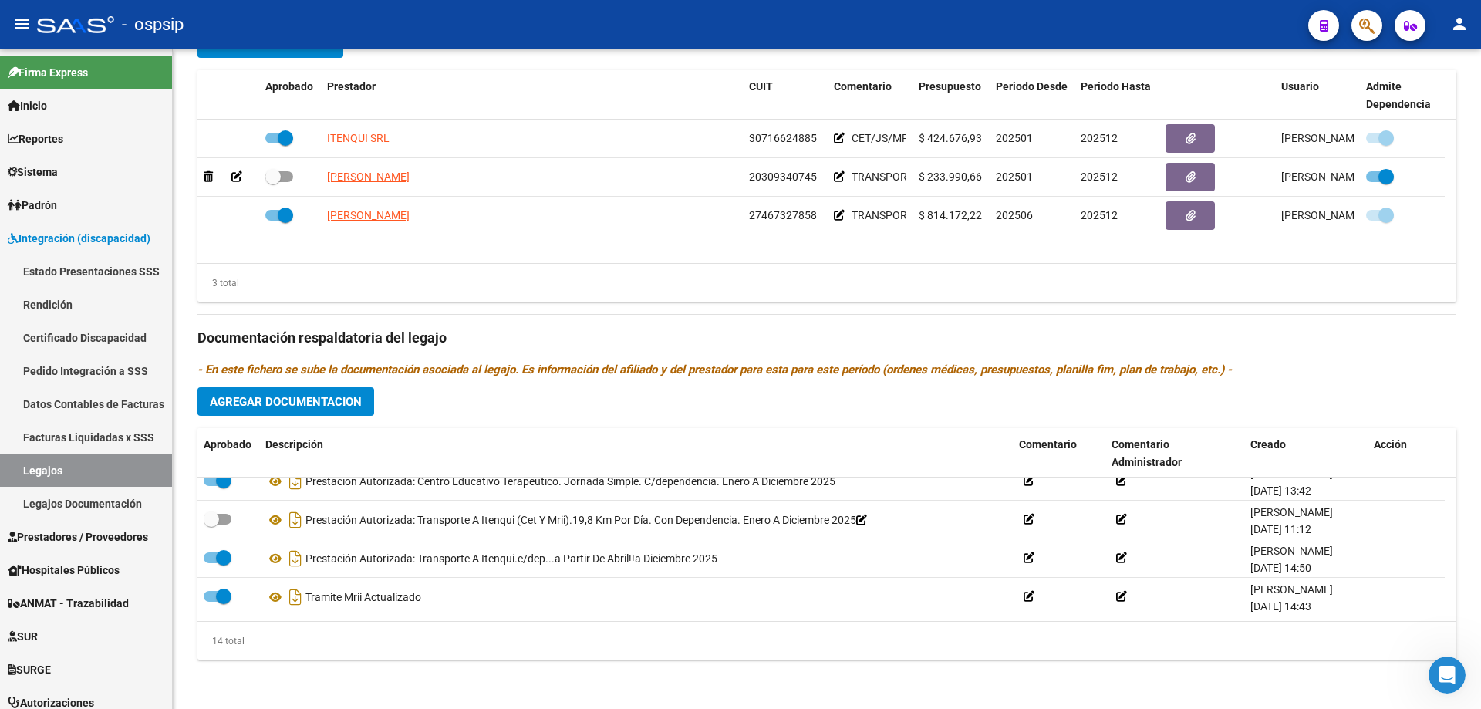
scroll to position [170, 0]
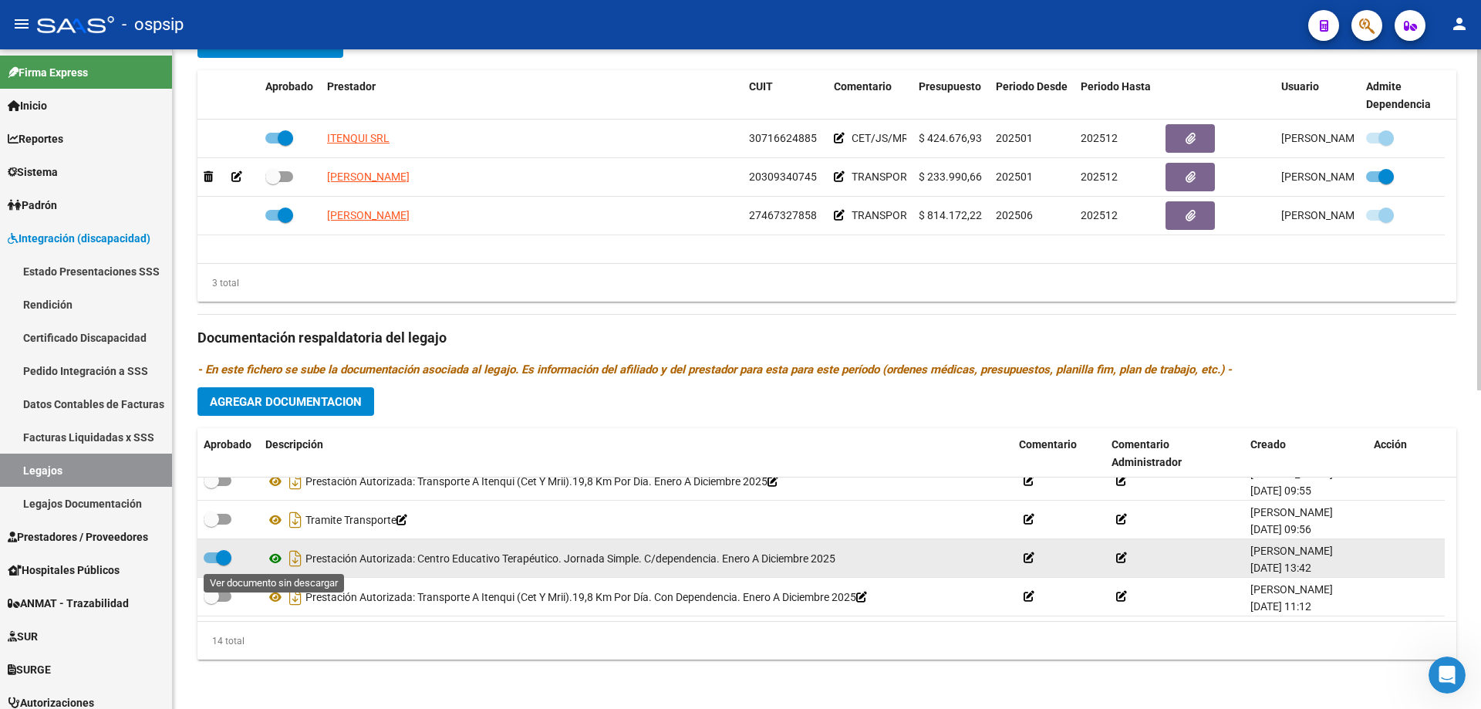
click at [271, 562] on icon at bounding box center [275, 558] width 20 height 19
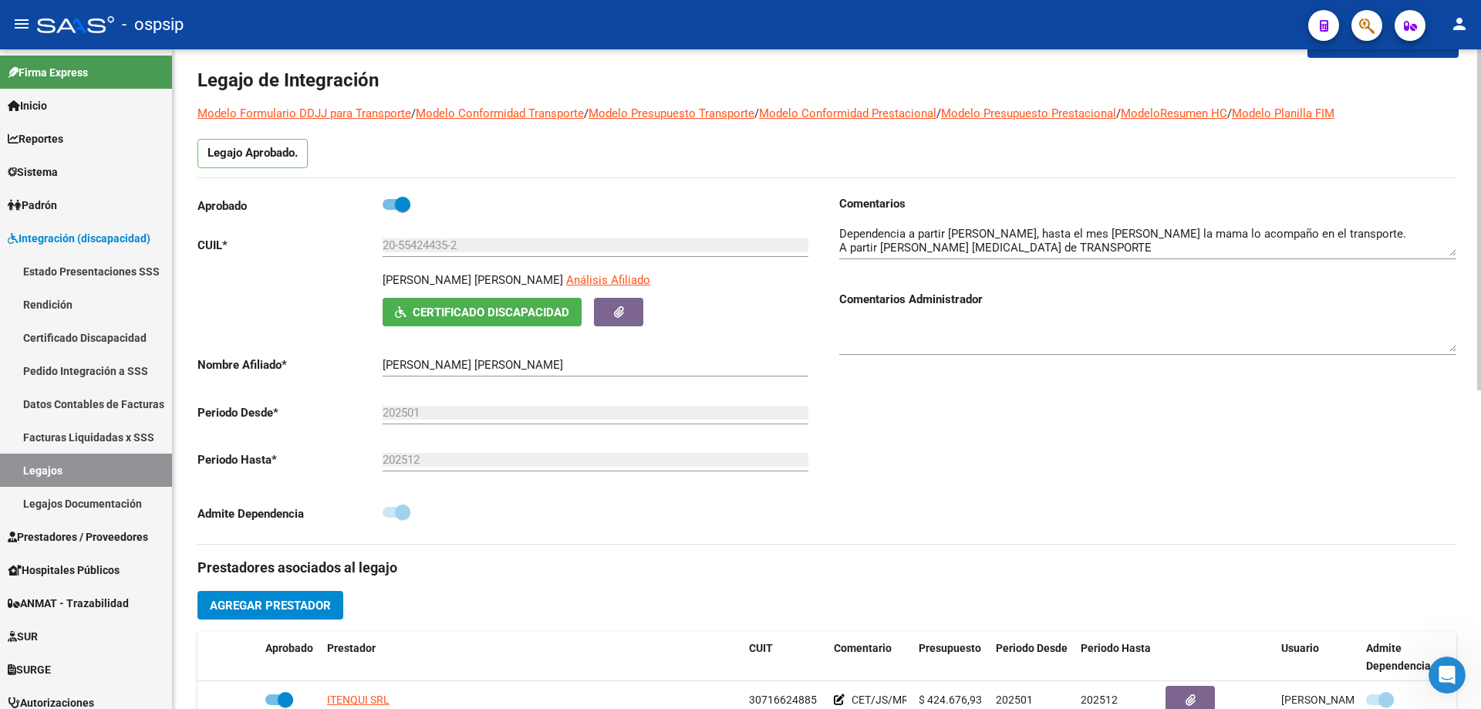
scroll to position [77, 0]
